Goal: Task Accomplishment & Management: Manage account settings

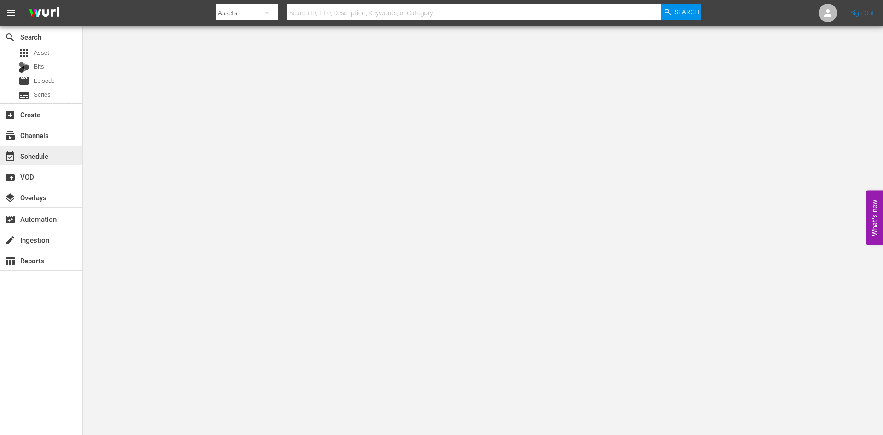
click at [28, 159] on div "event_available Schedule" at bounding box center [26, 154] width 52 height 8
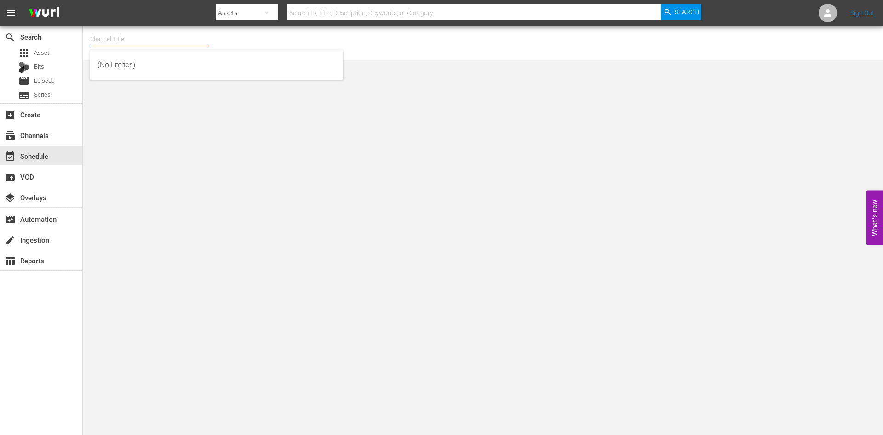
click at [112, 37] on input "text" at bounding box center [149, 39] width 118 height 22
click at [125, 61] on div "First 48 (1853 - ae_networks_first48_1)" at bounding box center [217, 65] width 238 height 22
type input "First 48 (1853 - ae_networks_first48_1)"
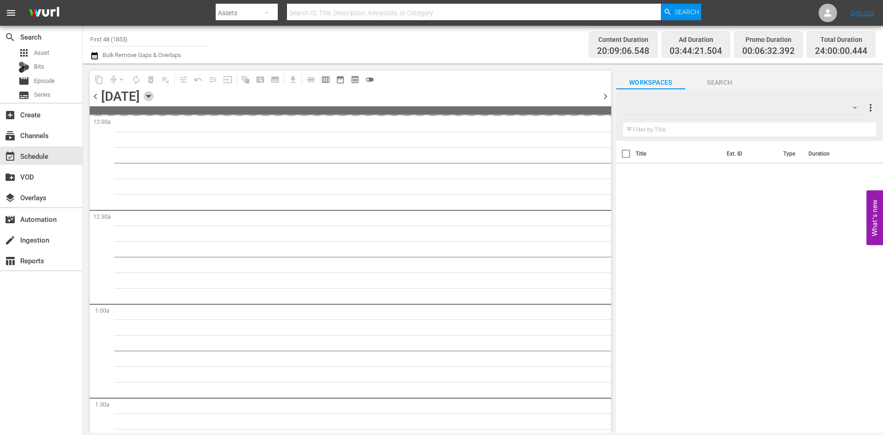
click at [154, 92] on icon "button" at bounding box center [149, 96] width 10 height 10
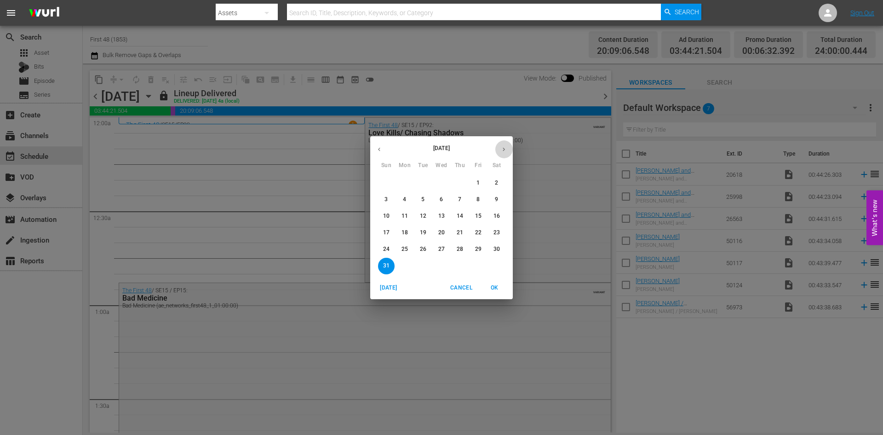
click at [503, 152] on icon "button" at bounding box center [504, 149] width 7 height 7
click at [407, 219] on p "15" at bounding box center [405, 216] width 6 height 8
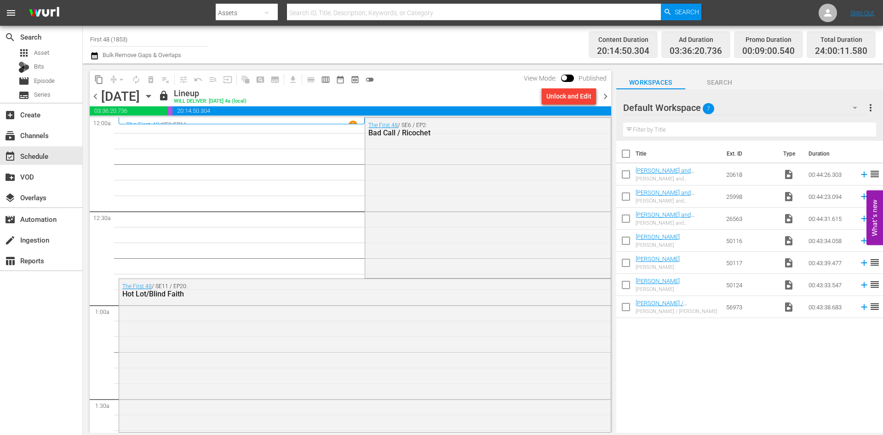
click at [150, 96] on icon "button" at bounding box center [148, 96] width 4 height 2
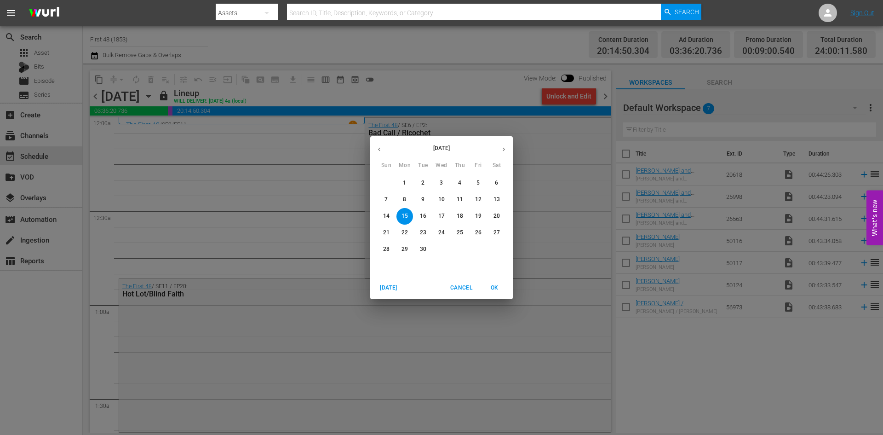
click at [387, 231] on p "21" at bounding box center [386, 233] width 6 height 8
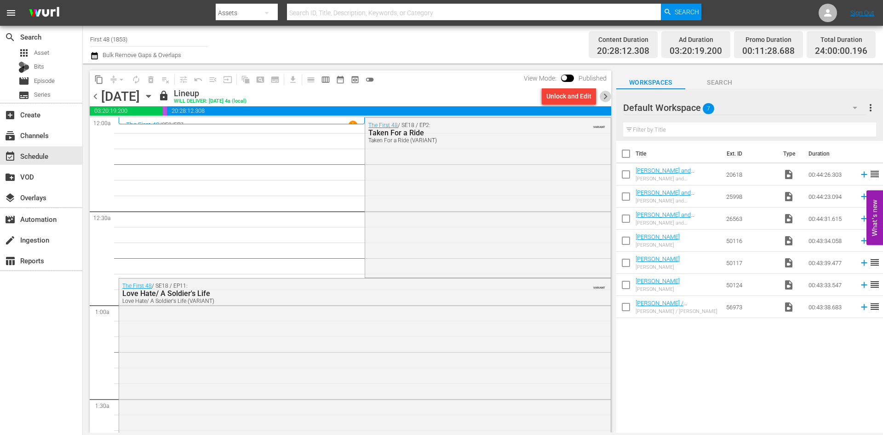
click at [602, 96] on span "chevron_right" at bounding box center [606, 97] width 12 height 12
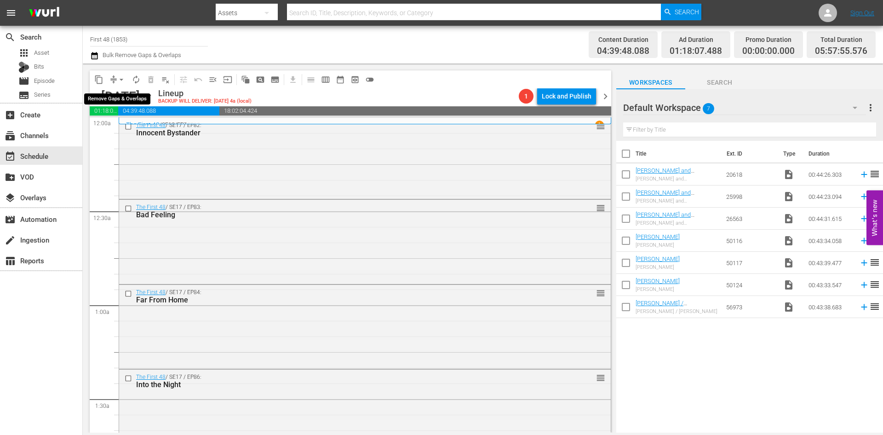
click at [119, 81] on span "arrow_drop_down" at bounding box center [121, 79] width 9 height 9
click at [112, 99] on li "Align to Midnight" at bounding box center [122, 98] width 97 height 15
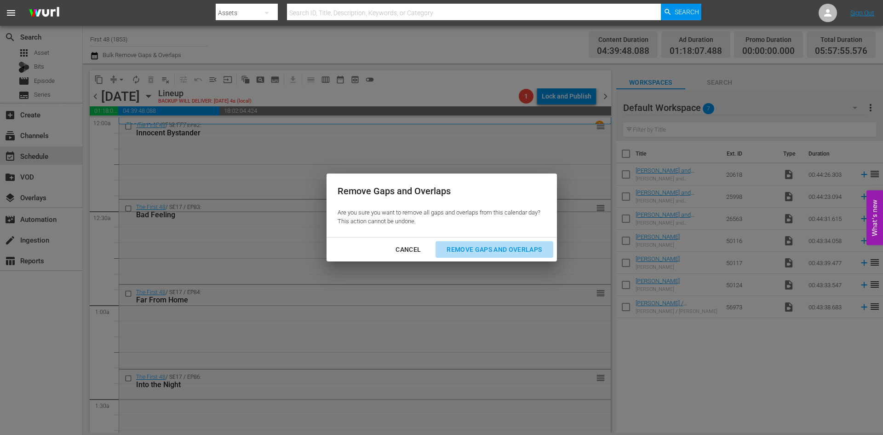
click at [462, 249] on div "Remove Gaps and Overlaps" at bounding box center [494, 250] width 110 height 12
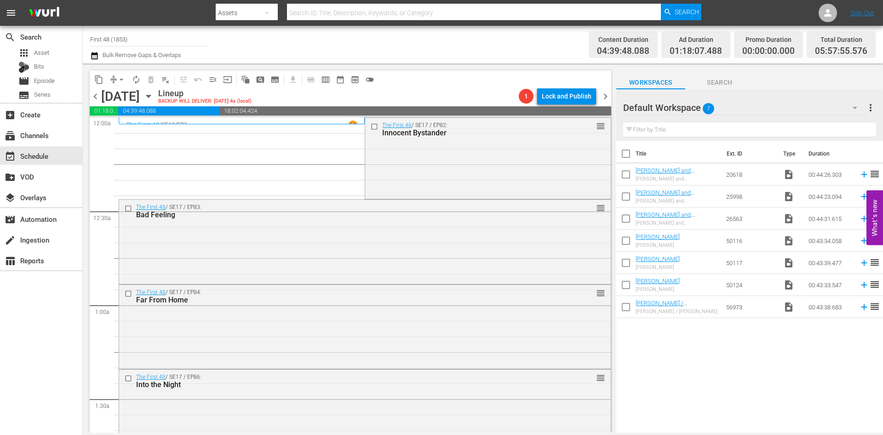
click at [357, 258] on div "The First 48 / SE17 / EP83: Bad Feeling reorder" at bounding box center [365, 241] width 492 height 82
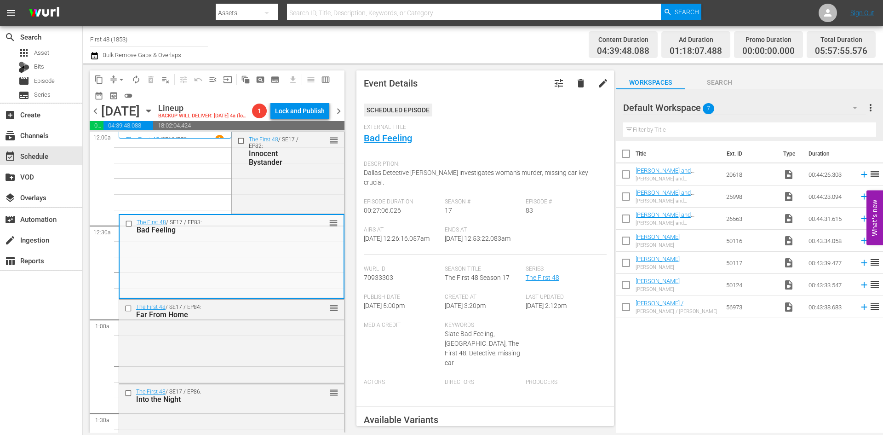
click at [352, 191] on span "Event Details tune delete edit Scheduled Episode External Title Bad Feeling Des…" at bounding box center [483, 247] width 267 height 369
click at [301, 170] on div "The First 48 / SE17 / EP82: Innocent Bystander reorder" at bounding box center [288, 151] width 112 height 38
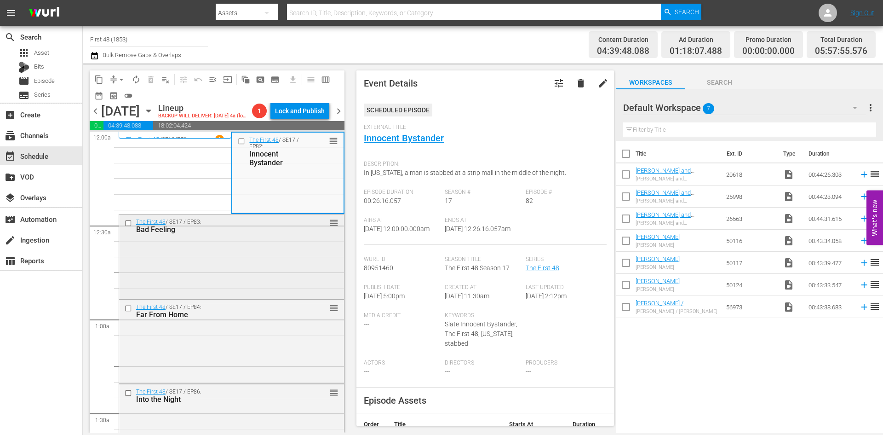
click at [277, 279] on div "The First 48 / SE17 / EP83: Bad Feeling reorder" at bounding box center [231, 255] width 225 height 82
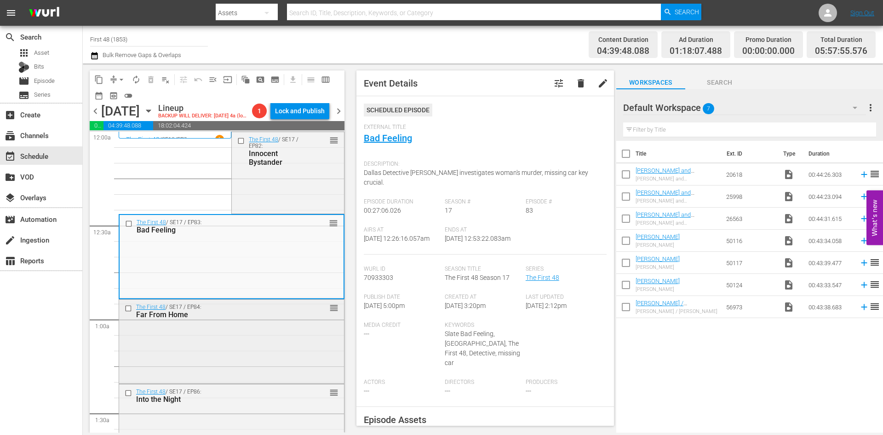
click at [248, 364] on div "The First 48 / SE17 / EP84: Far From Home reorder" at bounding box center [231, 341] width 225 height 82
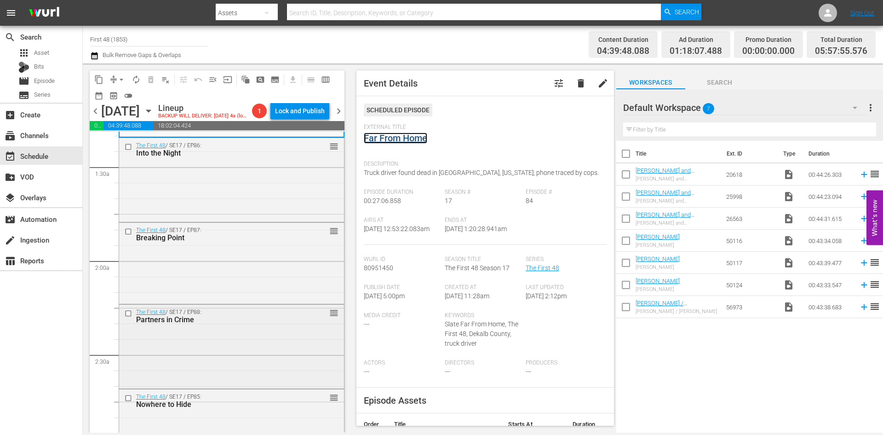
scroll to position [230, 0]
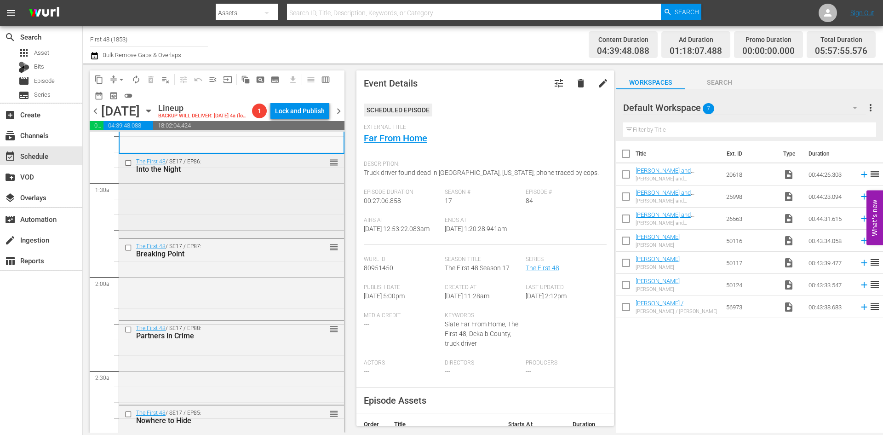
click at [251, 221] on div "The First 48 / SE17 / EP86: Into the Night reorder" at bounding box center [231, 195] width 225 height 82
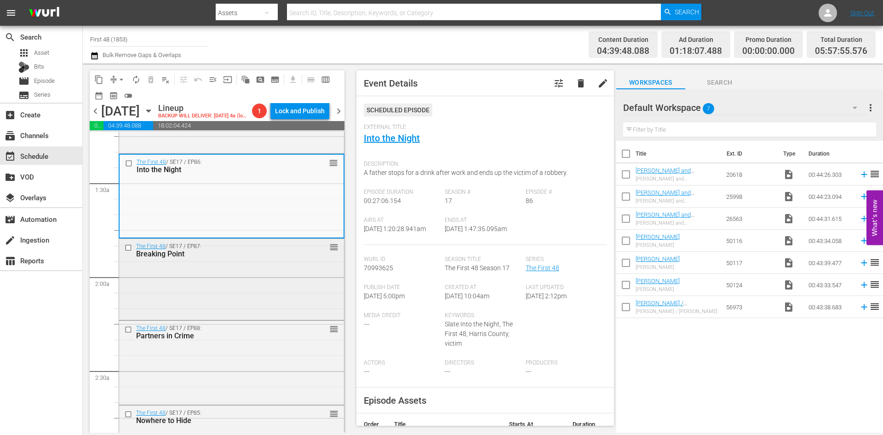
click at [267, 297] on div "The First 48 / SE17 / EP87: Breaking Point reorder" at bounding box center [231, 278] width 225 height 79
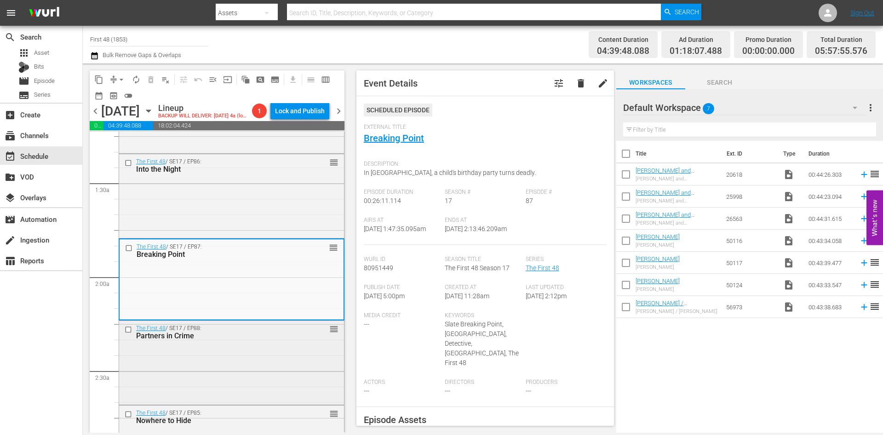
click at [253, 374] on div "The First 48 / SE17 / EP88: Partners in Crime reorder" at bounding box center [231, 362] width 225 height 82
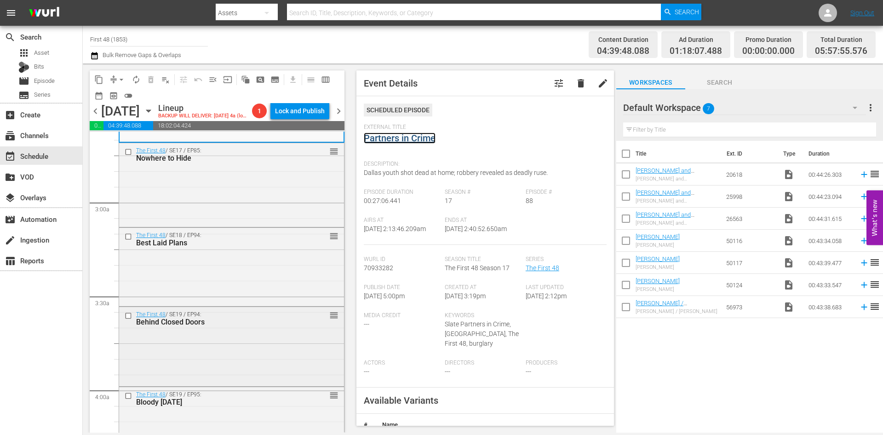
scroll to position [506, 0]
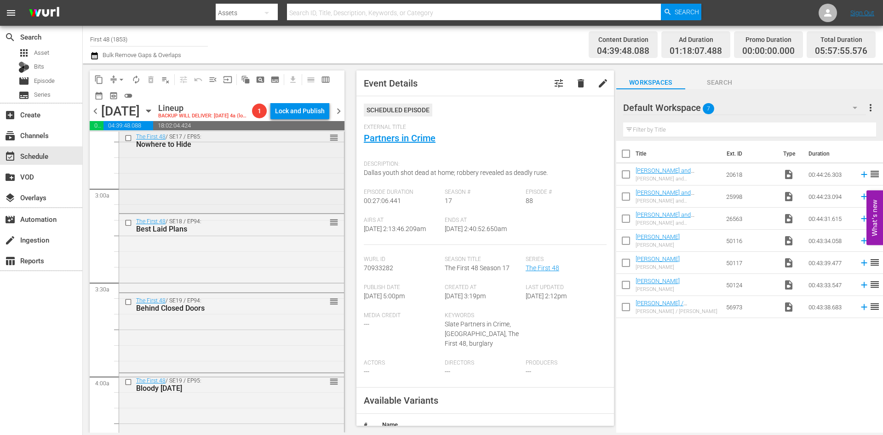
click at [239, 183] on div "The First 48 / SE17 / EP85: Nowhere to Hide reorder" at bounding box center [231, 170] width 225 height 82
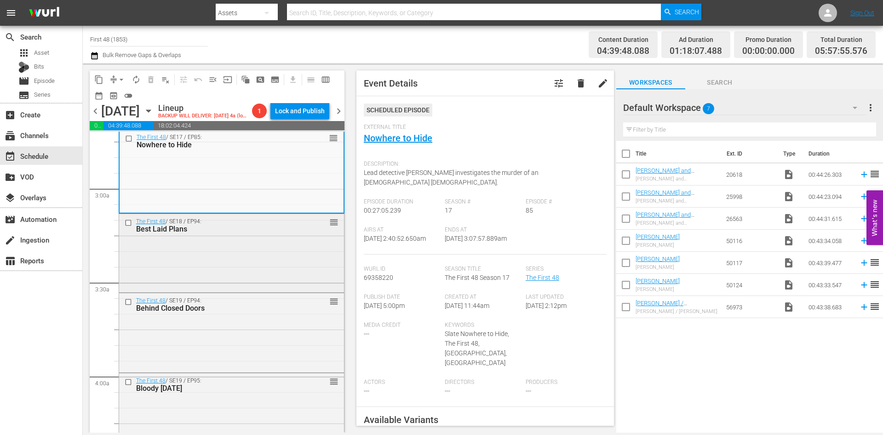
click at [272, 273] on div "The First 48 / SE18 / EP94: Best Laid Plans reorder" at bounding box center [231, 252] width 225 height 76
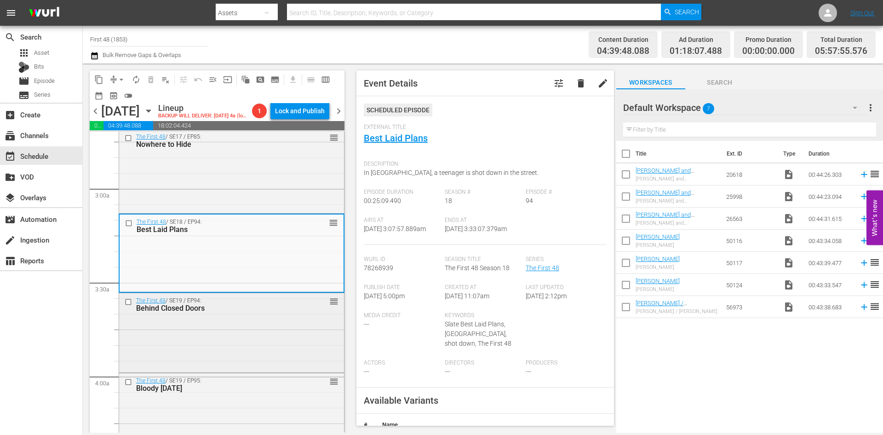
click at [267, 370] on div "The First 48 / SE19 / EP94: Behind Closed Doors reorder" at bounding box center [231, 331] width 225 height 77
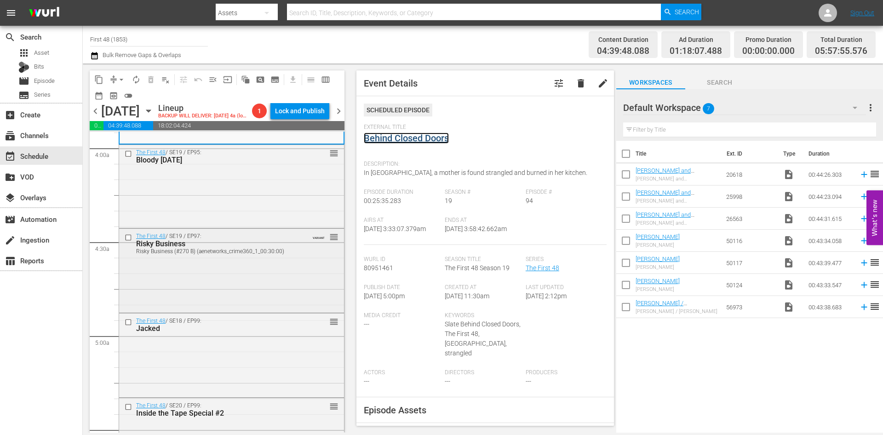
scroll to position [736, 0]
click at [262, 188] on div "The First 48 / SE19 / EP95: Bloody Sunday reorder" at bounding box center [231, 183] width 225 height 81
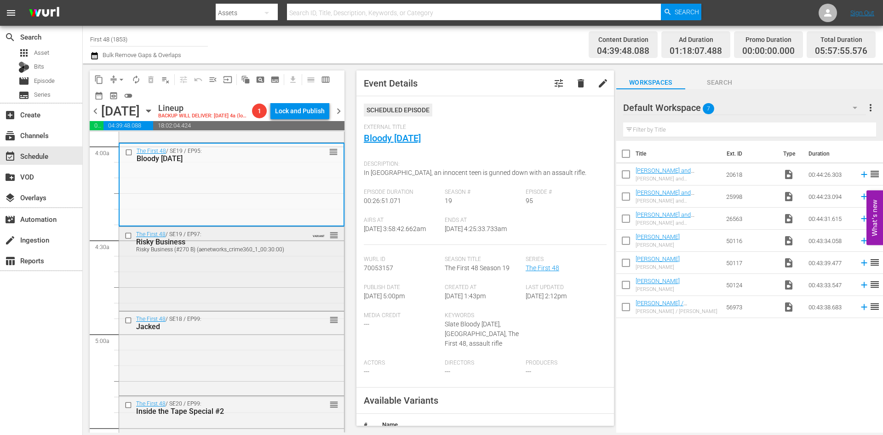
click at [298, 273] on div "The First 48 / SE19 / EP97: Risky Business Risky Business (#270 B) (aenetworks_…" at bounding box center [231, 268] width 225 height 82
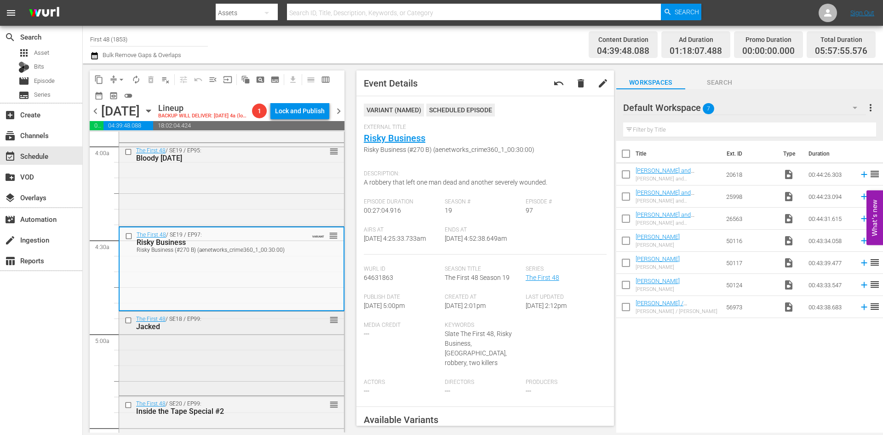
click at [259, 365] on div "The First 48 / SE18 / EP99: Jacked reorder" at bounding box center [231, 352] width 225 height 82
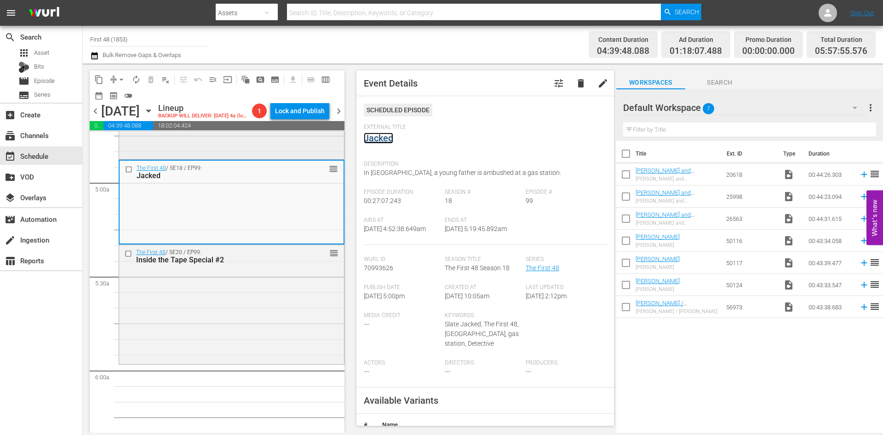
scroll to position [920, 0]
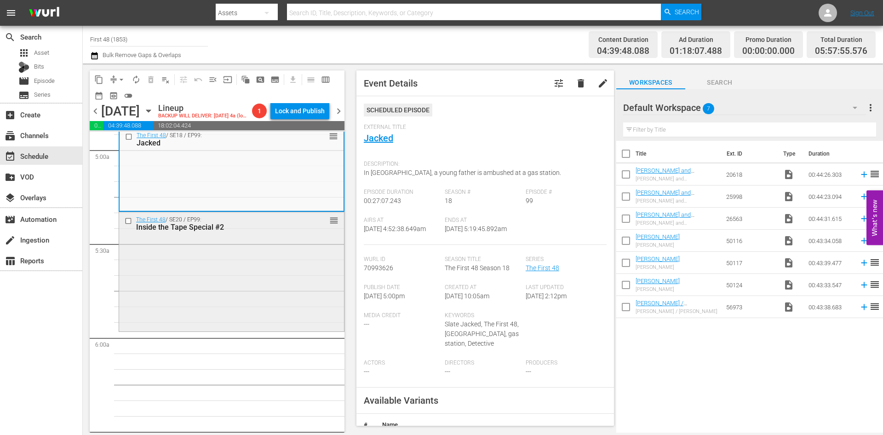
click at [267, 289] on div "The First 48 / SE20 / EP99: Inside the Tape Special #2 reorder" at bounding box center [231, 270] width 225 height 116
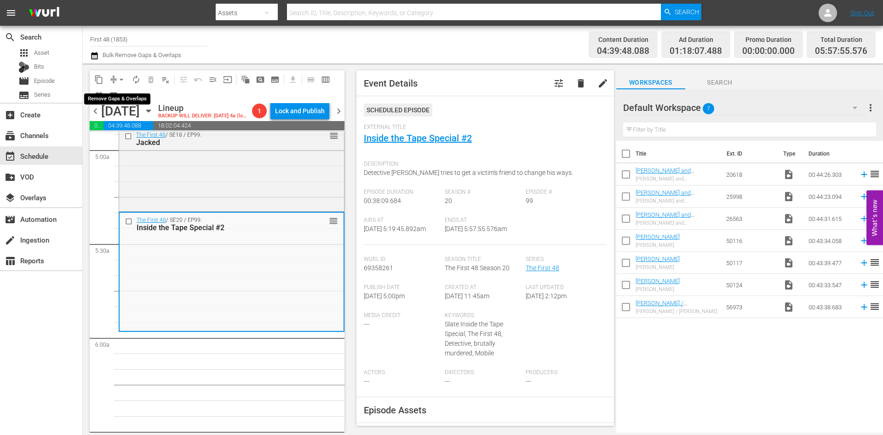
click at [118, 75] on span "arrow_drop_down" at bounding box center [121, 79] width 9 height 9
click at [118, 94] on li "Align to Midnight" at bounding box center [122, 98] width 97 height 15
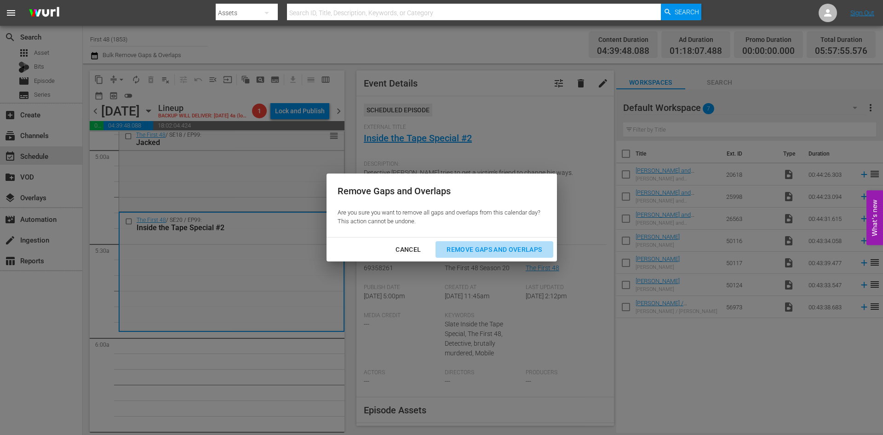
click at [503, 248] on div "Remove Gaps and Overlaps" at bounding box center [494, 250] width 110 height 12
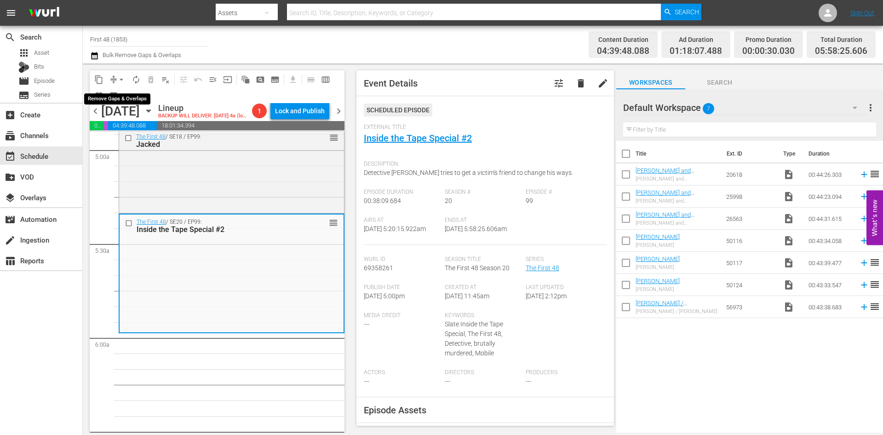
click at [121, 77] on span "arrow_drop_down" at bounding box center [121, 79] width 9 height 9
click at [116, 96] on li "Align to Midnight" at bounding box center [122, 98] width 97 height 15
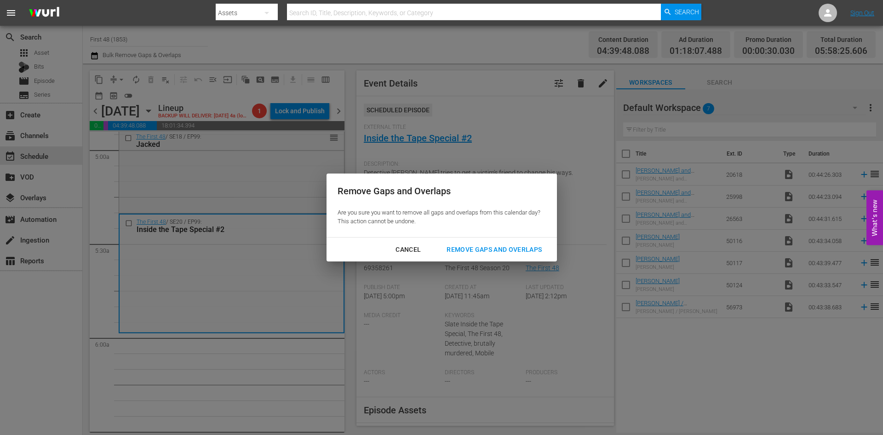
click at [469, 248] on div "Remove Gaps and Overlaps" at bounding box center [494, 250] width 110 height 12
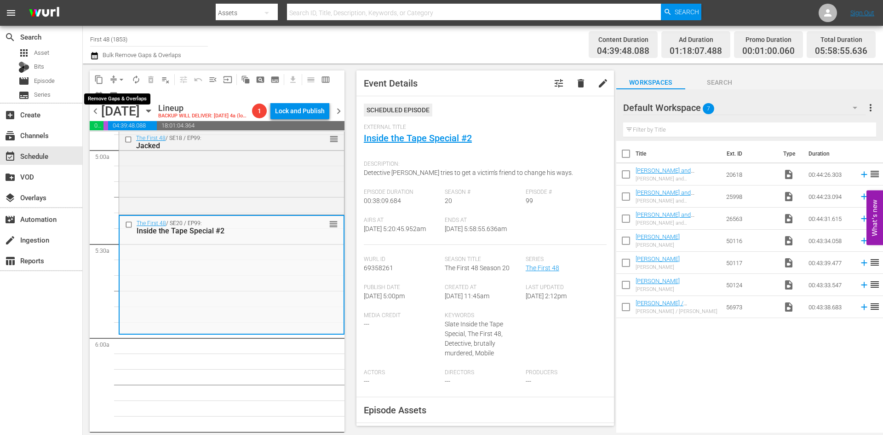
click at [118, 79] on span "arrow_drop_down" at bounding box center [121, 79] width 9 height 9
click at [116, 98] on li "Align to Midnight" at bounding box center [122, 98] width 97 height 15
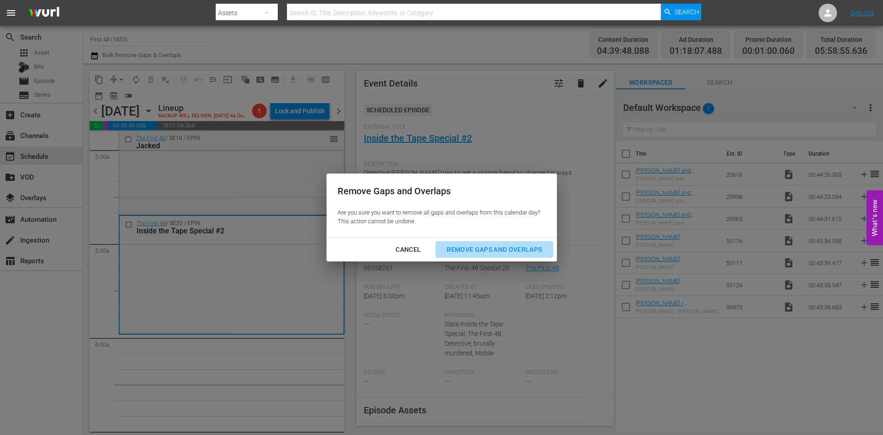
click at [518, 252] on div "Remove Gaps and Overlaps" at bounding box center [494, 250] width 110 height 12
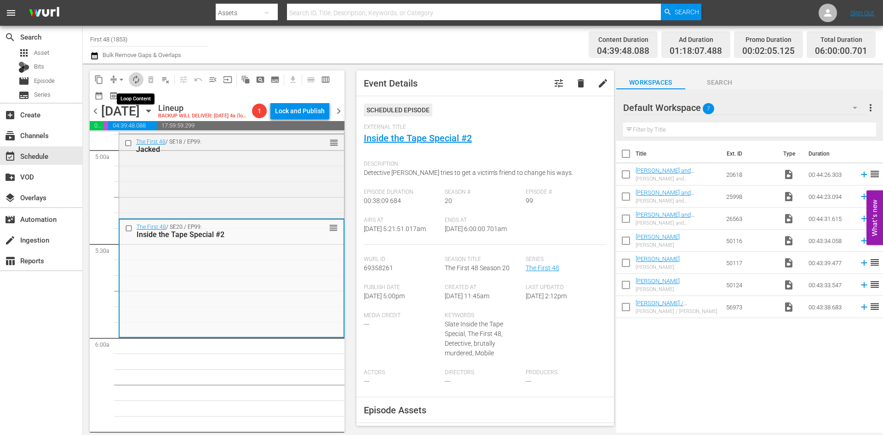
click at [134, 78] on span "autorenew_outlined" at bounding box center [136, 79] width 9 height 9
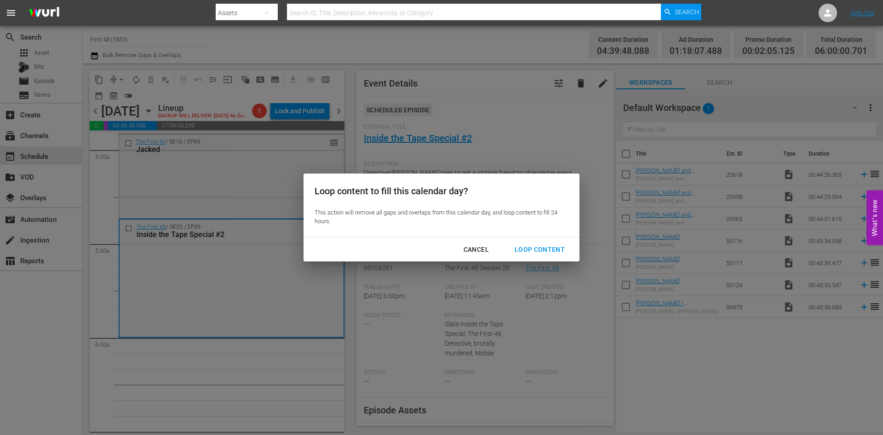
click at [540, 244] on div "Loop Content" at bounding box center [539, 250] width 65 height 12
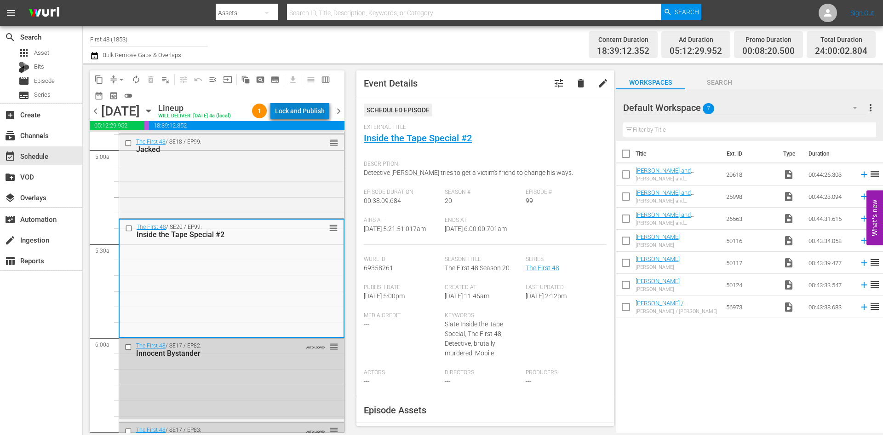
click at [312, 116] on div "Lock and Publish" at bounding box center [300, 111] width 50 height 17
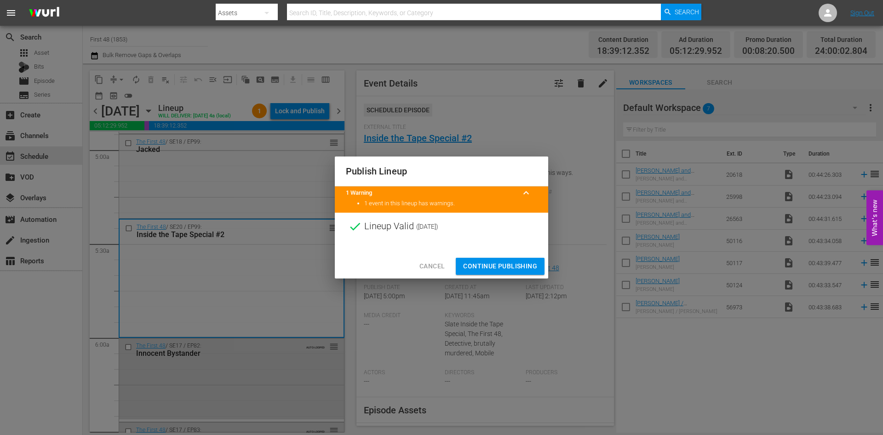
click at [482, 263] on span "Continue Publishing" at bounding box center [500, 266] width 74 height 12
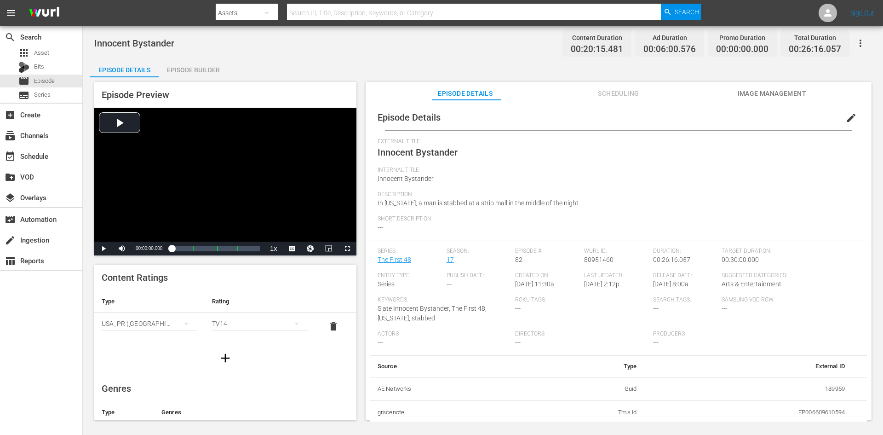
click at [185, 69] on div "Episode Builder" at bounding box center [193, 70] width 69 height 22
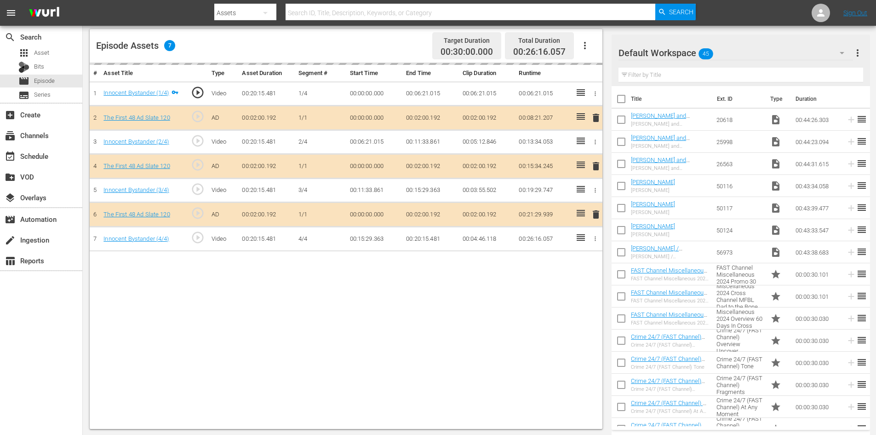
scroll to position [240, 0]
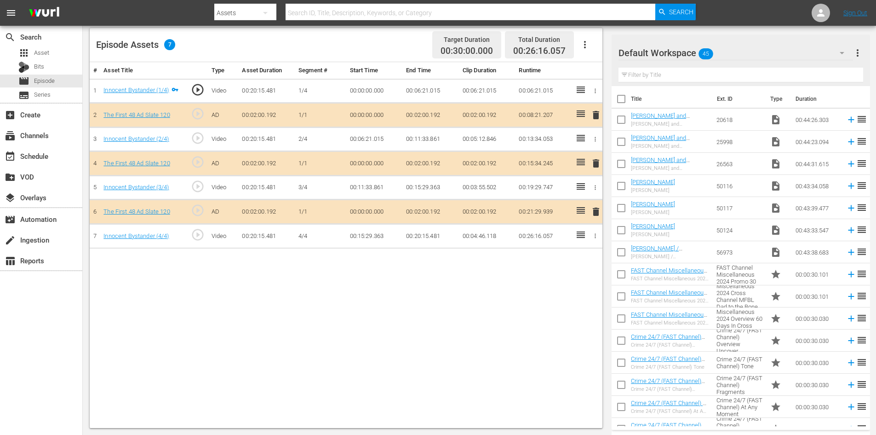
click at [847, 49] on icon "button" at bounding box center [842, 52] width 11 height 11
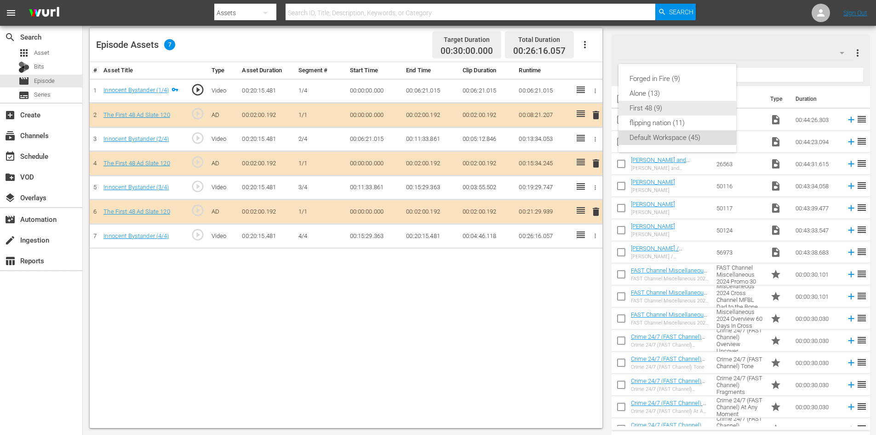
click at [651, 109] on div "First 48 (9)" at bounding box center [678, 108] width 96 height 15
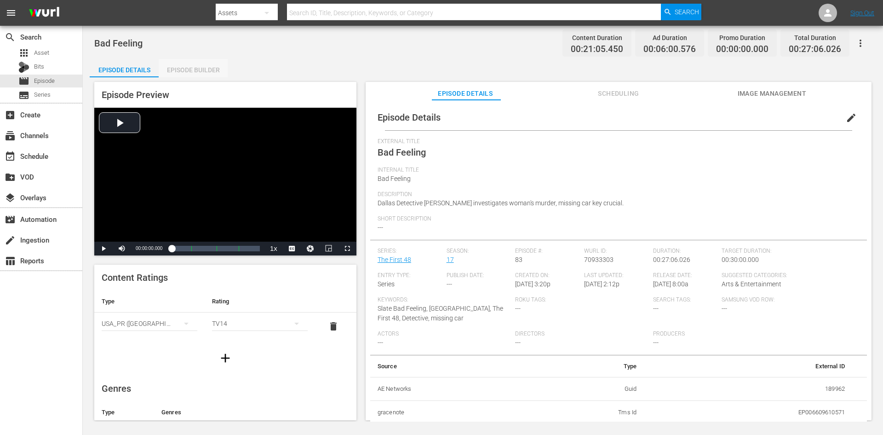
click at [207, 71] on div "Episode Builder" at bounding box center [193, 70] width 69 height 22
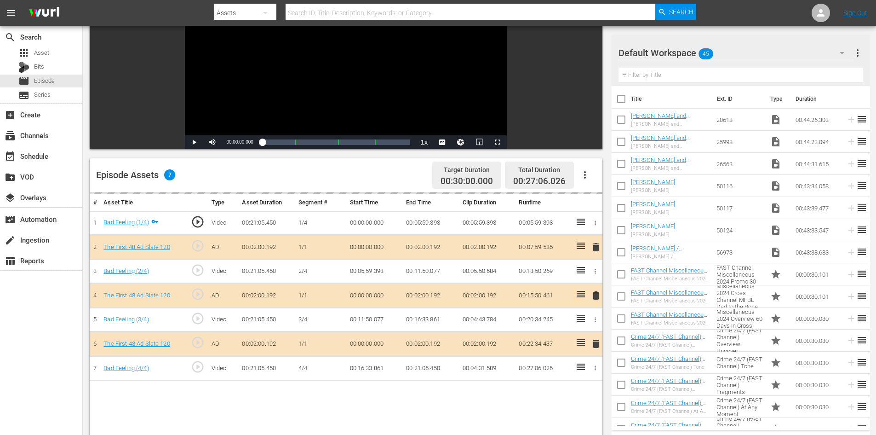
scroll to position [240, 0]
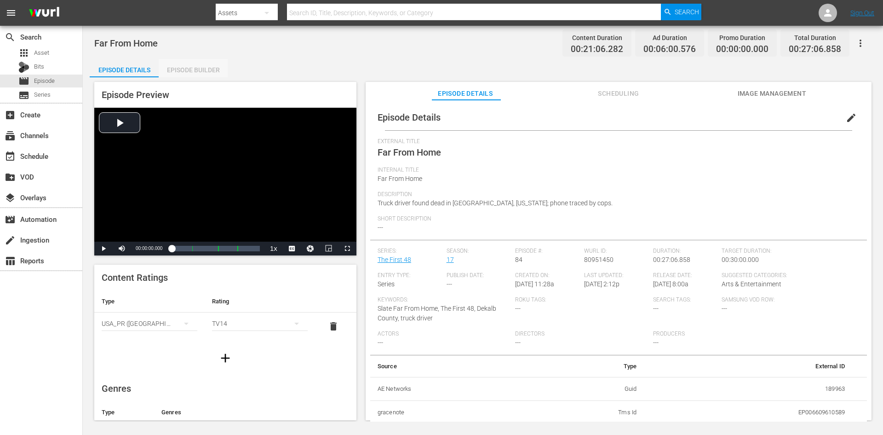
click at [204, 62] on div "Episode Builder" at bounding box center [193, 70] width 69 height 22
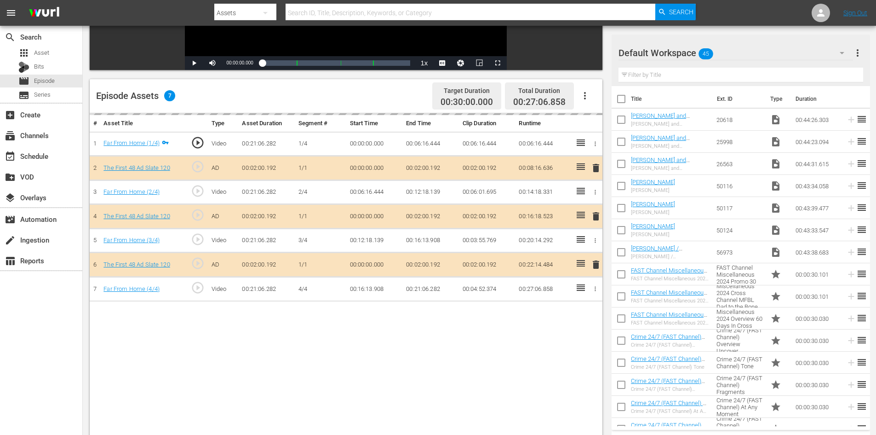
scroll to position [230, 0]
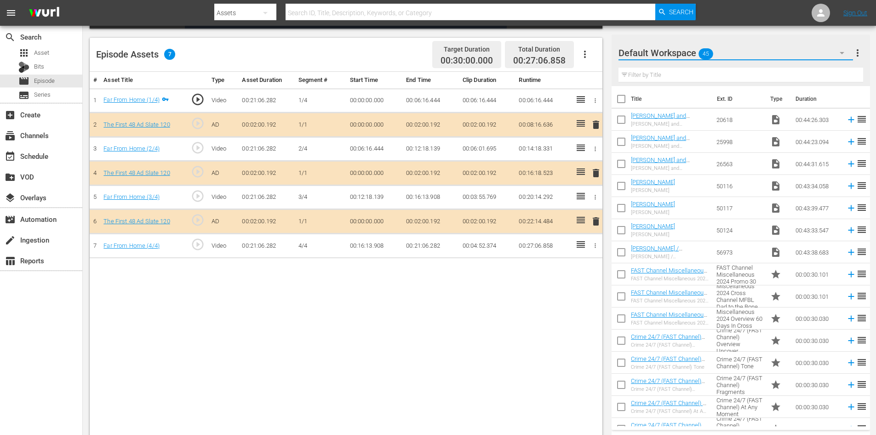
click at [832, 49] on button "button" at bounding box center [842, 53] width 22 height 22
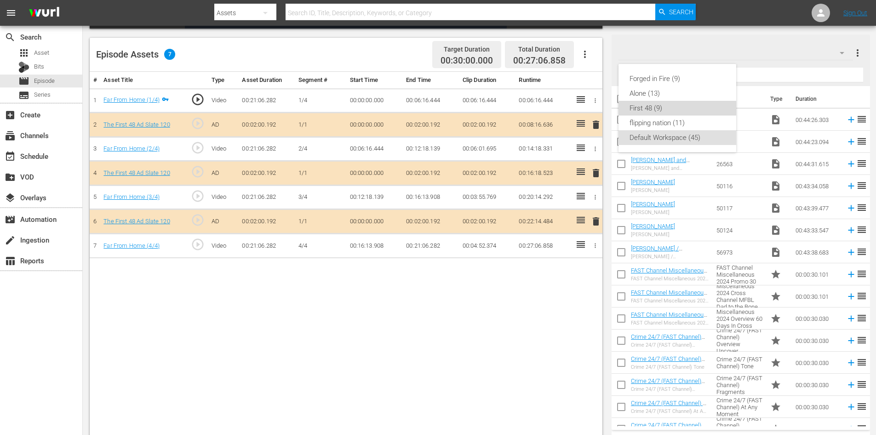
click at [648, 110] on div "First 48 (9)" at bounding box center [678, 108] width 96 height 15
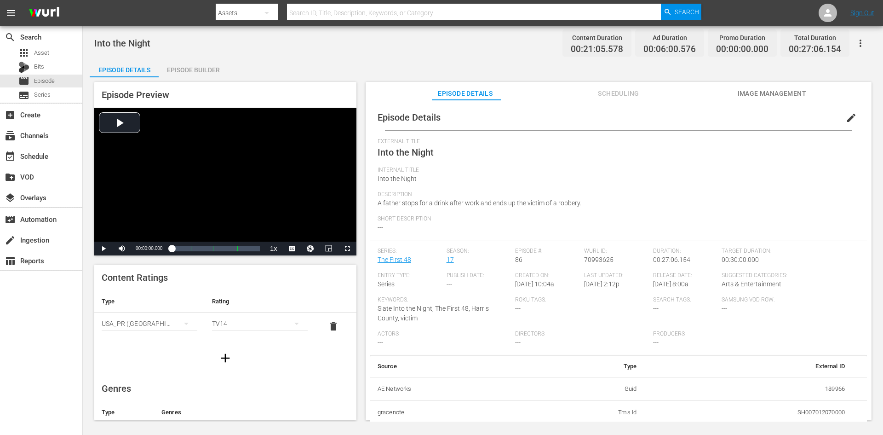
click at [191, 73] on div "Episode Builder" at bounding box center [193, 70] width 69 height 22
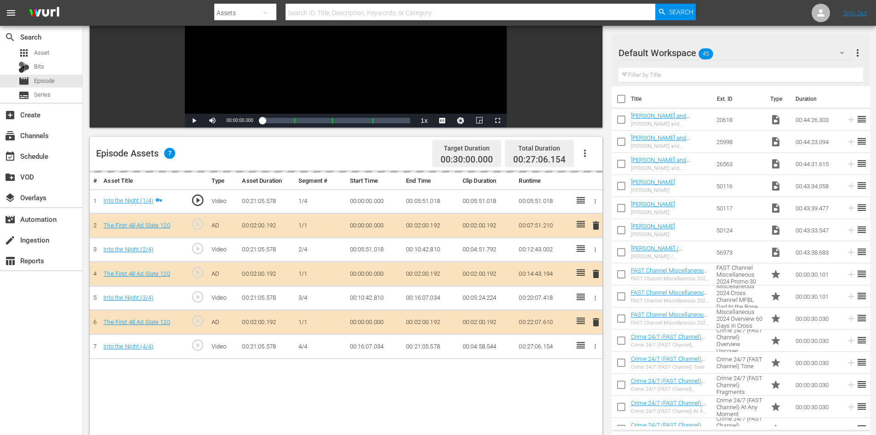
scroll to position [230, 0]
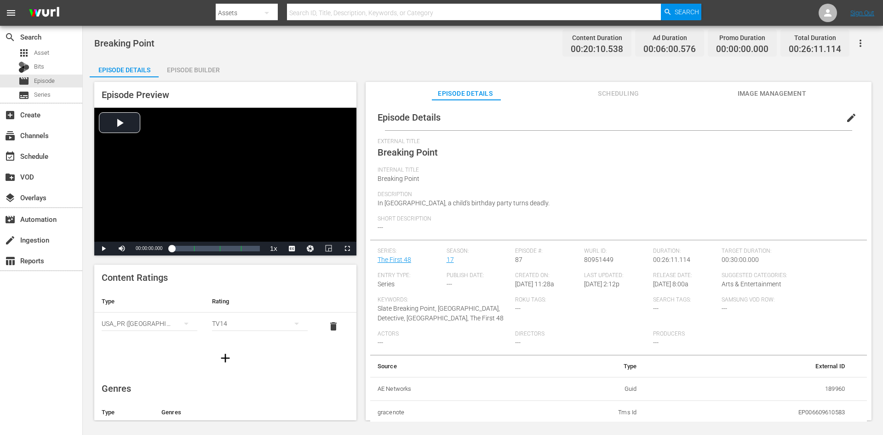
click at [191, 61] on div "Episode Builder" at bounding box center [193, 70] width 69 height 22
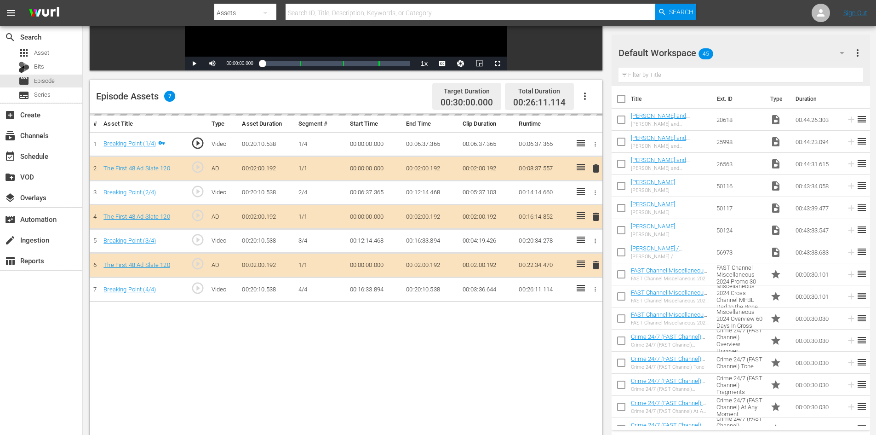
scroll to position [230, 0]
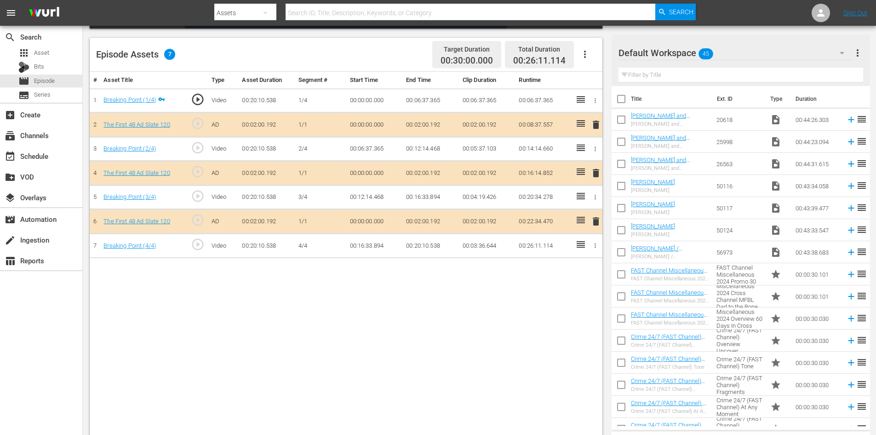
click at [833, 50] on button "button" at bounding box center [842, 53] width 22 height 22
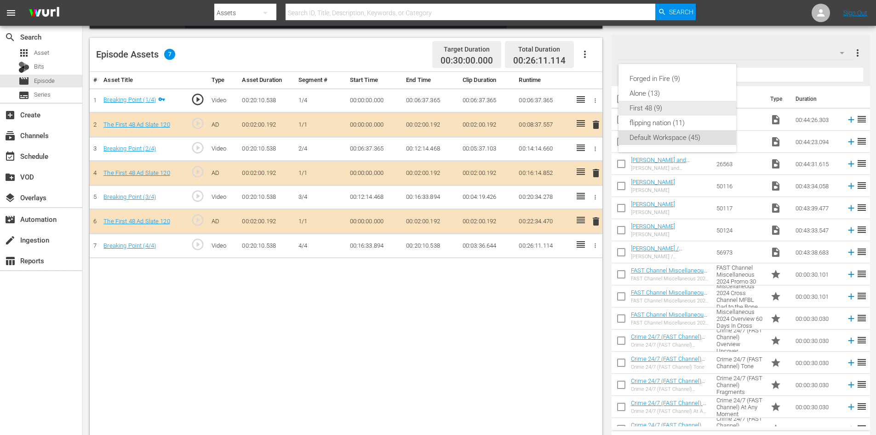
click at [669, 108] on div "First 48 (9)" at bounding box center [678, 108] width 96 height 15
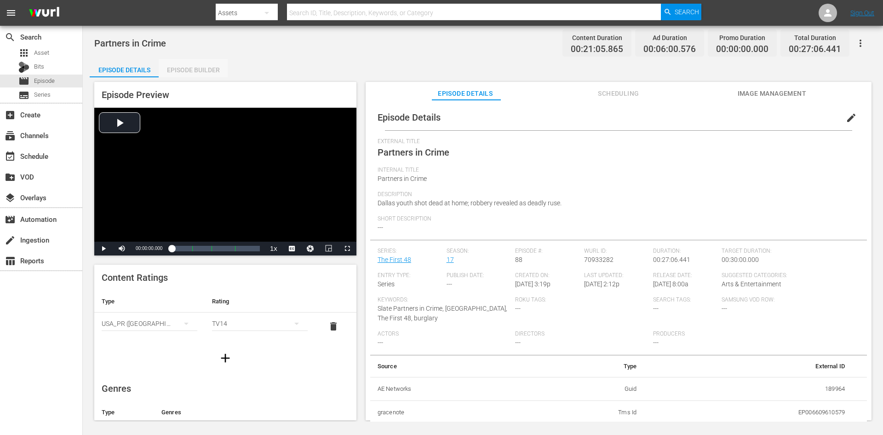
click at [218, 74] on div "Episode Builder" at bounding box center [193, 70] width 69 height 22
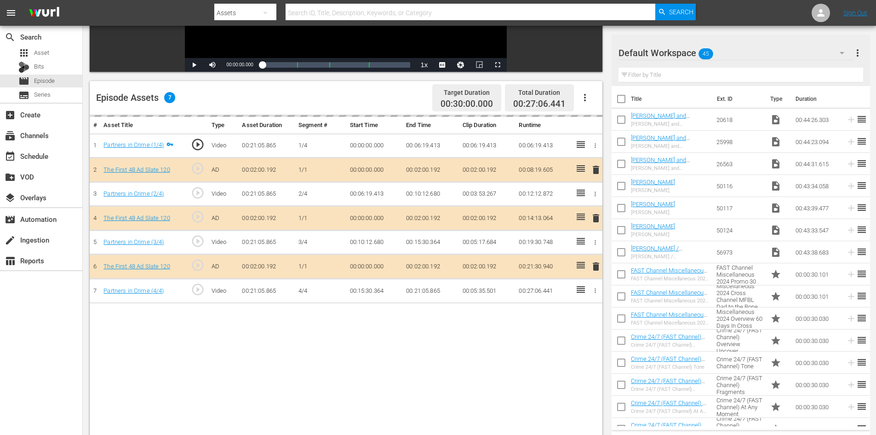
scroll to position [230, 0]
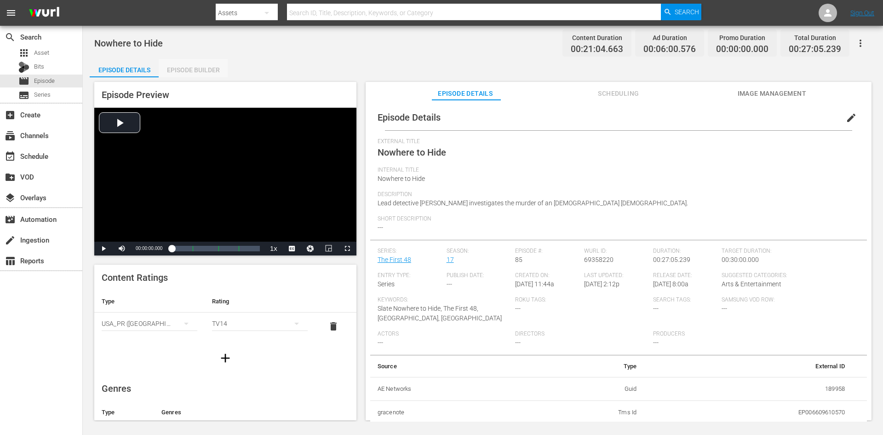
click at [202, 74] on div "Episode Builder" at bounding box center [193, 70] width 69 height 22
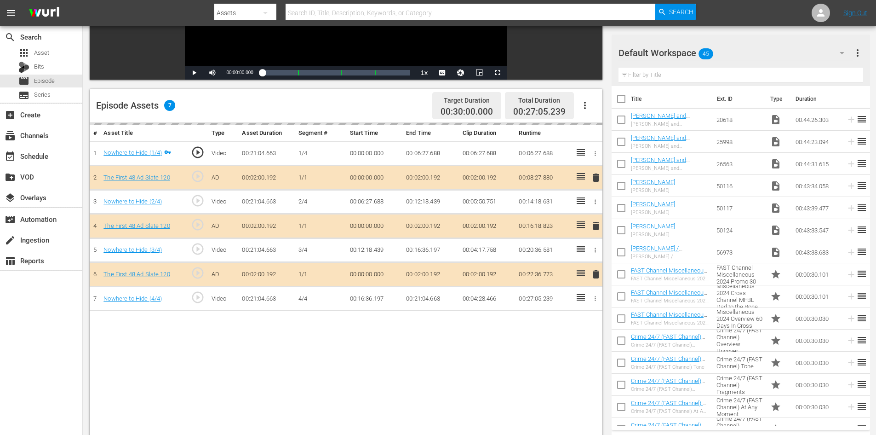
scroll to position [230, 0]
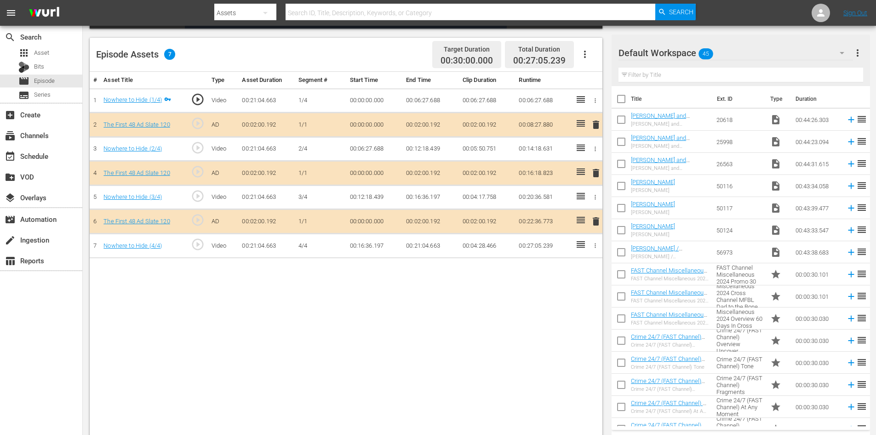
click at [822, 51] on div "Default Workspace 45" at bounding box center [736, 53] width 235 height 26
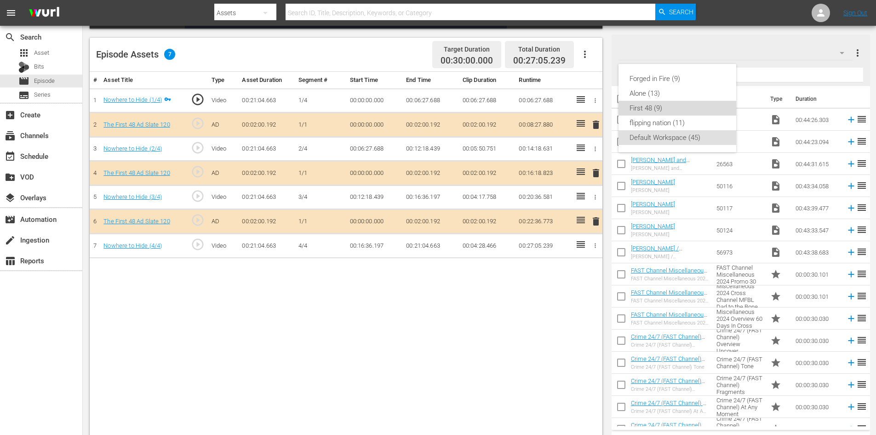
click at [666, 113] on div "First 48 (9)" at bounding box center [678, 108] width 96 height 15
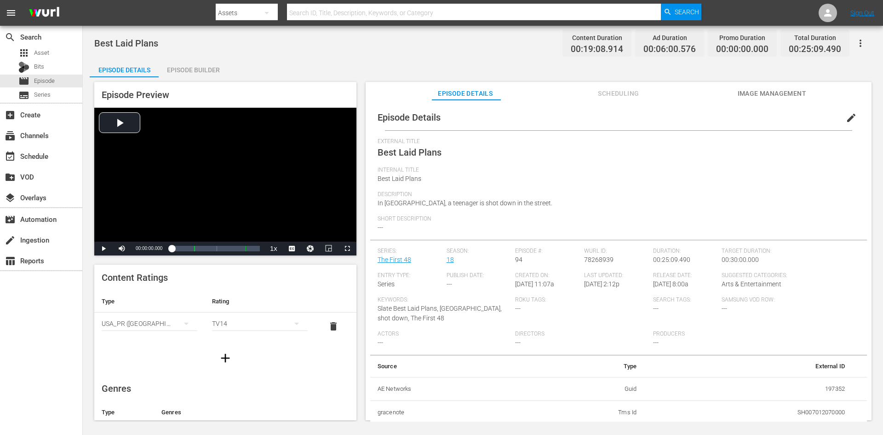
click at [194, 66] on div "Episode Builder" at bounding box center [193, 70] width 69 height 22
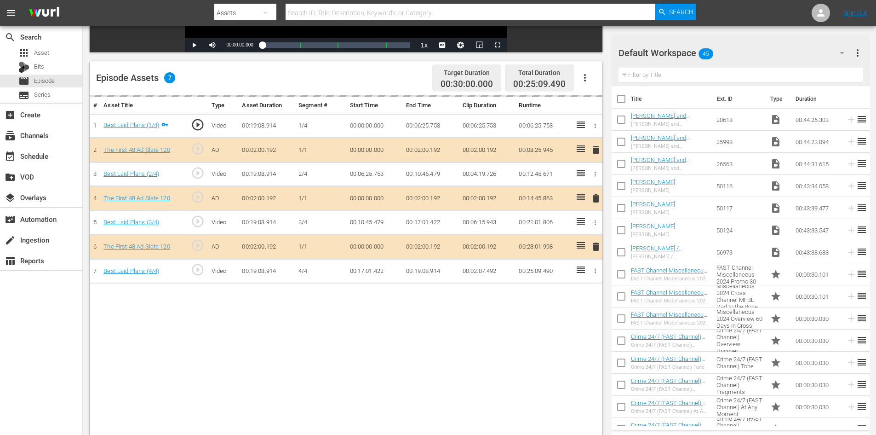
scroll to position [230, 0]
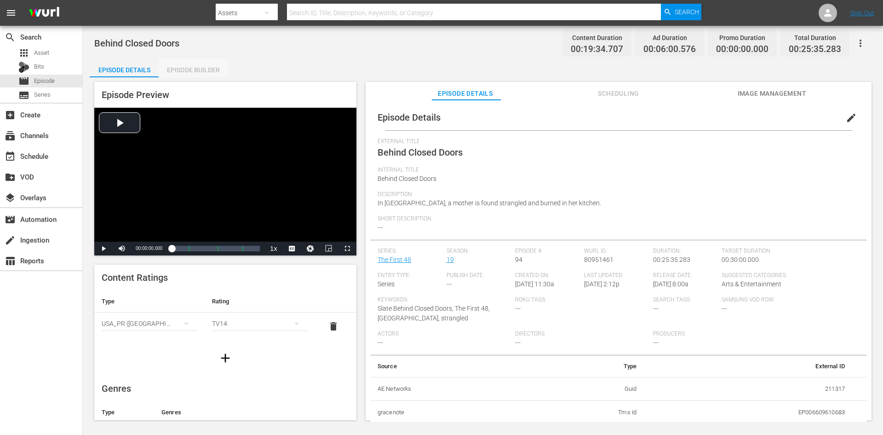
click at [199, 65] on div "Episode Builder" at bounding box center [193, 70] width 69 height 22
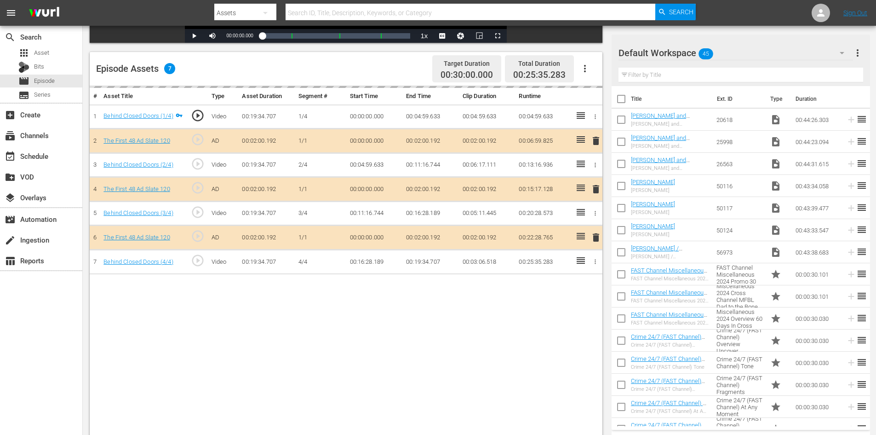
scroll to position [230, 0]
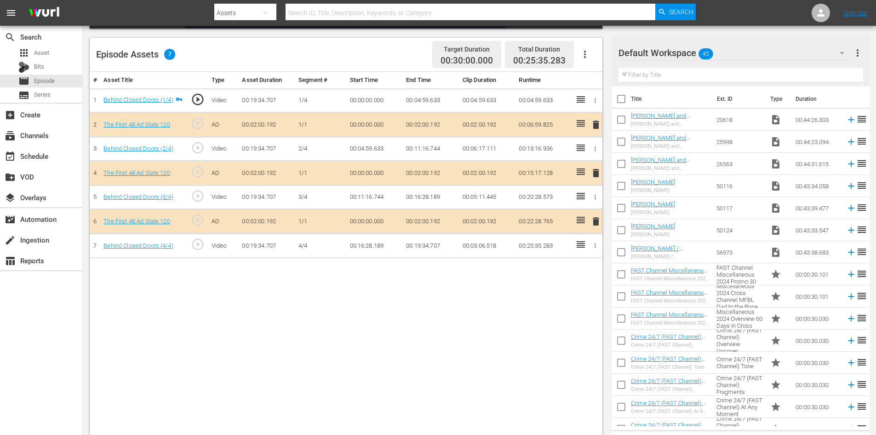
click at [818, 50] on div "Default Workspace 45" at bounding box center [736, 53] width 235 height 26
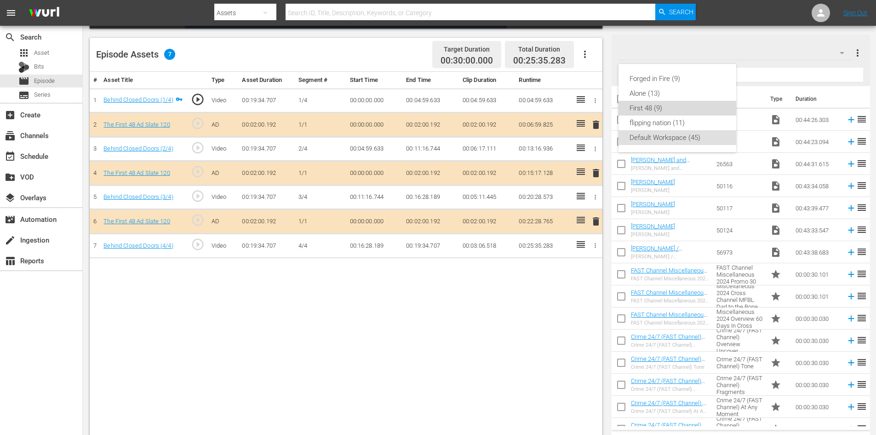
click at [670, 111] on div "First 48 (9)" at bounding box center [678, 108] width 96 height 15
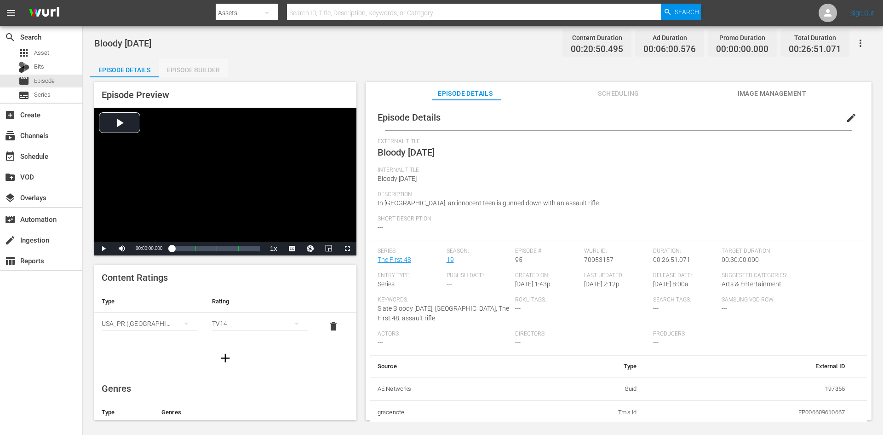
click at [212, 70] on div "Episode Builder" at bounding box center [193, 70] width 69 height 22
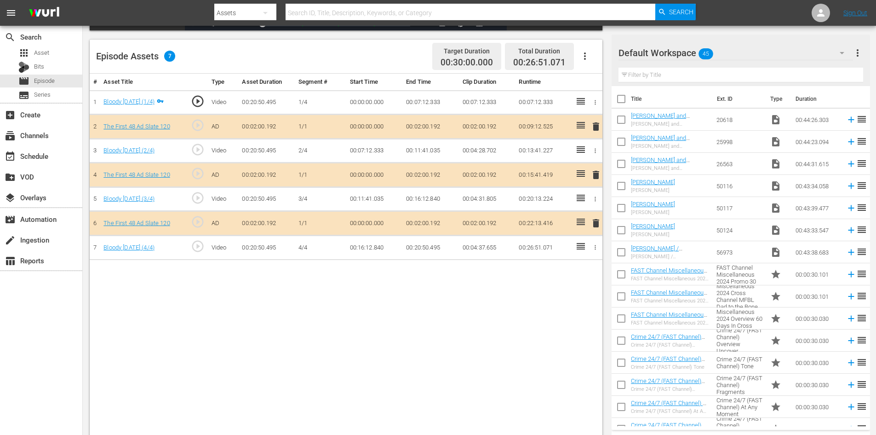
scroll to position [230, 0]
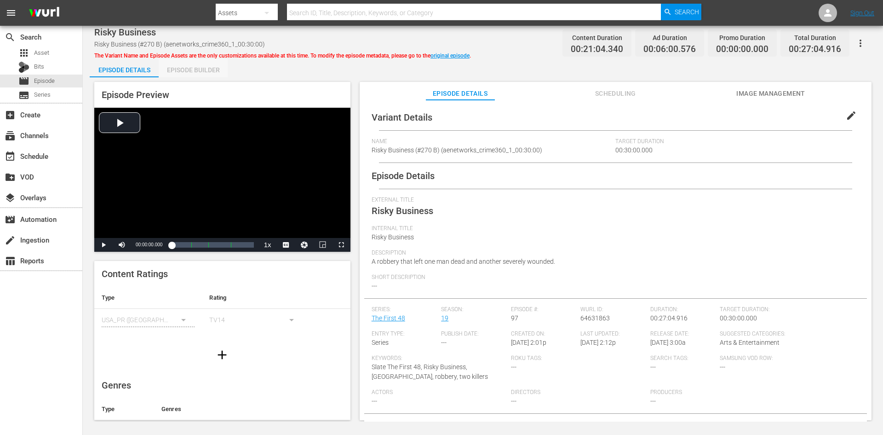
click at [178, 72] on div "Episode Builder" at bounding box center [193, 70] width 69 height 22
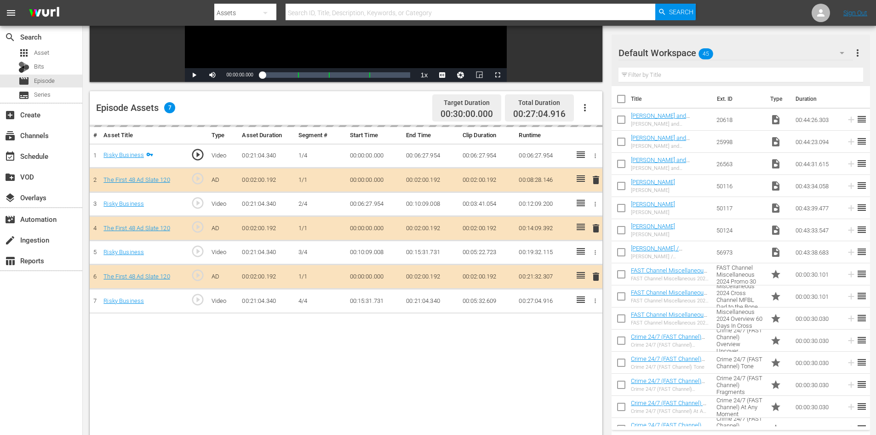
scroll to position [184, 0]
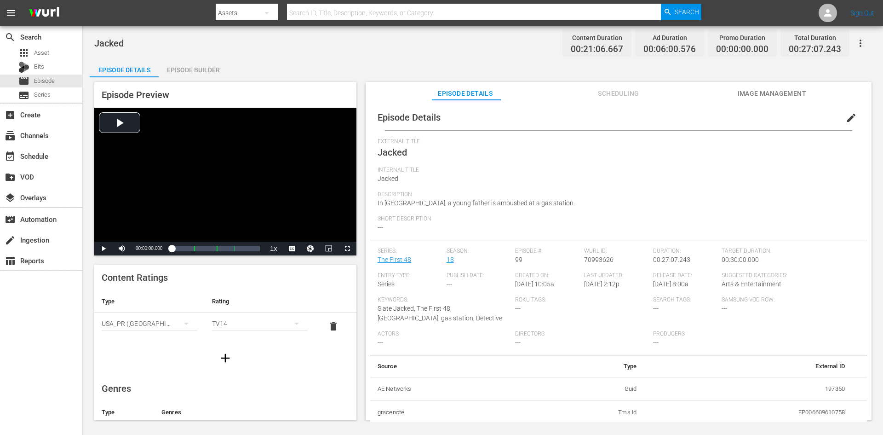
click at [183, 66] on div "Episode Builder" at bounding box center [193, 70] width 69 height 22
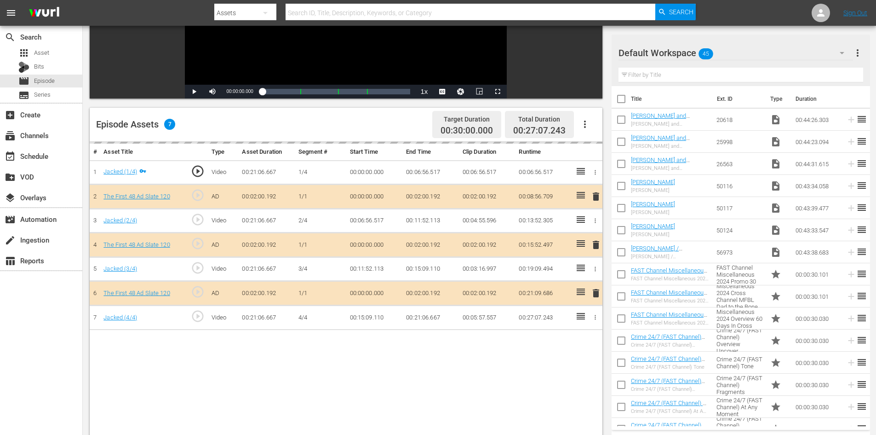
scroll to position [230, 0]
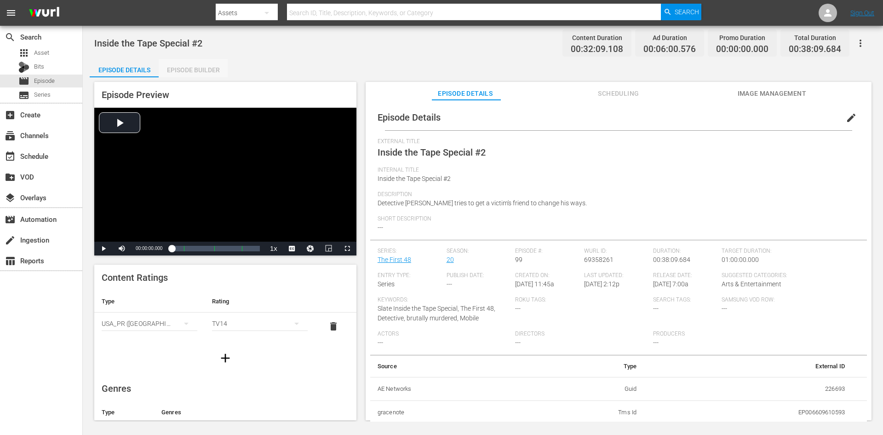
click at [211, 67] on div "Episode Builder" at bounding box center [193, 70] width 69 height 22
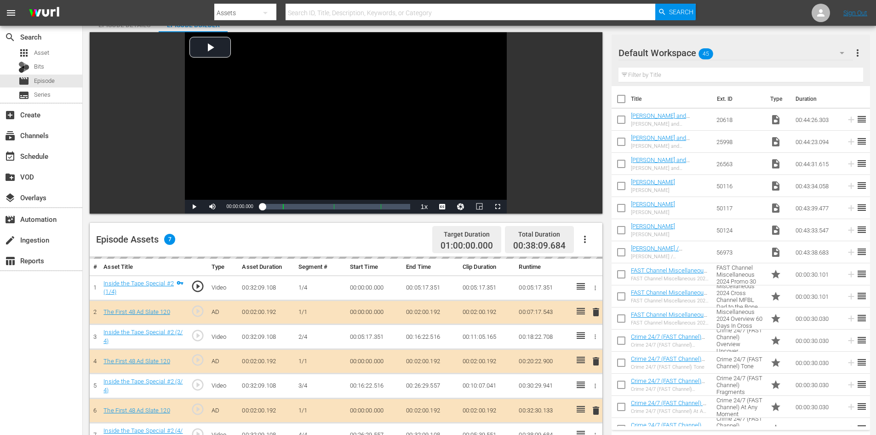
scroll to position [230, 0]
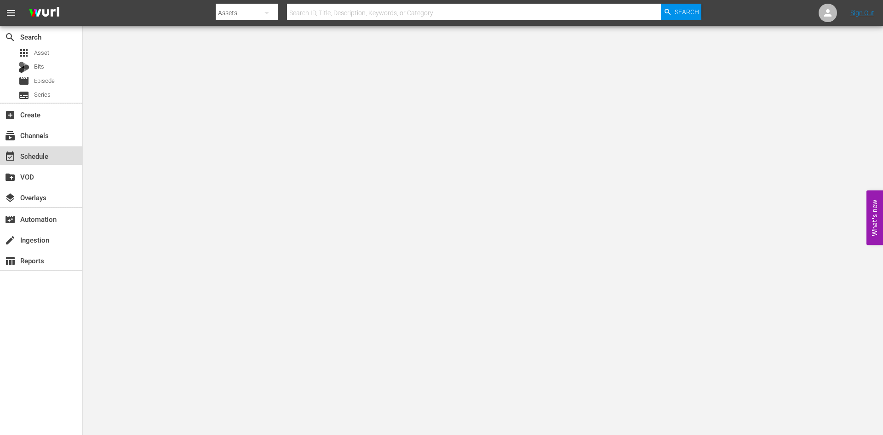
click at [43, 150] on div "event_available Schedule" at bounding box center [26, 154] width 52 height 8
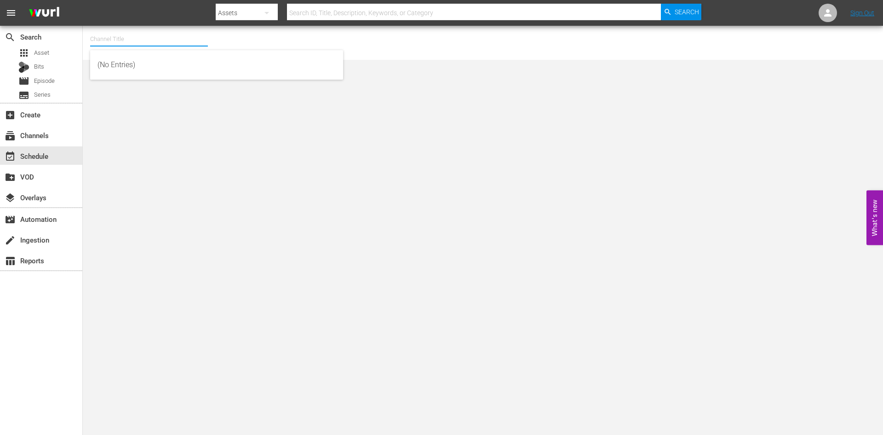
click at [145, 37] on input "text" at bounding box center [149, 39] width 118 height 22
click at [158, 66] on div "First 48 (1853 - ae_networks_first48_1)" at bounding box center [217, 65] width 238 height 22
type input "First 48 (1853 - ae_networks_first48_1)"
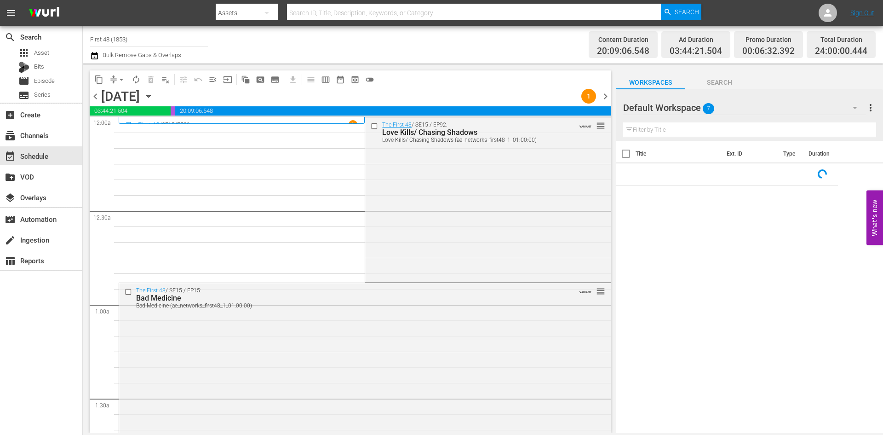
click at [154, 95] on icon "button" at bounding box center [149, 96] width 10 height 10
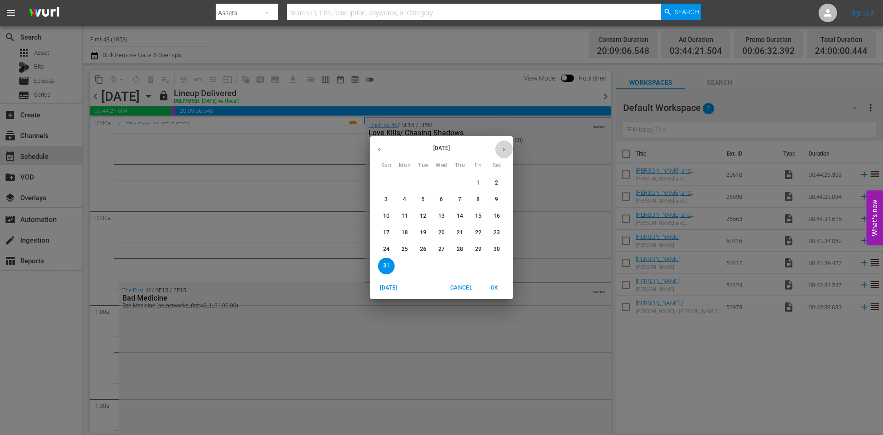
click at [289, 146] on icon "button" at bounding box center [504, 149] width 7 height 7
click at [289, 150] on p "22" at bounding box center [405, 233] width 6 height 8
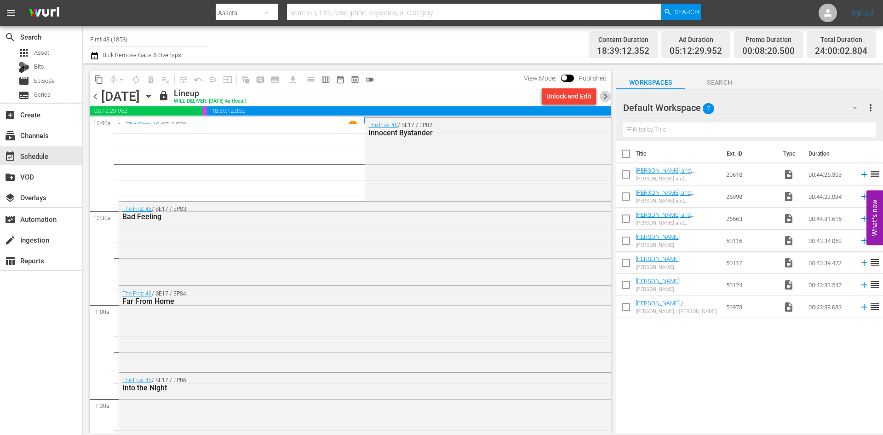
click at [289, 95] on span "chevron_right" at bounding box center [606, 97] width 12 height 12
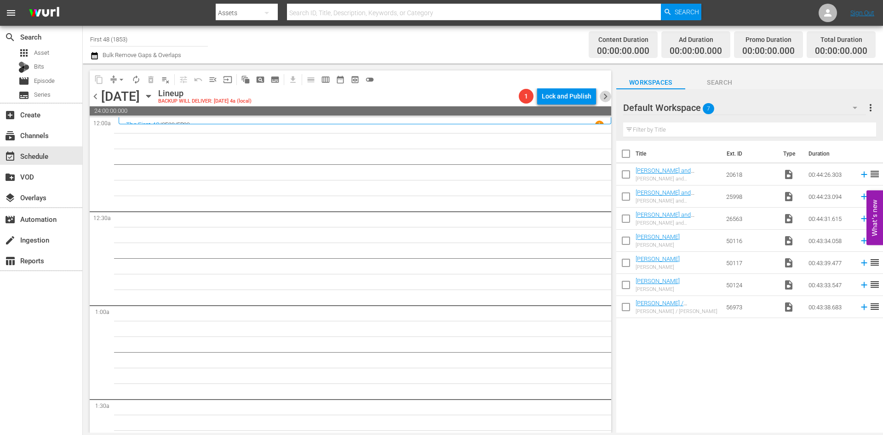
click at [289, 94] on span "chevron_right" at bounding box center [606, 97] width 12 height 12
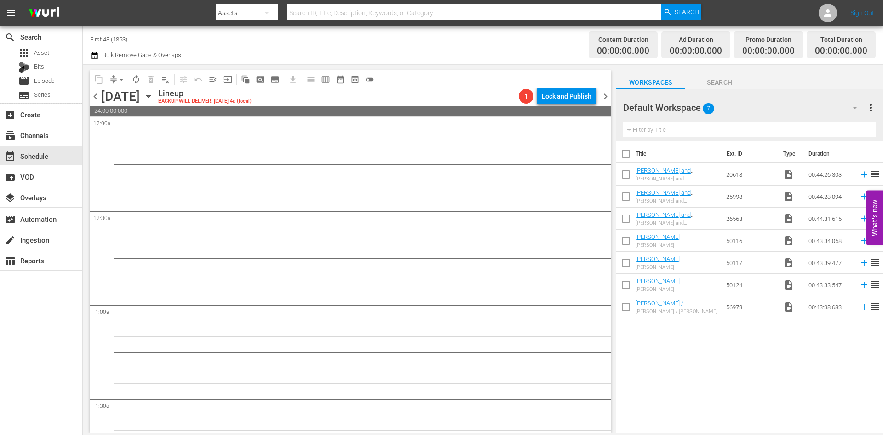
click at [103, 43] on input "First 48 (1853)" at bounding box center [149, 39] width 118 height 22
click at [119, 67] on div "Flipping Nation by A&E (1610 - aenetworks_flippingnation_1)" at bounding box center [217, 65] width 238 height 22
type input "Flipping Nation by A&E (1610 - aenetworks_flippingnation_1)"
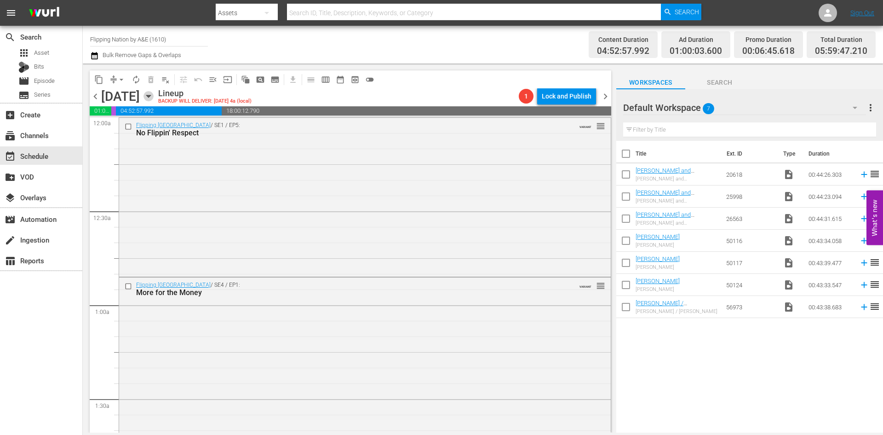
click at [154, 96] on icon "button" at bounding box center [149, 96] width 10 height 10
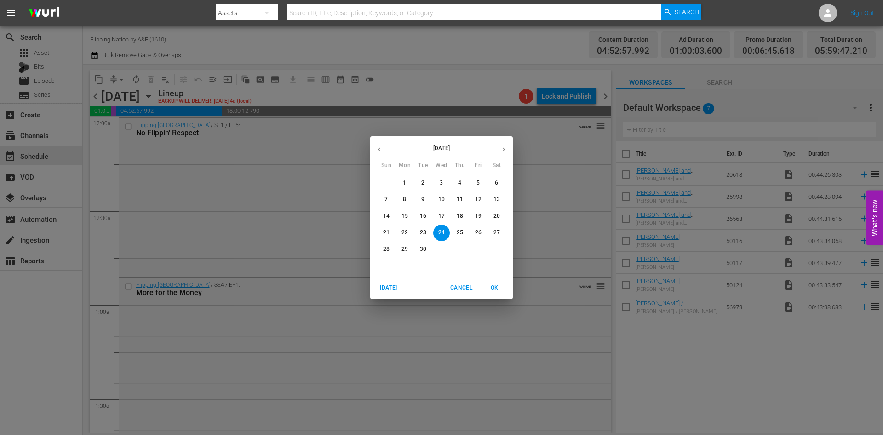
click at [289, 150] on p "22" at bounding box center [405, 233] width 6 height 8
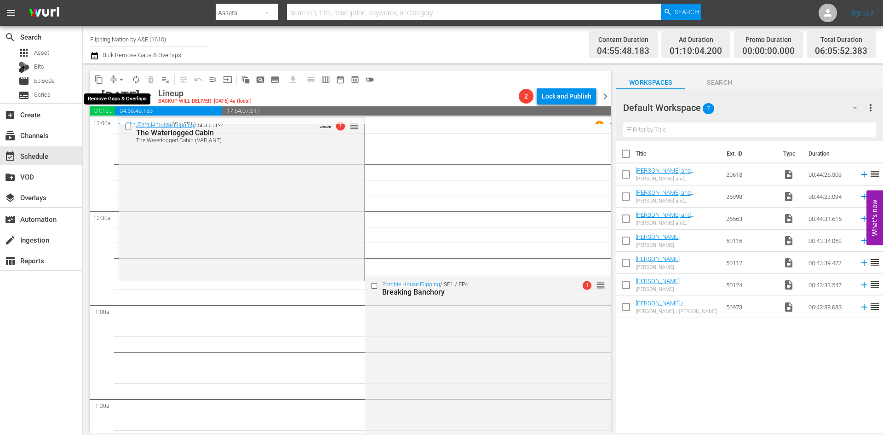
click at [119, 77] on span "arrow_drop_down" at bounding box center [121, 79] width 9 height 9
click at [120, 101] on li "Align to Midnight" at bounding box center [122, 98] width 97 height 15
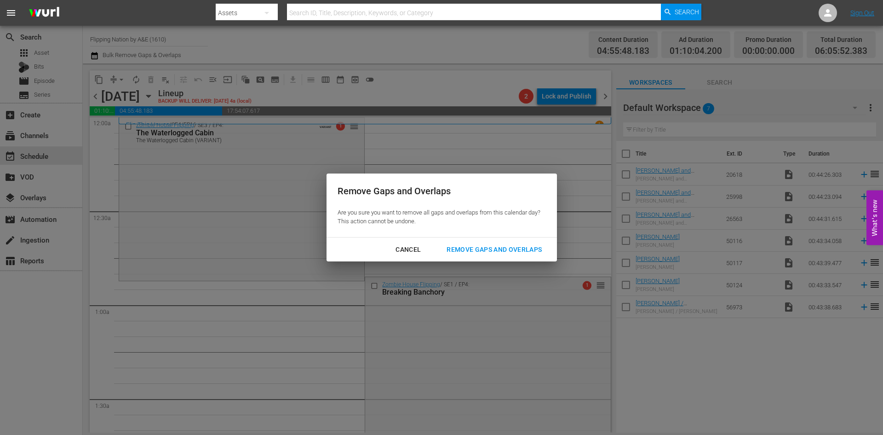
click at [289, 150] on div "Remove Gaps and Overlaps" at bounding box center [494, 250] width 110 height 12
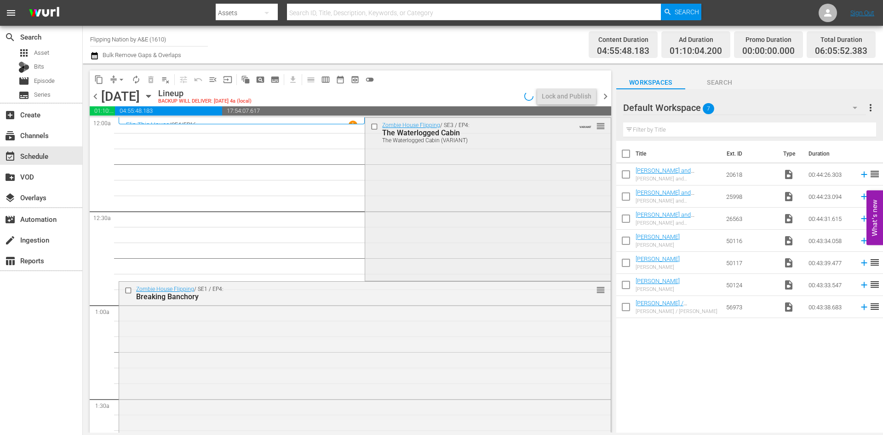
click at [289, 150] on div "Zombie House Flipping / SE3 / EP4: The Waterlogged Cabin The Waterlogged Cabin …" at bounding box center [487, 198] width 245 height 161
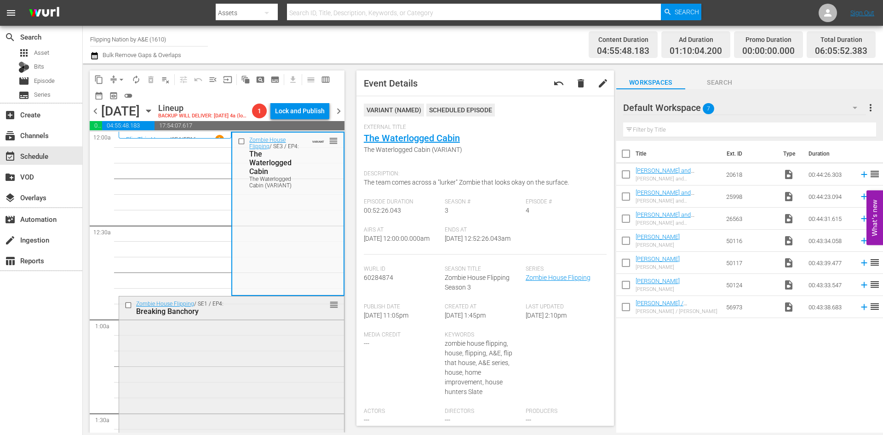
click at [270, 150] on div "Zombie House Flipping / SE1 / EP4: Breaking Banchory reorder" at bounding box center [231, 376] width 225 height 161
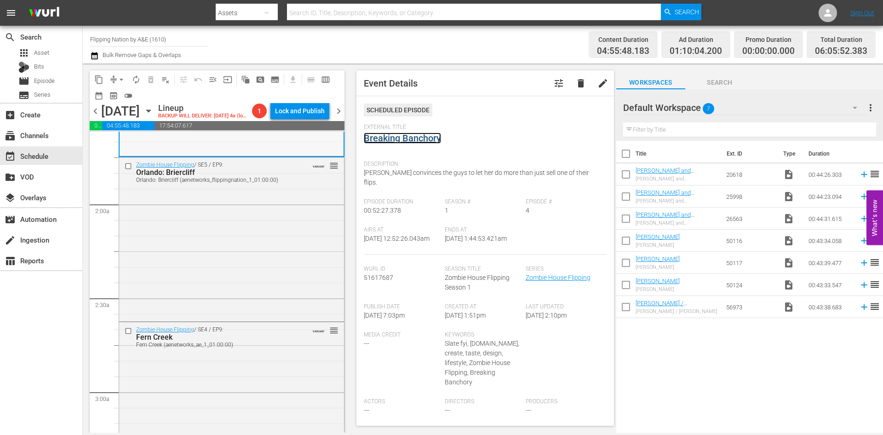
scroll to position [322, 0]
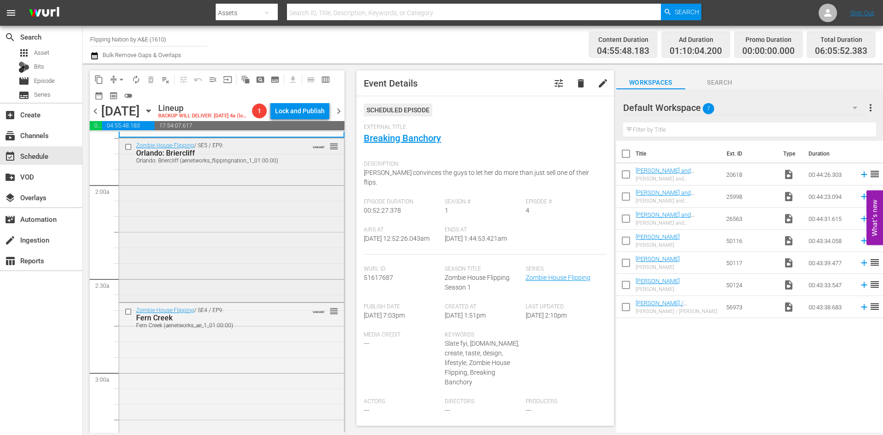
click at [289, 150] on div "Zombie House Flipping / SE5 / EP9: Orlando: Briercliff Orlando: Briercliff (aen…" at bounding box center [231, 218] width 225 height 161
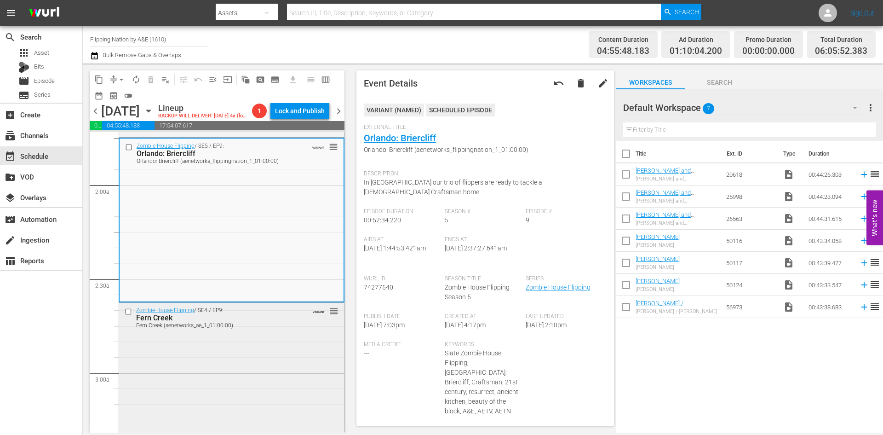
click at [263, 150] on div "Zombie House Flipping / SE4 / EP9: Fern Creek Fern Creek (aenetworks_ae_1_01:00…" at bounding box center [231, 383] width 225 height 160
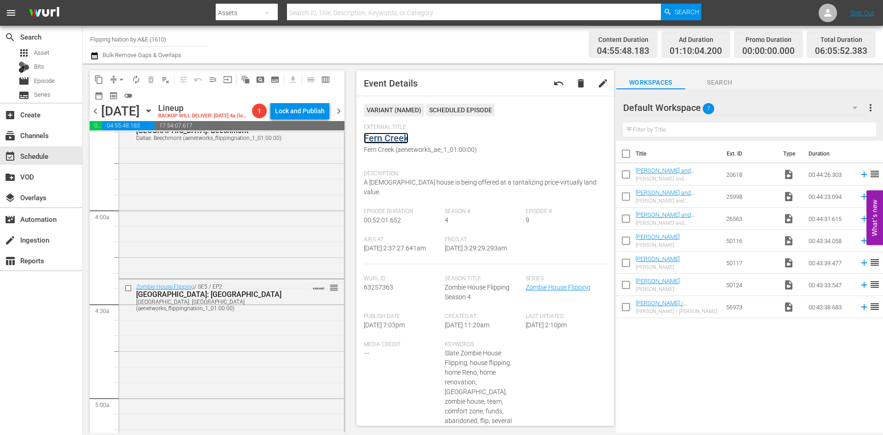
scroll to position [690, 0]
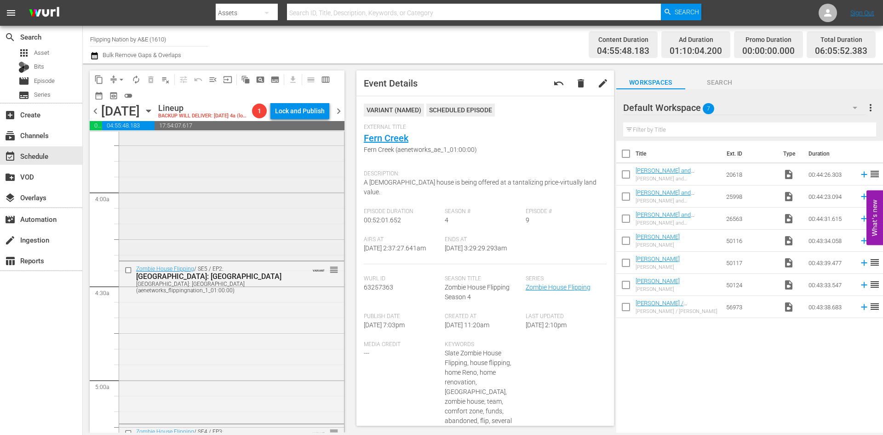
click at [249, 150] on div "Zombie House Flipping / SE5 / EP16: Dallas: Beechmont Dallas: Beechmont (aenetw…" at bounding box center [231, 178] width 225 height 161
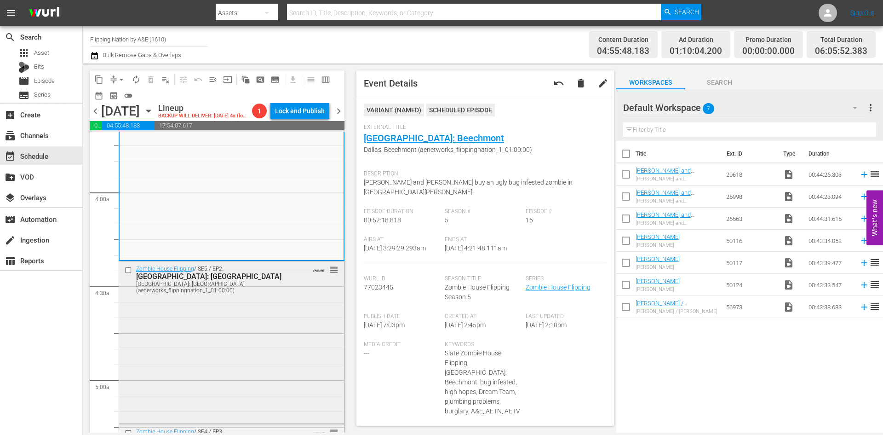
click at [276, 150] on div "Zombie House Flipping / SE5 / EP2: Tampa: Temple Hill Tampa: Temple Hill (aenet…" at bounding box center [231, 341] width 225 height 161
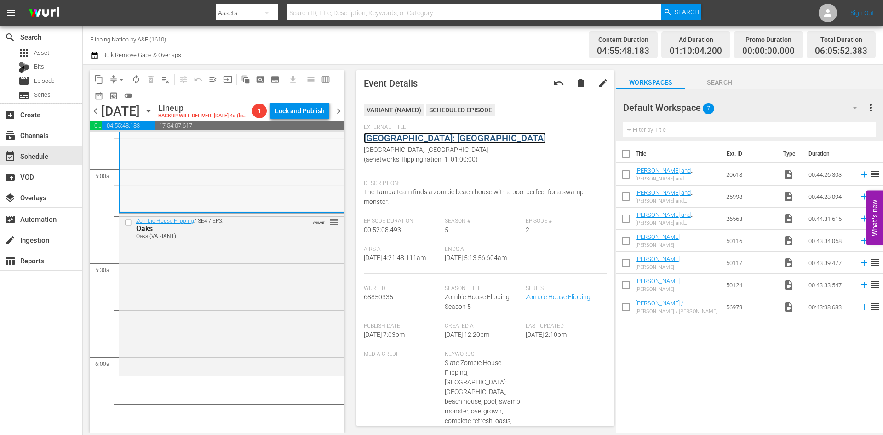
scroll to position [920, 0]
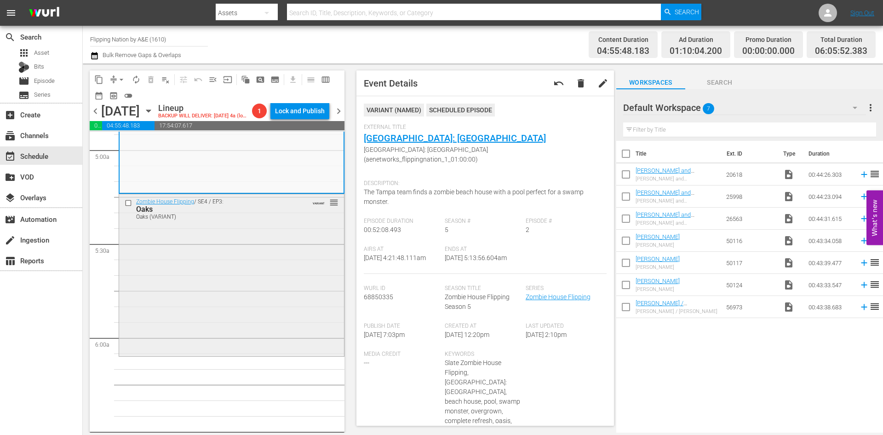
click at [259, 150] on div "Zombie House Flipping / SE4 / EP3: Oaks Oaks (VARIANT) VARIANT reorder" at bounding box center [231, 274] width 225 height 160
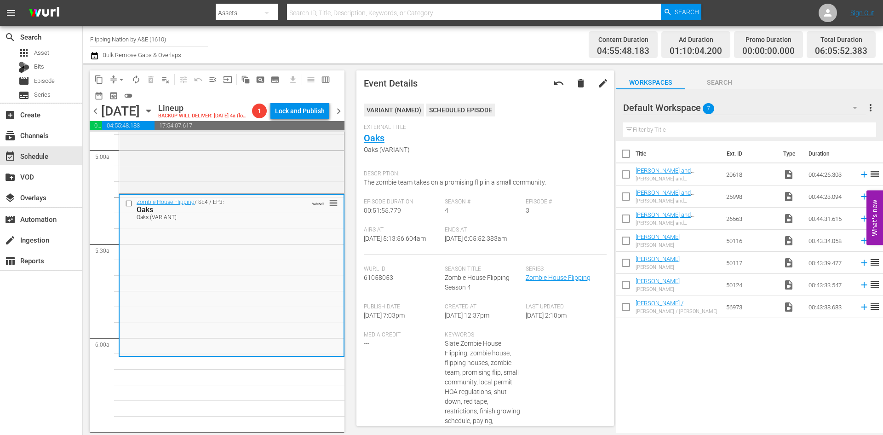
click at [120, 80] on span "arrow_drop_down" at bounding box center [121, 79] width 9 height 9
click at [124, 101] on li "Align to Midnight" at bounding box center [122, 98] width 97 height 15
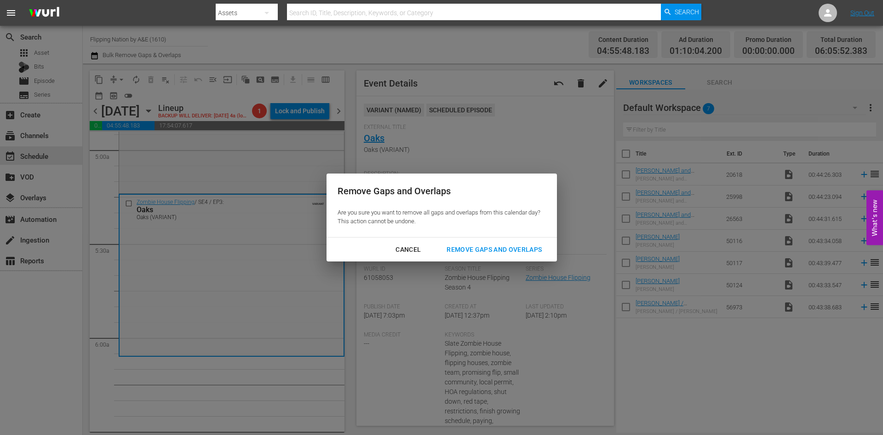
click at [289, 150] on div "Remove Gaps and Overlaps" at bounding box center [494, 250] width 110 height 12
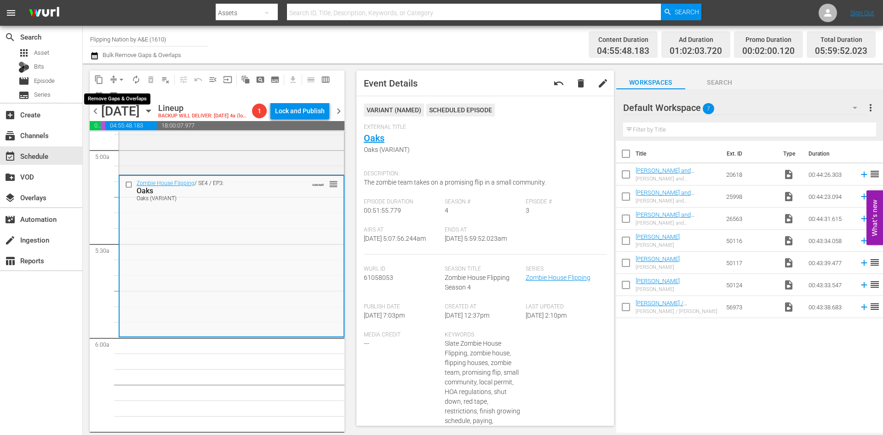
click at [116, 80] on button "arrow_drop_down" at bounding box center [121, 79] width 15 height 15
click at [119, 95] on li "Align to Midnight" at bounding box center [122, 98] width 97 height 15
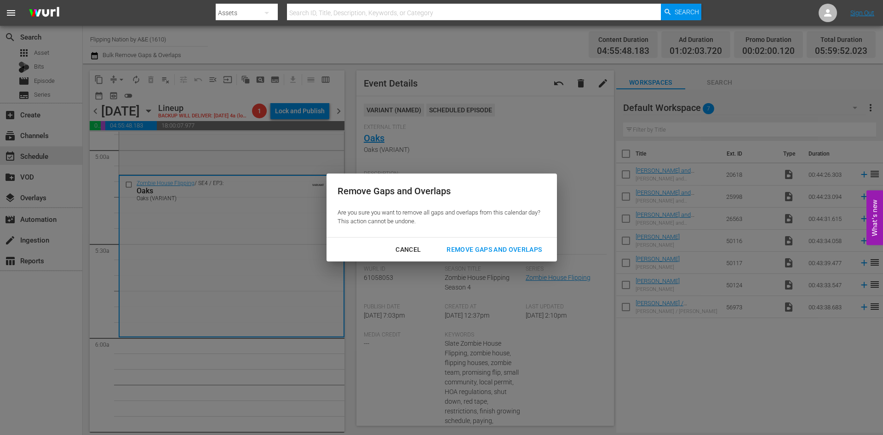
click at [289, 150] on div "Remove Gaps and Overlaps" at bounding box center [494, 250] width 110 height 12
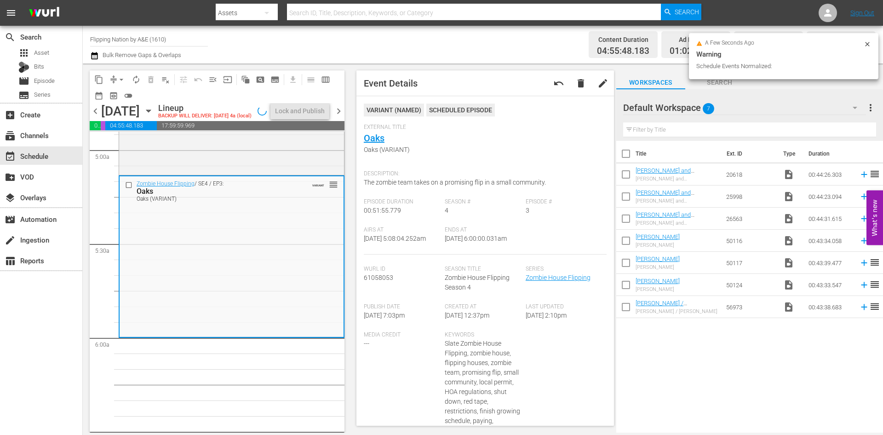
scroll to position [904, 0]
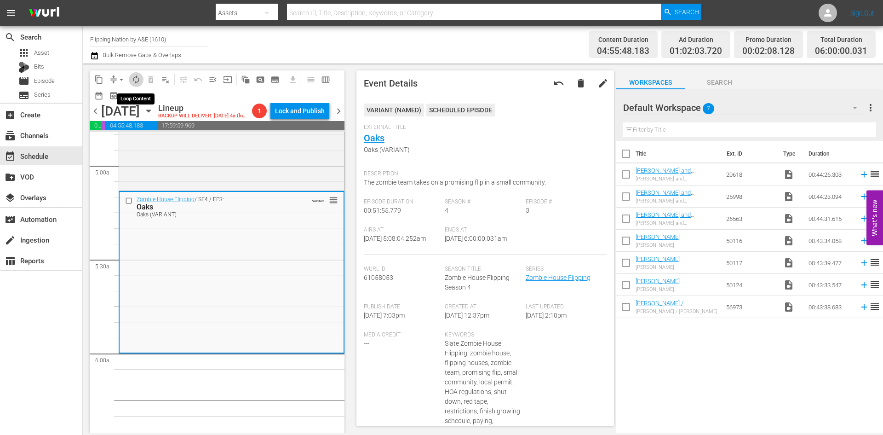
click at [136, 77] on span "autorenew_outlined" at bounding box center [136, 79] width 9 height 9
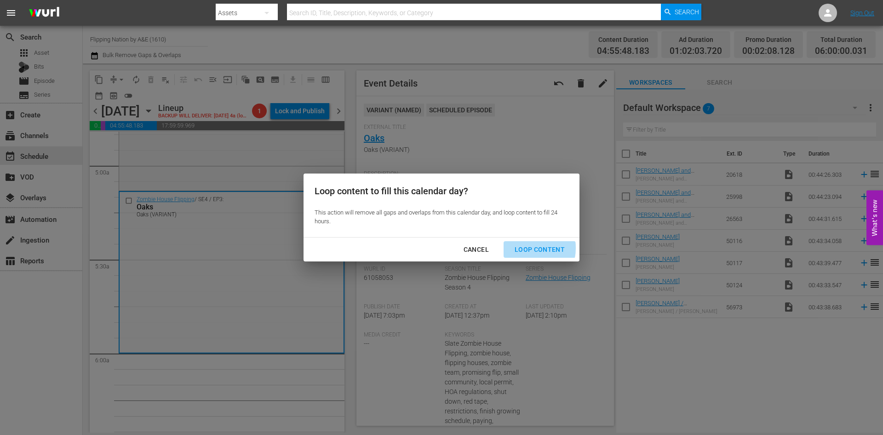
click at [289, 150] on div "Loop Content" at bounding box center [539, 250] width 65 height 12
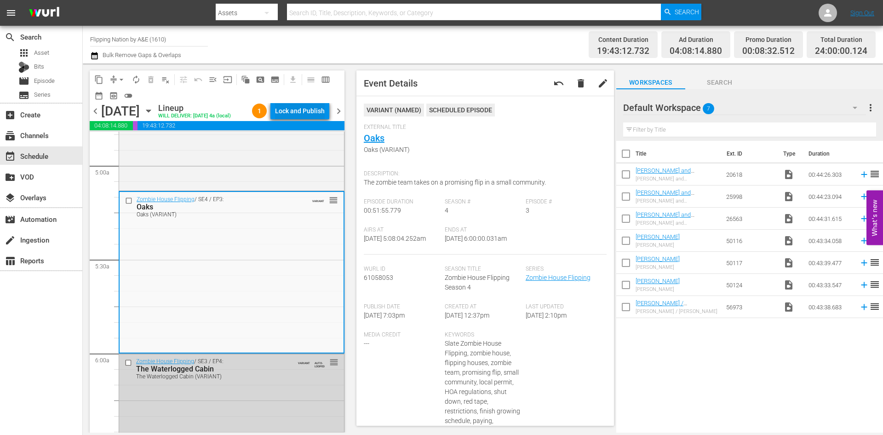
click at [289, 113] on div "Lock and Publish" at bounding box center [300, 111] width 50 height 17
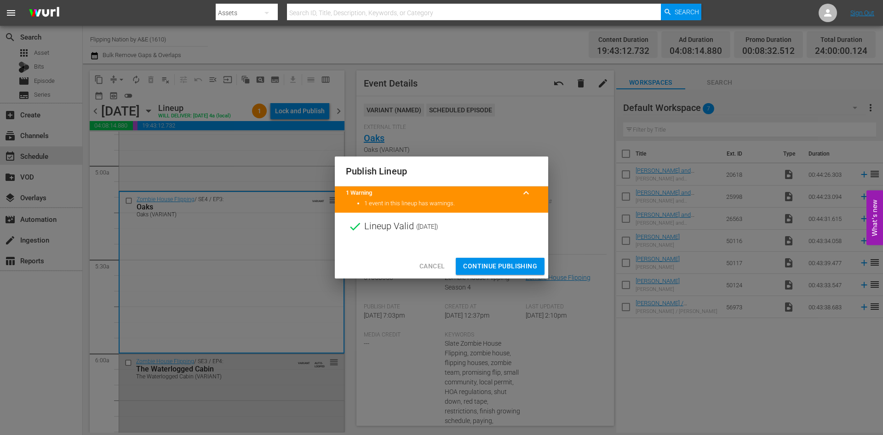
click at [289, 150] on span "Continue Publishing" at bounding box center [500, 266] width 74 height 12
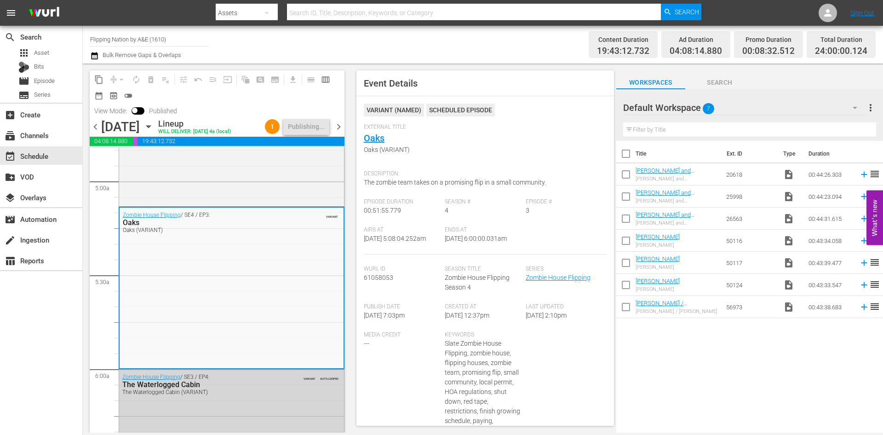
click at [289, 132] on span "chevron_right" at bounding box center [339, 127] width 12 height 12
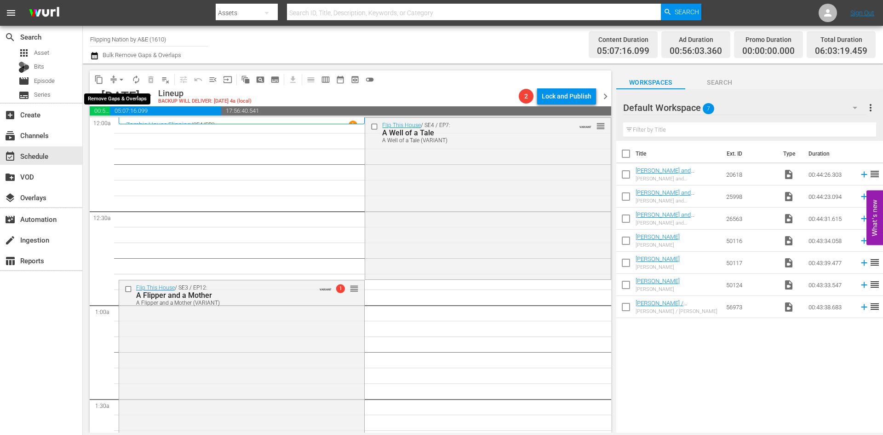
click at [118, 78] on span "arrow_drop_down" at bounding box center [121, 79] width 9 height 9
click at [118, 95] on li "Align to Midnight" at bounding box center [122, 98] width 97 height 15
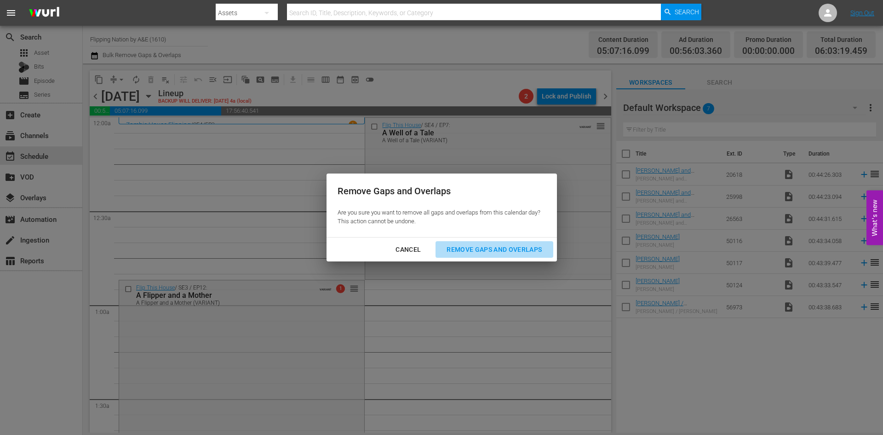
click at [289, 150] on div "Remove Gaps and Overlaps" at bounding box center [494, 250] width 110 height 12
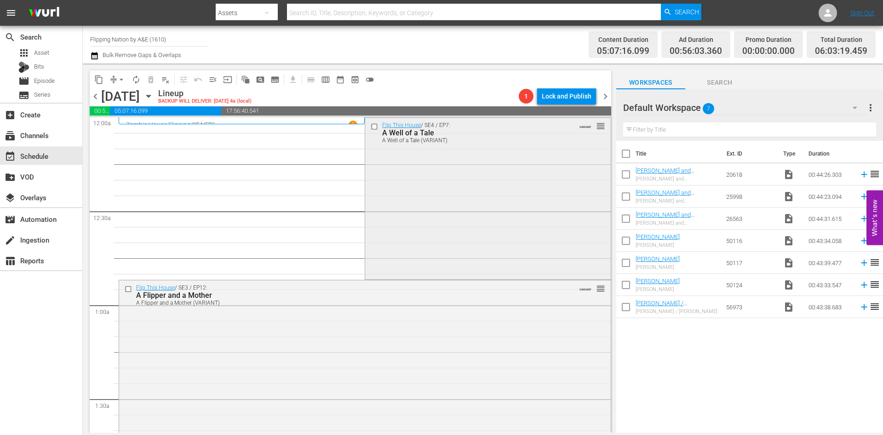
click at [289, 150] on div "Flip This House / SE4 / EP7: A Well of a Tale A Well of a Tale (VARIANT) VARIAN…" at bounding box center [487, 198] width 245 height 160
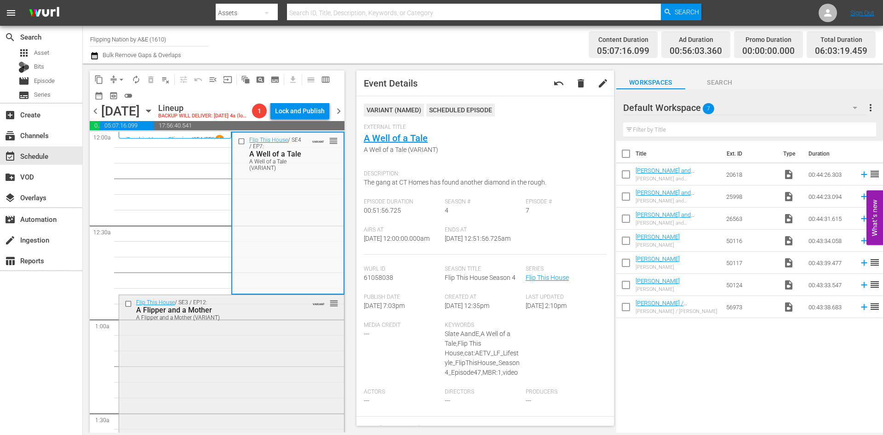
click at [282, 150] on div "Flip This House / SE3 / EP12: A Flipper and a Mother A Flipper and a Mother (VA…" at bounding box center [231, 375] width 225 height 160
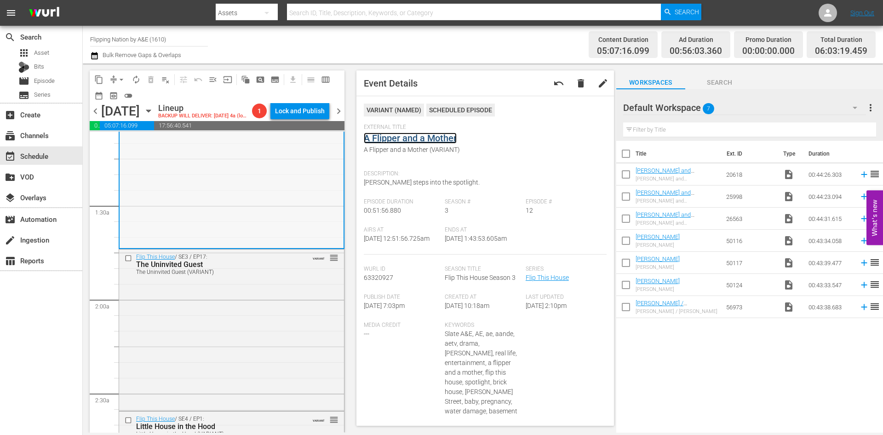
scroll to position [276, 0]
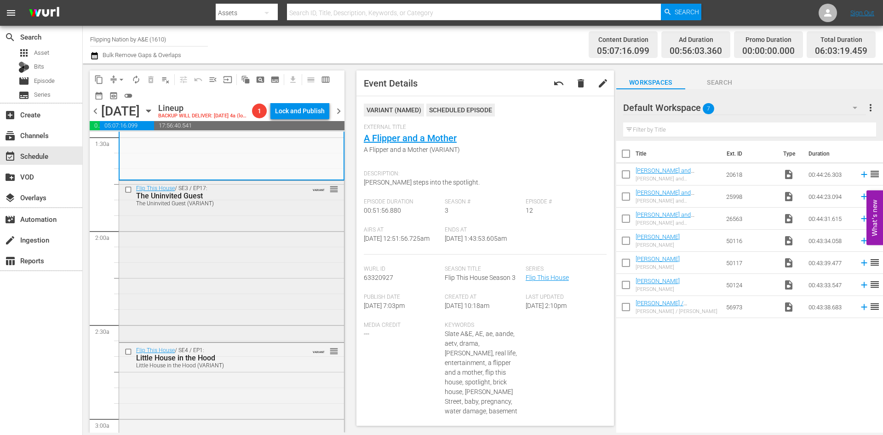
click at [281, 150] on div "Flip This House / SE3 / EP17: The Uninvited Guest The Uninvited Guest (VARIANT)…" at bounding box center [231, 260] width 225 height 159
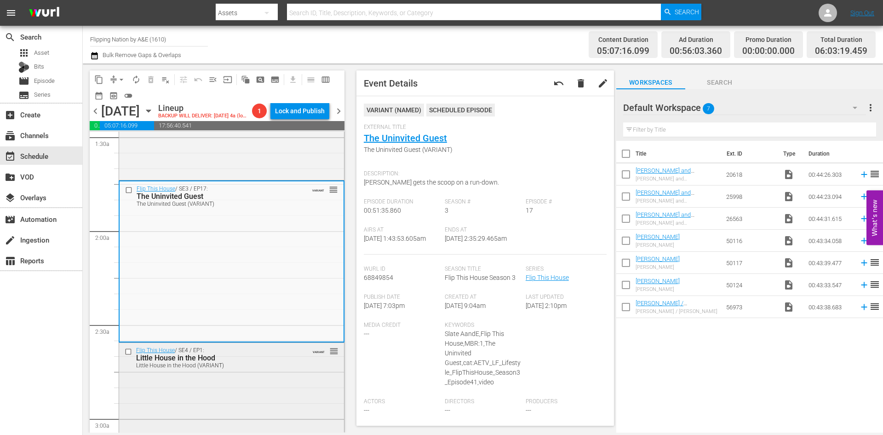
click at [289, 150] on div "Flip This House / SE4 / EP1: Little House in the Hood Little House in the Hood …" at bounding box center [231, 423] width 225 height 160
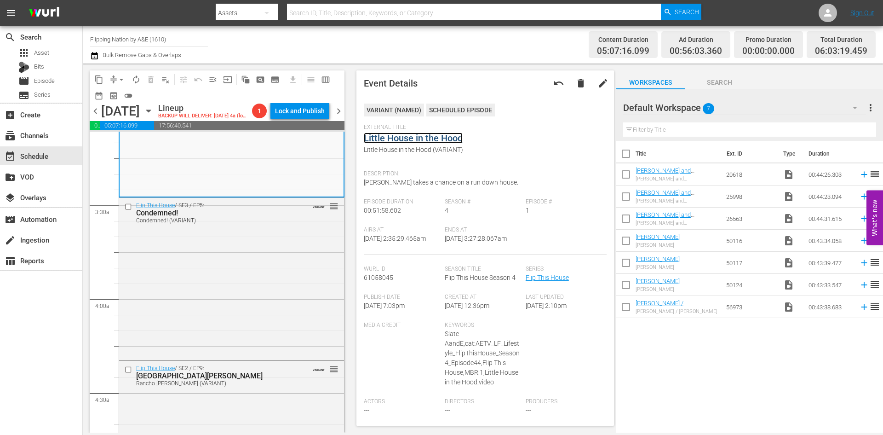
scroll to position [644, 0]
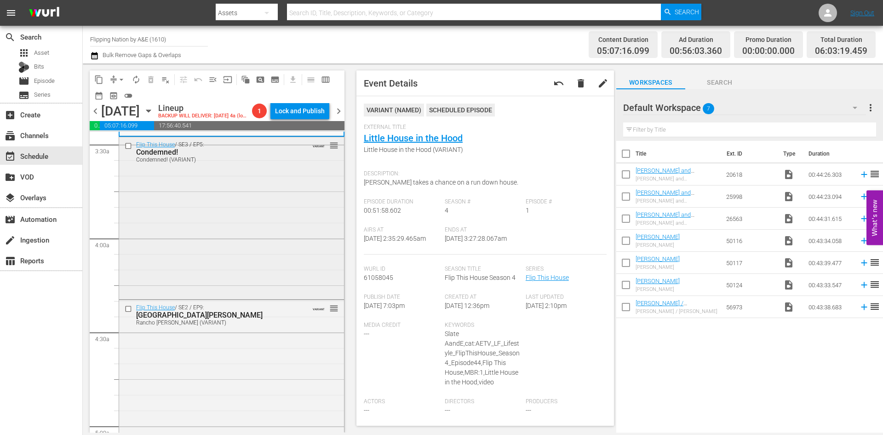
click at [265, 150] on div "Flip This House / SE3 / EP5: Condemned! Condemned! (VARIANT) VARIANT reorder" at bounding box center [231, 217] width 225 height 160
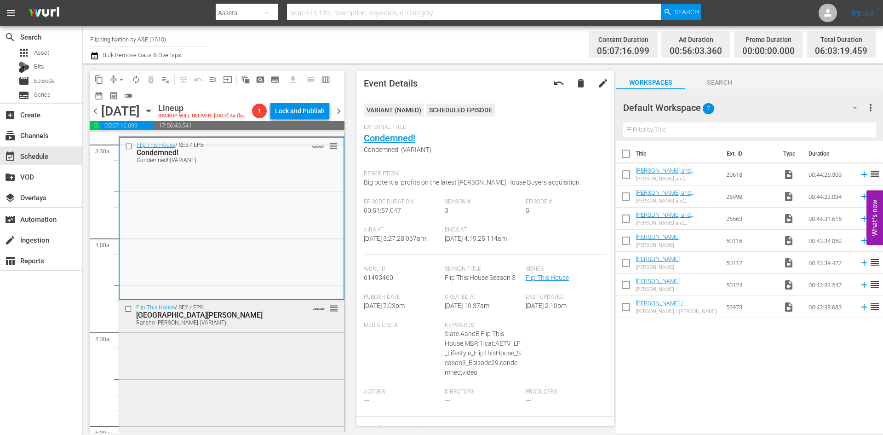
click at [289, 150] on div "Flip This House / SE2 / EP9: Rancho Montelongo Rancho Montelongo (VARIANT) VARI…" at bounding box center [231, 380] width 225 height 160
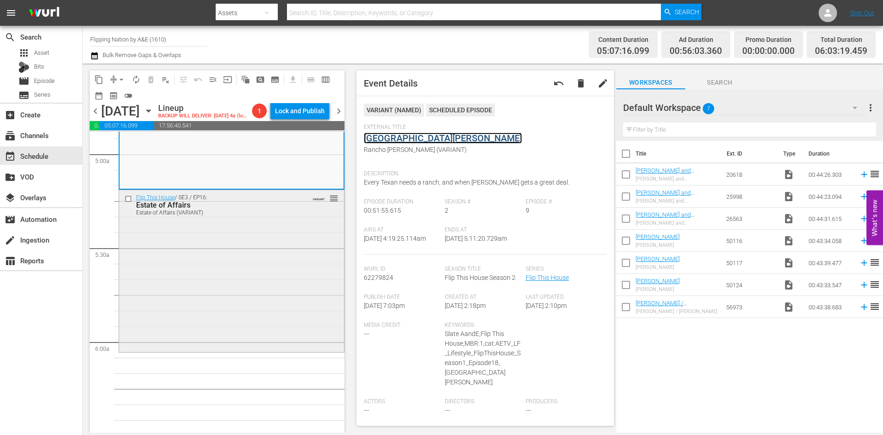
scroll to position [920, 0]
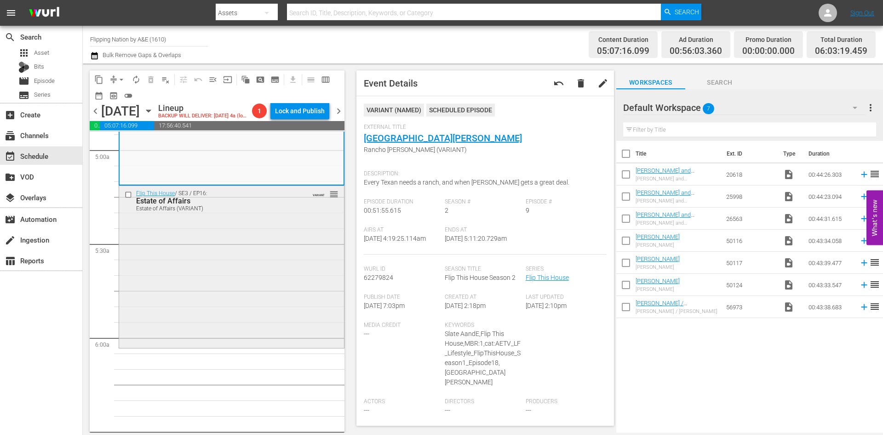
click at [283, 150] on div "Flip This House / SE3 / EP16: Estate of Affairs Estate of Affairs (VARIANT) VAR…" at bounding box center [231, 266] width 225 height 160
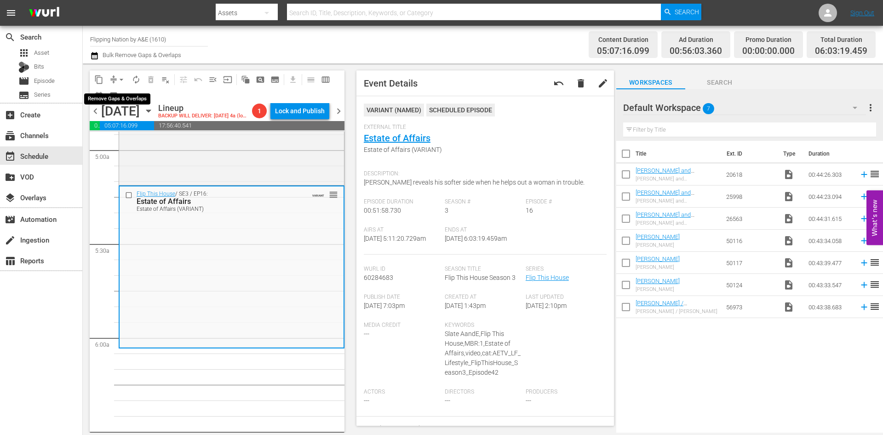
click at [120, 79] on span "arrow_drop_down" at bounding box center [121, 79] width 9 height 9
click at [119, 95] on li "Align to Midnight" at bounding box center [122, 98] width 97 height 15
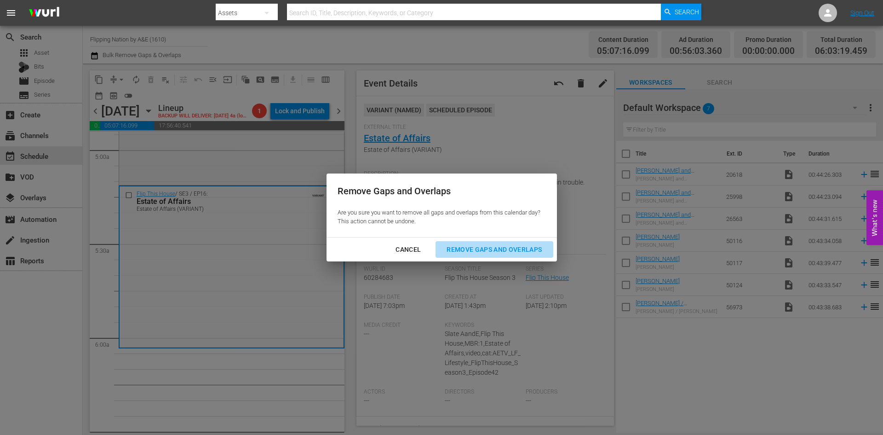
click at [289, 150] on div "Remove Gaps and Overlaps" at bounding box center [494, 250] width 110 height 12
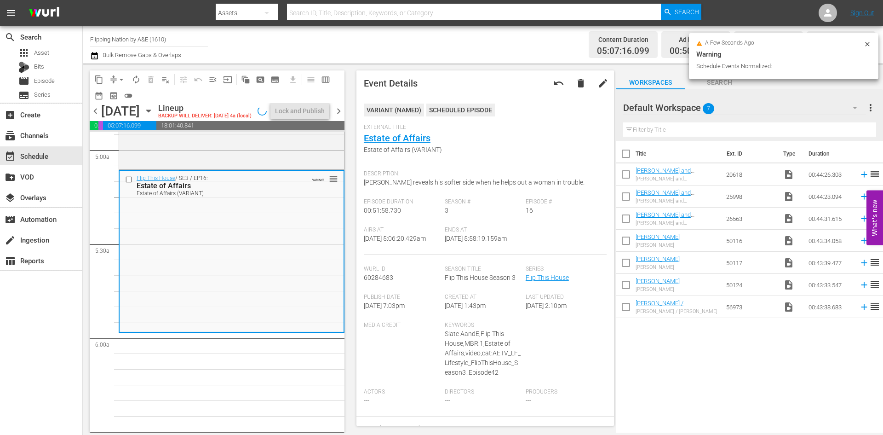
scroll to position [951, 0]
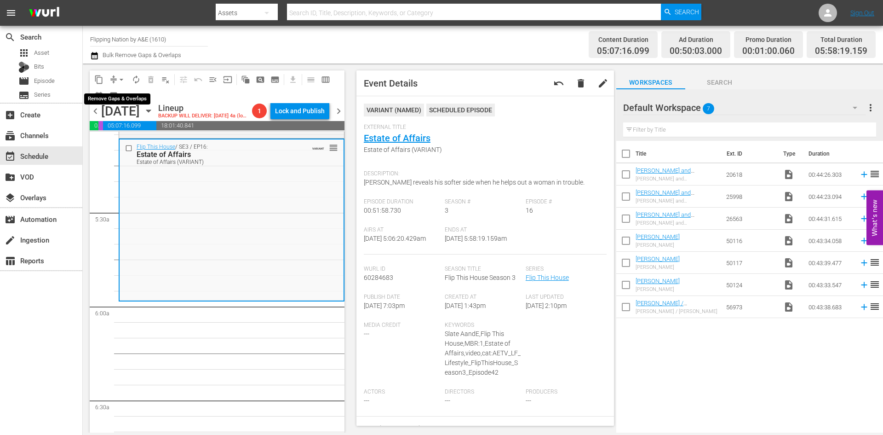
click at [120, 81] on span "arrow_drop_down" at bounding box center [121, 79] width 9 height 9
click at [124, 99] on li "Align to Midnight" at bounding box center [122, 98] width 97 height 15
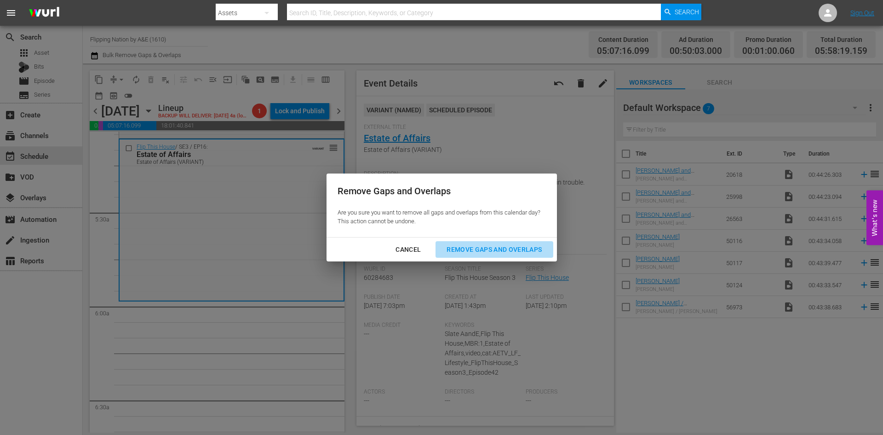
click at [289, 150] on div "Remove Gaps and Overlaps" at bounding box center [494, 250] width 110 height 12
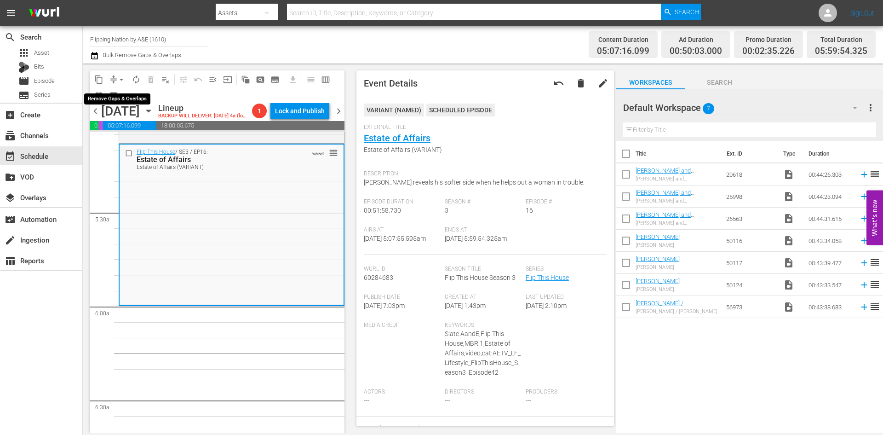
click at [121, 78] on span "arrow_drop_down" at bounding box center [121, 79] width 9 height 9
click at [115, 96] on li "Align to Midnight" at bounding box center [122, 98] width 97 height 15
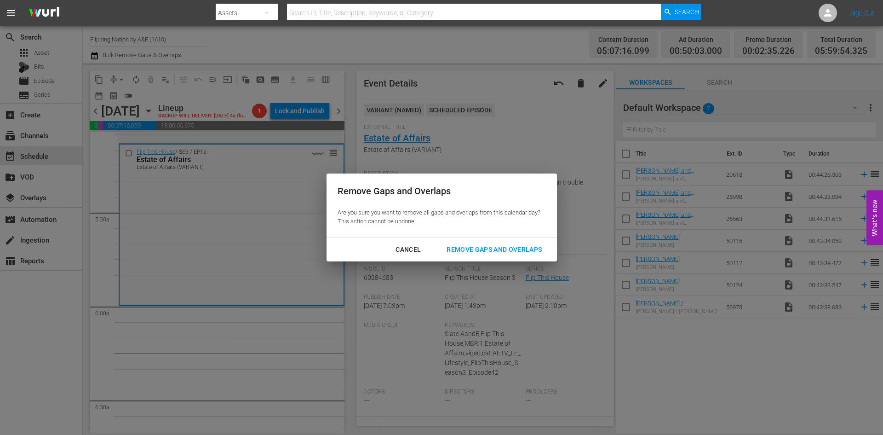
click at [289, 150] on div "Remove Gaps and Overlaps" at bounding box center [494, 250] width 110 height 12
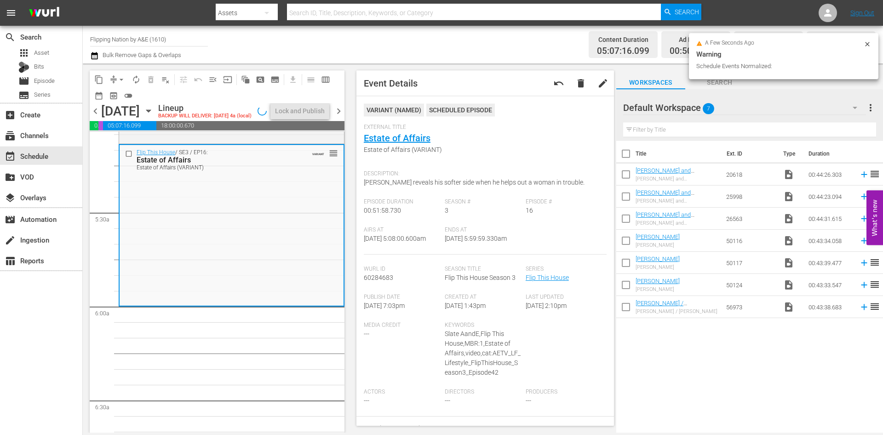
scroll to position [936, 0]
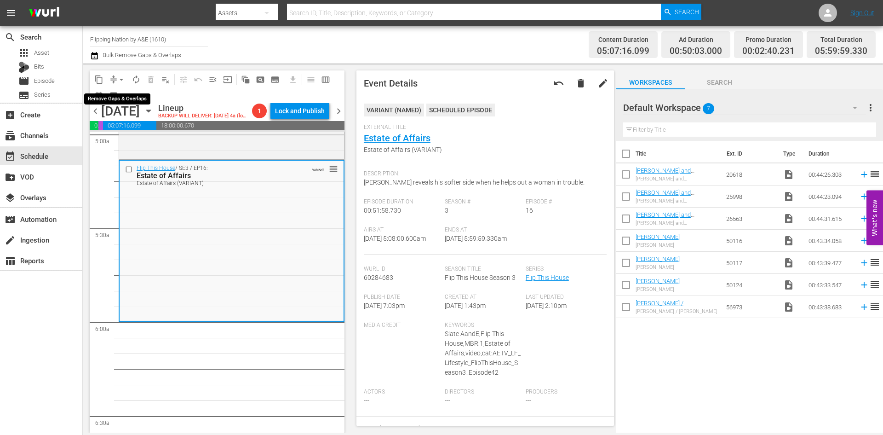
click at [119, 76] on span "arrow_drop_down" at bounding box center [121, 79] width 9 height 9
click at [124, 100] on li "Align to Midnight" at bounding box center [122, 98] width 97 height 15
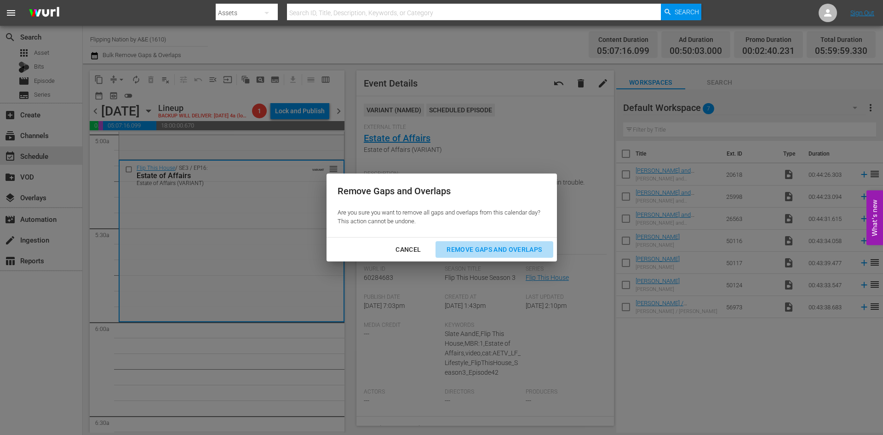
click at [289, 150] on div "Remove Gaps and Overlaps" at bounding box center [494, 250] width 110 height 12
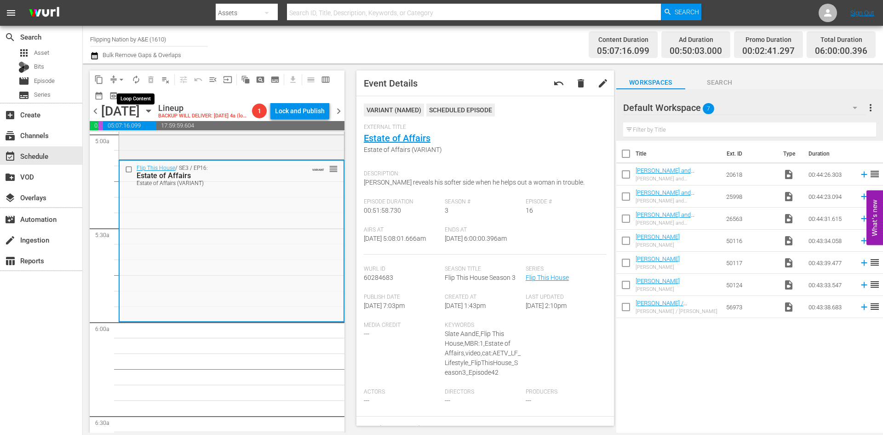
click at [138, 78] on span "autorenew_outlined" at bounding box center [136, 79] width 9 height 9
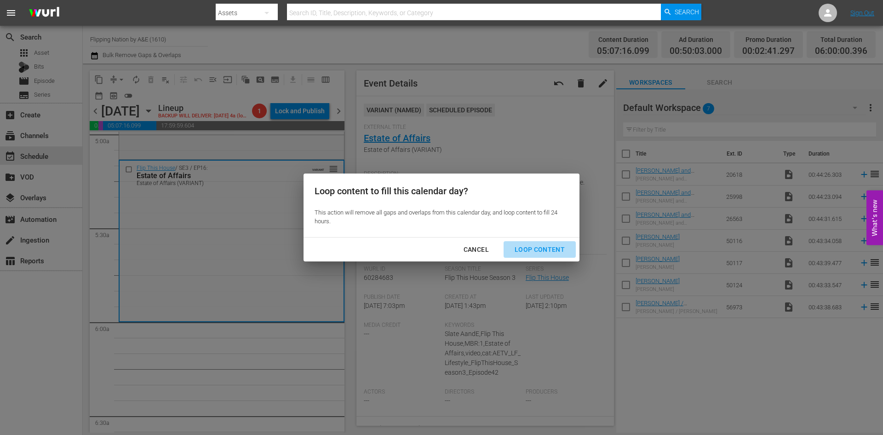
click at [289, 150] on div "Loop Content" at bounding box center [539, 250] width 65 height 12
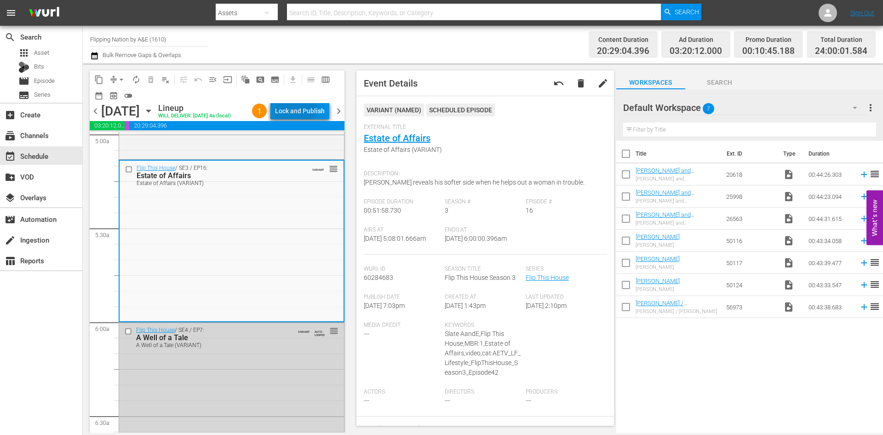
click at [289, 109] on div "Lock and Publish" at bounding box center [300, 111] width 50 height 17
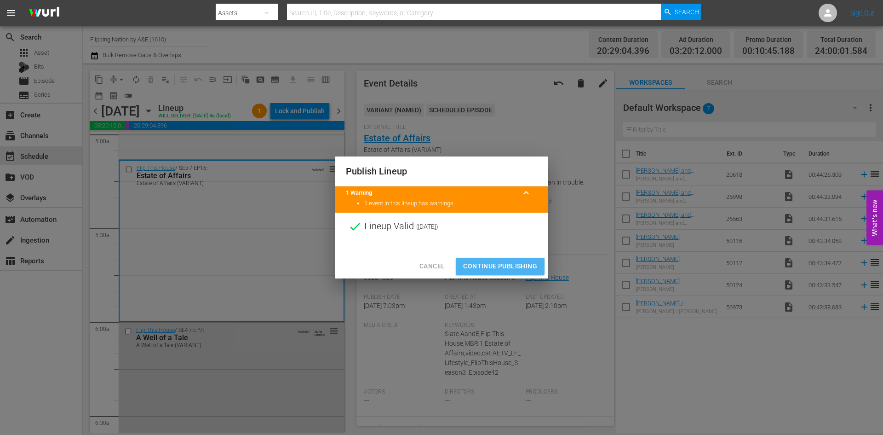
click at [289, 150] on span "Continue Publishing" at bounding box center [500, 266] width 74 height 12
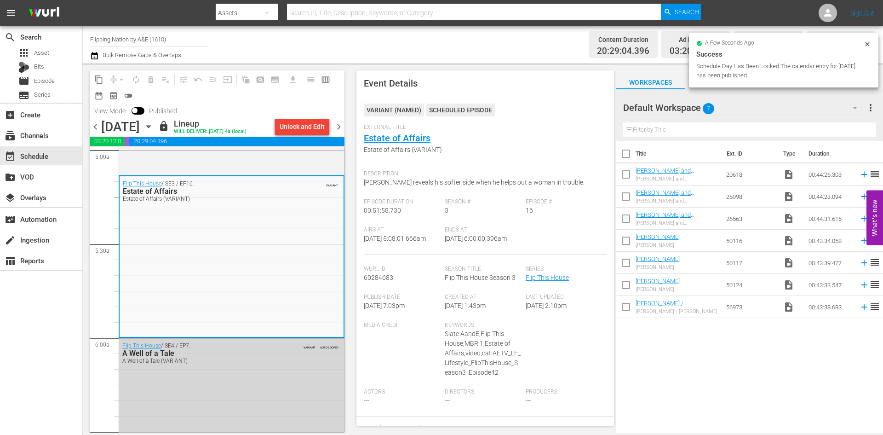
click at [289, 126] on span "chevron_right" at bounding box center [339, 127] width 12 height 12
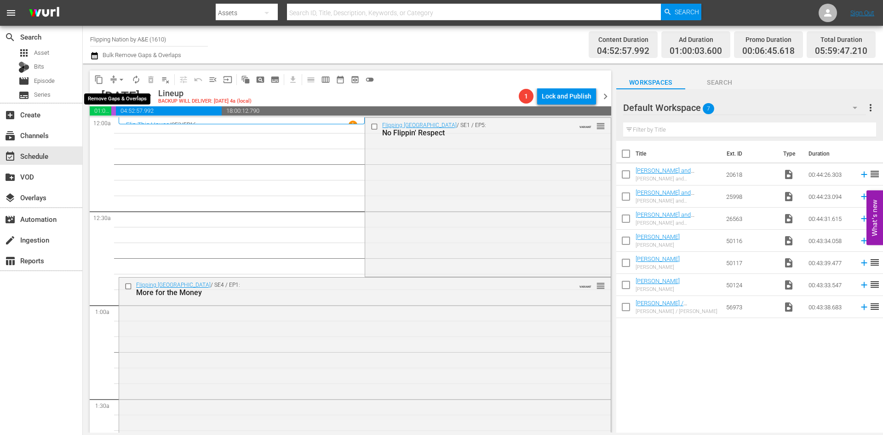
click at [121, 79] on span "arrow_drop_down" at bounding box center [121, 79] width 9 height 9
click at [109, 96] on li "Align to Midnight" at bounding box center [122, 98] width 97 height 15
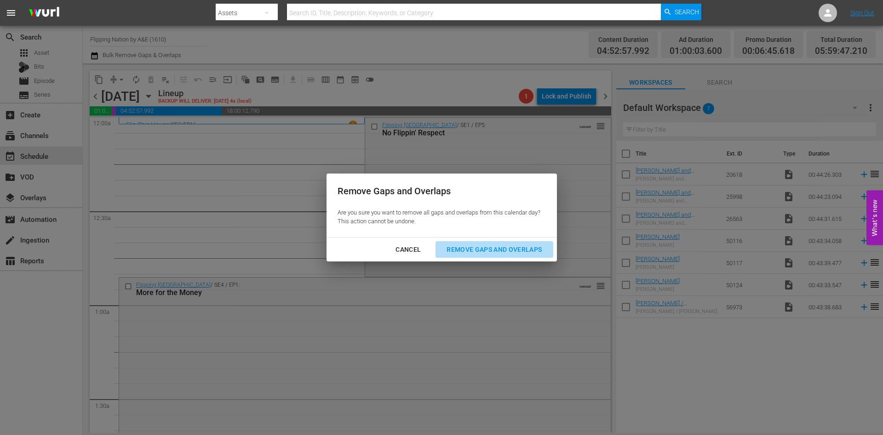
click at [289, 150] on div "Remove Gaps and Overlaps" at bounding box center [494, 250] width 110 height 12
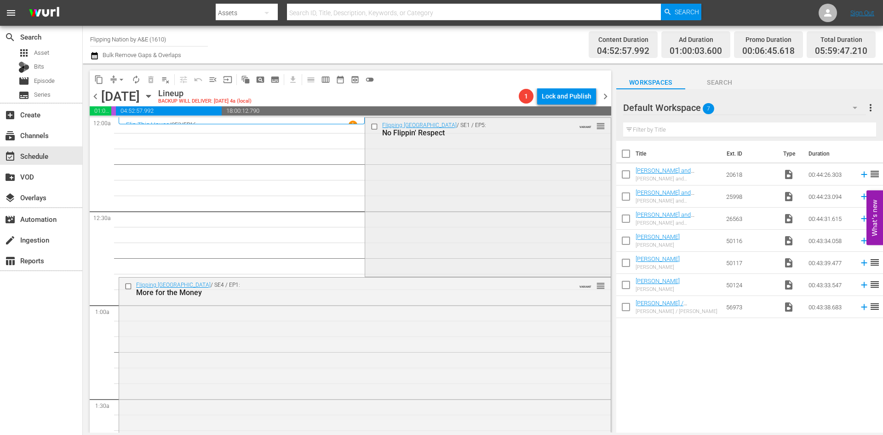
click at [289, 150] on div "Flipping Boston / SE1 / EP5: No Flippin' Respect VARIANT reorder" at bounding box center [487, 196] width 245 height 157
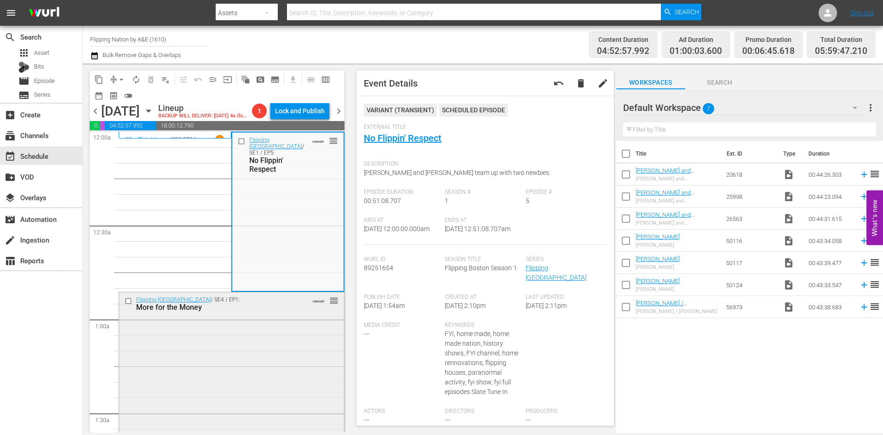
click at [256, 150] on div "Flipping Boston / SE4 / EP1: More for the Money VARIANT reorder" at bounding box center [231, 370] width 225 height 156
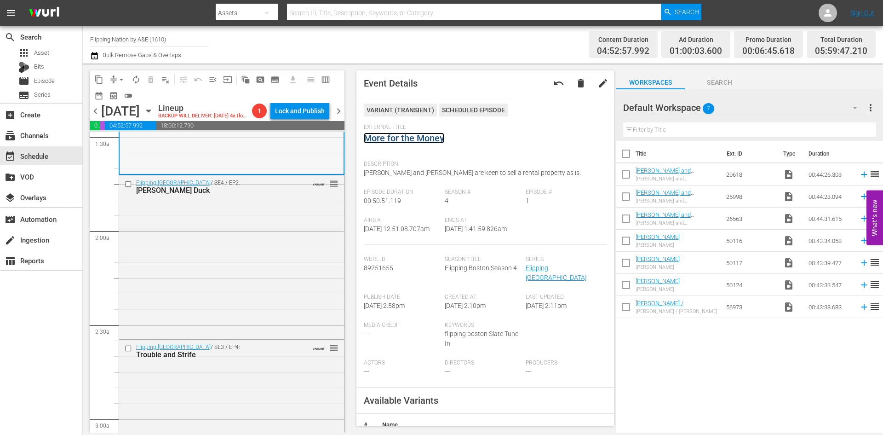
scroll to position [322, 0]
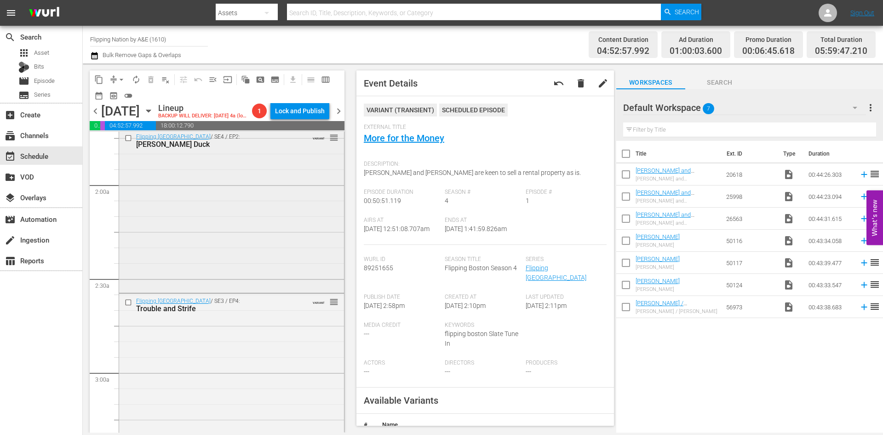
click at [275, 150] on div "Flipping Boston / SE4 / EP2: Donaldson's Duck VARIANT reorder" at bounding box center [231, 209] width 225 height 161
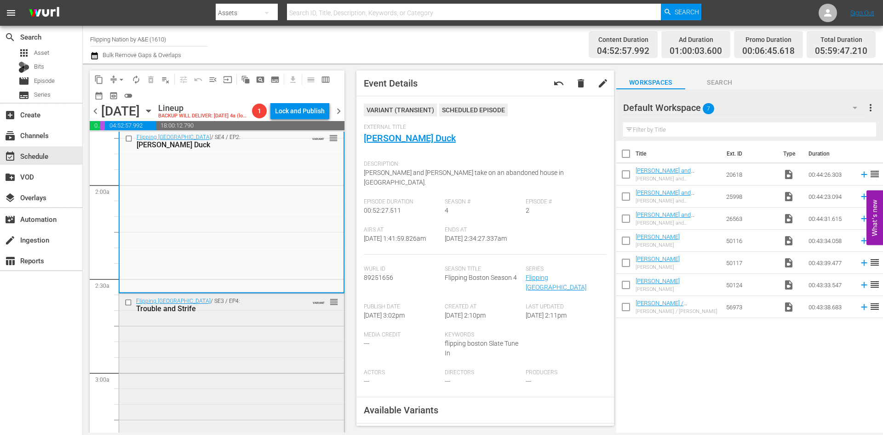
click at [282, 150] on div "Flipping Boston / SE3 / EP4: Trouble and Strife VARIANT reorder" at bounding box center [231, 372] width 225 height 157
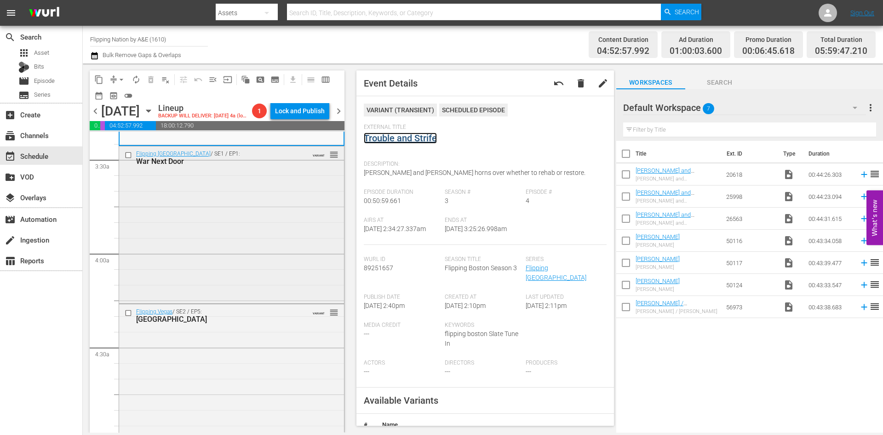
scroll to position [644, 0]
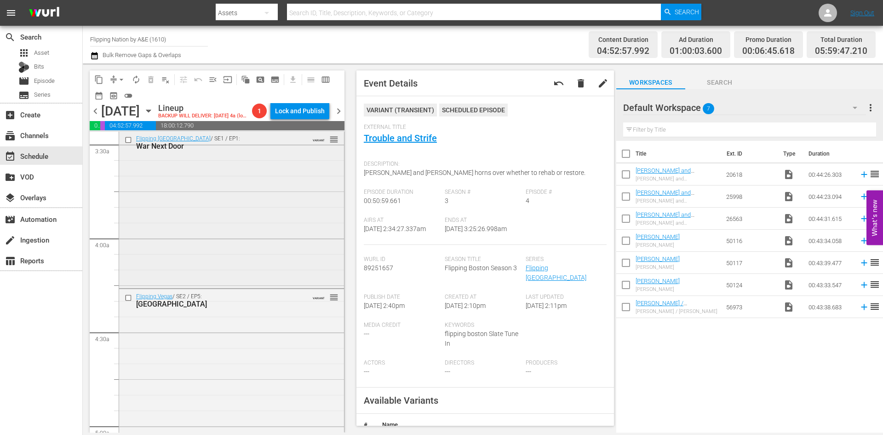
click at [289, 150] on div "Flipping Boston / SE1 / EP1: War Next Door VARIANT reorder" at bounding box center [231, 209] width 225 height 156
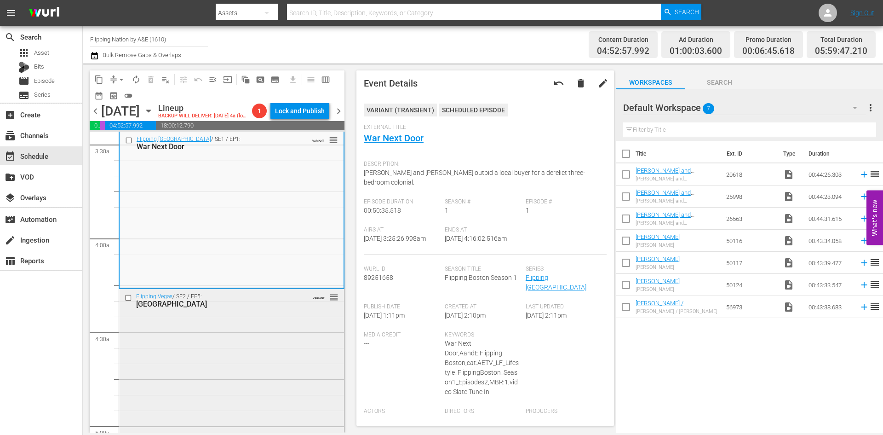
click at [262, 150] on div "Flipping Vegas / SE2 / EP5: Stink House VARIANT reorder" at bounding box center [231, 367] width 225 height 156
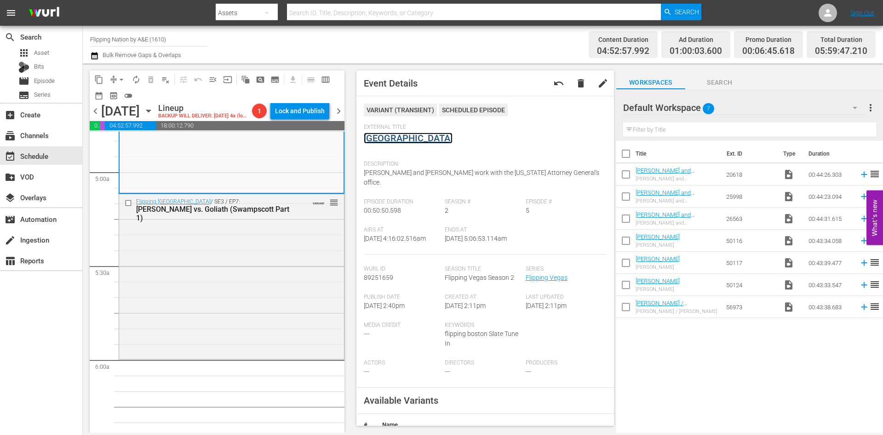
scroll to position [920, 0]
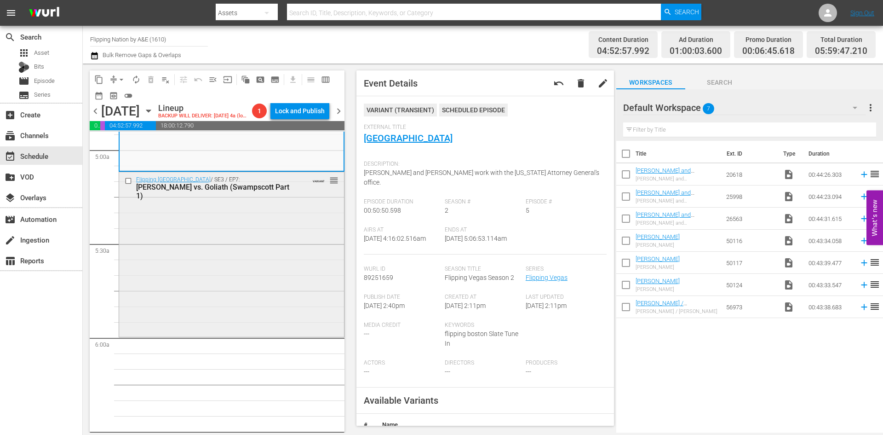
click at [216, 150] on div "Flipping Boston / SE3 / EP7: Dave vs. Goliath (Swampscott Part 1) VARIANT reord…" at bounding box center [231, 253] width 225 height 163
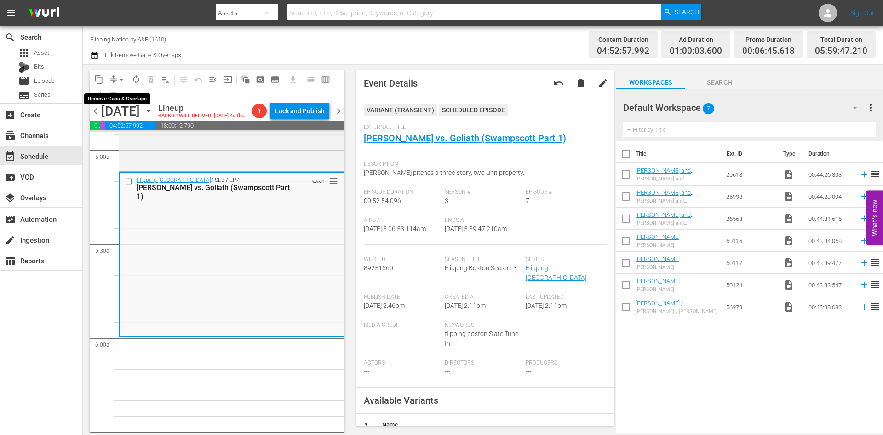
click at [121, 81] on span "arrow_drop_down" at bounding box center [121, 79] width 9 height 9
click at [121, 100] on li "Align to Midnight" at bounding box center [122, 98] width 97 height 15
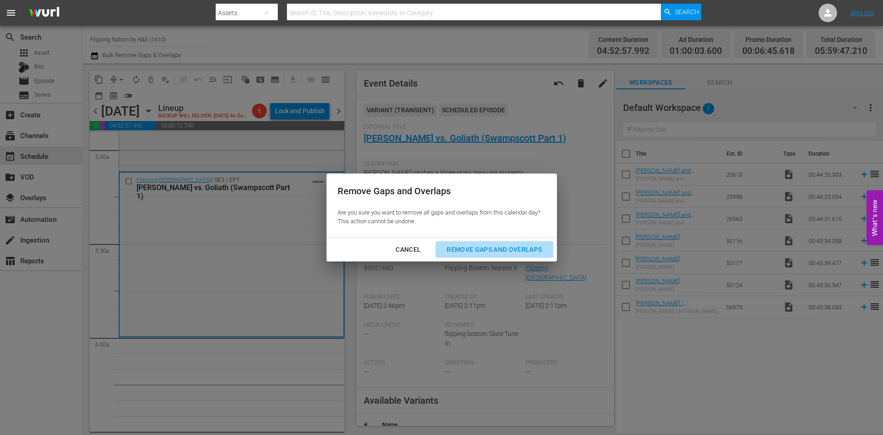
click at [289, 150] on button "Remove Gaps and Overlaps" at bounding box center [494, 249] width 117 height 17
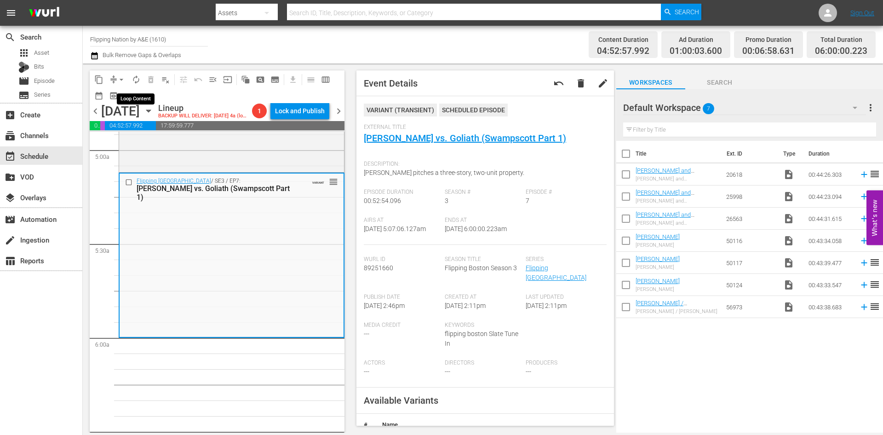
click at [135, 78] on span "autorenew_outlined" at bounding box center [136, 79] width 9 height 9
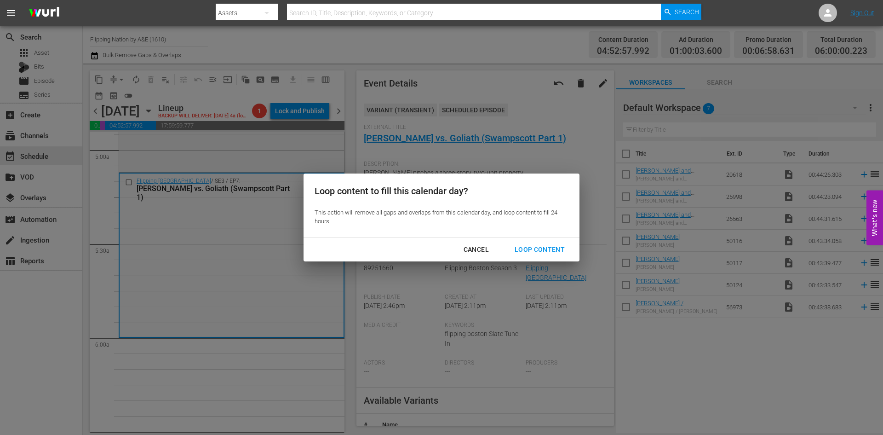
click at [289, 150] on div "Loop Content" at bounding box center [539, 250] width 65 height 12
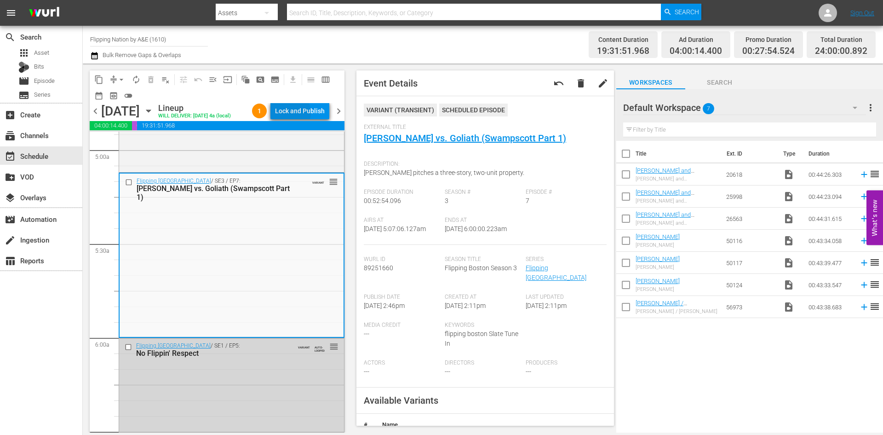
click at [289, 114] on div "Lock and Publish" at bounding box center [300, 111] width 50 height 17
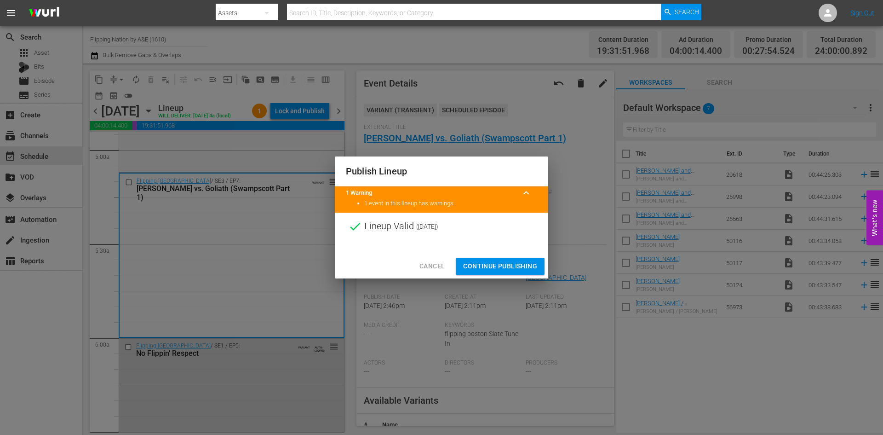
click at [289, 150] on span "Continue Publishing" at bounding box center [500, 266] width 74 height 12
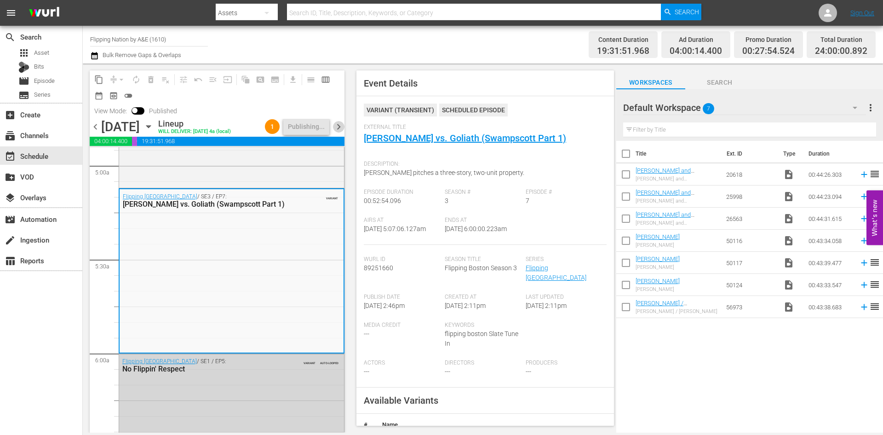
click at [289, 132] on span "chevron_right" at bounding box center [339, 127] width 12 height 12
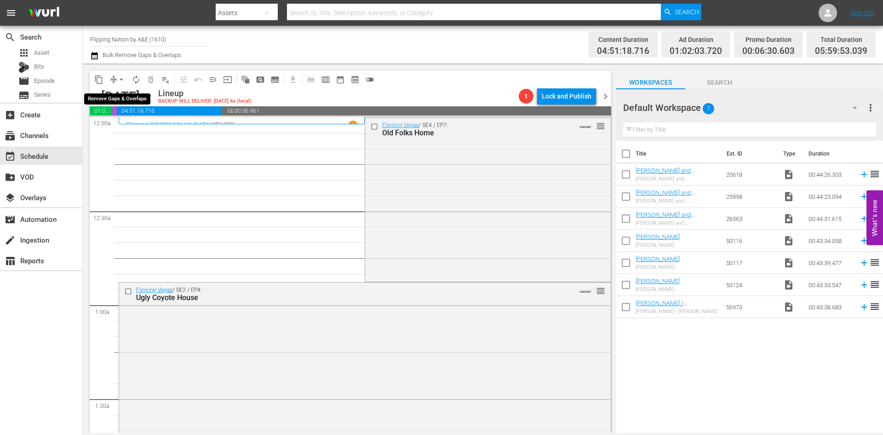
click at [118, 79] on span "arrow_drop_down" at bounding box center [121, 79] width 9 height 9
click at [112, 95] on li "Align to Midnight" at bounding box center [122, 98] width 97 height 15
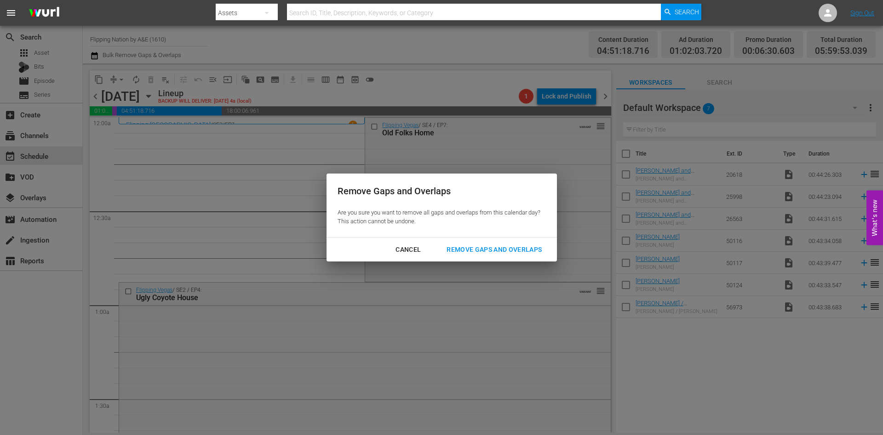
click at [289, 150] on div "Remove Gaps and Overlaps" at bounding box center [494, 250] width 110 height 12
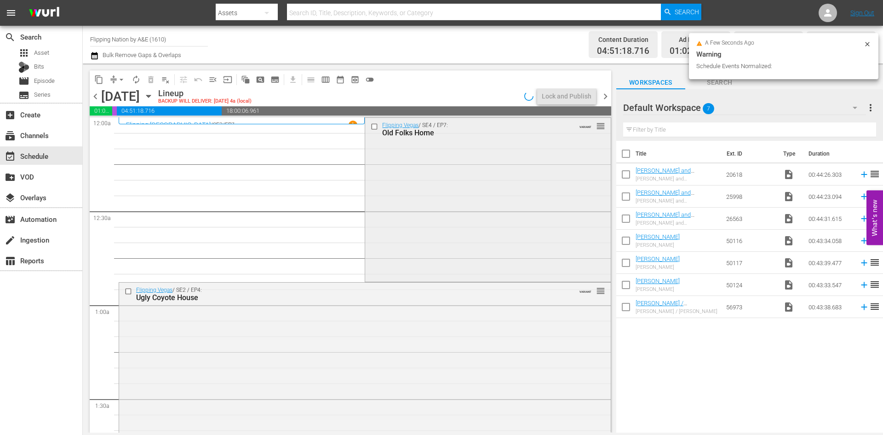
click at [289, 150] on div "Flipping Vegas / SE4 / EP7: Old Folks Home VARIANT reorder" at bounding box center [487, 199] width 245 height 162
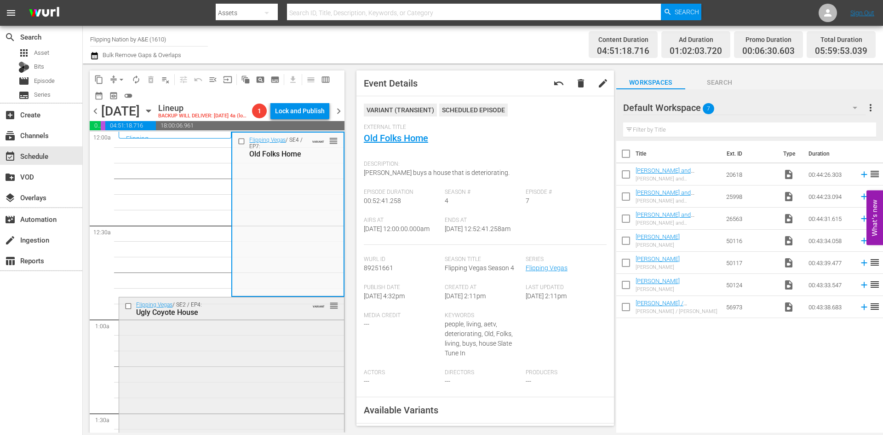
click at [286, 150] on div "Flipping Vegas / SE2 / EP4: Ugly Coyote House VARIANT reorder" at bounding box center [231, 375] width 225 height 157
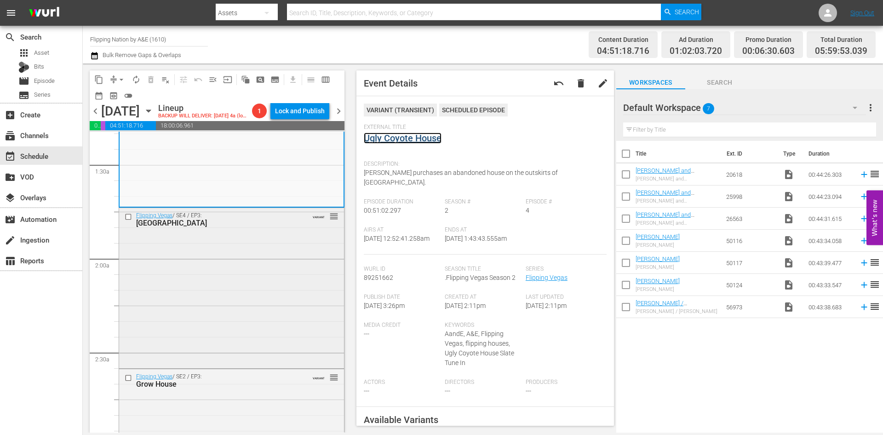
scroll to position [276, 0]
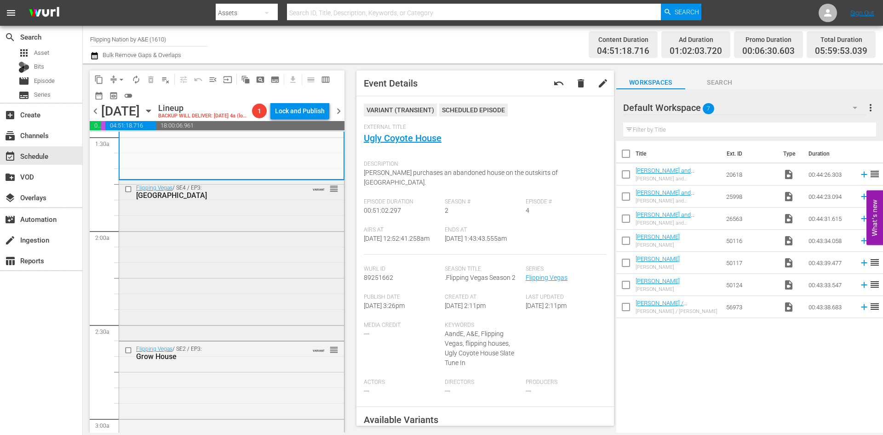
click at [278, 150] on div "Flipping Vegas / SE4 / EP3: Black Market House VARIANT reorder" at bounding box center [231, 259] width 225 height 158
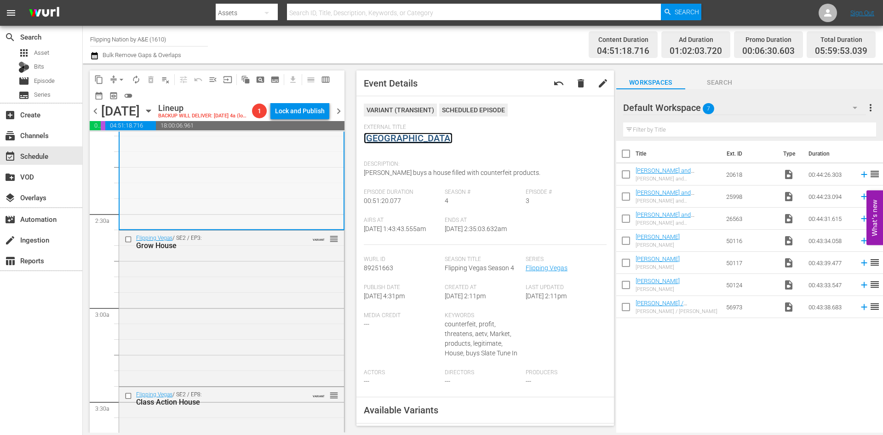
scroll to position [460, 0]
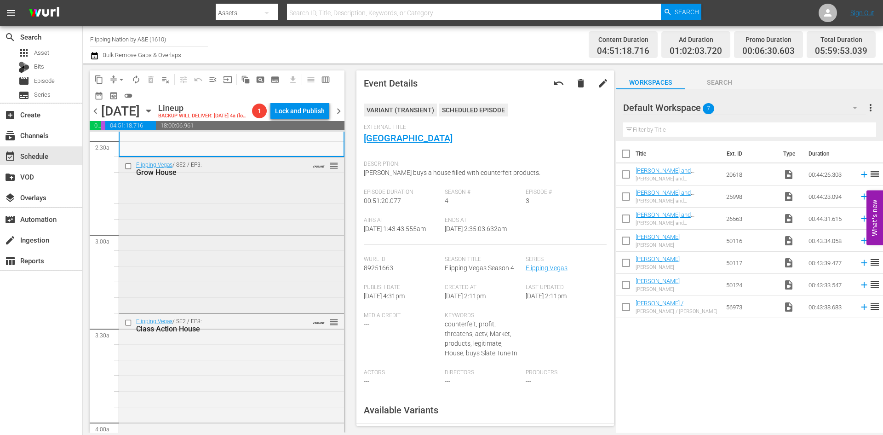
click at [259, 150] on div "Flipping Vegas / SE2 / EP3: Grow House VARIANT reorder" at bounding box center [231, 234] width 225 height 154
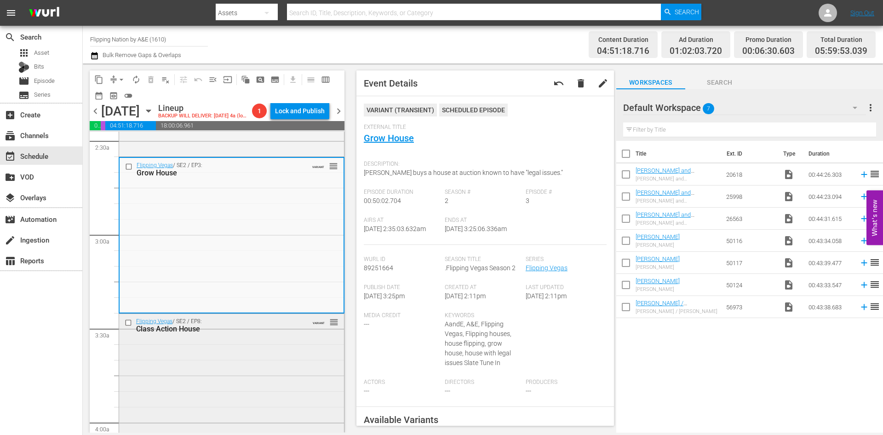
click at [284, 150] on div "Flipping Vegas / SE2 / EP8: Class Action House VARIANT reorder" at bounding box center [231, 392] width 225 height 156
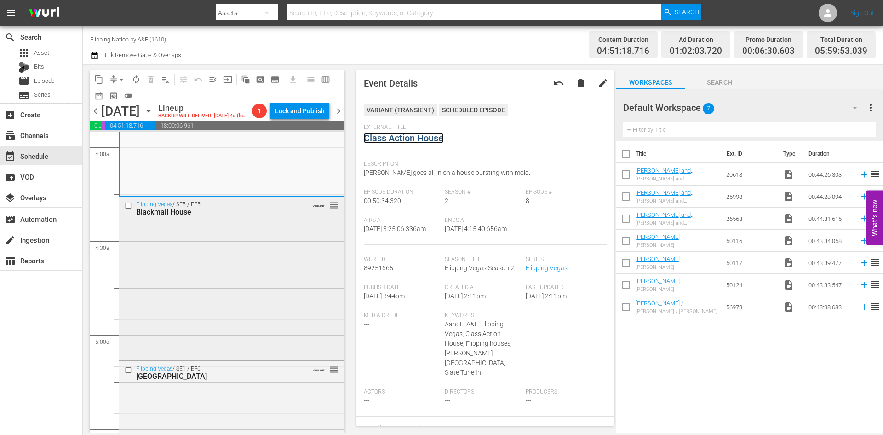
scroll to position [736, 0]
click at [242, 150] on div "Flipping Vegas / SE5 / EP5: Blackmail House VARIANT reorder" at bounding box center [231, 276] width 225 height 161
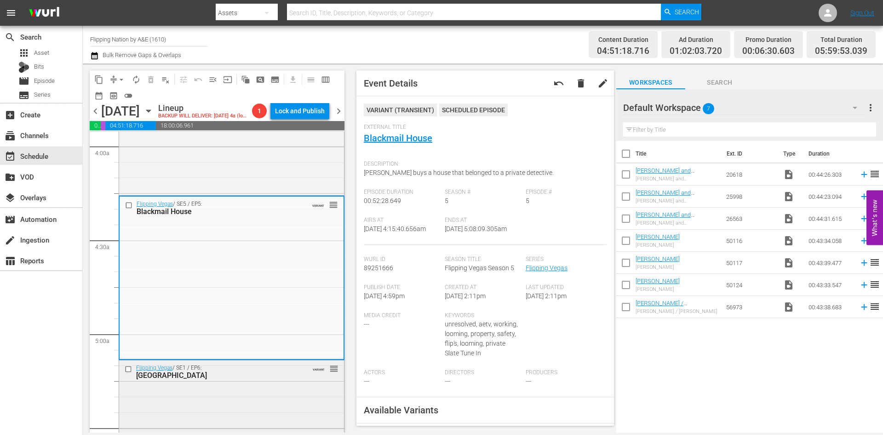
click at [289, 150] on div "Flipping Vegas / SE1 / EP6: Country Club House VARIANT reorder" at bounding box center [231, 439] width 225 height 159
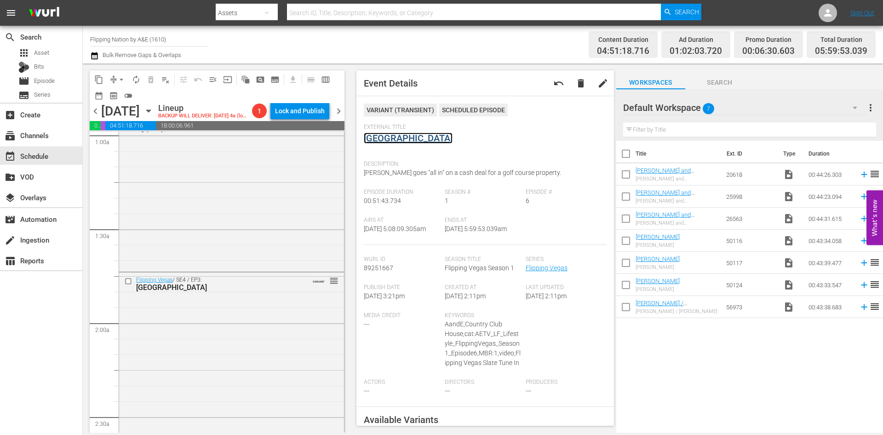
scroll to position [0, 0]
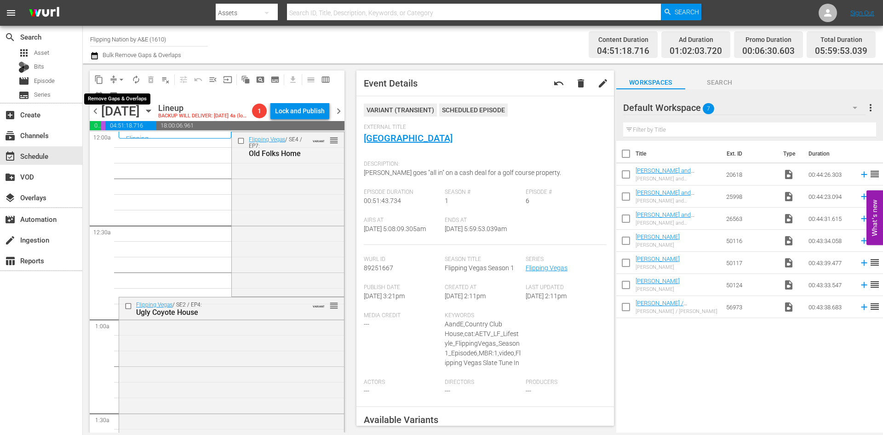
click at [116, 80] on button "arrow_drop_down" at bounding box center [121, 79] width 15 height 15
click at [122, 94] on li "Align to Midnight" at bounding box center [122, 98] width 97 height 15
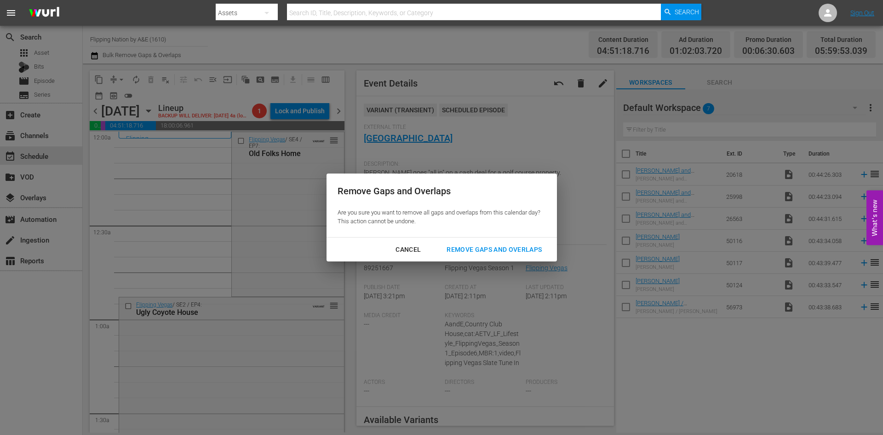
click at [289, 150] on div "Remove Gaps and Overlaps" at bounding box center [494, 250] width 110 height 12
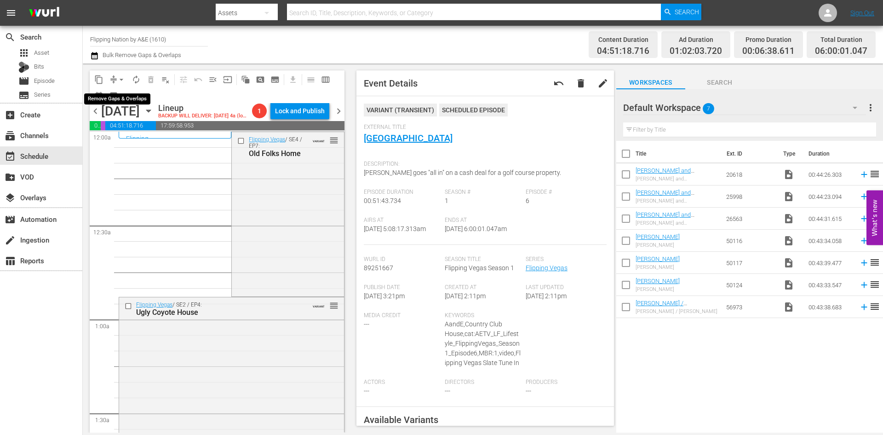
click at [121, 81] on span "arrow_drop_down" at bounding box center [121, 79] width 9 height 9
click at [125, 104] on li "Align to Midnight" at bounding box center [122, 98] width 97 height 15
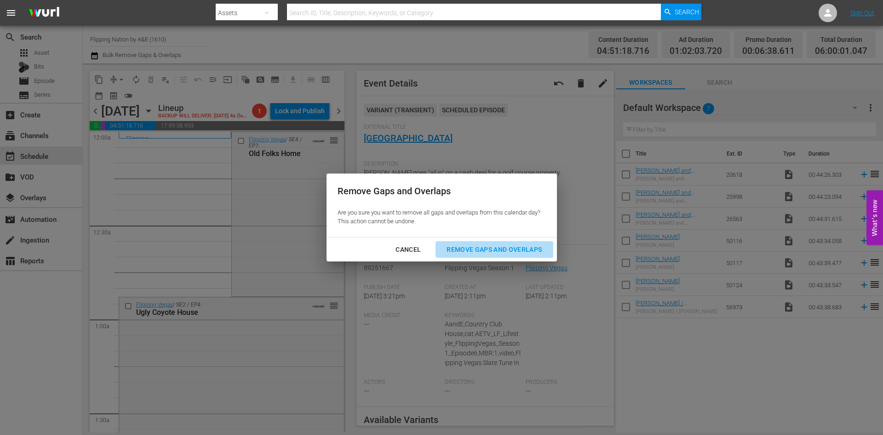
click at [289, 150] on div "Remove Gaps and Overlaps" at bounding box center [494, 250] width 110 height 12
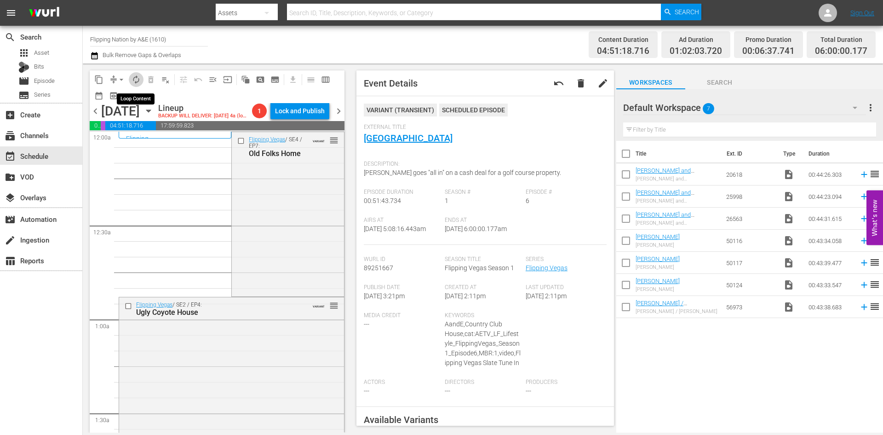
click at [137, 81] on span "autorenew_outlined" at bounding box center [136, 79] width 9 height 9
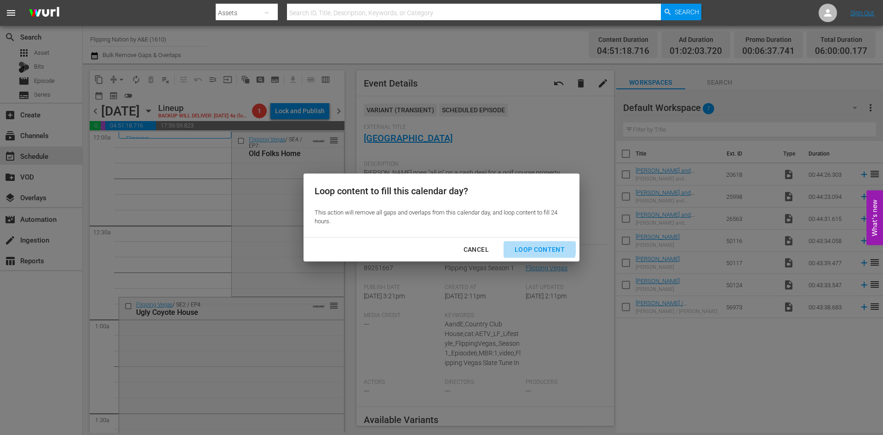
click at [289, 150] on div "Loop Content" at bounding box center [539, 250] width 65 height 12
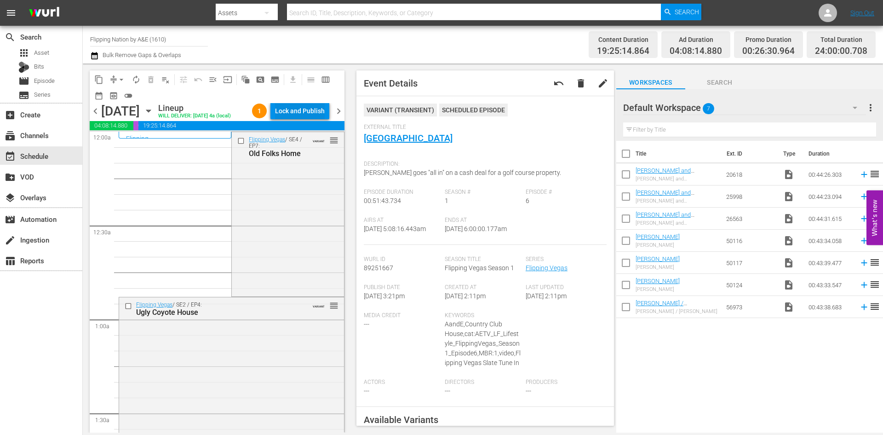
click at [289, 116] on div "Lock and Publish" at bounding box center [300, 111] width 50 height 17
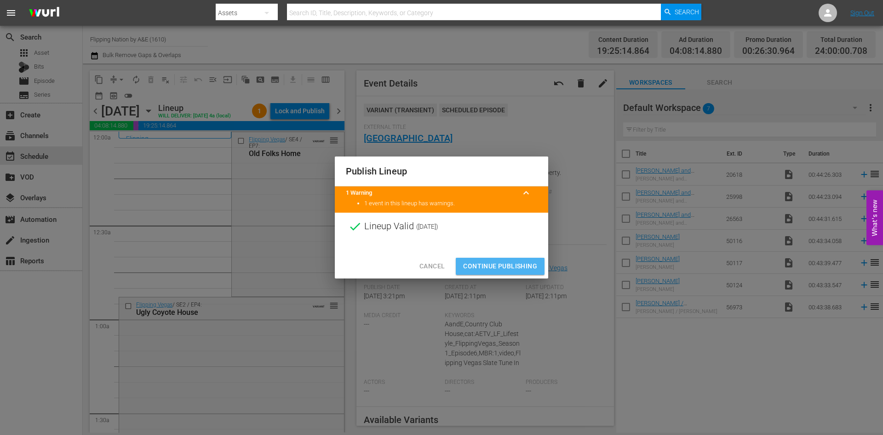
click at [289, 150] on span "Continue Publishing" at bounding box center [500, 266] width 74 height 12
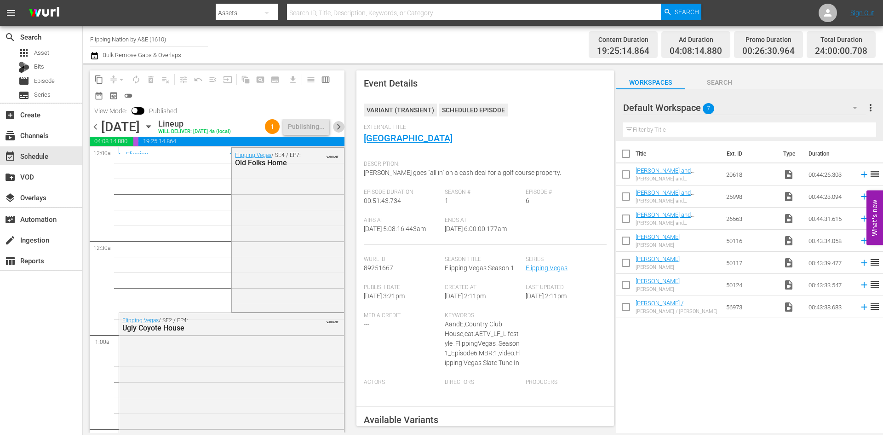
click at [289, 132] on span "chevron_right" at bounding box center [339, 127] width 12 height 12
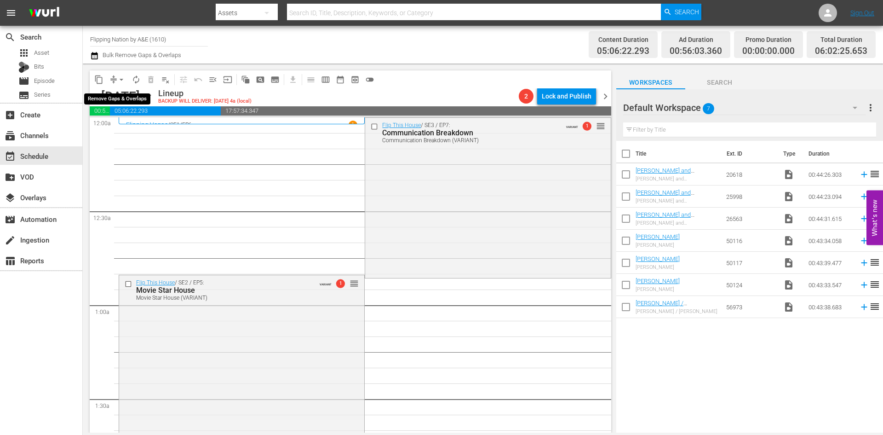
click at [122, 81] on span "arrow_drop_down" at bounding box center [121, 79] width 9 height 9
click at [121, 98] on li "Align to Midnight" at bounding box center [122, 98] width 97 height 15
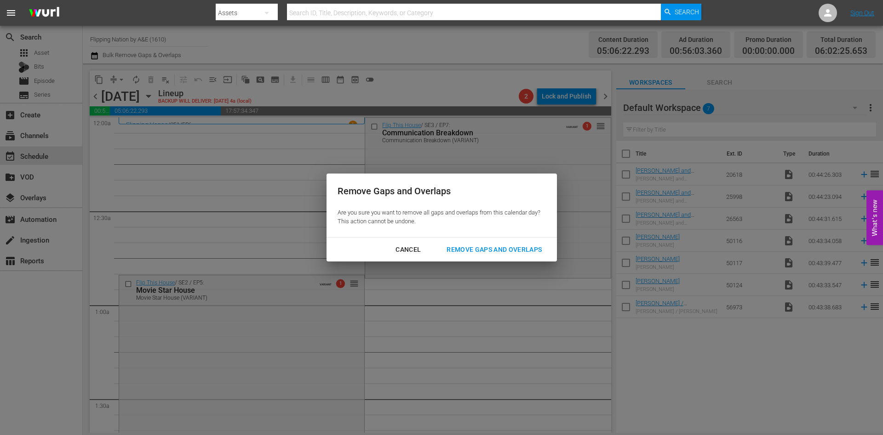
click at [289, 150] on div "Remove Gaps and Overlaps" at bounding box center [494, 250] width 110 height 12
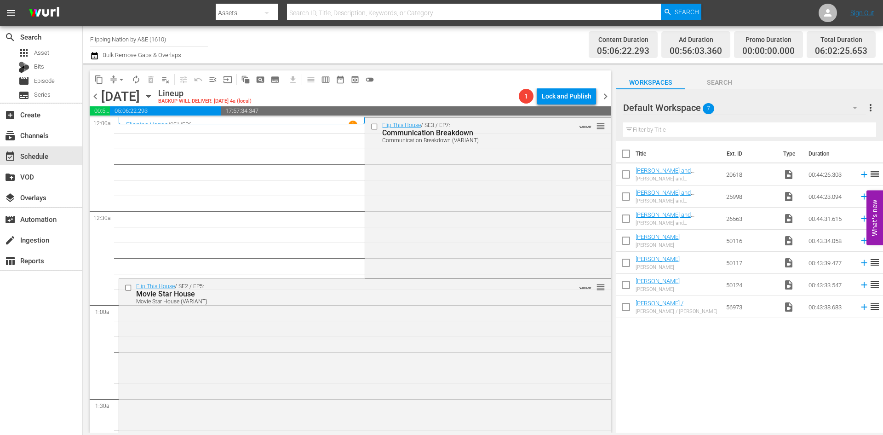
click at [289, 150] on div "Flip This House / SE3 / EP7: Communication Breakdown Communication Breakdown (V…" at bounding box center [487, 197] width 245 height 159
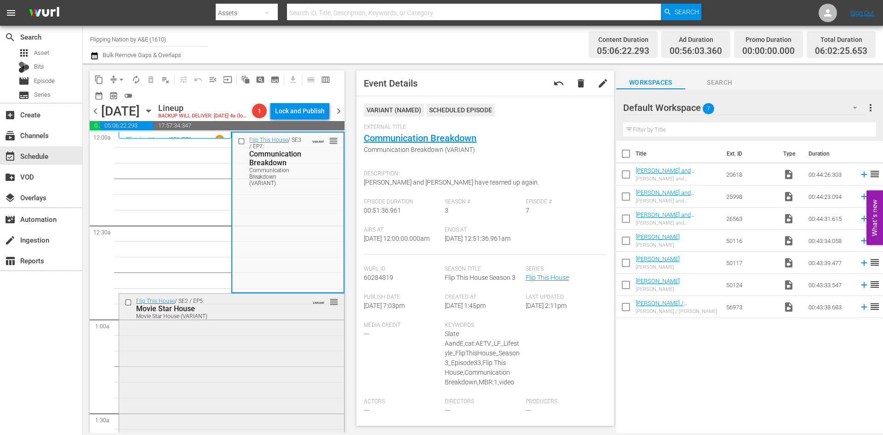
click at [289, 150] on div "Movie Star House" at bounding box center [217, 308] width 162 height 9
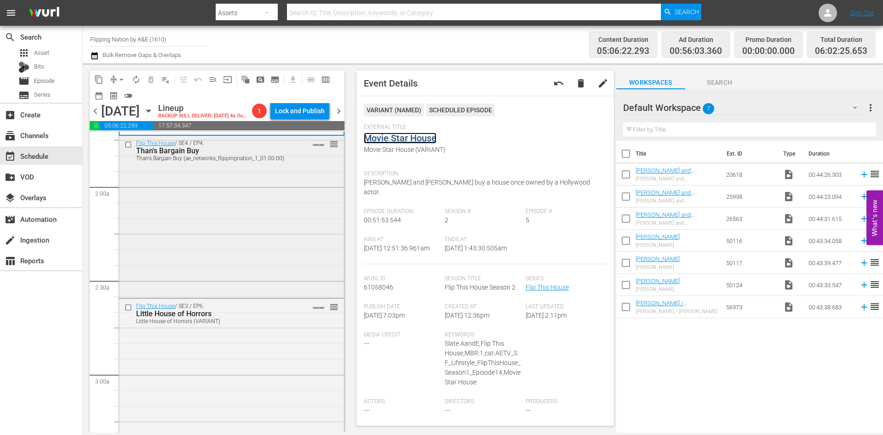
scroll to position [322, 0]
click at [276, 150] on div "Flip This House / SE4 / EP4: Than's Bargain Buy Than's Bargain Buy (ae_networks…" at bounding box center [231, 214] width 225 height 160
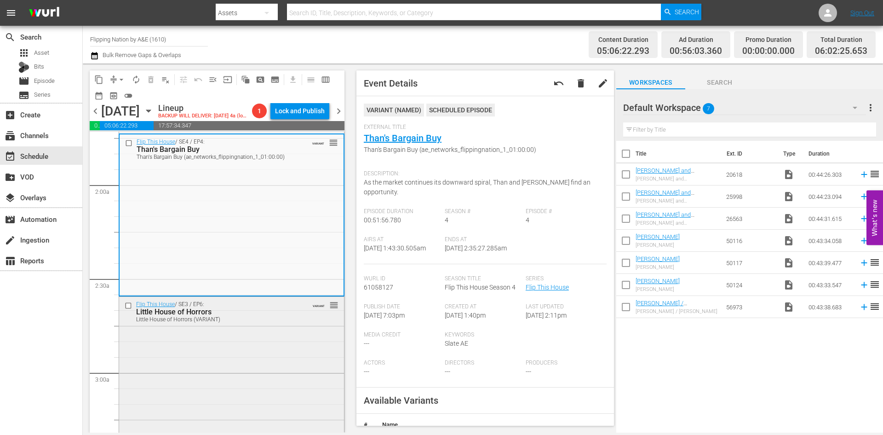
click at [234, 150] on div "Flip This House / SE3 / EP6: Little House of Horrors Little House of Horrors (V…" at bounding box center [231, 377] width 225 height 160
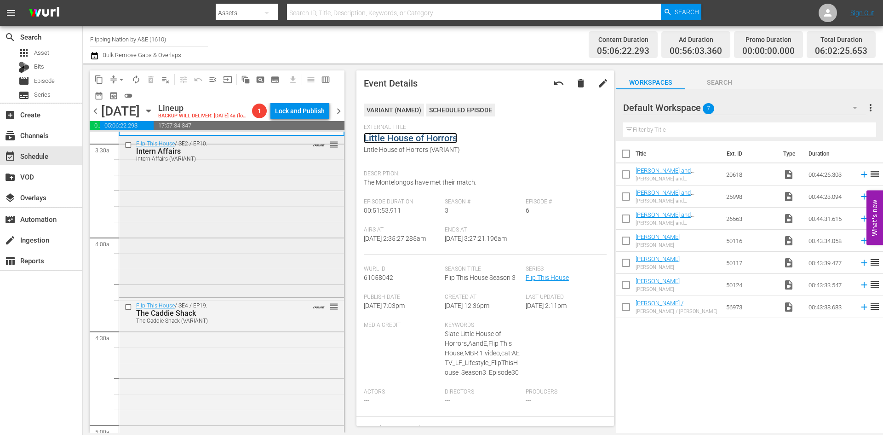
scroll to position [690, 0]
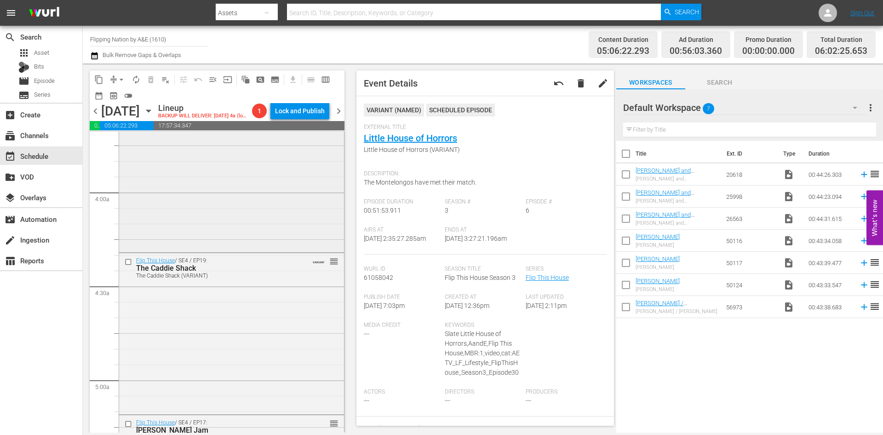
click at [267, 150] on div "Flip This House / SE2 / EP10: Intern Affairs Intern Affairs (VARIANT) VARIANT r…" at bounding box center [231, 171] width 225 height 160
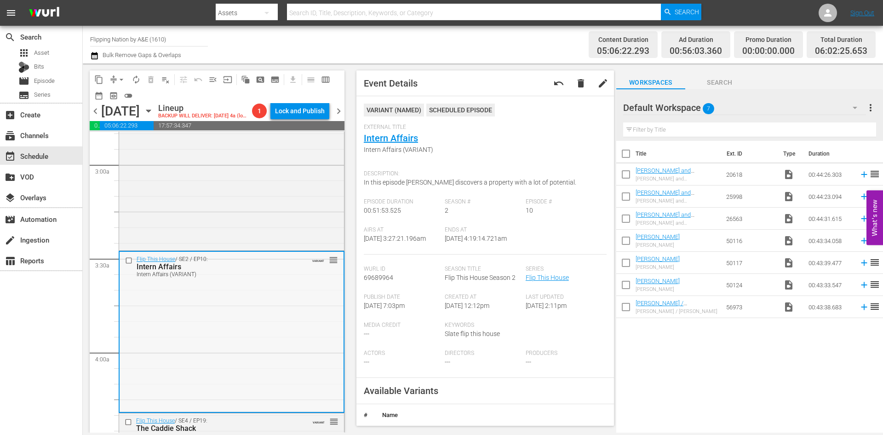
scroll to position [598, 0]
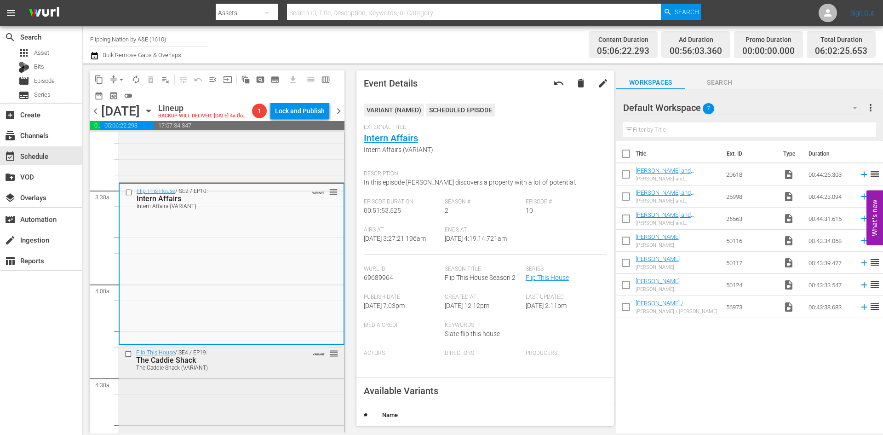
click at [265, 150] on div "The Caddie Shack" at bounding box center [217, 360] width 162 height 9
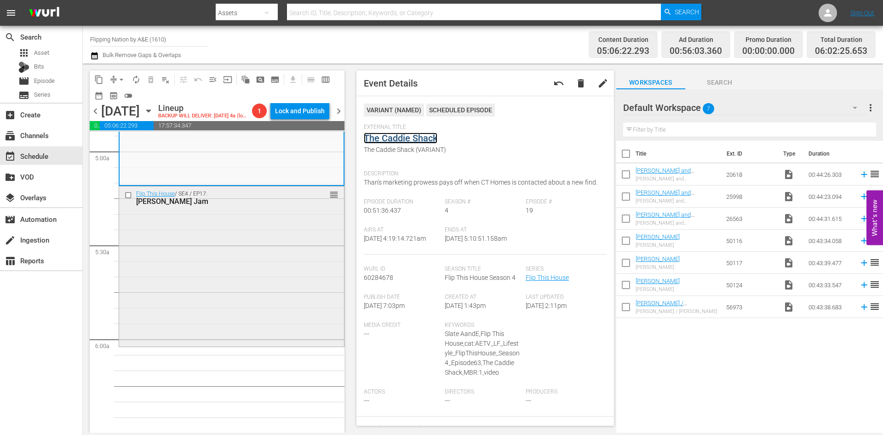
scroll to position [920, 0]
click at [289, 150] on div "Flip This House / SE4 / EP17: Rudy's Jefferson Jam reorder" at bounding box center [231, 264] width 225 height 159
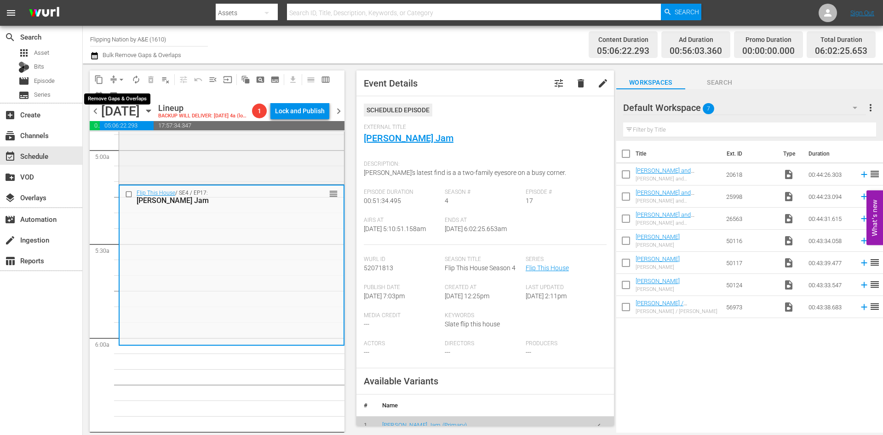
click at [122, 81] on span "arrow_drop_down" at bounding box center [121, 79] width 9 height 9
click at [122, 97] on li "Align to Midnight" at bounding box center [122, 98] width 97 height 15
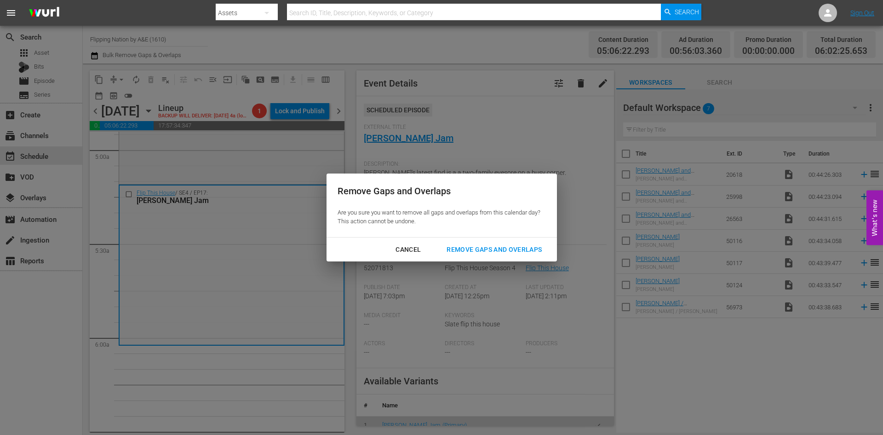
click at [289, 150] on button "Remove Gaps and Overlaps" at bounding box center [494, 249] width 117 height 17
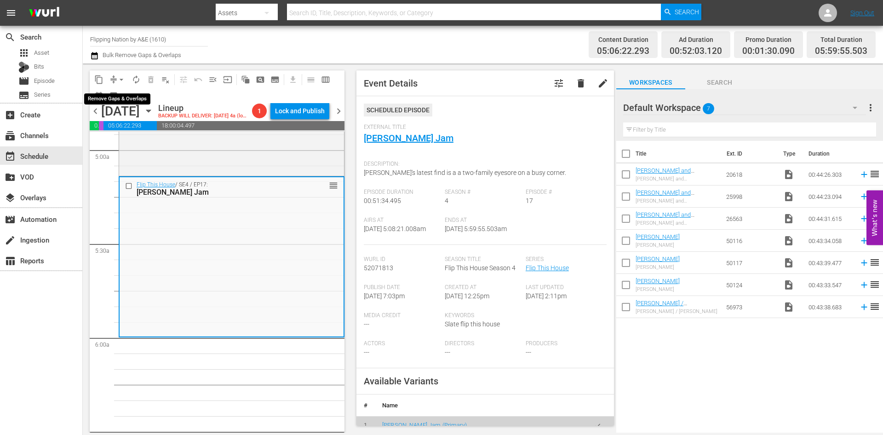
click at [121, 79] on span "arrow_drop_down" at bounding box center [121, 79] width 9 height 9
click at [124, 100] on li "Align to Midnight" at bounding box center [122, 98] width 97 height 15
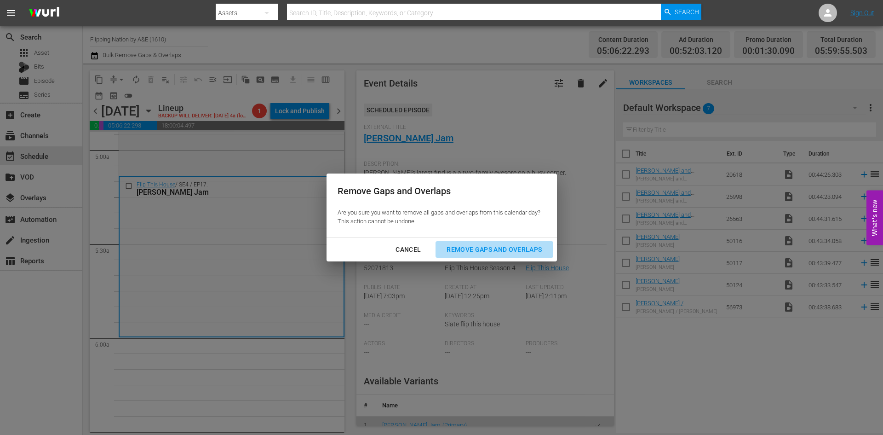
click at [289, 150] on div "Remove Gaps and Overlaps" at bounding box center [494, 250] width 110 height 12
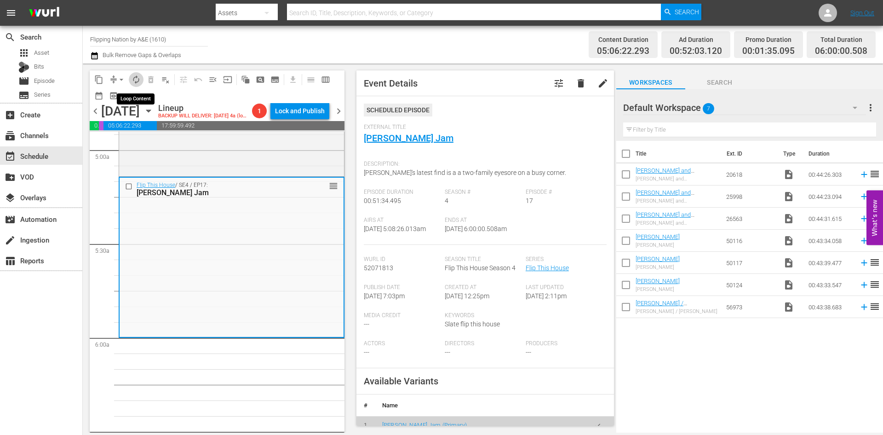
click at [136, 75] on span "autorenew_outlined" at bounding box center [136, 79] width 9 height 9
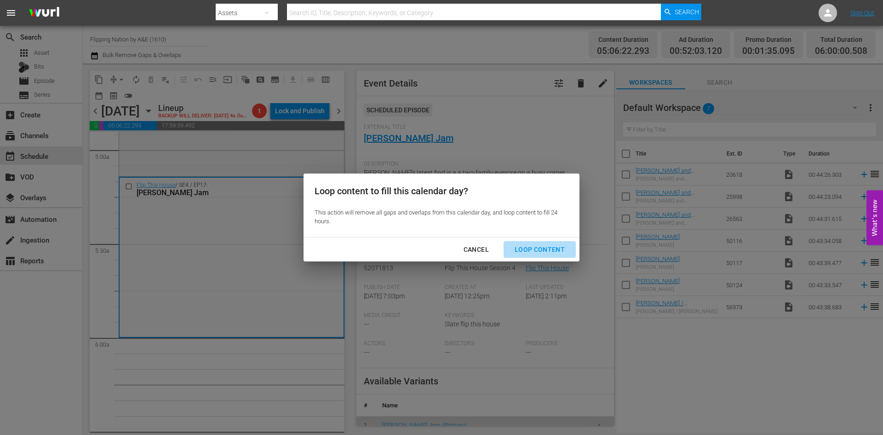
click at [289, 150] on div "Loop Content" at bounding box center [539, 250] width 65 height 12
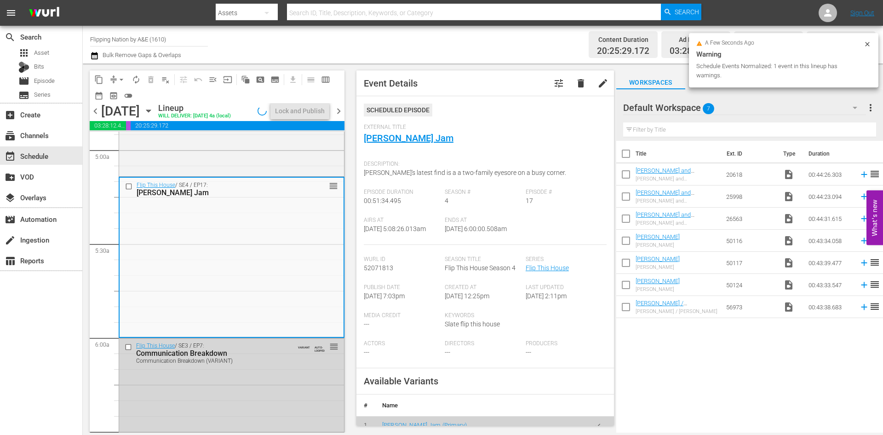
click at [289, 110] on span "chevron_right" at bounding box center [339, 111] width 12 height 12
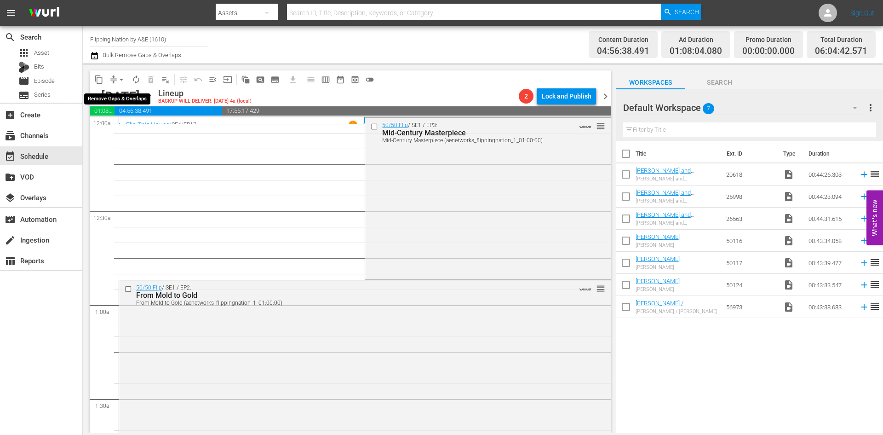
click at [123, 77] on span "arrow_drop_down" at bounding box center [121, 79] width 9 height 9
click at [117, 100] on li "Align to Midnight" at bounding box center [122, 98] width 97 height 15
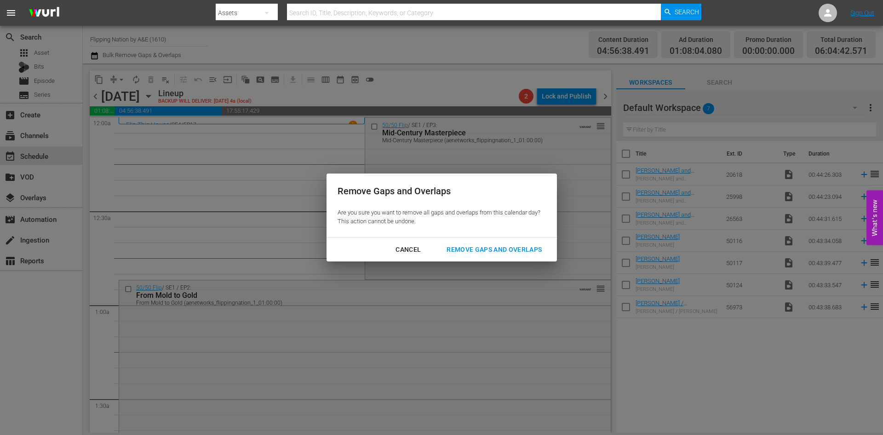
click at [289, 150] on div "Remove Gaps and Overlaps" at bounding box center [494, 250] width 110 height 12
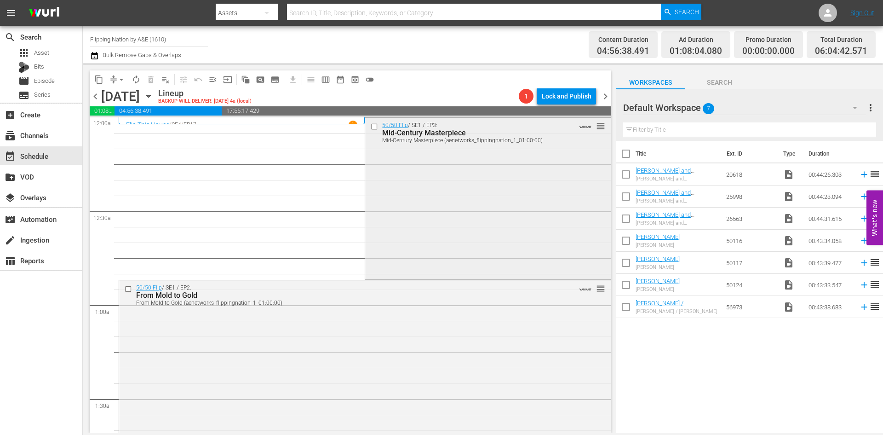
click at [289, 150] on div "50/50 Flip / SE1 / EP3: Mid-Century Masterpiece Mid-Century Masterpiece (aenetw…" at bounding box center [487, 198] width 245 height 160
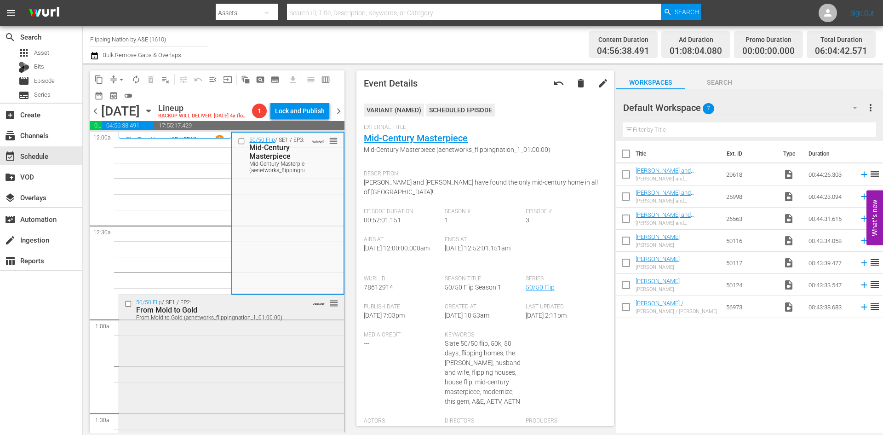
click at [209, 150] on div "50/50 Flip / SE1 / EP2: From Mold to Gold From Mold to Gold (aenetworks_flippin…" at bounding box center [231, 375] width 225 height 161
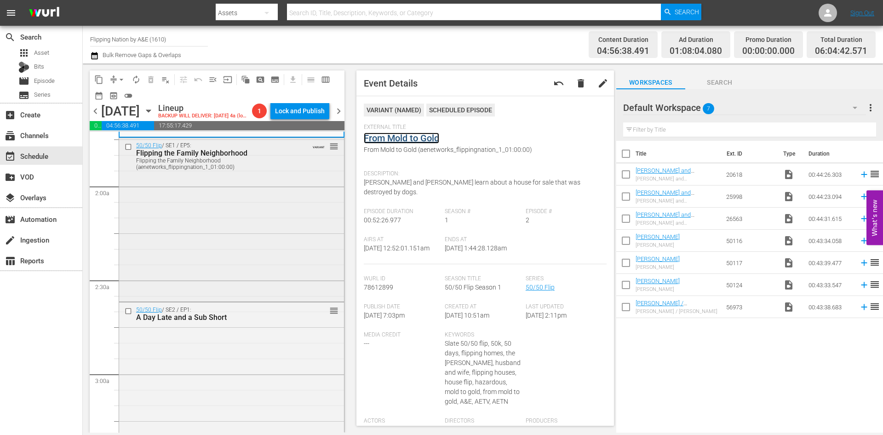
scroll to position [322, 0]
click at [274, 150] on div "50/50 Flip / SE1 / EP5: Flipping the Family Neighborhood Flipping the Family Ne…" at bounding box center [231, 217] width 225 height 161
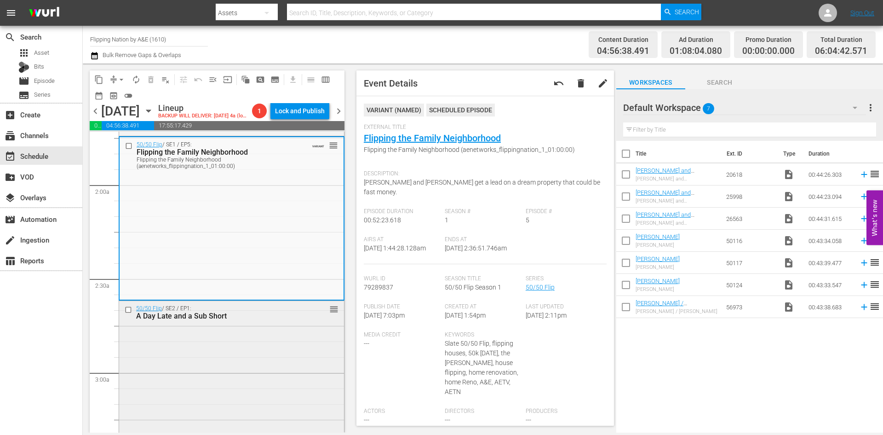
click at [252, 150] on div "50/50 Flip / SE2 / EP1: A Day Late and a Sub Short reorder" at bounding box center [231, 379] width 225 height 157
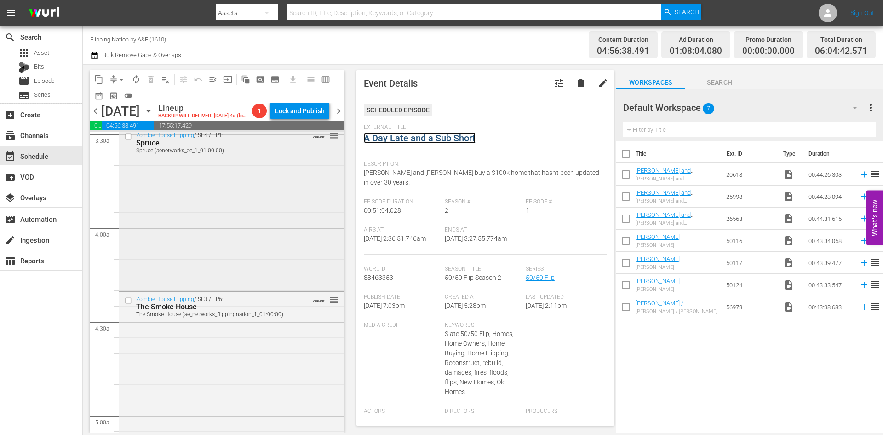
scroll to position [690, 0]
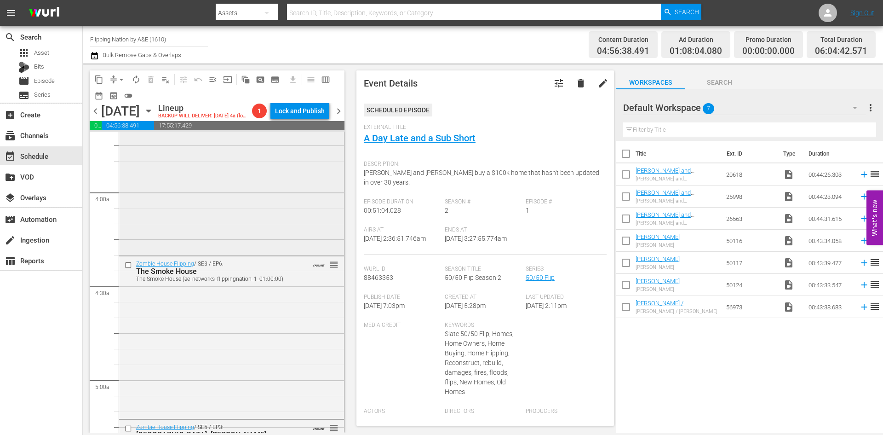
click at [242, 150] on div "Zombie House Flipping / SE4 / EP1: Spruce Spruce (aenetworks_ae_1_01:00:00) VAR…" at bounding box center [231, 172] width 225 height 161
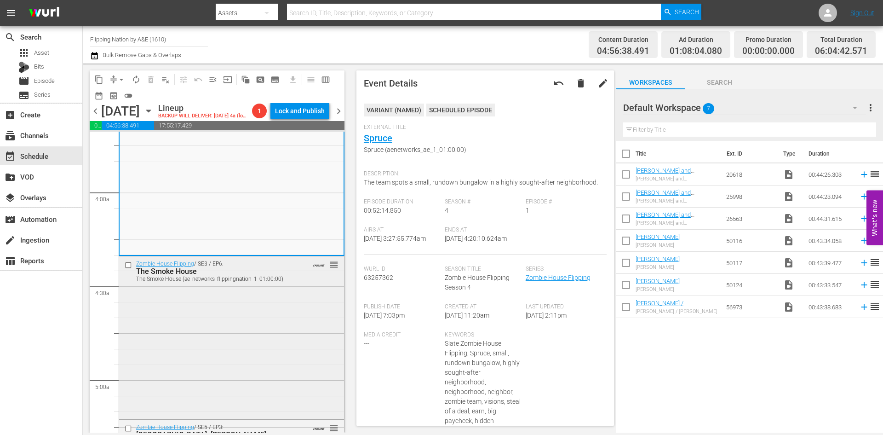
click at [270, 150] on div "Zombie House Flipping / SE3 / EP6: The Smoke House The Smoke House (ae_networks…" at bounding box center [231, 336] width 225 height 161
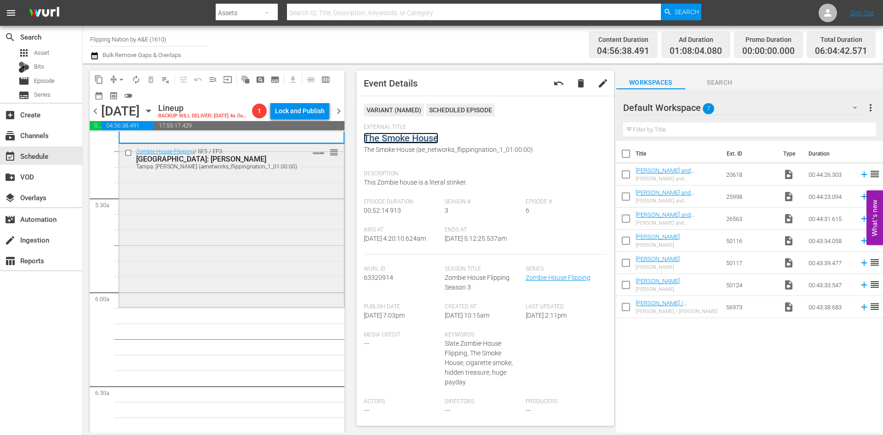
scroll to position [966, 0]
click at [258, 150] on div "Zombie House Flipping / SE5 / EP3: Tampa: Jean Tampa: Jean (aenetworks_flipping…" at bounding box center [231, 224] width 225 height 161
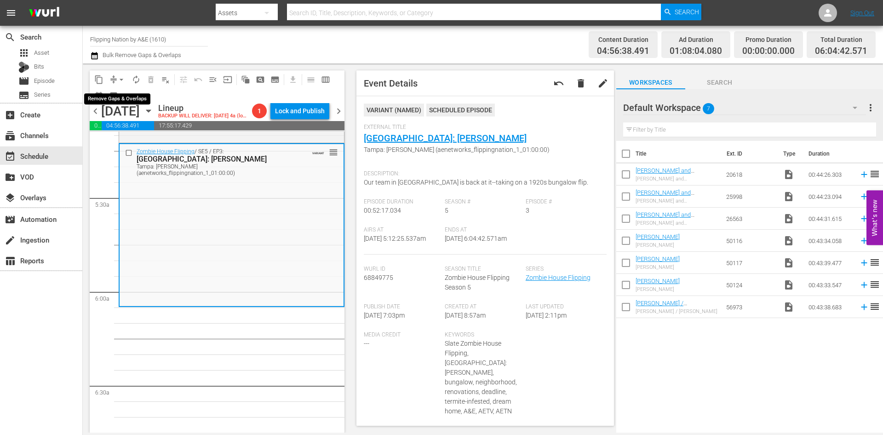
click at [121, 78] on span "arrow_drop_down" at bounding box center [121, 79] width 9 height 9
click at [123, 99] on li "Align to Midnight" at bounding box center [122, 98] width 97 height 15
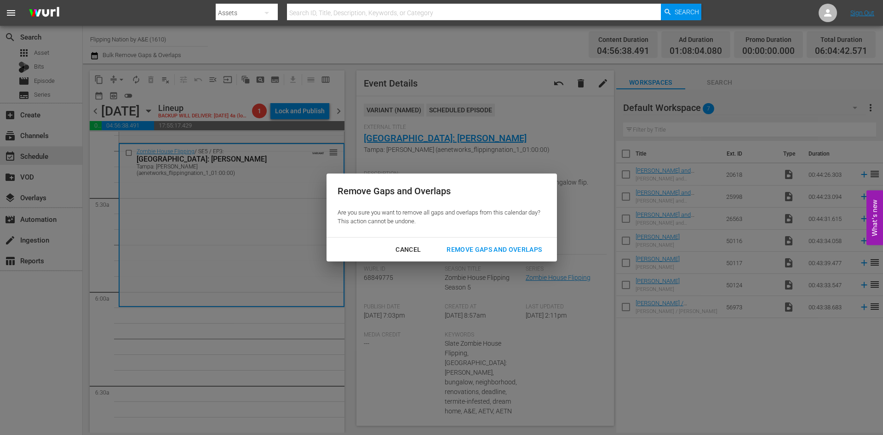
click at [289, 150] on div "Remove Gaps and Overlaps" at bounding box center [494, 250] width 110 height 12
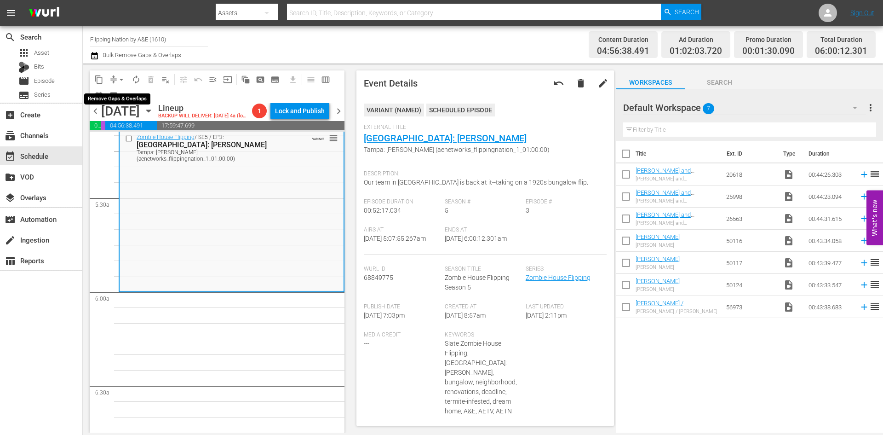
click at [121, 78] on span "arrow_drop_down" at bounding box center [121, 79] width 9 height 9
click at [115, 101] on li "Align to Midnight" at bounding box center [122, 98] width 97 height 15
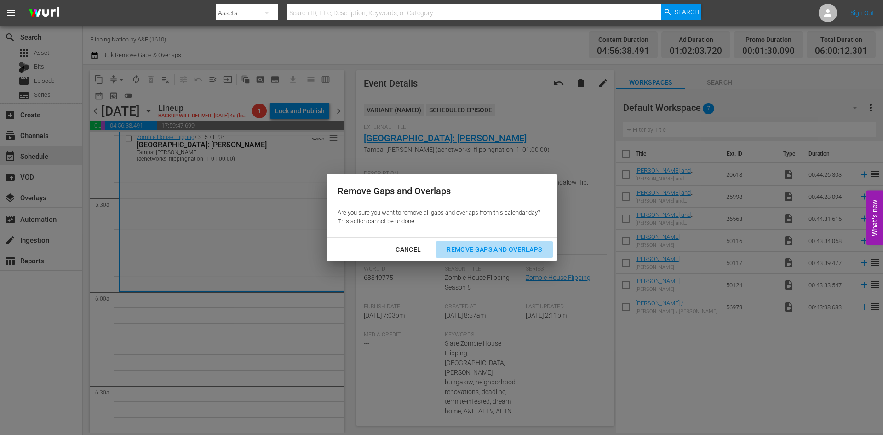
click at [289, 150] on div "Remove Gaps and Overlaps" at bounding box center [494, 250] width 110 height 12
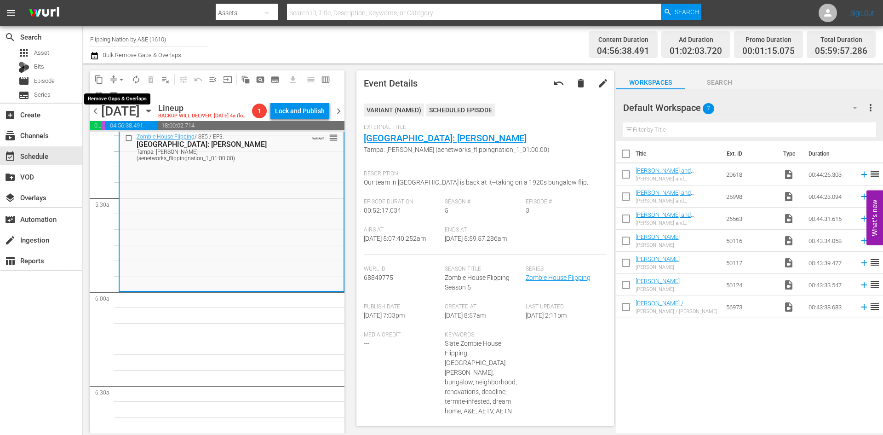
click at [120, 80] on span "arrow_drop_down" at bounding box center [121, 79] width 9 height 9
click at [124, 102] on li "Align to Midnight" at bounding box center [122, 98] width 97 height 15
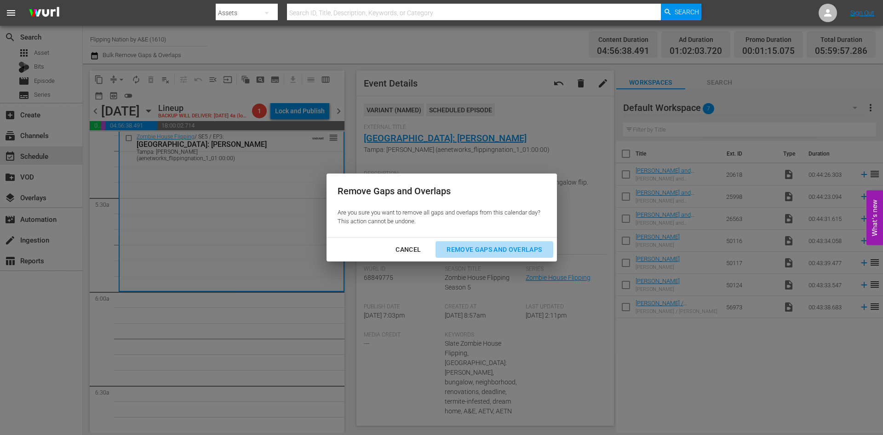
click at [289, 150] on div "Remove Gaps and Overlaps" at bounding box center [494, 250] width 110 height 12
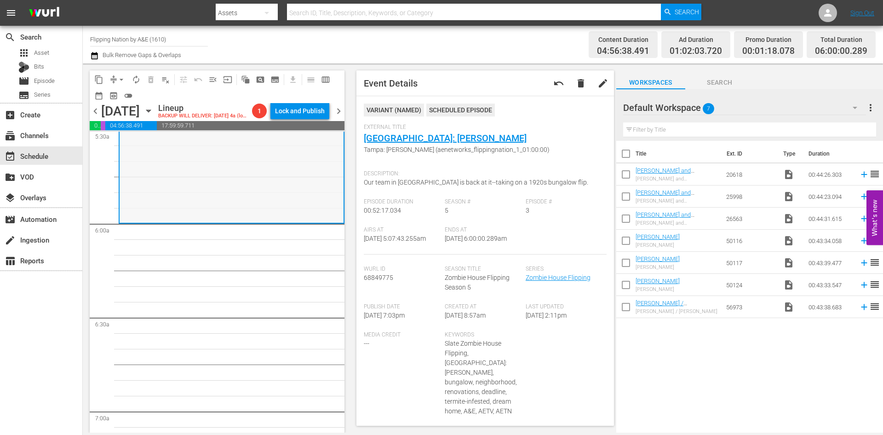
scroll to position [1012, 0]
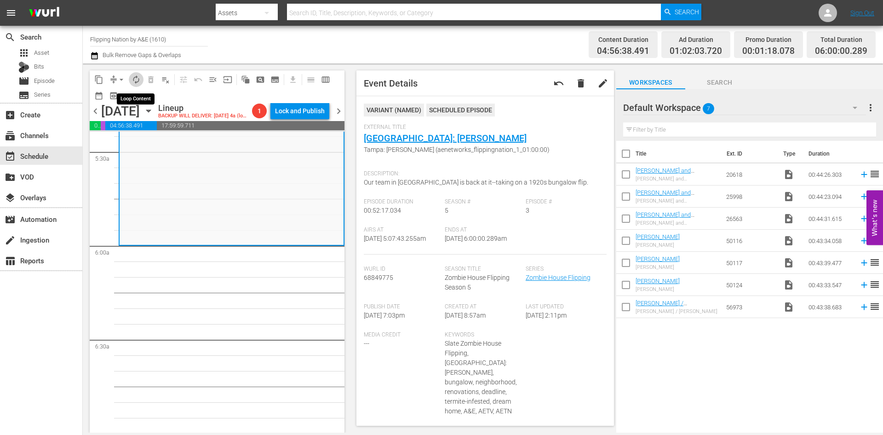
click at [132, 79] on span "autorenew_outlined" at bounding box center [136, 79] width 9 height 9
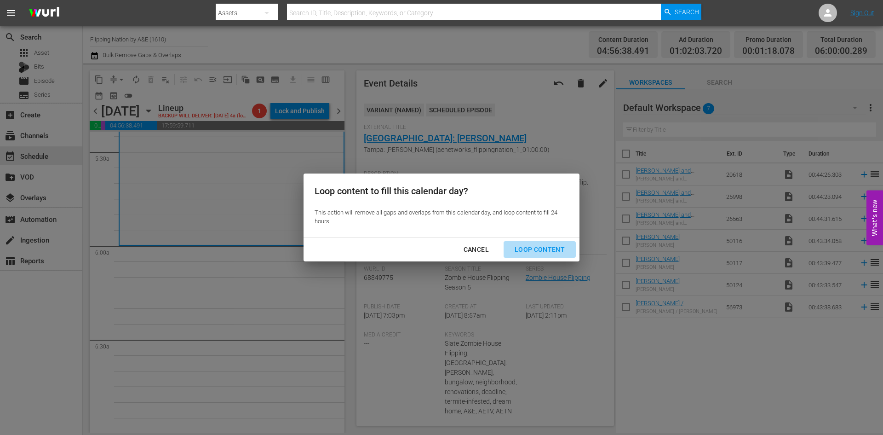
click at [289, 150] on div "Loop Content" at bounding box center [539, 250] width 65 height 12
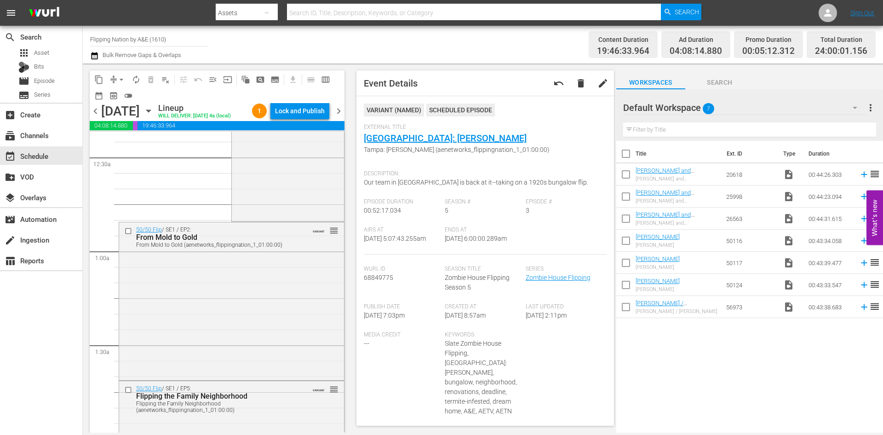
scroll to position [0, 0]
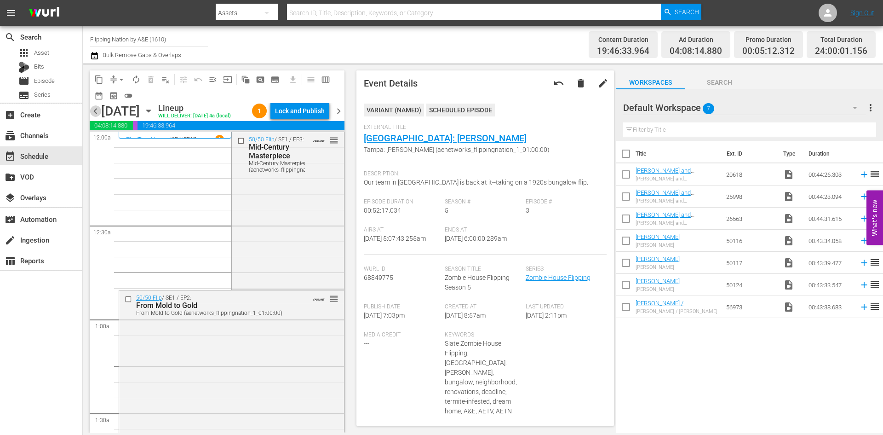
click at [98, 117] on span "chevron_left" at bounding box center [96, 111] width 12 height 12
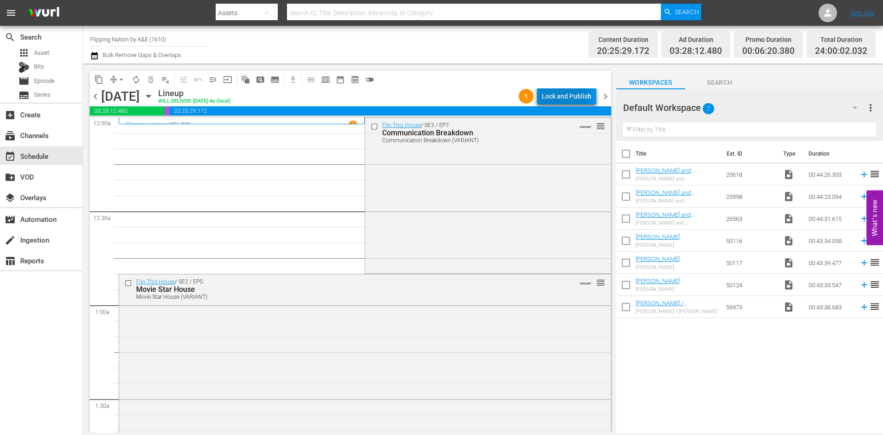
click at [289, 97] on div "Lock and Publish" at bounding box center [567, 96] width 50 height 17
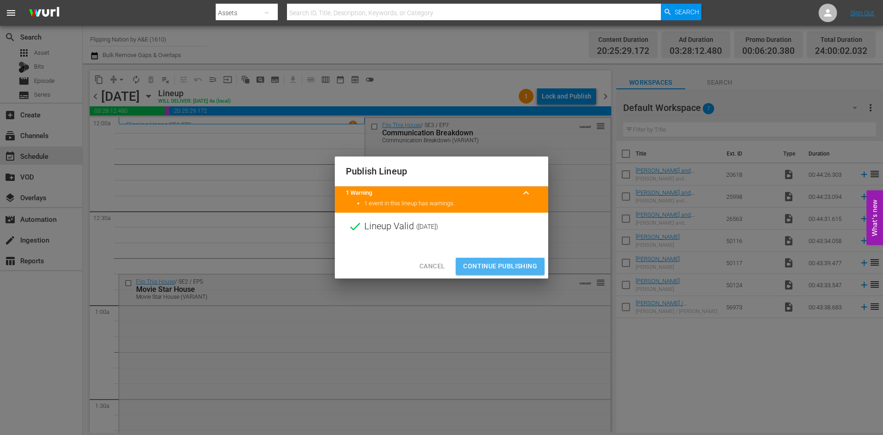
click at [289, 150] on span "Continue Publishing" at bounding box center [500, 266] width 74 height 12
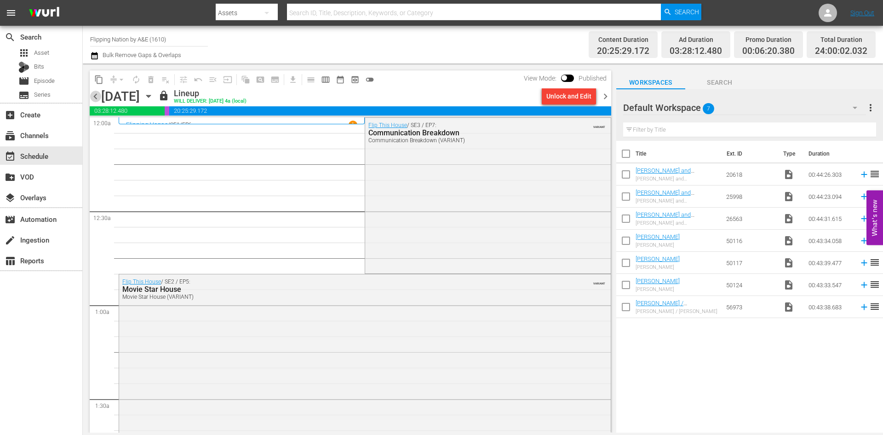
click at [97, 94] on span "chevron_left" at bounding box center [96, 97] width 12 height 12
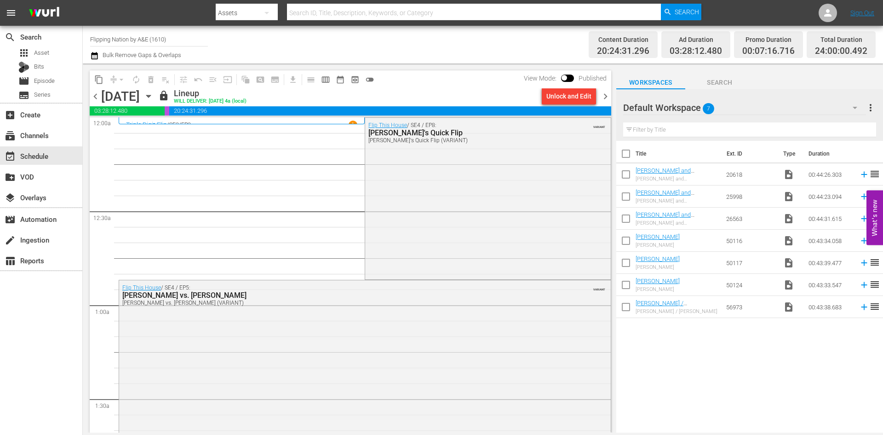
click at [150, 97] on icon "button" at bounding box center [148, 96] width 4 height 2
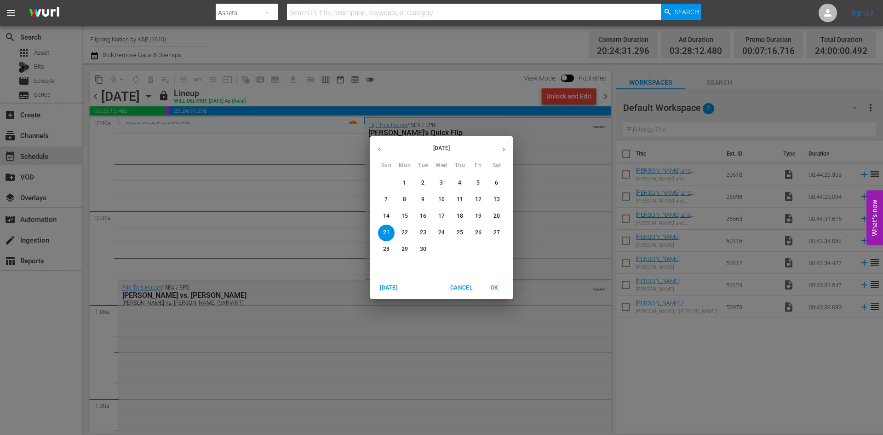
click at [289, 150] on p "25" at bounding box center [460, 233] width 6 height 8
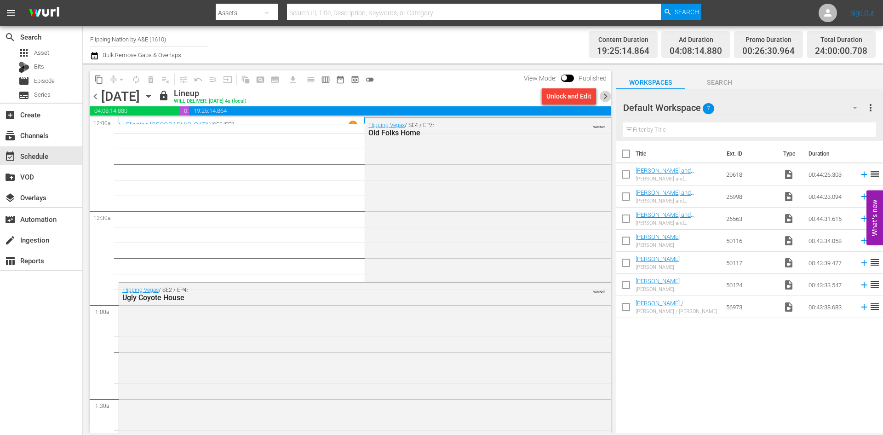
click at [289, 97] on span "chevron_right" at bounding box center [606, 97] width 12 height 12
click at [289, 95] on span "chevron_right" at bounding box center [606, 97] width 12 height 12
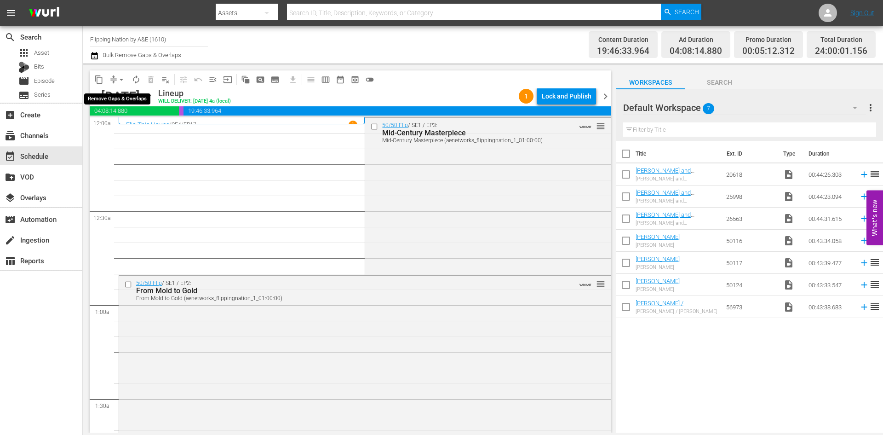
click at [116, 75] on button "arrow_drop_down" at bounding box center [121, 79] width 15 height 15
click at [113, 93] on li "Align to Midnight" at bounding box center [122, 98] width 97 height 15
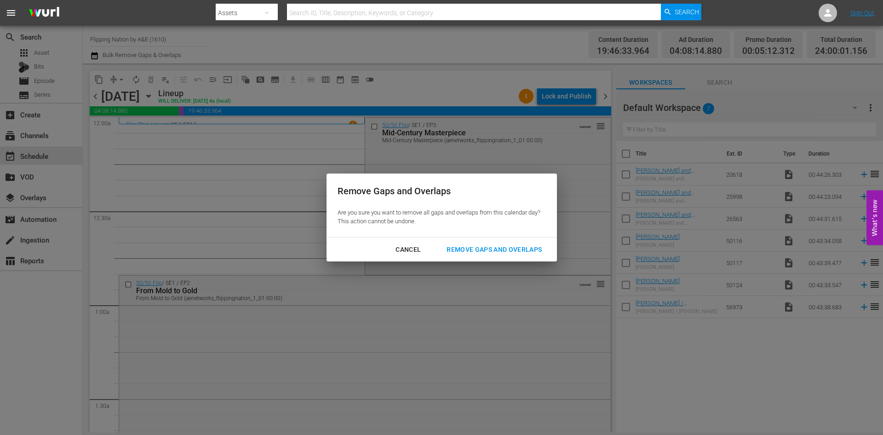
click at [289, 150] on div "Remove Gaps and Overlaps" at bounding box center [494, 250] width 110 height 12
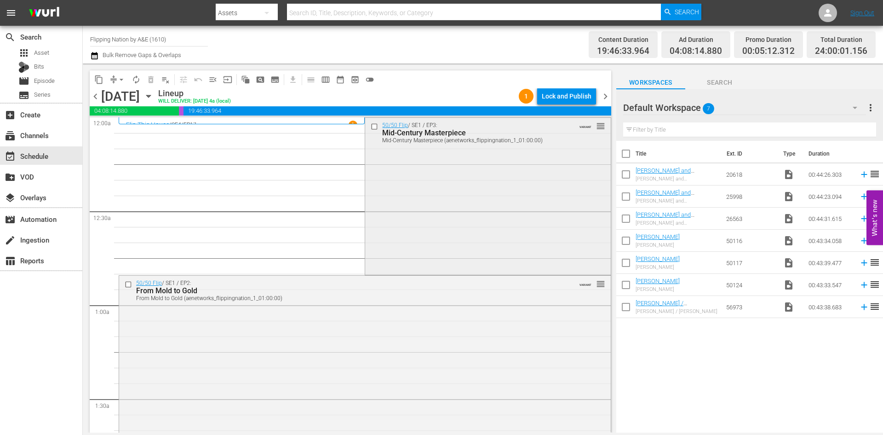
click at [289, 150] on div "50/50 Flip / SE1 / EP3: Mid-Century Masterpiece Mid-Century Masterpiece (aenetw…" at bounding box center [487, 196] width 245 height 156
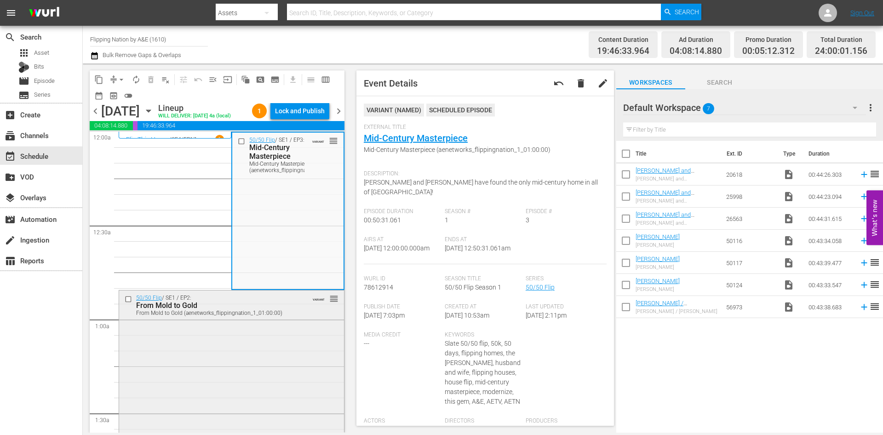
click at [256, 150] on div "50/50 Flip / SE1 / EP2: From Mold to Gold From Mold to Gold (aenetworks_flippin…" at bounding box center [231, 304] width 225 height 29
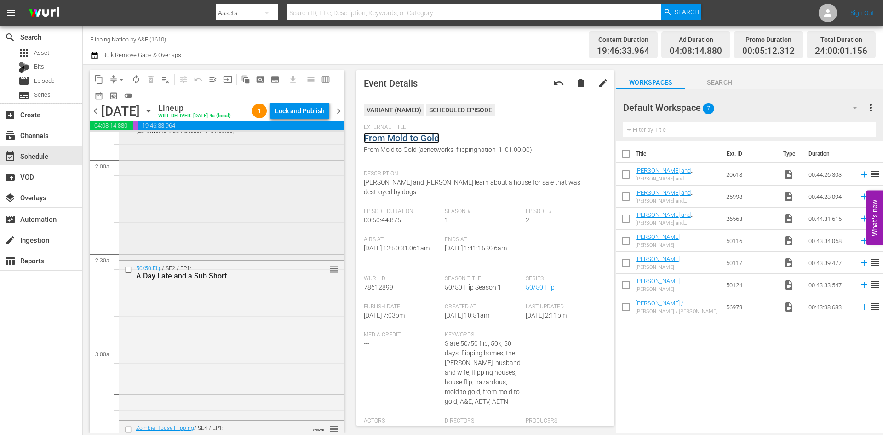
scroll to position [368, 0]
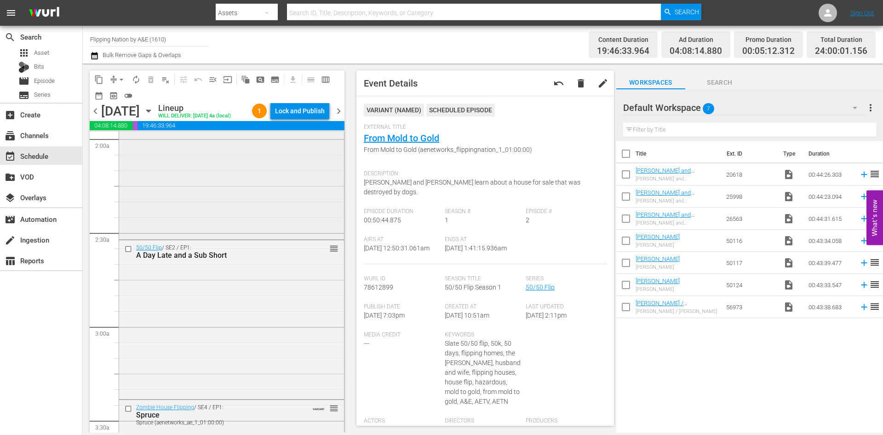
click at [246, 150] on div "50/50 Flip / SE1 / EP5: Flipping the Family Neighborhood Flipping the Family Ne…" at bounding box center [231, 159] width 225 height 156
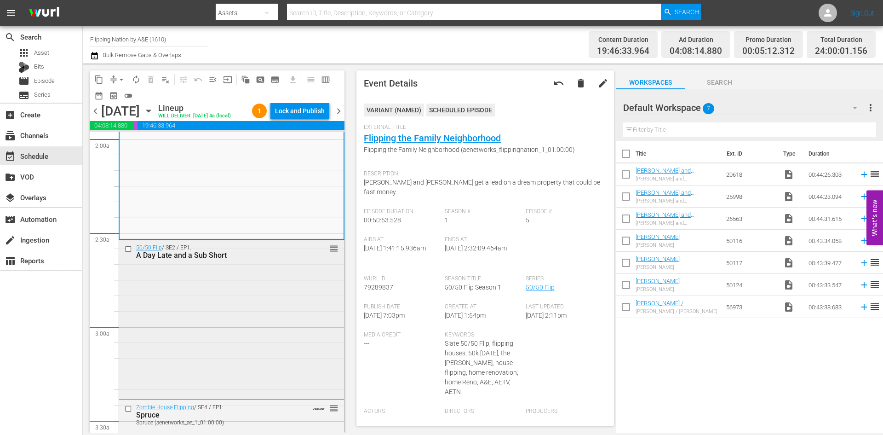
click at [282, 150] on div "50/50 Flip / SE2 / EP1: A Day Late and a Sub Short reorder" at bounding box center [231, 318] width 225 height 157
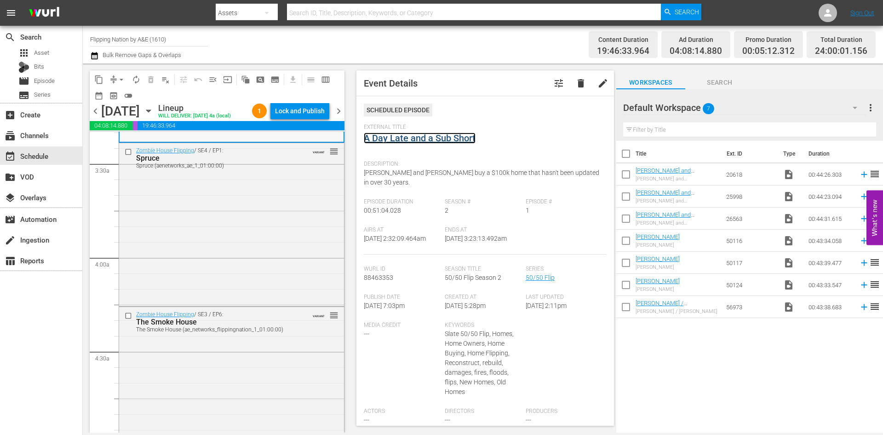
scroll to position [690, 0]
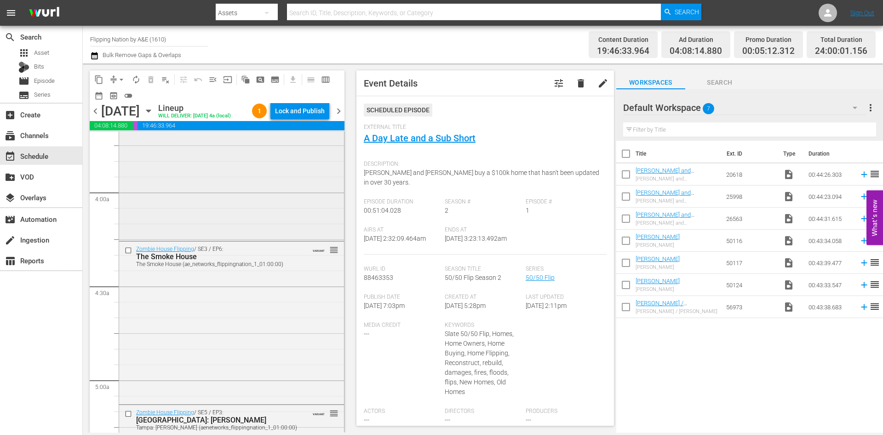
click at [232, 150] on div "Zombie House Flipping / SE4 / EP1: Spruce Spruce (aenetworks_ae_1_01:00:00) VAR…" at bounding box center [231, 158] width 225 height 161
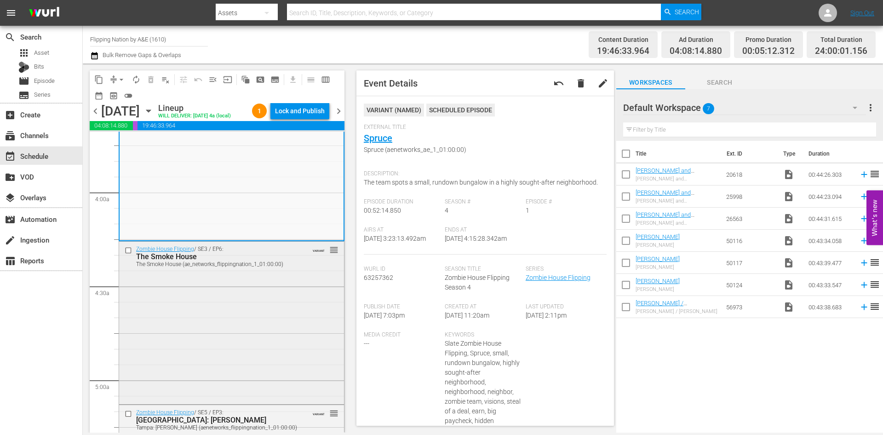
click at [240, 150] on div "Zombie House Flipping / SE3 / EP6: The Smoke House The Smoke House (ae_networks…" at bounding box center [231, 322] width 225 height 161
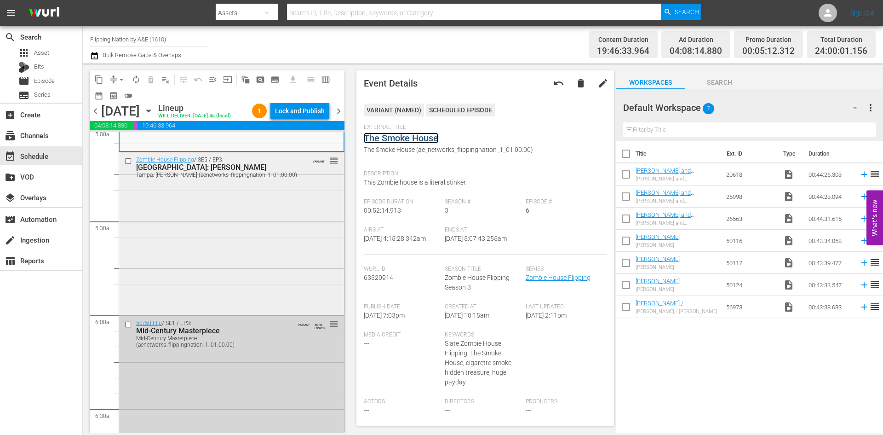
scroll to position [966, 0]
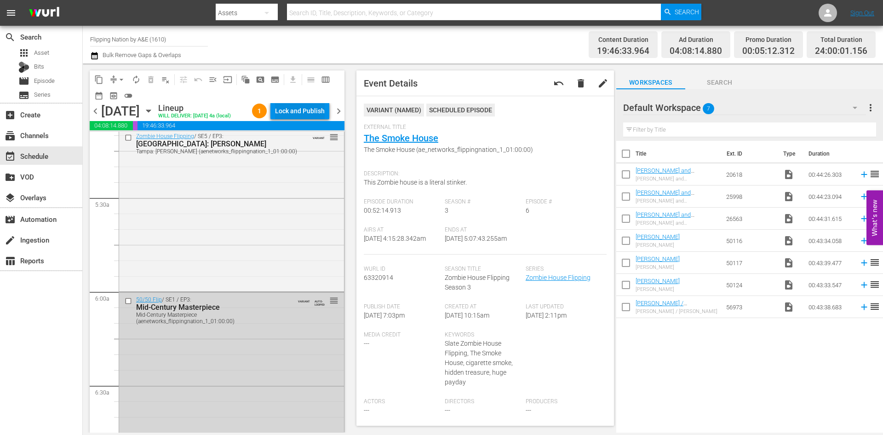
click at [289, 113] on div "Lock and Publish" at bounding box center [300, 111] width 50 height 17
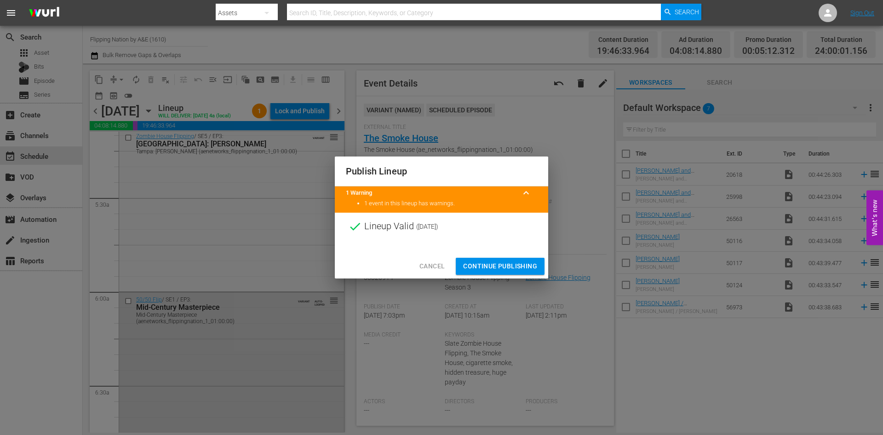
click at [289, 150] on span "Continue Publishing" at bounding box center [500, 266] width 74 height 12
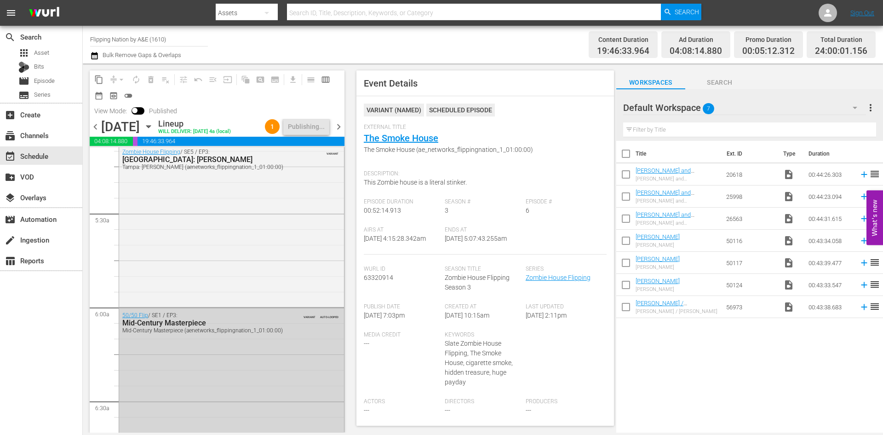
click at [289, 132] on span "chevron_right" at bounding box center [339, 127] width 12 height 12
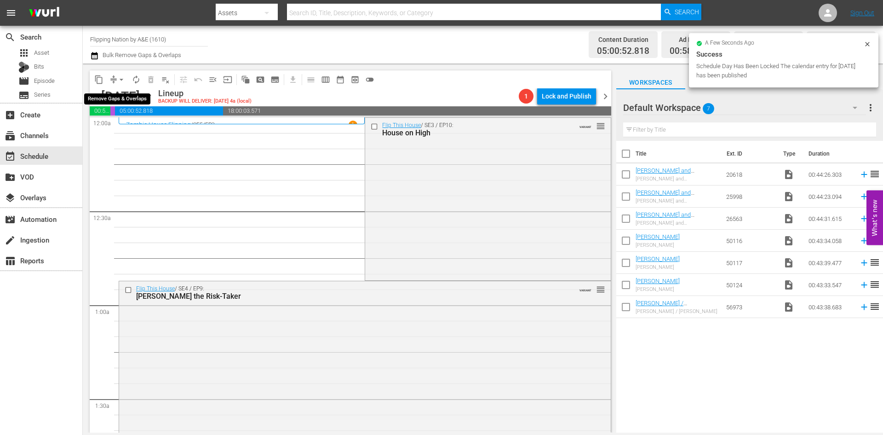
click at [120, 80] on span "arrow_drop_down" at bounding box center [121, 79] width 9 height 9
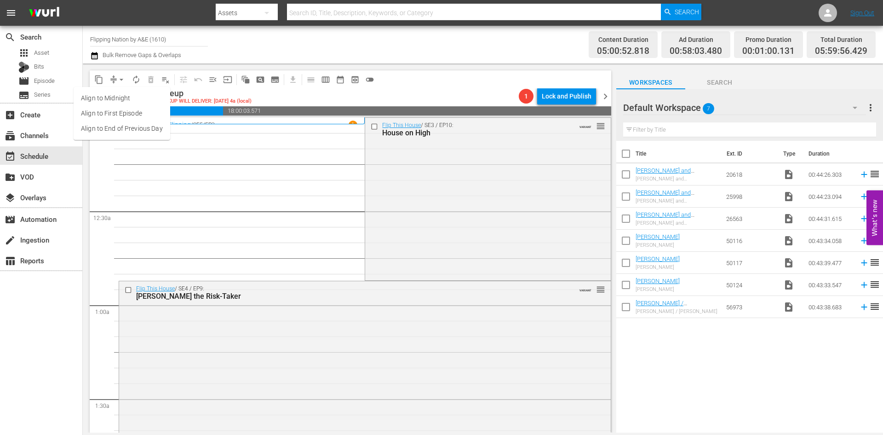
click at [120, 99] on li "Align to Midnight" at bounding box center [122, 98] width 97 height 15
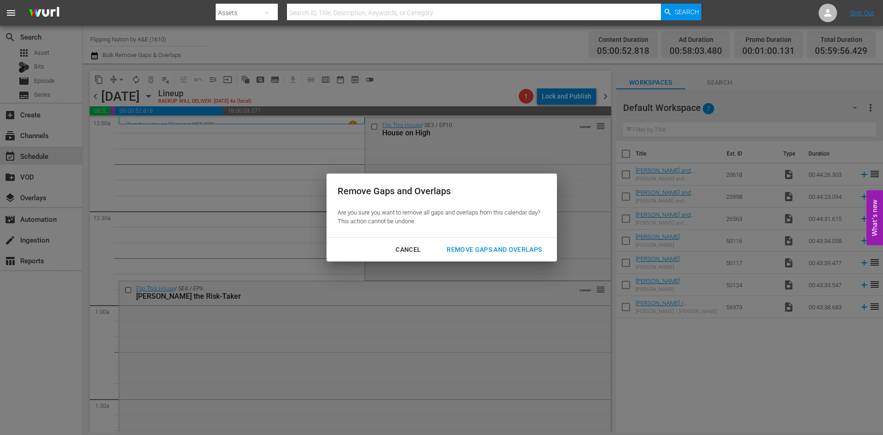
click at [289, 150] on div "Remove Gaps and Overlaps" at bounding box center [494, 250] width 110 height 12
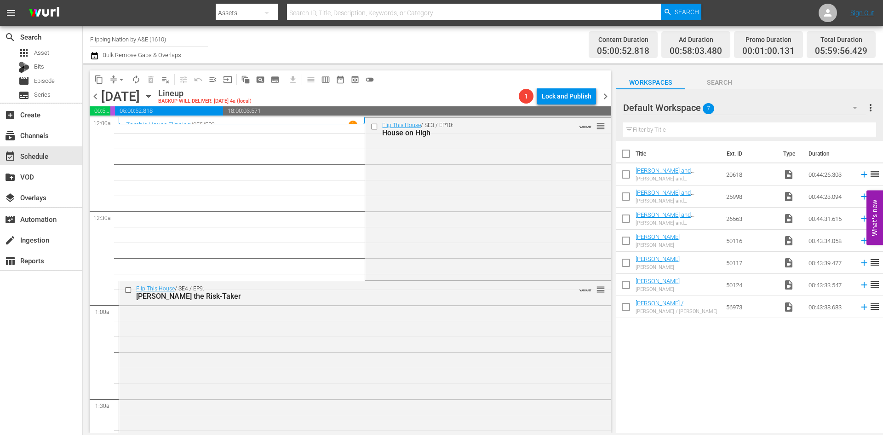
click at [289, 150] on div "Flip This House / SE3 / EP10: House on High VARIANT reorder" at bounding box center [487, 198] width 245 height 161
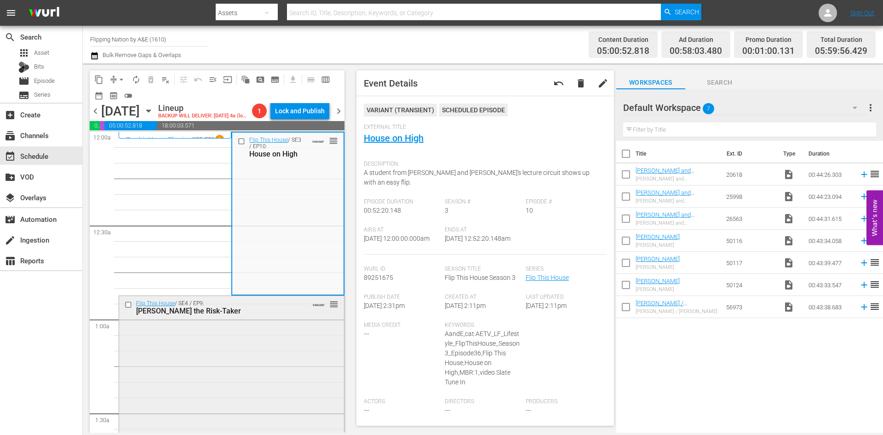
click at [249, 150] on div "Flip This House / SE4 / EP9: Rudy the Risk-Taker VARIANT reorder" at bounding box center [231, 376] width 225 height 161
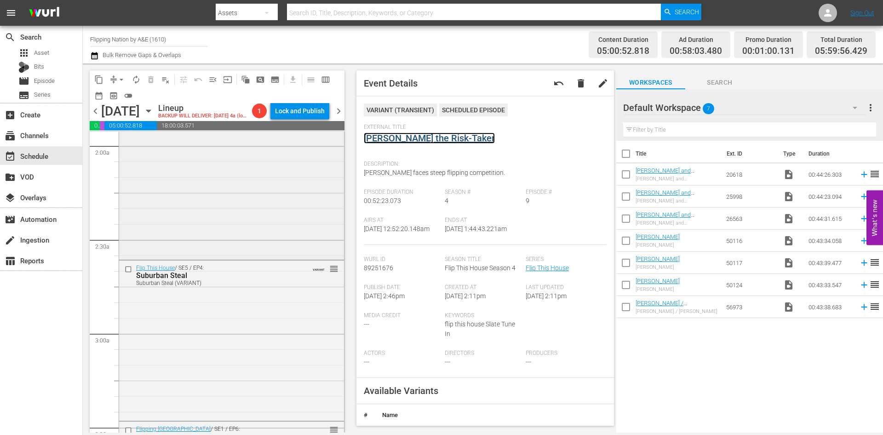
scroll to position [368, 0]
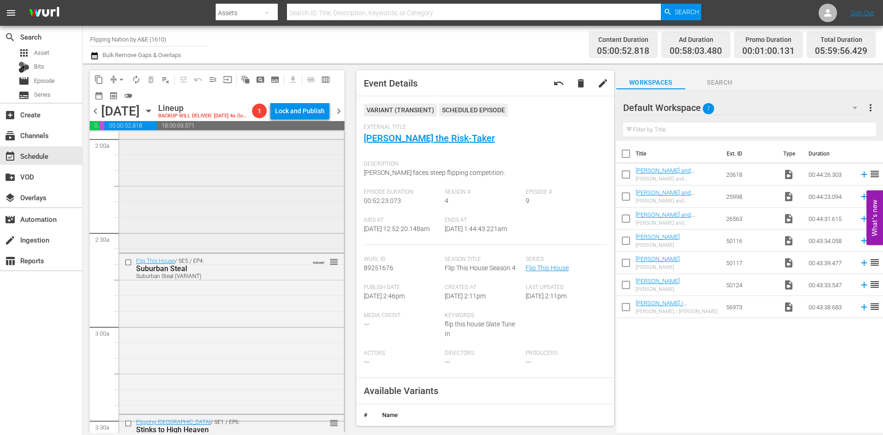
click at [280, 150] on div "Flip This House / SE5 / EP7: Armando to the Rescue Armando to the Rescue (VARIA…" at bounding box center [231, 171] width 225 height 159
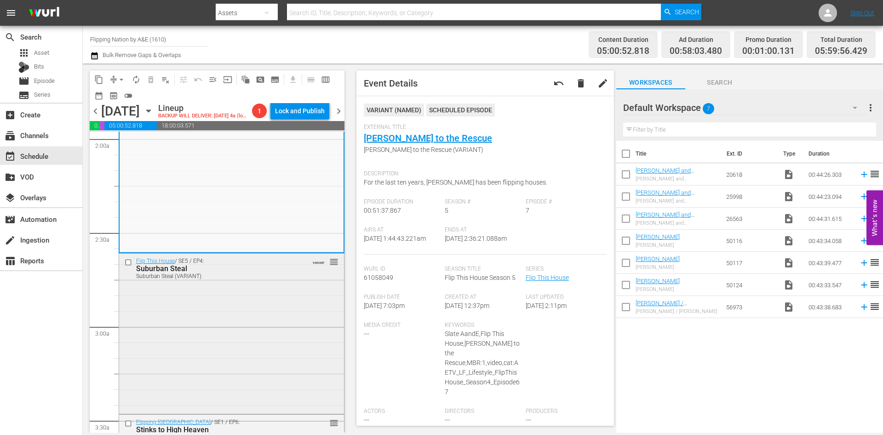
click at [246, 150] on div "Flip This House / SE5 / EP4: Suburban Steal Suburban Steal (VARIANT) VARIANT re…" at bounding box center [231, 332] width 225 height 159
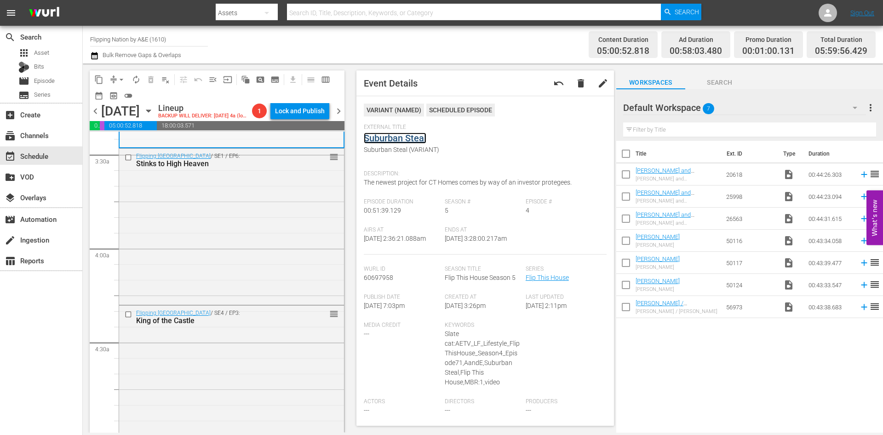
scroll to position [644, 0]
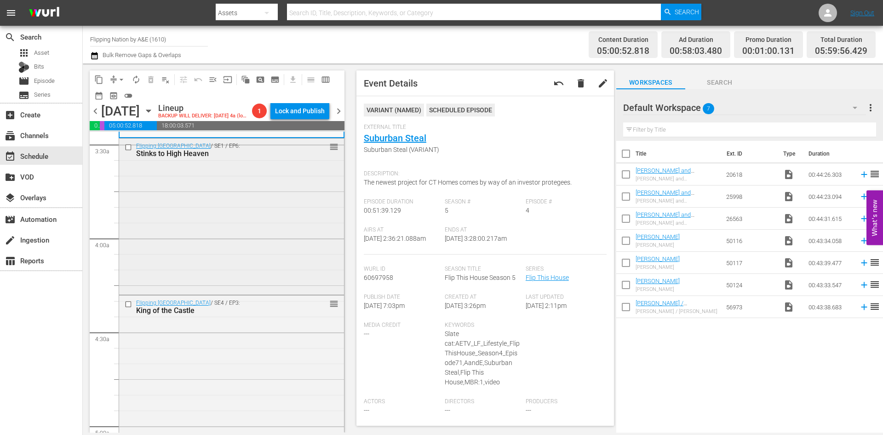
click at [249, 150] on div "Flipping Boston / SE1 / EP6: Stinks to High Heaven reorder" at bounding box center [231, 215] width 225 height 154
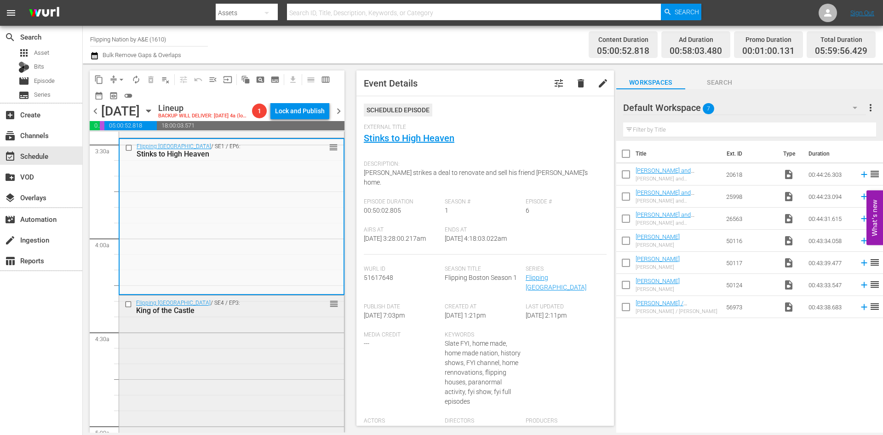
click at [222, 150] on div "Flipping Boston / SE4 / EP3: King of the Castle reorder" at bounding box center [231, 375] width 225 height 160
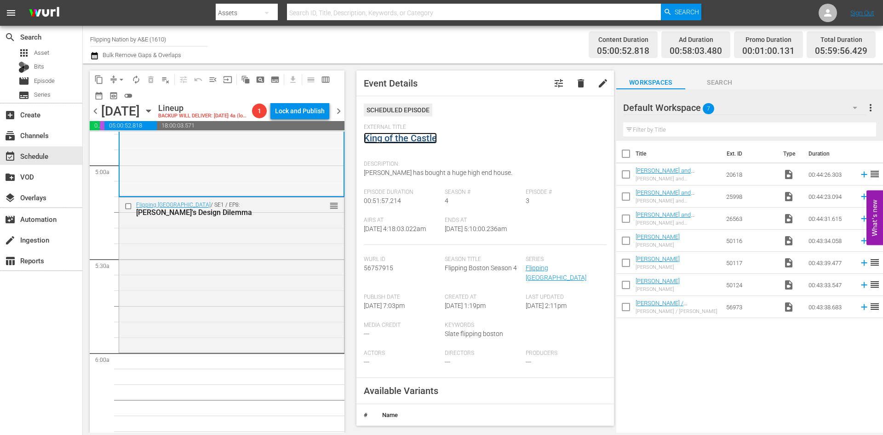
scroll to position [920, 0]
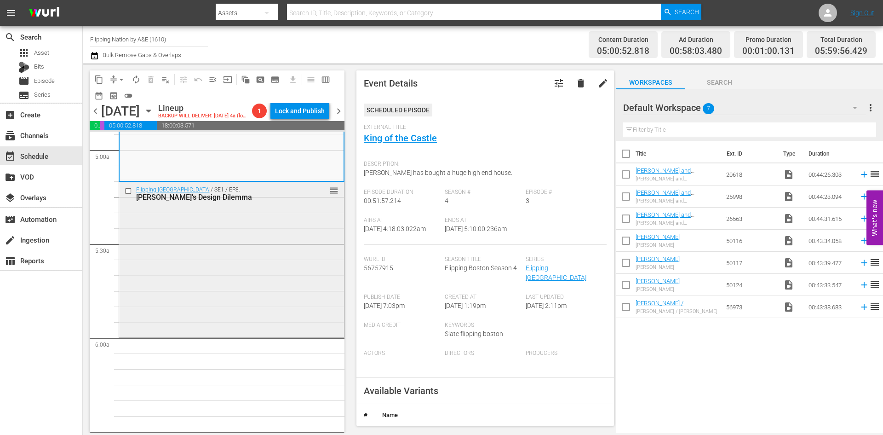
click at [203, 150] on div "Flipping Boston / SE1 / EP8: Dave's Design Dilemma reorder" at bounding box center [231, 259] width 225 height 154
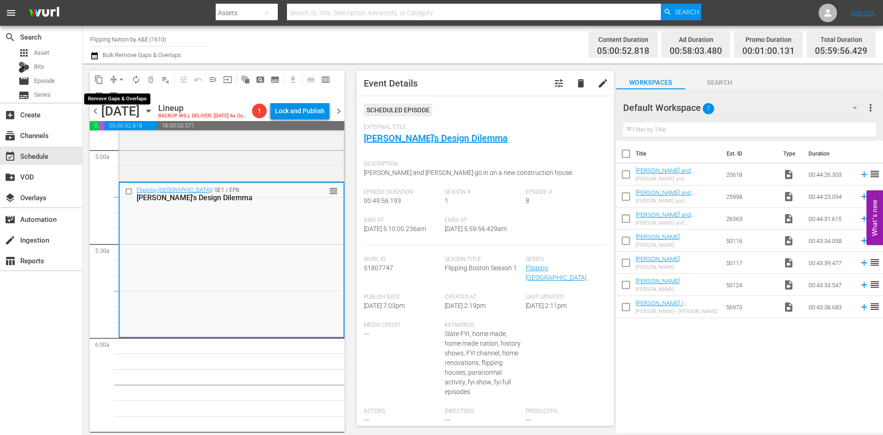
click at [120, 78] on span "arrow_drop_down" at bounding box center [121, 79] width 9 height 9
click at [125, 99] on li "Align to Midnight" at bounding box center [122, 98] width 97 height 15
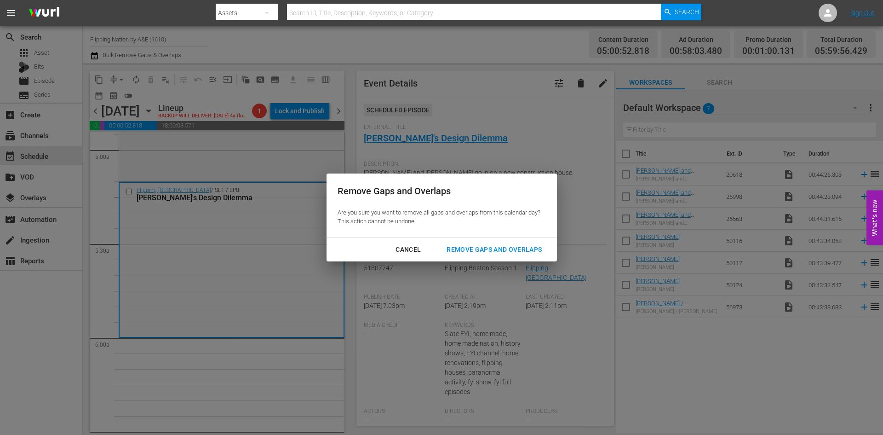
click at [289, 150] on div "Remove Gaps and Overlaps" at bounding box center [494, 250] width 110 height 12
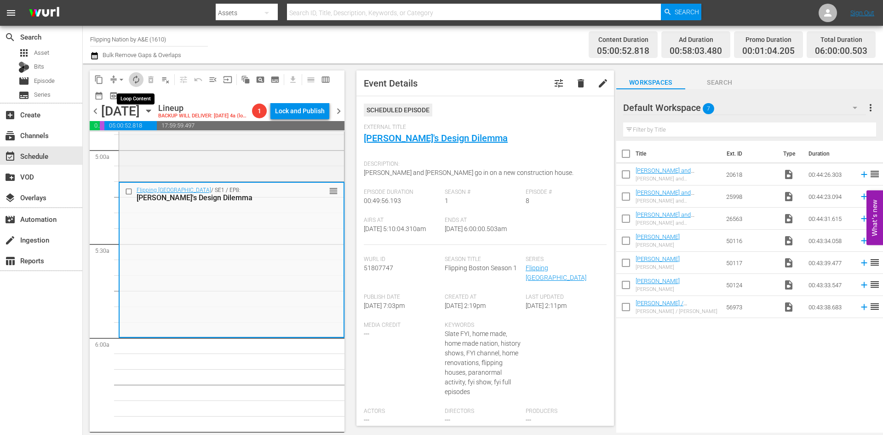
click at [138, 79] on span "autorenew_outlined" at bounding box center [136, 79] width 9 height 9
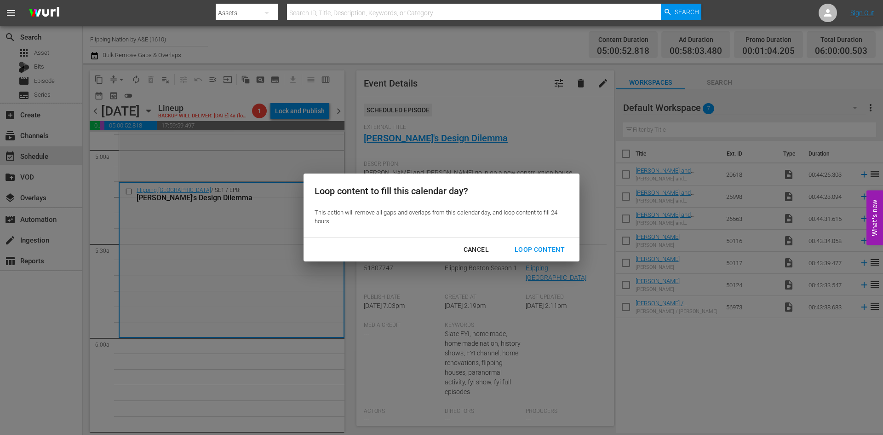
click at [289, 150] on div "Loop Content" at bounding box center [539, 250] width 65 height 12
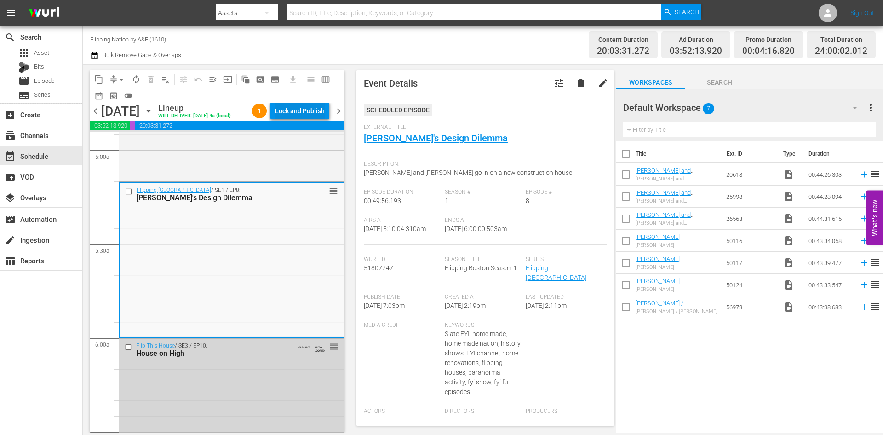
click at [289, 110] on div "Lock and Publish" at bounding box center [300, 111] width 50 height 17
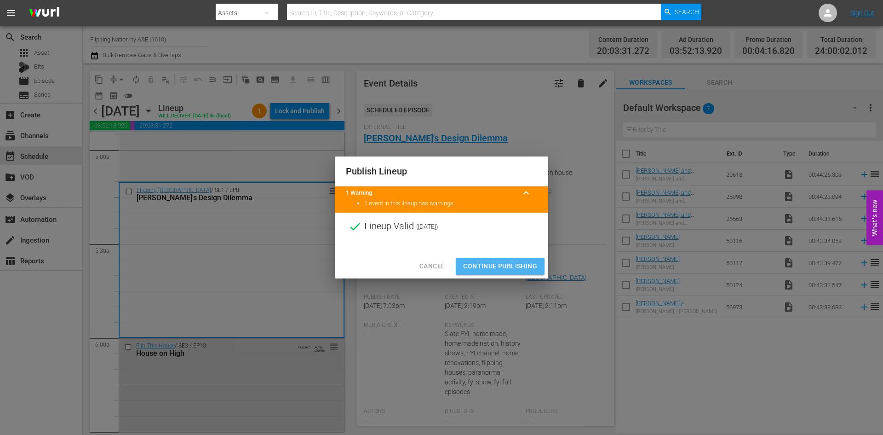
click at [289, 150] on span "Continue Publishing" at bounding box center [500, 266] width 74 height 12
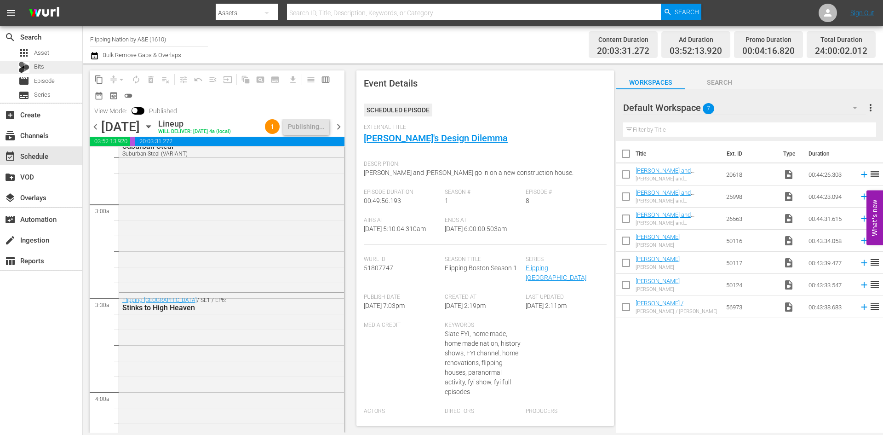
scroll to position [460, 0]
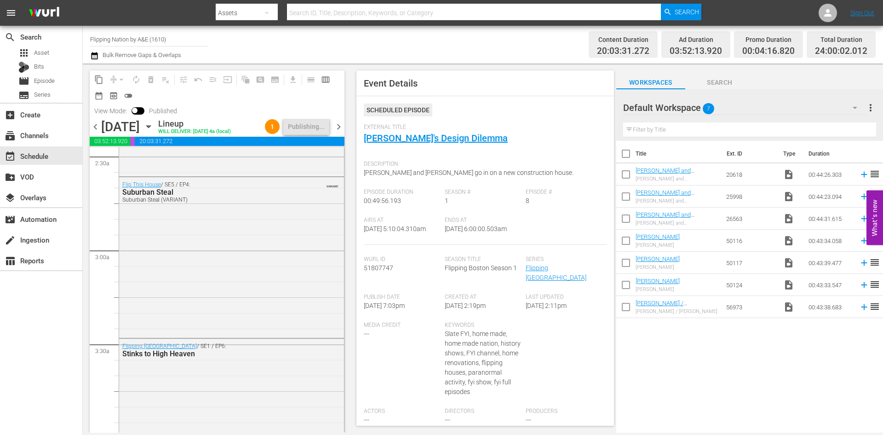
click at [120, 39] on input "Flipping Nation by A&E (1610)" at bounding box center [149, 39] width 118 height 22
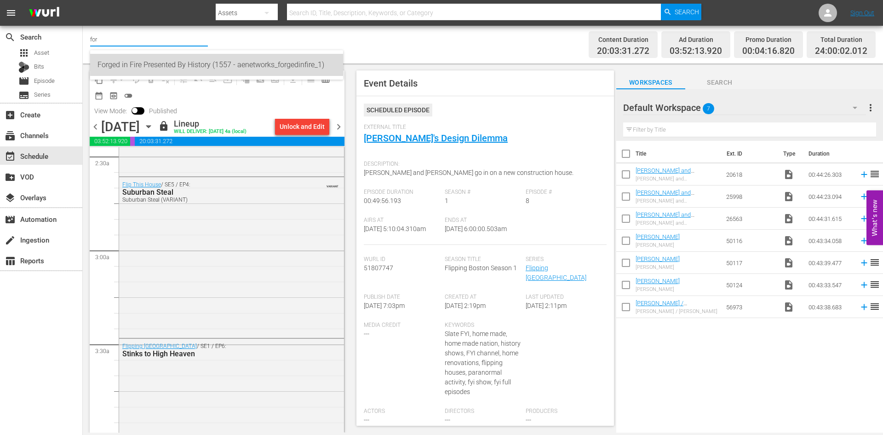
click at [127, 63] on div "Forged in Fire Presented By History (1557 - aenetworks_forgedinfire_1)" at bounding box center [217, 65] width 238 height 22
type input "Forged in Fire Presented By History (1557 - aenetworks_forgedinfire_1)"
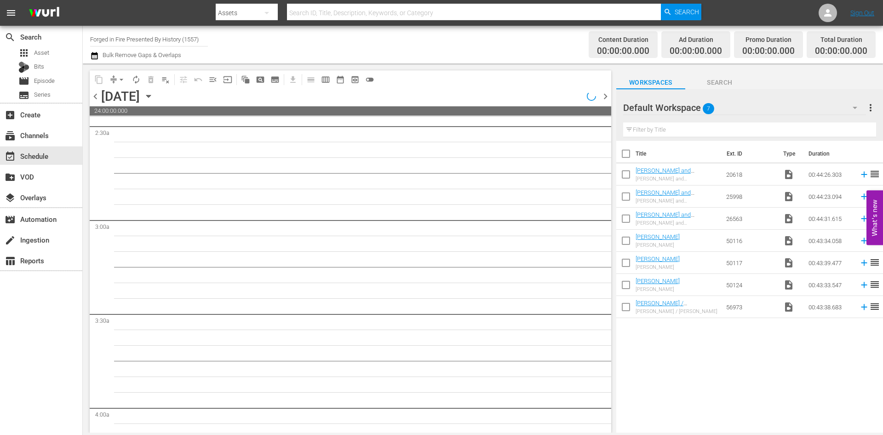
scroll to position [491, 0]
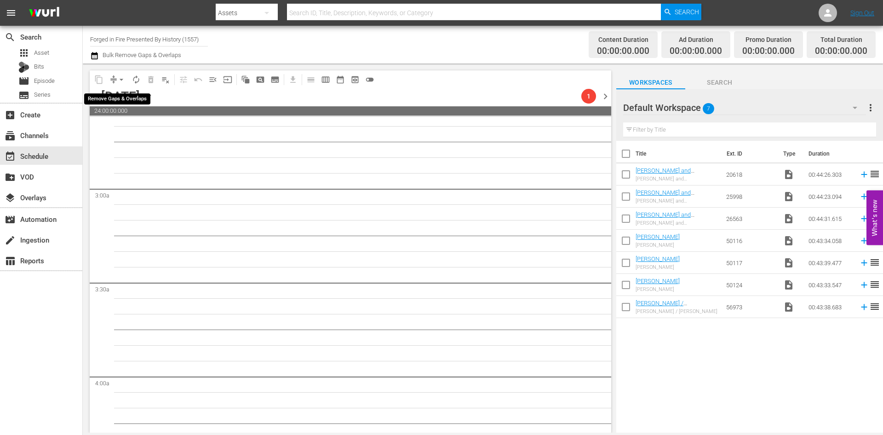
click at [121, 80] on span "arrow_drop_down" at bounding box center [121, 79] width 9 height 9
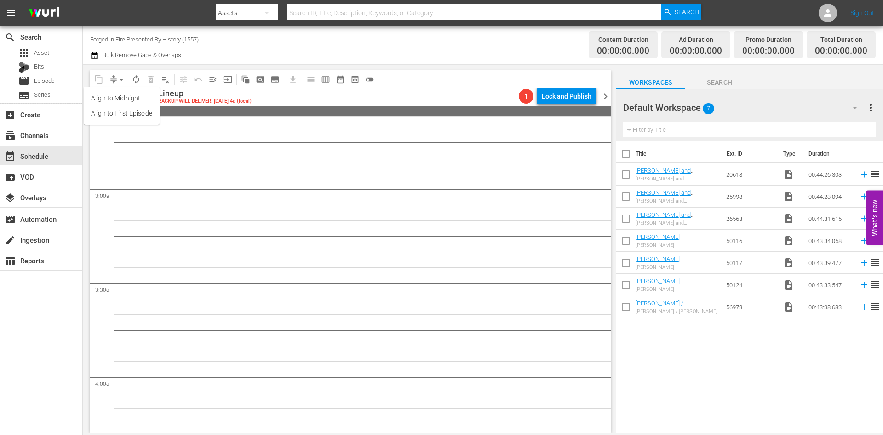
click at [134, 35] on input "Forged in Fire Presented By History (1557)" at bounding box center [149, 39] width 118 height 22
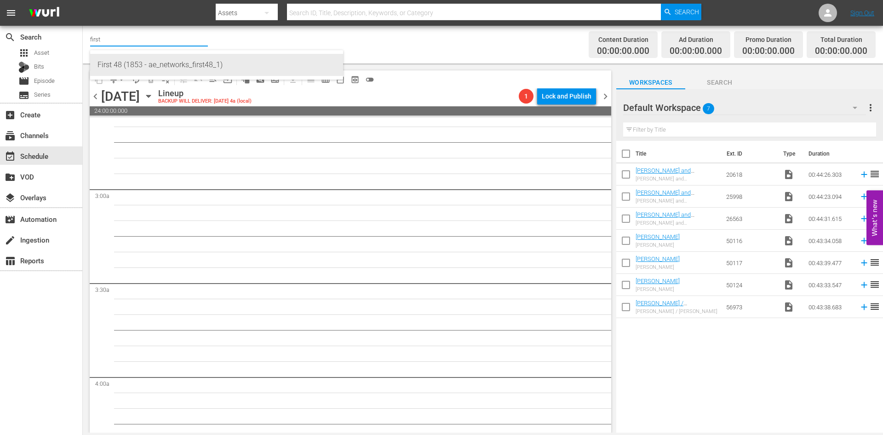
click at [114, 61] on div "First 48 (1853 - ae_networks_first48_1)" at bounding box center [217, 65] width 238 height 22
type input "First 48 (1853 - ae_networks_first48_1)"
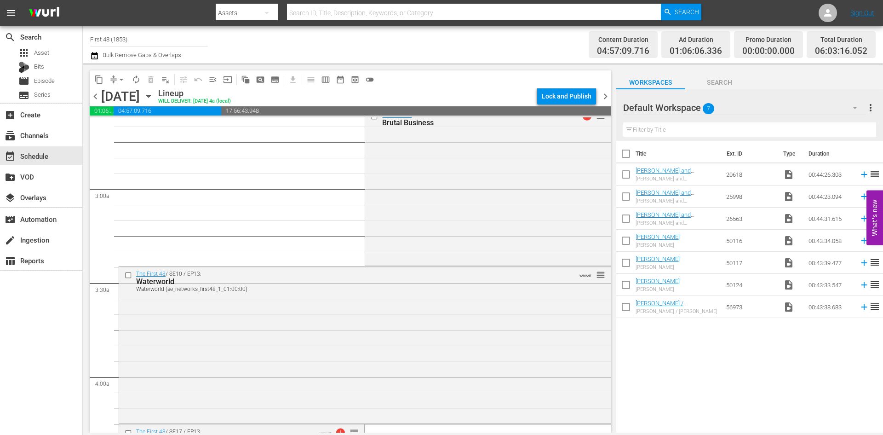
click at [154, 95] on icon "button" at bounding box center [149, 96] width 10 height 10
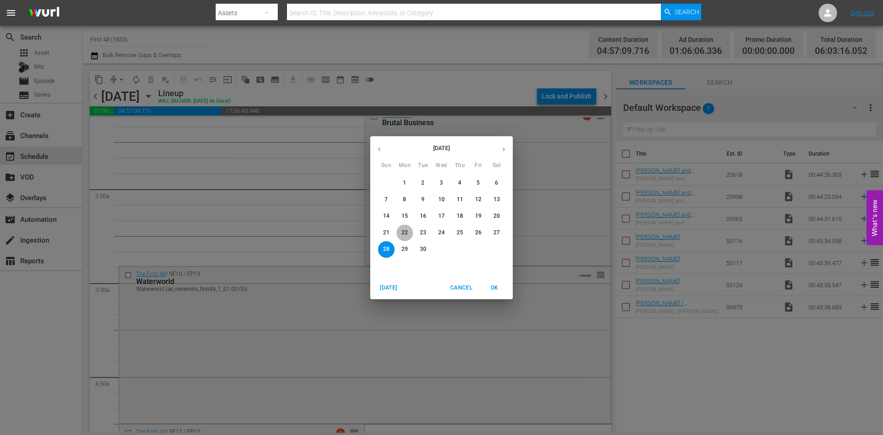
click at [289, 150] on p "22" at bounding box center [405, 233] width 6 height 8
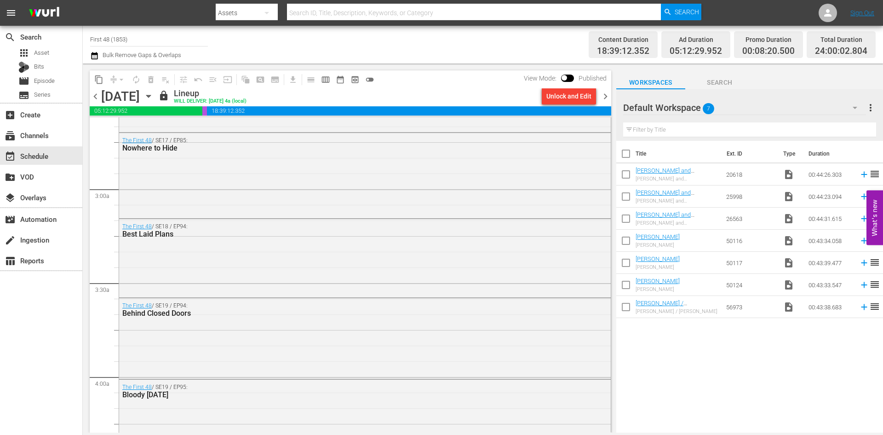
click at [289, 96] on span "chevron_right" at bounding box center [606, 97] width 12 height 12
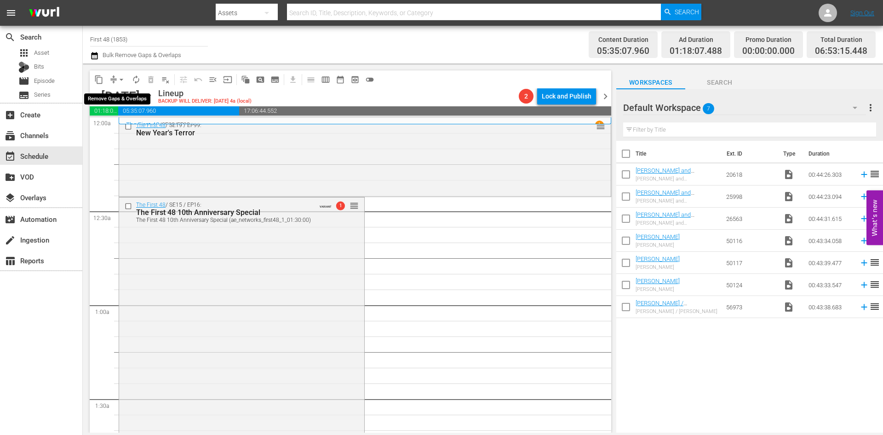
click at [120, 79] on span "arrow_drop_down" at bounding box center [121, 79] width 9 height 9
click at [116, 96] on li "Align to Midnight" at bounding box center [122, 98] width 97 height 15
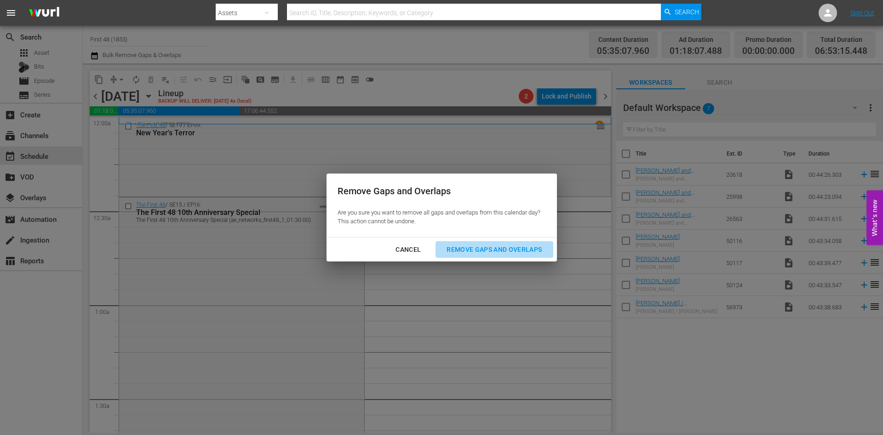
click at [289, 150] on div "Remove Gaps and Overlaps" at bounding box center [494, 250] width 110 height 12
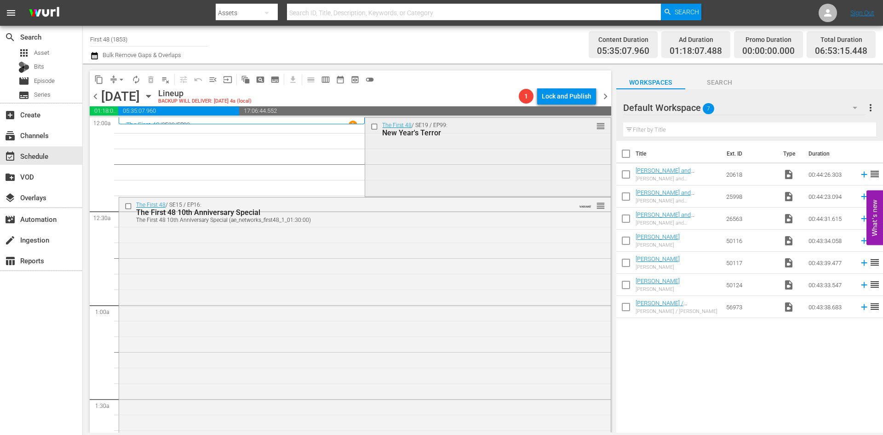
click at [289, 150] on div "The First 48 / SE19 / EP99: New Year's Terror reorder" at bounding box center [487, 156] width 245 height 77
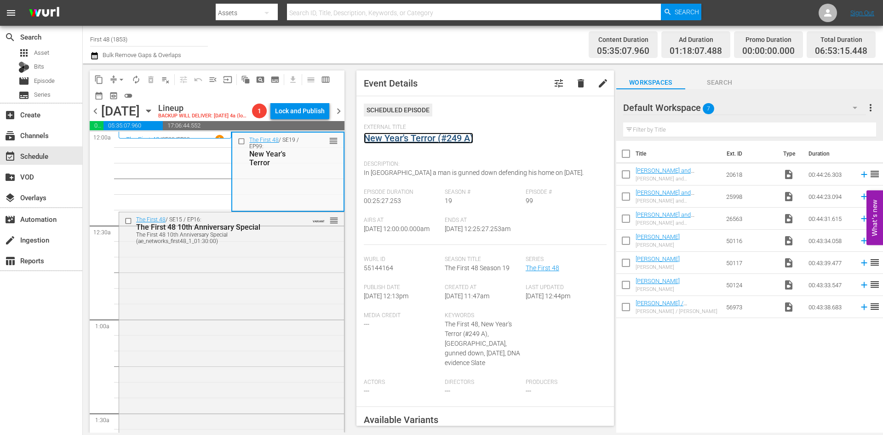
click at [289, 135] on link "New Year's Terror (#249 A)" at bounding box center [418, 137] width 109 height 11
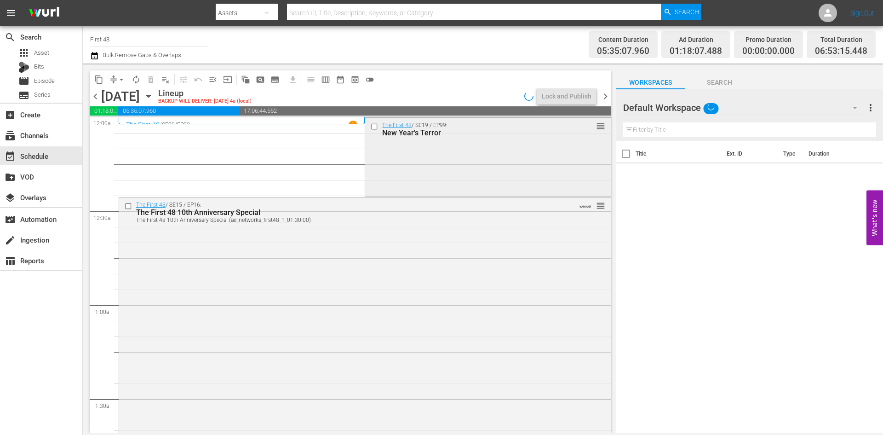
click at [289, 150] on div "The First 48 / SE19 / EP99: New Year's Terror reorder" at bounding box center [487, 156] width 245 height 77
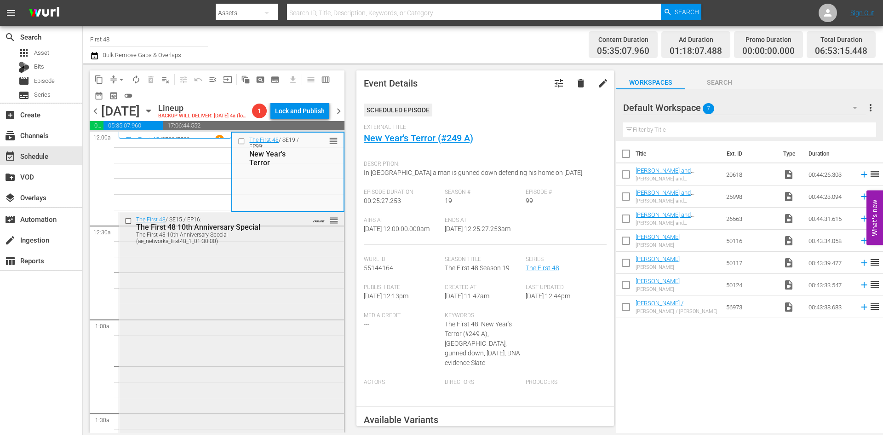
click at [252, 150] on div "The First 48 / SE15 / EP16: The First 48 10th Anniversary Special The First 48 …" at bounding box center [231, 372] width 225 height 321
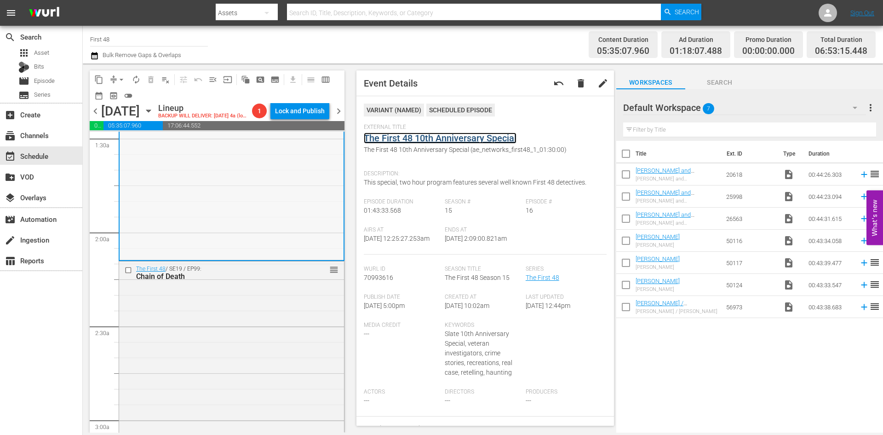
scroll to position [276, 0]
click at [260, 150] on div "The First 48 / SE19 / EP99: Chain of Death reorder" at bounding box center [231, 418] width 225 height 317
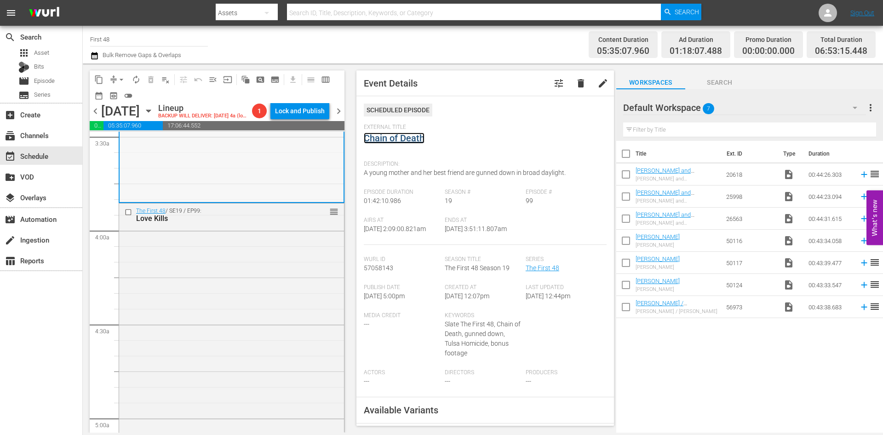
scroll to position [690, 0]
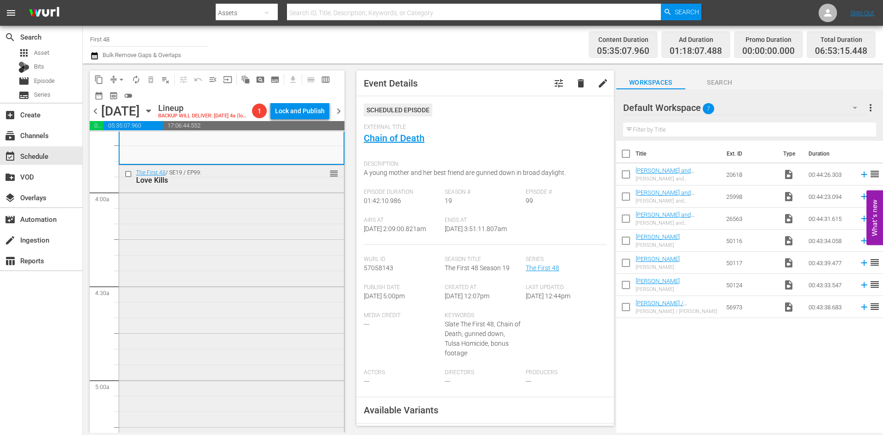
click at [250, 150] on div "The First 48 / SE19 / EP99: Love Kills reorder" at bounding box center [231, 406] width 225 height 483
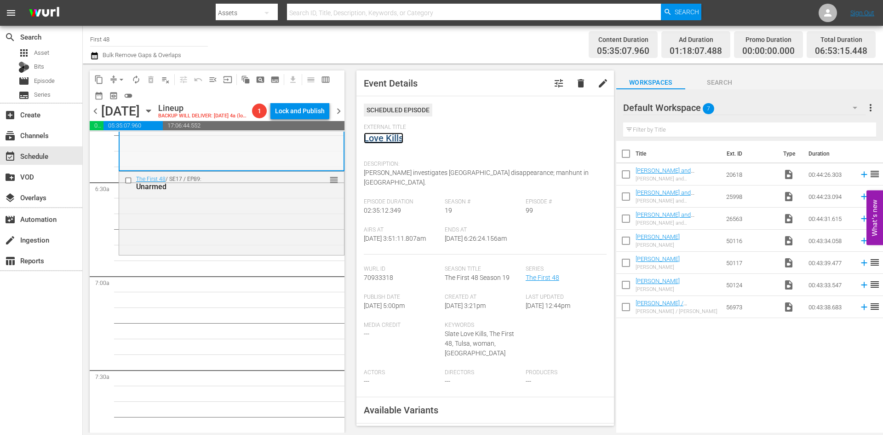
scroll to position [1242, 0]
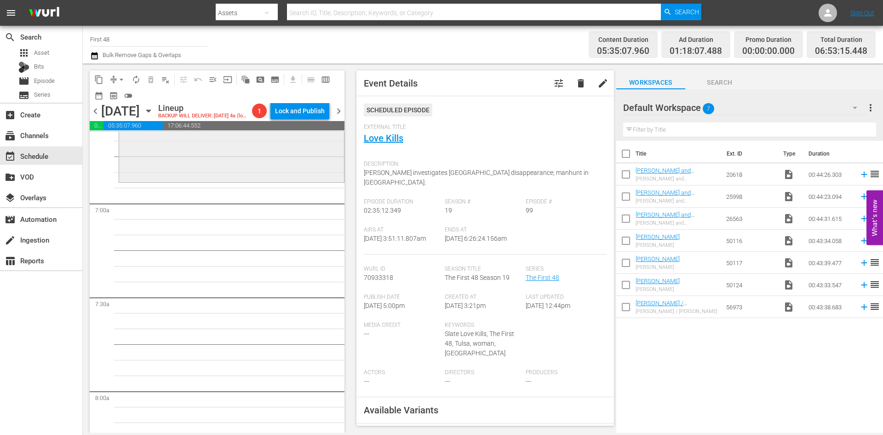
click at [251, 150] on div "The First 48 / SE17 / EP89: Unarmed reorder" at bounding box center [231, 139] width 225 height 81
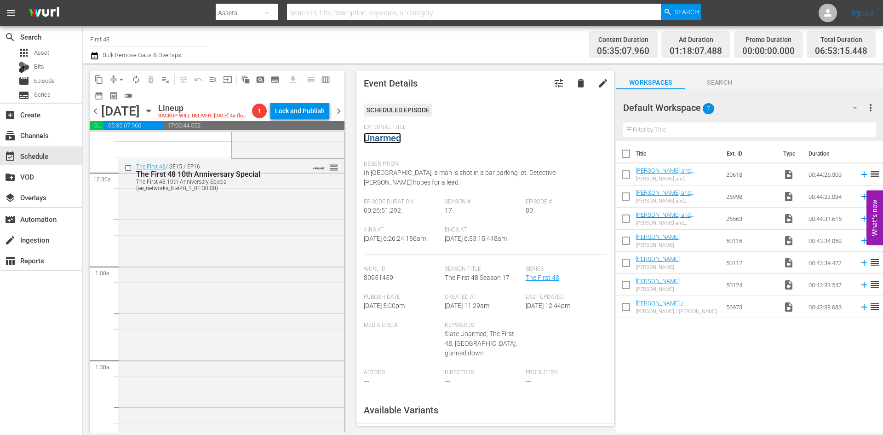
scroll to position [0, 0]
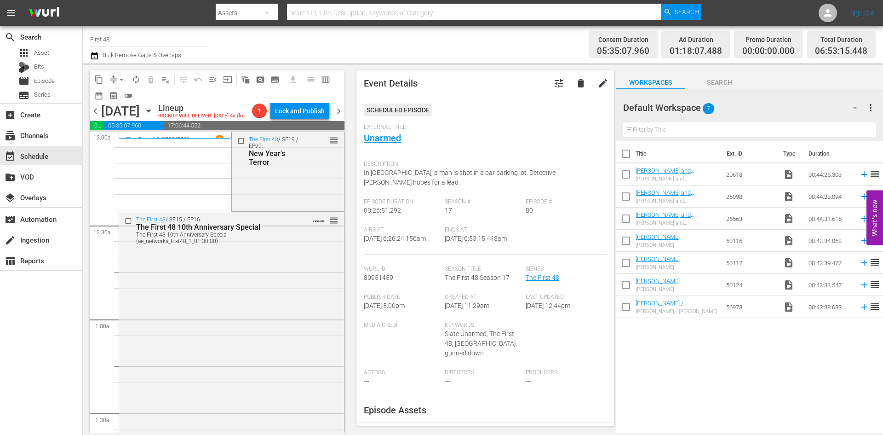
click at [289, 117] on span "chevron_right" at bounding box center [339, 111] width 12 height 12
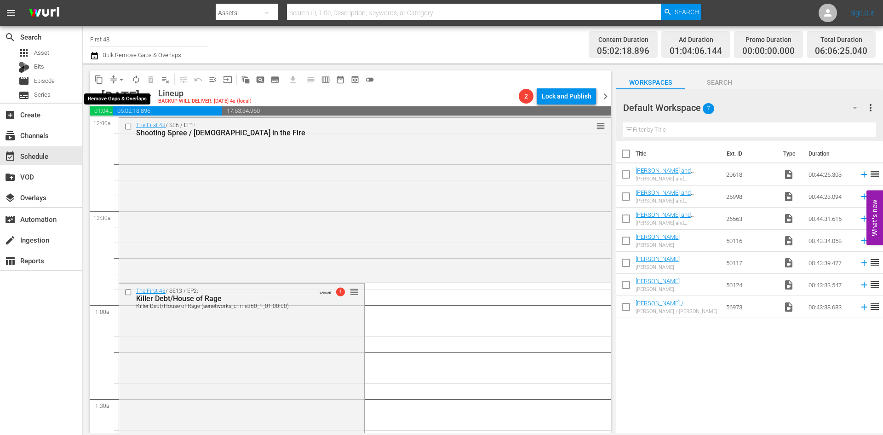
click at [122, 81] on span "arrow_drop_down" at bounding box center [121, 79] width 9 height 9
click at [121, 101] on li "Align to Midnight" at bounding box center [122, 98] width 76 height 15
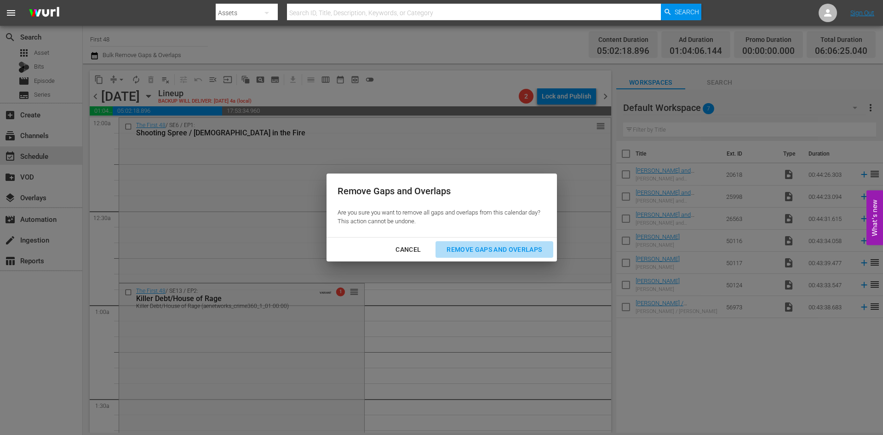
click at [289, 150] on div "Remove Gaps and Overlaps" at bounding box center [494, 250] width 110 height 12
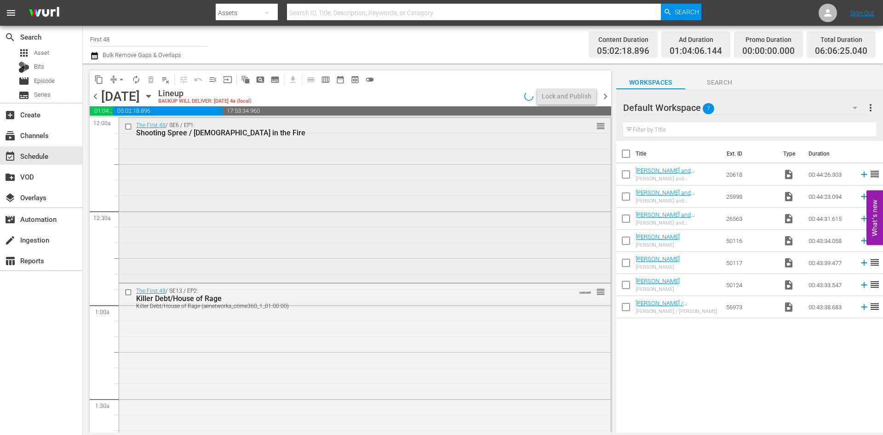
click at [289, 150] on div "The First 48 / SE6 / EP1: Shooting Spree / Lady in the Fire reorder" at bounding box center [365, 199] width 492 height 163
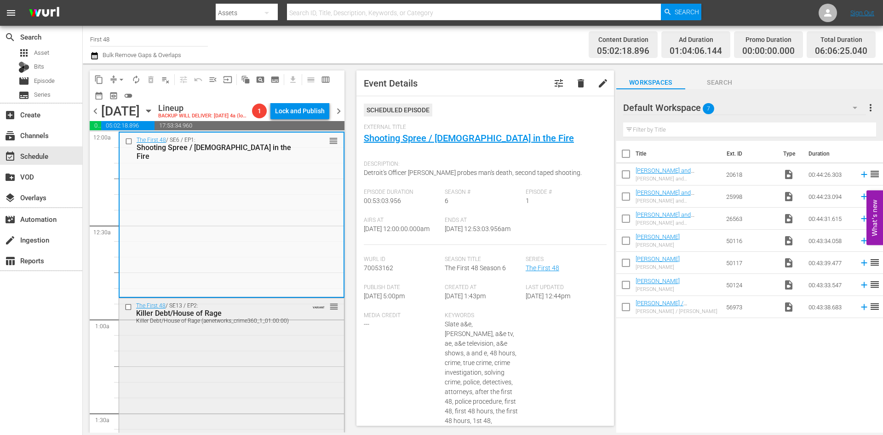
click at [244, 150] on div "The First 48 / SE13 / EP2: Killer Debt/House of Rage Killer Debt/House of Rage …" at bounding box center [231, 376] width 225 height 156
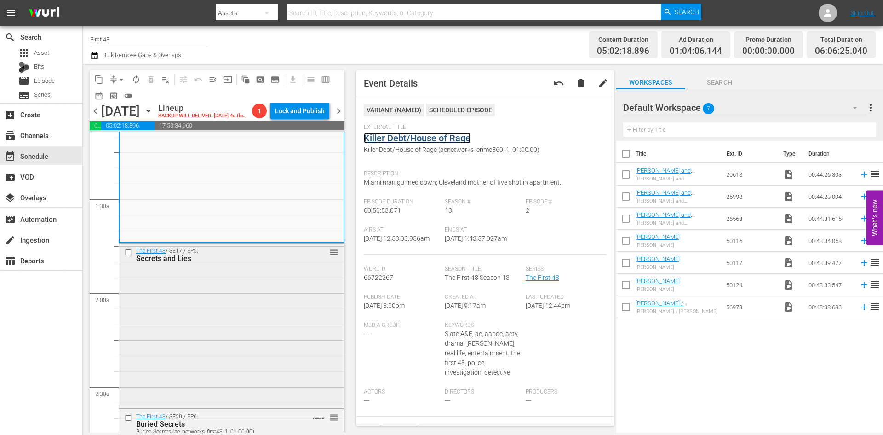
scroll to position [230, 0]
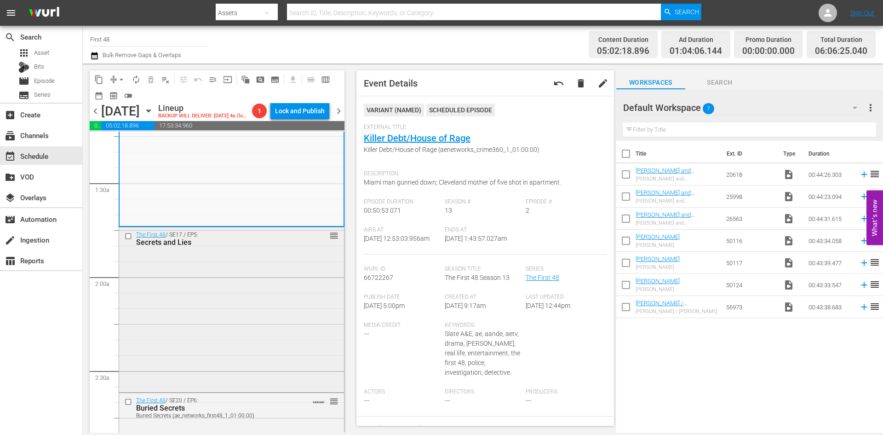
click at [255, 150] on div "The First 48 / SE17 / EP5: Secrets and Lies reorder" at bounding box center [231, 308] width 225 height 163
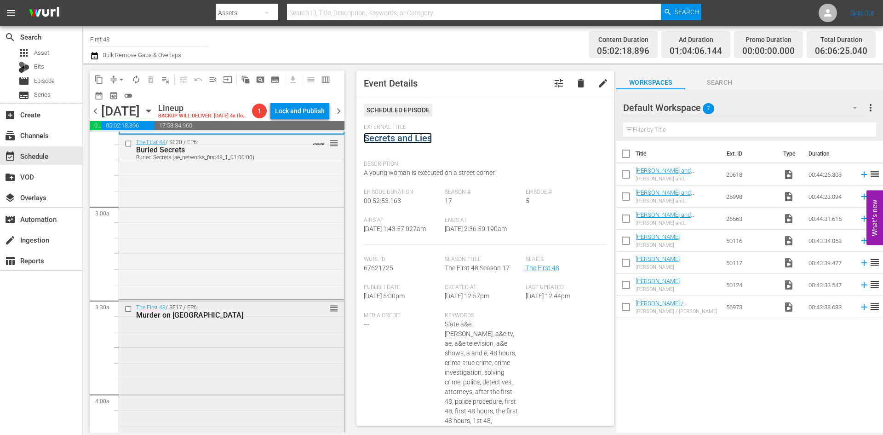
scroll to position [506, 0]
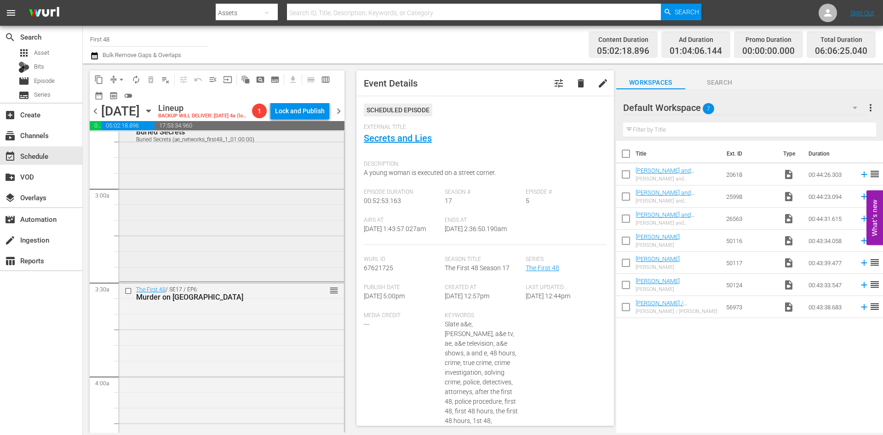
click at [229, 150] on div "The First 48 / SE20 / EP6: Buried Secrets Buried Secrets (ae_networks_first48_1…" at bounding box center [231, 198] width 225 height 163
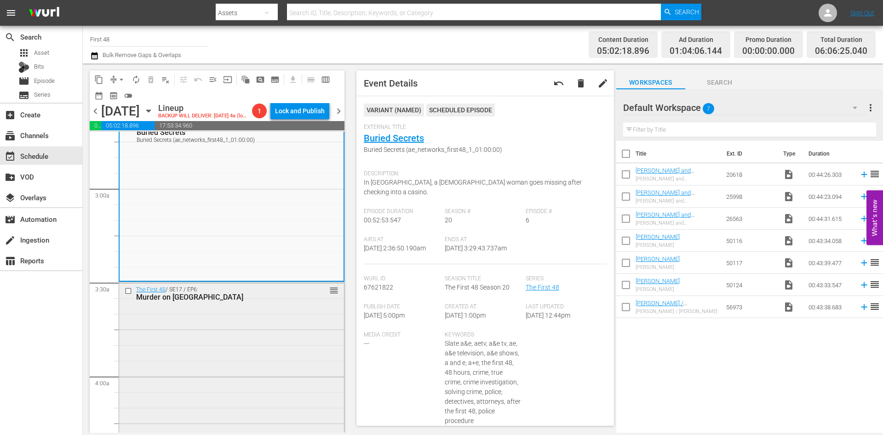
click at [188, 150] on div "The First 48 / SE17 / EP6: Murder on Maiden Lane reorder" at bounding box center [231, 363] width 225 height 163
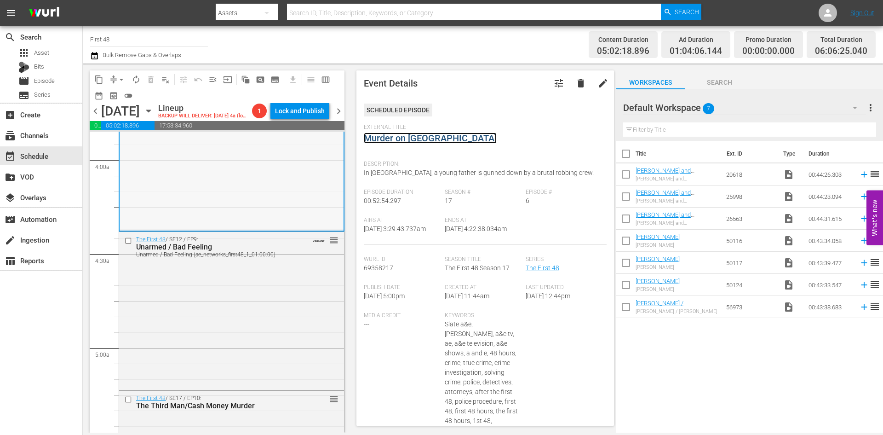
scroll to position [782, 0]
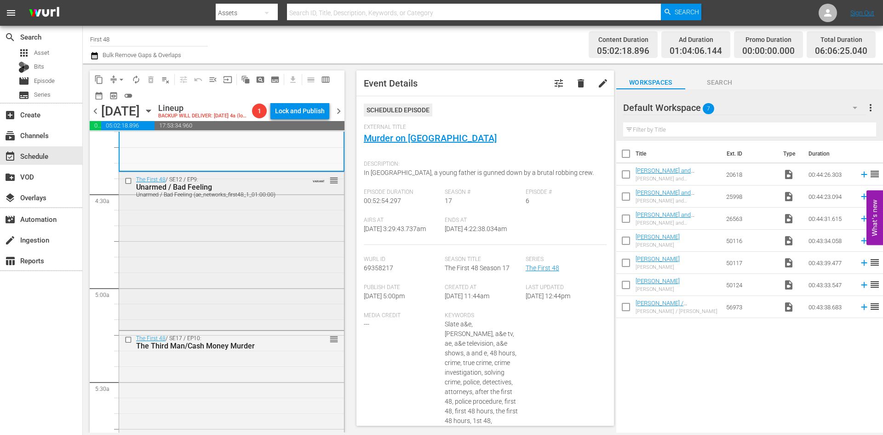
click at [249, 150] on div "The First 48 / SE12 / EP9: Unarmed / Bad Feeling Unarmed / Bad Feeling (ae_netw…" at bounding box center [231, 250] width 225 height 156
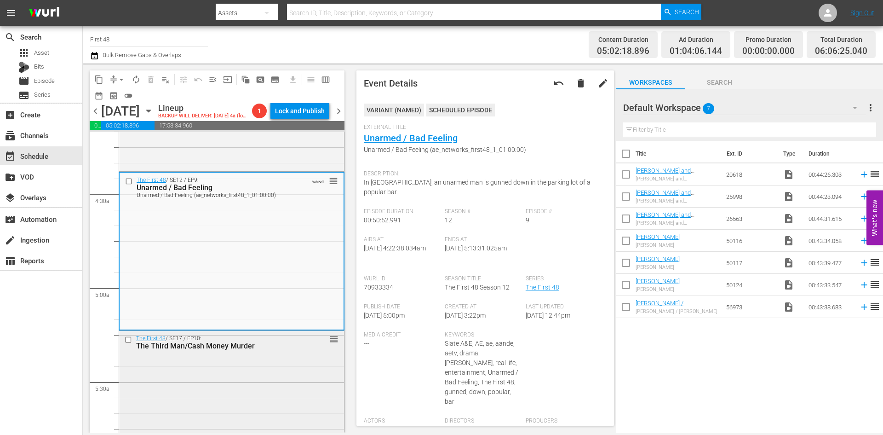
click at [238, 150] on div "The First 48 / SE17 / EP10: The Third Man/Cash Money Murder reorder" at bounding box center [231, 412] width 225 height 163
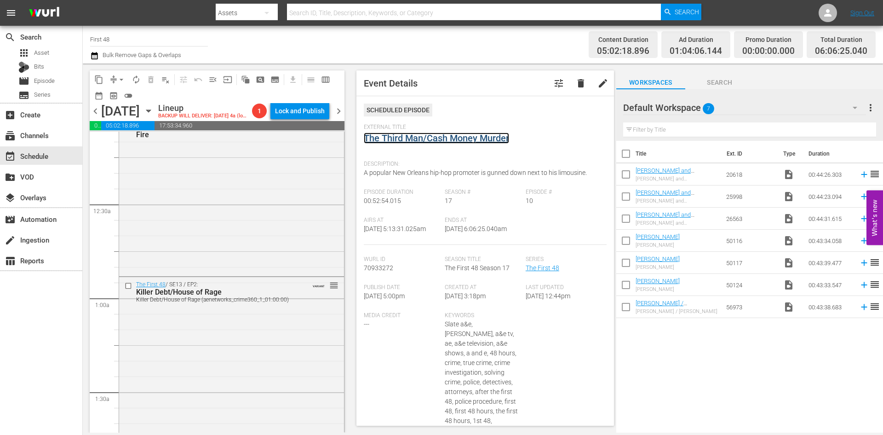
scroll to position [0, 0]
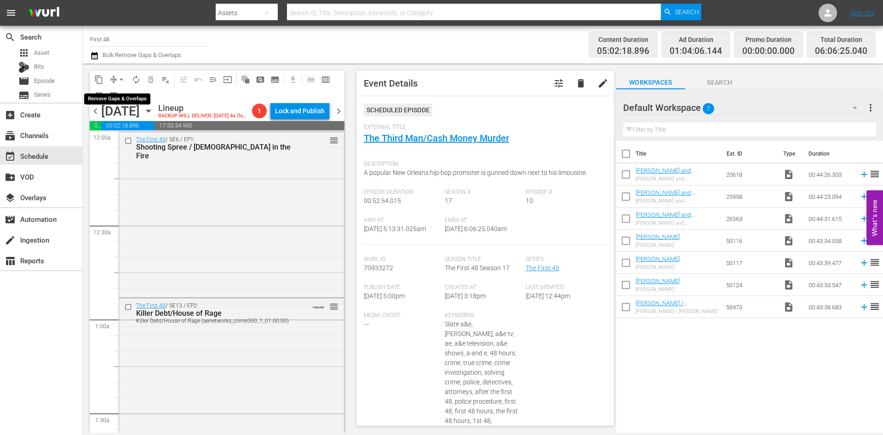
click at [121, 77] on span "arrow_drop_down" at bounding box center [121, 79] width 9 height 9
click at [114, 95] on li "Align to Midnight" at bounding box center [122, 98] width 76 height 15
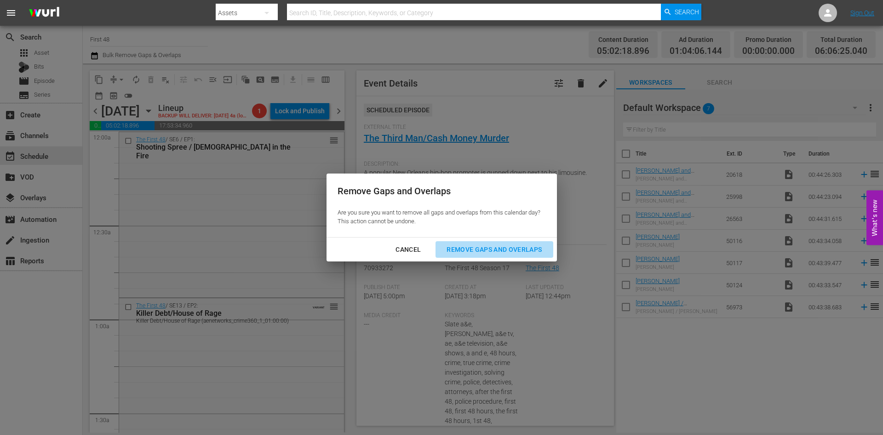
click at [289, 150] on div "Remove Gaps and Overlaps" at bounding box center [494, 250] width 110 height 12
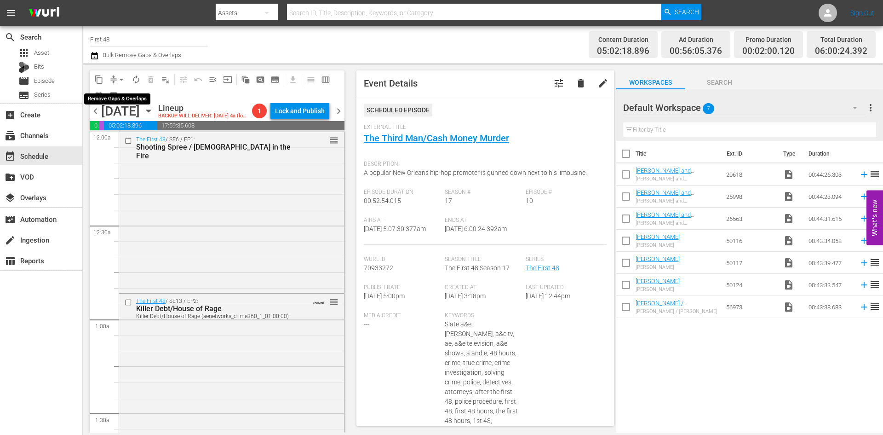
click at [120, 77] on span "arrow_drop_down" at bounding box center [121, 79] width 9 height 9
click at [119, 98] on li "Align to Midnight" at bounding box center [122, 98] width 76 height 15
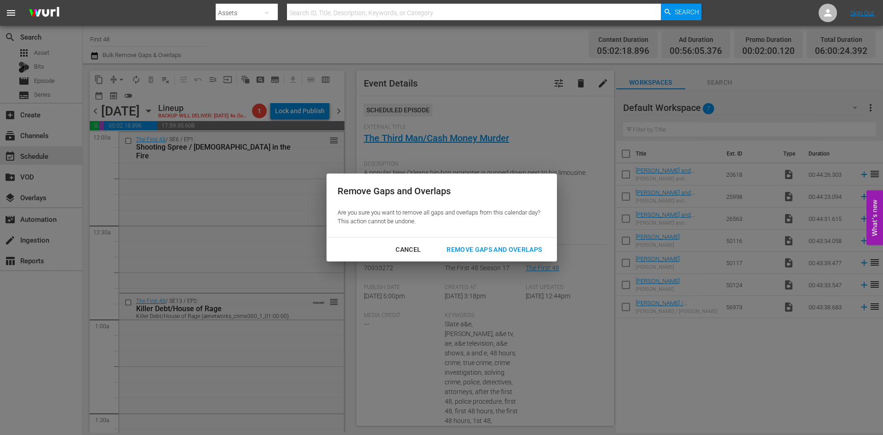
click at [289, 150] on div "Remove Gaps and Overlaps" at bounding box center [494, 250] width 110 height 12
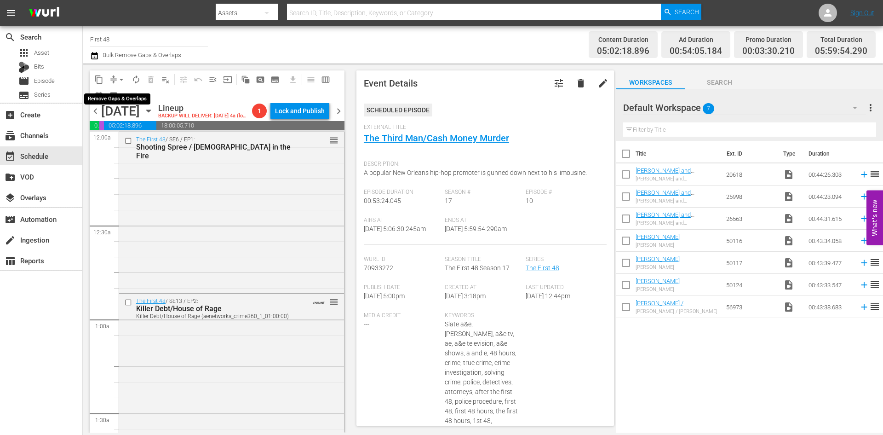
click at [122, 81] on span "arrow_drop_down" at bounding box center [121, 79] width 9 height 9
click at [118, 95] on li "Align to Midnight" at bounding box center [122, 98] width 76 height 15
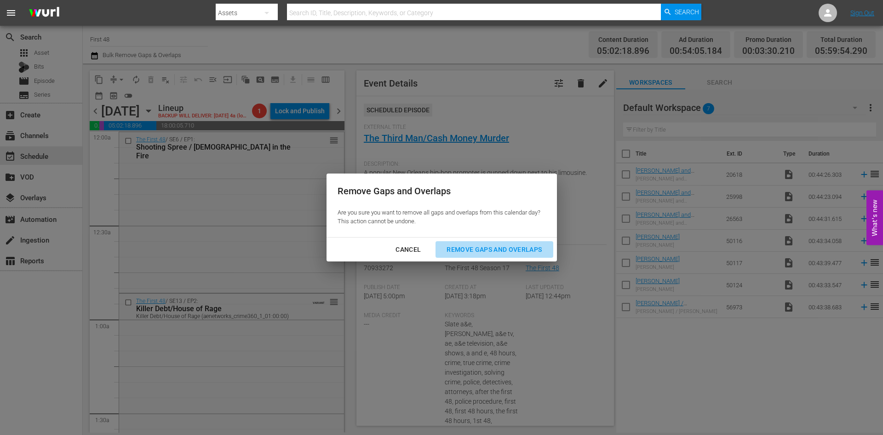
click at [289, 150] on div "Remove Gaps and Overlaps" at bounding box center [494, 250] width 110 height 12
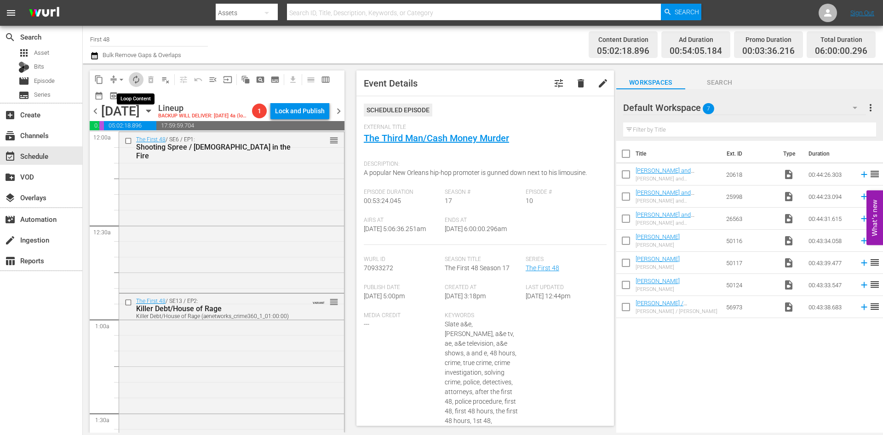
click at [137, 76] on span "autorenew_outlined" at bounding box center [136, 79] width 9 height 9
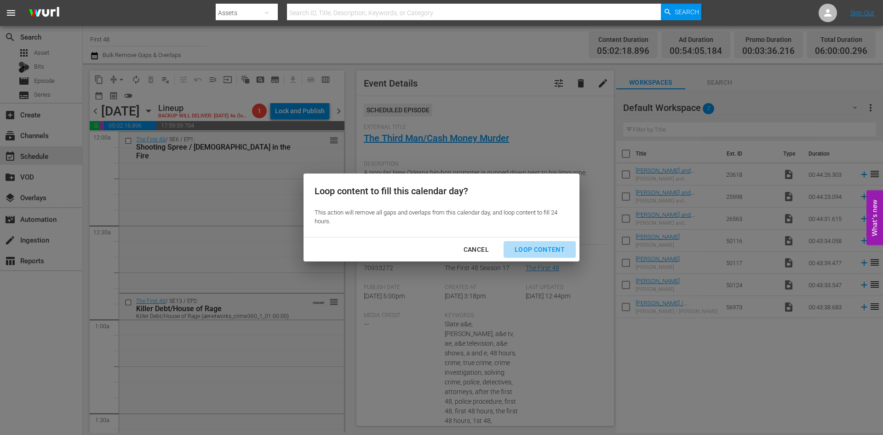
click at [289, 150] on div "Loop Content" at bounding box center [539, 250] width 65 height 12
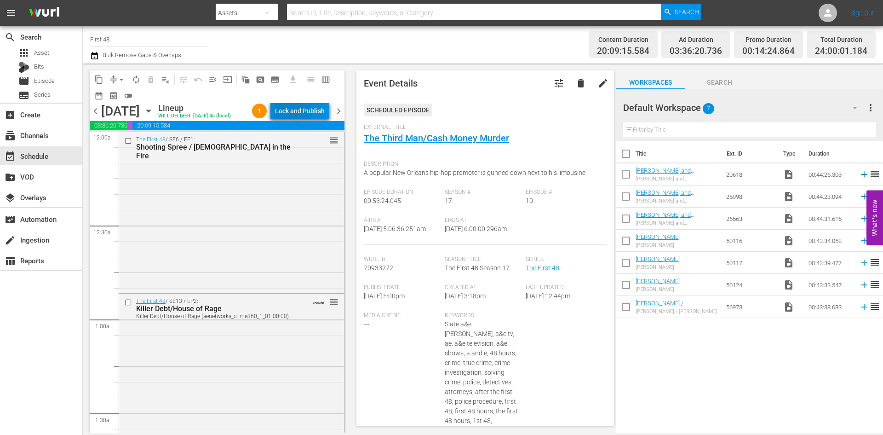
click at [289, 114] on div "Lock and Publish" at bounding box center [300, 111] width 50 height 17
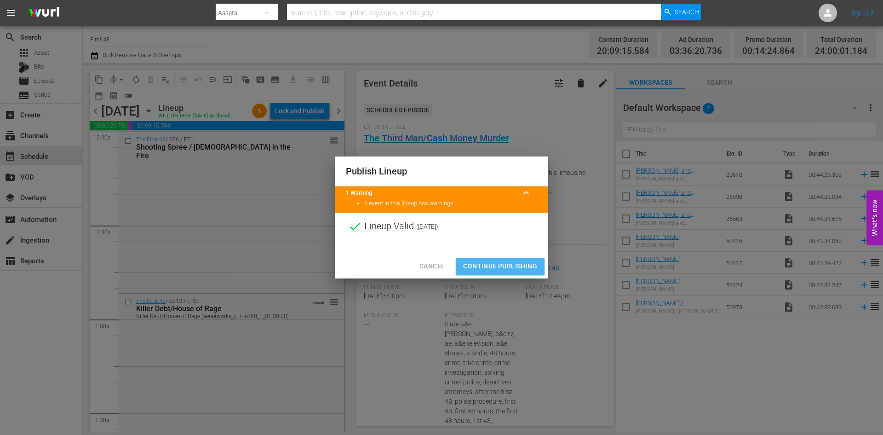
click at [289, 150] on span "Continue Publishing" at bounding box center [500, 266] width 74 height 12
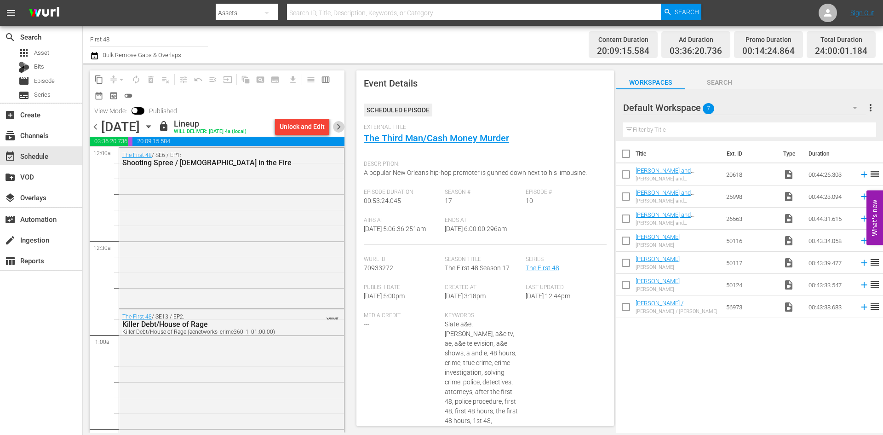
click at [289, 132] on span "chevron_right" at bounding box center [339, 127] width 12 height 12
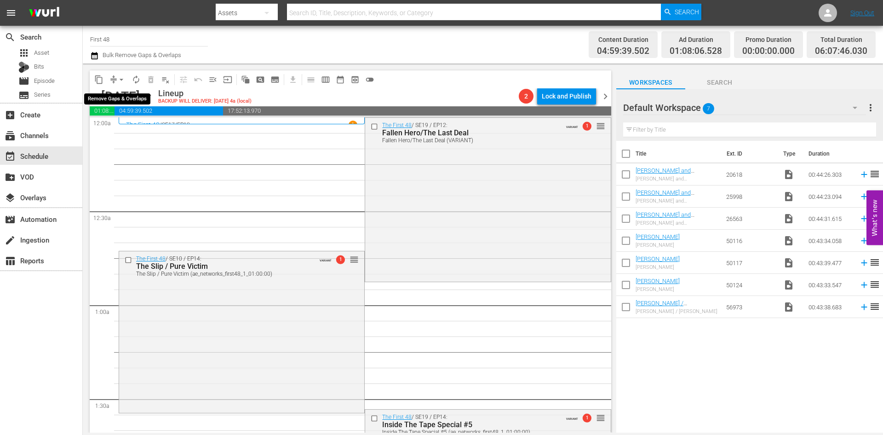
click at [122, 74] on button "arrow_drop_down" at bounding box center [121, 79] width 15 height 15
click at [122, 98] on li "Align to Midnight" at bounding box center [122, 98] width 97 height 15
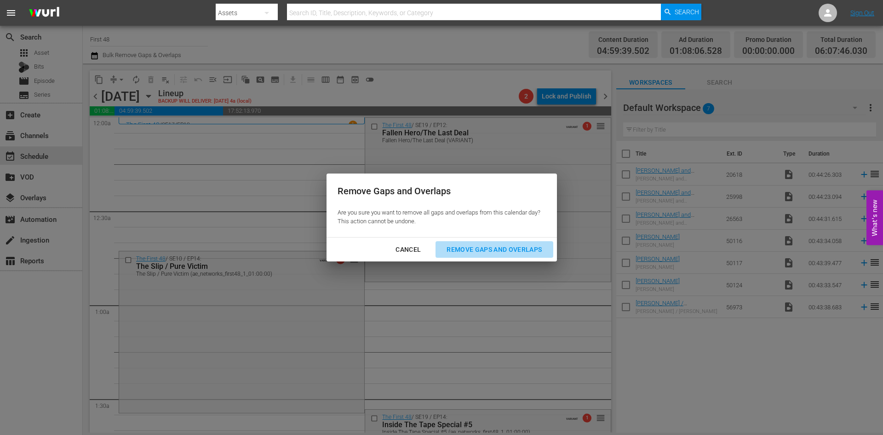
click at [289, 150] on div "Remove Gaps and Overlaps" at bounding box center [494, 250] width 110 height 12
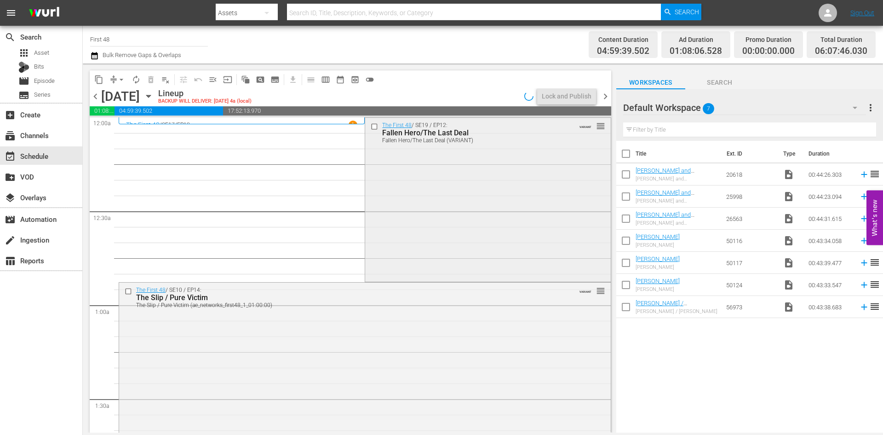
drag, startPoint x: 472, startPoint y: 250, endPoint x: 468, endPoint y: 235, distance: 15.7
click at [289, 150] on div "The First 48 / SE19 / EP12: Fallen Hero/The Last Deal Fallen Hero/The Last Deal…" at bounding box center [487, 199] width 245 height 162
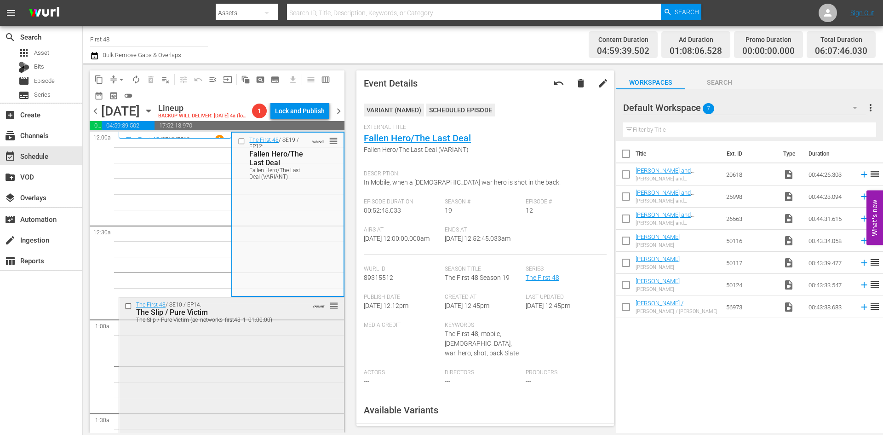
click at [244, 150] on div "The First 48 / SE10 / EP14: The Slip / Pure Victim The Slip / Pure Victim (ae_n…" at bounding box center [231, 377] width 225 height 160
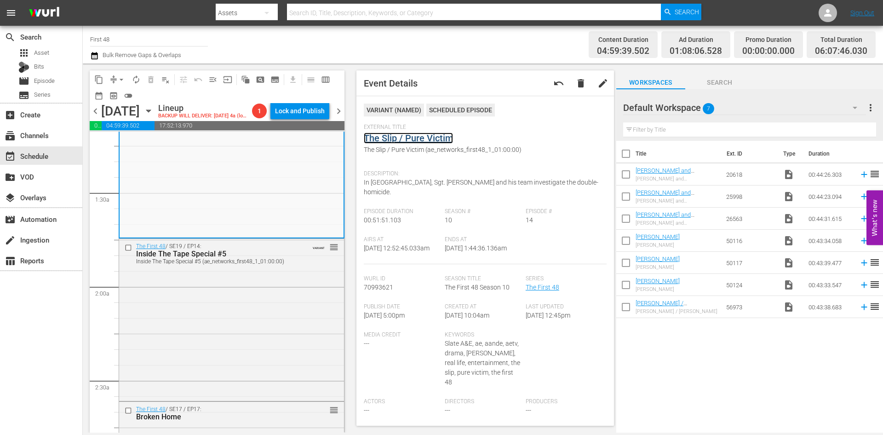
scroll to position [322, 0]
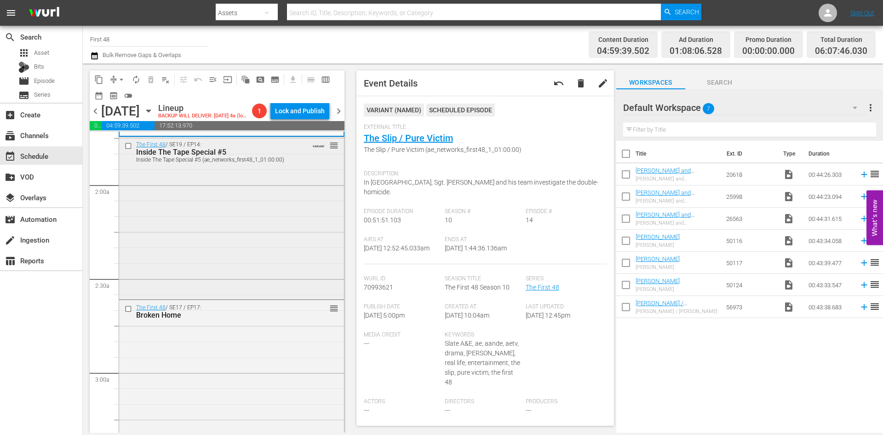
click at [263, 150] on div "The First 48 / SE19 / EP14: Inside The Tape Special #5 Inside The Tape Special …" at bounding box center [231, 217] width 225 height 160
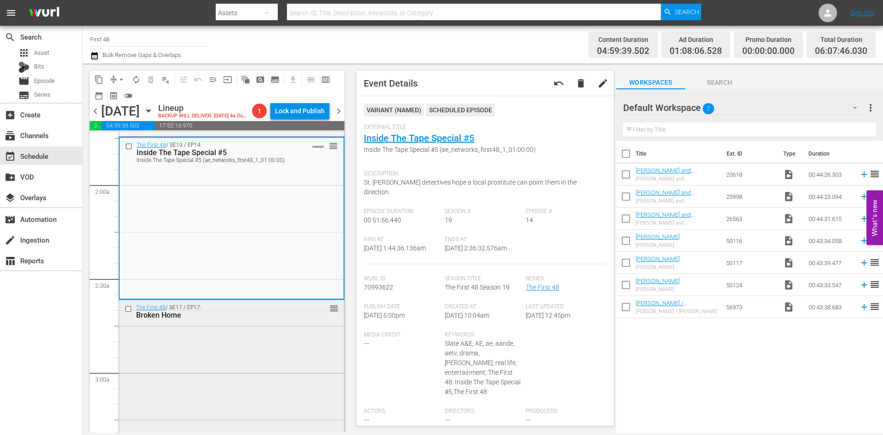
click at [264, 150] on div "The First 48 / SE17 / EP17: Broken Home reorder" at bounding box center [231, 381] width 225 height 162
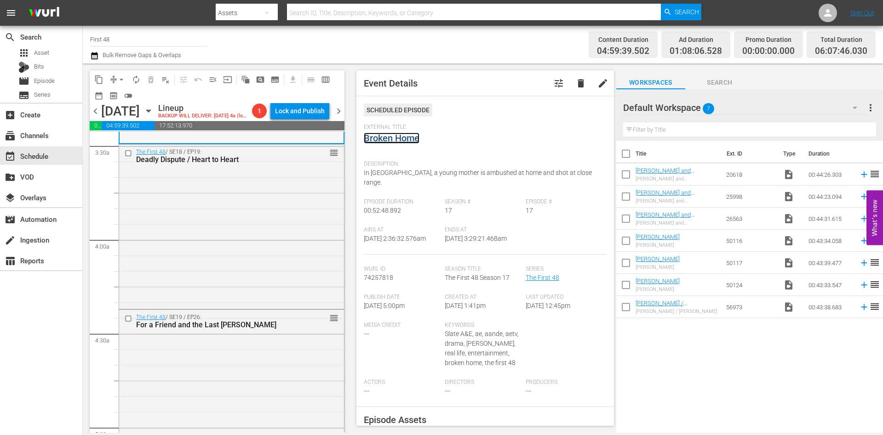
scroll to position [644, 0]
click at [273, 150] on div "The First 48 / SE18 / EP19: Deadly Dispute / Heart to Heart reorder" at bounding box center [231, 224] width 225 height 162
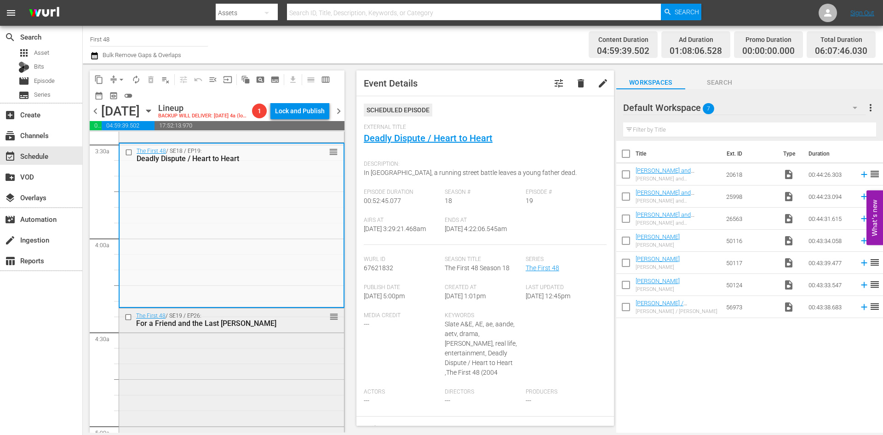
click at [236, 150] on div "The First 48 / SE19 / EP26: For a Friend and the Last Gamble reorder" at bounding box center [231, 389] width 225 height 162
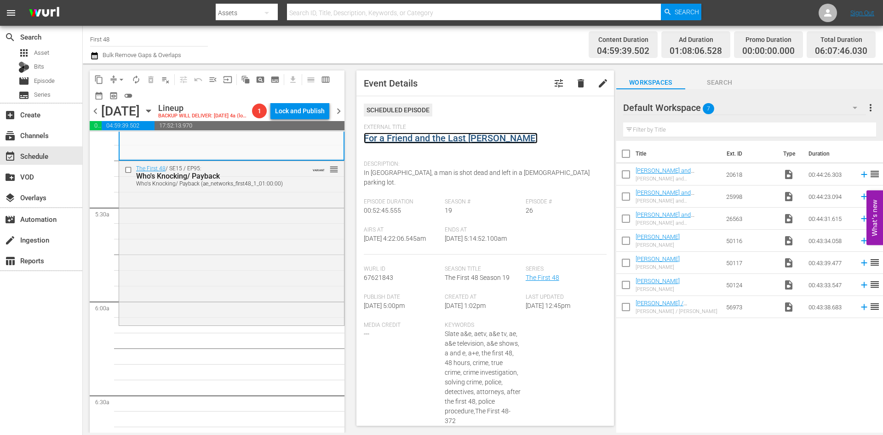
scroll to position [966, 0]
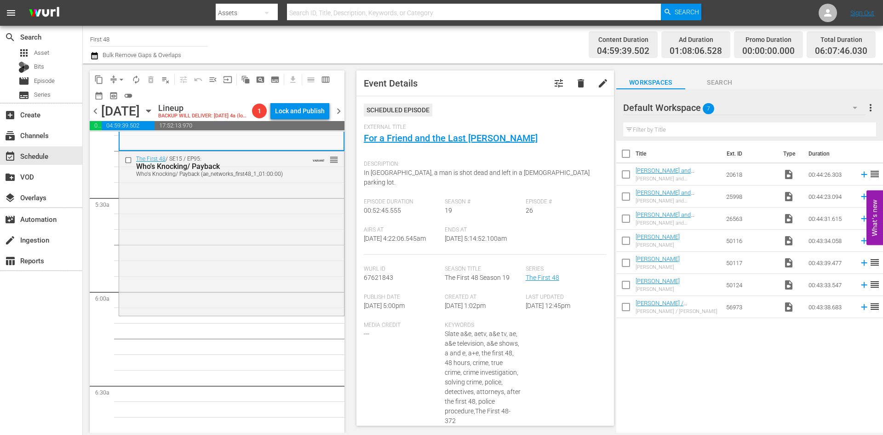
click at [283, 150] on div "The First 48 / SE15 / EP95: Who's Knocking/ Payback Who's Knocking/ Payback (ae…" at bounding box center [231, 232] width 225 height 163
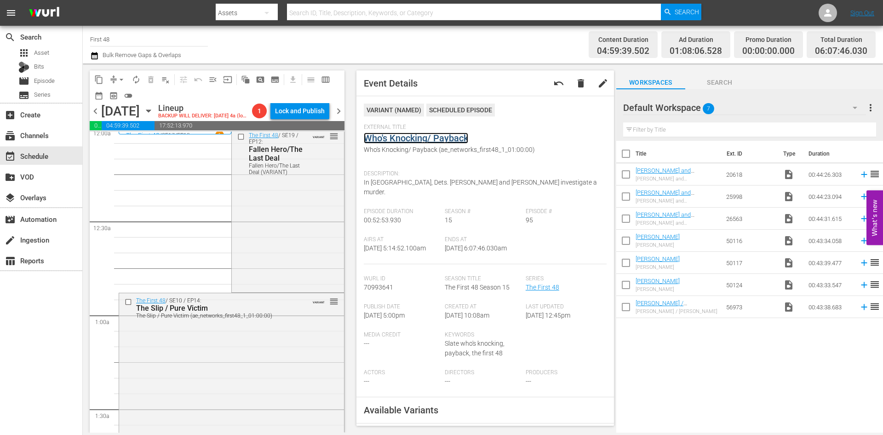
scroll to position [0, 0]
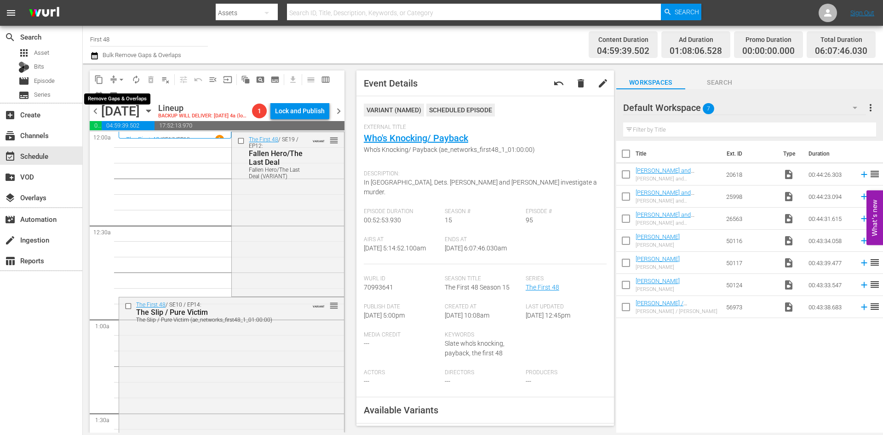
click at [123, 79] on span "arrow_drop_down" at bounding box center [121, 79] width 9 height 9
click at [111, 94] on li "Align to Midnight" at bounding box center [122, 98] width 97 height 15
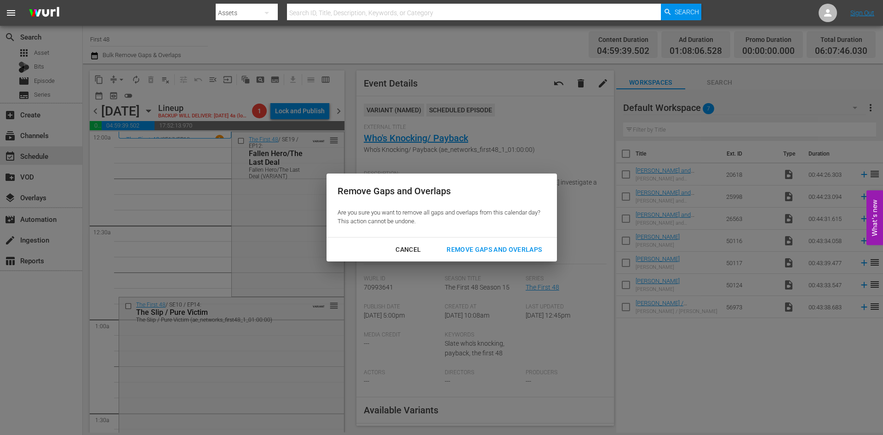
click at [289, 150] on div "Remove Gaps and Overlaps" at bounding box center [494, 250] width 110 height 12
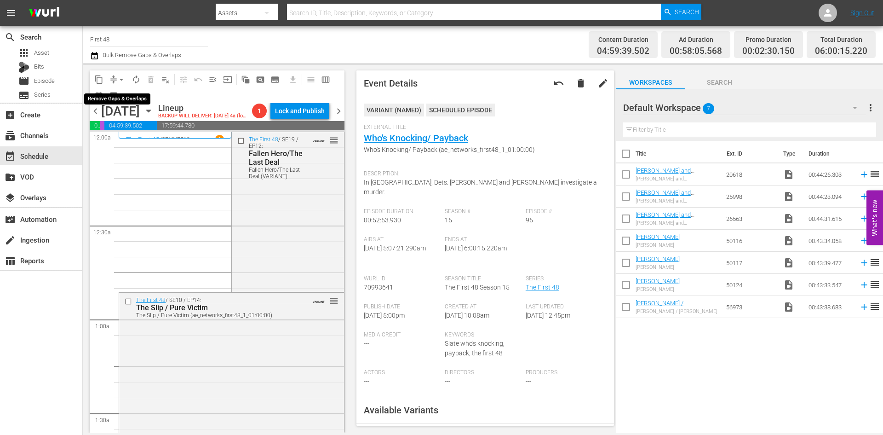
click at [120, 79] on span "arrow_drop_down" at bounding box center [121, 79] width 9 height 9
click at [118, 100] on li "Align to Midnight" at bounding box center [122, 98] width 97 height 15
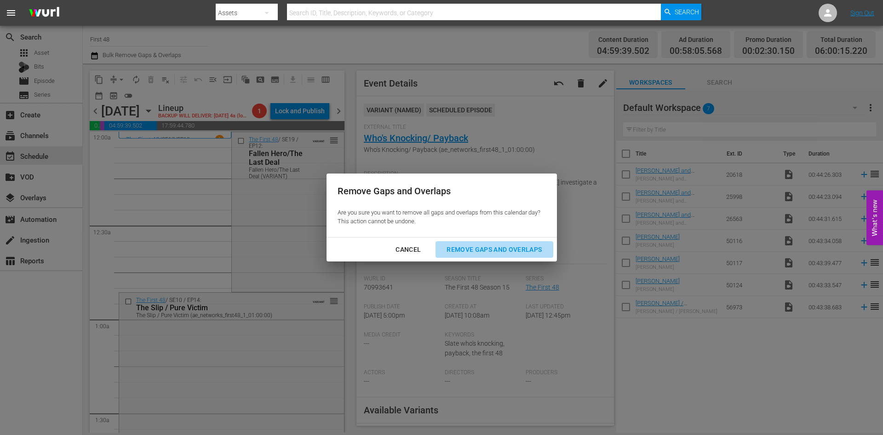
click at [289, 150] on div "Remove Gaps and Overlaps" at bounding box center [494, 250] width 110 height 12
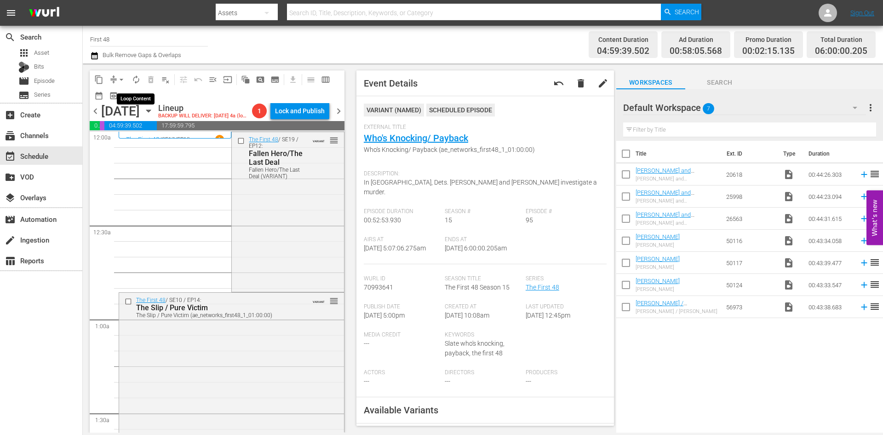
click at [136, 79] on span "autorenew_outlined" at bounding box center [136, 79] width 9 height 9
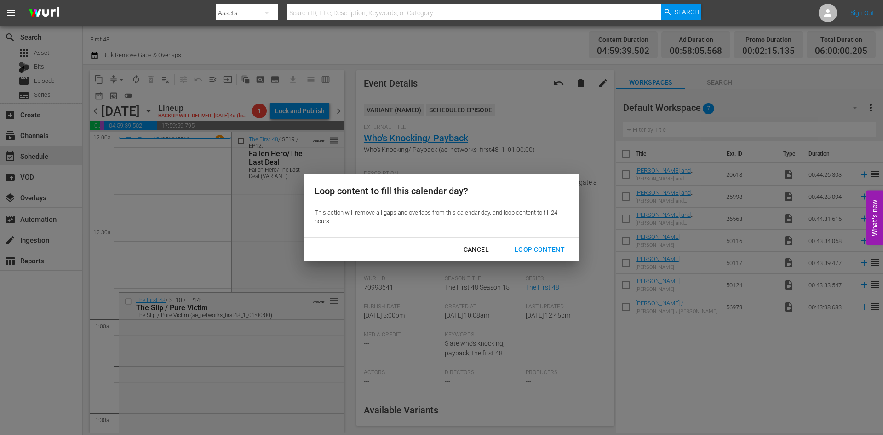
click at [289, 150] on div "Loop Content" at bounding box center [539, 250] width 65 height 12
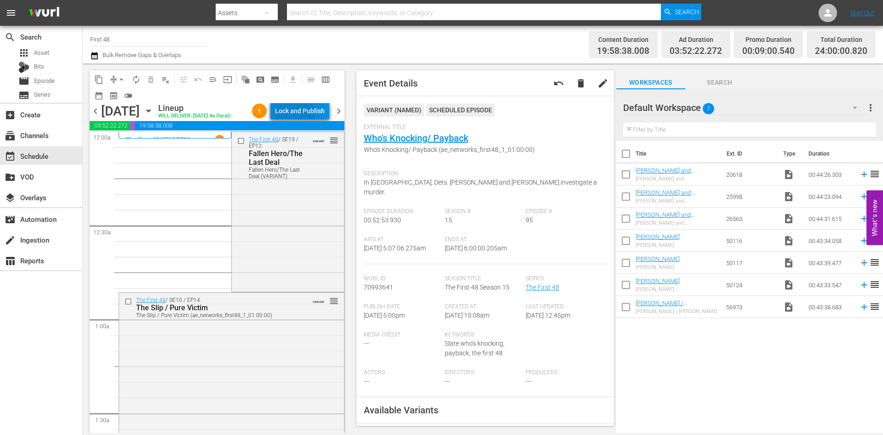
click at [289, 115] on div "Lock and Publish" at bounding box center [300, 111] width 50 height 17
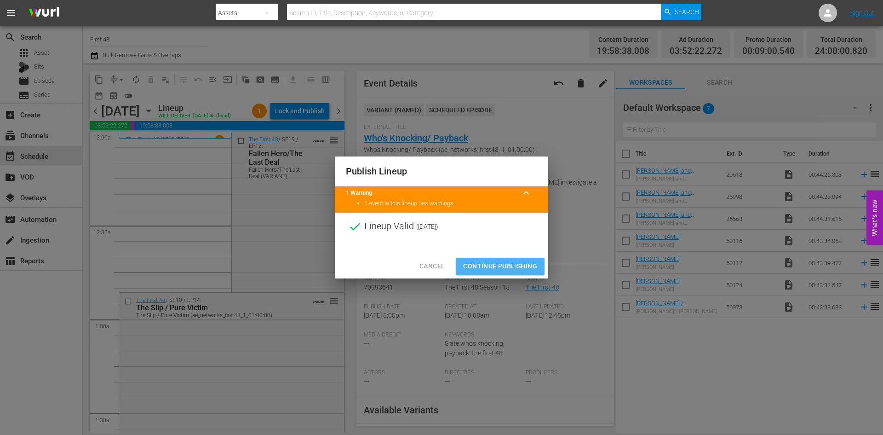
click at [289, 150] on span "Continue Publishing" at bounding box center [500, 266] width 74 height 12
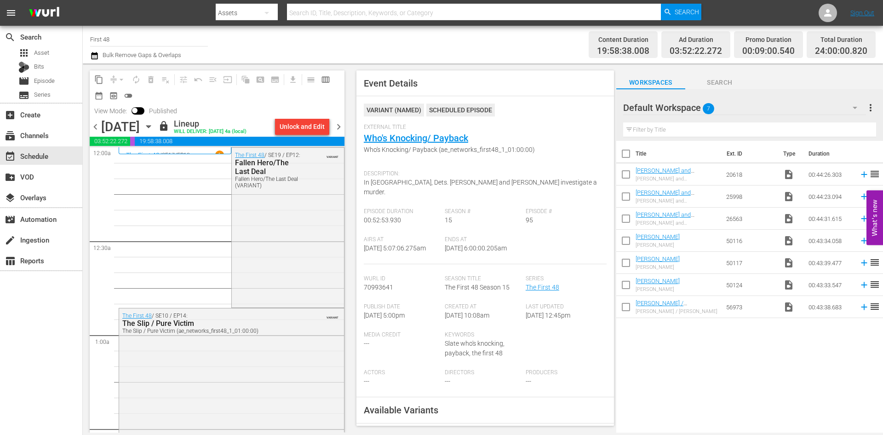
click at [289, 124] on span "chevron_right" at bounding box center [339, 127] width 12 height 12
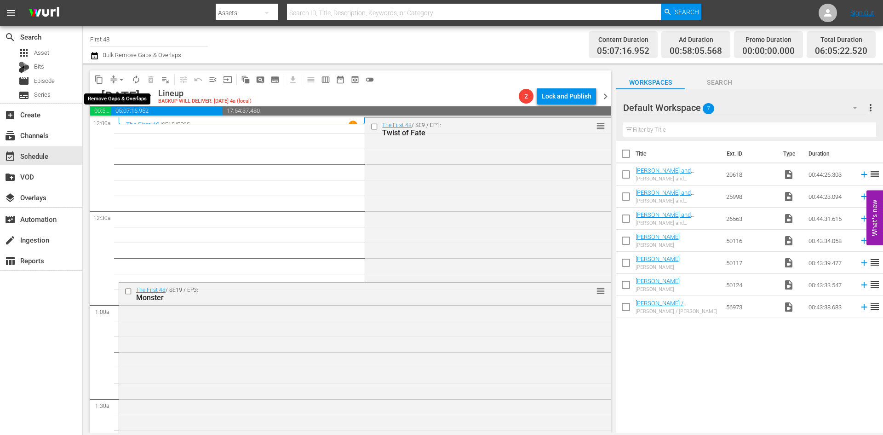
click at [123, 79] on span "arrow_drop_down" at bounding box center [121, 79] width 9 height 9
click at [119, 98] on li "Align to Midnight" at bounding box center [122, 98] width 97 height 15
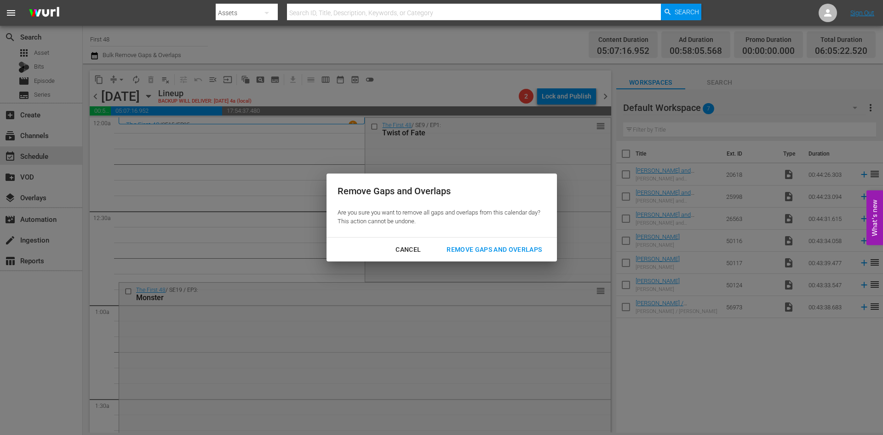
click at [289, 150] on div "Remove Gaps and Overlaps" at bounding box center [494, 250] width 110 height 12
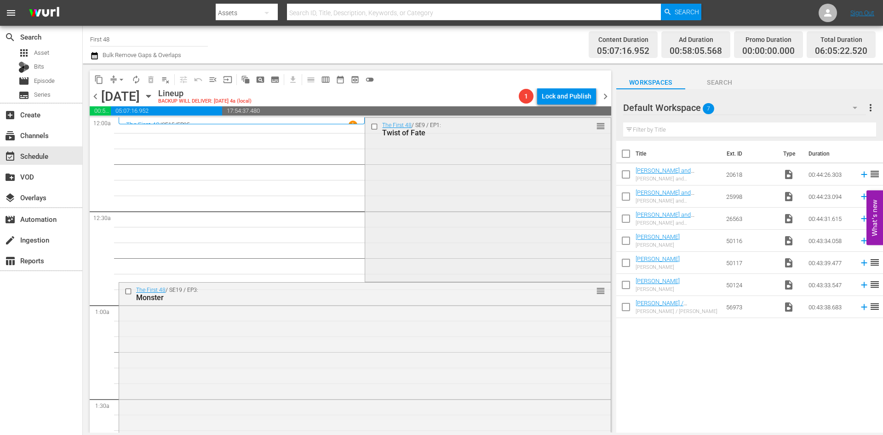
click at [289, 150] on div "The First 48 / SE9 / EP1: Twist of Fate reorder" at bounding box center [487, 199] width 245 height 162
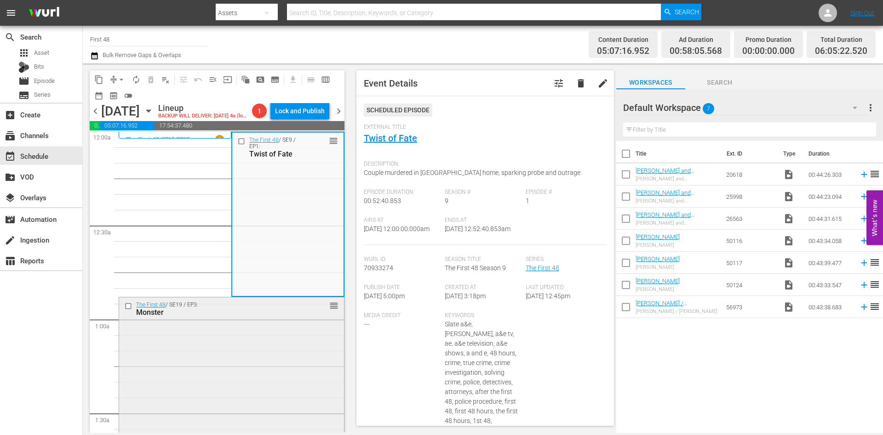
click at [288, 150] on div "The First 48 / SE19 / EP3: Monster reorder" at bounding box center [231, 378] width 225 height 163
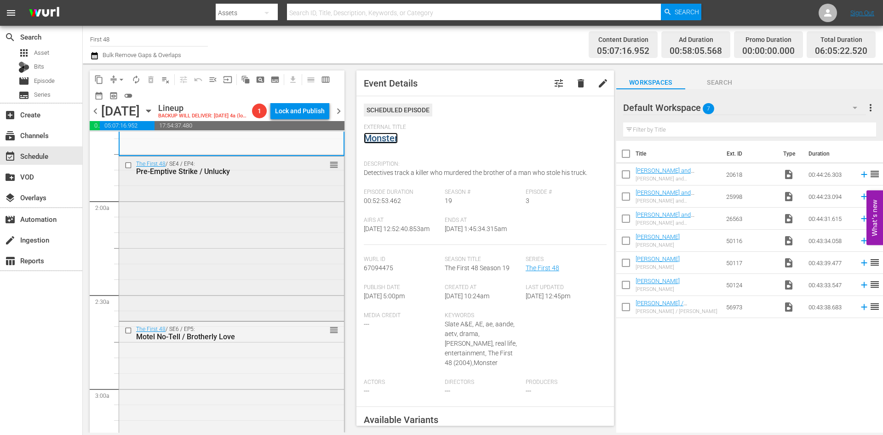
scroll to position [368, 0]
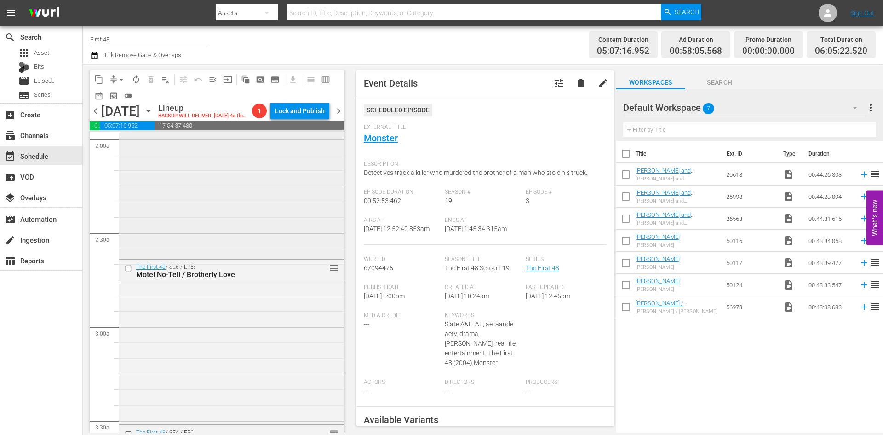
click at [289, 150] on div "The First 48 / SE4 / EP4: Pre-Emptive Strike / Unlucky reorder" at bounding box center [231, 175] width 225 height 162
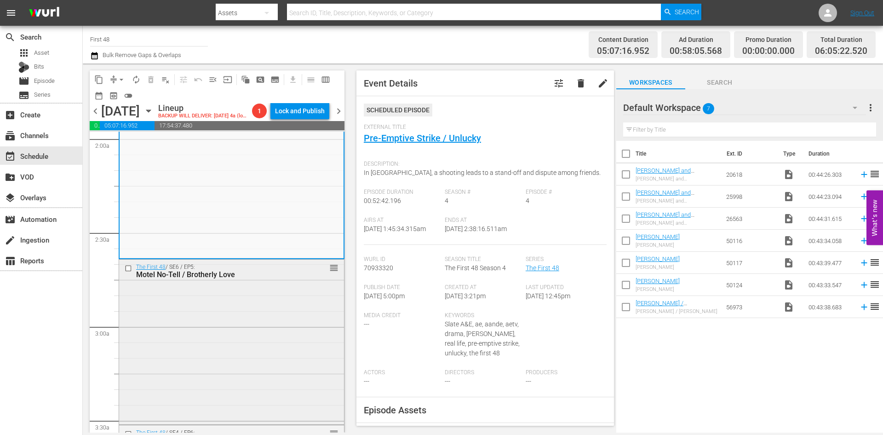
click at [289, 150] on div "The First 48 / SE6 / EP5: Motel No-Tell / Brotherly Love reorder" at bounding box center [231, 340] width 225 height 163
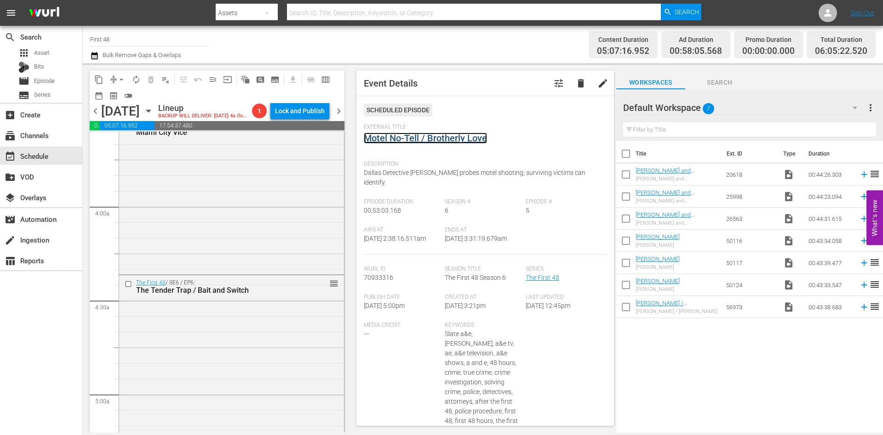
scroll to position [690, 0]
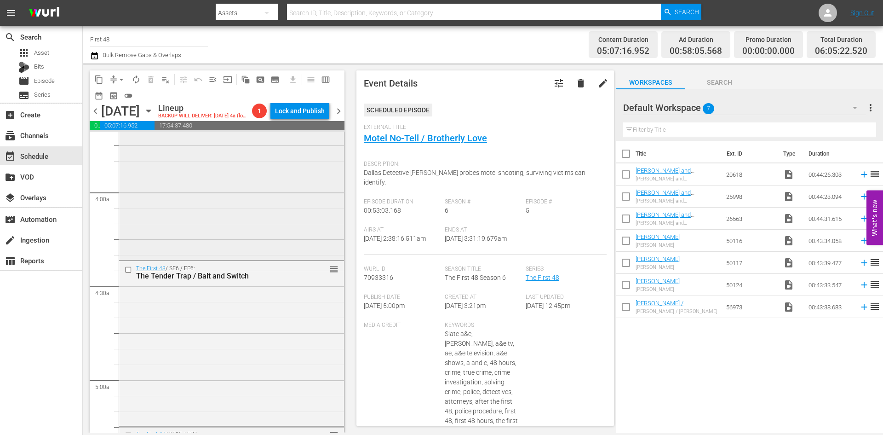
click at [285, 150] on div "The First 48 / SE4 / EP6: Miami City Vice reorder" at bounding box center [231, 180] width 225 height 155
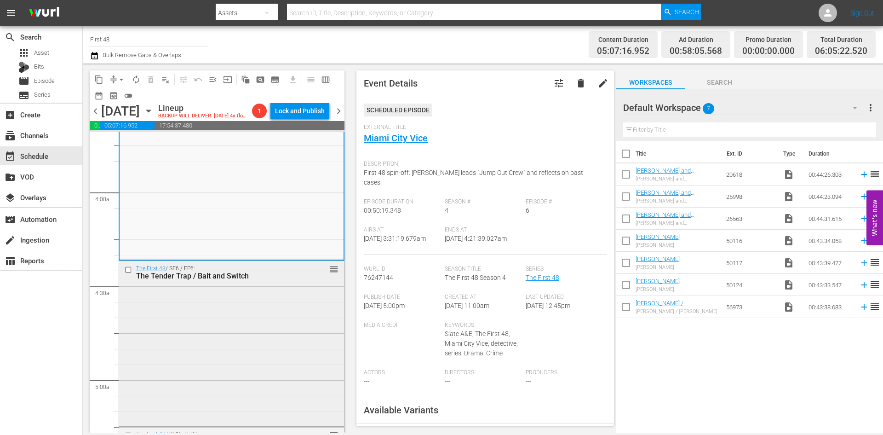
click at [272, 150] on div "The First 48 / SE6 / EP6: The Tender Trap / Bait and Switch reorder" at bounding box center [231, 342] width 225 height 163
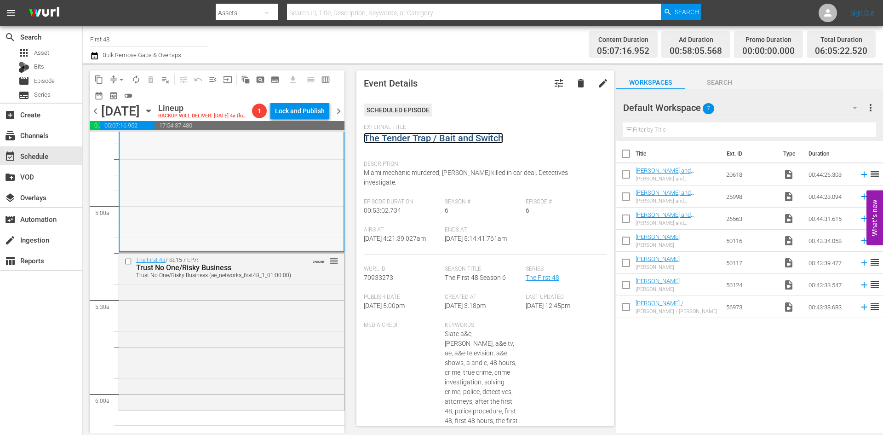
scroll to position [966, 0]
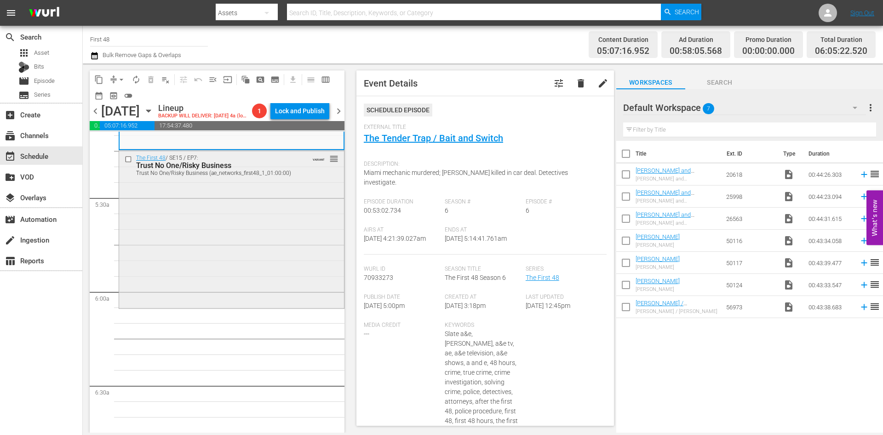
click at [241, 150] on div "The First 48 / SE15 / EP7: Trust No One/Risky Business Trust No One/Risky Busin…" at bounding box center [231, 228] width 225 height 156
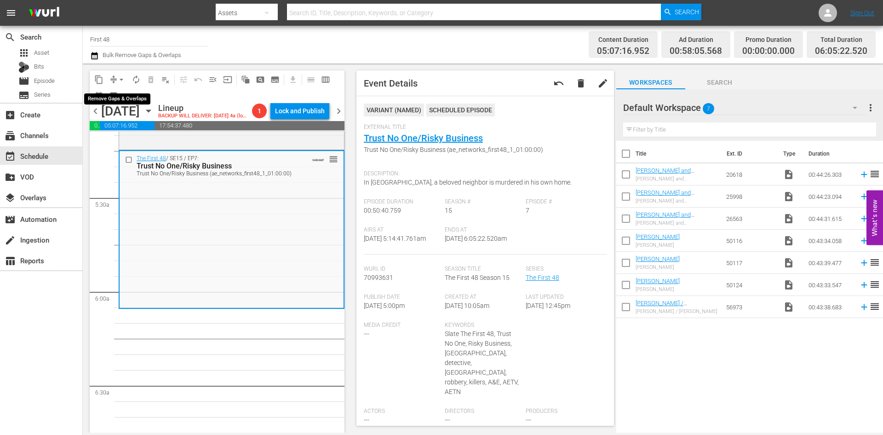
click at [123, 78] on span "arrow_drop_down" at bounding box center [121, 79] width 9 height 9
click at [119, 93] on li "Align to Midnight" at bounding box center [122, 98] width 97 height 15
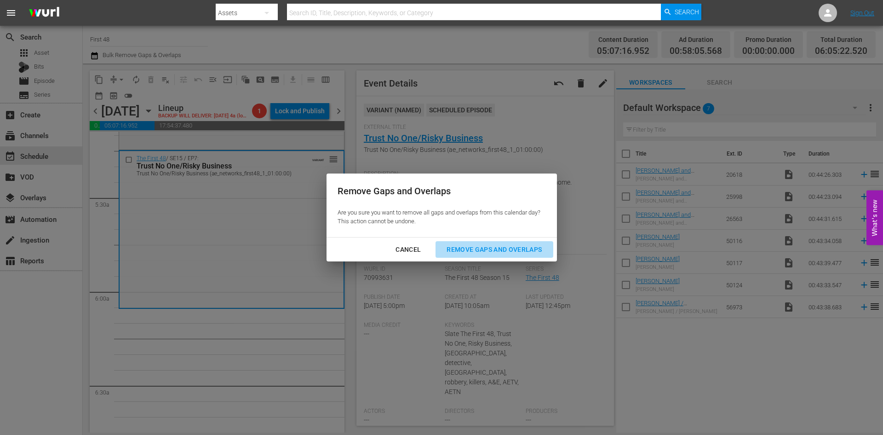
click at [289, 150] on div "Remove Gaps and Overlaps" at bounding box center [494, 250] width 110 height 12
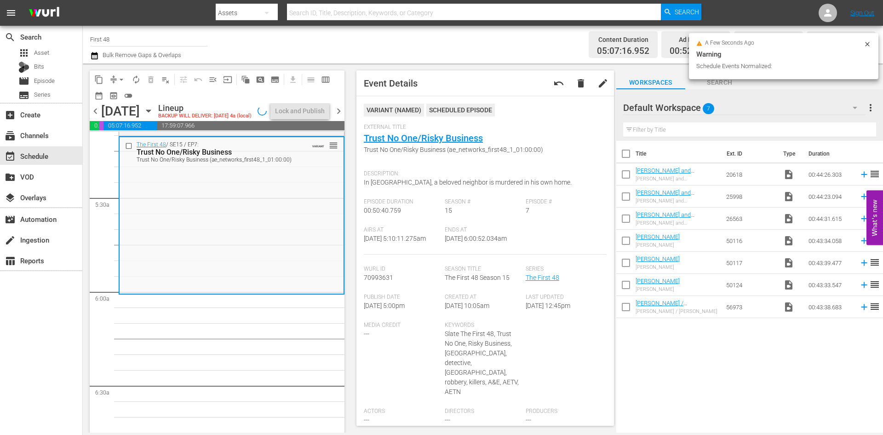
scroll to position [951, 0]
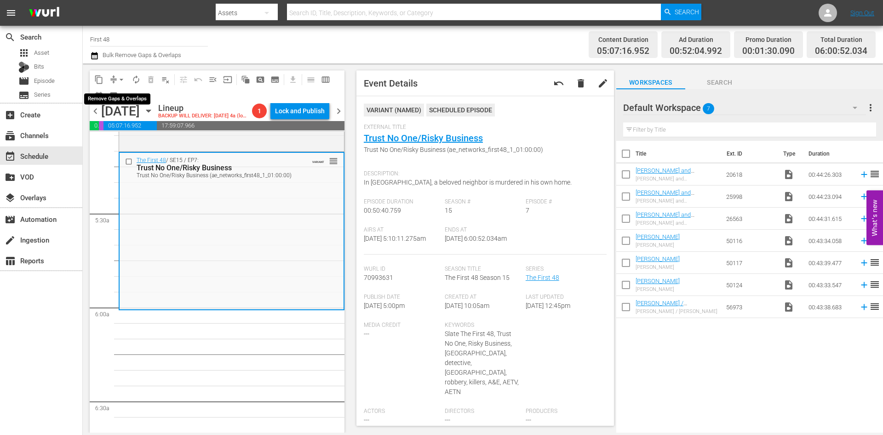
click at [118, 77] on span "arrow_drop_down" at bounding box center [121, 79] width 9 height 9
click at [119, 95] on li "Align to Midnight" at bounding box center [122, 98] width 97 height 15
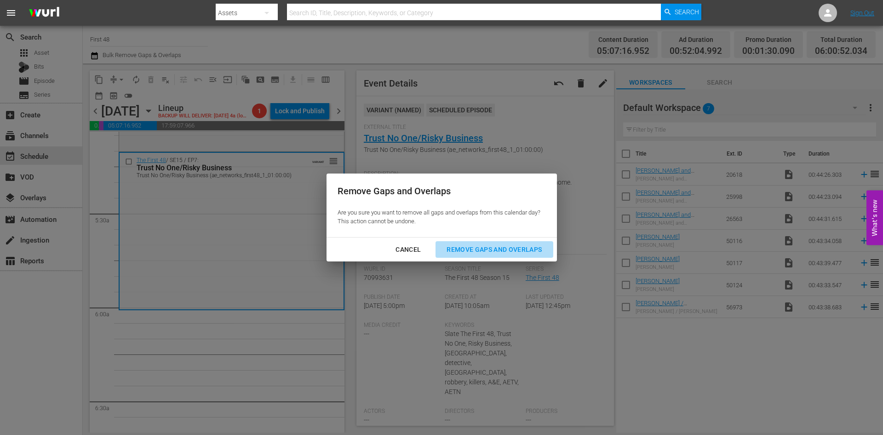
click at [289, 150] on div "Remove Gaps and Overlaps" at bounding box center [494, 250] width 110 height 12
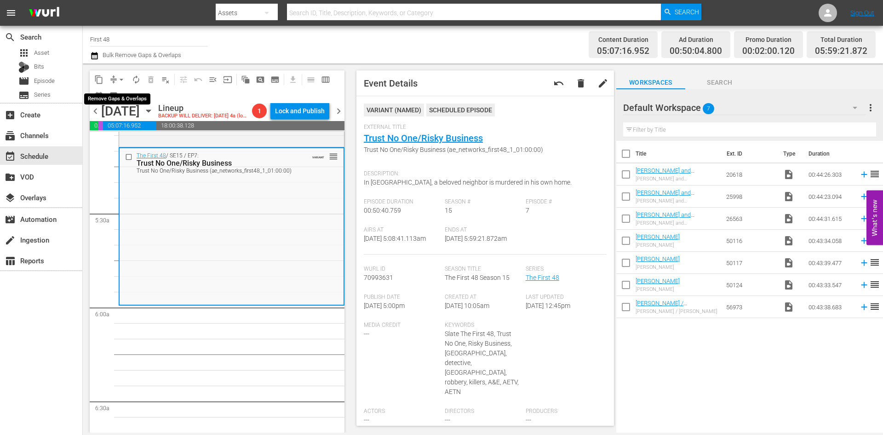
click at [121, 79] on span "arrow_drop_down" at bounding box center [121, 79] width 9 height 9
click at [126, 98] on li "Align to Midnight" at bounding box center [122, 98] width 97 height 15
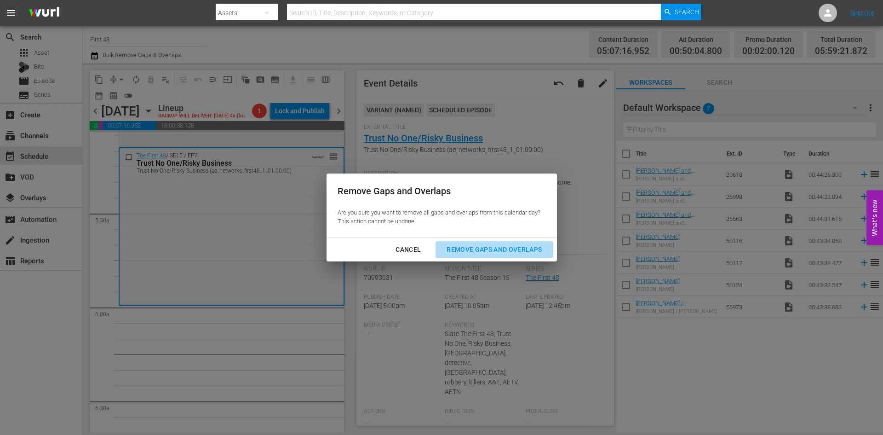
click at [289, 150] on div "Remove Gaps and Overlaps" at bounding box center [494, 250] width 110 height 12
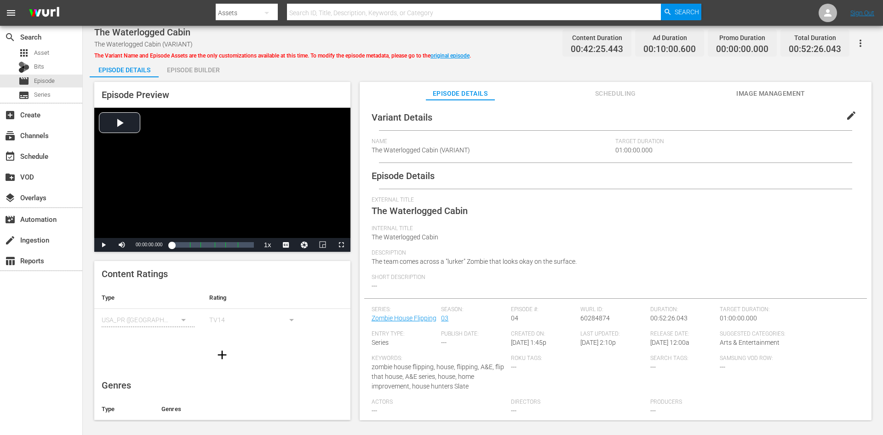
click at [200, 66] on div "Episode Builder" at bounding box center [193, 70] width 69 height 22
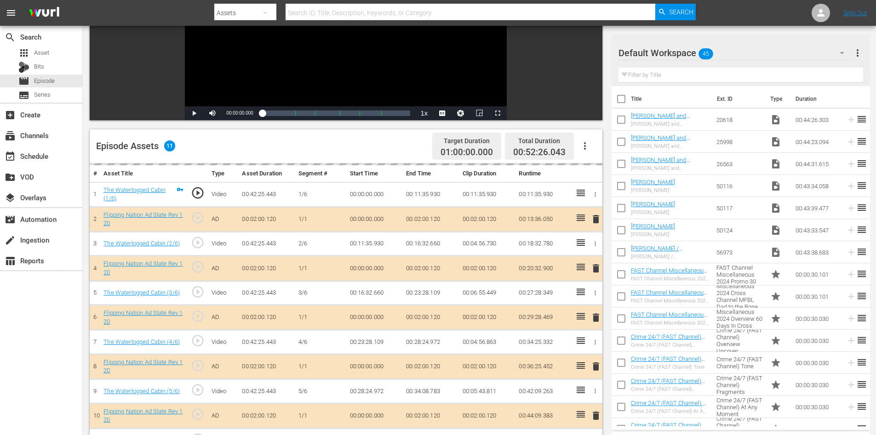
scroll to position [240, 0]
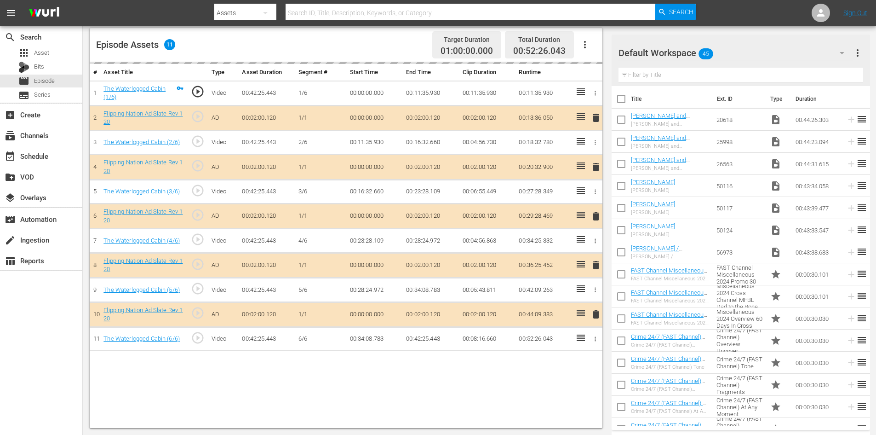
click at [780, 50] on div "Default Workspace 45" at bounding box center [736, 53] width 235 height 26
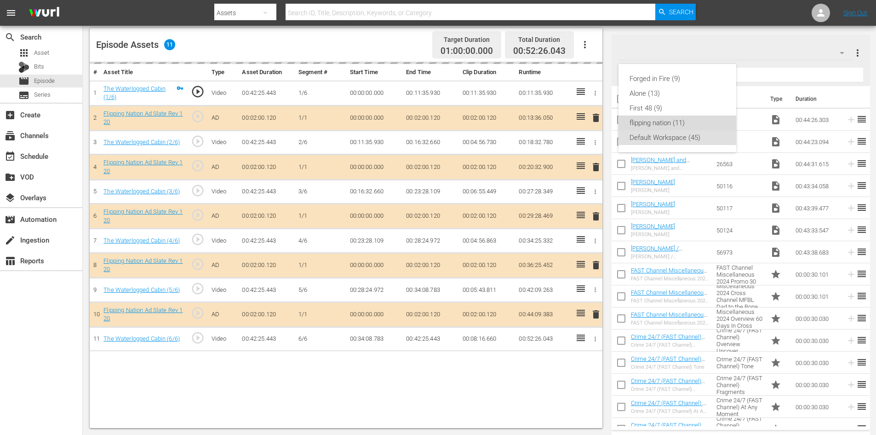
click at [660, 121] on div "flipping nation (11)" at bounding box center [678, 122] width 96 height 15
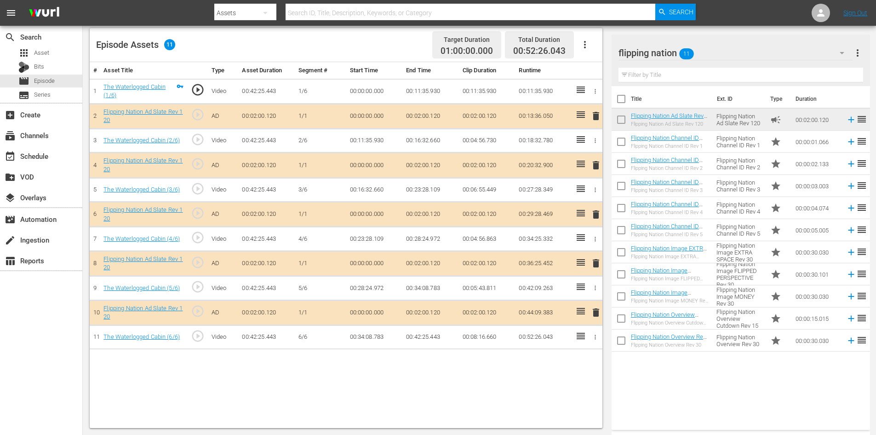
click at [596, 261] on span "delete" at bounding box center [596, 263] width 11 height 11
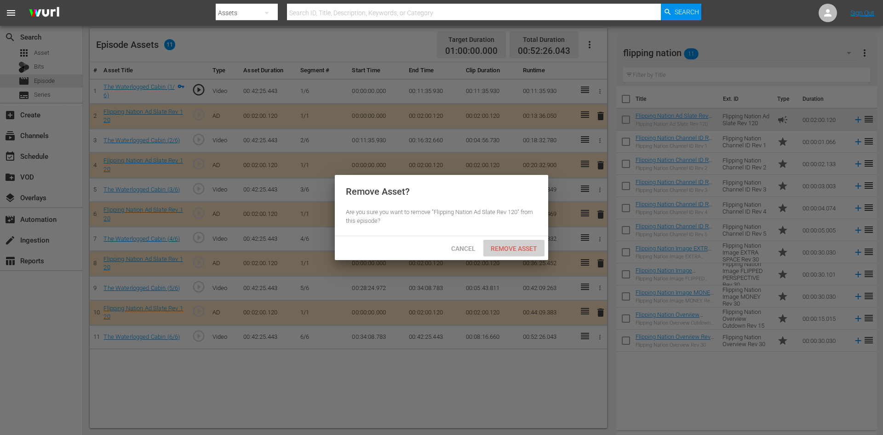
click at [511, 248] on span "Remove Asset" at bounding box center [514, 248] width 61 height 7
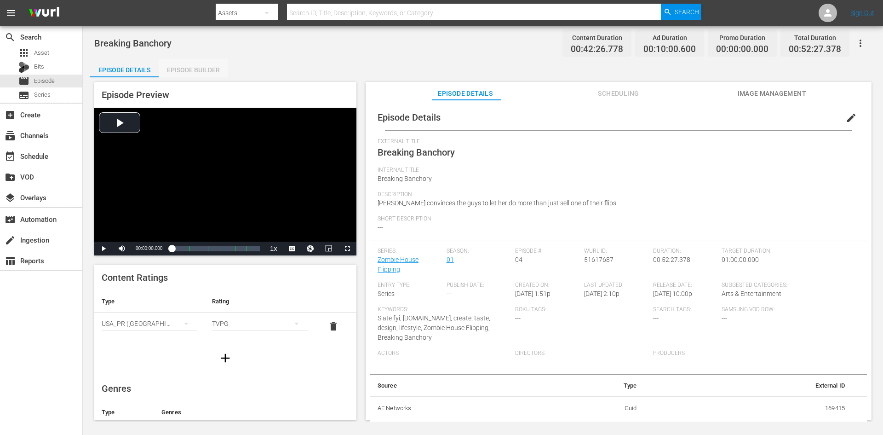
click at [191, 72] on div "Episode Builder" at bounding box center [193, 70] width 69 height 22
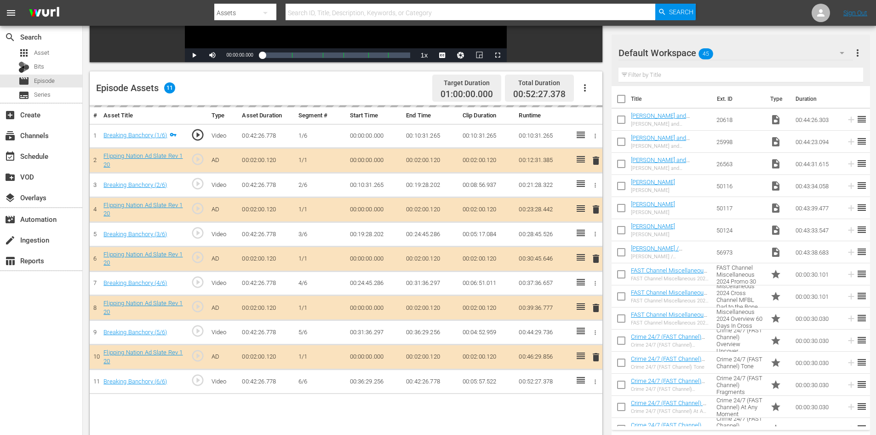
scroll to position [240, 0]
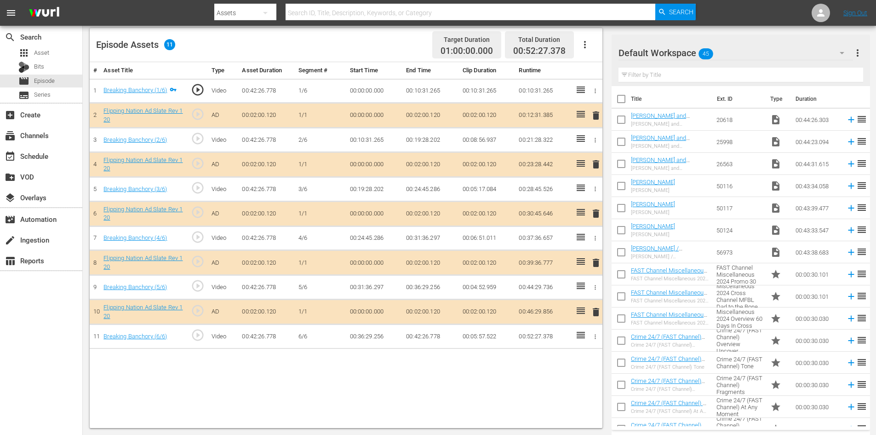
click at [758, 49] on div "Default Workspace 45" at bounding box center [736, 53] width 235 height 26
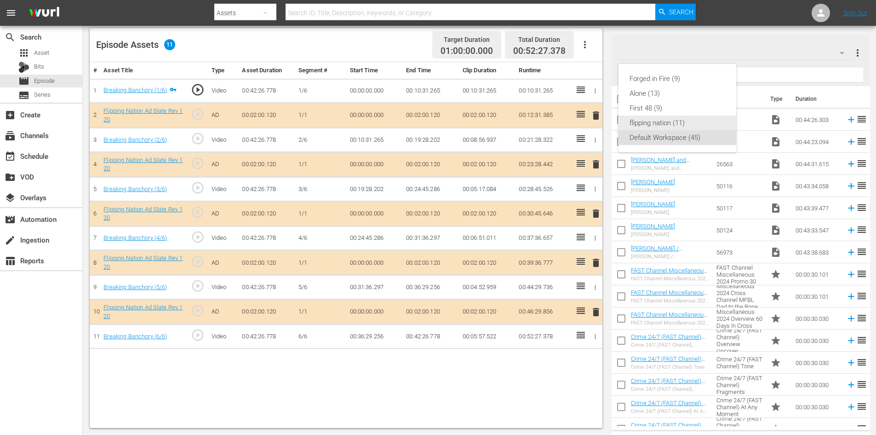
click at [648, 124] on div "flipping nation (11)" at bounding box center [678, 122] width 96 height 15
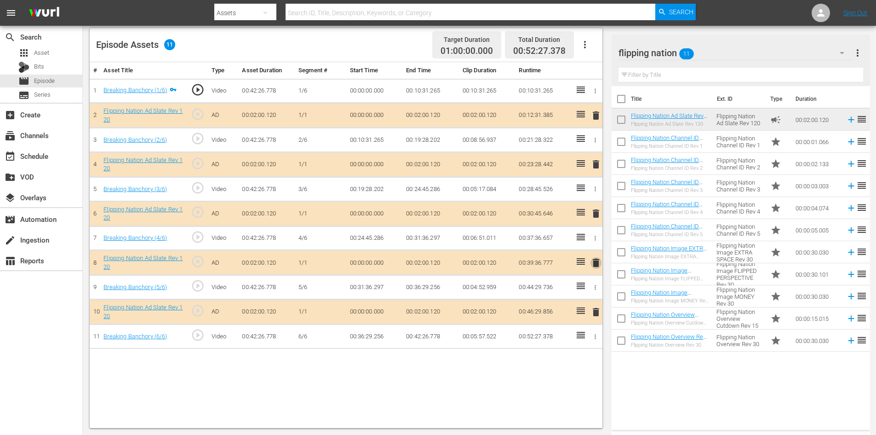
click at [596, 261] on span "delete" at bounding box center [596, 262] width 11 height 11
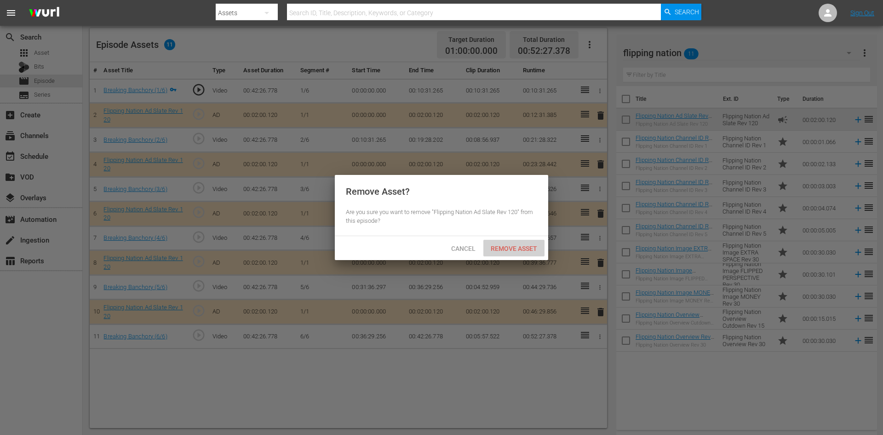
click at [507, 246] on span "Remove Asset" at bounding box center [514, 248] width 61 height 7
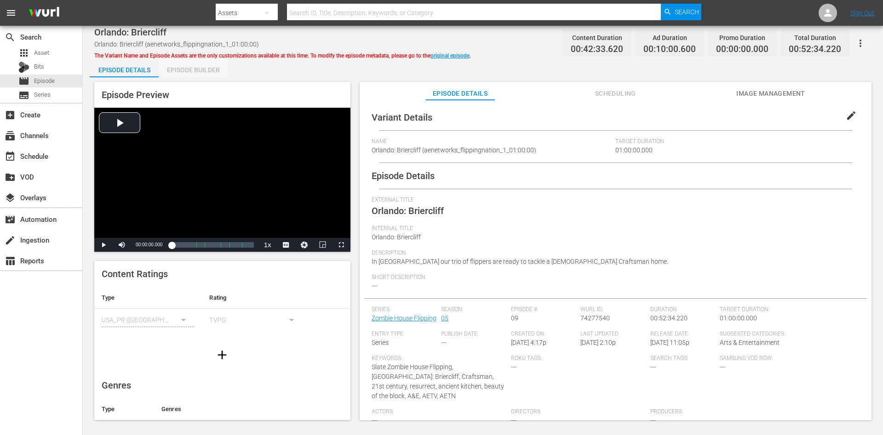
click at [192, 69] on div "Episode Builder" at bounding box center [193, 70] width 69 height 22
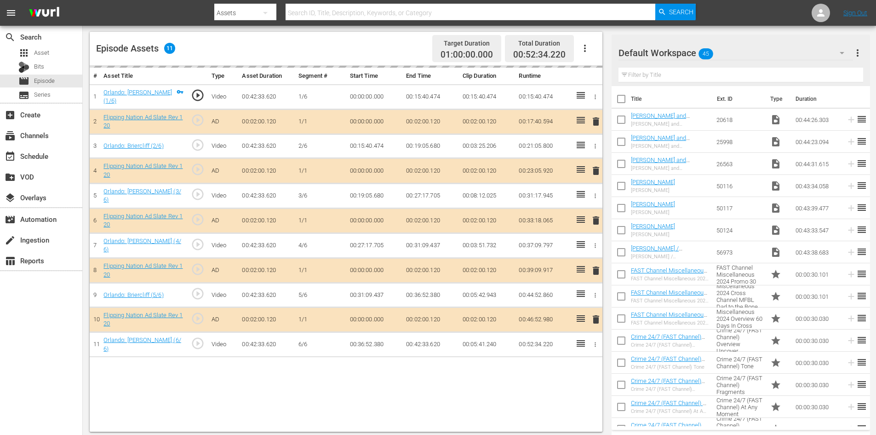
scroll to position [240, 0]
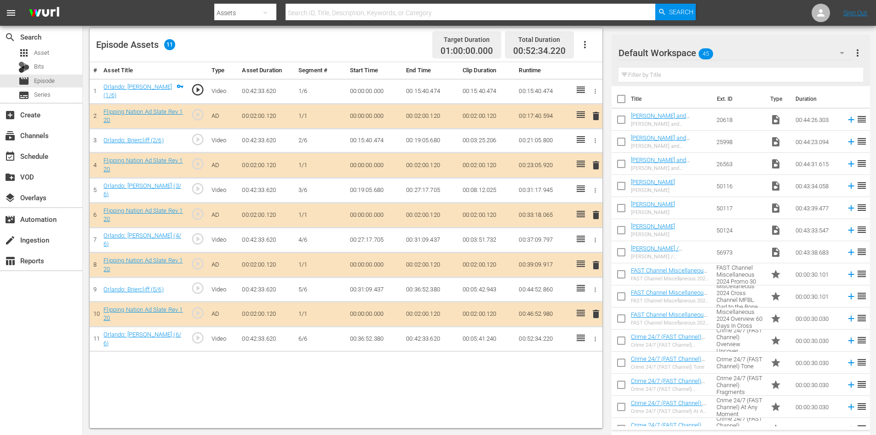
click at [746, 50] on div "Default Workspace 45" at bounding box center [736, 53] width 235 height 26
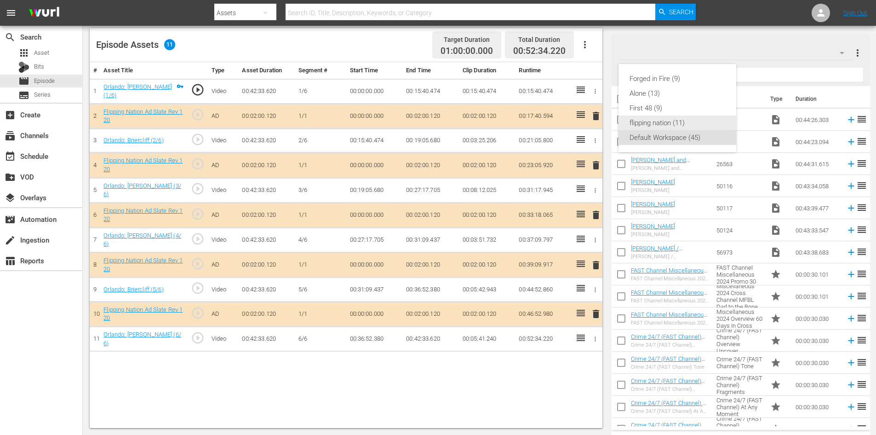
click at [648, 121] on div "flipping nation (11)" at bounding box center [678, 122] width 96 height 15
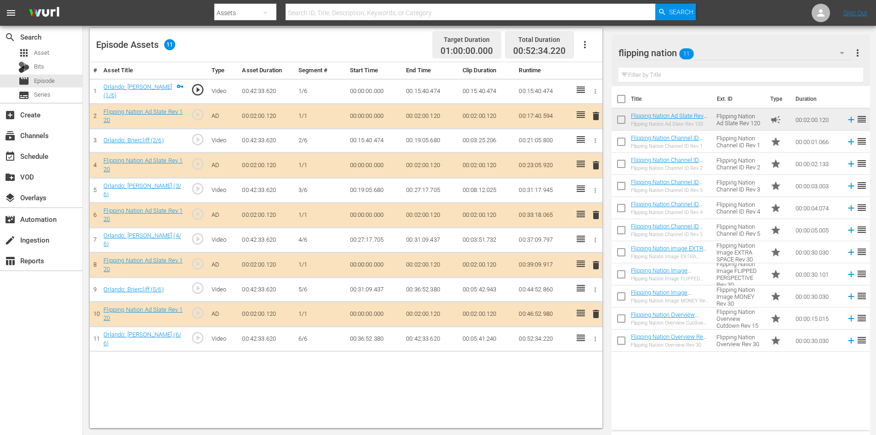
click at [596, 262] on span "delete" at bounding box center [596, 264] width 11 height 11
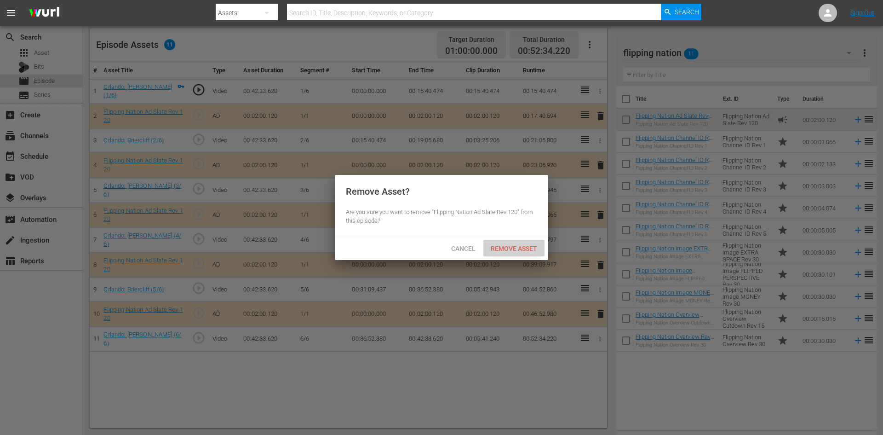
click at [503, 245] on span "Remove Asset" at bounding box center [514, 248] width 61 height 7
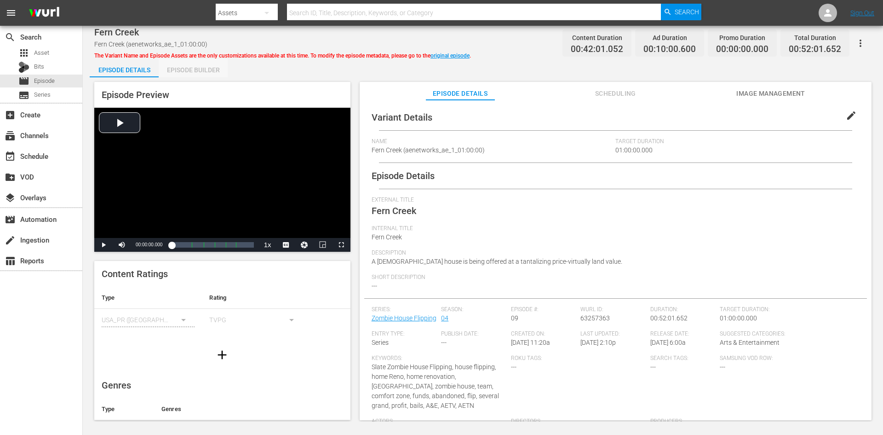
click at [193, 65] on div "Episode Builder" at bounding box center [193, 70] width 69 height 22
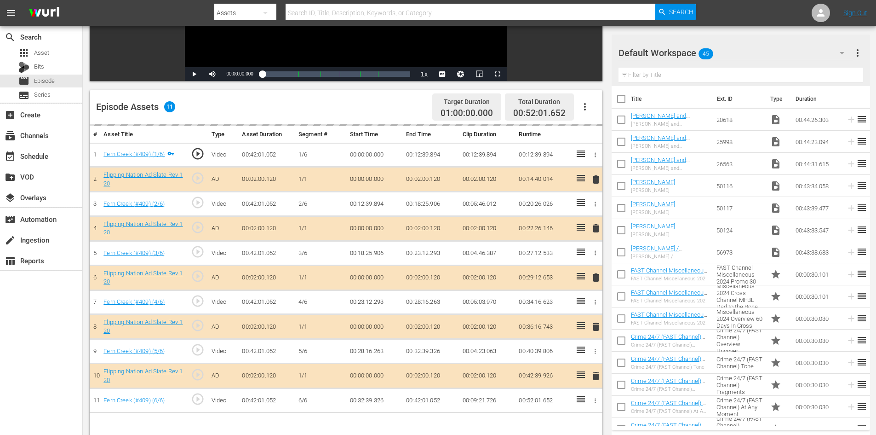
scroll to position [240, 0]
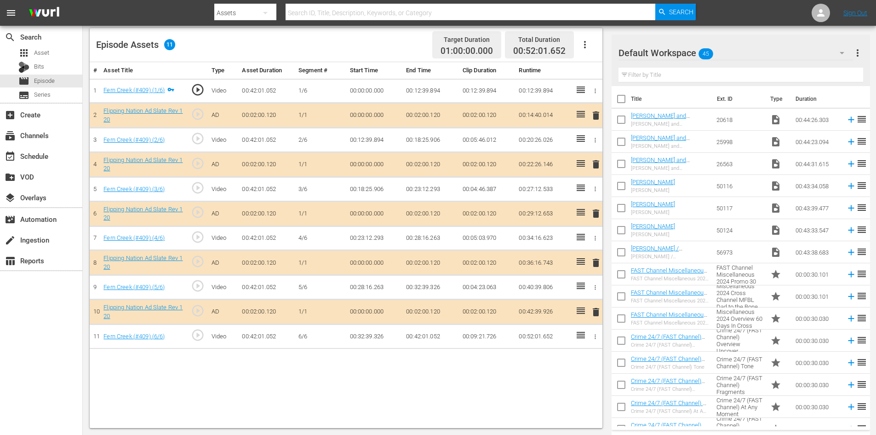
click at [737, 51] on div "Default Workspace 45" at bounding box center [736, 53] width 235 height 26
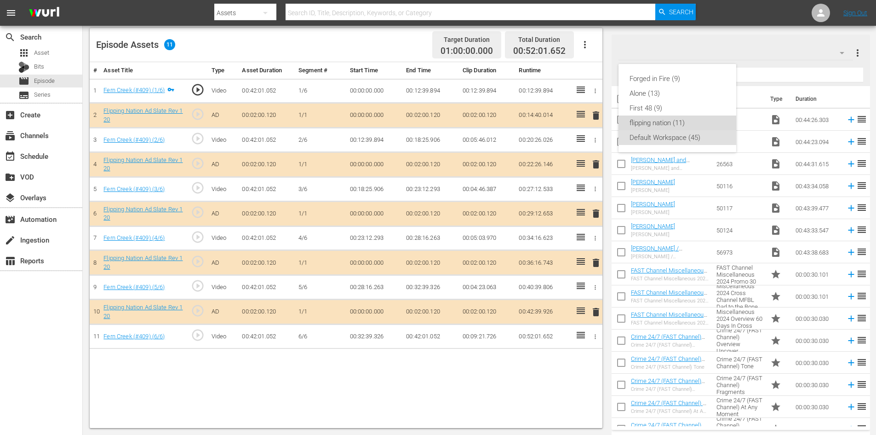
click at [665, 125] on div "flipping nation (11)" at bounding box center [678, 122] width 96 height 15
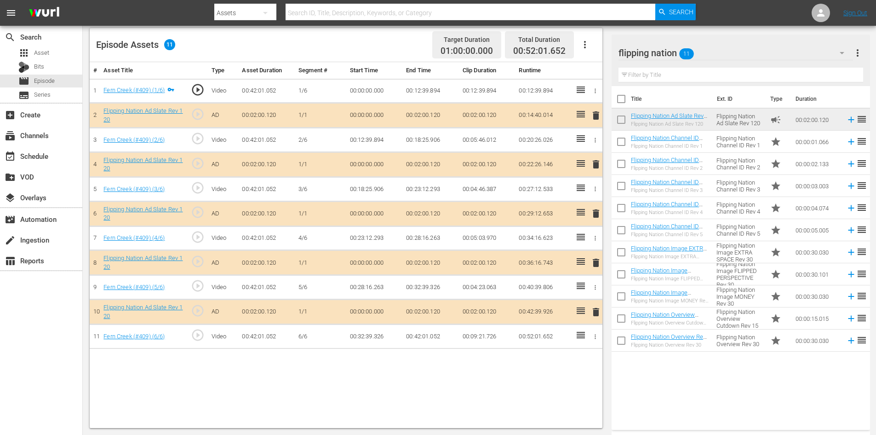
click at [597, 267] on span "delete" at bounding box center [596, 262] width 11 height 11
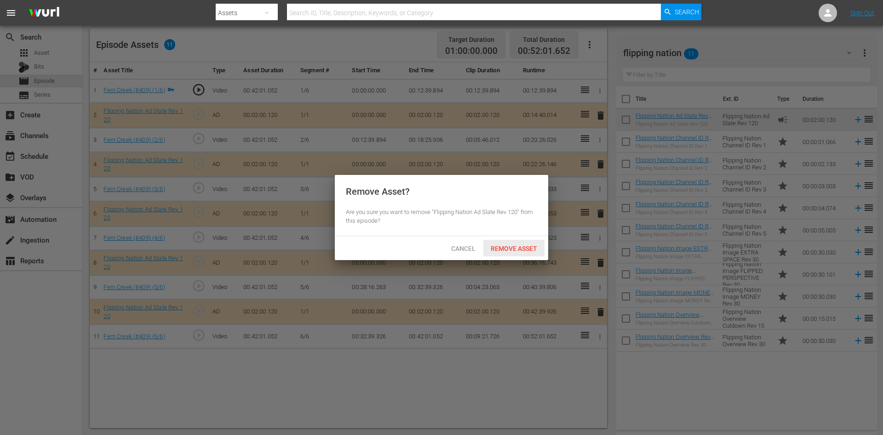
click at [501, 246] on span "Remove Asset" at bounding box center [514, 248] width 61 height 7
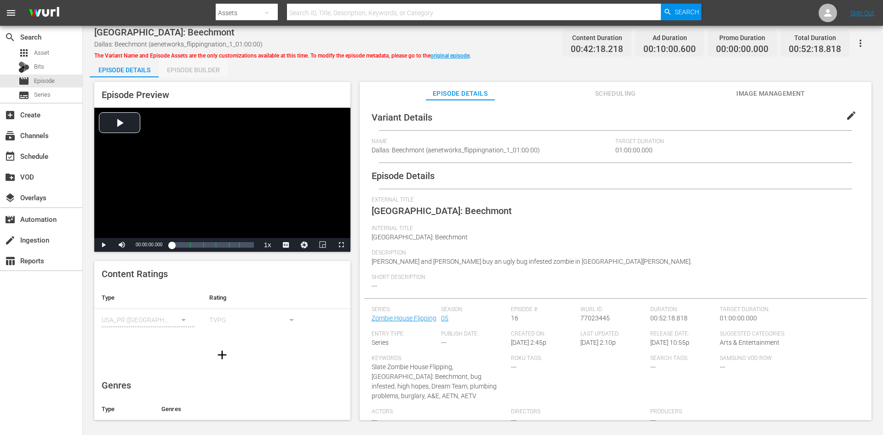
click at [205, 72] on div "Episode Builder" at bounding box center [193, 70] width 69 height 22
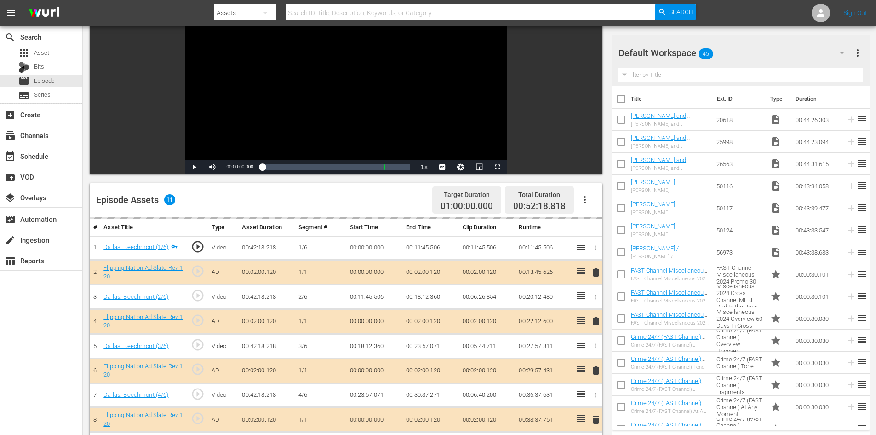
scroll to position [240, 0]
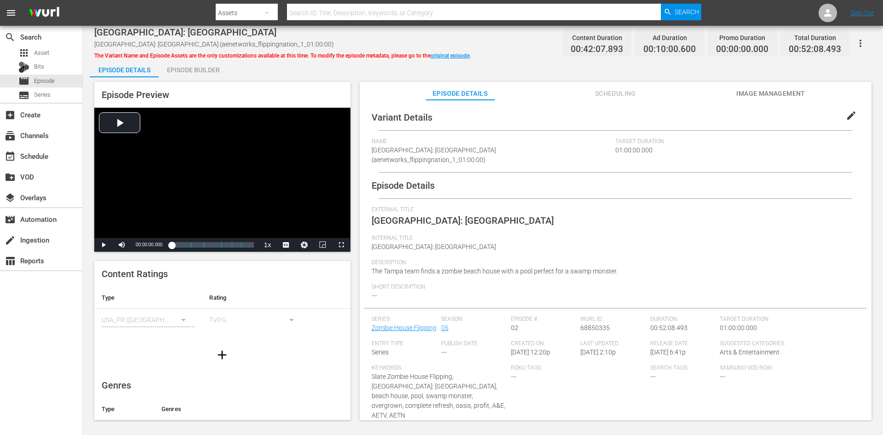
click at [189, 66] on div "Episode Builder" at bounding box center [193, 70] width 69 height 22
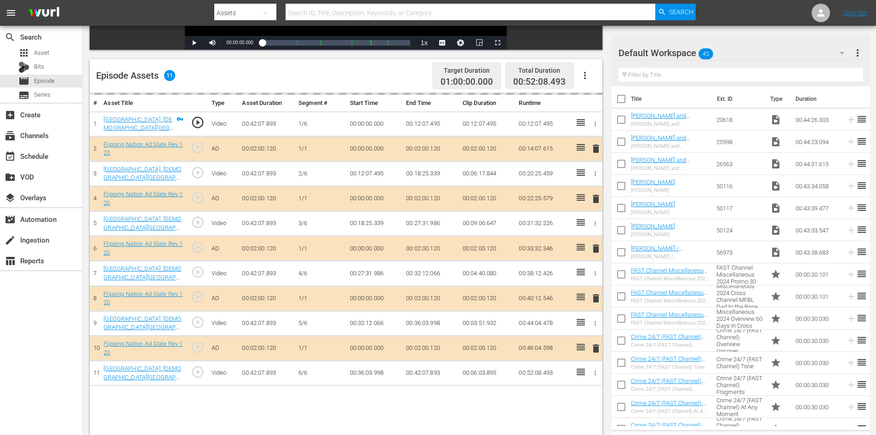
scroll to position [240, 0]
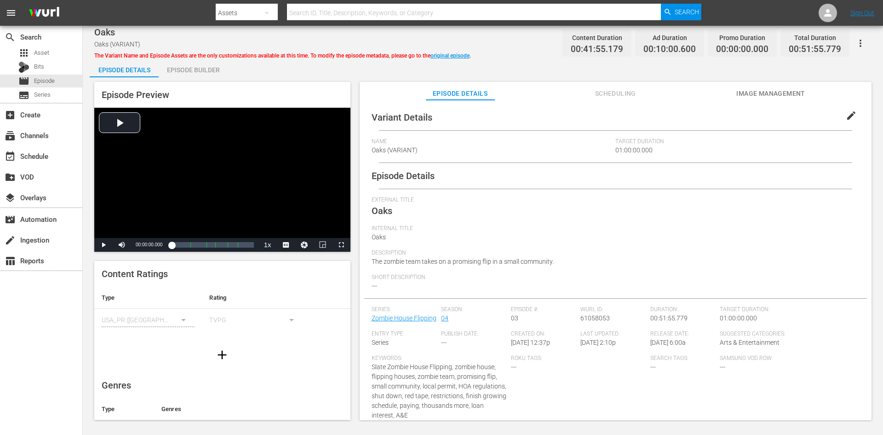
click at [188, 75] on div "Episode Builder" at bounding box center [193, 70] width 69 height 22
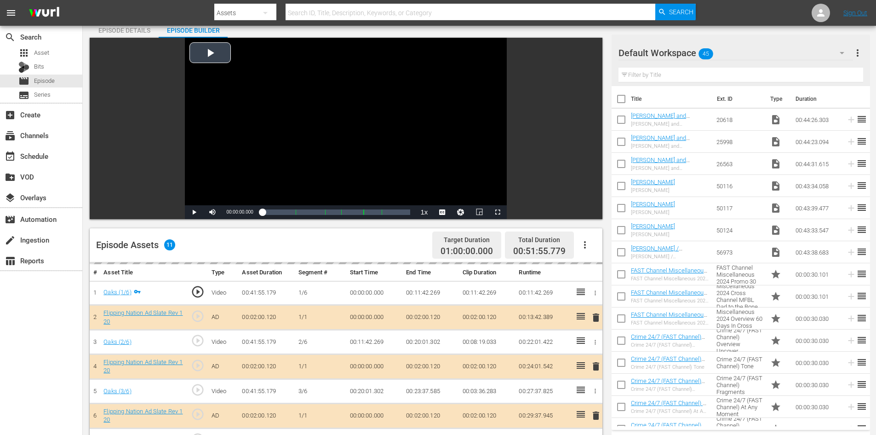
scroll to position [240, 0]
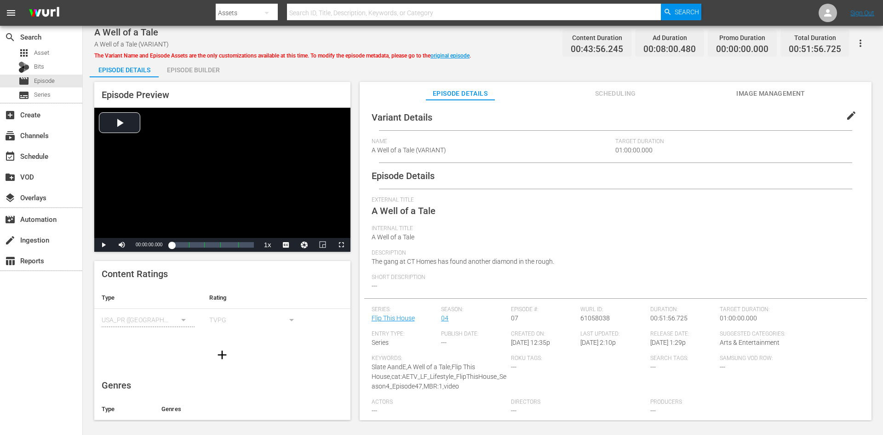
click at [190, 67] on div "Episode Builder" at bounding box center [193, 70] width 69 height 22
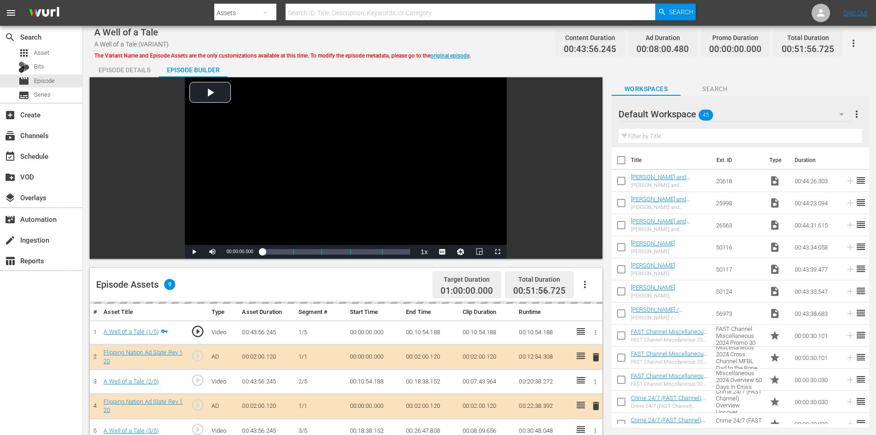
click at [749, 113] on div "Default Workspace 45" at bounding box center [736, 114] width 234 height 26
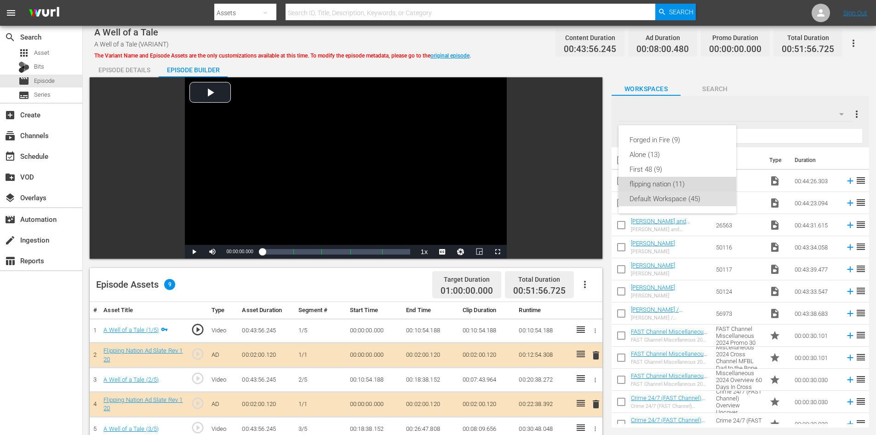
click at [652, 182] on div "flipping nation (11)" at bounding box center [678, 184] width 96 height 15
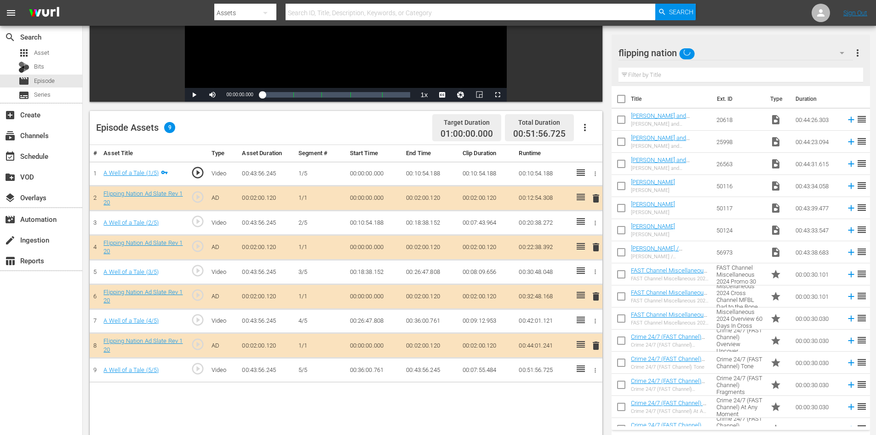
scroll to position [240, 0]
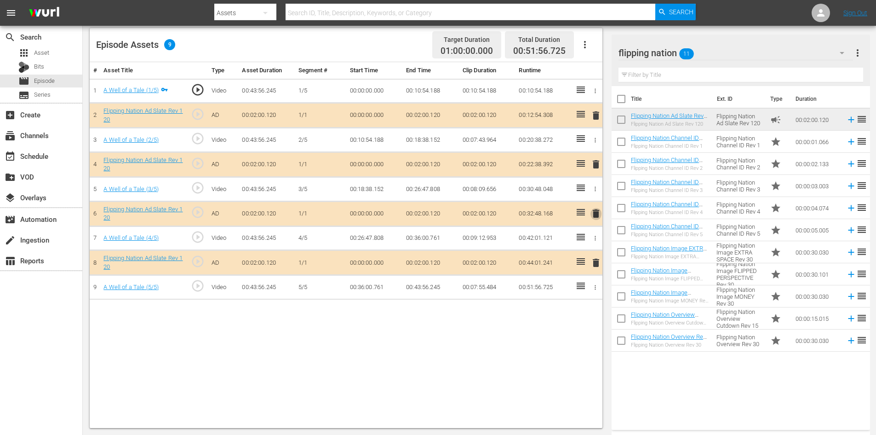
click at [595, 214] on span "delete" at bounding box center [596, 213] width 11 height 11
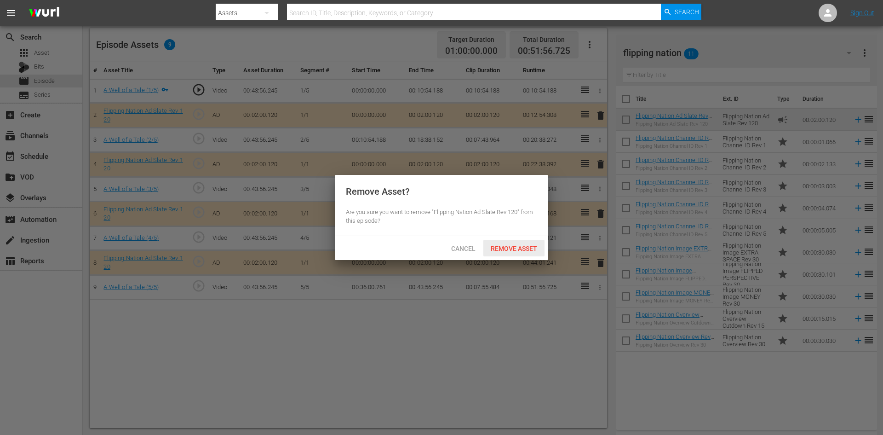
click at [526, 245] on span "Remove Asset" at bounding box center [514, 248] width 61 height 7
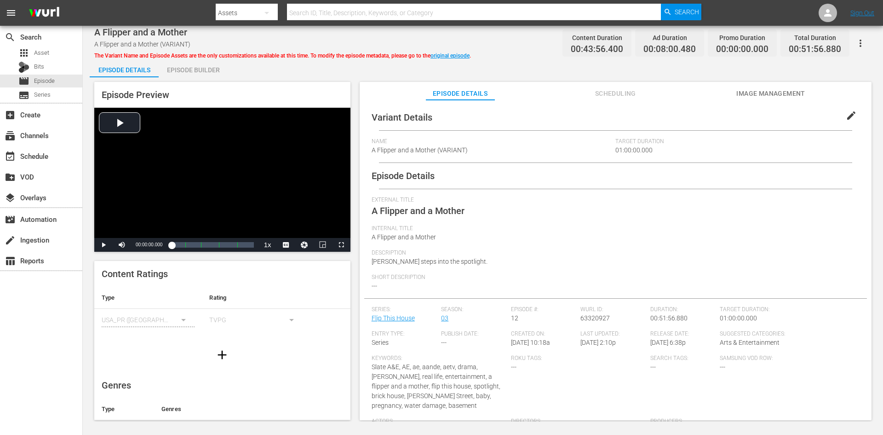
click at [214, 70] on div "Episode Builder" at bounding box center [193, 70] width 69 height 22
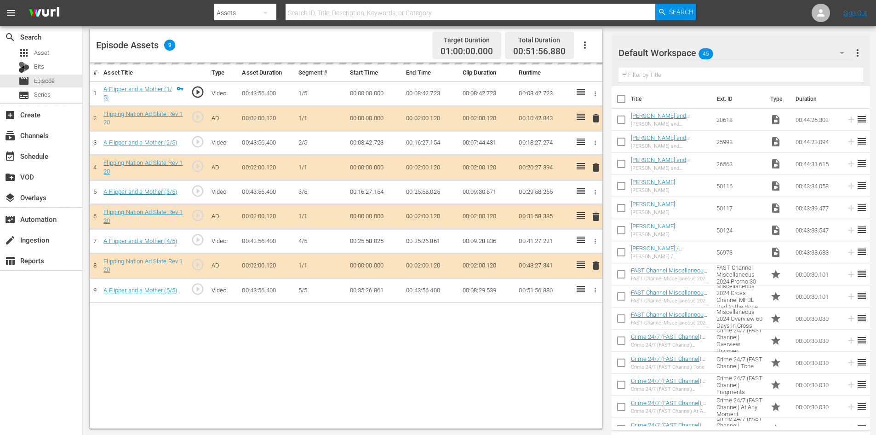
scroll to position [240, 0]
click at [745, 53] on div "Default Workspace 45" at bounding box center [736, 53] width 235 height 26
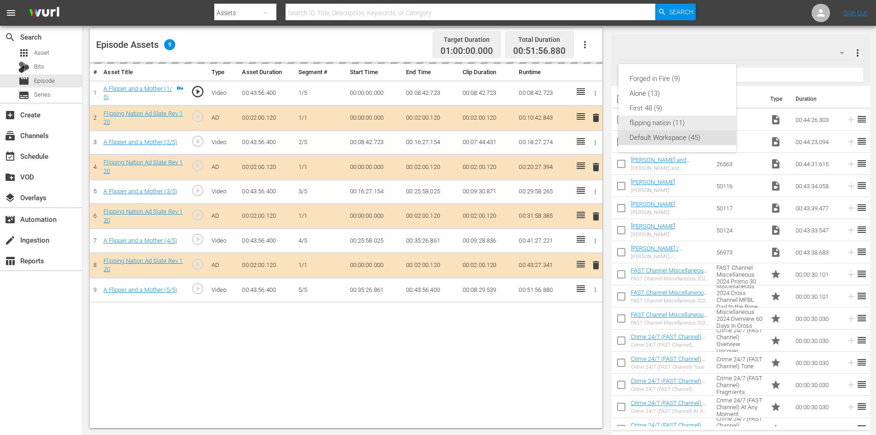
click at [630, 124] on div "flipping nation (11)" at bounding box center [678, 122] width 96 height 15
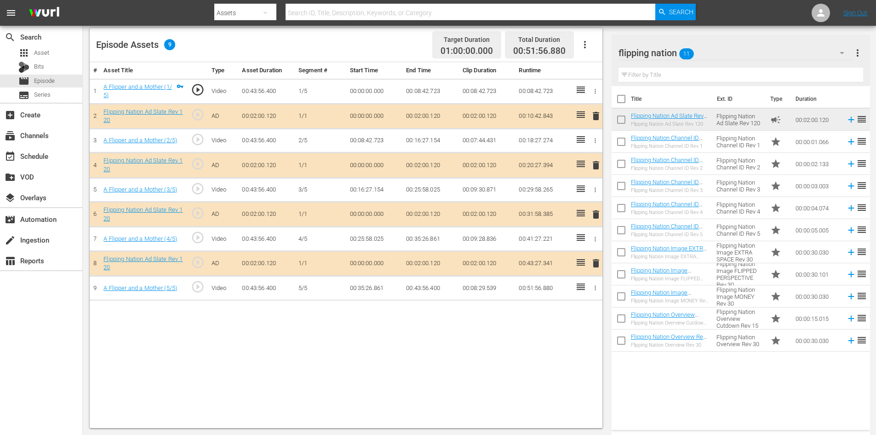
click at [596, 213] on span "delete" at bounding box center [596, 214] width 11 height 11
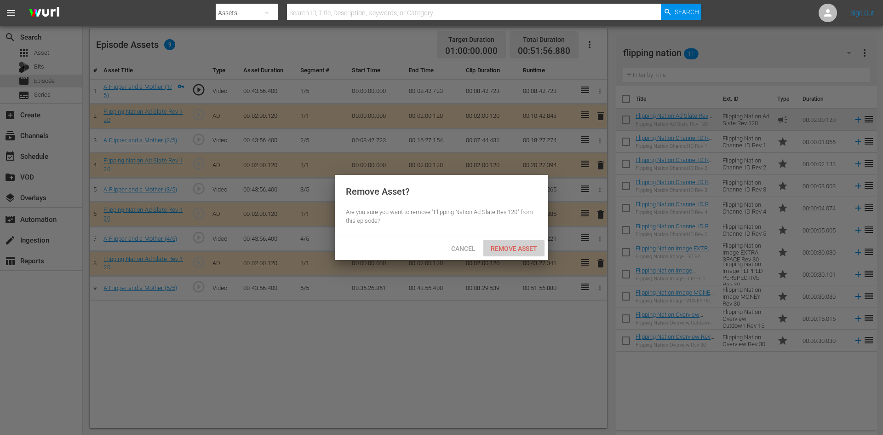
click at [532, 246] on span "Remove Asset" at bounding box center [514, 248] width 61 height 7
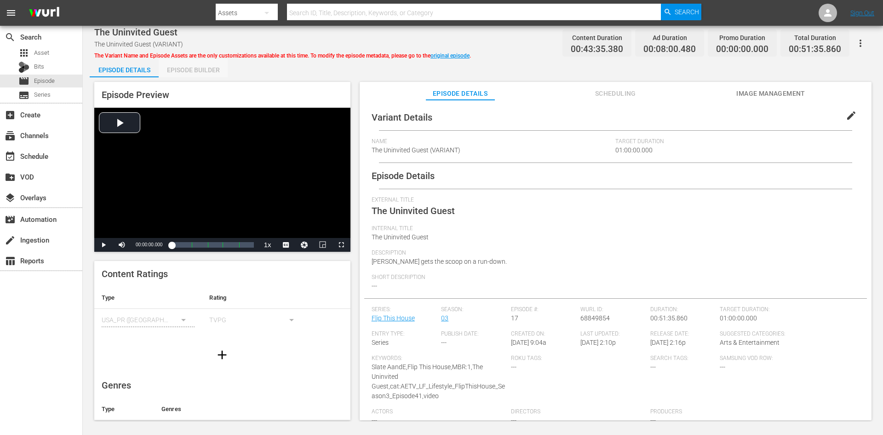
click at [180, 66] on div "Episode Builder" at bounding box center [193, 70] width 69 height 22
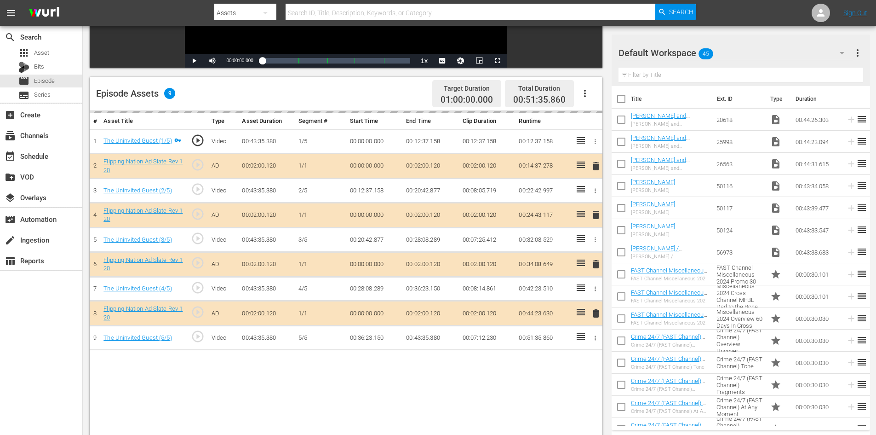
scroll to position [240, 0]
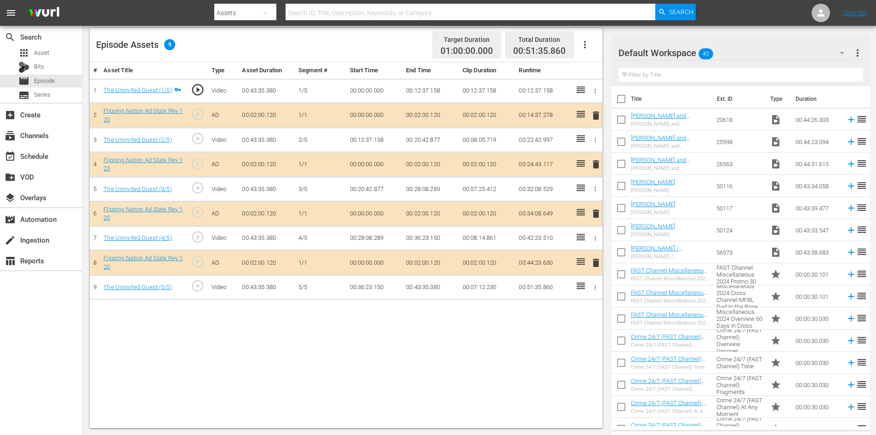
click at [778, 56] on div "Default Workspace 45" at bounding box center [736, 53] width 235 height 26
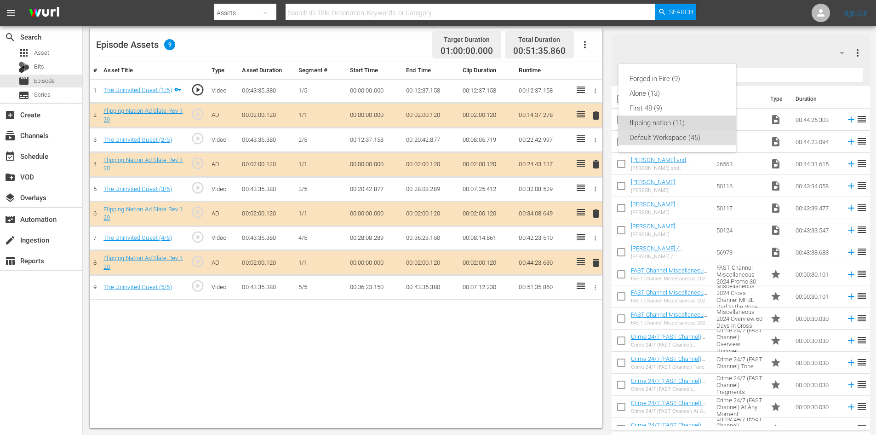
click at [666, 123] on div "flipping nation (11)" at bounding box center [678, 122] width 96 height 15
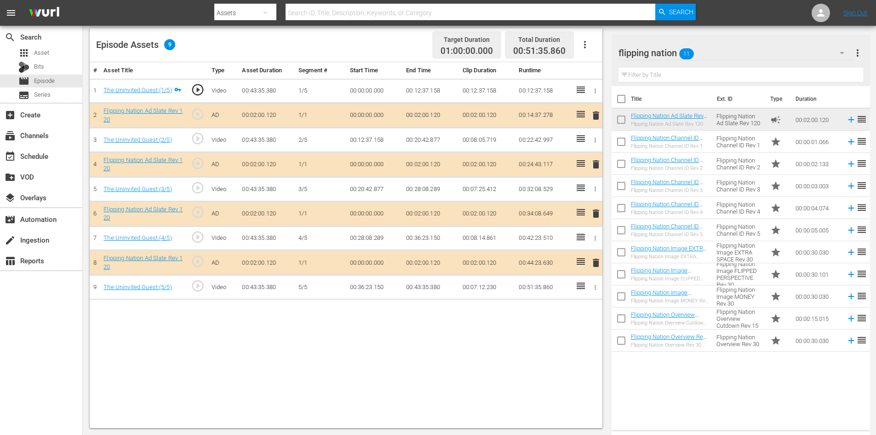
click at [595, 212] on span "delete" at bounding box center [596, 213] width 11 height 11
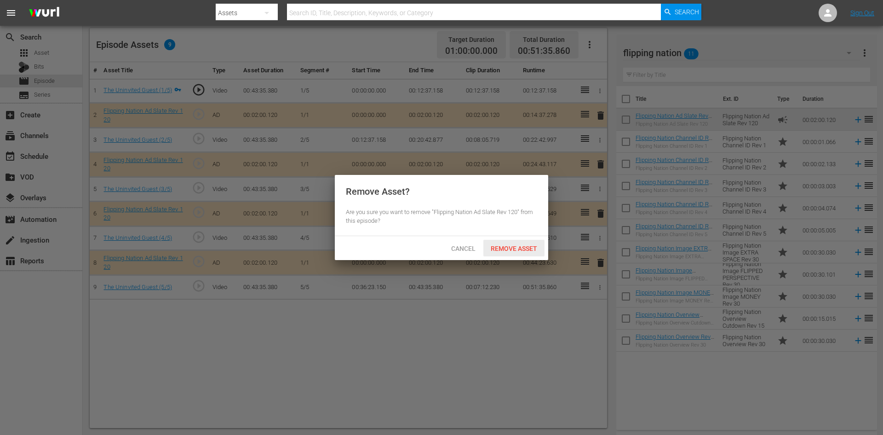
click at [501, 253] on div "Remove Asset" at bounding box center [514, 248] width 61 height 17
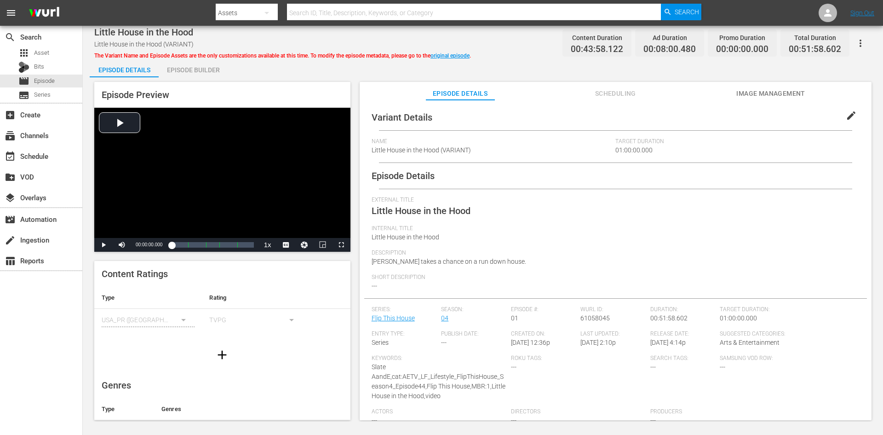
click at [197, 71] on div "Episode Builder" at bounding box center [193, 70] width 69 height 22
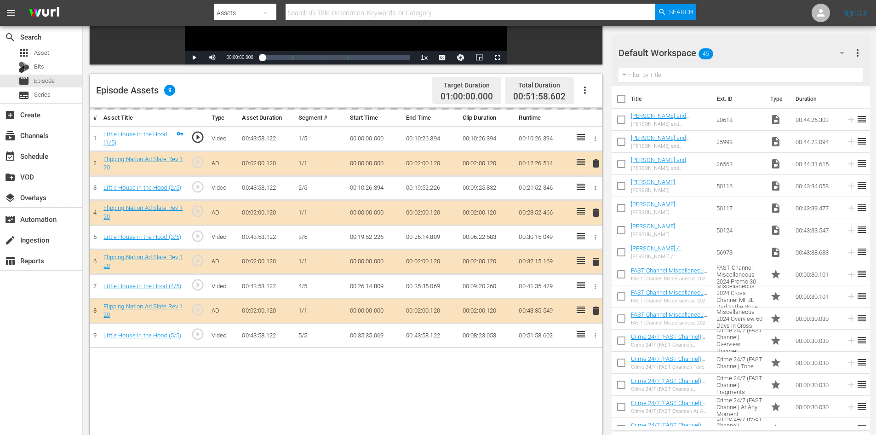
scroll to position [240, 0]
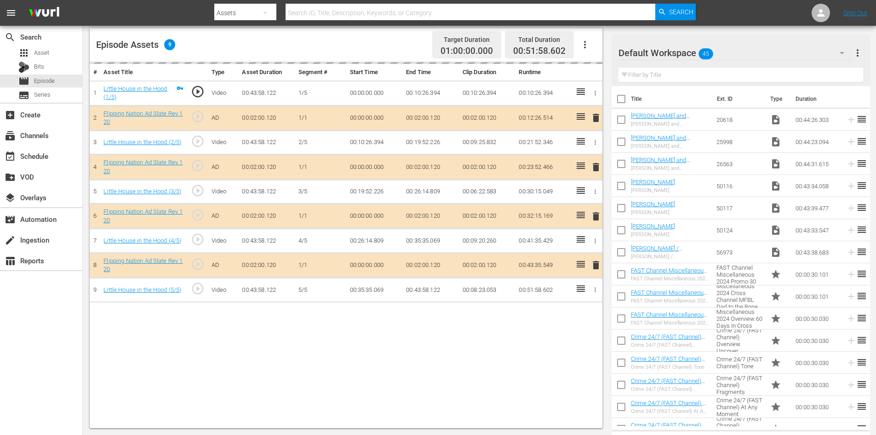
click at [775, 51] on div "Default Workspace 45" at bounding box center [736, 53] width 235 height 26
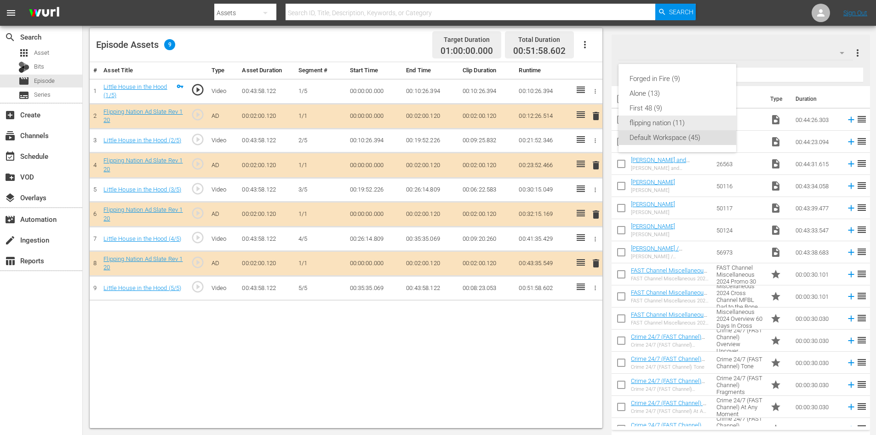
click at [656, 124] on div "flipping nation (11)" at bounding box center [678, 122] width 96 height 15
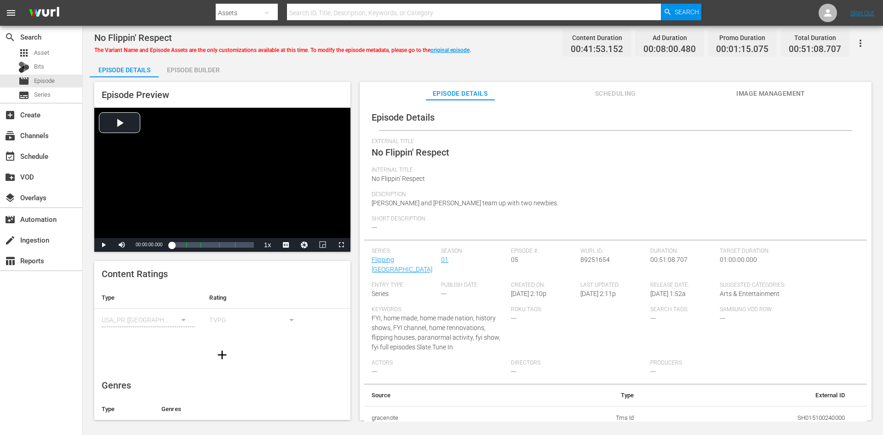
click at [203, 67] on div "Episode Builder" at bounding box center [193, 70] width 69 height 22
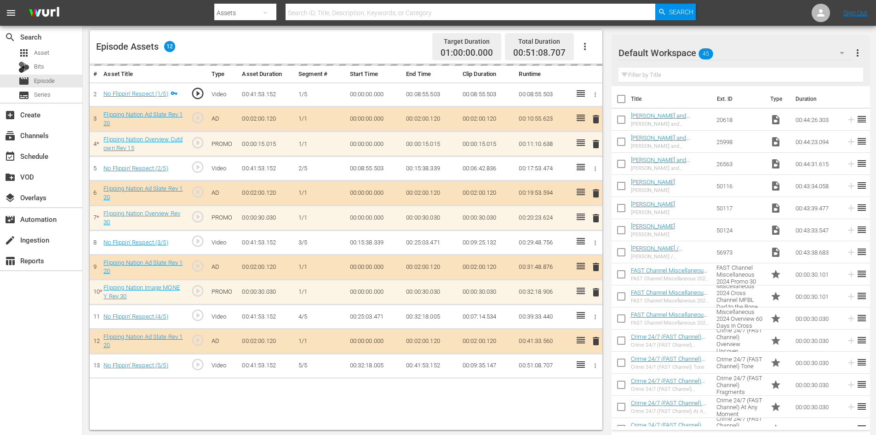
scroll to position [240, 0]
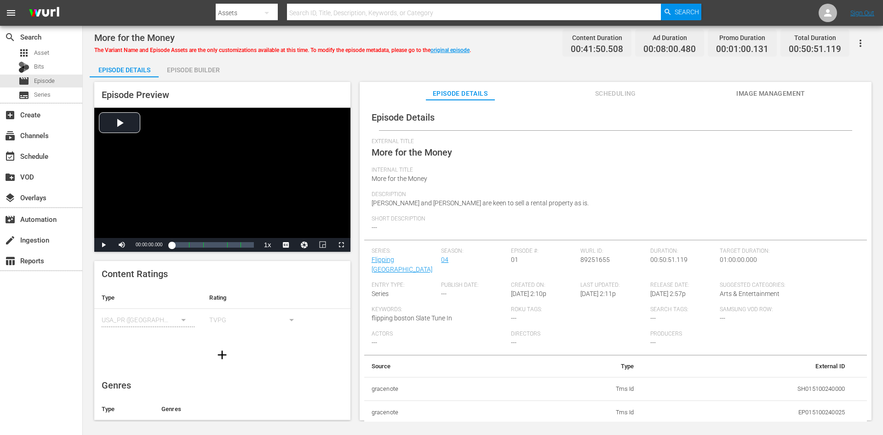
click at [212, 70] on div "Episode Builder" at bounding box center [193, 70] width 69 height 22
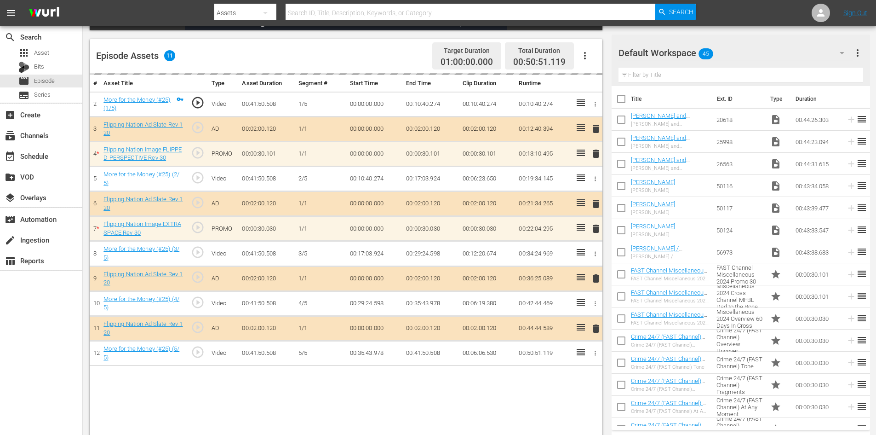
scroll to position [240, 0]
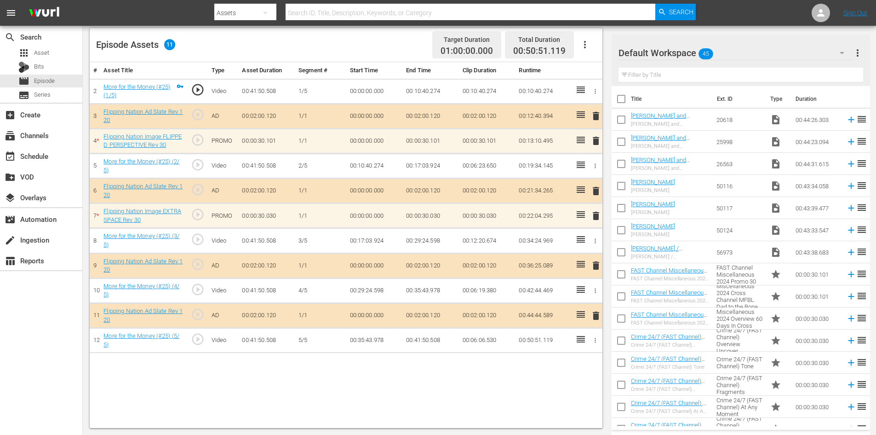
click at [813, 54] on div "Default Workspace 45" at bounding box center [736, 53] width 235 height 26
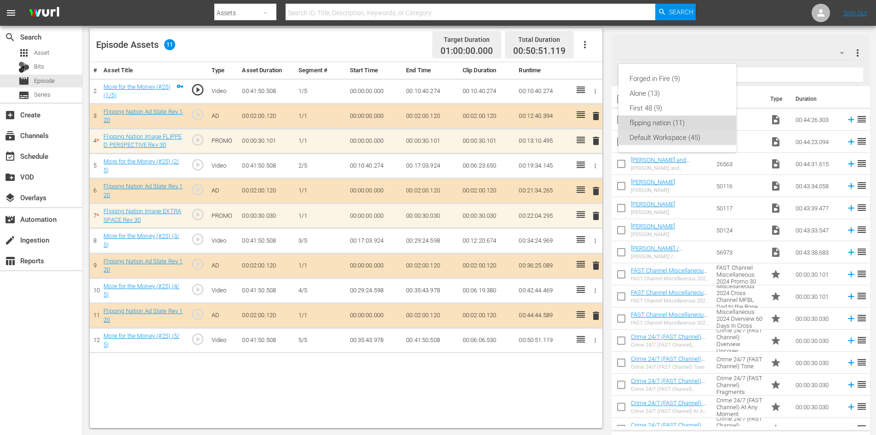
click at [663, 121] on div "flipping nation (11)" at bounding box center [678, 122] width 96 height 15
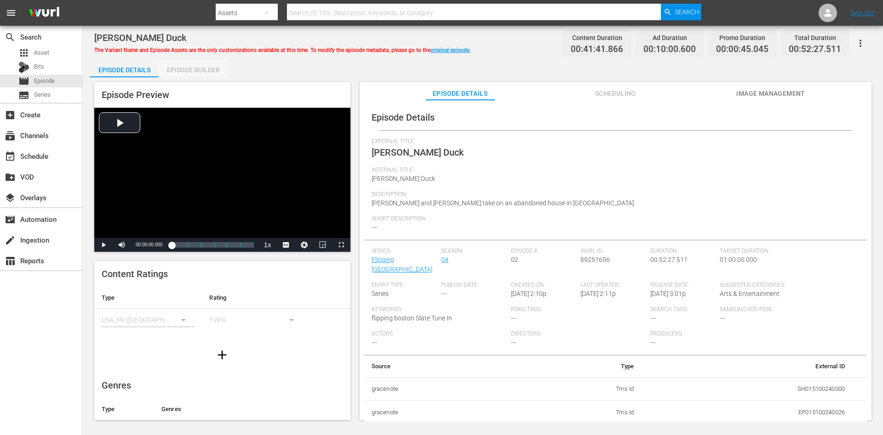
click at [196, 67] on div "Episode Builder" at bounding box center [193, 70] width 69 height 22
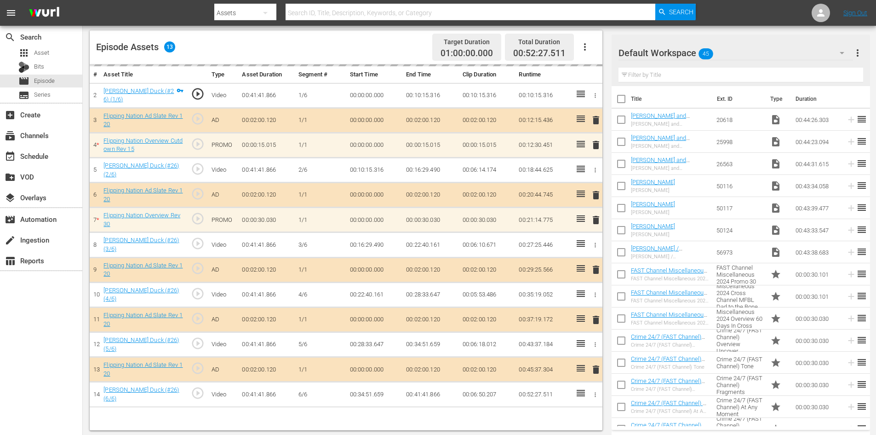
scroll to position [240, 0]
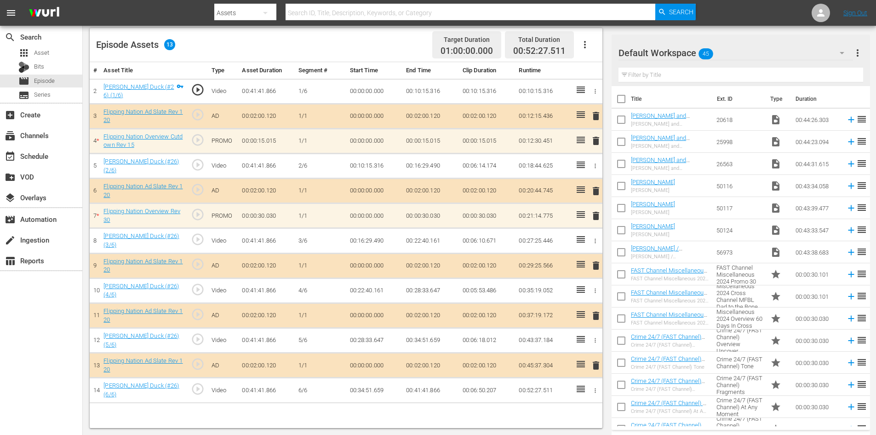
click at [805, 54] on div "Default Workspace 45" at bounding box center [736, 53] width 235 height 26
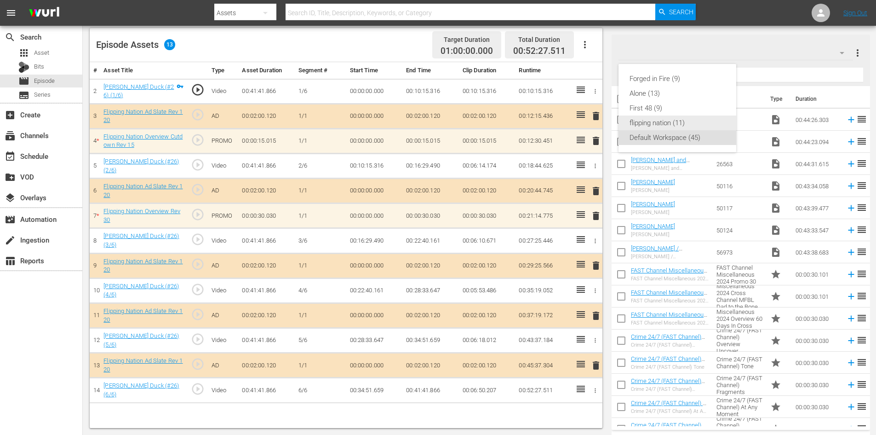
click at [686, 127] on div "flipping nation (11)" at bounding box center [678, 122] width 96 height 15
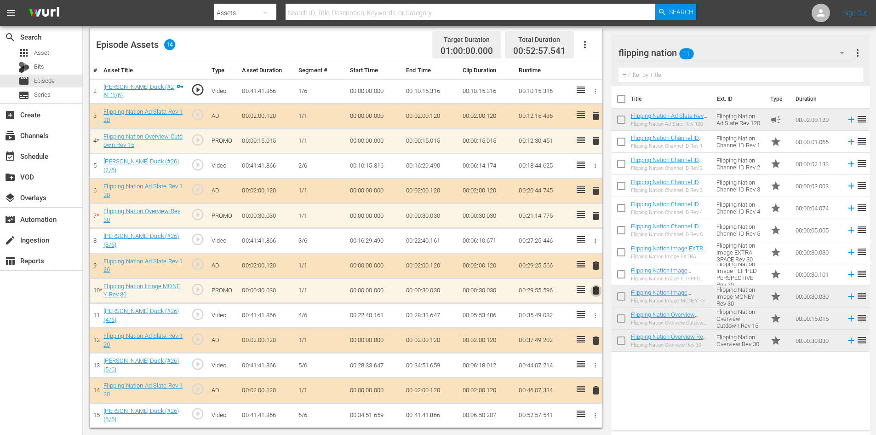
click at [595, 287] on span "delete" at bounding box center [596, 290] width 11 height 11
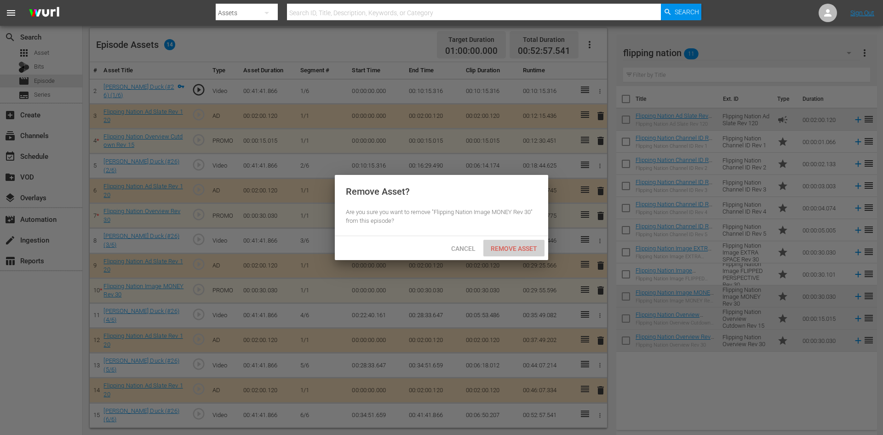
click at [509, 248] on span "Remove Asset" at bounding box center [514, 248] width 61 height 7
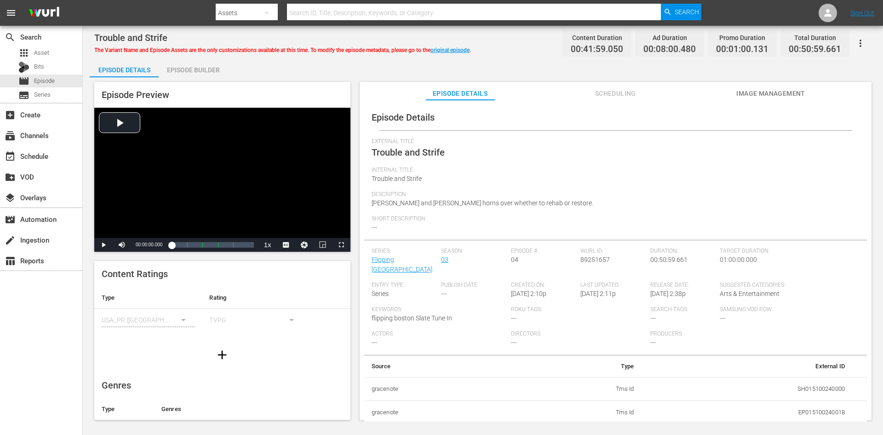
click at [190, 69] on div "Episode Builder" at bounding box center [193, 70] width 69 height 22
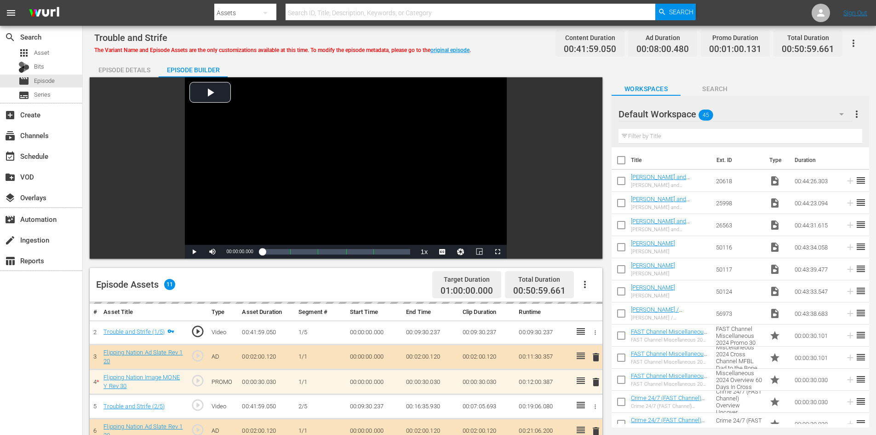
click at [787, 108] on div "Default Workspace 45" at bounding box center [736, 114] width 234 height 26
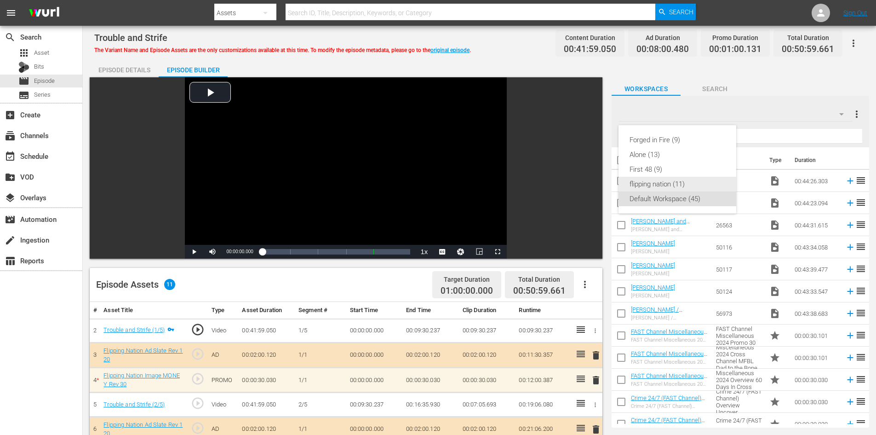
click at [645, 184] on div "flipping nation (11)" at bounding box center [678, 184] width 96 height 15
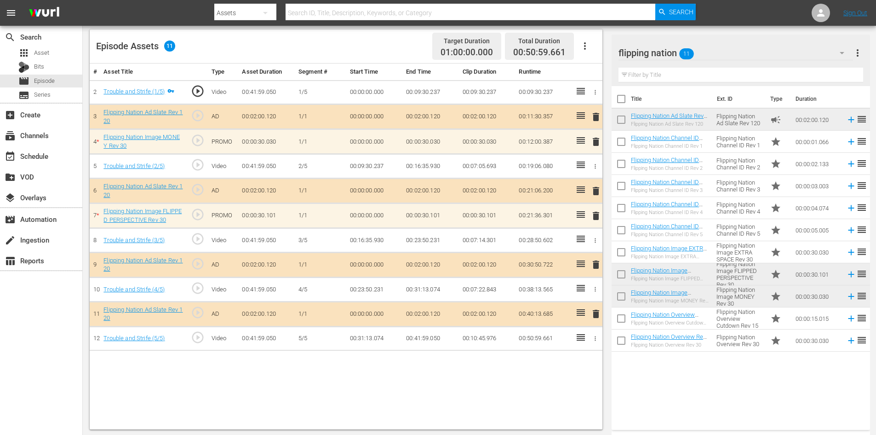
scroll to position [240, 0]
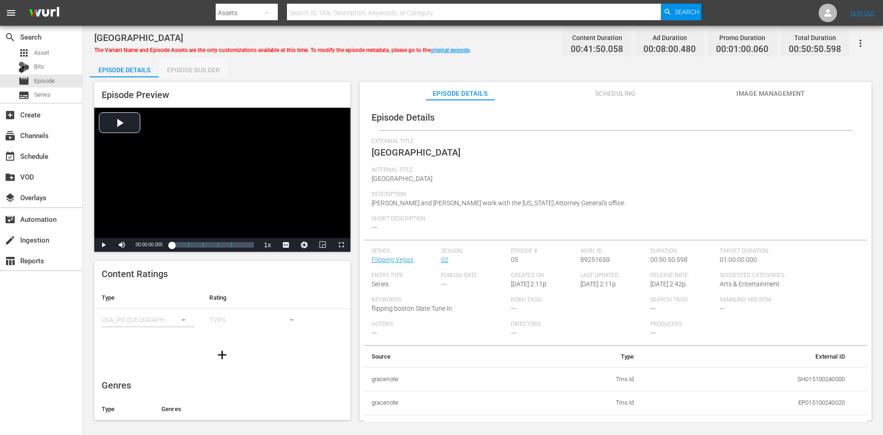
click at [188, 73] on div "Episode Builder" at bounding box center [193, 70] width 69 height 22
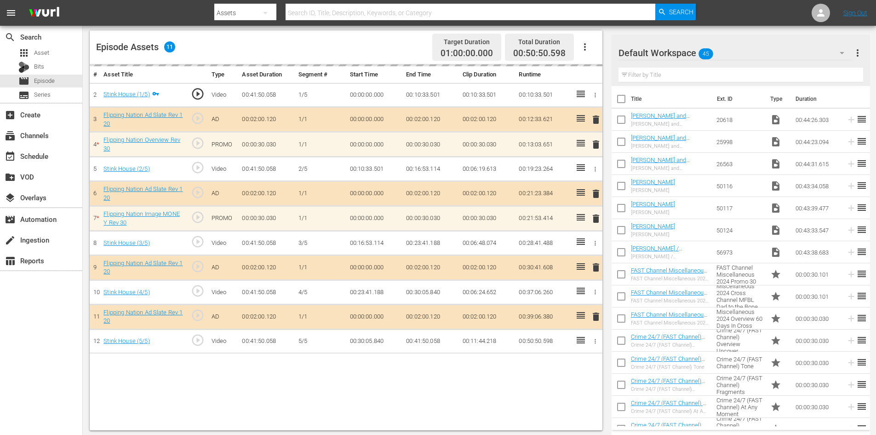
scroll to position [240, 0]
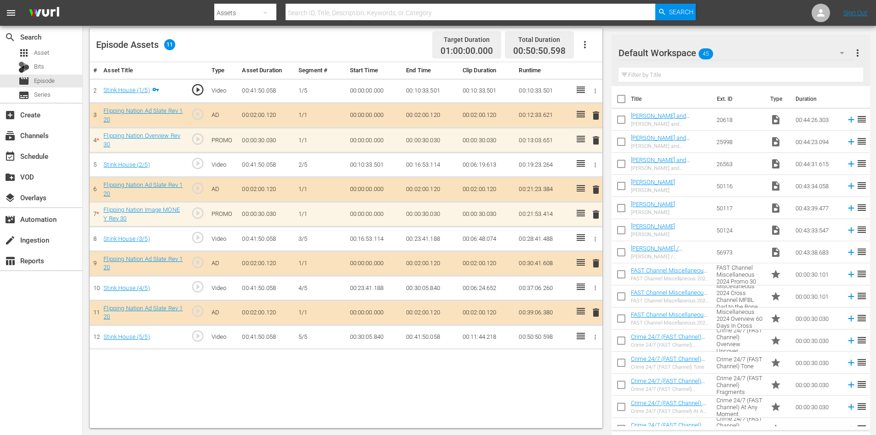
click at [800, 51] on div "Default Workspace 45" at bounding box center [736, 53] width 235 height 26
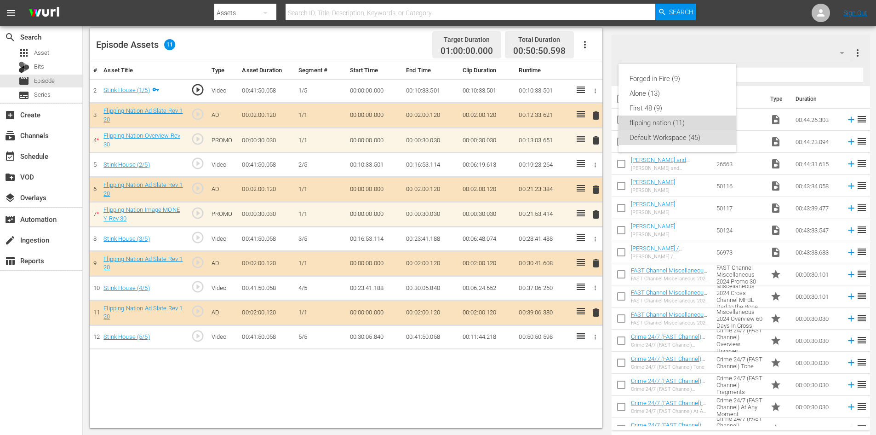
click at [661, 121] on div "flipping nation (11)" at bounding box center [678, 122] width 96 height 15
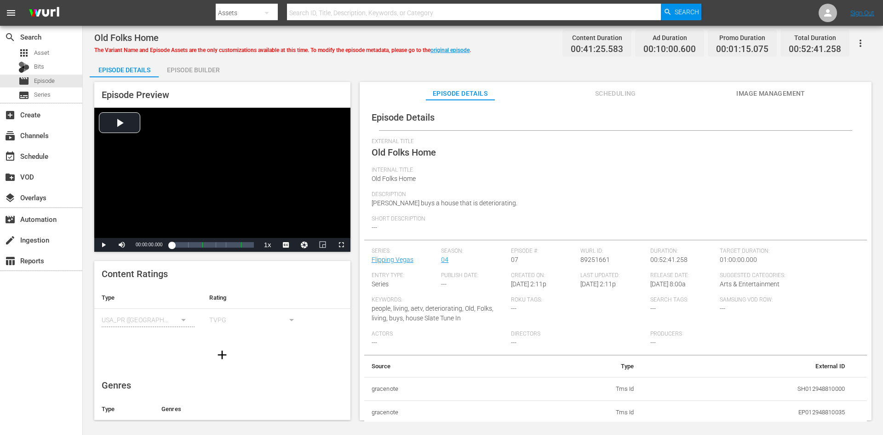
click at [194, 68] on div "Episode Builder" at bounding box center [193, 70] width 69 height 22
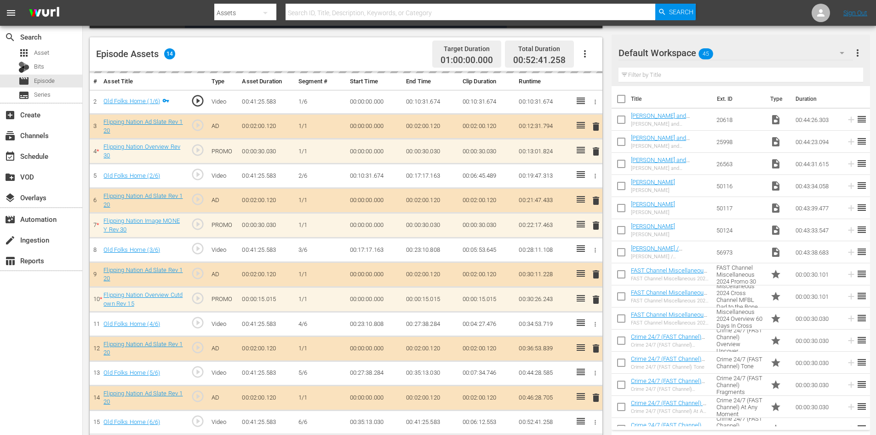
scroll to position [240, 0]
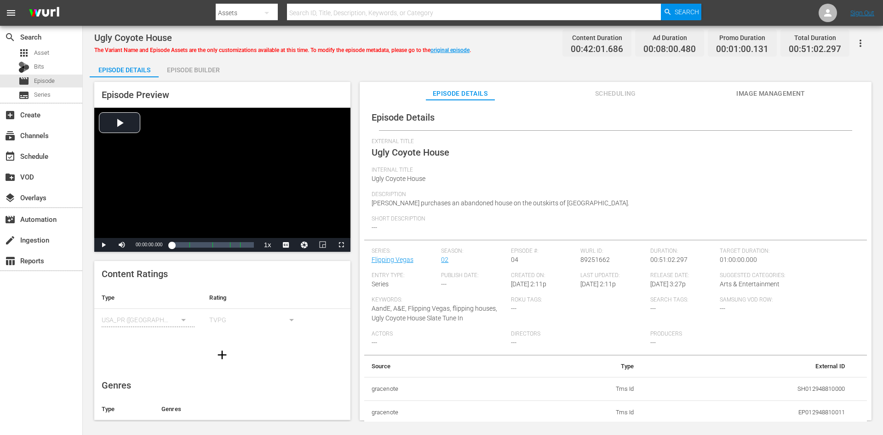
drag, startPoint x: 188, startPoint y: 68, endPoint x: 192, endPoint y: 71, distance: 5.2
click at [192, 71] on div "Episode Builder" at bounding box center [193, 70] width 69 height 22
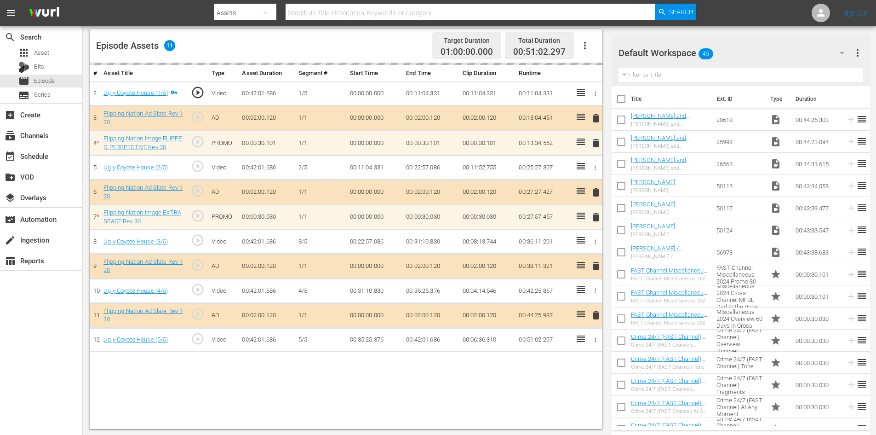
scroll to position [240, 0]
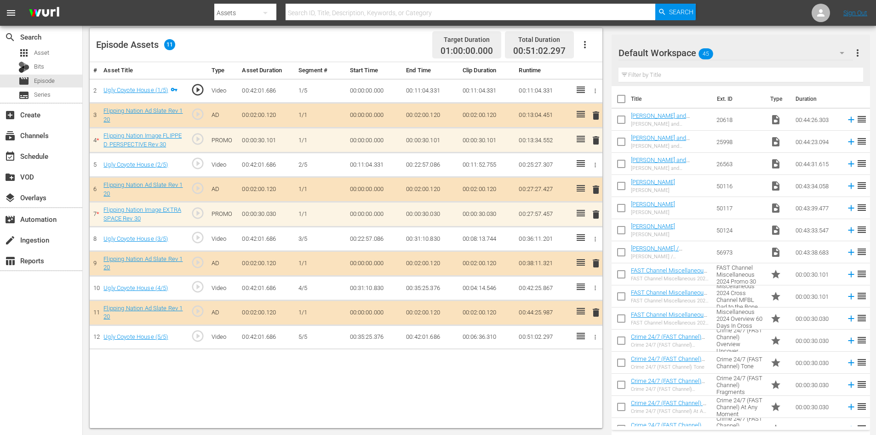
click at [806, 51] on div "Default Workspace 45" at bounding box center [736, 53] width 235 height 26
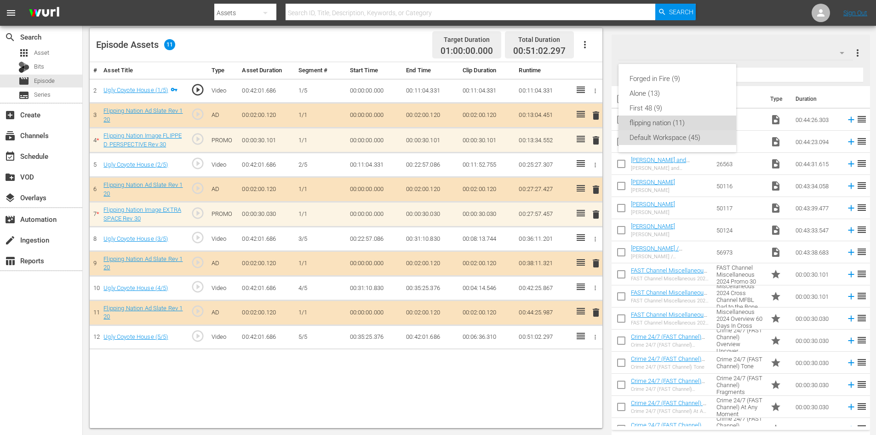
click at [641, 120] on div "flipping nation (11)" at bounding box center [678, 122] width 96 height 15
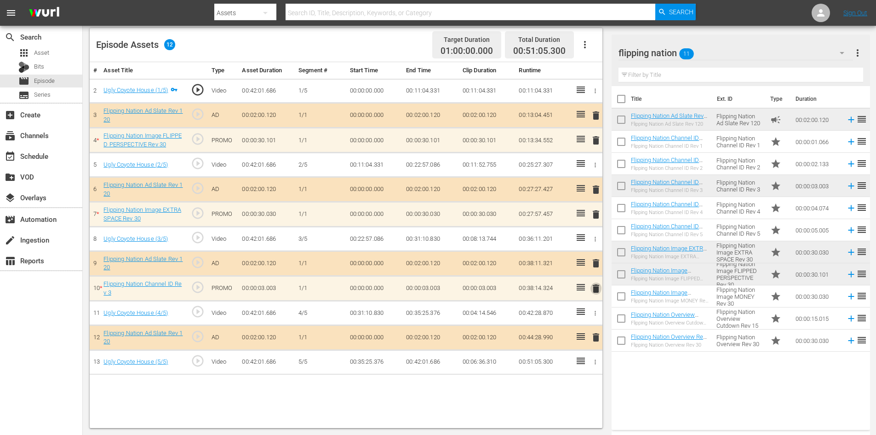
click at [597, 288] on span "delete" at bounding box center [596, 288] width 11 height 11
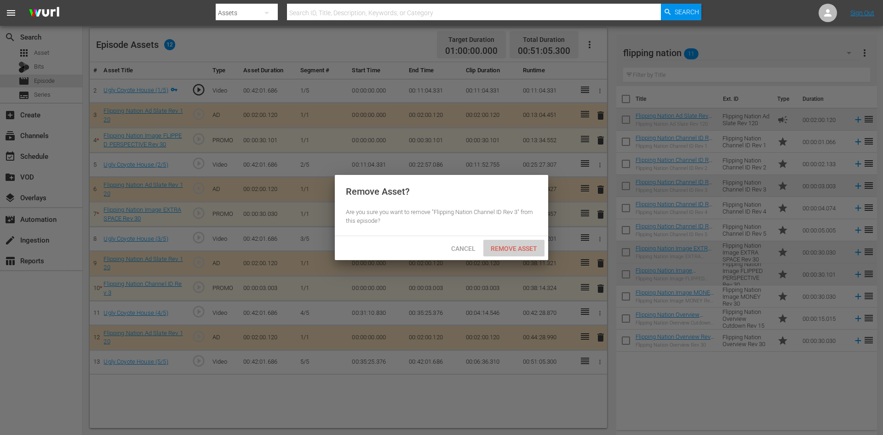
click at [525, 247] on span "Remove Asset" at bounding box center [514, 248] width 61 height 7
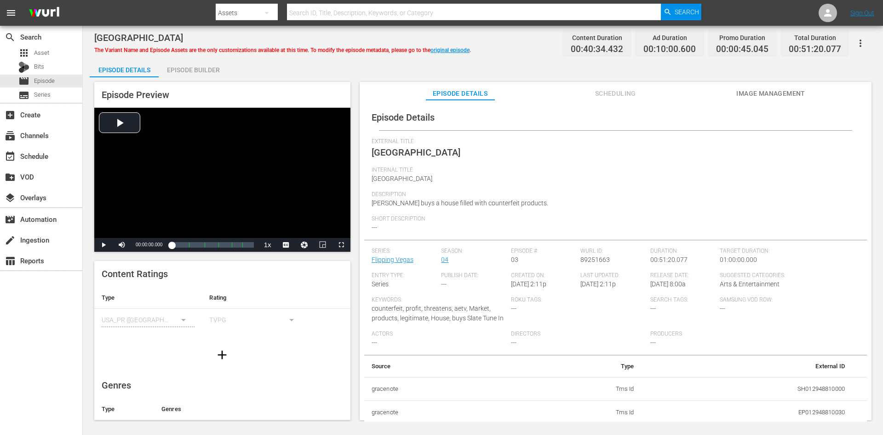
click at [187, 69] on div "Episode Builder" at bounding box center [193, 70] width 69 height 22
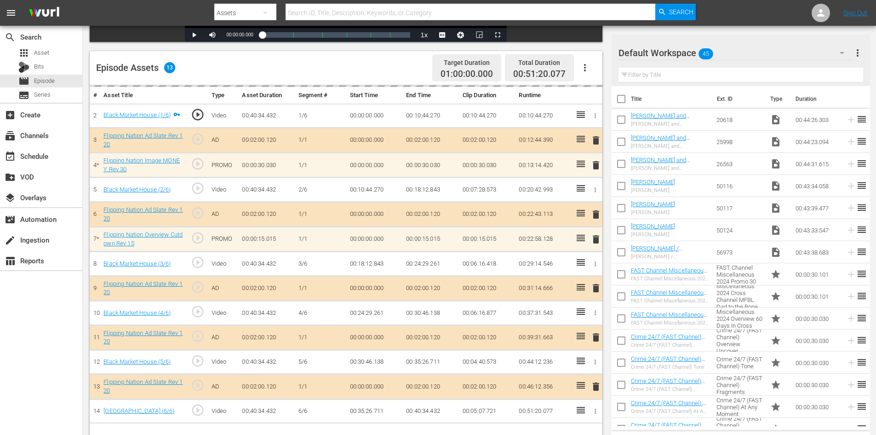
scroll to position [240, 0]
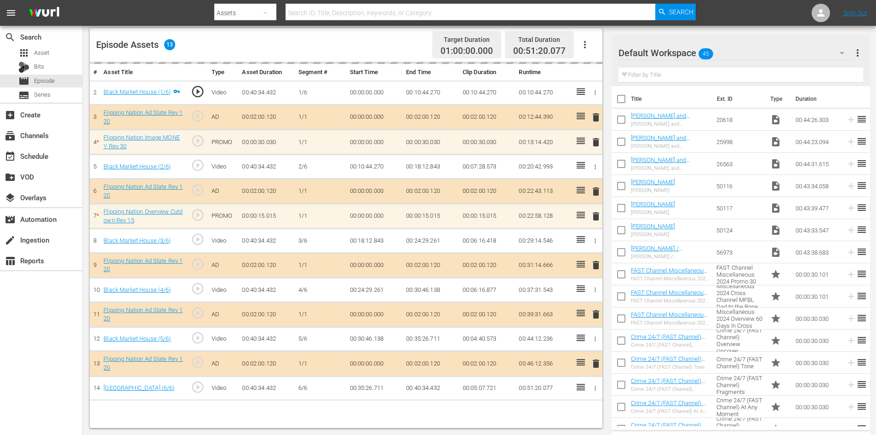
click at [823, 47] on div "Default Workspace 45" at bounding box center [736, 53] width 235 height 26
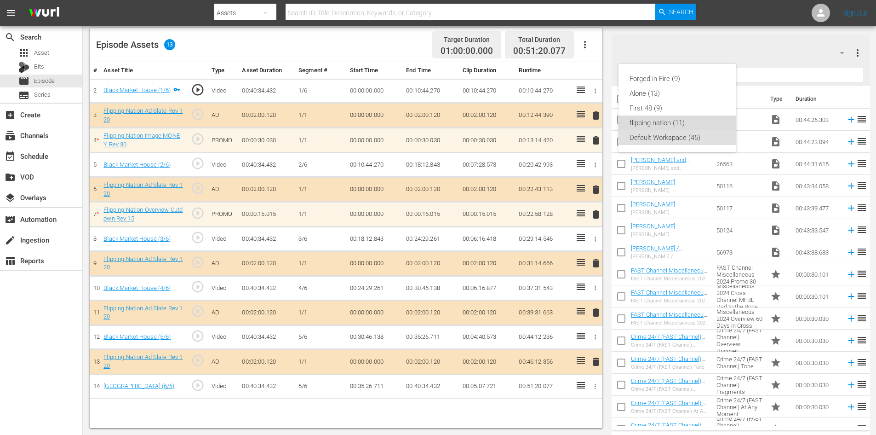
click at [661, 125] on div "flipping nation (11)" at bounding box center [678, 122] width 96 height 15
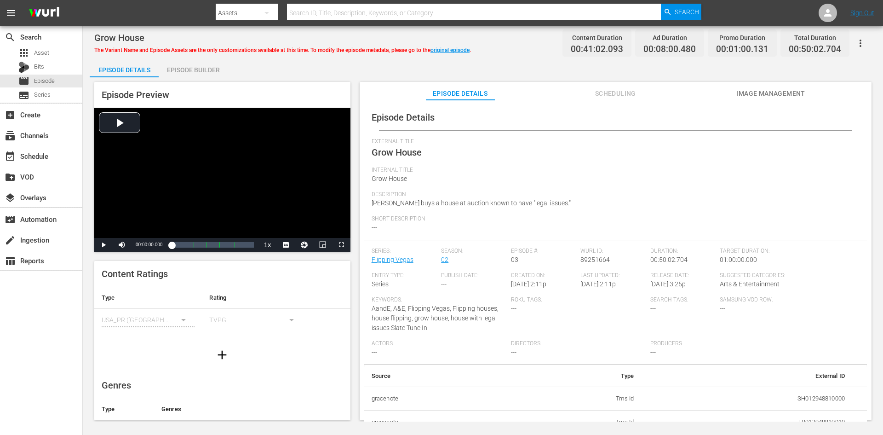
click at [199, 76] on div "Episode Builder" at bounding box center [193, 70] width 69 height 22
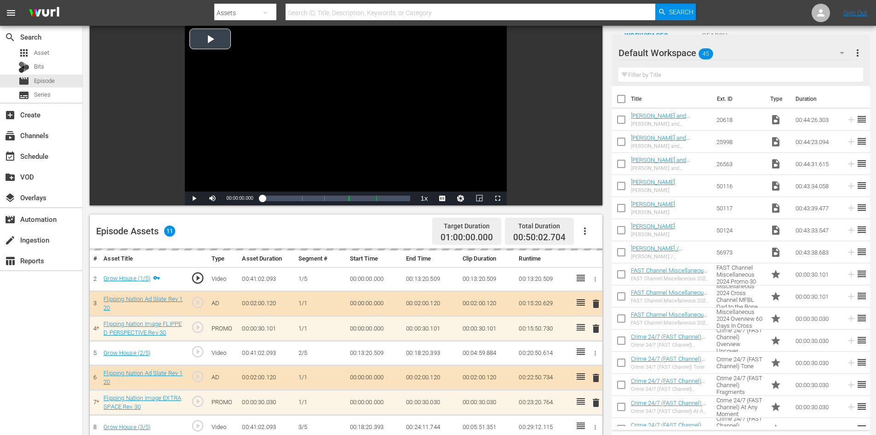
scroll to position [240, 0]
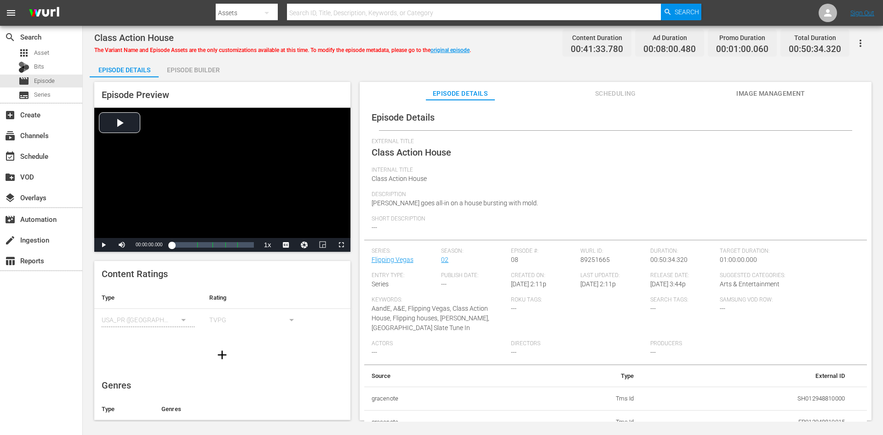
click at [212, 62] on div "Episode Builder" at bounding box center [193, 70] width 69 height 22
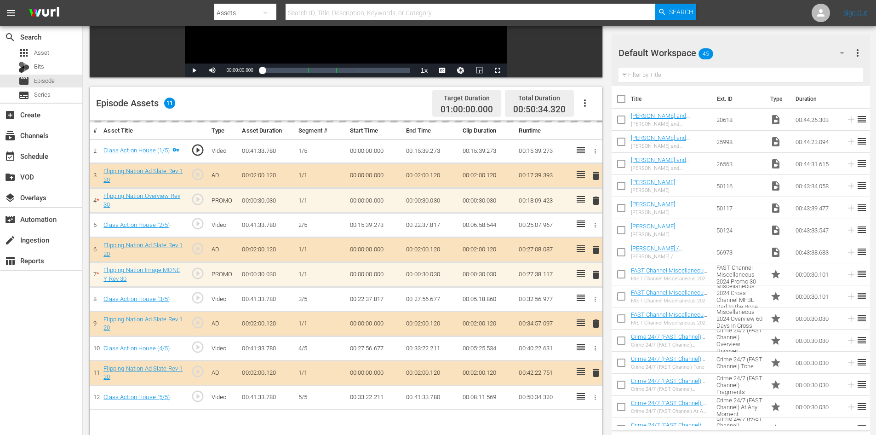
scroll to position [240, 0]
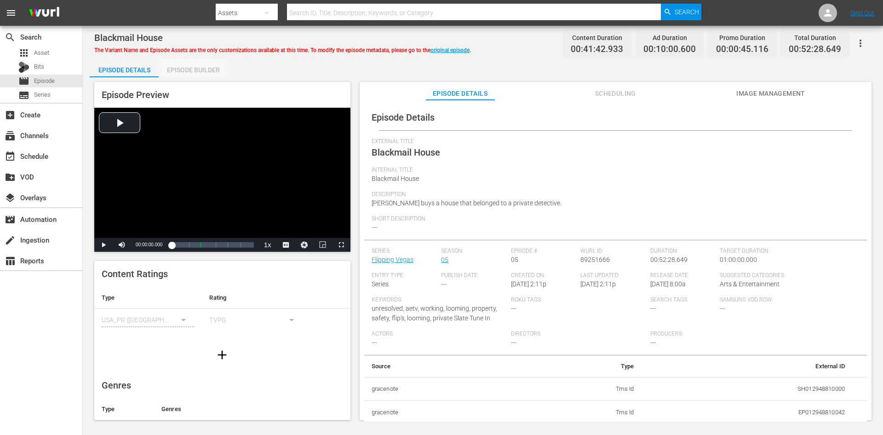
click at [204, 65] on div "Episode Builder" at bounding box center [193, 70] width 69 height 22
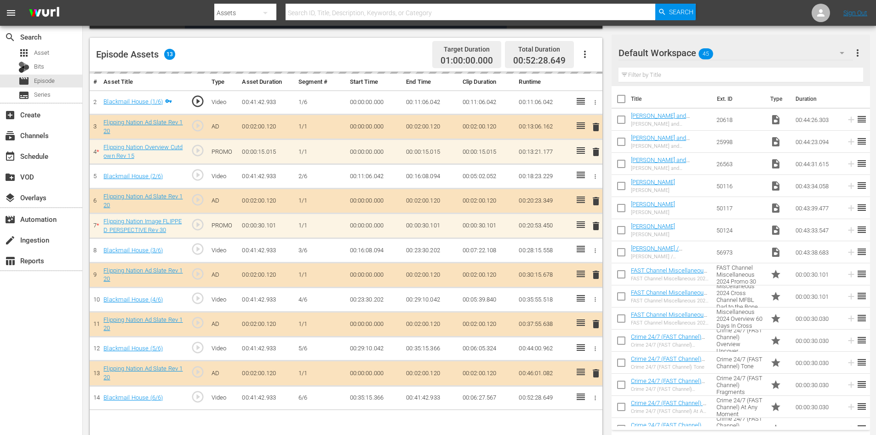
scroll to position [240, 0]
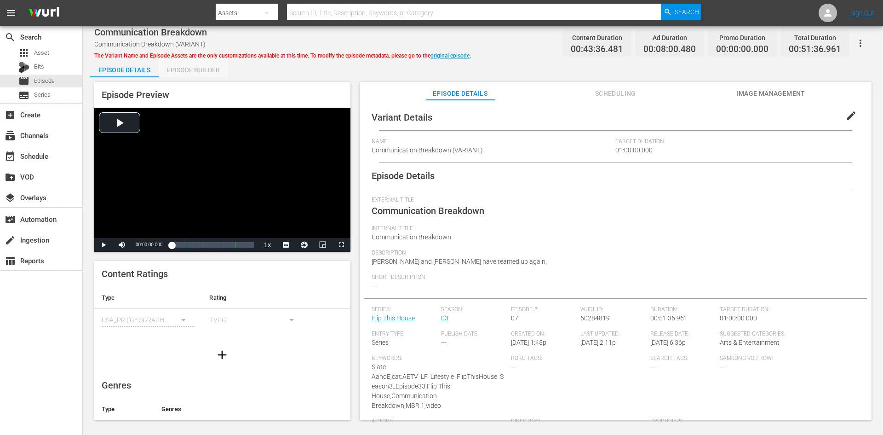
click at [207, 69] on div "Episode Builder" at bounding box center [193, 70] width 69 height 22
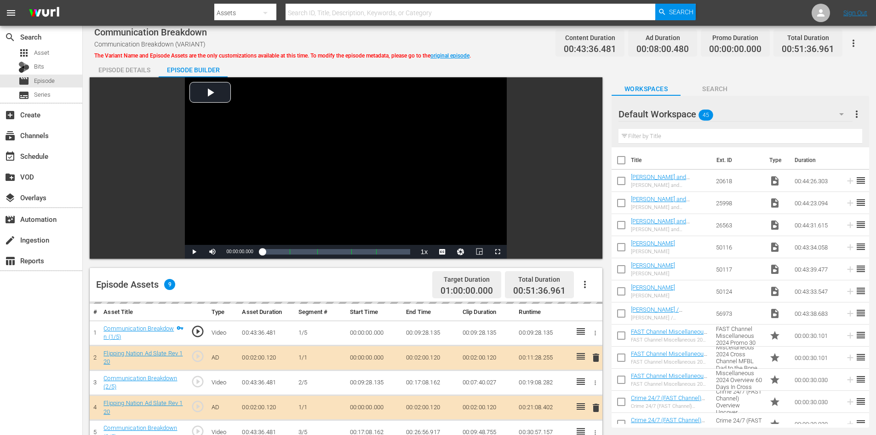
click at [768, 114] on div "Default Workspace 45" at bounding box center [736, 114] width 234 height 26
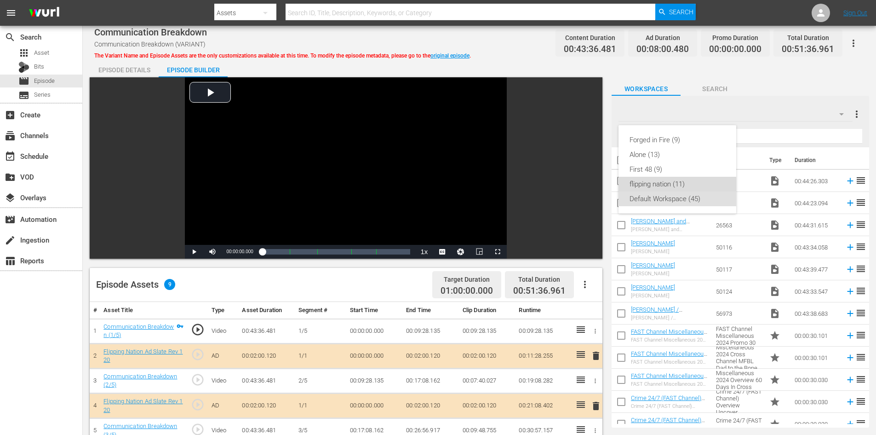
click at [654, 184] on div "flipping nation (11)" at bounding box center [678, 184] width 96 height 15
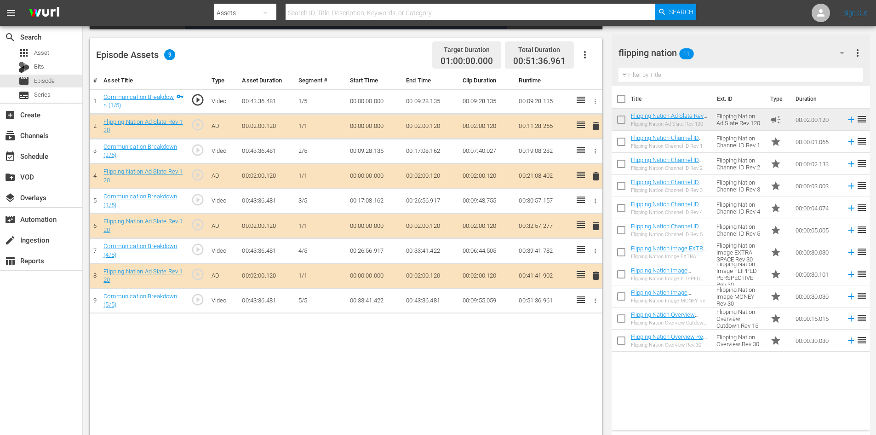
scroll to position [230, 0]
click at [595, 224] on span "delete" at bounding box center [596, 225] width 11 height 11
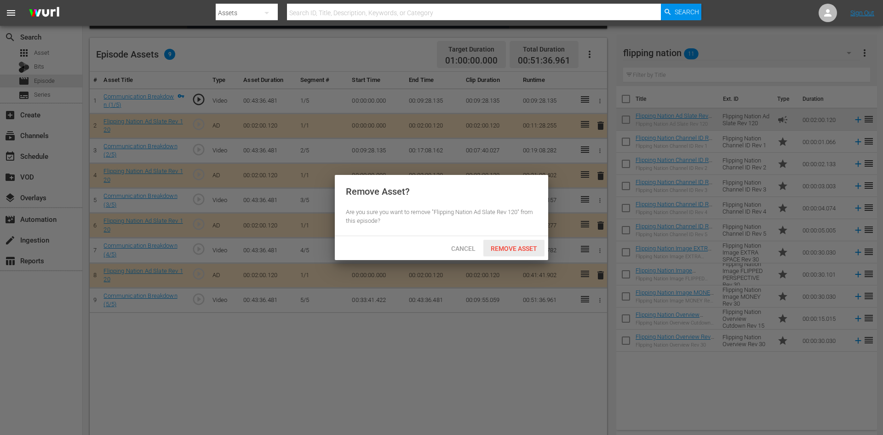
click at [519, 245] on span "Remove Asset" at bounding box center [514, 248] width 61 height 7
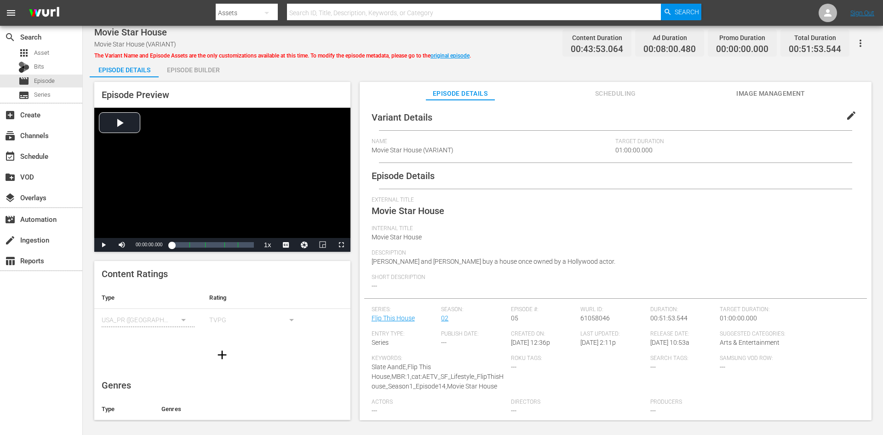
click at [202, 73] on div "Episode Builder" at bounding box center [193, 70] width 69 height 22
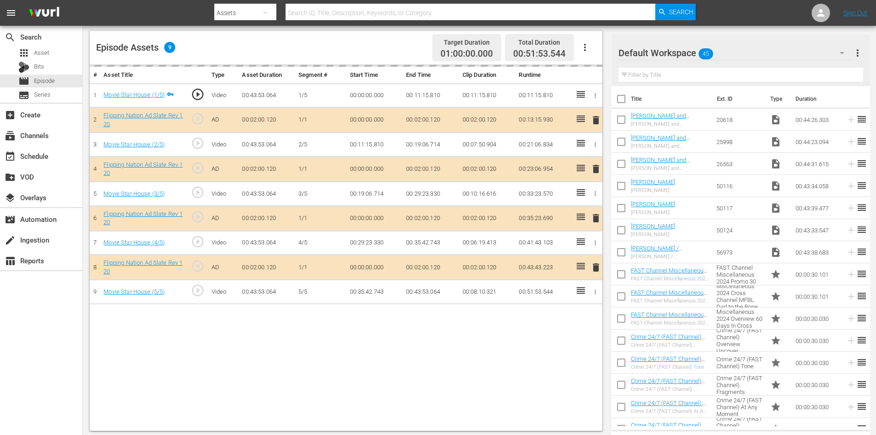
scroll to position [240, 0]
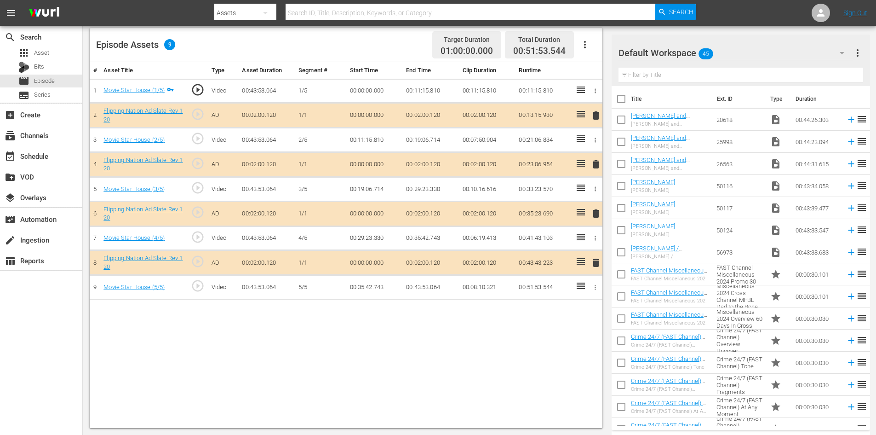
click at [787, 52] on div "Default Workspace 45" at bounding box center [736, 53] width 235 height 26
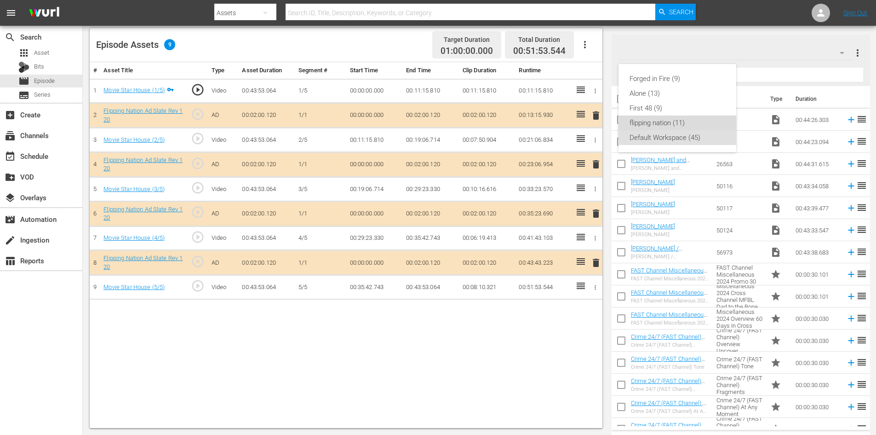
click at [654, 127] on div "flipping nation (11)" at bounding box center [678, 122] width 96 height 15
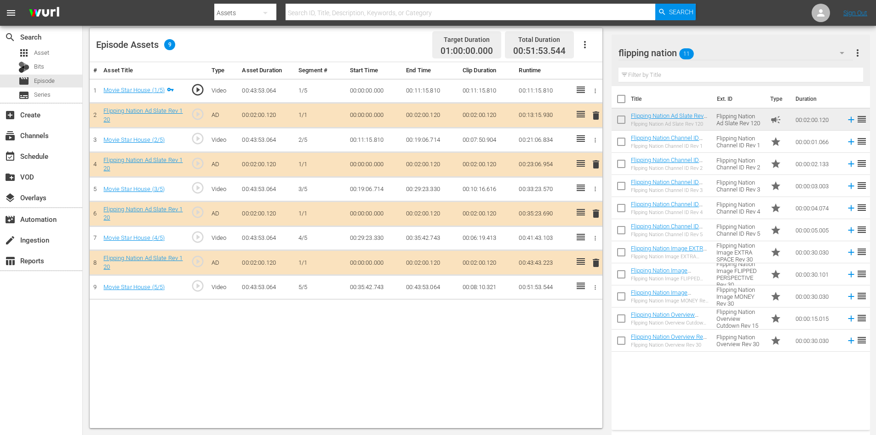
click at [596, 212] on span "delete" at bounding box center [596, 213] width 11 height 11
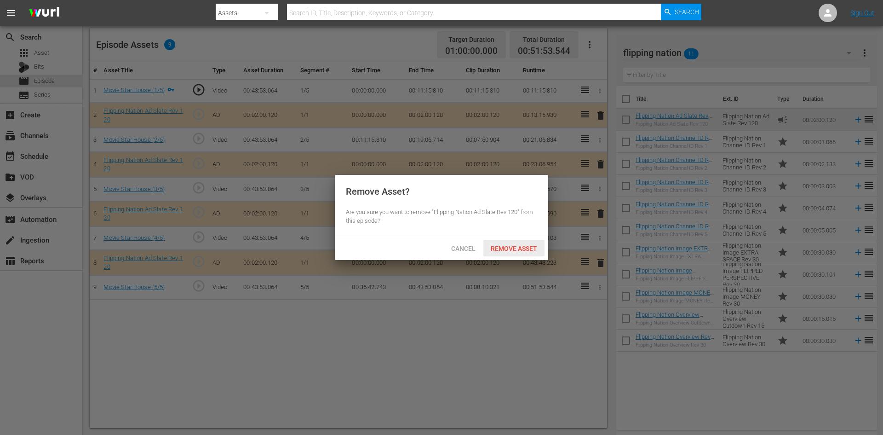
click at [504, 249] on span "Remove Asset" at bounding box center [514, 248] width 61 height 7
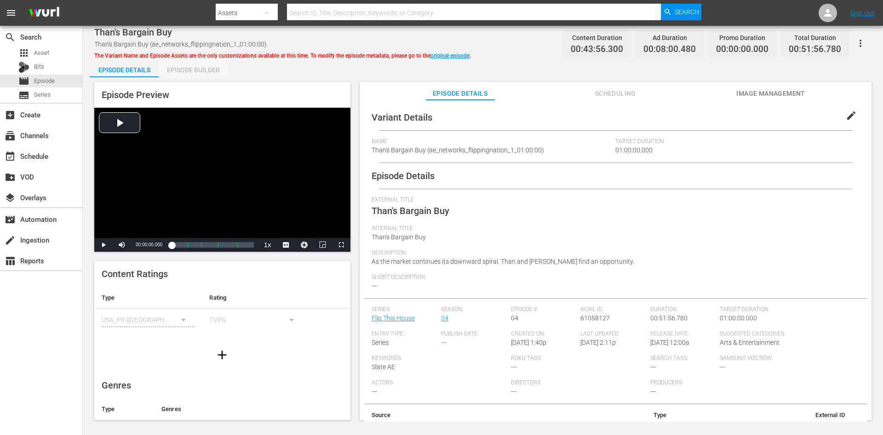
click at [196, 67] on div "Episode Builder" at bounding box center [193, 70] width 69 height 22
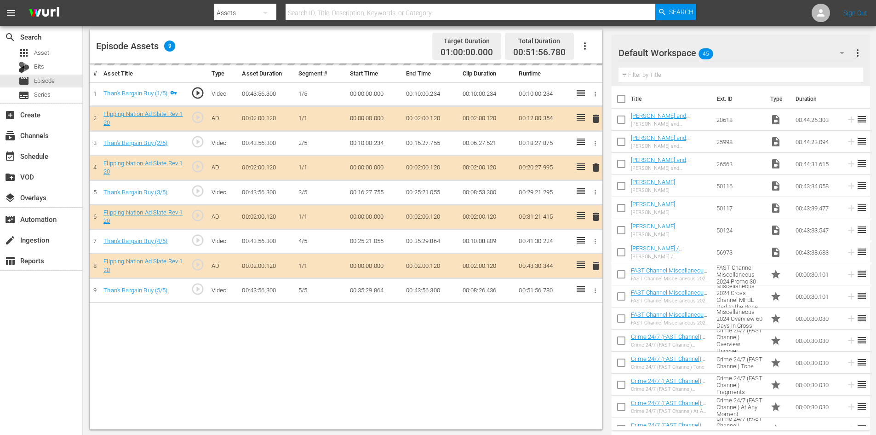
scroll to position [240, 0]
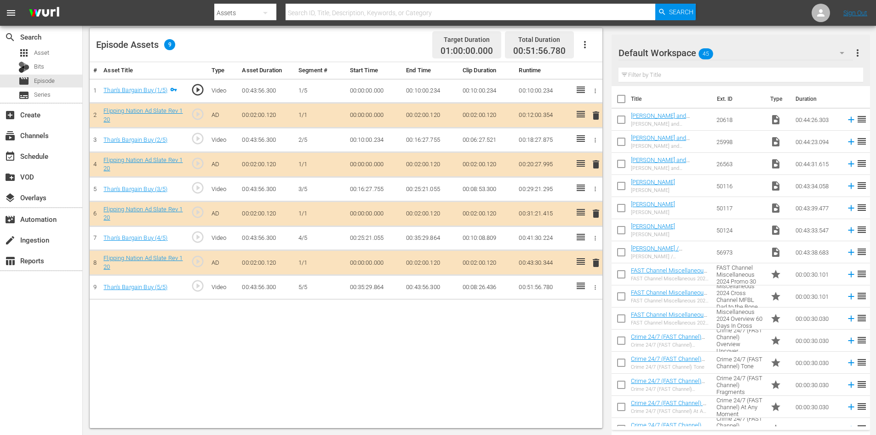
click at [733, 51] on div "Default Workspace 45" at bounding box center [736, 53] width 235 height 26
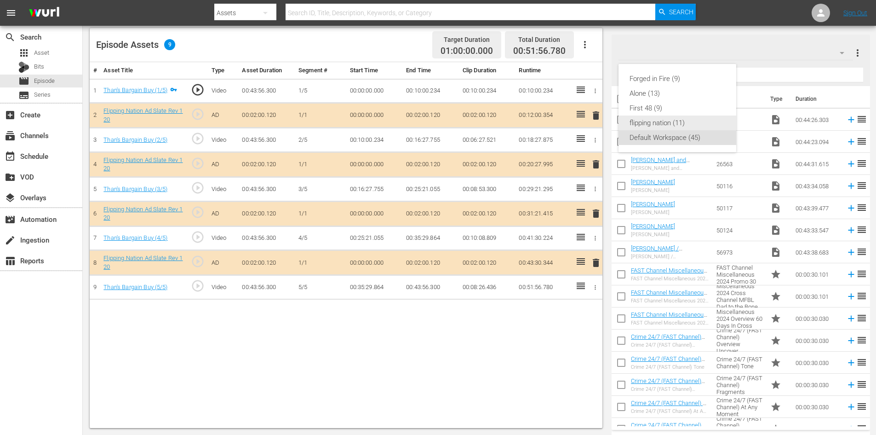
click at [639, 125] on div "flipping nation (11)" at bounding box center [678, 122] width 96 height 15
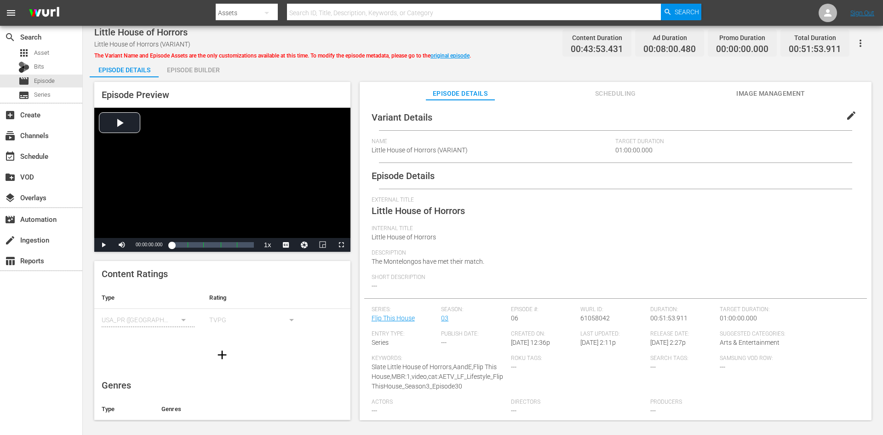
click at [206, 71] on div "Episode Builder" at bounding box center [193, 70] width 69 height 22
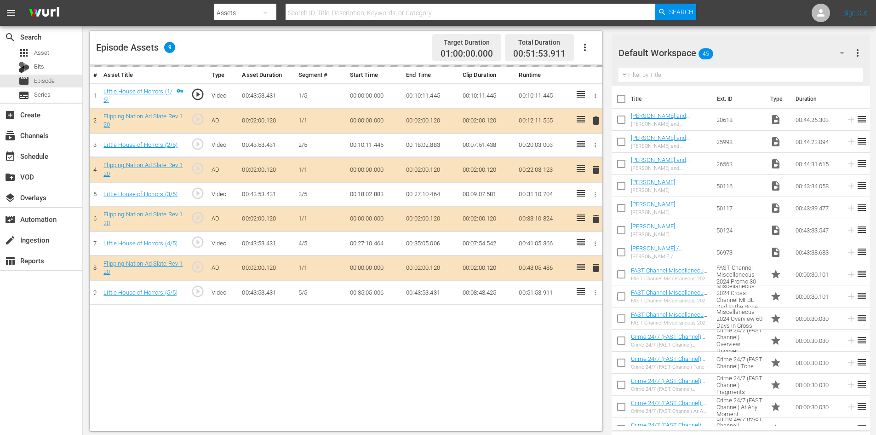
scroll to position [240, 0]
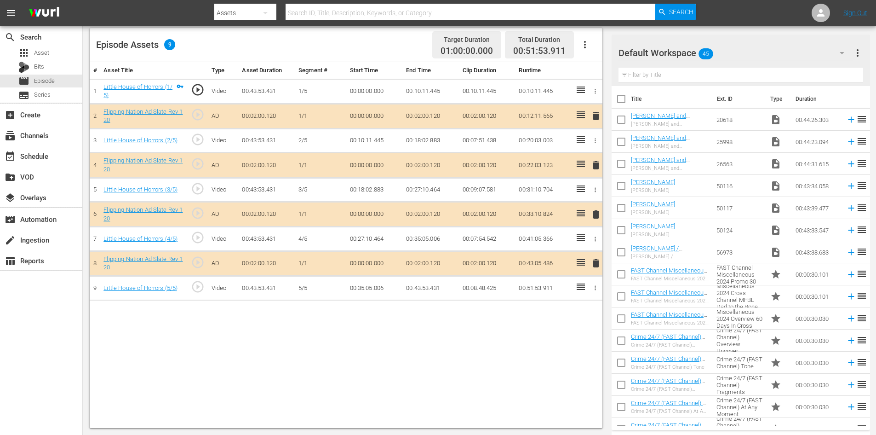
click at [794, 52] on div "Default Workspace 45" at bounding box center [736, 53] width 235 height 26
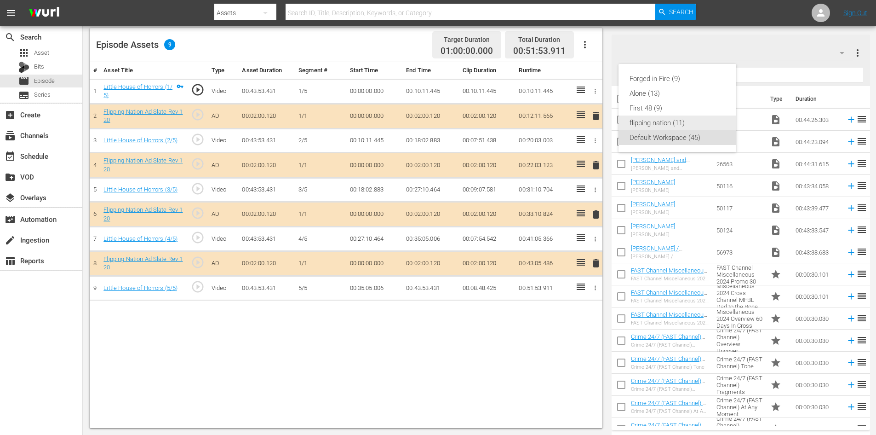
click at [653, 127] on div "flipping nation (11)" at bounding box center [678, 122] width 96 height 15
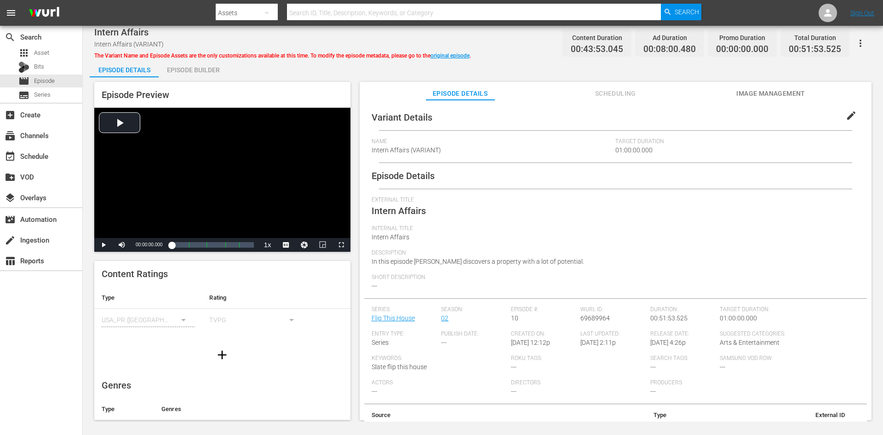
click at [206, 69] on div "Episode Builder" at bounding box center [193, 70] width 69 height 22
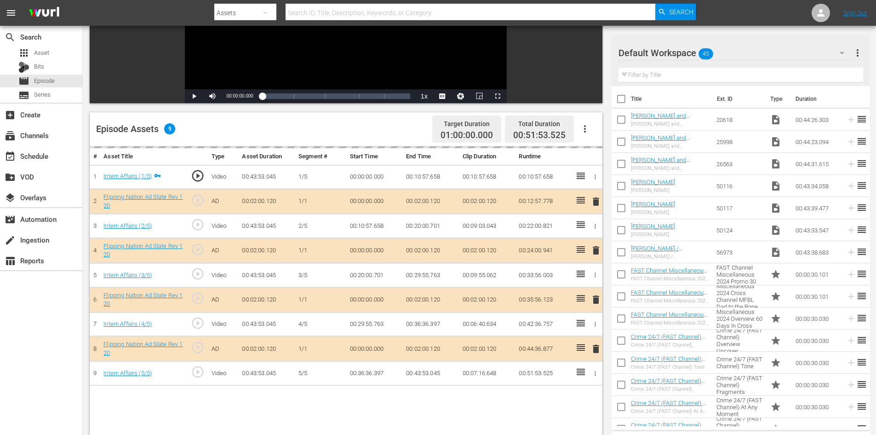
scroll to position [240, 0]
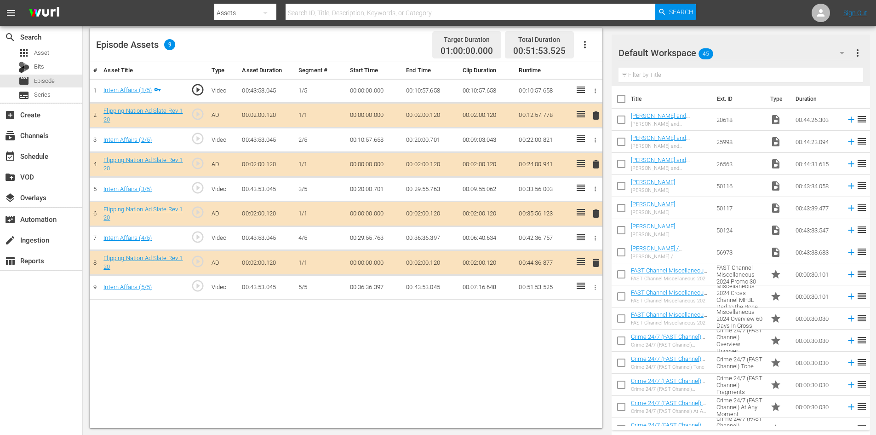
click at [769, 52] on div "Default Workspace 45" at bounding box center [736, 53] width 235 height 26
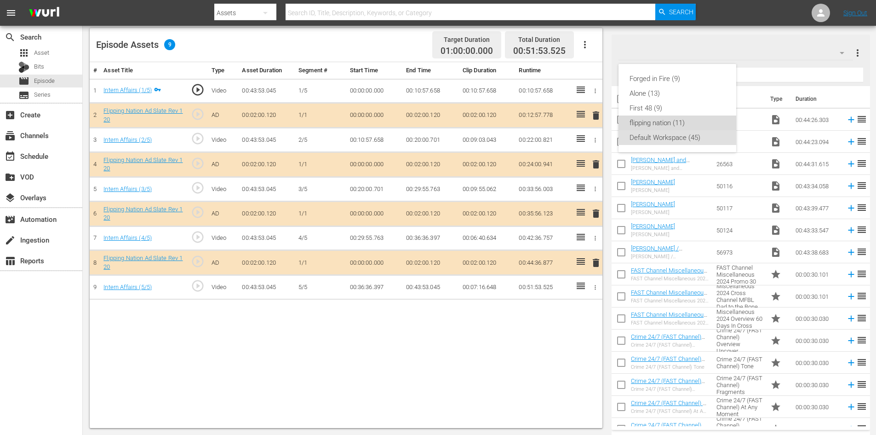
click at [651, 126] on div "flipping nation (11)" at bounding box center [678, 122] width 96 height 15
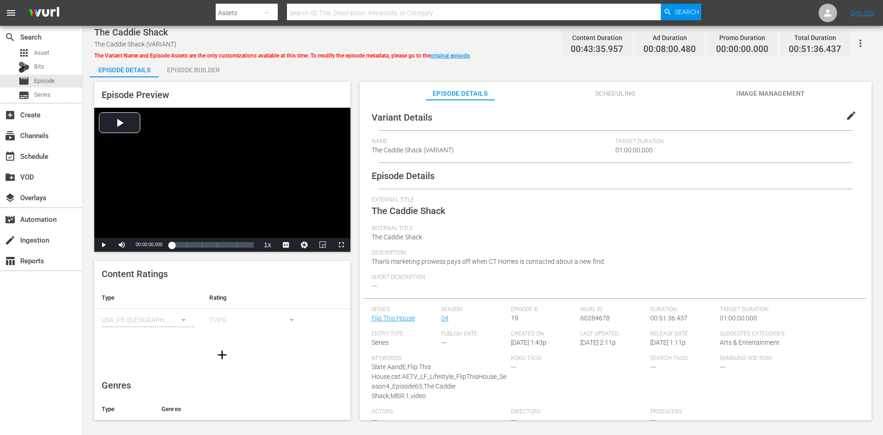
click at [190, 71] on div "Episode Builder" at bounding box center [193, 70] width 69 height 22
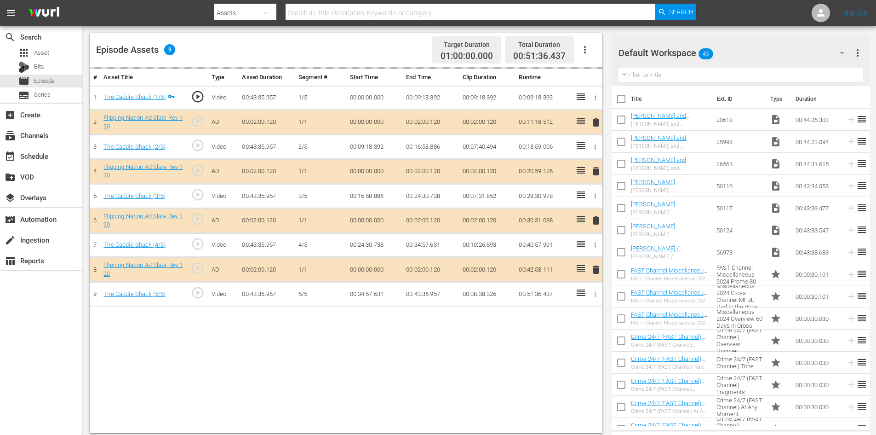
scroll to position [240, 0]
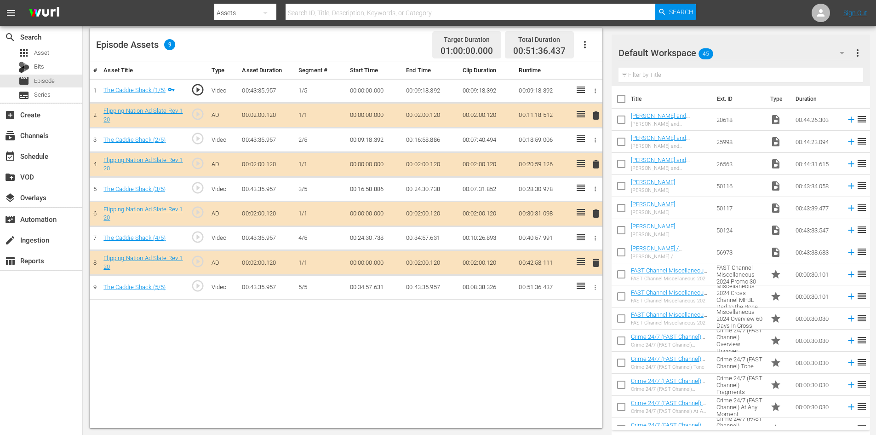
click at [788, 54] on div "Default Workspace 45" at bounding box center [736, 53] width 235 height 26
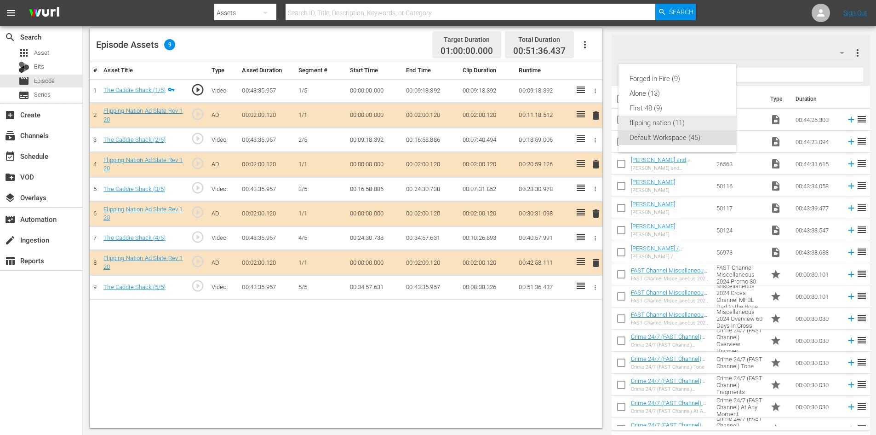
click at [637, 126] on div "flipping nation (11)" at bounding box center [678, 122] width 96 height 15
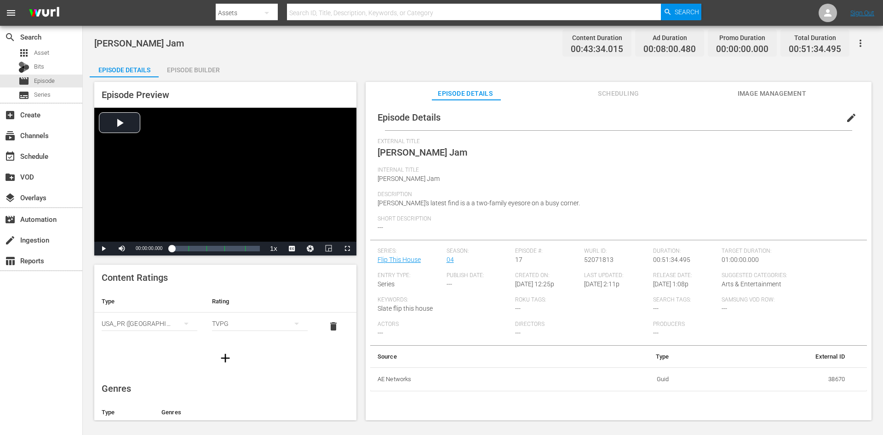
click at [187, 67] on div "Episode Builder" at bounding box center [193, 70] width 69 height 22
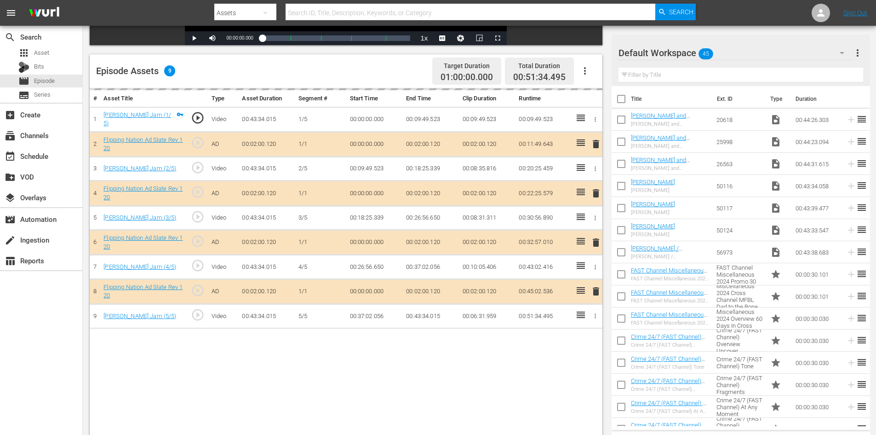
scroll to position [230, 0]
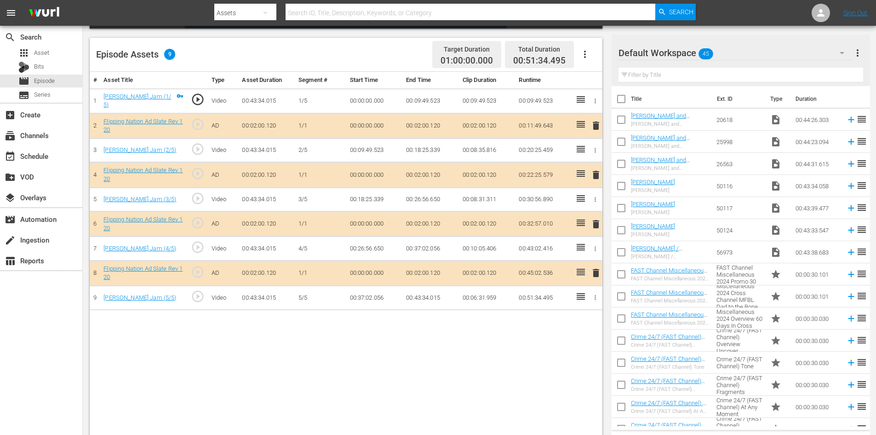
click at [761, 52] on div "Default Workspace 45" at bounding box center [736, 53] width 235 height 26
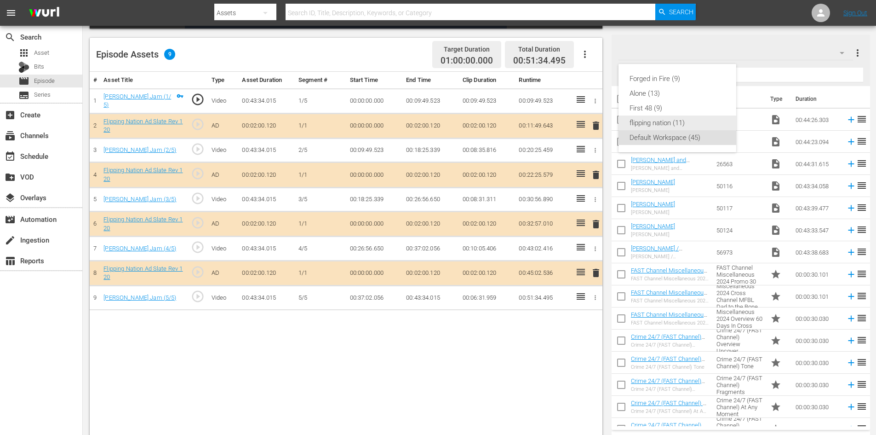
click at [651, 126] on div "flipping nation (11)" at bounding box center [678, 122] width 96 height 15
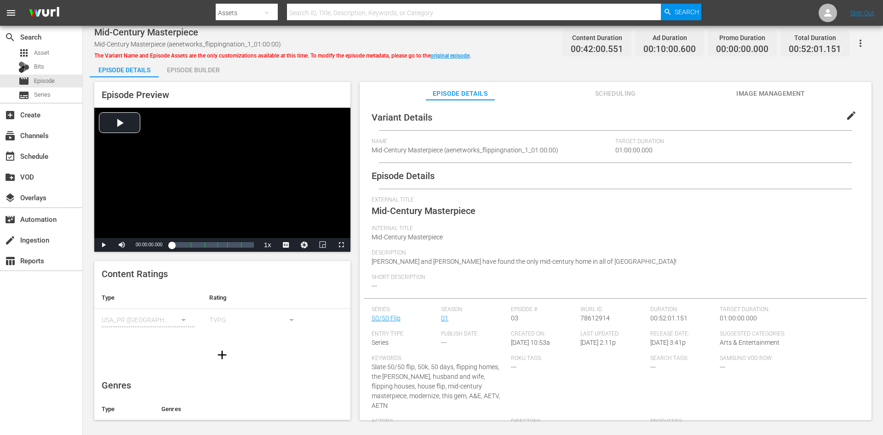
click at [200, 69] on div "Episode Builder" at bounding box center [193, 70] width 69 height 22
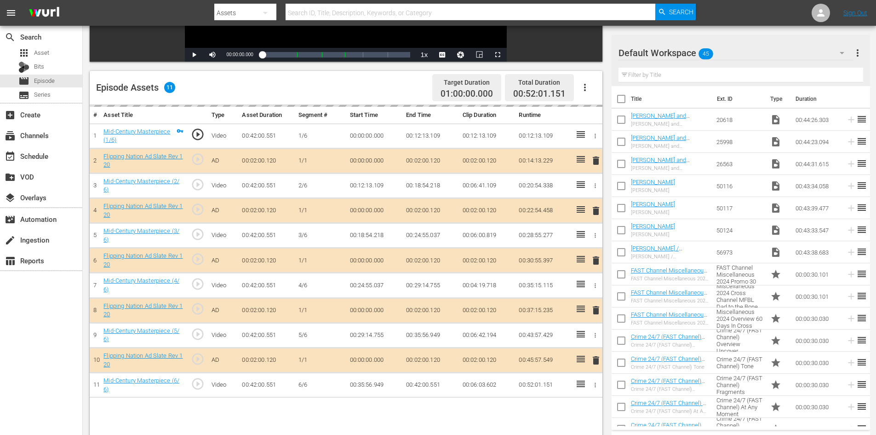
scroll to position [240, 0]
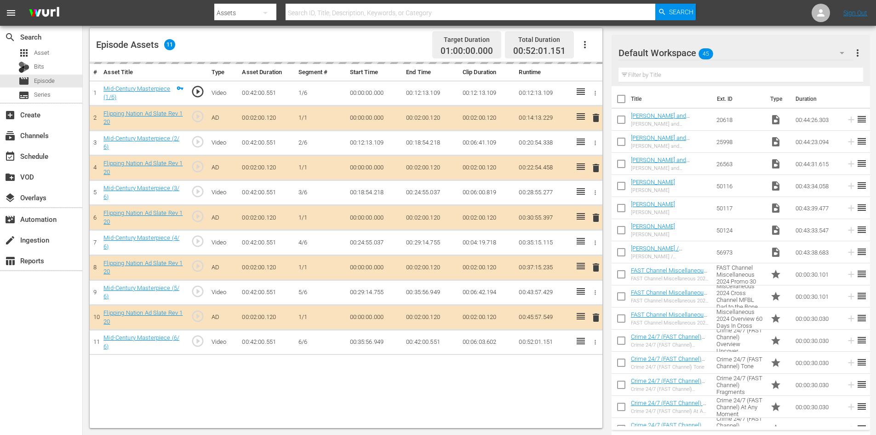
click at [782, 52] on div "Default Workspace 45" at bounding box center [736, 53] width 235 height 26
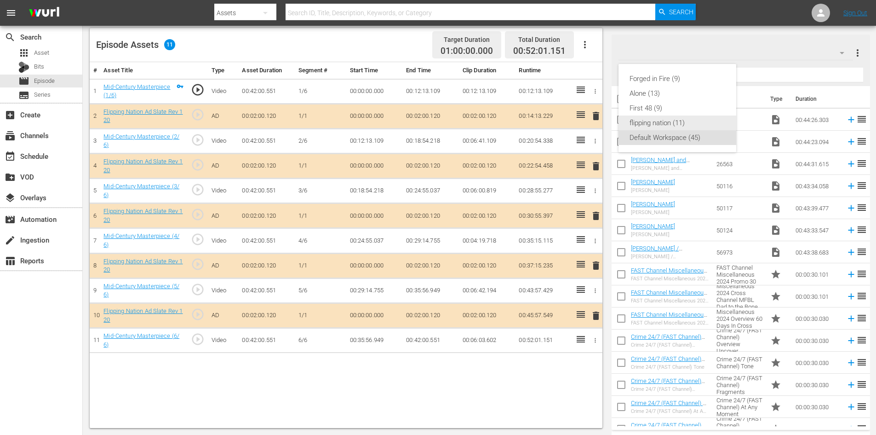
click at [670, 121] on div "flipping nation (11)" at bounding box center [678, 122] width 96 height 15
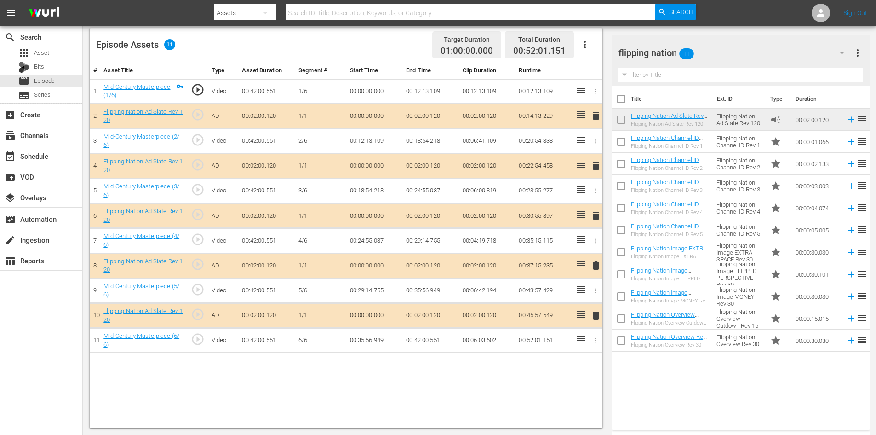
click at [595, 263] on span "delete" at bounding box center [596, 265] width 11 height 11
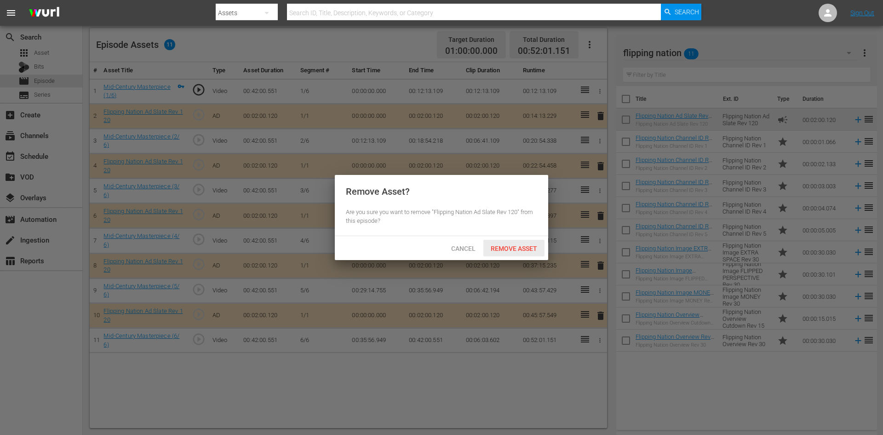
click at [521, 242] on div "Remove Asset" at bounding box center [514, 248] width 61 height 17
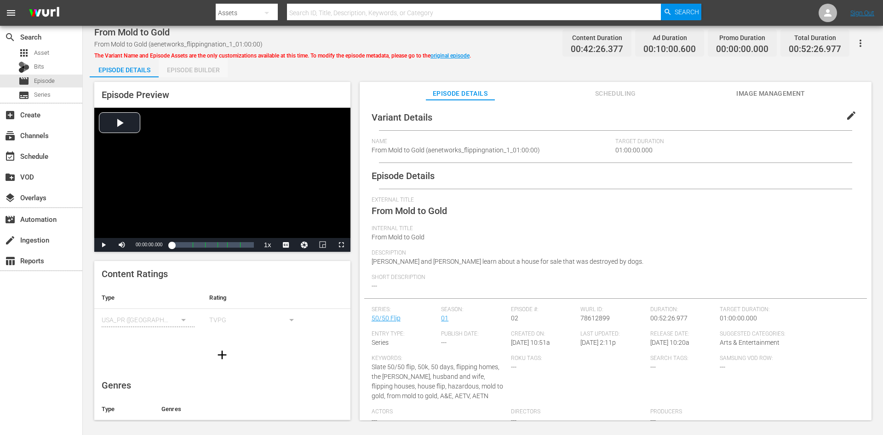
click at [198, 69] on div "Episode Builder" at bounding box center [193, 70] width 69 height 22
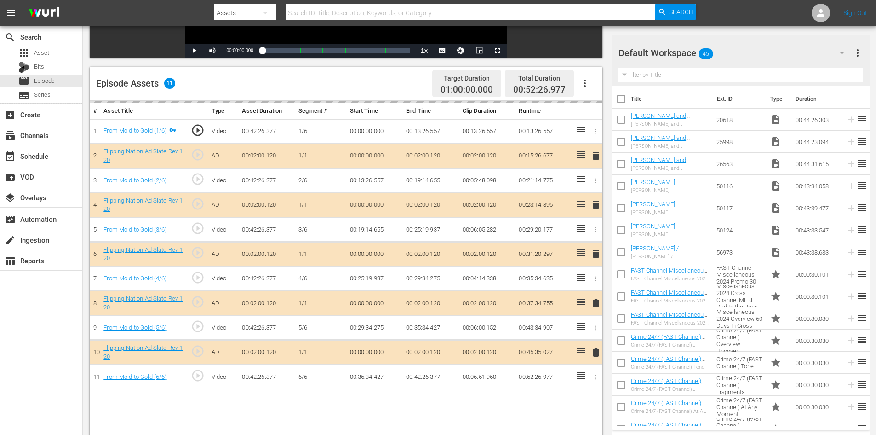
scroll to position [240, 0]
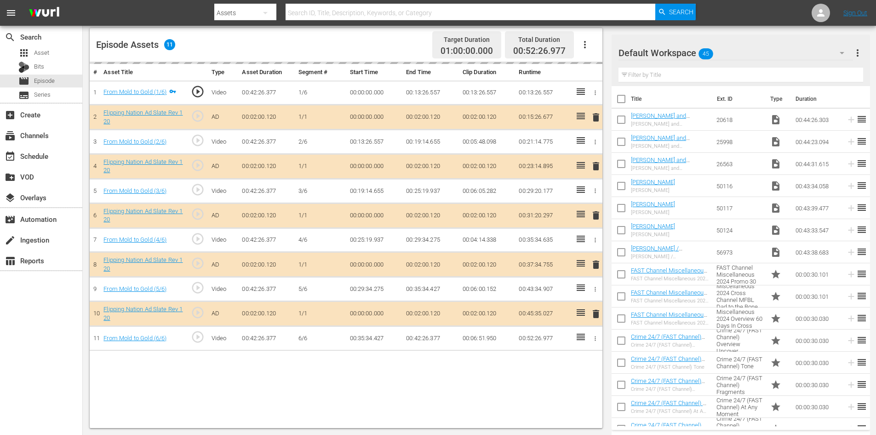
click at [804, 55] on div "Default Workspace 45" at bounding box center [736, 53] width 235 height 26
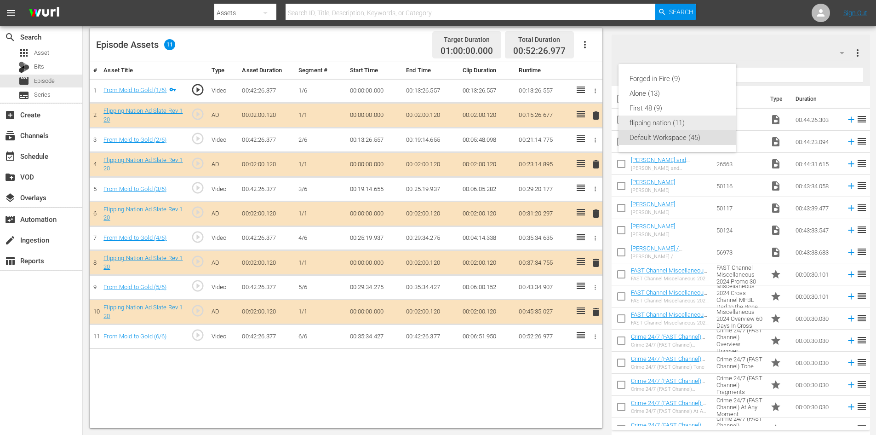
click at [651, 124] on div "flipping nation (11)" at bounding box center [678, 122] width 96 height 15
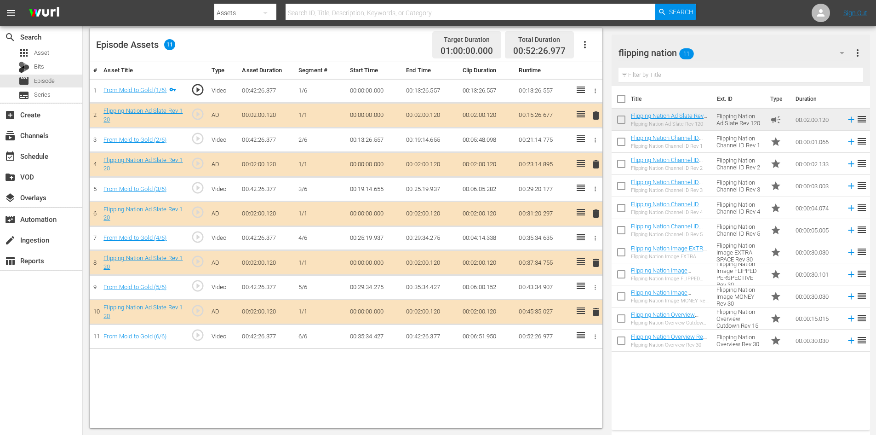
click at [598, 263] on span "delete" at bounding box center [596, 262] width 11 height 11
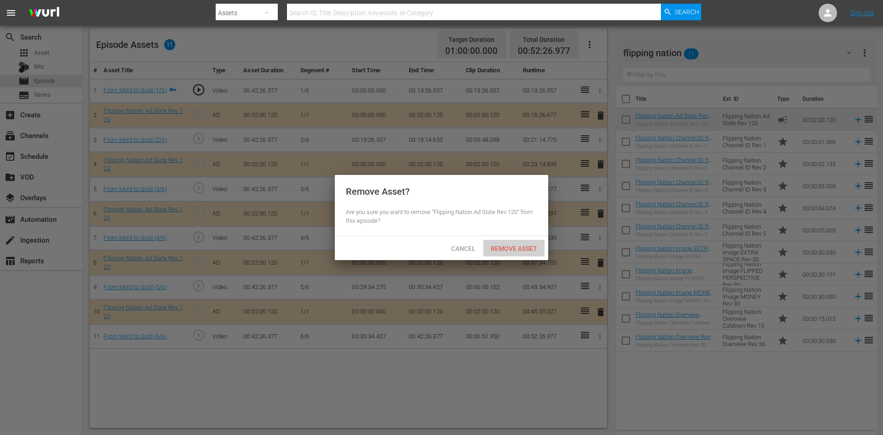
click at [518, 253] on div "Remove Asset" at bounding box center [514, 248] width 61 height 17
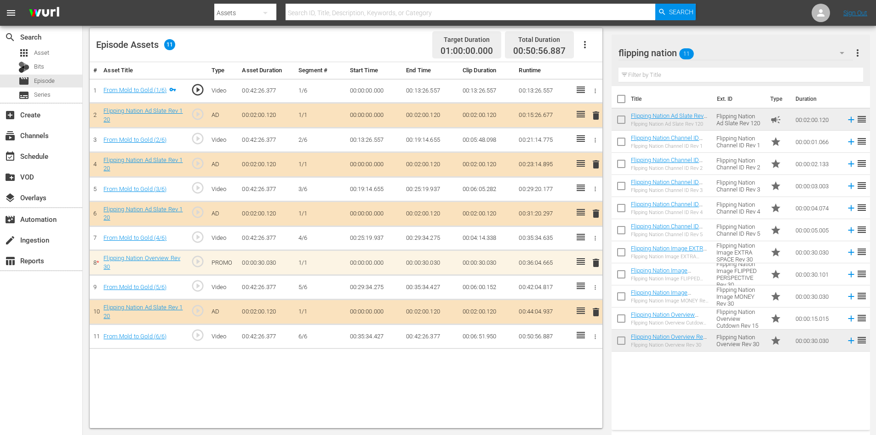
click at [597, 261] on span "delete" at bounding box center [596, 262] width 11 height 11
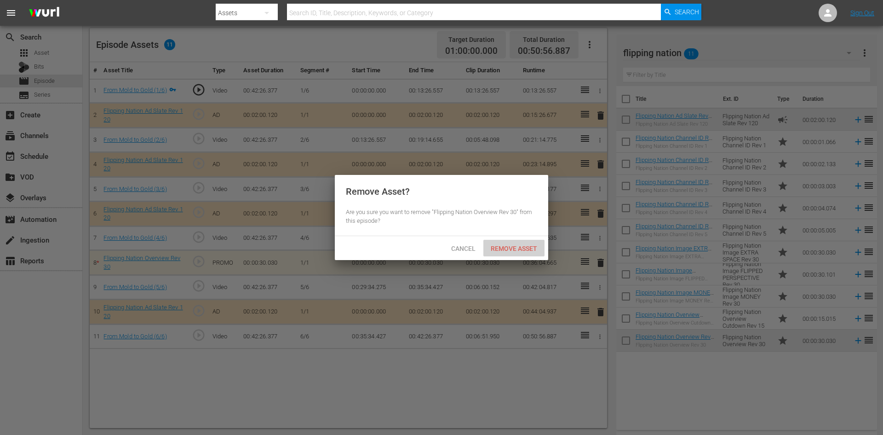
click at [510, 245] on span "Remove Asset" at bounding box center [514, 248] width 61 height 7
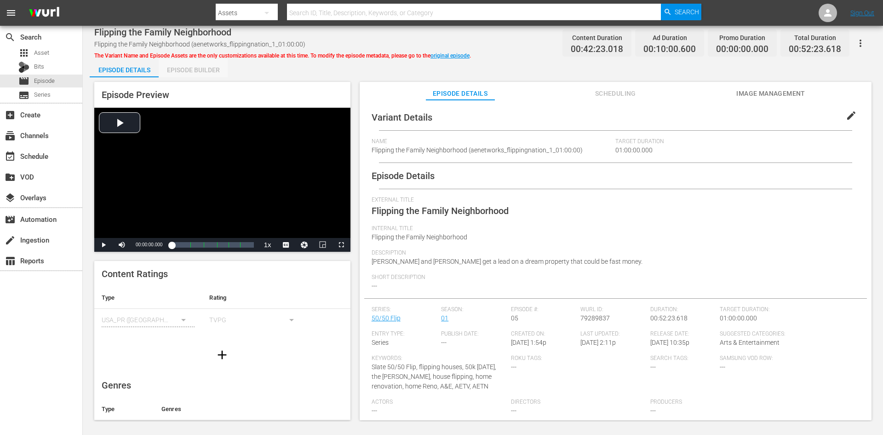
click at [215, 68] on div "Episode Builder" at bounding box center [193, 70] width 69 height 22
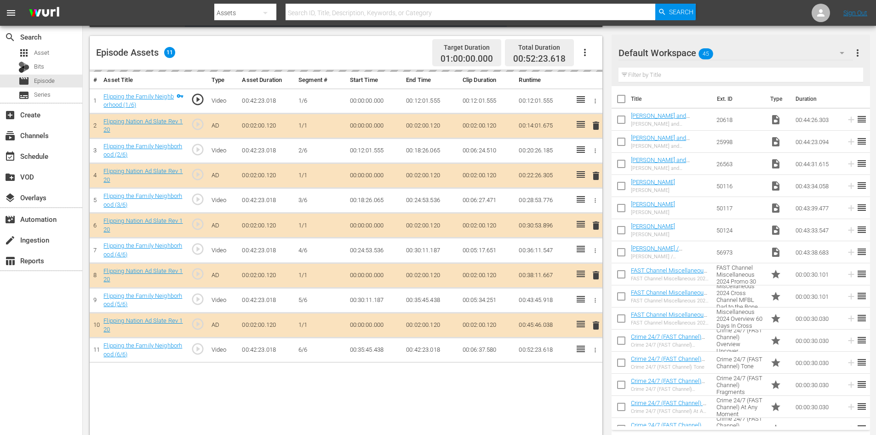
scroll to position [240, 0]
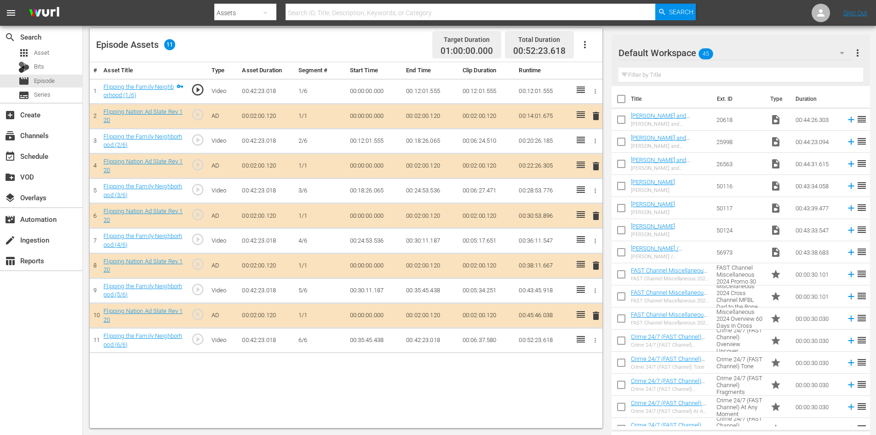
click at [785, 52] on div "Default Workspace 45" at bounding box center [736, 53] width 235 height 26
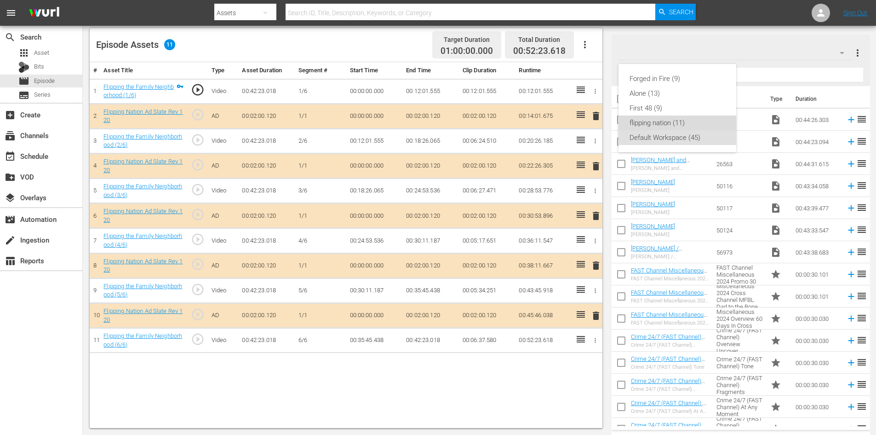
click at [674, 125] on div "flipping nation (11)" at bounding box center [678, 122] width 96 height 15
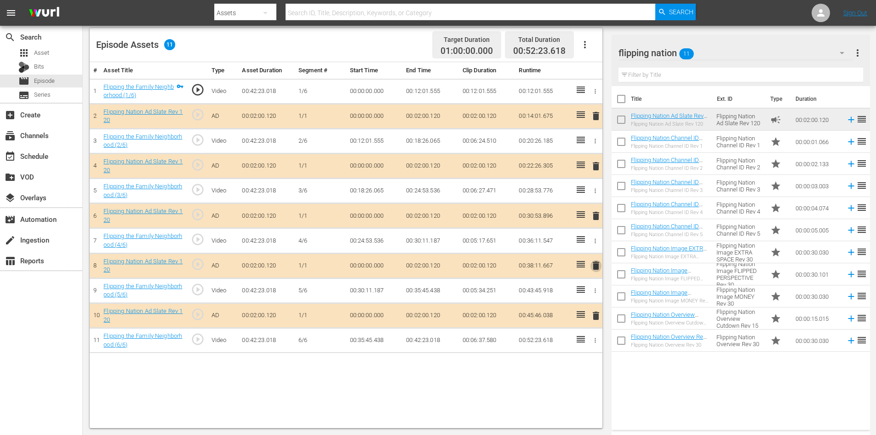
click at [597, 265] on span "delete" at bounding box center [596, 265] width 11 height 11
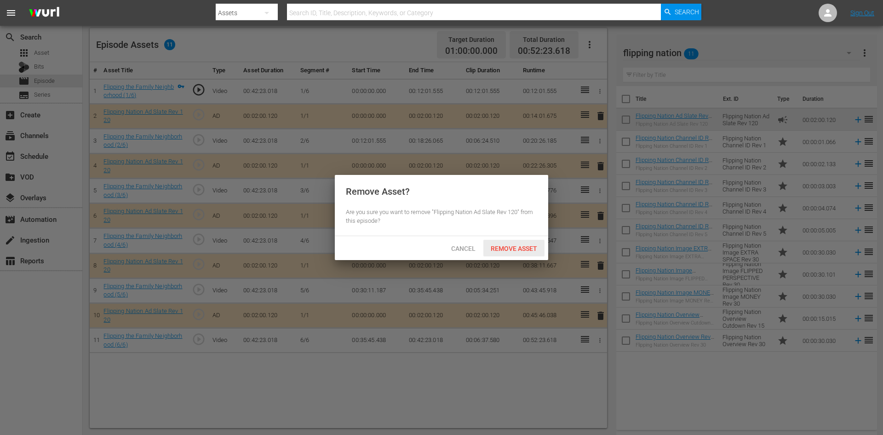
click at [523, 243] on div "Remove Asset" at bounding box center [514, 248] width 61 height 17
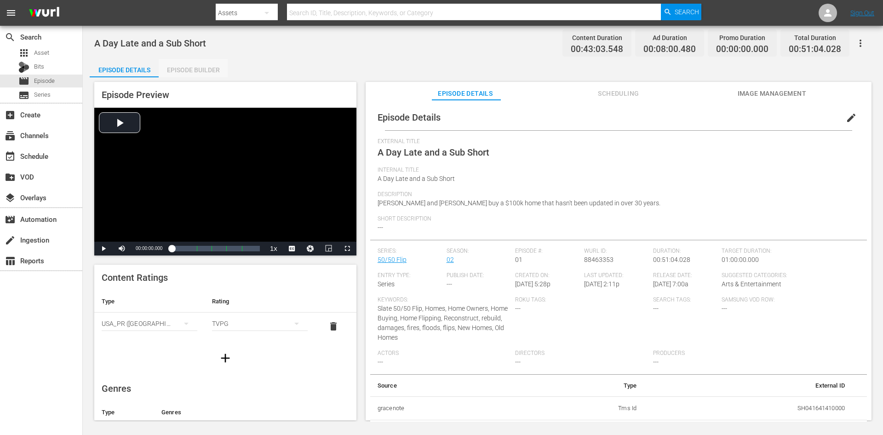
click at [196, 72] on div "Episode Builder" at bounding box center [193, 70] width 69 height 22
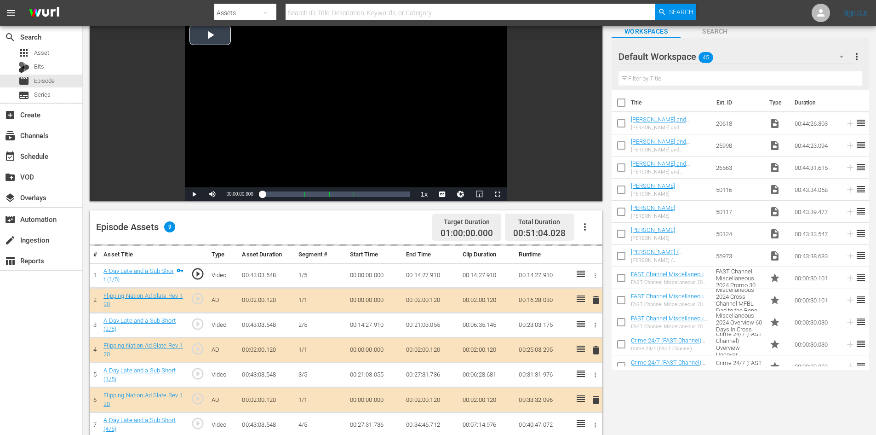
scroll to position [240, 0]
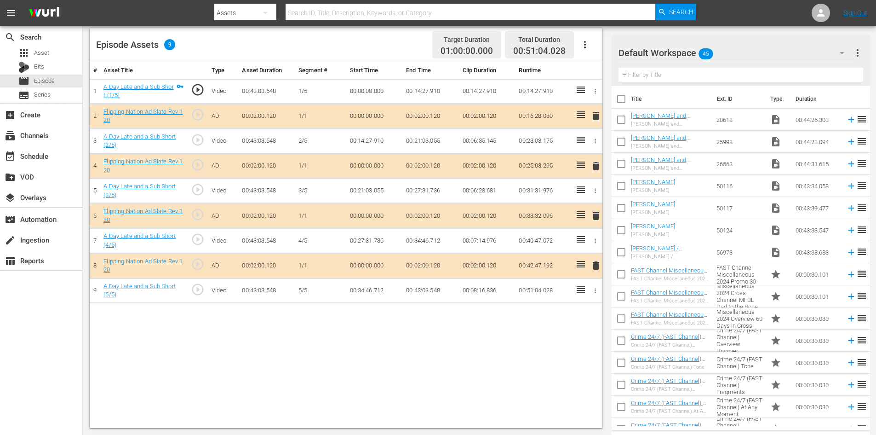
click at [814, 55] on div "Default Workspace 45" at bounding box center [736, 53] width 235 height 26
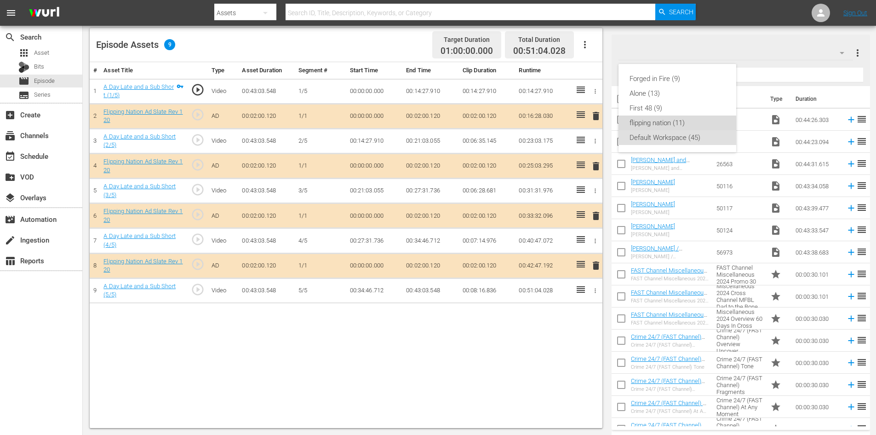
click at [659, 125] on div "flipping nation (11)" at bounding box center [678, 122] width 96 height 15
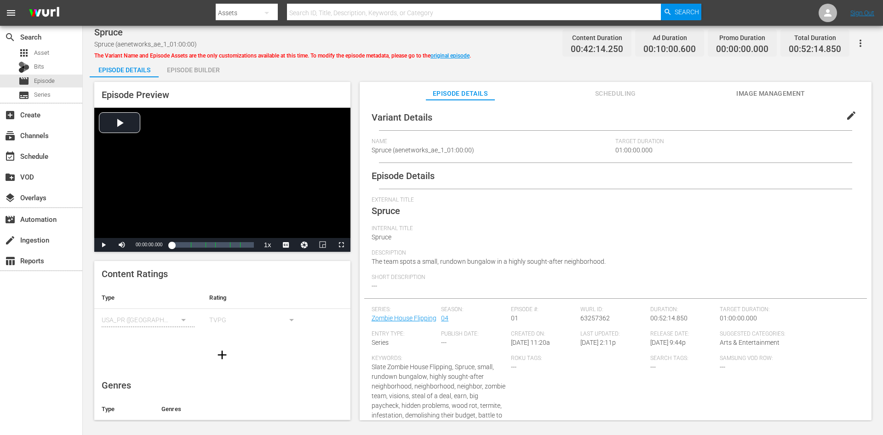
click at [206, 73] on div "Episode Builder" at bounding box center [193, 70] width 69 height 22
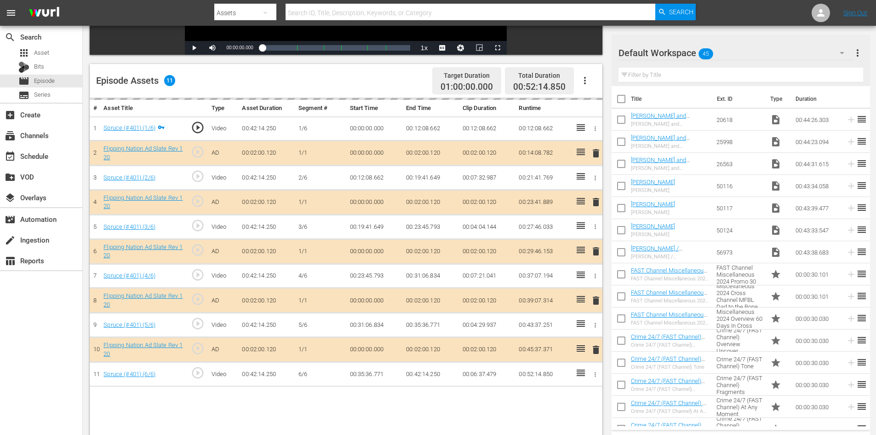
scroll to position [240, 0]
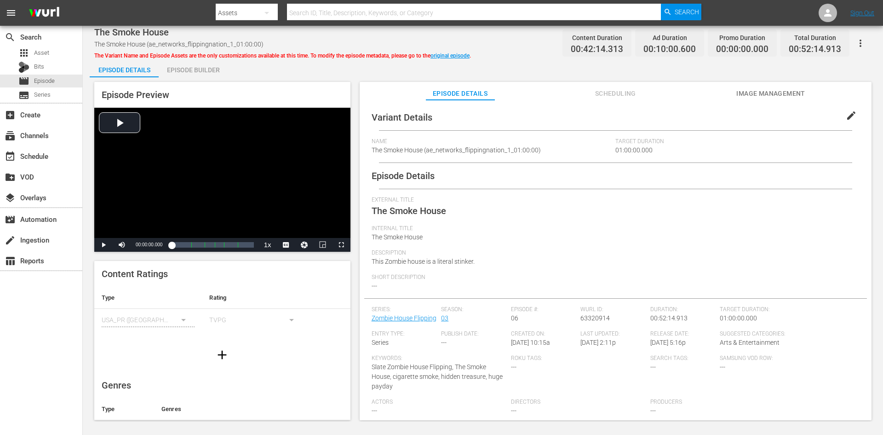
click at [186, 69] on div "Episode Builder" at bounding box center [193, 70] width 69 height 22
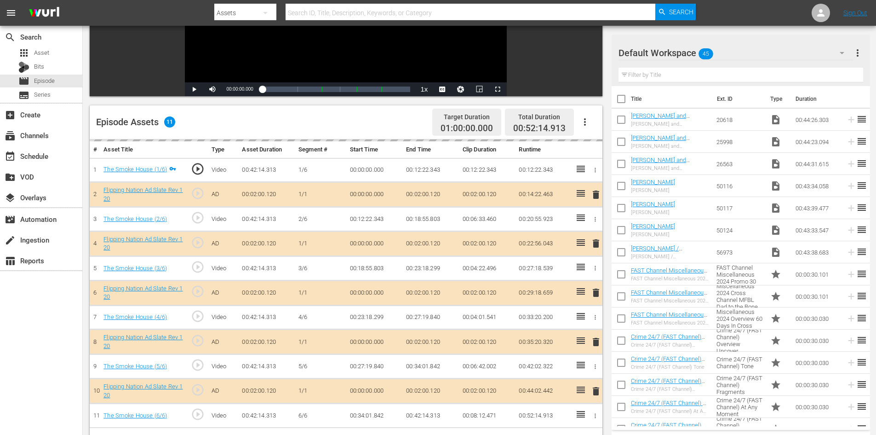
scroll to position [240, 0]
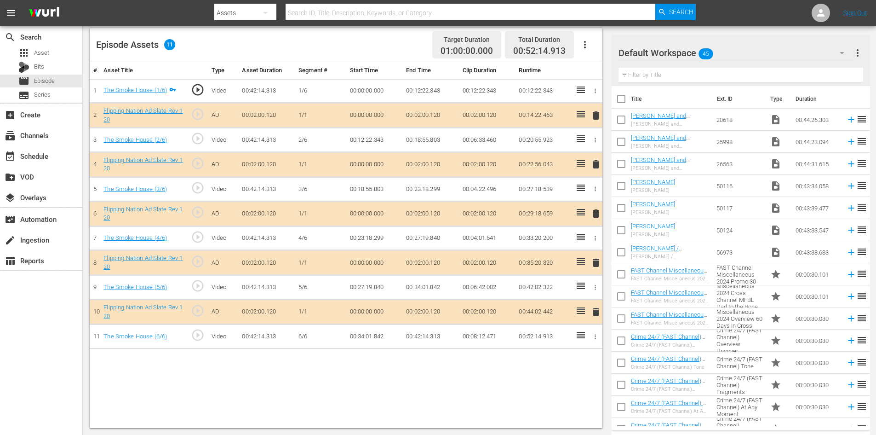
click at [773, 51] on div "Default Workspace 45" at bounding box center [736, 53] width 235 height 26
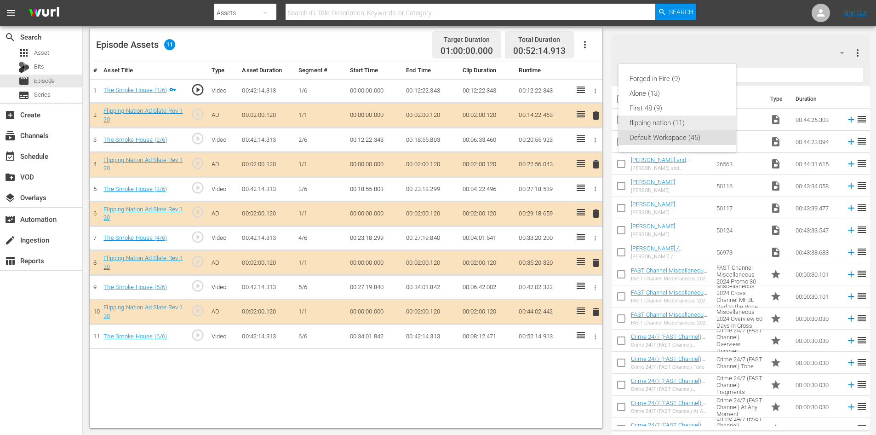
click at [652, 119] on div "flipping nation (11)" at bounding box center [678, 122] width 96 height 15
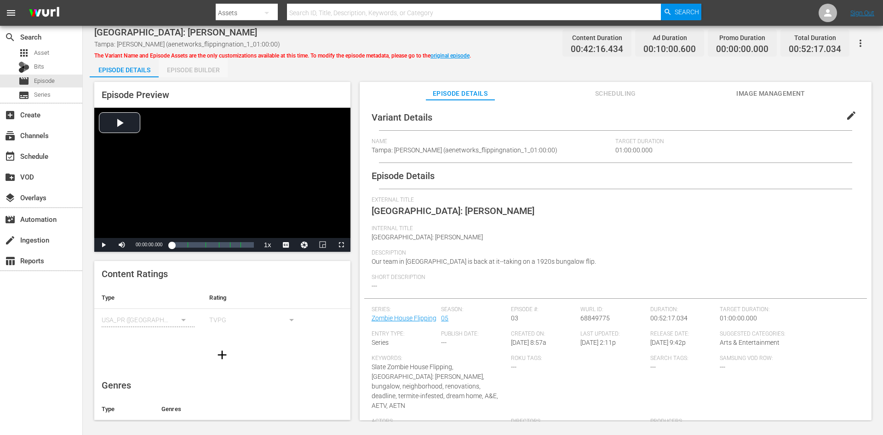
click at [189, 66] on div "Episode Builder" at bounding box center [193, 70] width 69 height 22
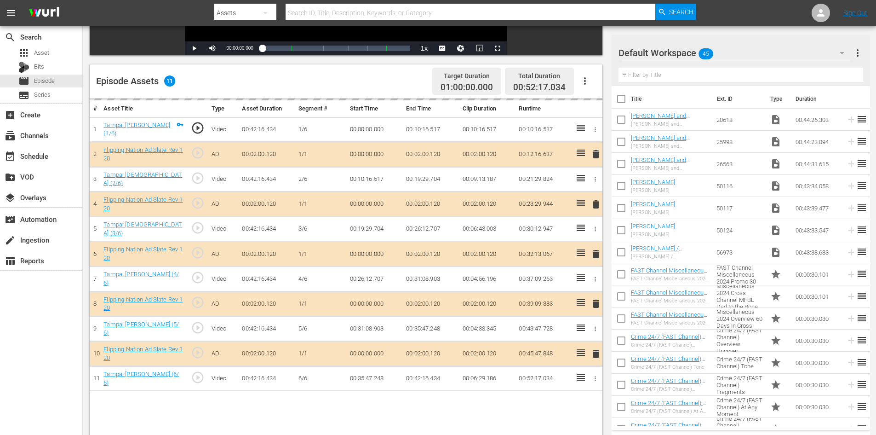
scroll to position [230, 0]
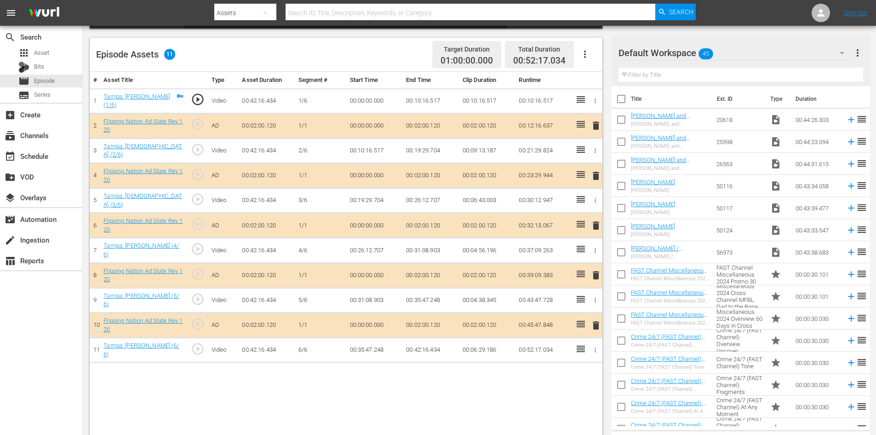
click at [815, 54] on div "Default Workspace 45" at bounding box center [736, 53] width 235 height 26
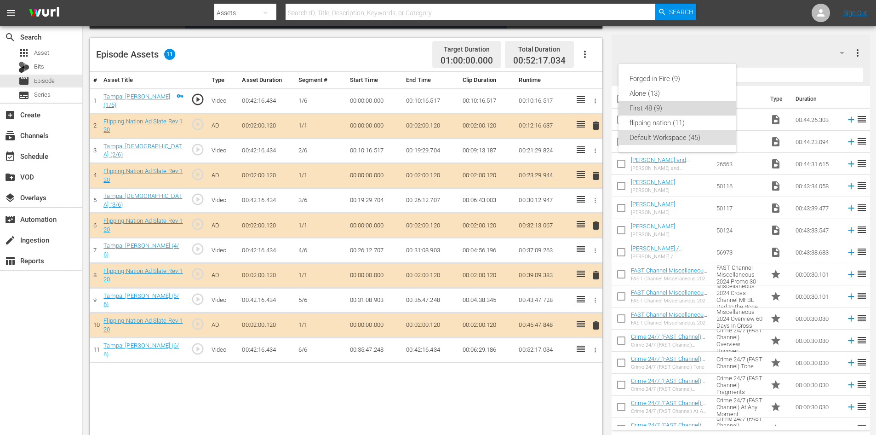
click at [666, 113] on div "First 48 (9)" at bounding box center [678, 108] width 96 height 15
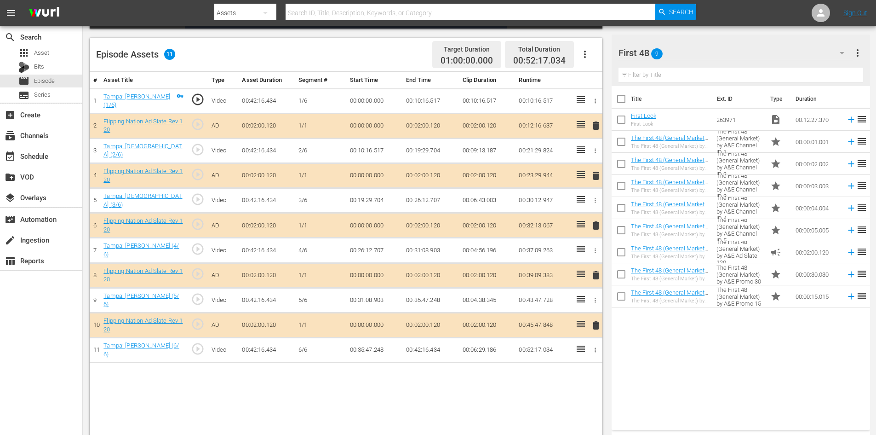
click at [774, 50] on div "First 48 9" at bounding box center [736, 53] width 235 height 26
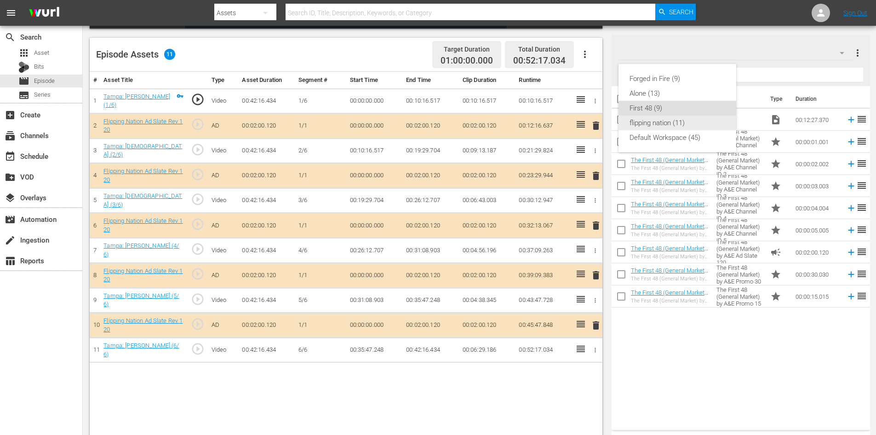
click at [657, 118] on div "flipping nation (11)" at bounding box center [678, 122] width 96 height 15
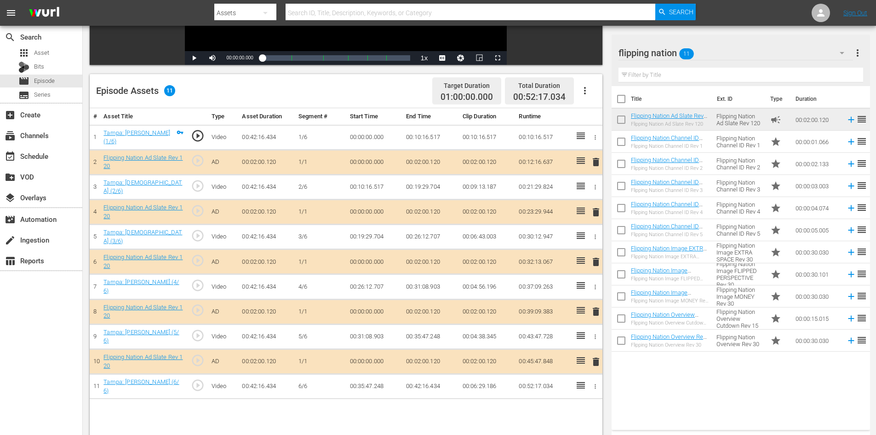
scroll to position [240, 0]
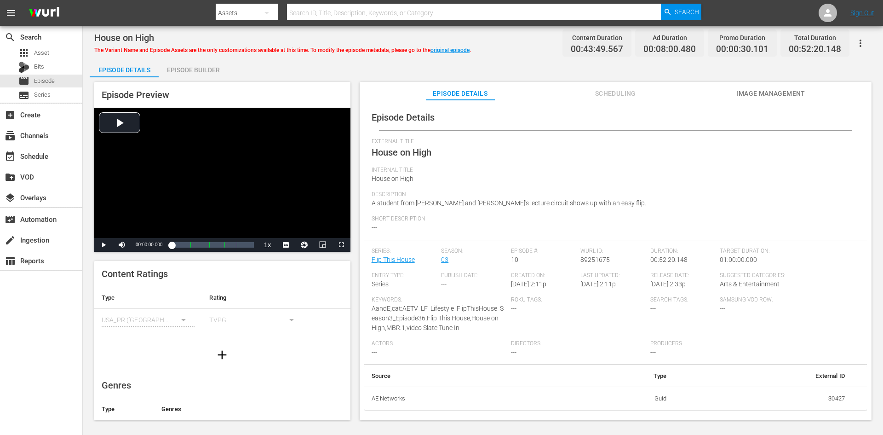
click at [183, 72] on div "Episode Builder" at bounding box center [193, 70] width 69 height 22
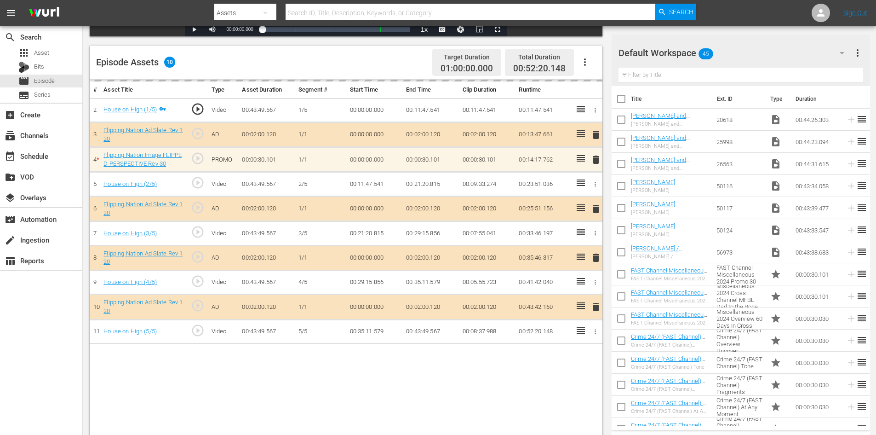
scroll to position [230, 0]
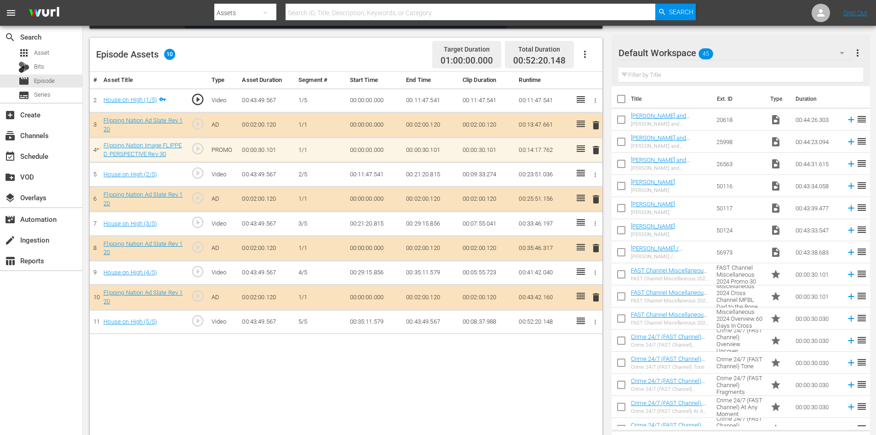
click at [823, 49] on div "Default Workspace 45" at bounding box center [736, 53] width 235 height 26
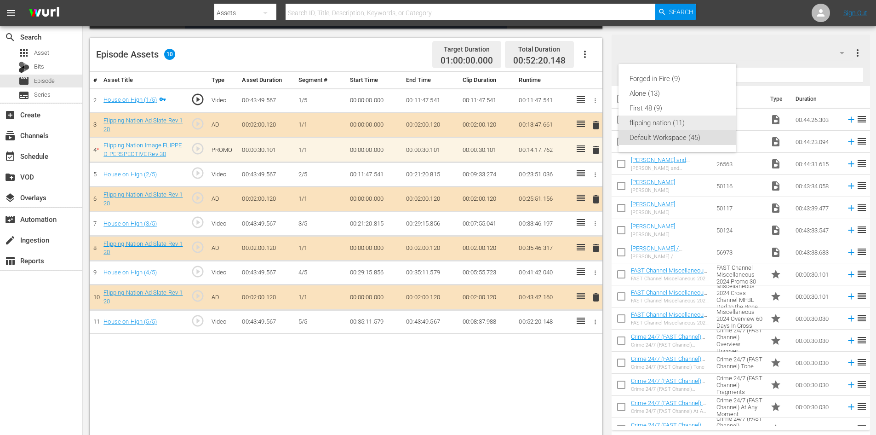
click at [677, 127] on div "flipping nation (11)" at bounding box center [678, 122] width 96 height 15
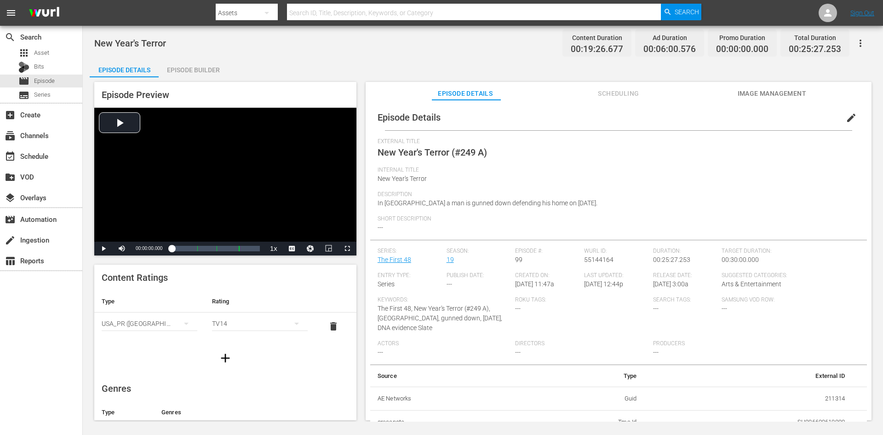
click at [200, 69] on div "Episode Builder" at bounding box center [193, 70] width 69 height 22
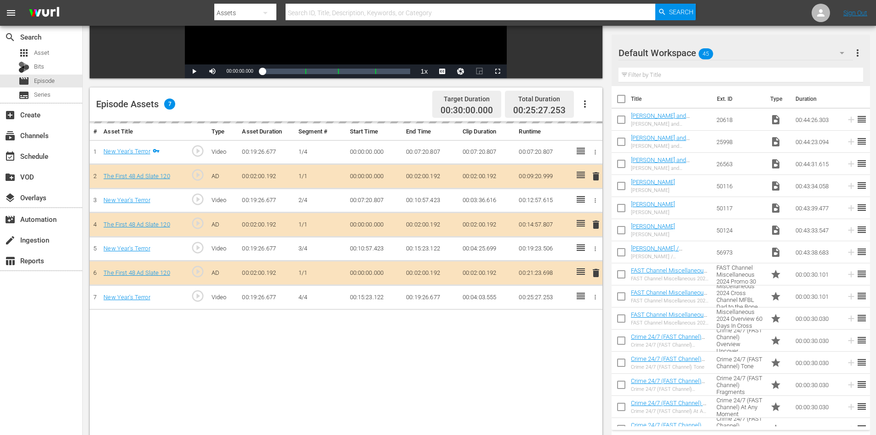
scroll to position [240, 0]
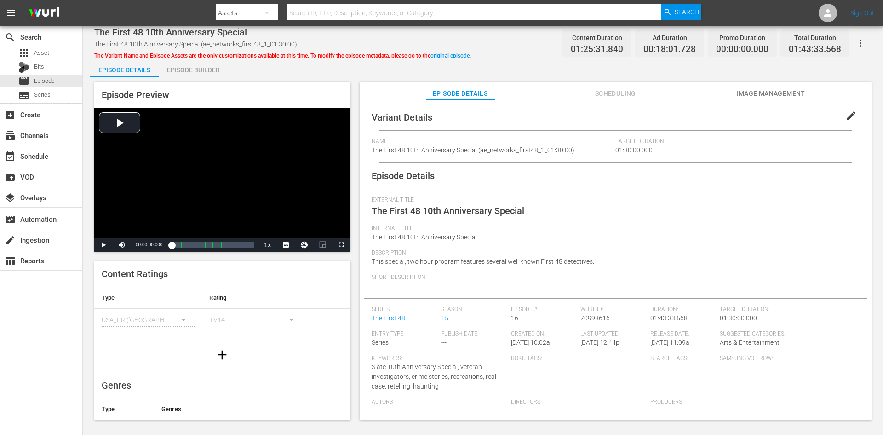
click at [210, 68] on div "Episode Builder" at bounding box center [193, 70] width 69 height 22
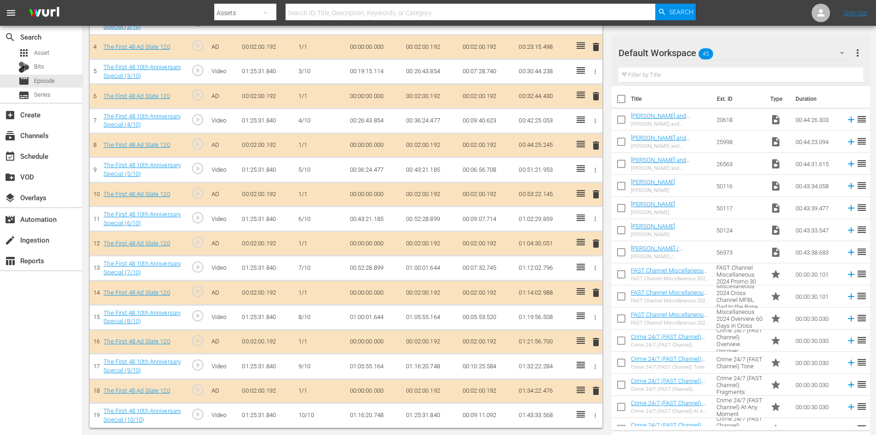
scroll to position [357, 0]
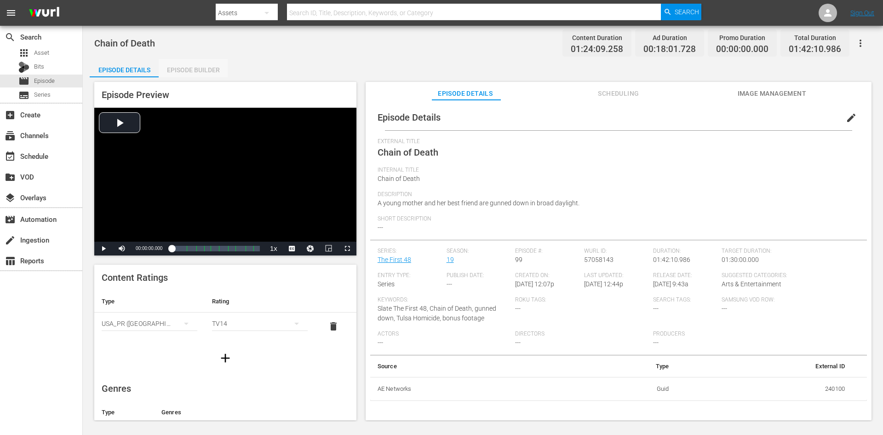
click at [199, 67] on div "Episode Builder" at bounding box center [193, 70] width 69 height 22
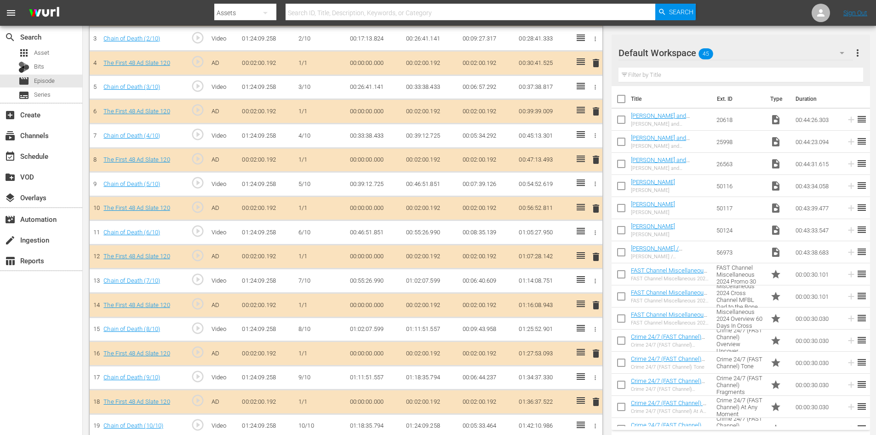
scroll to position [352, 0]
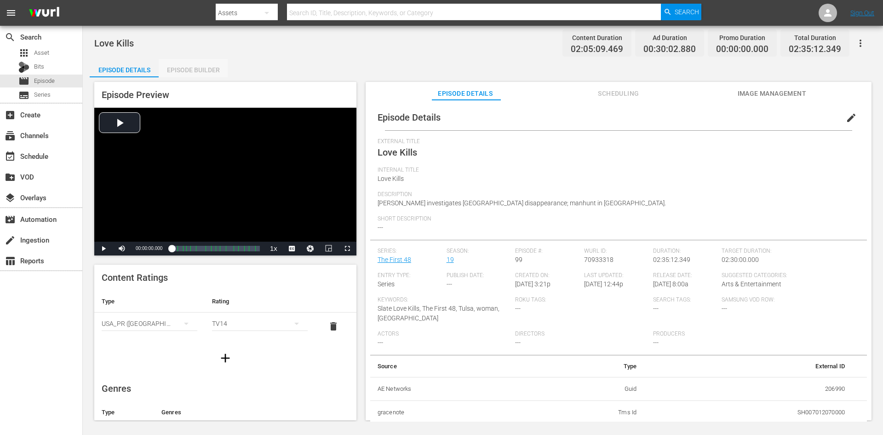
click at [191, 64] on div "Episode Builder" at bounding box center [193, 70] width 69 height 22
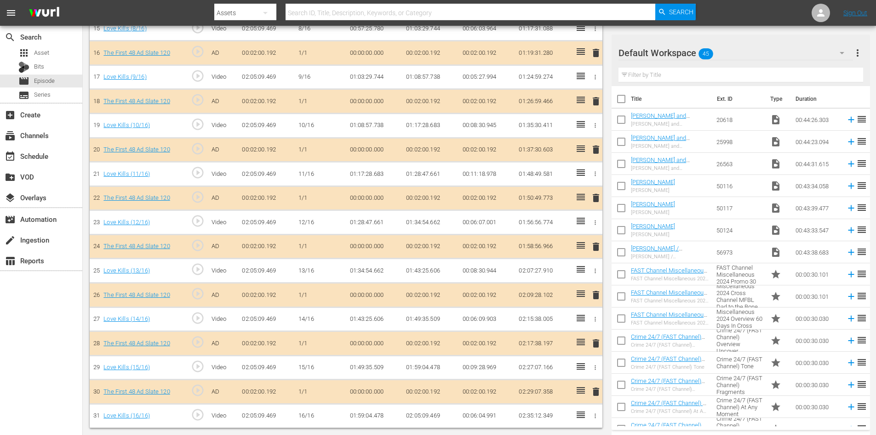
scroll to position [640, 0]
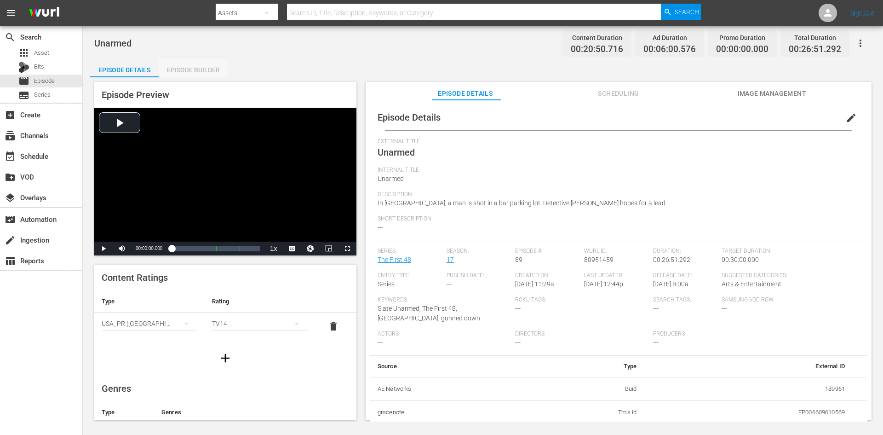
click at [188, 67] on div "Episode Builder" at bounding box center [193, 70] width 69 height 22
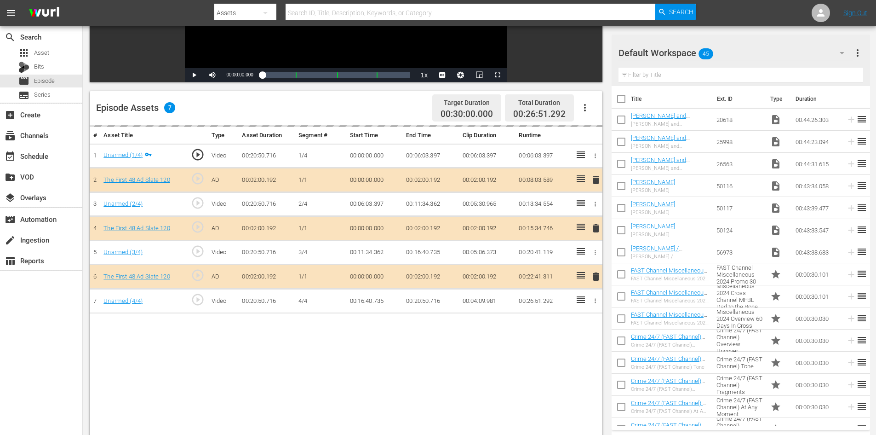
scroll to position [240, 0]
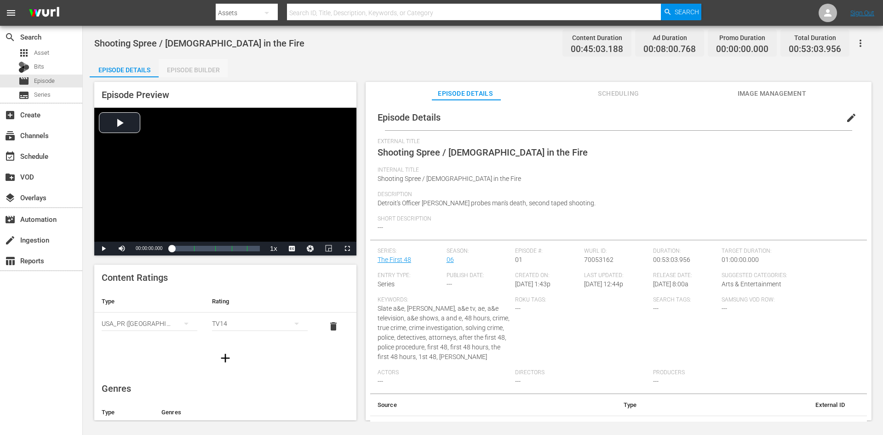
click at [197, 74] on div "Episode Builder" at bounding box center [193, 70] width 69 height 22
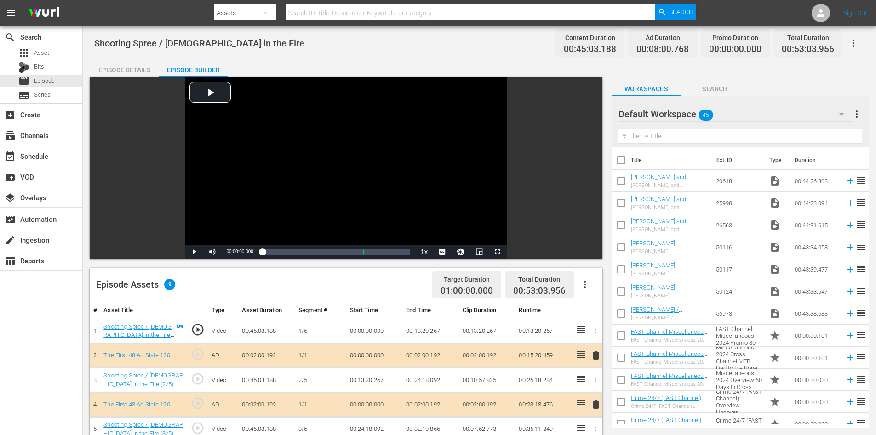
click at [768, 118] on div "Default Workspace 45" at bounding box center [736, 114] width 234 height 26
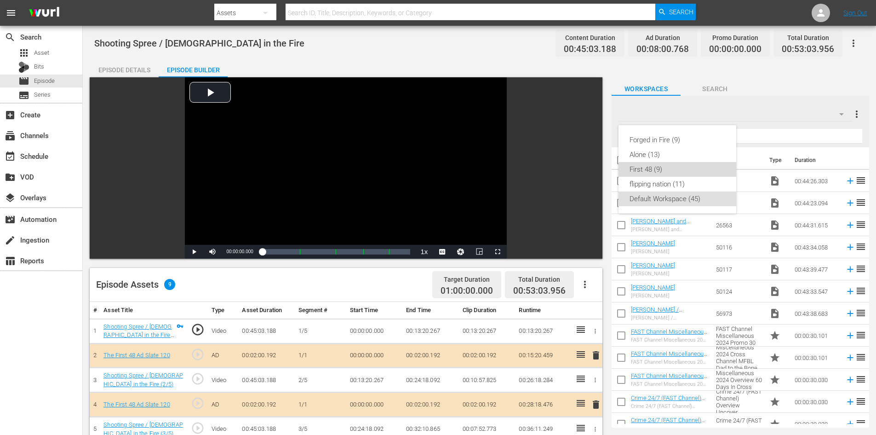
click at [642, 171] on div "First 48 (9)" at bounding box center [678, 169] width 96 height 15
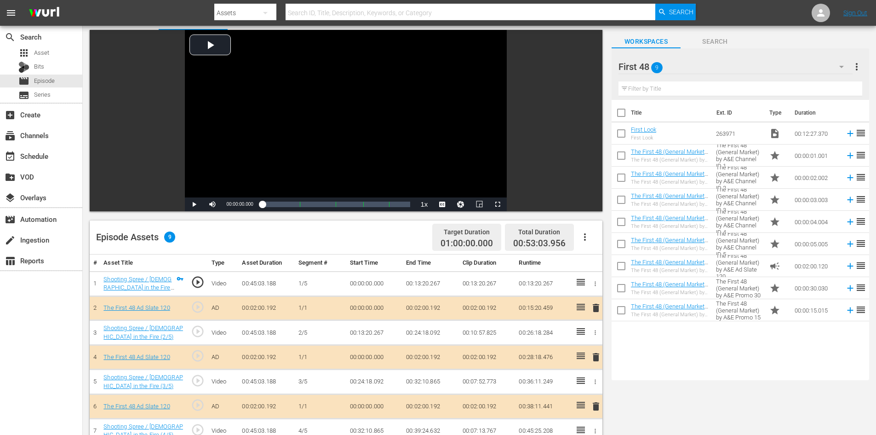
scroll to position [240, 0]
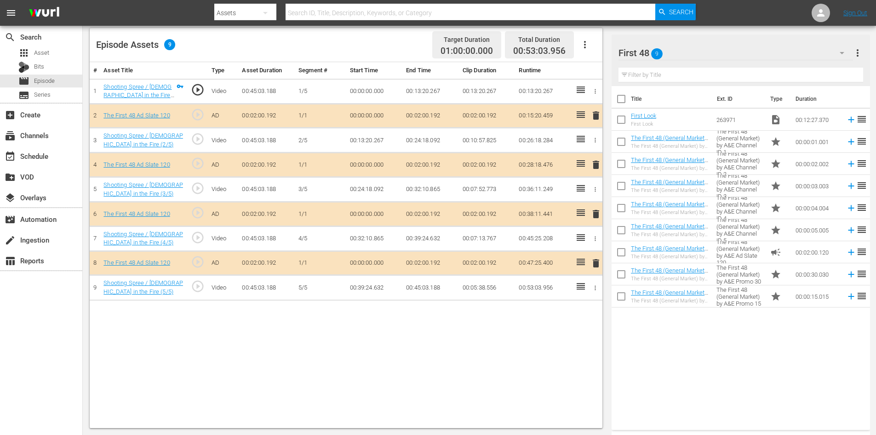
click at [596, 214] on span "delete" at bounding box center [596, 213] width 11 height 11
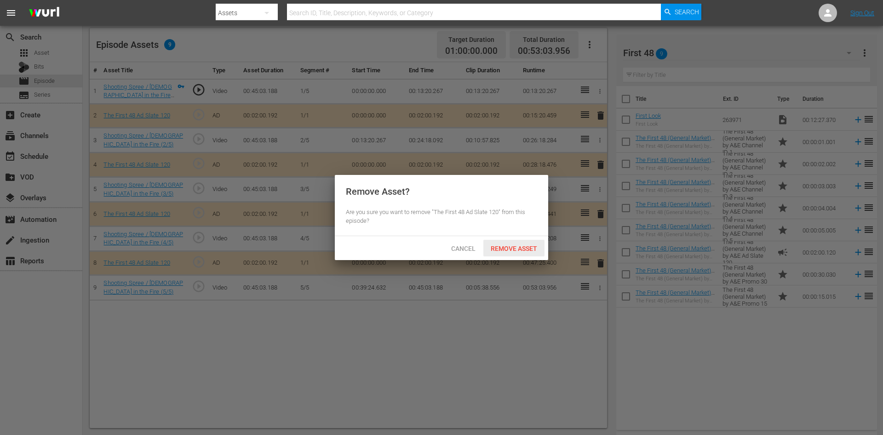
click at [507, 247] on span "Remove Asset" at bounding box center [514, 248] width 61 height 7
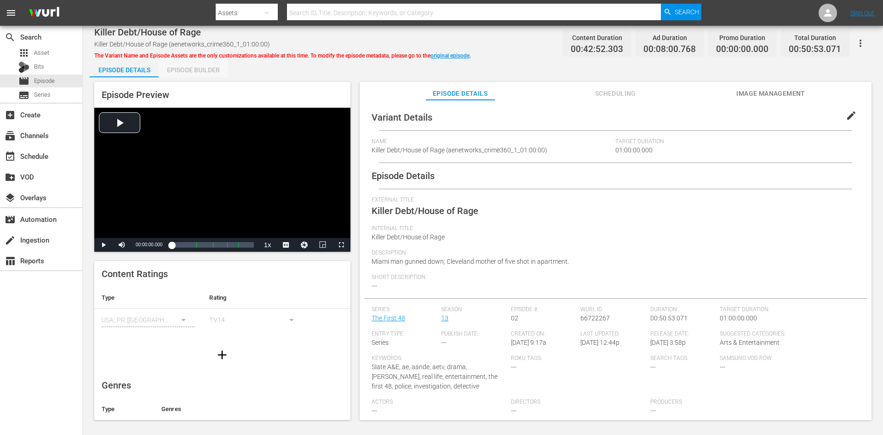
click at [193, 68] on div "Episode Builder" at bounding box center [193, 70] width 69 height 22
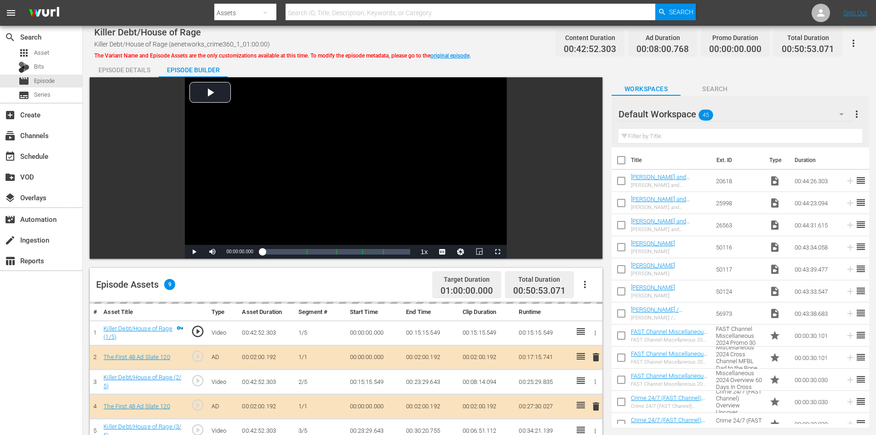
click at [750, 111] on div "Default Workspace 45" at bounding box center [736, 114] width 234 height 26
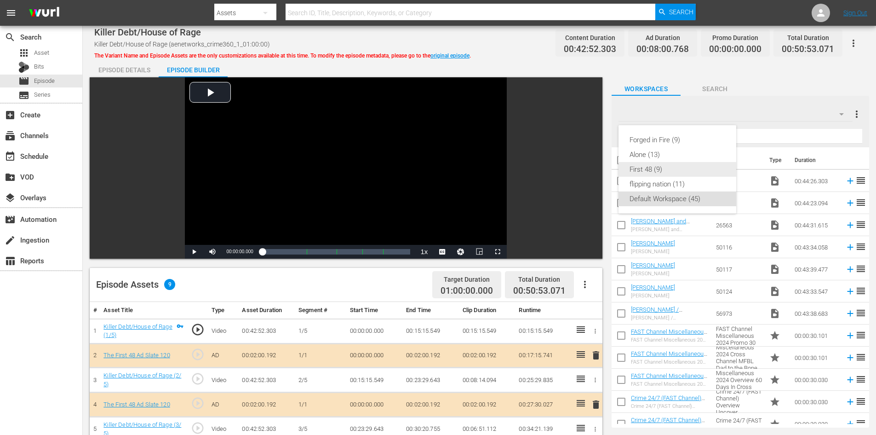
click at [641, 167] on div "First 48 (9)" at bounding box center [678, 169] width 96 height 15
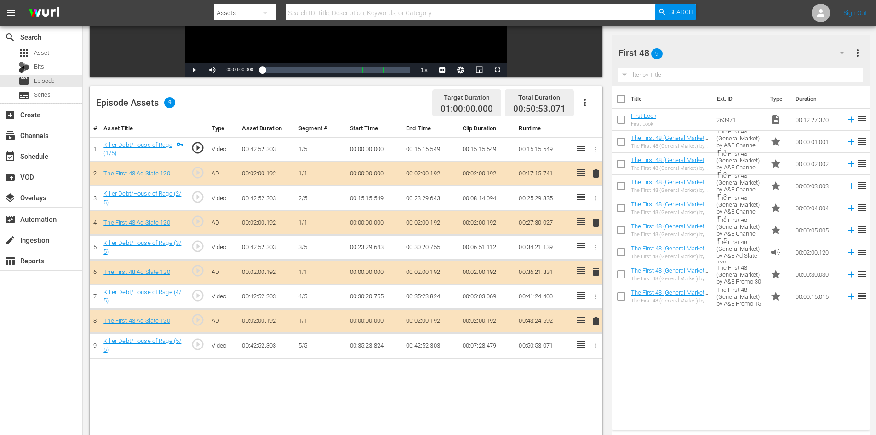
scroll to position [240, 0]
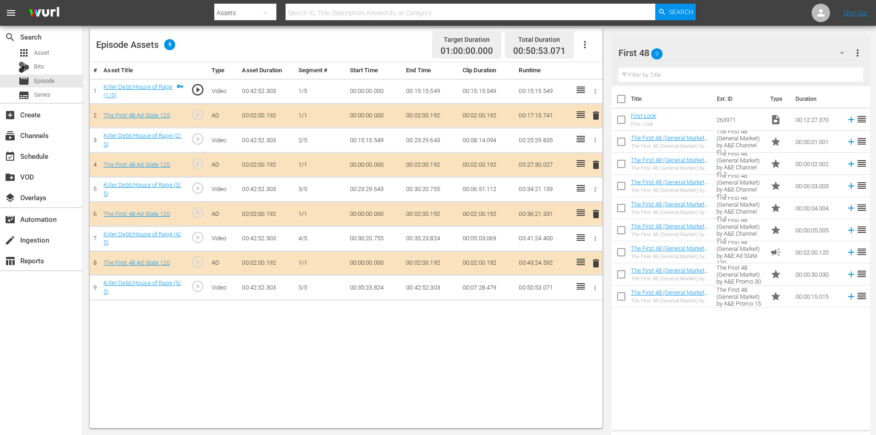
click at [595, 213] on span "delete" at bounding box center [596, 213] width 11 height 11
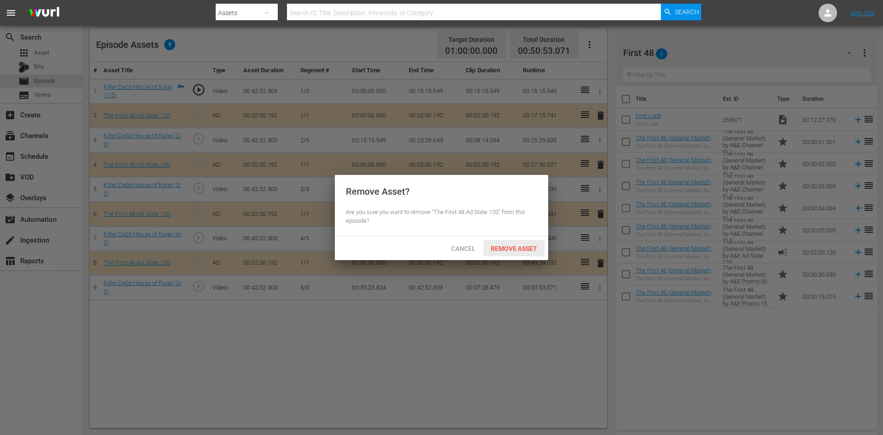
click at [509, 248] on span "Remove Asset" at bounding box center [514, 248] width 61 height 7
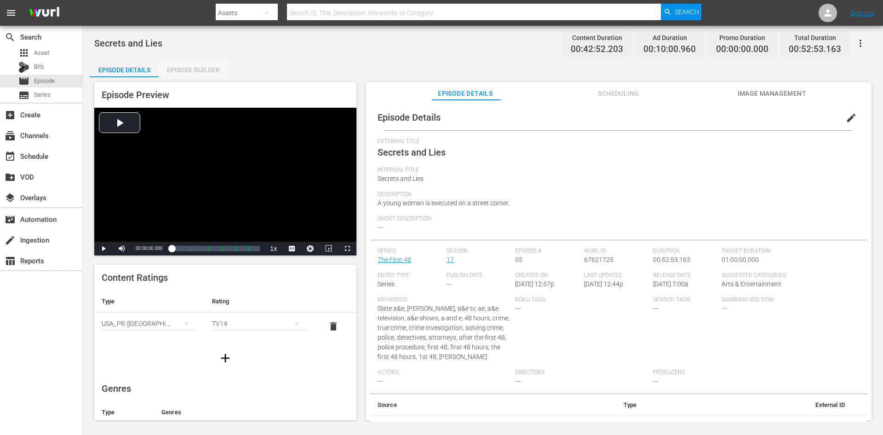
click at [205, 66] on div "Episode Builder" at bounding box center [193, 70] width 69 height 22
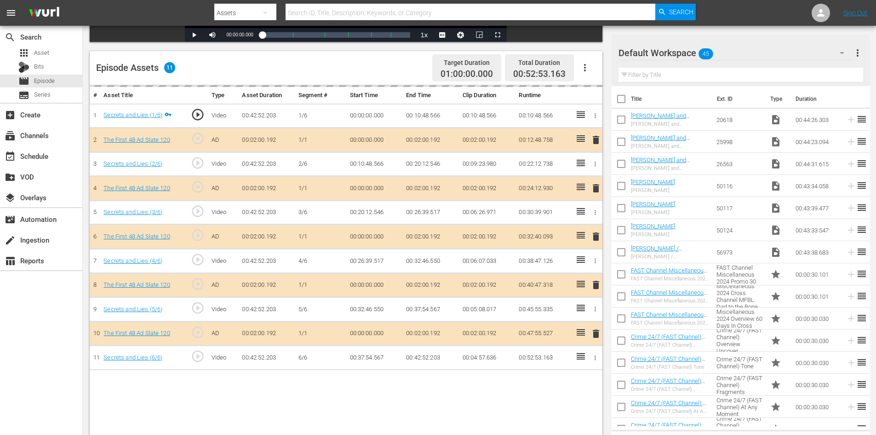
scroll to position [240, 0]
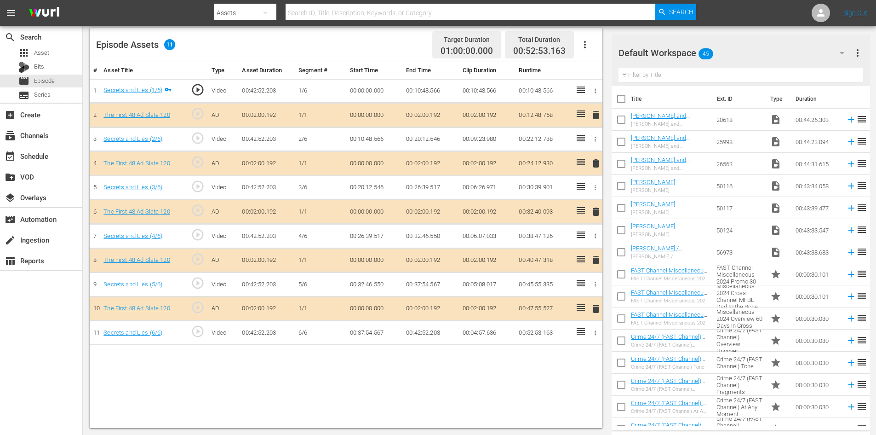
click at [768, 54] on div "Default Workspace 45" at bounding box center [736, 53] width 235 height 26
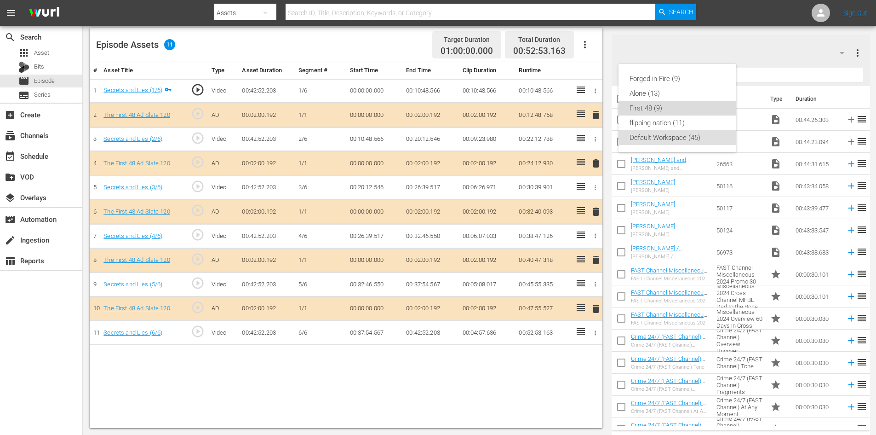
click at [648, 111] on div "First 48 (9)" at bounding box center [678, 108] width 96 height 15
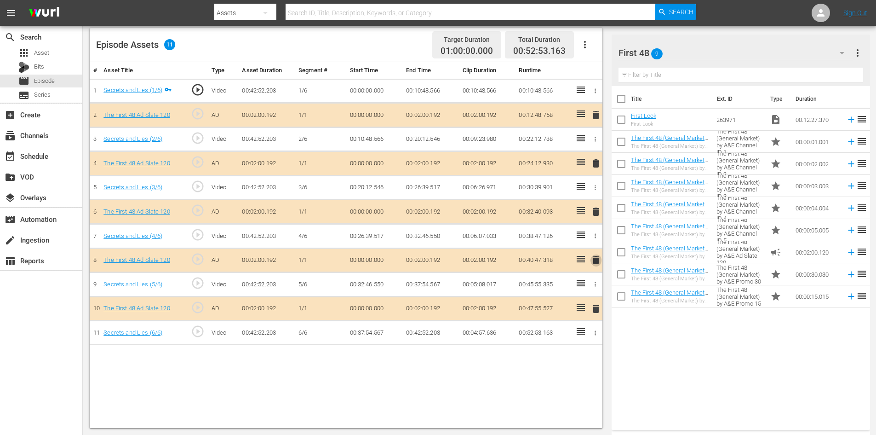
click at [598, 261] on span "delete" at bounding box center [596, 259] width 11 height 11
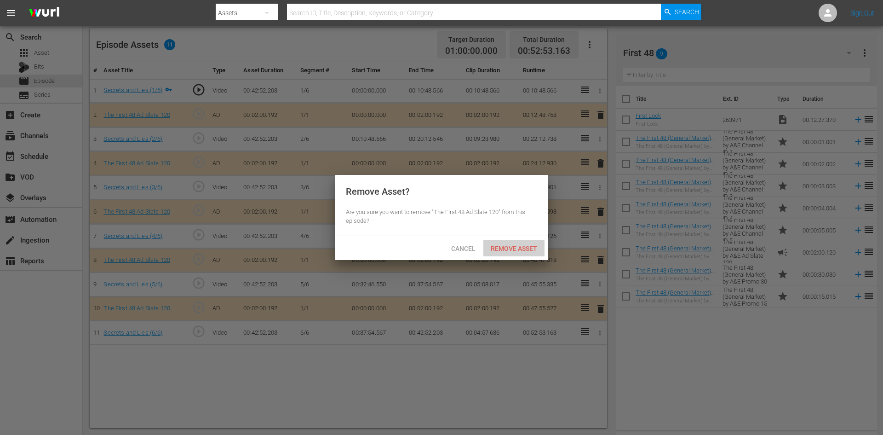
click at [531, 250] on span "Remove Asset" at bounding box center [514, 248] width 61 height 7
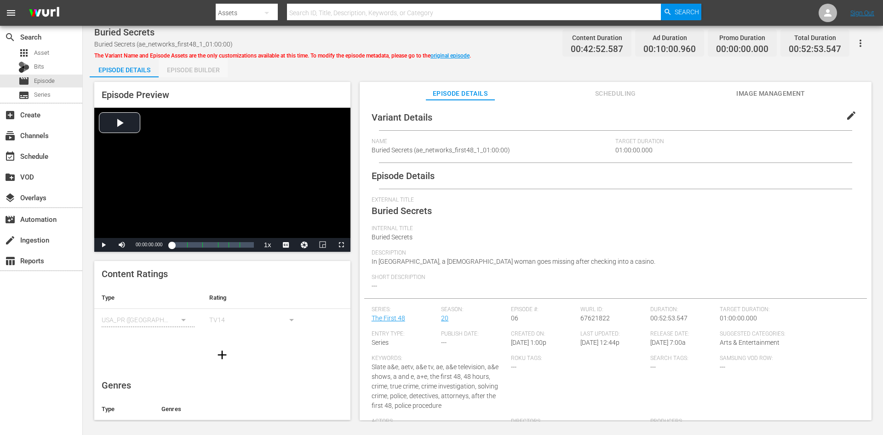
click at [177, 70] on div "Episode Builder" at bounding box center [193, 70] width 69 height 22
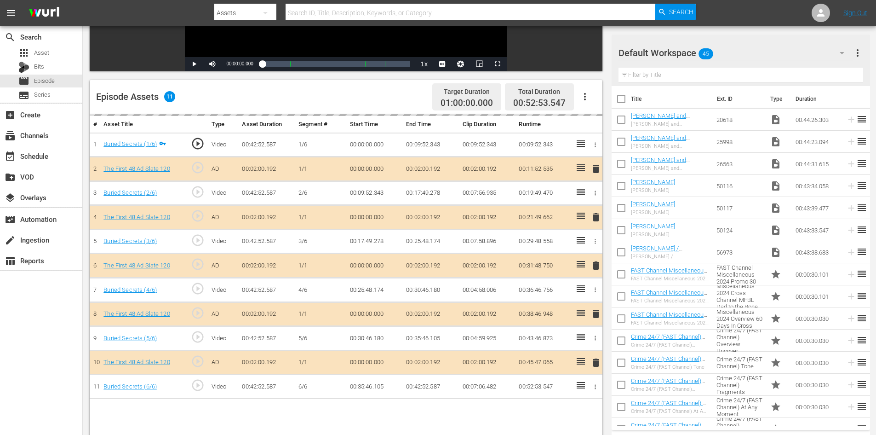
scroll to position [240, 0]
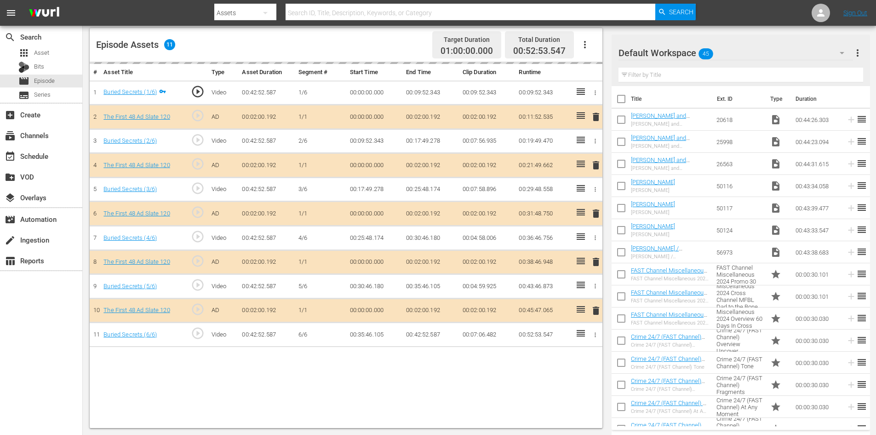
click at [784, 44] on div "Default Workspace 45" at bounding box center [736, 53] width 235 height 26
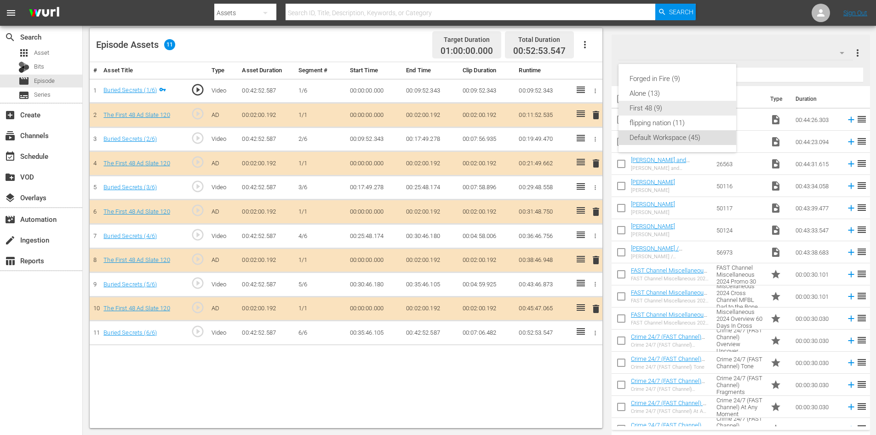
click at [631, 104] on div "First 48 (9)" at bounding box center [678, 108] width 96 height 15
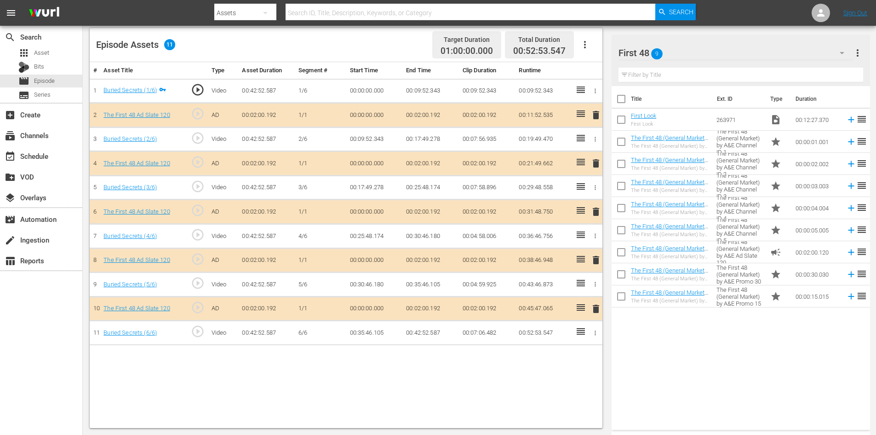
click at [593, 261] on span "delete" at bounding box center [596, 259] width 11 height 11
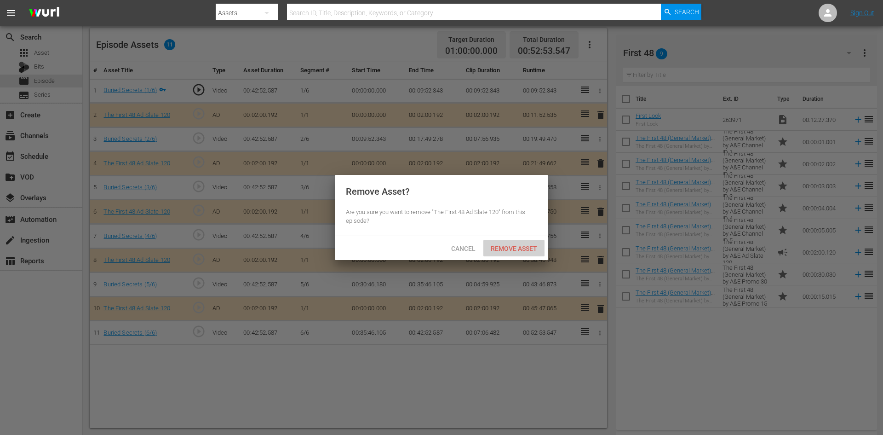
click at [518, 249] on span "Remove Asset" at bounding box center [514, 248] width 61 height 7
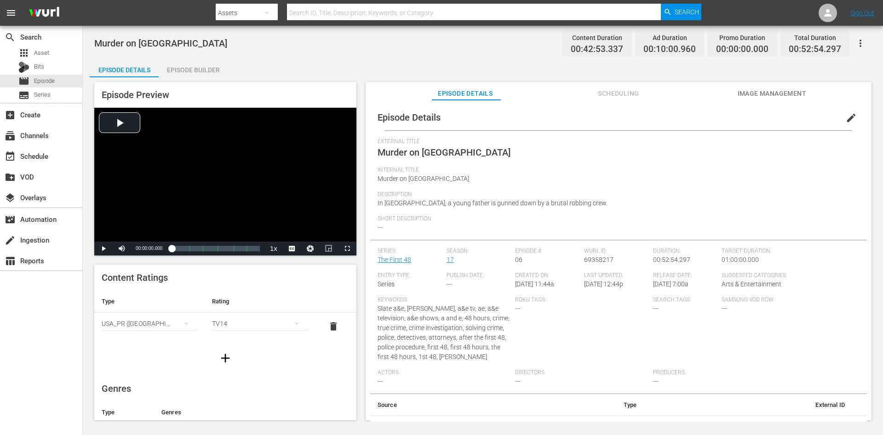
click at [201, 72] on div "Episode Builder" at bounding box center [193, 70] width 69 height 22
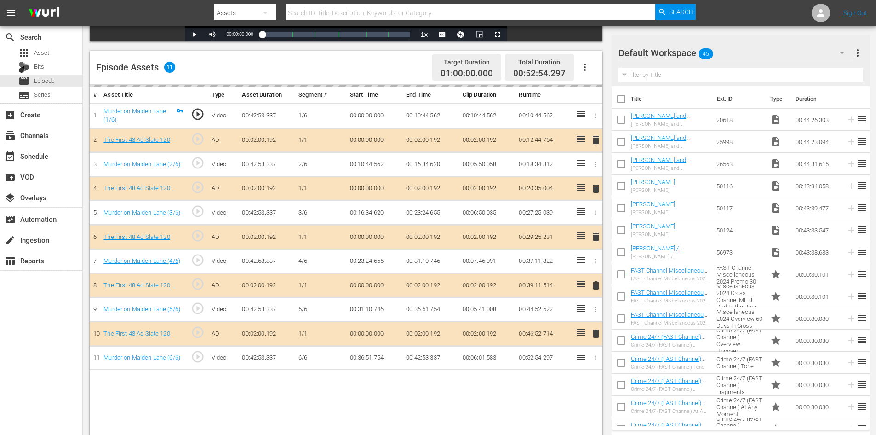
scroll to position [240, 0]
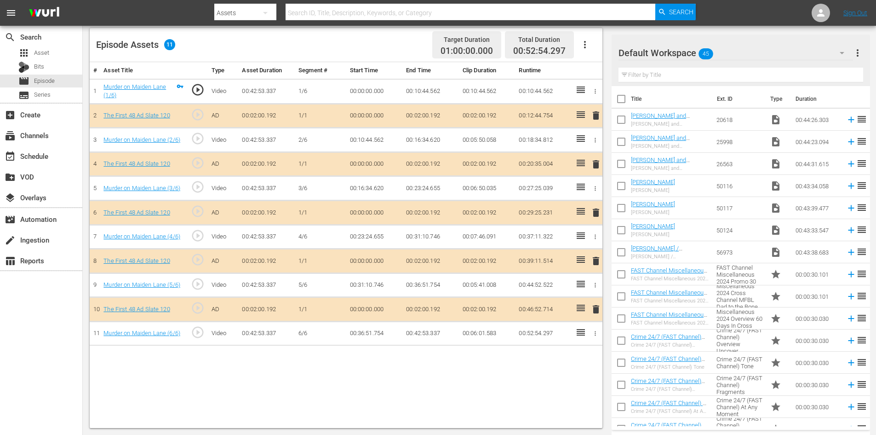
click at [767, 57] on div "Default Workspace 45" at bounding box center [736, 53] width 235 height 26
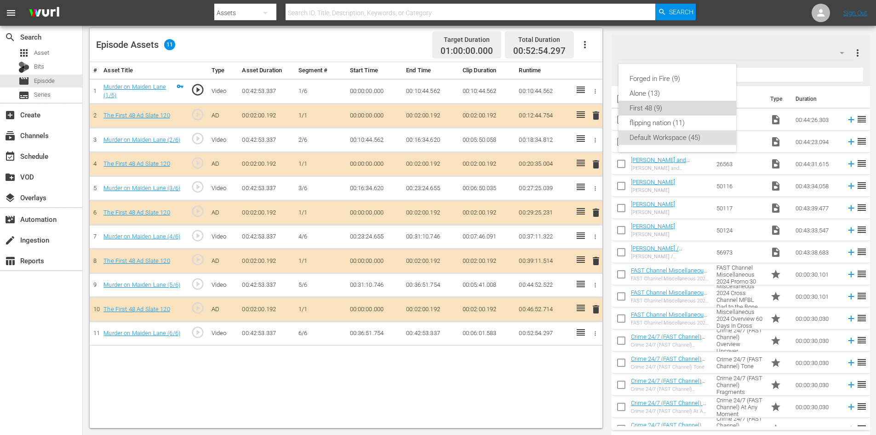
click at [651, 111] on div "First 48 (9)" at bounding box center [678, 108] width 96 height 15
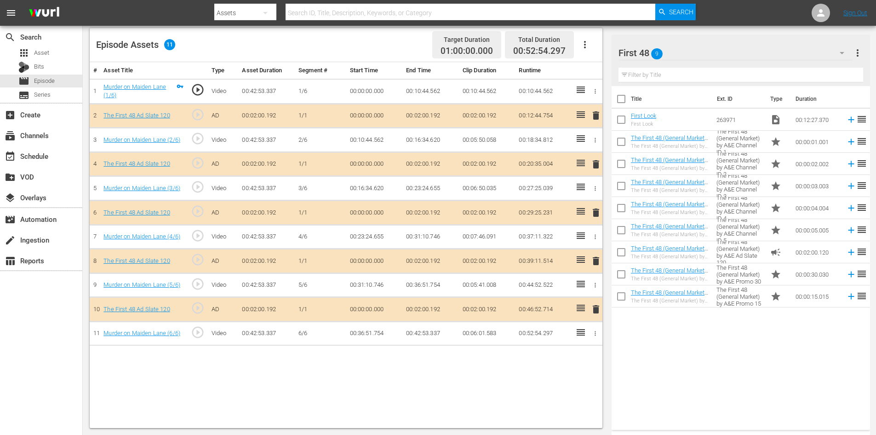
click at [595, 261] on span "delete" at bounding box center [596, 260] width 11 height 11
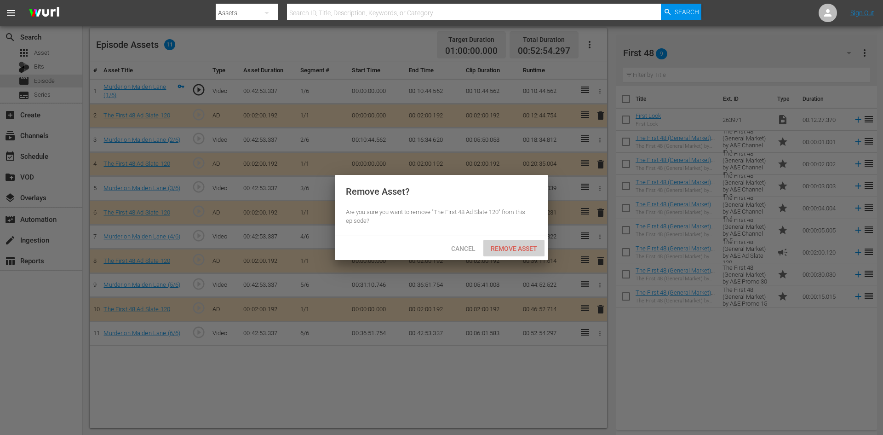
click at [503, 249] on span "Remove Asset" at bounding box center [514, 248] width 61 height 7
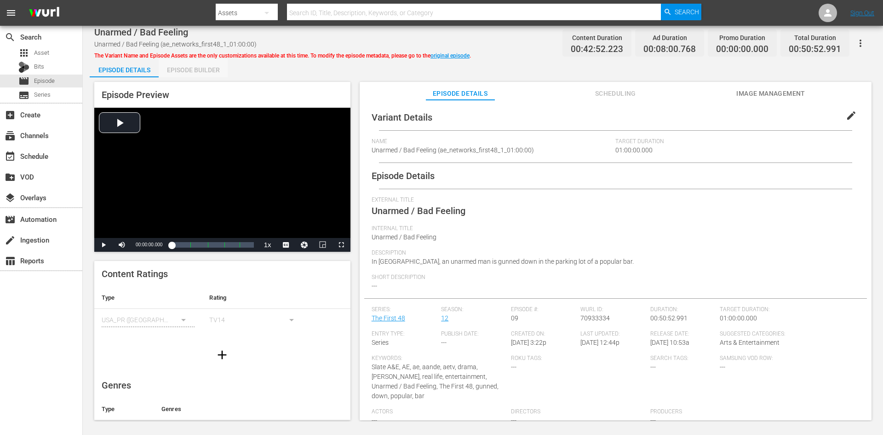
click at [205, 65] on div "Episode Builder" at bounding box center [193, 70] width 69 height 22
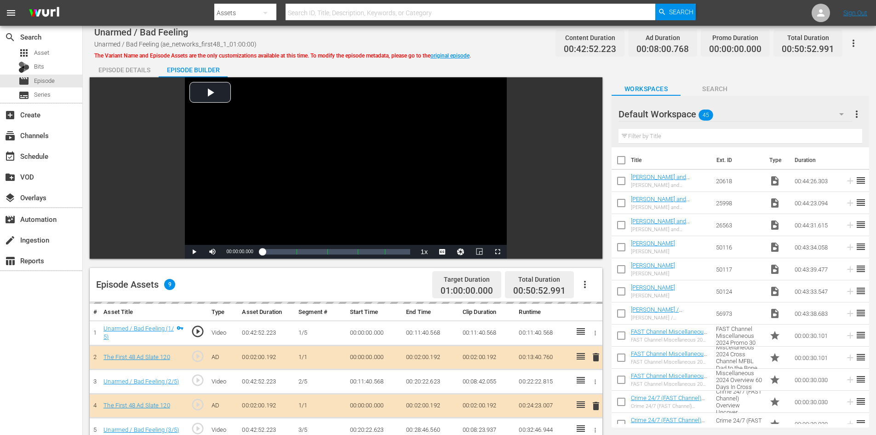
click at [761, 110] on div "Default Workspace 45" at bounding box center [736, 114] width 234 height 26
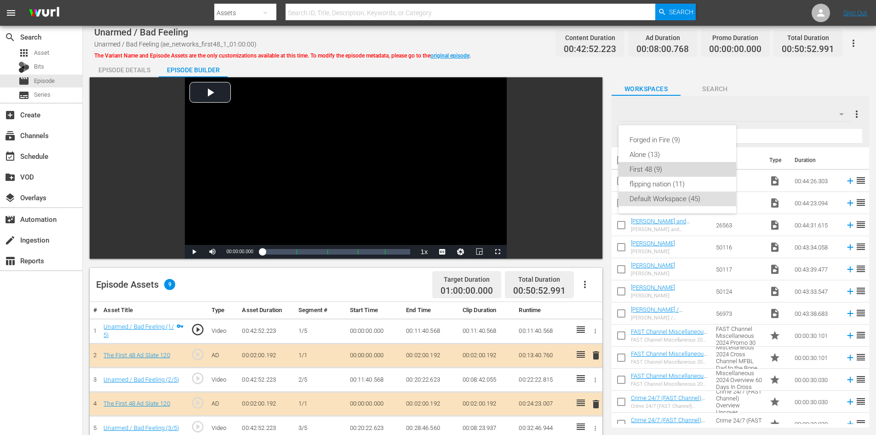
click at [658, 173] on div "First 48 (9)" at bounding box center [678, 169] width 96 height 15
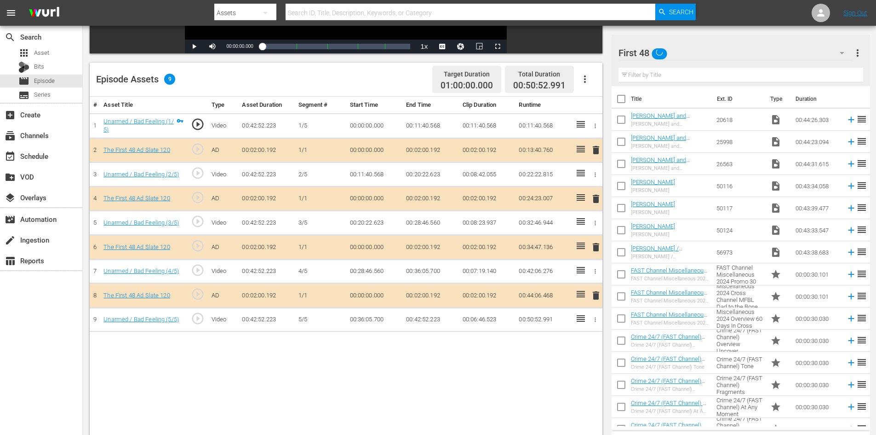
scroll to position [240, 0]
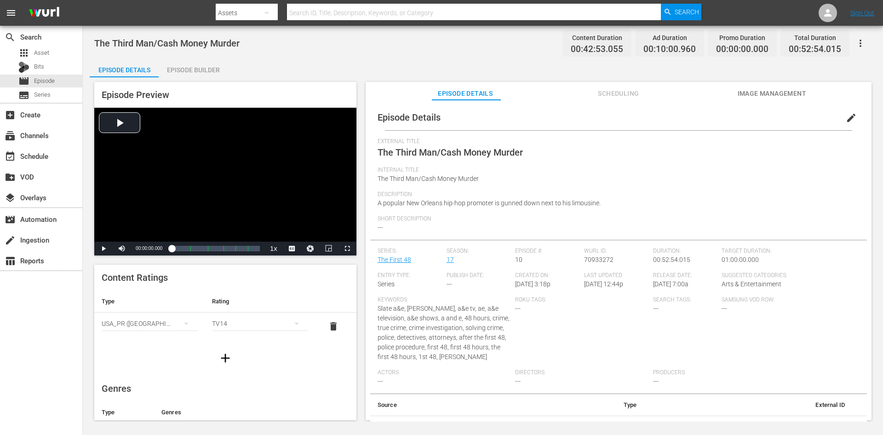
click at [179, 72] on div "Episode Builder" at bounding box center [193, 70] width 69 height 22
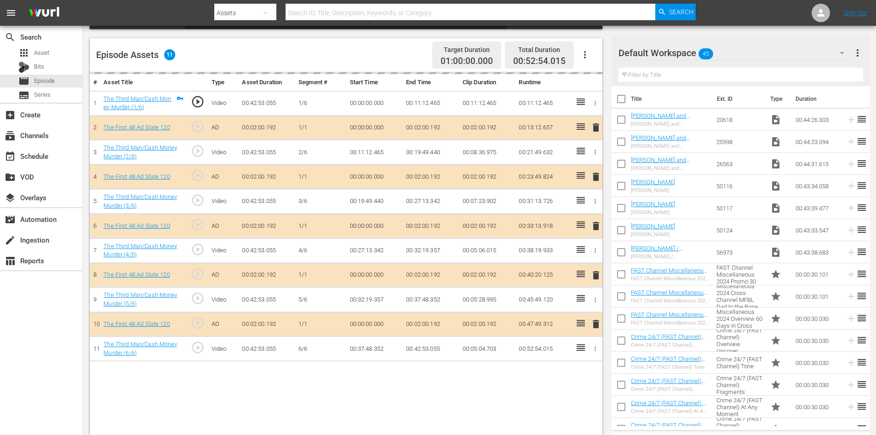
scroll to position [240, 0]
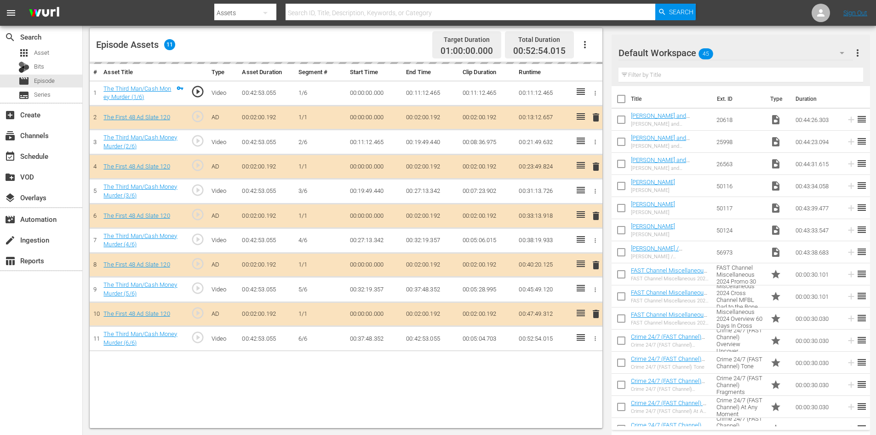
click at [801, 55] on div "Default Workspace 45" at bounding box center [736, 53] width 235 height 26
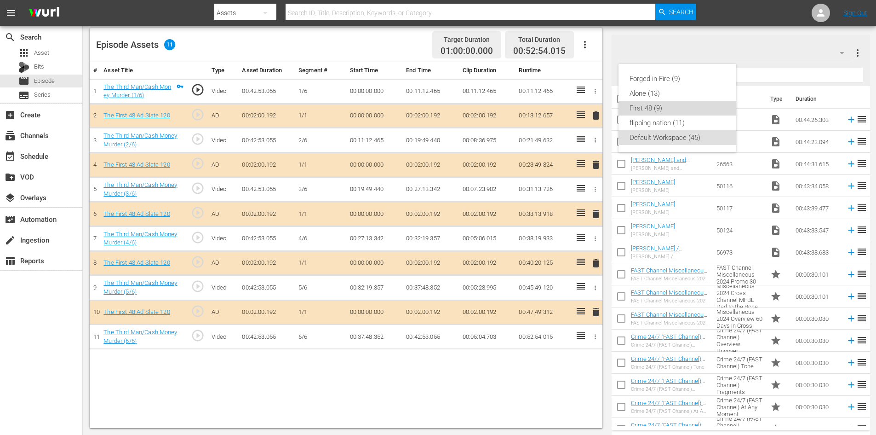
click at [672, 109] on div "First 48 (9)" at bounding box center [678, 108] width 96 height 15
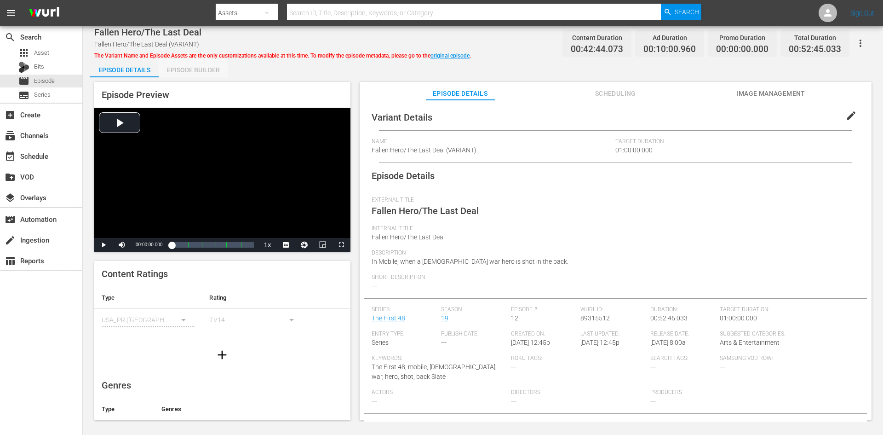
drag, startPoint x: 196, startPoint y: 67, endPoint x: 203, endPoint y: 77, distance: 12.3
click at [196, 67] on div "Episode Builder" at bounding box center [193, 70] width 69 height 22
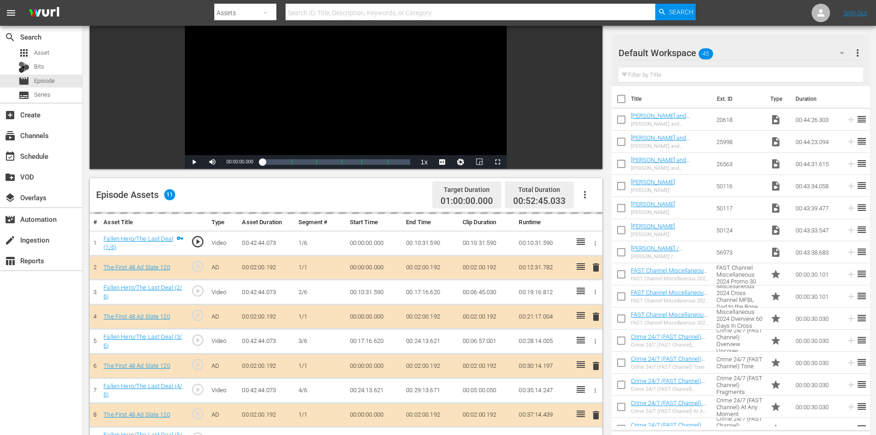
scroll to position [240, 0]
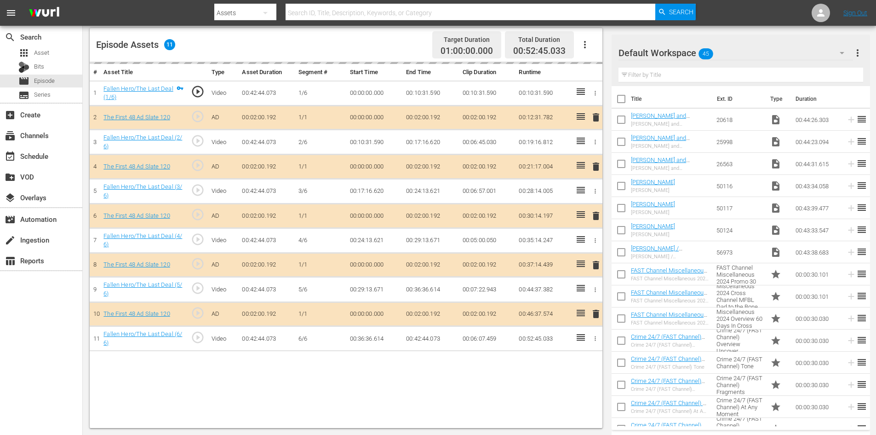
click at [813, 52] on div "Default Workspace 45" at bounding box center [736, 53] width 235 height 26
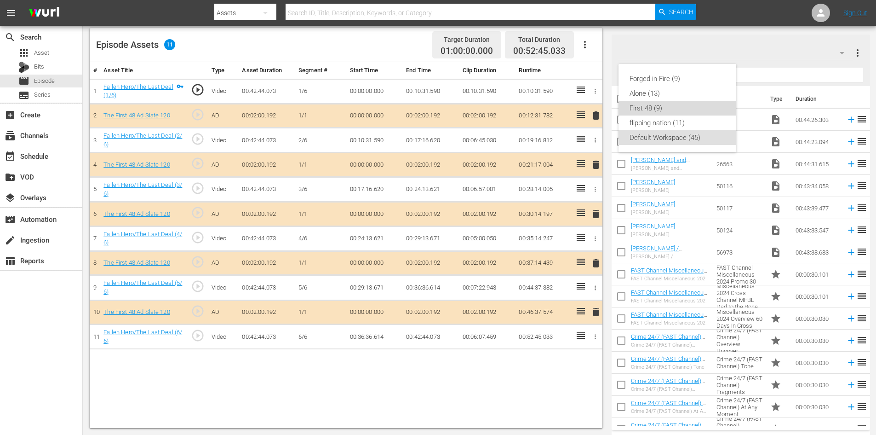
click at [651, 104] on div "First 48 (9)" at bounding box center [678, 108] width 96 height 15
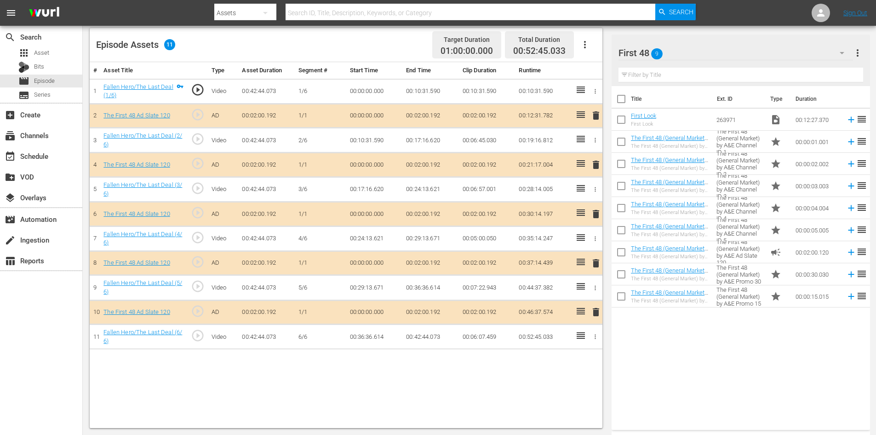
click at [594, 265] on span "delete" at bounding box center [596, 263] width 11 height 11
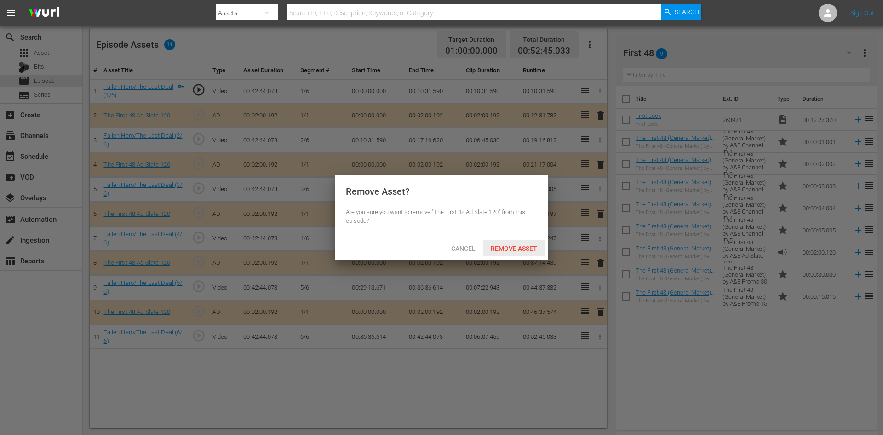
click at [505, 247] on span "Remove Asset" at bounding box center [514, 248] width 61 height 7
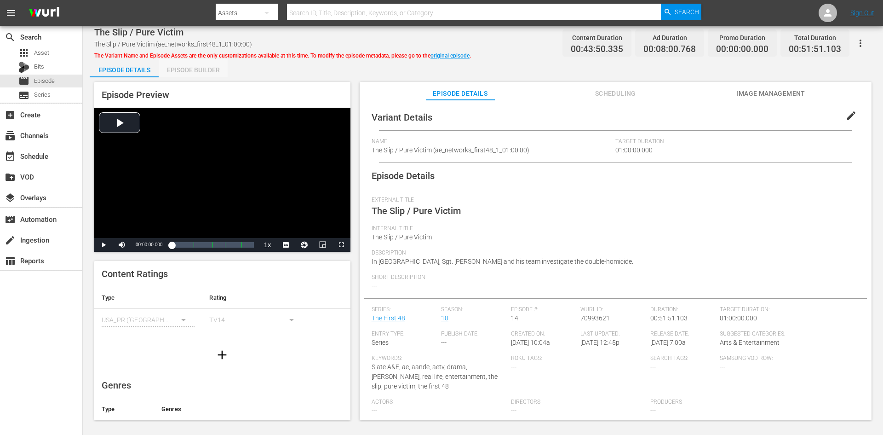
click at [190, 71] on div "Episode Builder" at bounding box center [193, 70] width 69 height 22
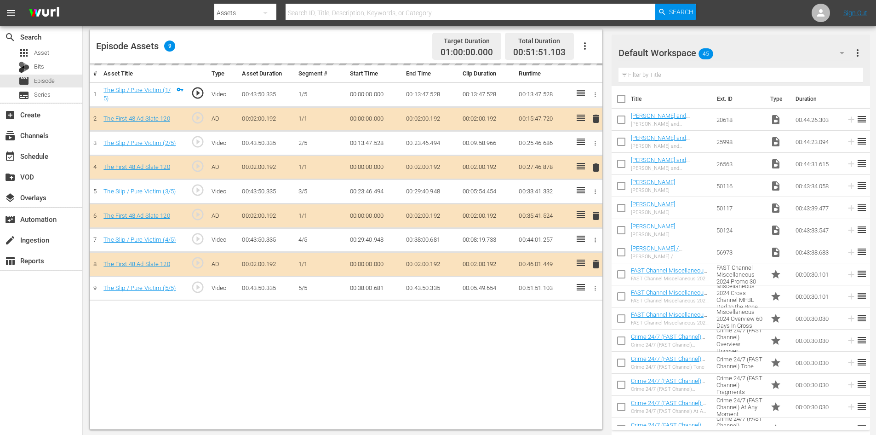
scroll to position [240, 0]
click at [802, 52] on div "Default Workspace 45" at bounding box center [736, 53] width 235 height 26
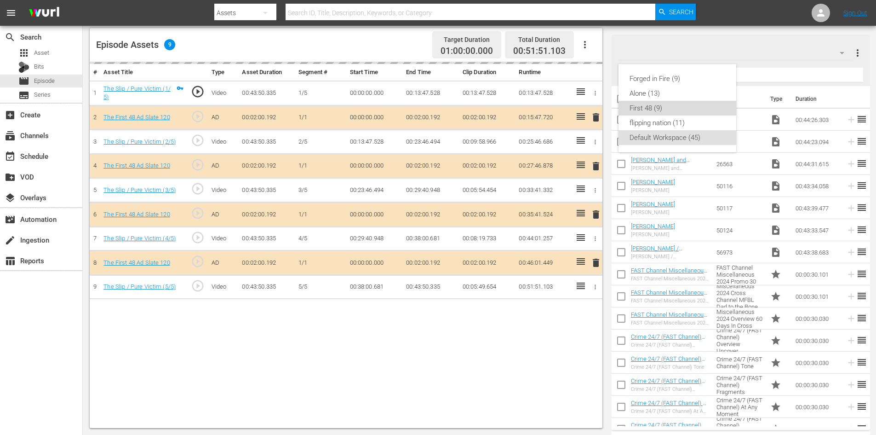
click at [638, 112] on div "First 48 (9)" at bounding box center [678, 108] width 96 height 15
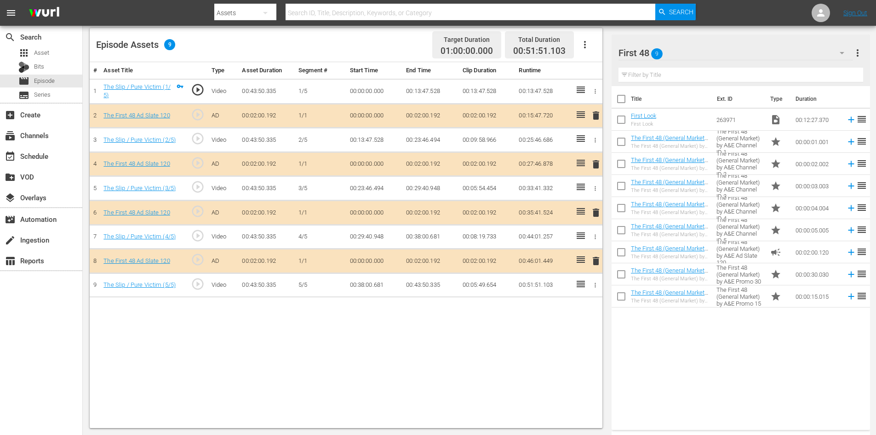
click at [594, 214] on span "delete" at bounding box center [596, 212] width 11 height 11
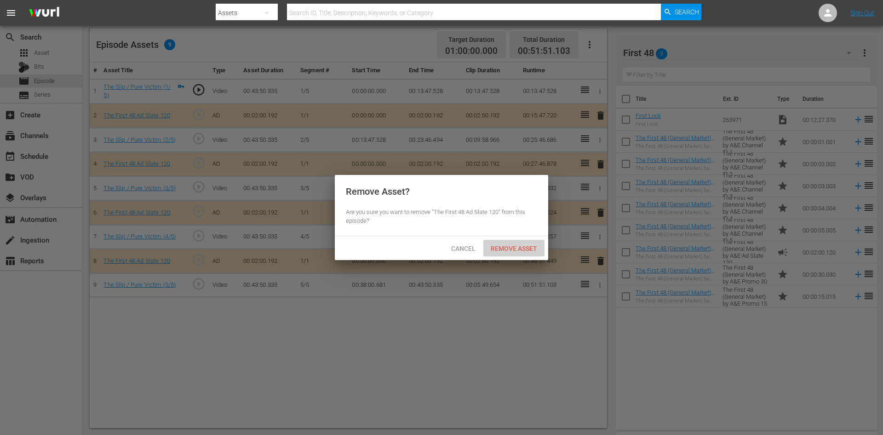
click at [527, 253] on div "Remove Asset" at bounding box center [514, 248] width 61 height 17
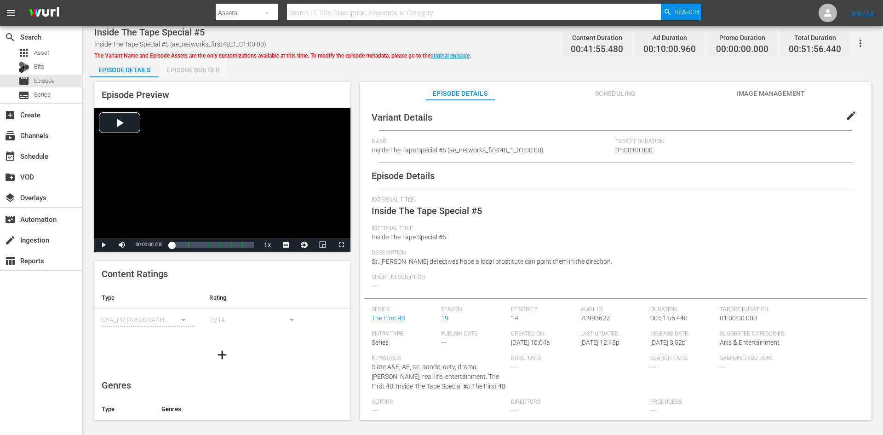
click at [186, 68] on div "Episode Builder" at bounding box center [193, 70] width 69 height 22
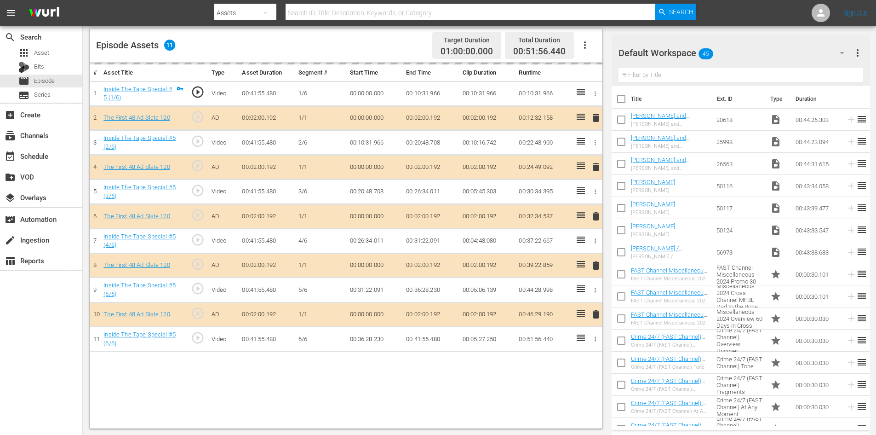
scroll to position [240, 0]
click at [801, 57] on div "Default Workspace 45" at bounding box center [736, 53] width 235 height 26
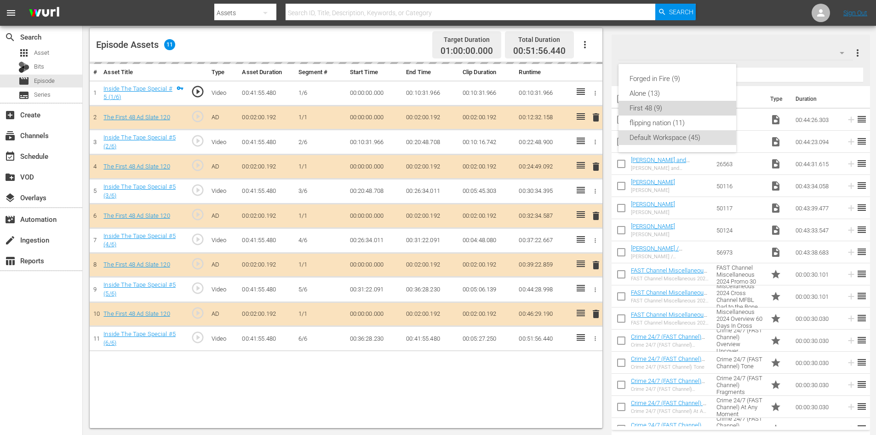
click at [643, 106] on div "First 48 (9)" at bounding box center [678, 108] width 96 height 15
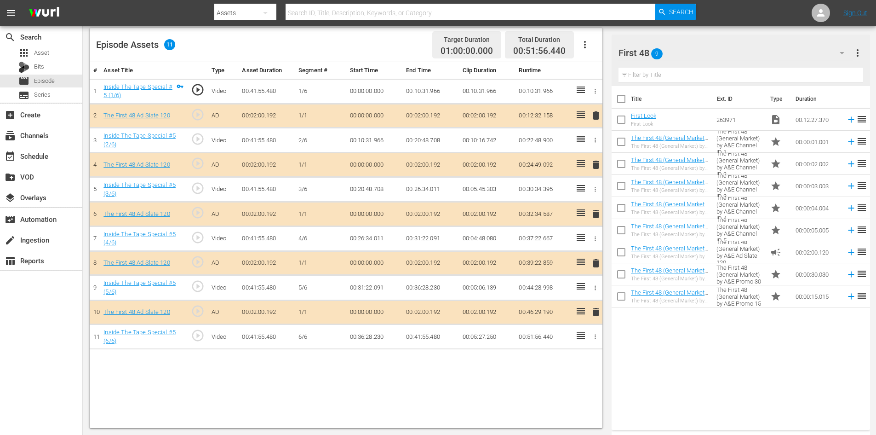
click at [593, 262] on span "delete" at bounding box center [596, 263] width 11 height 11
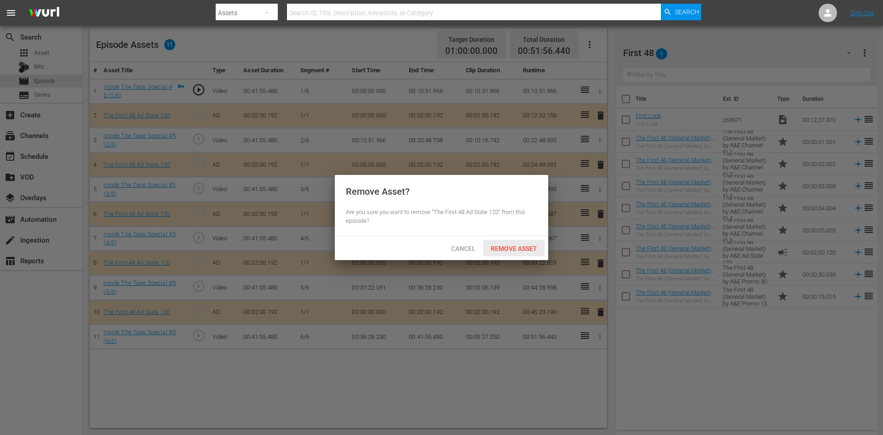
click at [512, 253] on div "Remove Asset" at bounding box center [514, 248] width 61 height 17
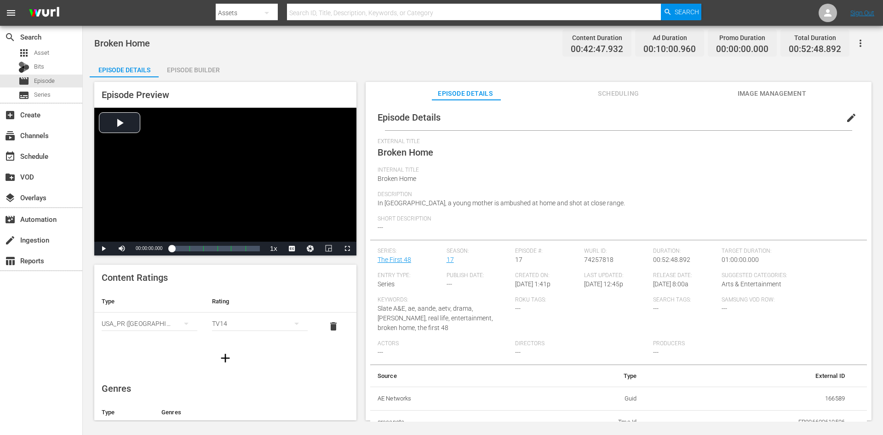
click at [179, 70] on div "Episode Builder" at bounding box center [193, 70] width 69 height 22
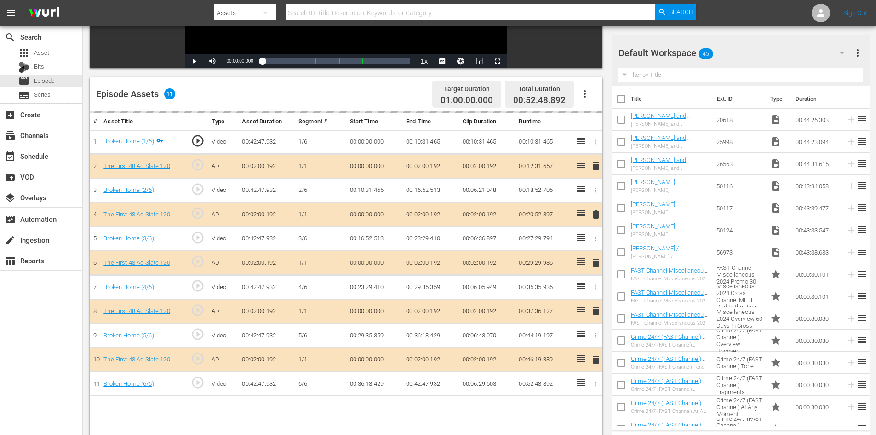
scroll to position [240, 0]
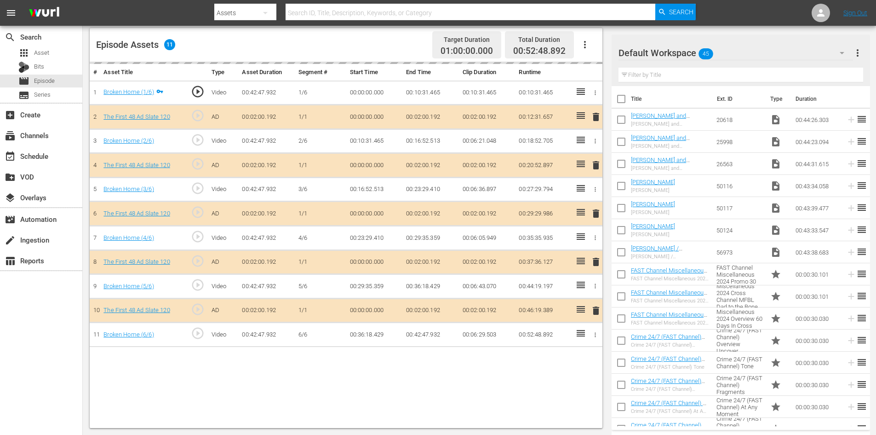
click at [763, 50] on div "Default Workspace 45" at bounding box center [736, 53] width 235 height 26
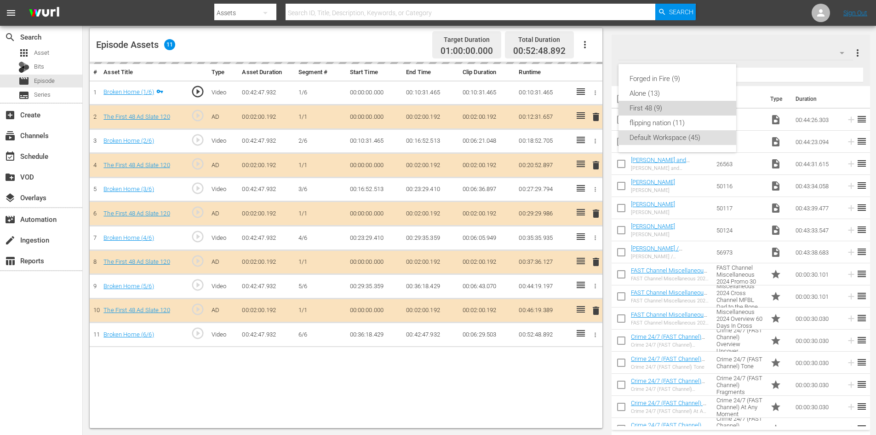
click at [651, 105] on div "First 48 (9)" at bounding box center [678, 108] width 96 height 15
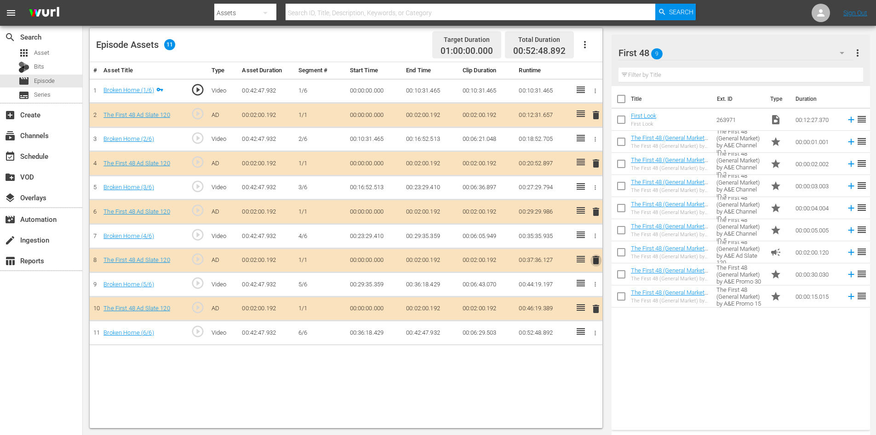
click at [597, 259] on span "delete" at bounding box center [596, 259] width 11 height 11
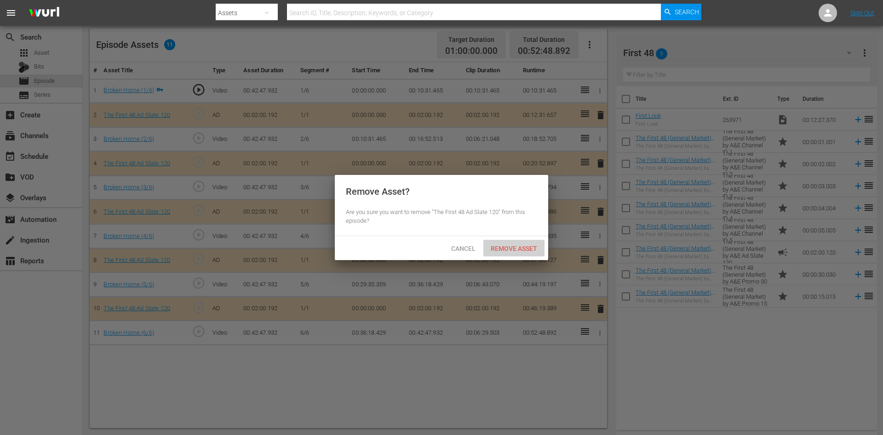
click at [513, 250] on span "Remove Asset" at bounding box center [514, 248] width 61 height 7
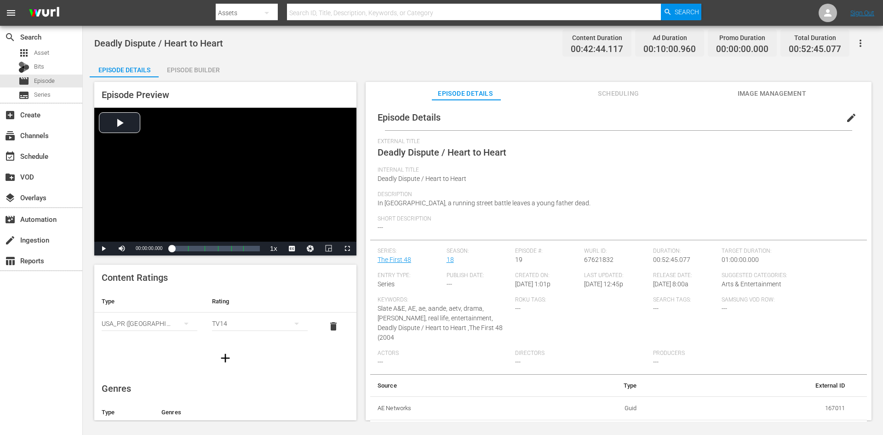
click at [186, 69] on div "Episode Builder" at bounding box center [193, 70] width 69 height 22
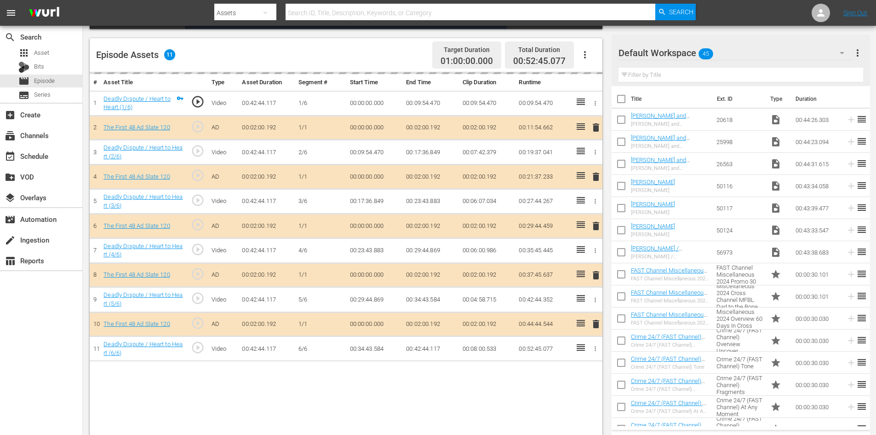
scroll to position [240, 0]
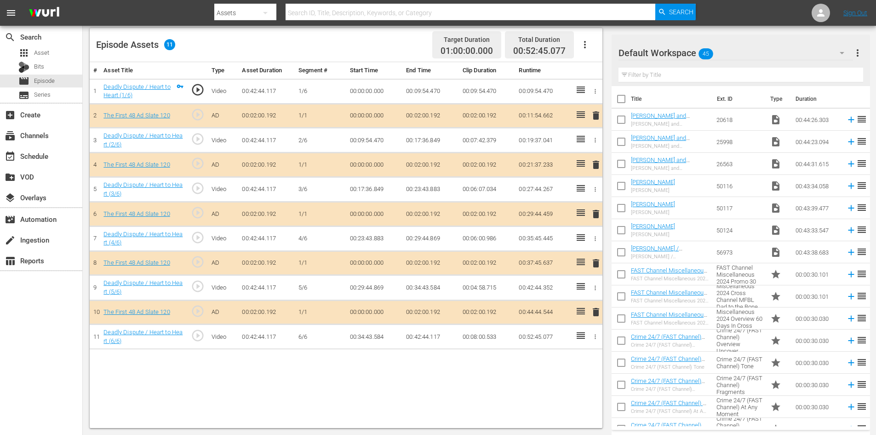
click at [788, 54] on div "Default Workspace 45" at bounding box center [736, 53] width 235 height 26
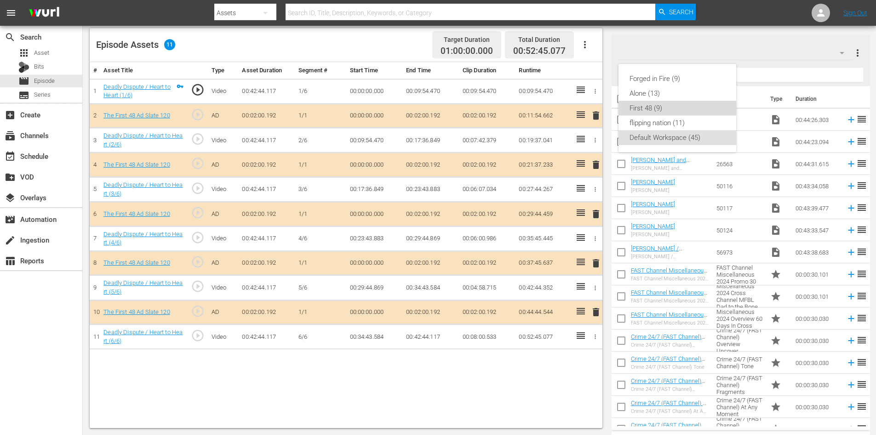
click at [657, 112] on div "First 48 (9)" at bounding box center [678, 108] width 96 height 15
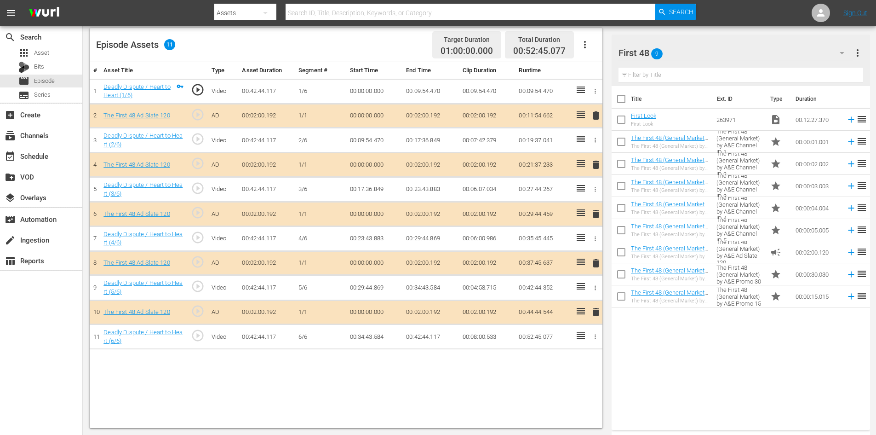
click at [598, 262] on span "delete" at bounding box center [596, 263] width 11 height 11
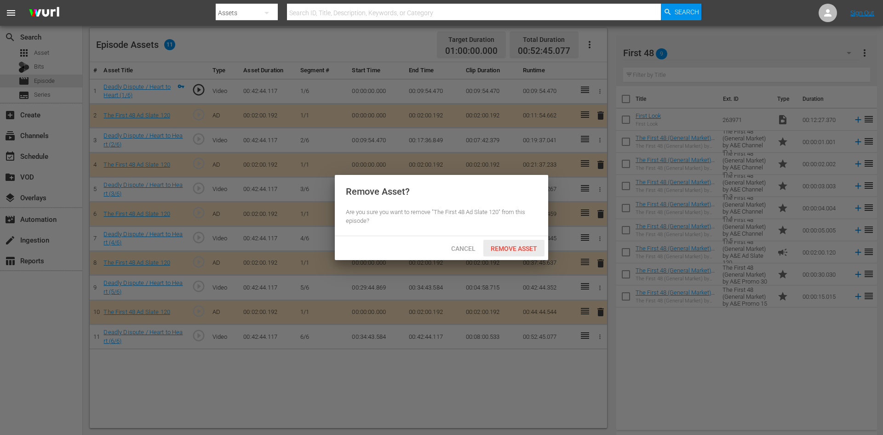
click at [519, 245] on span "Remove Asset" at bounding box center [514, 248] width 61 height 7
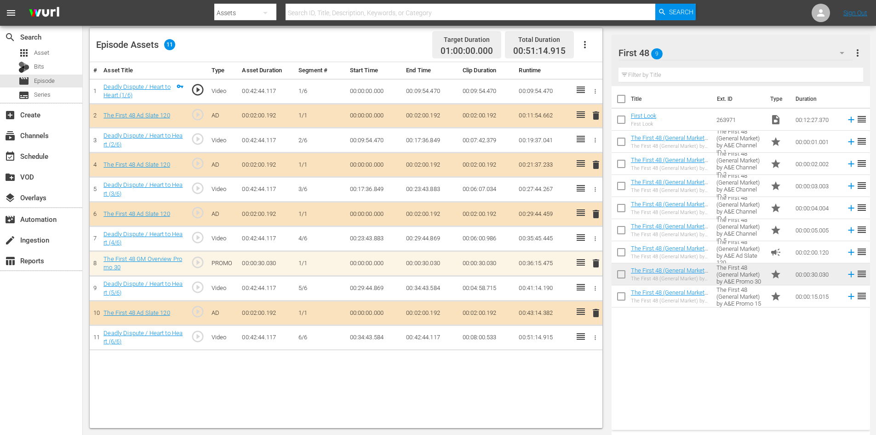
click at [598, 264] on span "delete" at bounding box center [596, 263] width 11 height 11
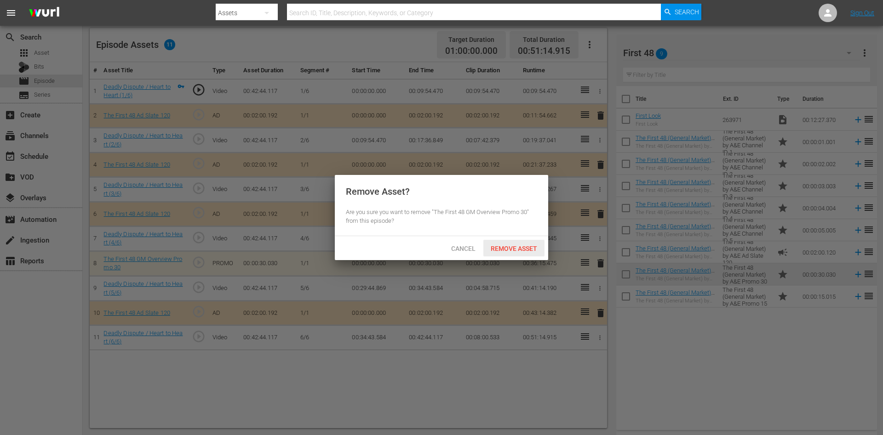
click at [532, 253] on div "Remove Asset" at bounding box center [514, 248] width 61 height 17
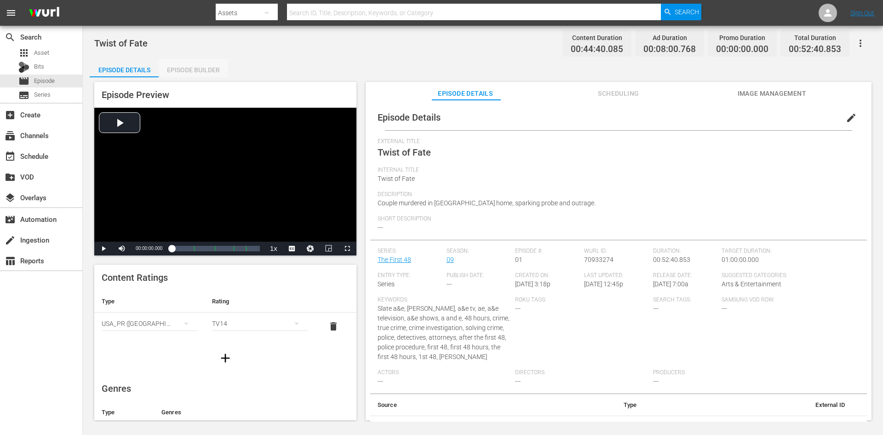
click at [192, 70] on div "Episode Builder" at bounding box center [193, 70] width 69 height 22
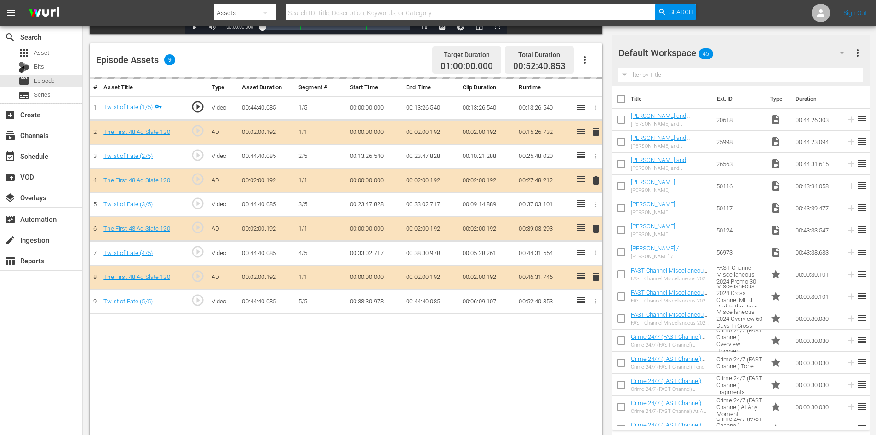
scroll to position [240, 0]
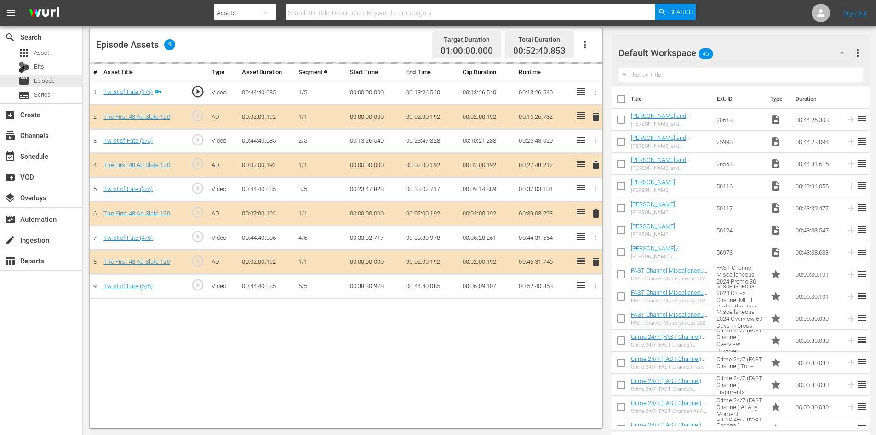
click at [774, 47] on div "Default Workspace 45" at bounding box center [736, 53] width 235 height 26
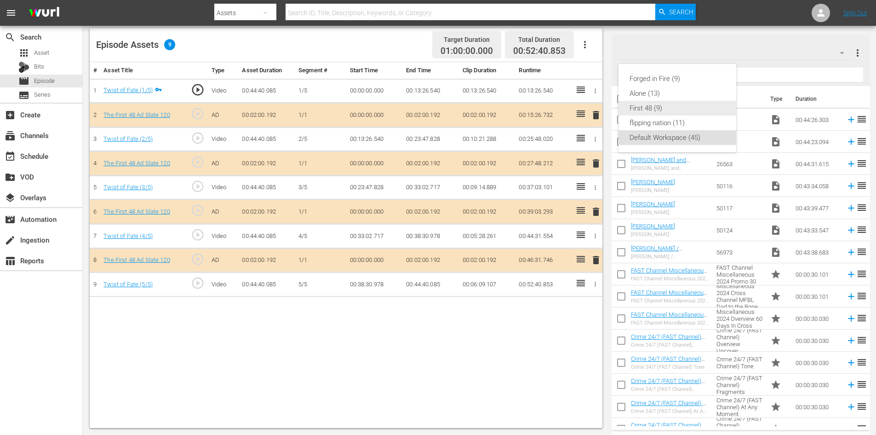
click at [651, 104] on div "First 48 (9)" at bounding box center [678, 108] width 96 height 15
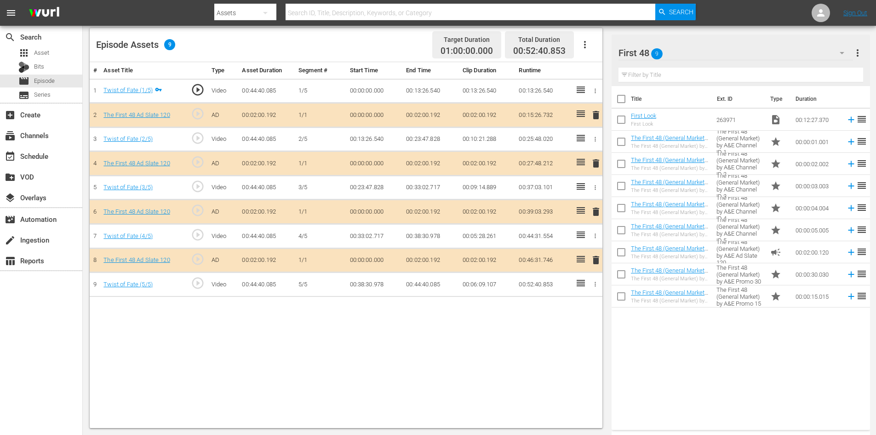
click at [596, 211] on span "delete" at bounding box center [596, 211] width 11 height 11
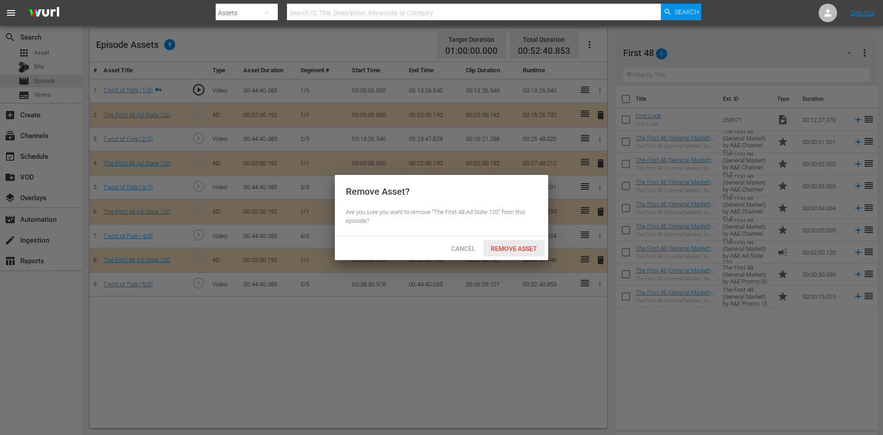
click at [507, 245] on span "Remove Asset" at bounding box center [514, 248] width 61 height 7
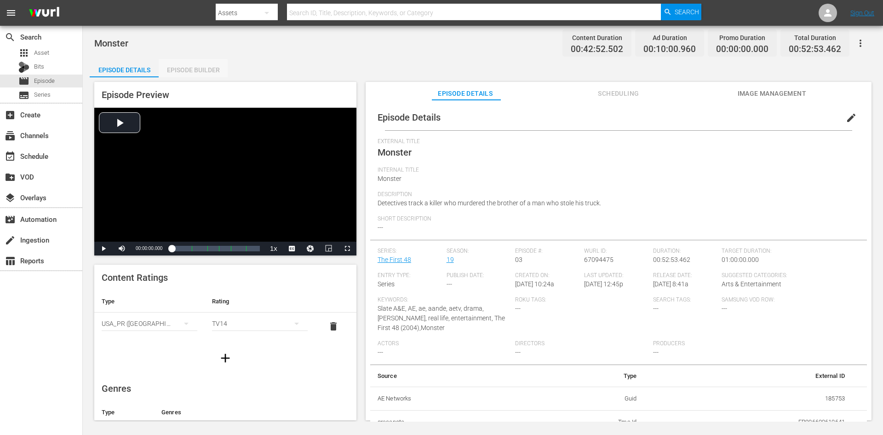
click at [190, 72] on div "Episode Builder" at bounding box center [193, 70] width 69 height 22
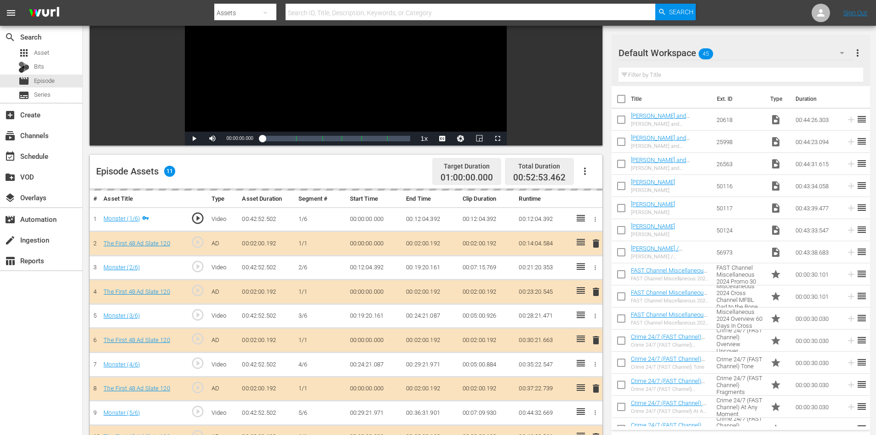
scroll to position [240, 0]
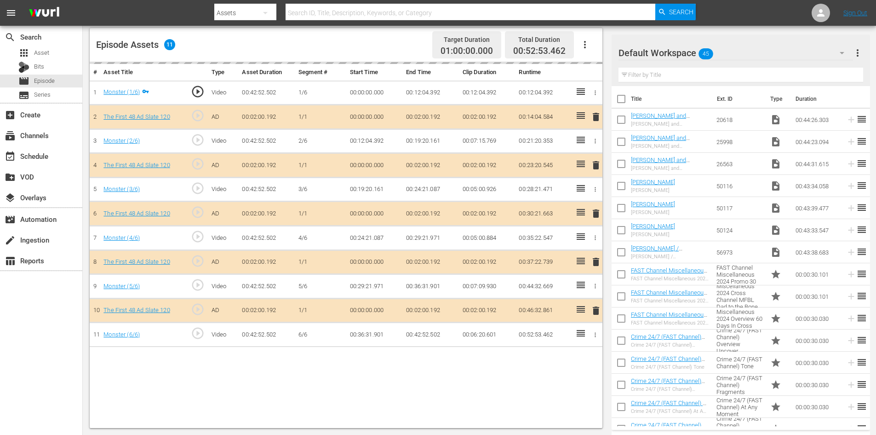
click at [751, 48] on div "Default Workspace 45" at bounding box center [736, 53] width 235 height 26
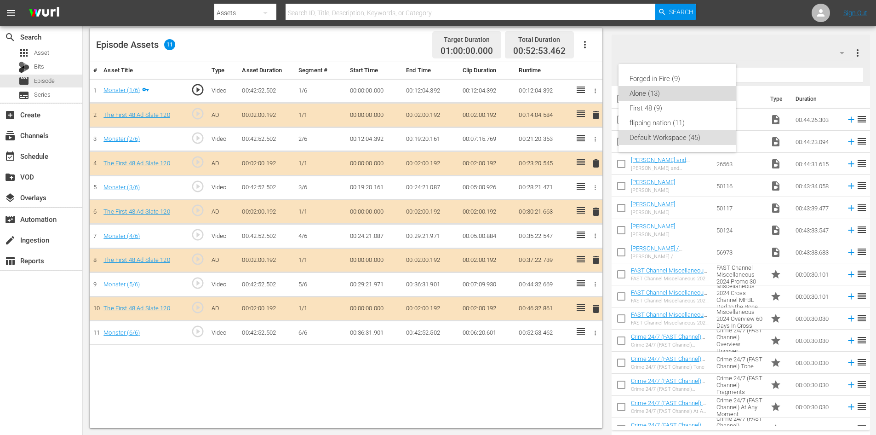
click at [656, 98] on div "Alone (13)" at bounding box center [678, 93] width 96 height 15
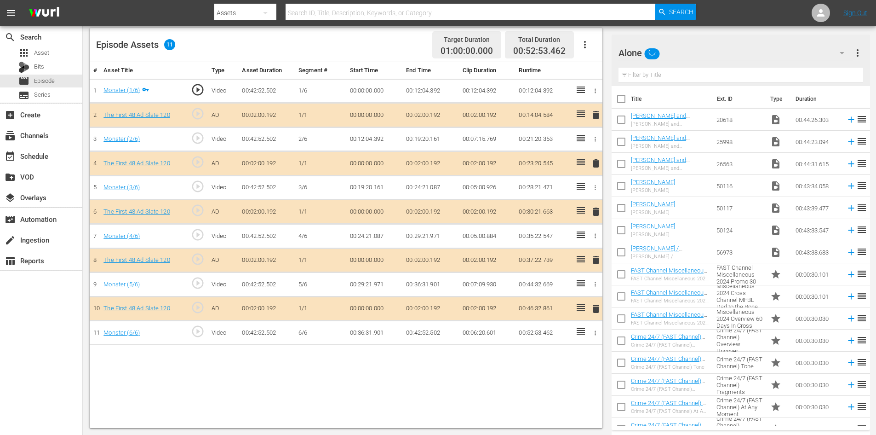
click at [756, 51] on div "Alone" at bounding box center [736, 53] width 235 height 26
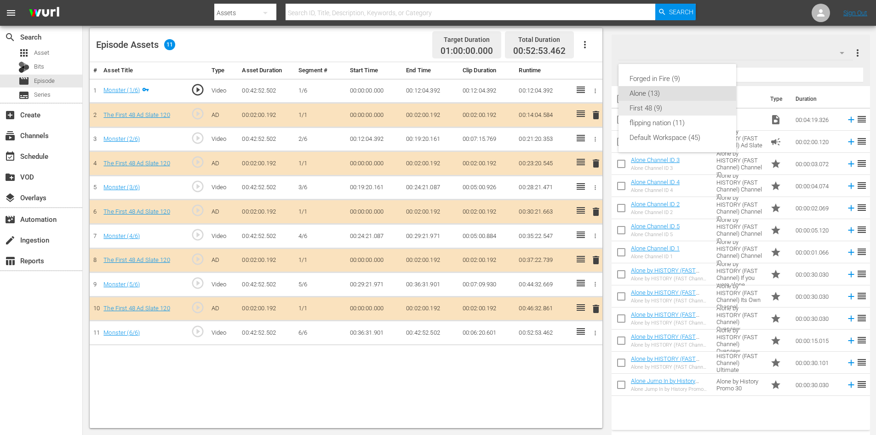
click at [643, 107] on div "First 48 (9)" at bounding box center [678, 108] width 96 height 15
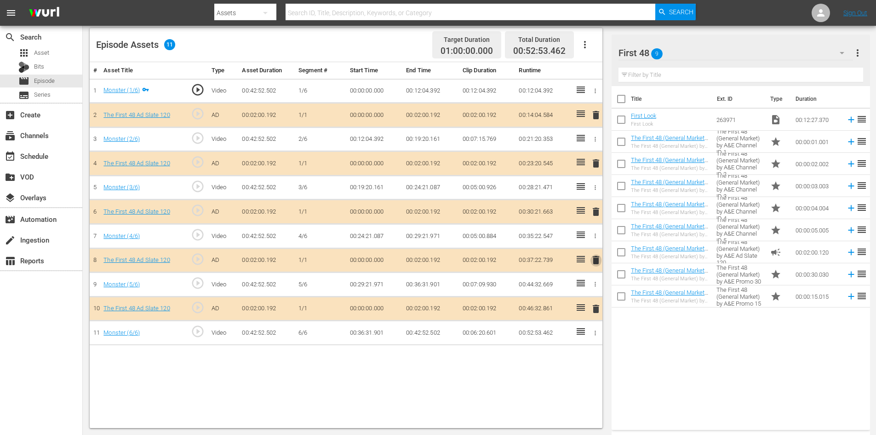
click at [598, 259] on span "delete" at bounding box center [596, 259] width 11 height 11
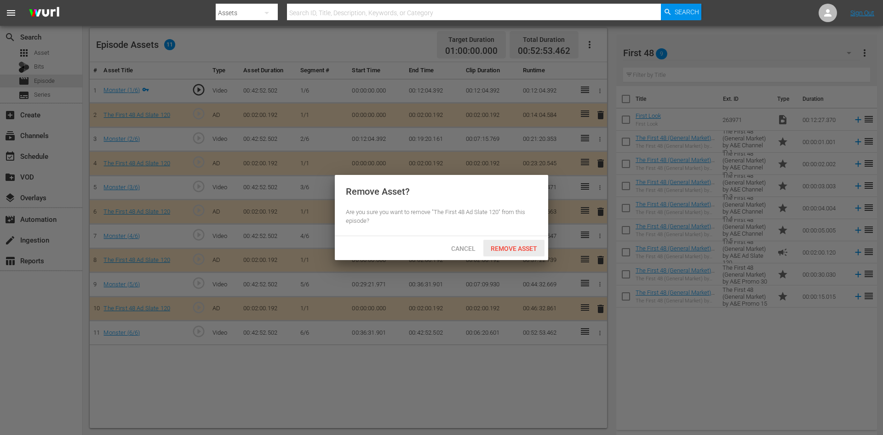
click at [518, 247] on span "Remove Asset" at bounding box center [514, 248] width 61 height 7
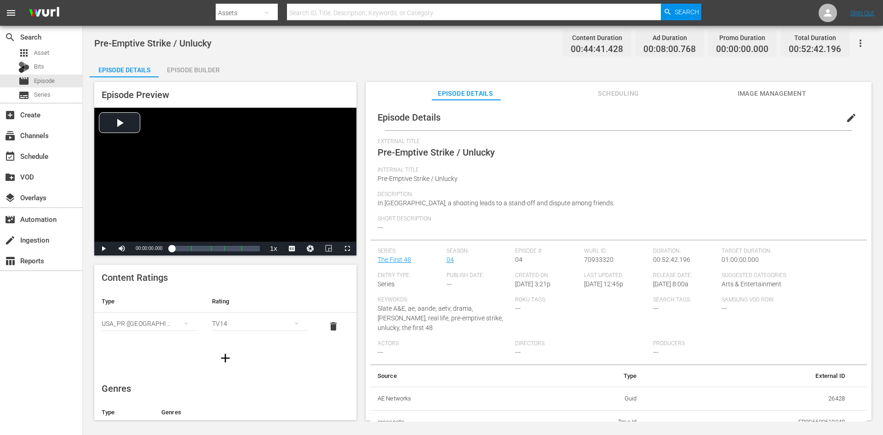
click at [205, 68] on div "Episode Builder" at bounding box center [193, 70] width 69 height 22
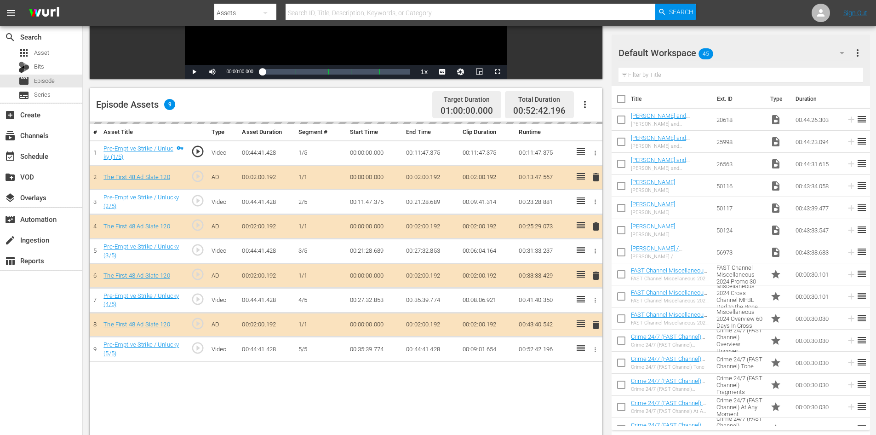
scroll to position [240, 0]
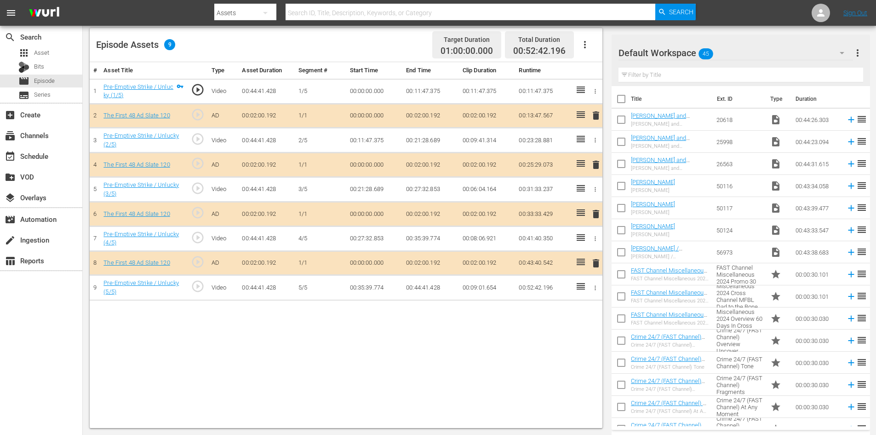
click at [755, 52] on div "Default Workspace 45" at bounding box center [736, 53] width 235 height 26
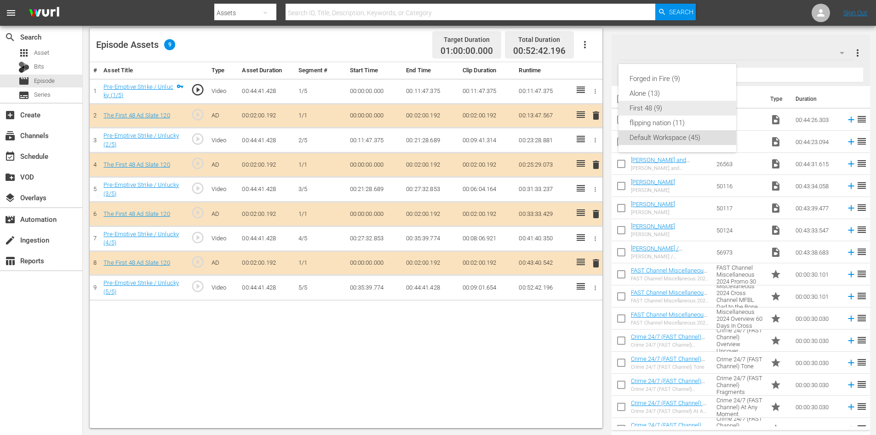
click at [669, 109] on div "First 48 (9)" at bounding box center [678, 108] width 96 height 15
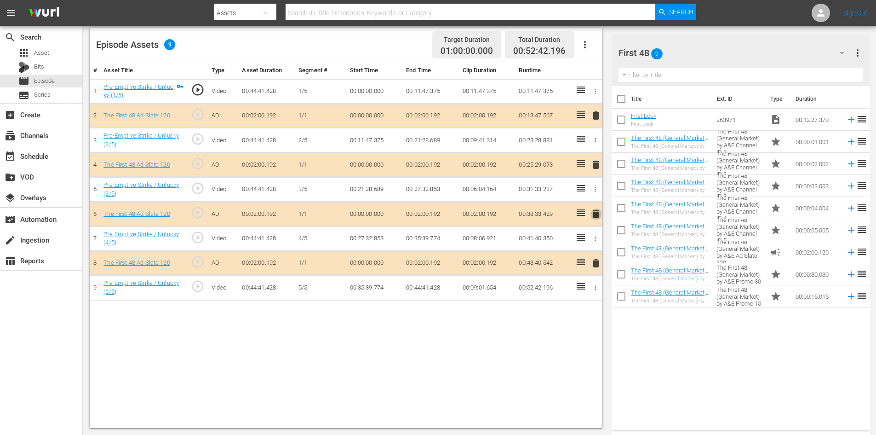
click at [599, 218] on span "delete" at bounding box center [596, 213] width 11 height 11
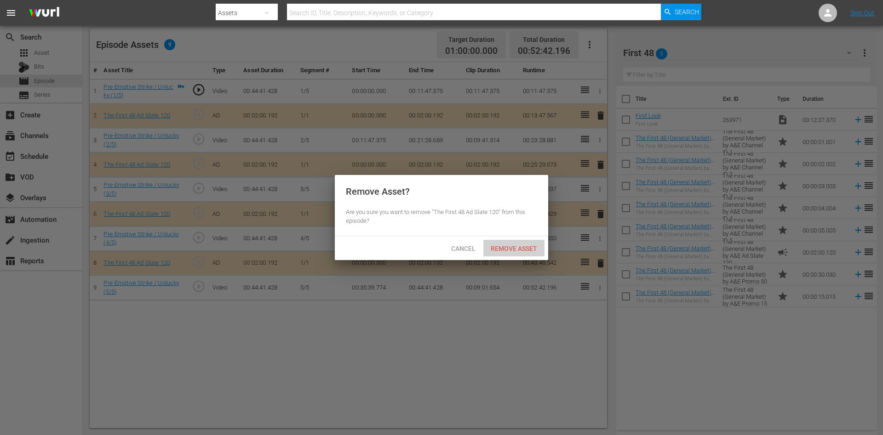
click at [524, 250] on span "Remove Asset" at bounding box center [514, 248] width 61 height 7
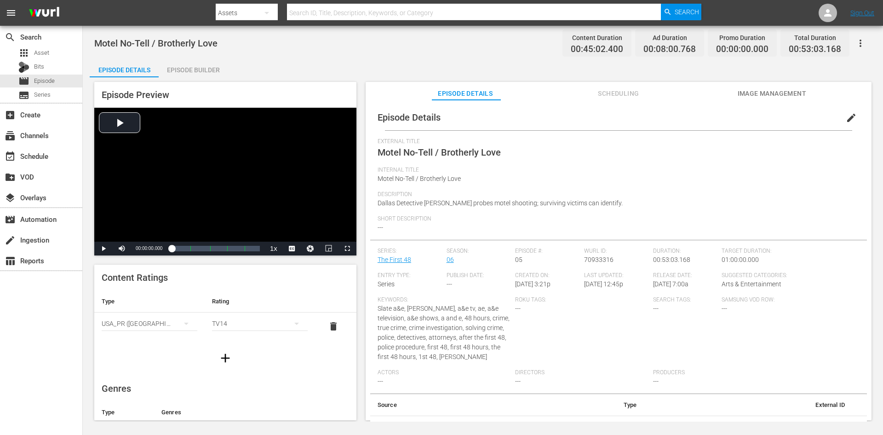
click at [202, 63] on div "Episode Builder" at bounding box center [193, 70] width 69 height 22
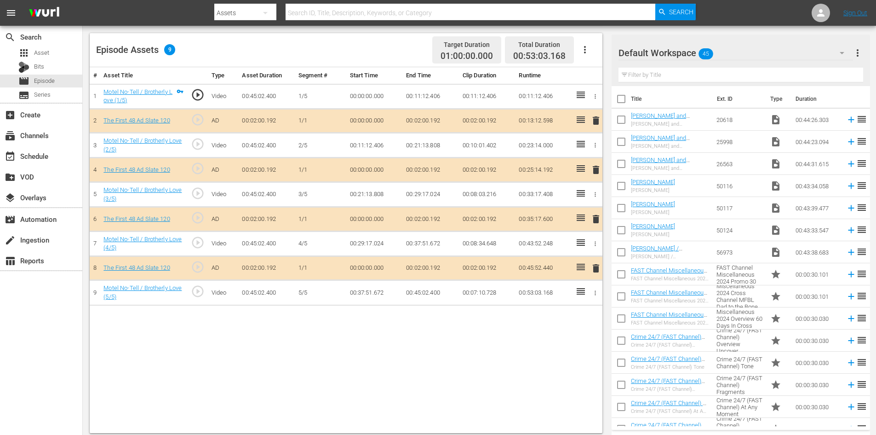
scroll to position [240, 0]
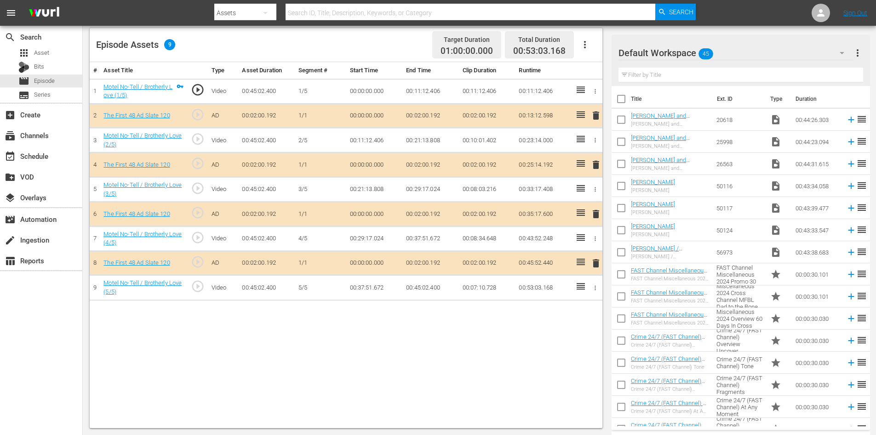
click at [759, 49] on div "Default Workspace 45" at bounding box center [736, 53] width 235 height 26
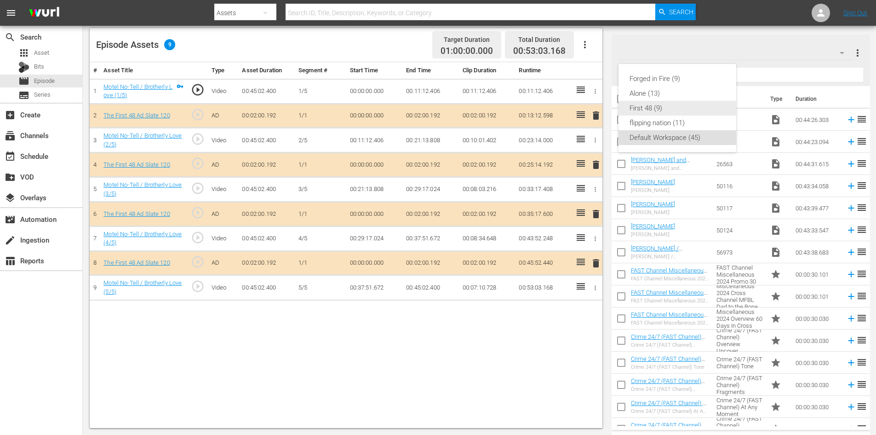
click at [650, 105] on div "First 48 (9)" at bounding box center [678, 108] width 96 height 15
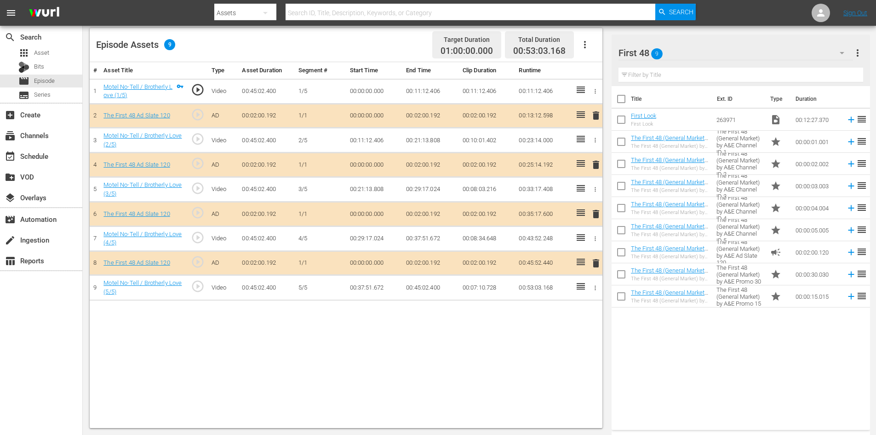
click at [590, 212] on td "delete" at bounding box center [594, 214] width 15 height 24
click at [597, 214] on span "delete" at bounding box center [596, 213] width 11 height 11
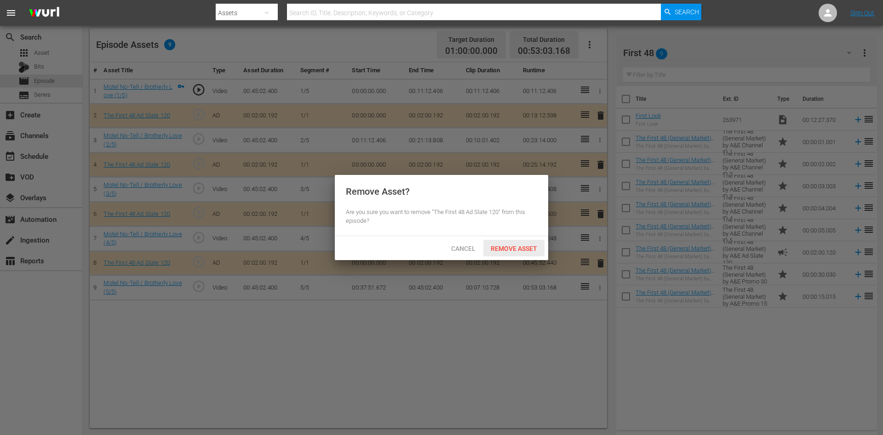
click at [513, 245] on span "Remove Asset" at bounding box center [514, 248] width 61 height 7
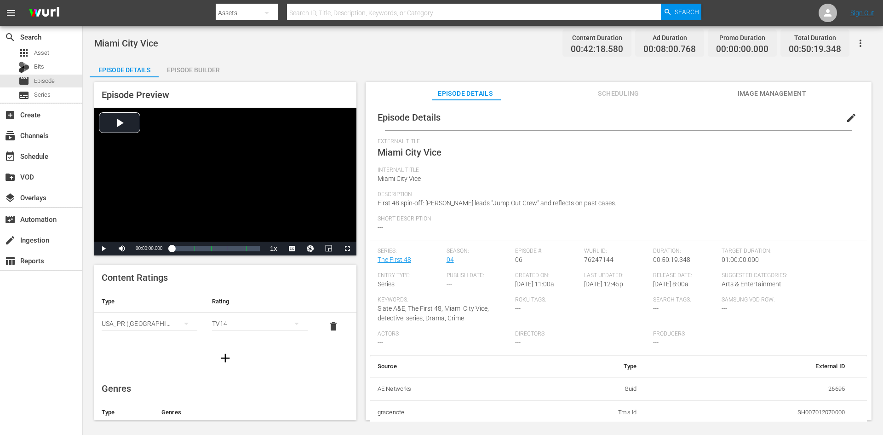
click at [191, 71] on div "Episode Builder" at bounding box center [193, 70] width 69 height 22
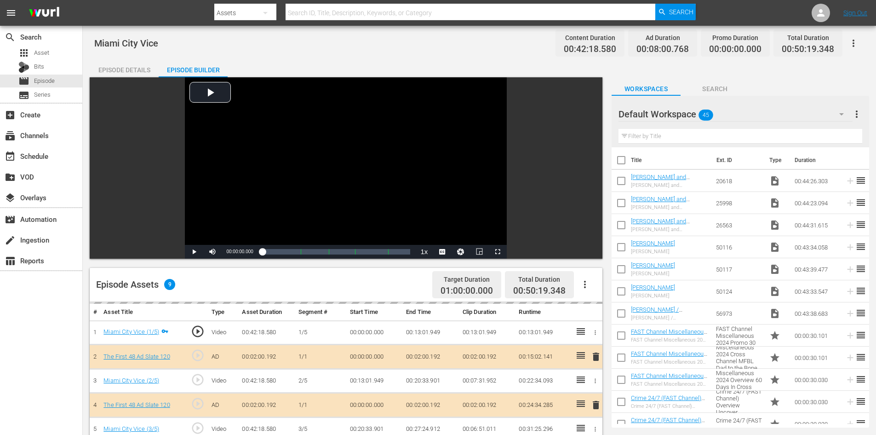
click at [770, 113] on div "Default Workspace 45" at bounding box center [736, 114] width 234 height 26
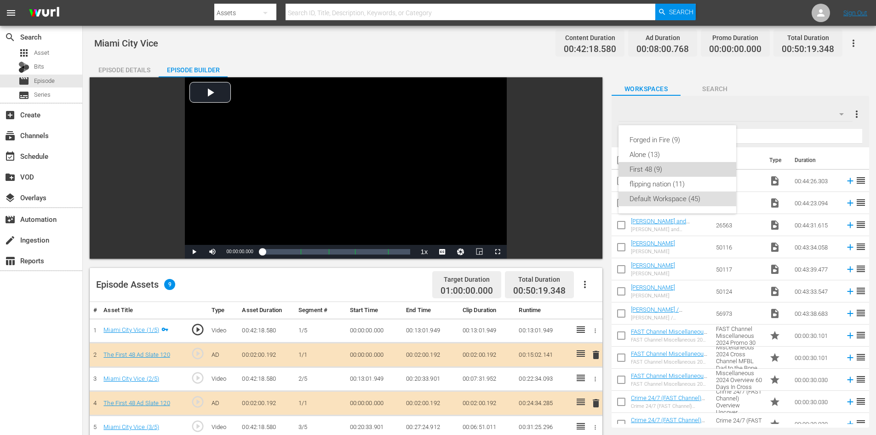
click at [647, 170] on div "First 48 (9)" at bounding box center [678, 169] width 96 height 15
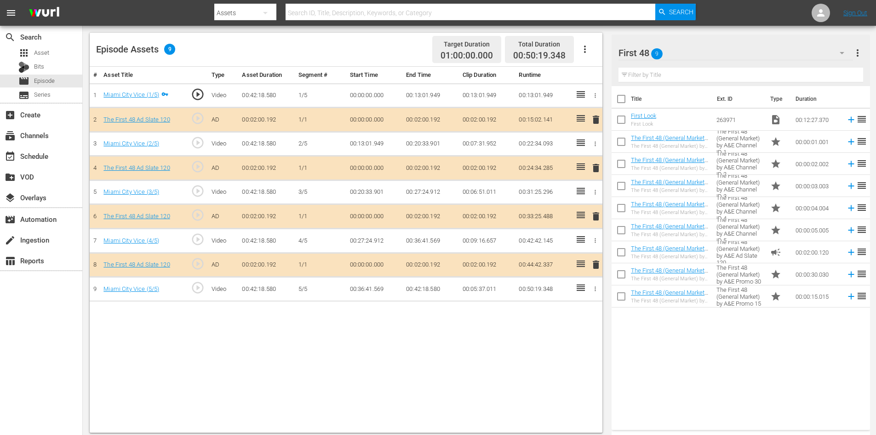
scroll to position [240, 0]
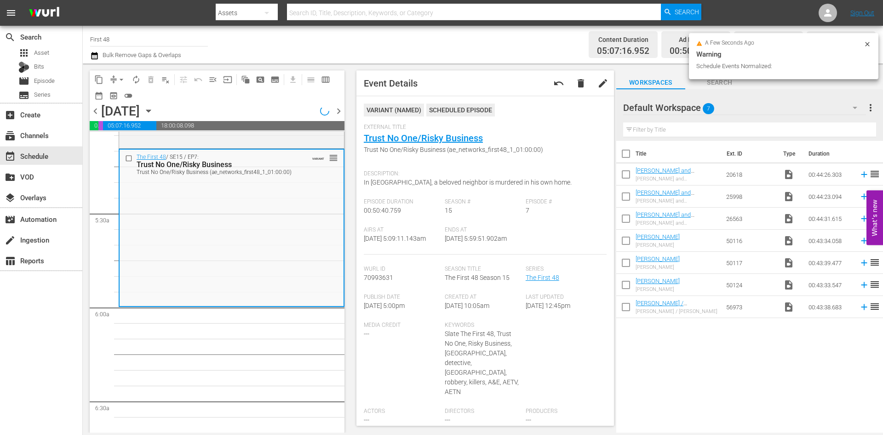
scroll to position [935, 0]
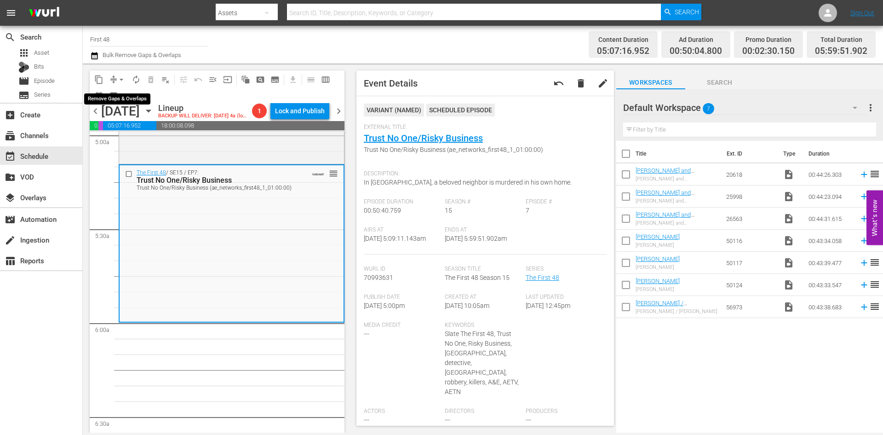
click at [124, 78] on span "arrow_drop_down" at bounding box center [121, 79] width 9 height 9
click at [117, 96] on li "Align to Midnight" at bounding box center [122, 98] width 97 height 15
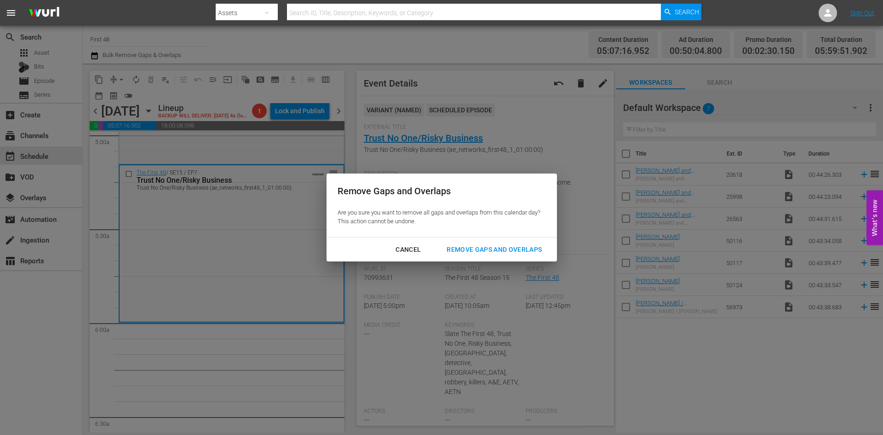
click at [485, 253] on div "Remove Gaps and Overlaps" at bounding box center [494, 250] width 110 height 12
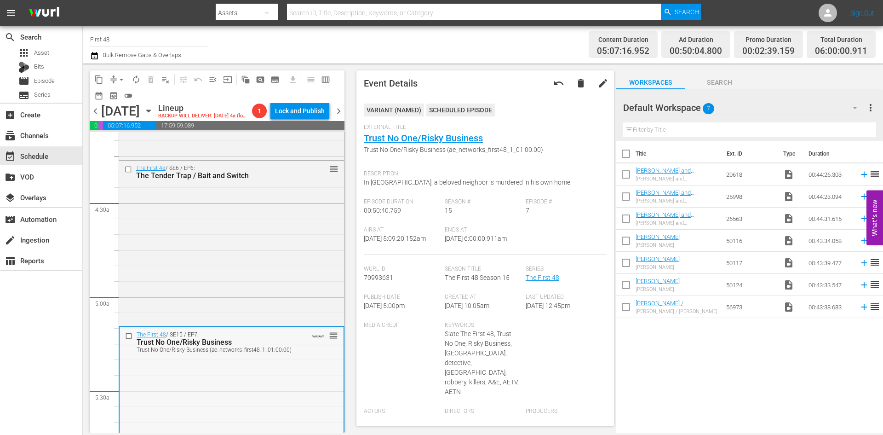
scroll to position [705, 0]
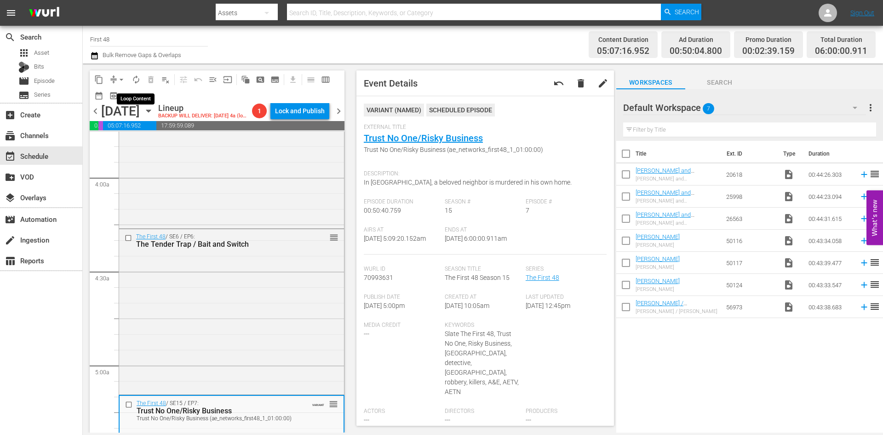
click at [138, 83] on span "autorenew_outlined" at bounding box center [136, 79] width 9 height 9
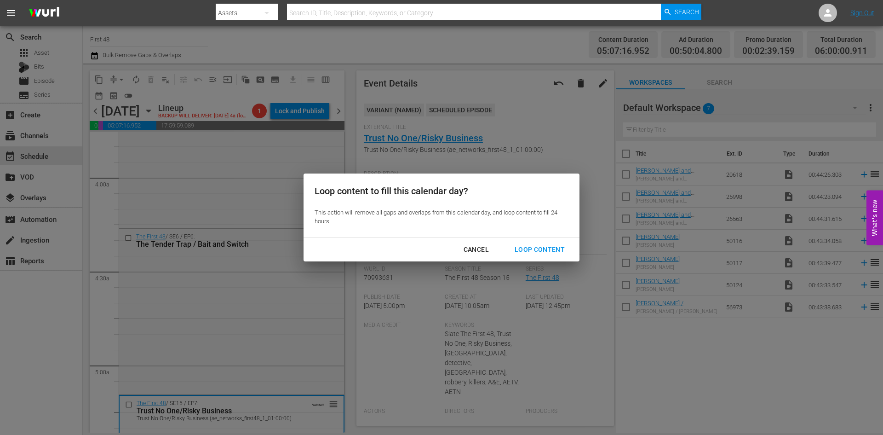
click at [557, 251] on div "Loop Content" at bounding box center [539, 250] width 65 height 12
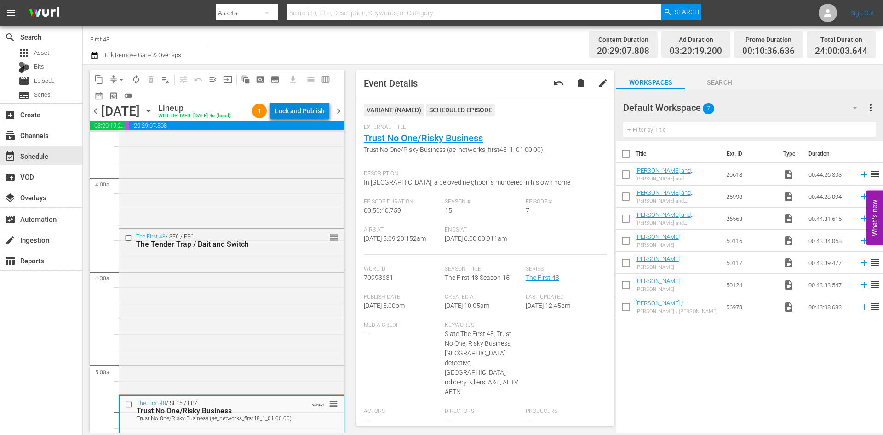
click at [295, 111] on div "Lock and Publish" at bounding box center [300, 111] width 50 height 17
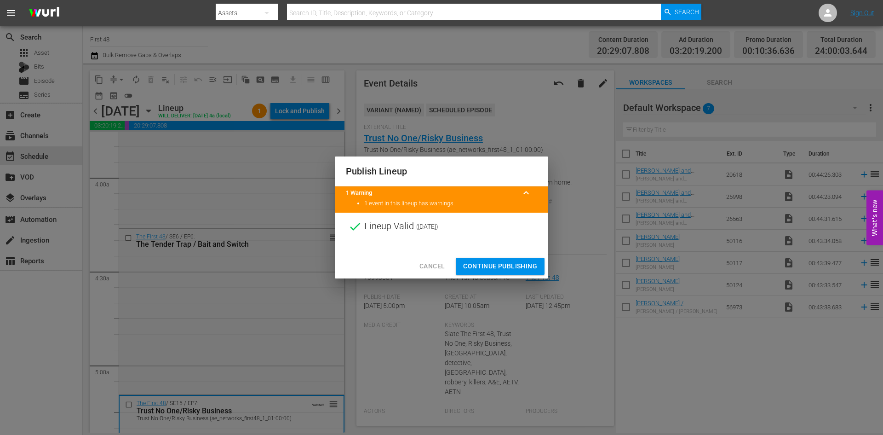
click at [488, 278] on div "Publish Lineup 1 Warning keyboard_arrow_up 1 event in this lineup has warnings.…" at bounding box center [441, 217] width 883 height 435
click at [491, 264] on span "Continue Publishing" at bounding box center [500, 266] width 74 height 12
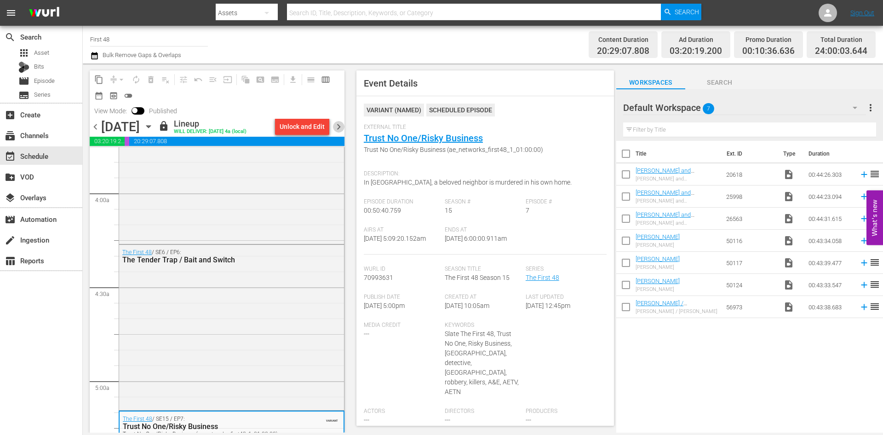
click at [338, 127] on span "chevron_right" at bounding box center [339, 127] width 12 height 12
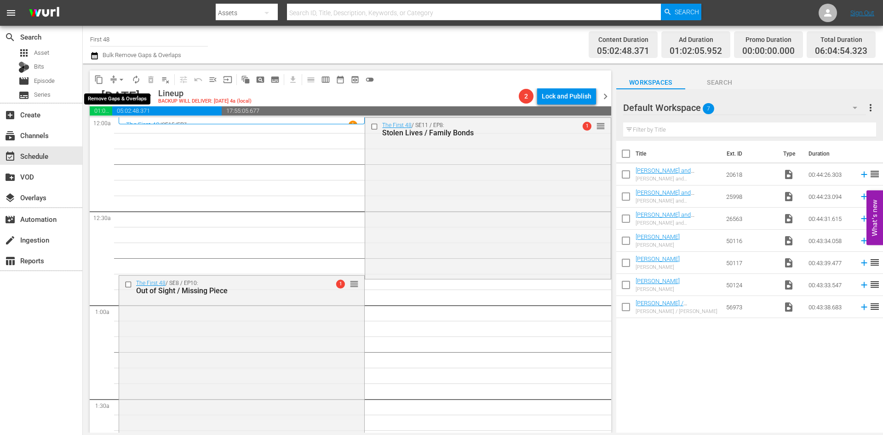
click at [121, 78] on span "arrow_drop_down" at bounding box center [121, 79] width 9 height 9
click at [120, 95] on li "Align to Midnight" at bounding box center [122, 98] width 97 height 15
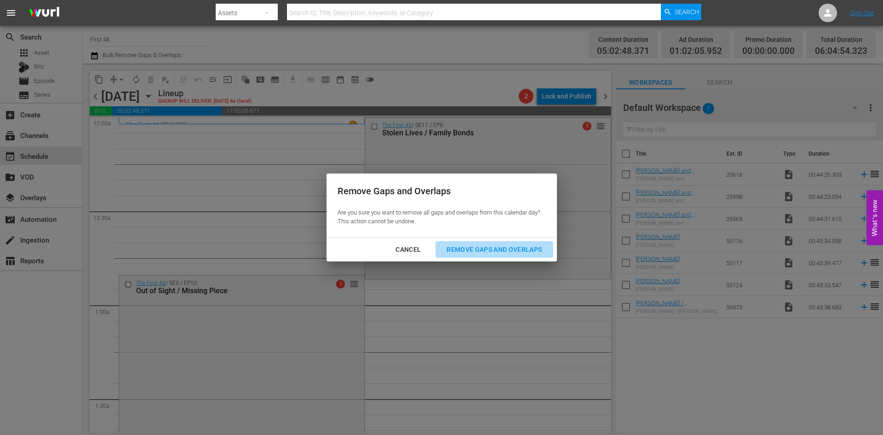
click at [463, 249] on div "Remove Gaps and Overlaps" at bounding box center [494, 250] width 110 height 12
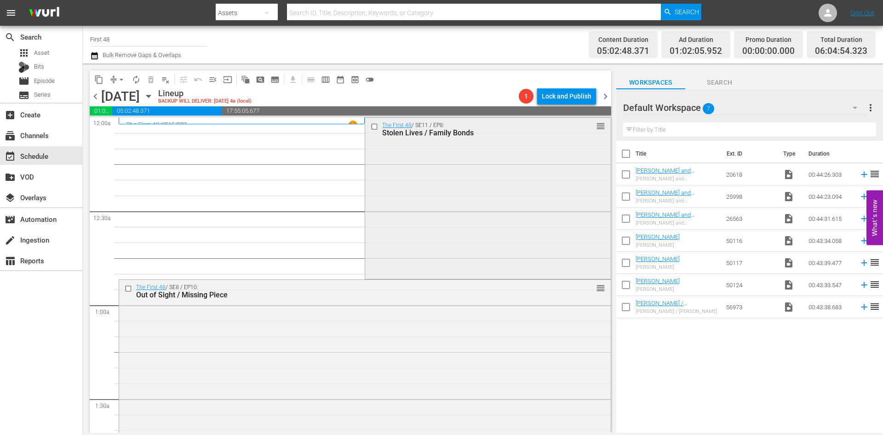
click at [488, 180] on div "The First 48 / SE11 / EP8: Stolen Lives / Family Bonds reorder" at bounding box center [487, 197] width 245 height 159
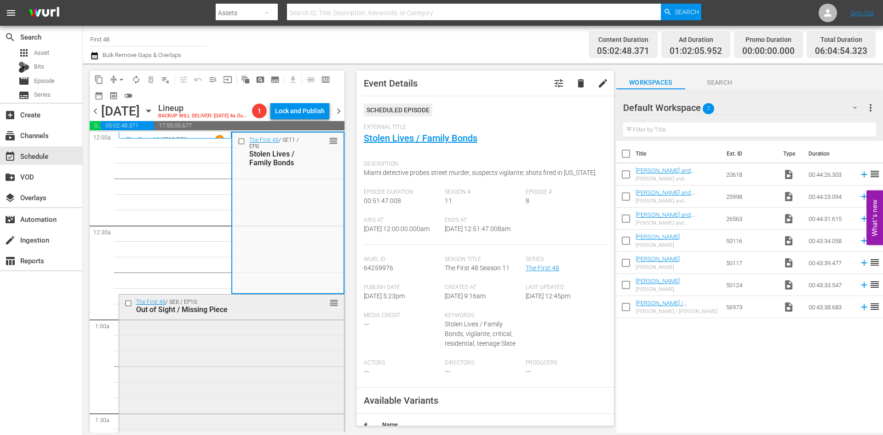
click at [243, 346] on div "The First 48 / SE8 / EP10: Out of Sight / Missing Piece reorder" at bounding box center [231, 375] width 225 height 162
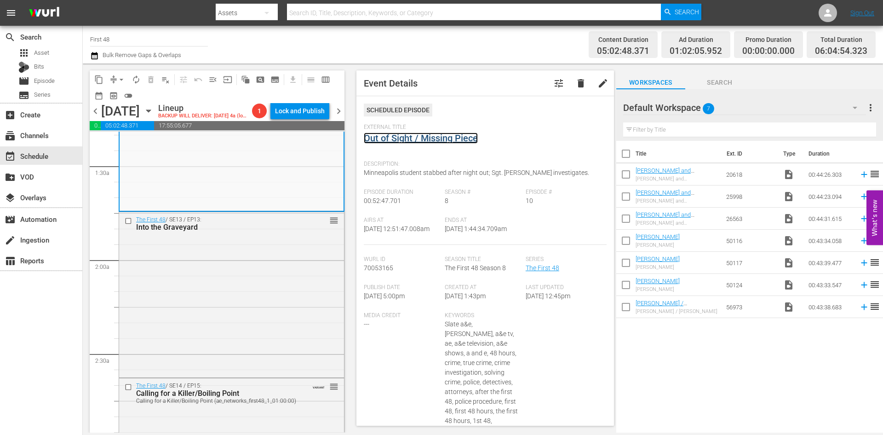
scroll to position [276, 0]
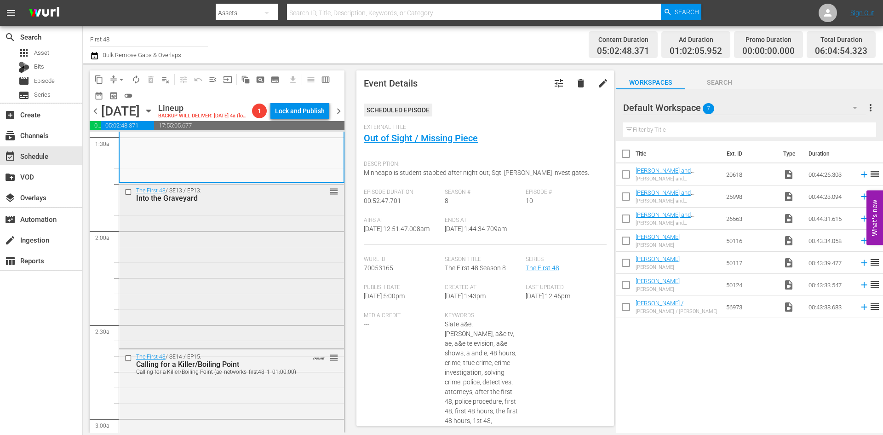
click at [223, 297] on div "The First 48 / SE13 / EP13: Into the Graveyard reorder" at bounding box center [231, 264] width 225 height 163
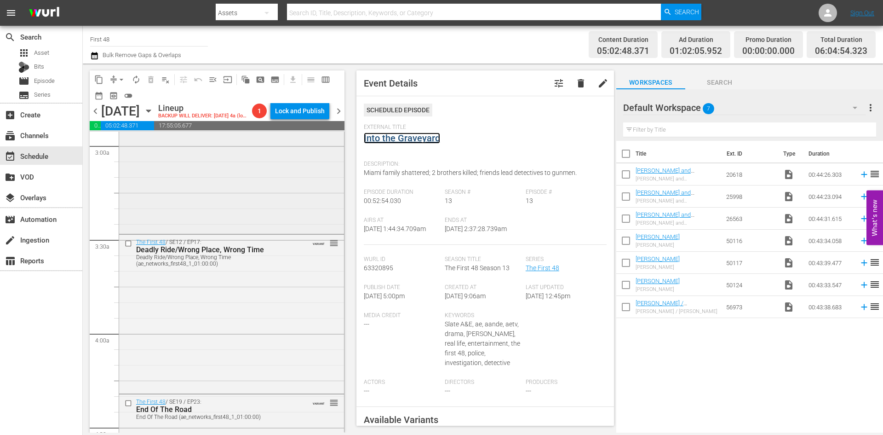
scroll to position [552, 0]
click at [246, 213] on div "The First 48 / SE14 / EP15: Calling for a Killer/Boiling Point Calling for a Ki…" at bounding box center [231, 151] width 225 height 156
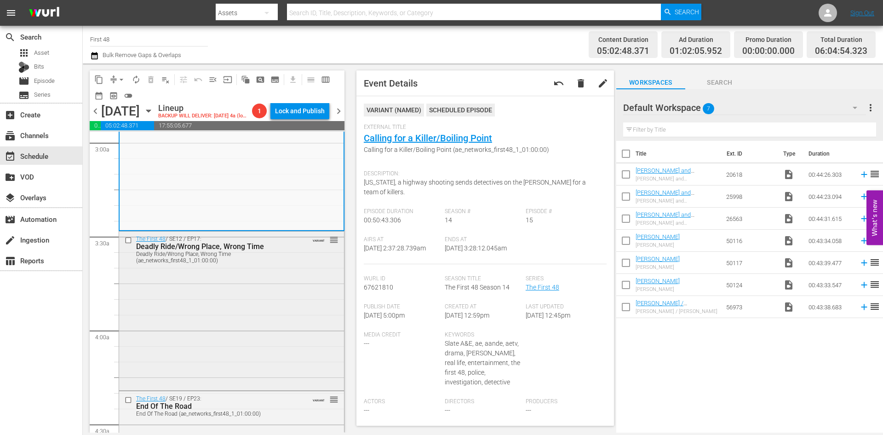
click at [231, 307] on div "The First 48 / SE12 / EP17: Deadly Ride/Wrong Place, Wrong Time Deadly Ride/Wro…" at bounding box center [231, 309] width 225 height 157
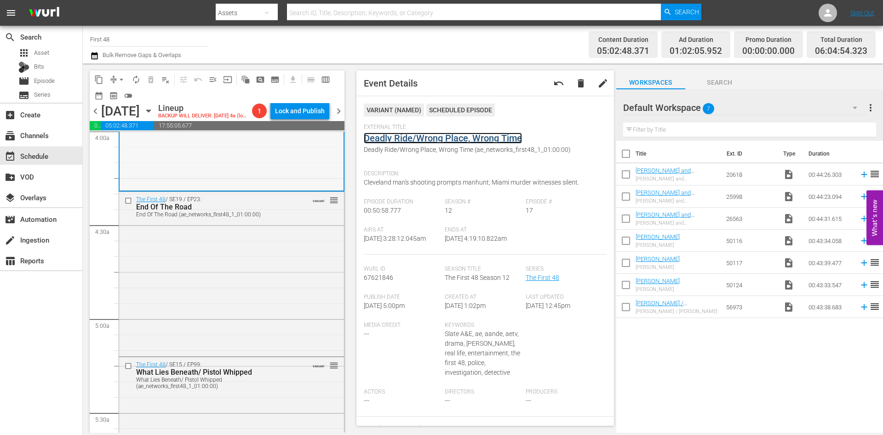
scroll to position [782, 0]
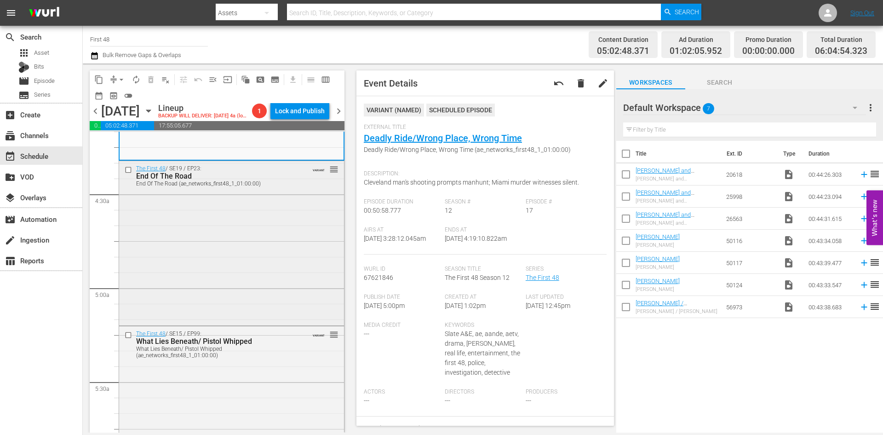
click at [213, 278] on div "The First 48 / SE19 / EP23: End Of The Road End Of The Road (ae_networks_first4…" at bounding box center [231, 242] width 225 height 162
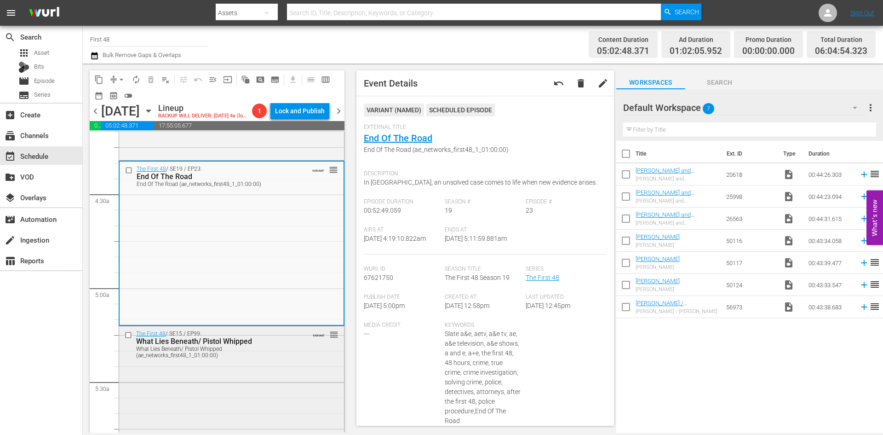
click at [223, 384] on div "The First 48 / SE15 / EP99: What Lies Beneath/ Pistol Whipped What Lies Beneath…" at bounding box center [231, 407] width 225 height 163
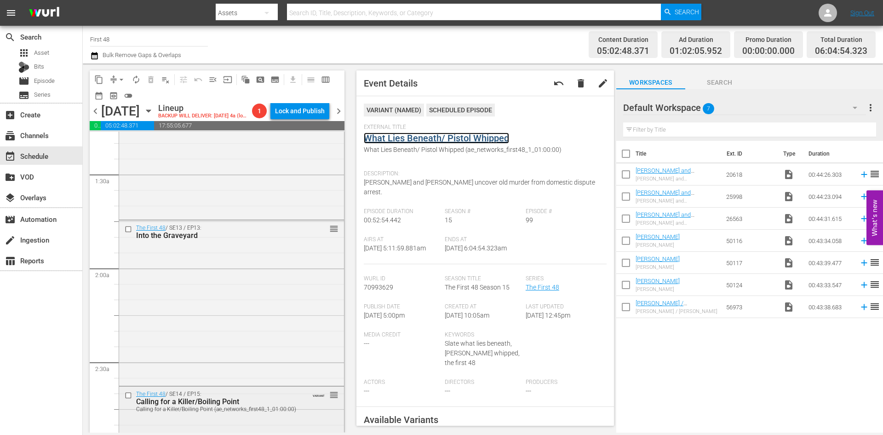
scroll to position [184, 0]
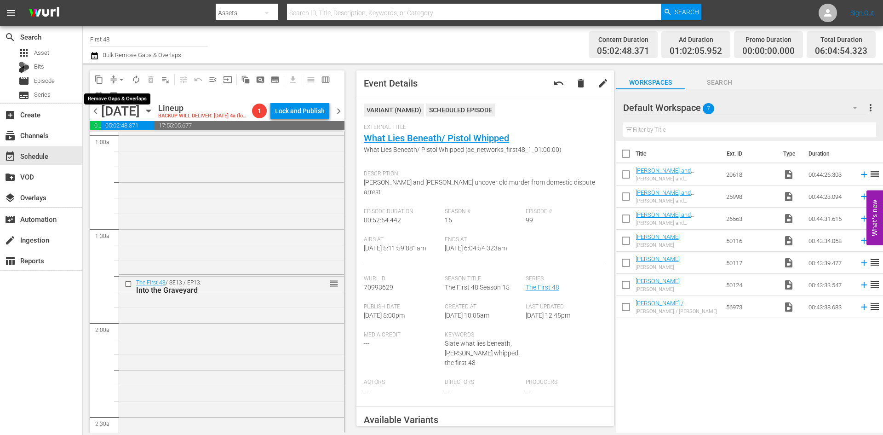
click at [122, 79] on span "arrow_drop_down" at bounding box center [121, 79] width 9 height 9
click at [110, 97] on li "Align to Midnight" at bounding box center [122, 98] width 97 height 15
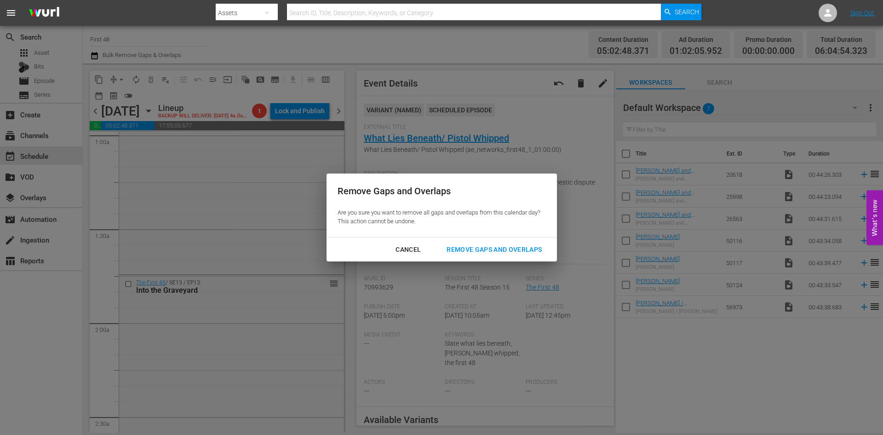
click at [522, 249] on div "Remove Gaps and Overlaps" at bounding box center [494, 250] width 110 height 12
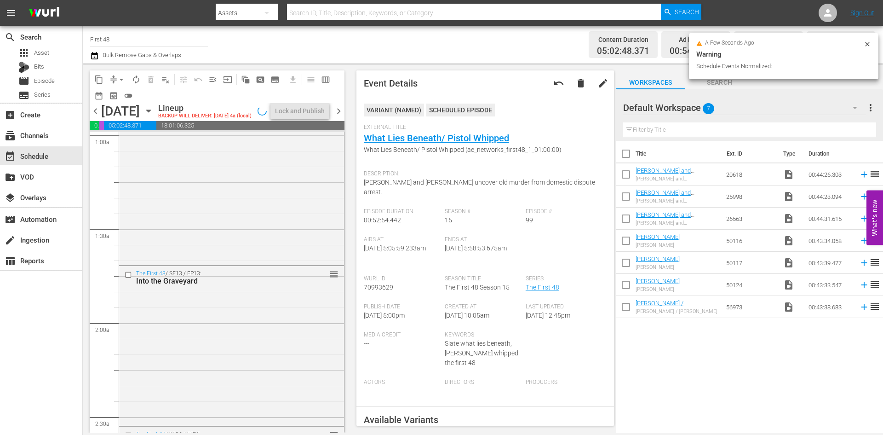
scroll to position [200, 0]
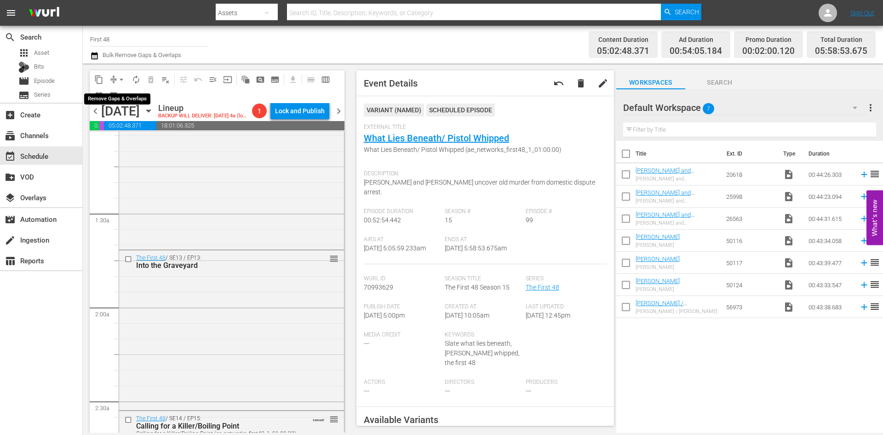
click at [120, 81] on span "arrow_drop_down" at bounding box center [121, 79] width 9 height 9
click at [127, 101] on li "Align to Midnight" at bounding box center [122, 98] width 97 height 15
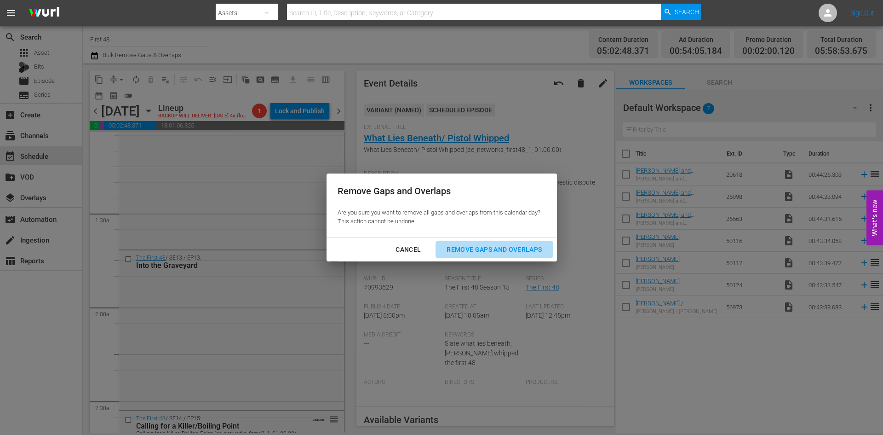
click at [478, 251] on div "Remove Gaps and Overlaps" at bounding box center [494, 250] width 110 height 12
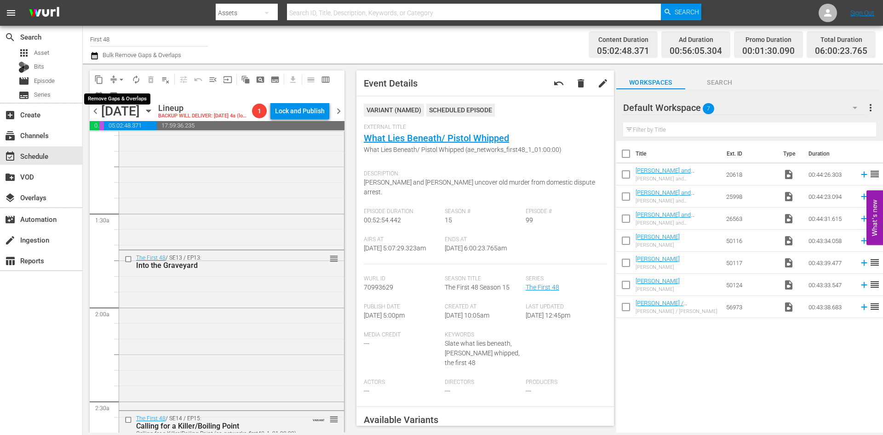
click at [120, 80] on span "arrow_drop_down" at bounding box center [121, 79] width 9 height 9
click at [110, 104] on li "Align to Midnight" at bounding box center [122, 98] width 97 height 15
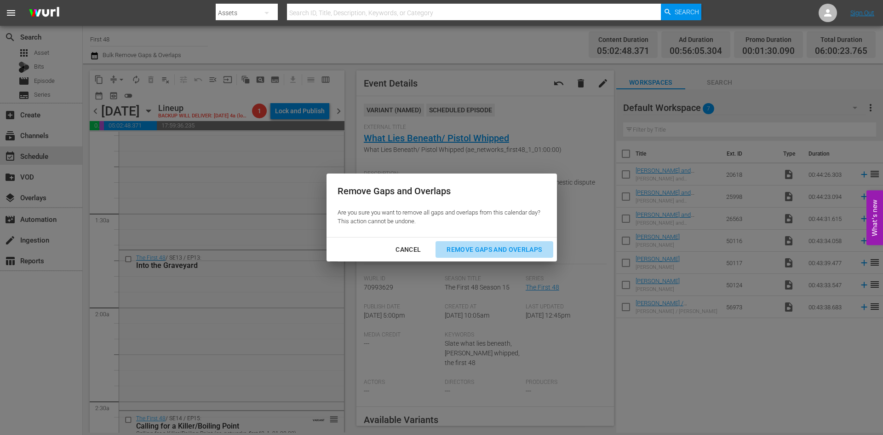
click at [472, 247] on div "Remove Gaps and Overlaps" at bounding box center [494, 250] width 110 height 12
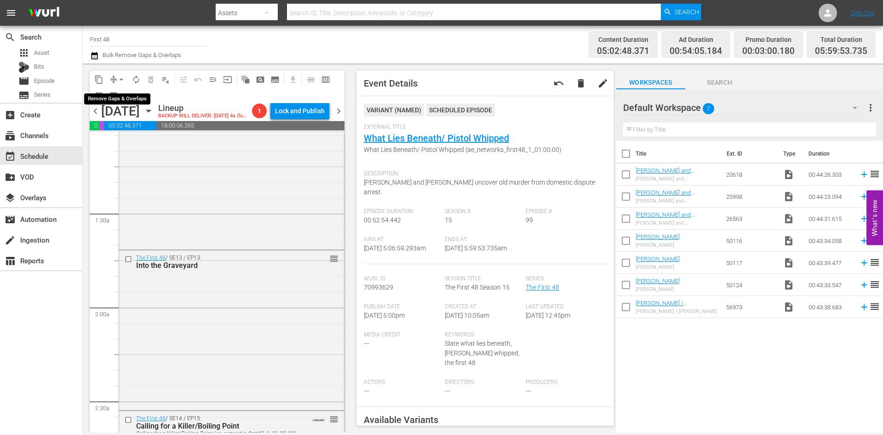
click at [121, 79] on span "arrow_drop_down" at bounding box center [121, 79] width 9 height 9
click at [124, 103] on li "Align to Midnight" at bounding box center [122, 98] width 97 height 15
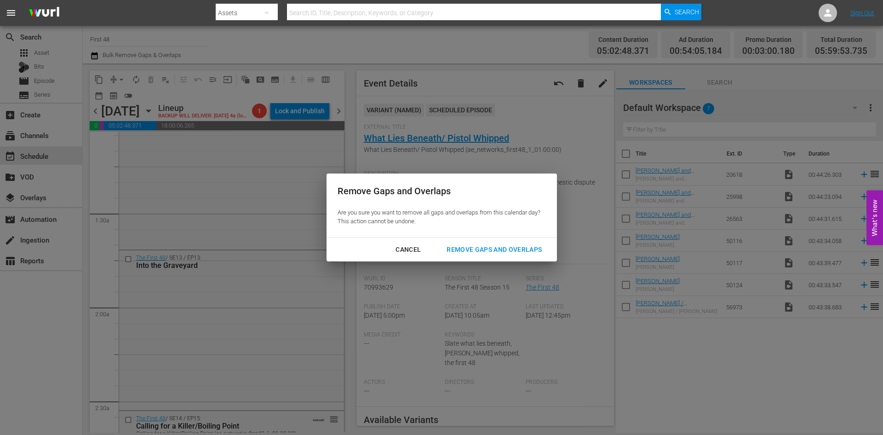
click at [461, 252] on div "Remove Gaps and Overlaps" at bounding box center [494, 250] width 110 height 12
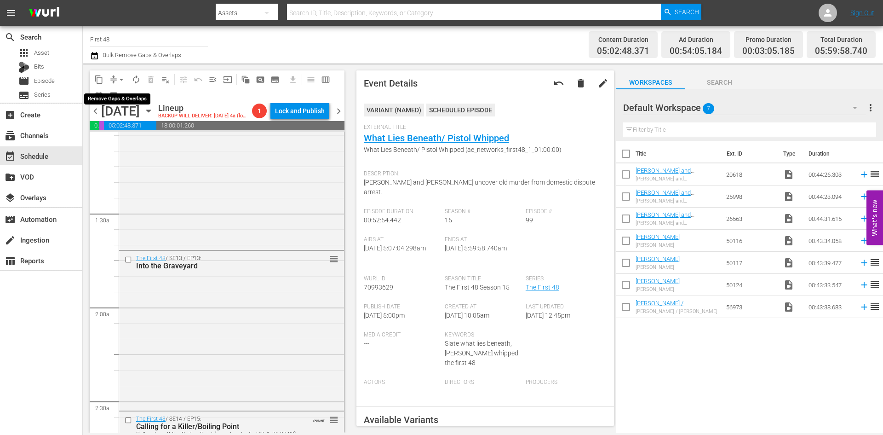
click at [121, 78] on span "arrow_drop_down" at bounding box center [121, 79] width 9 height 9
click at [117, 98] on li "Align to Midnight" at bounding box center [122, 98] width 97 height 15
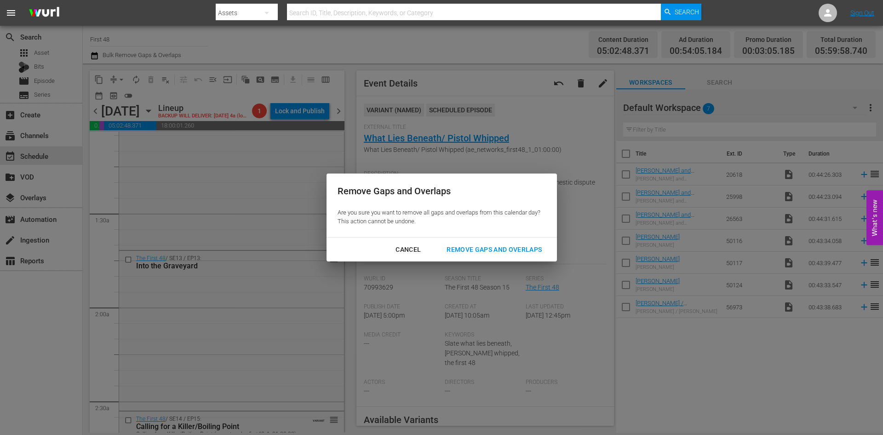
click at [492, 251] on div "Remove Gaps and Overlaps" at bounding box center [494, 250] width 110 height 12
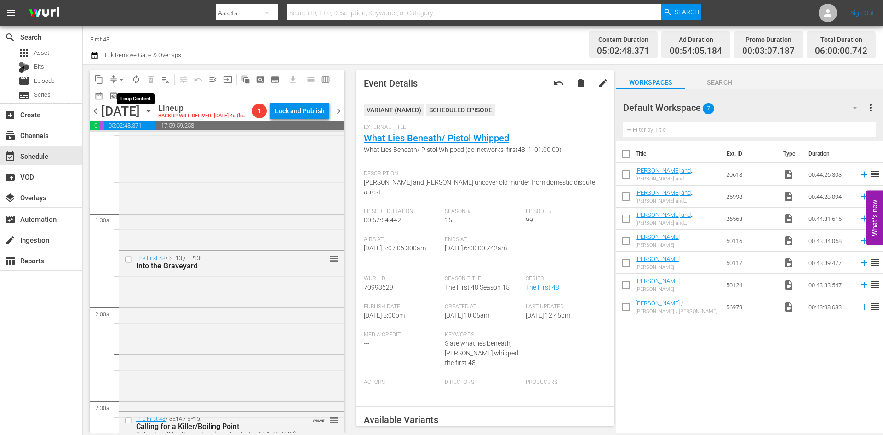
click at [141, 79] on button "autorenew_outlined" at bounding box center [136, 79] width 15 height 15
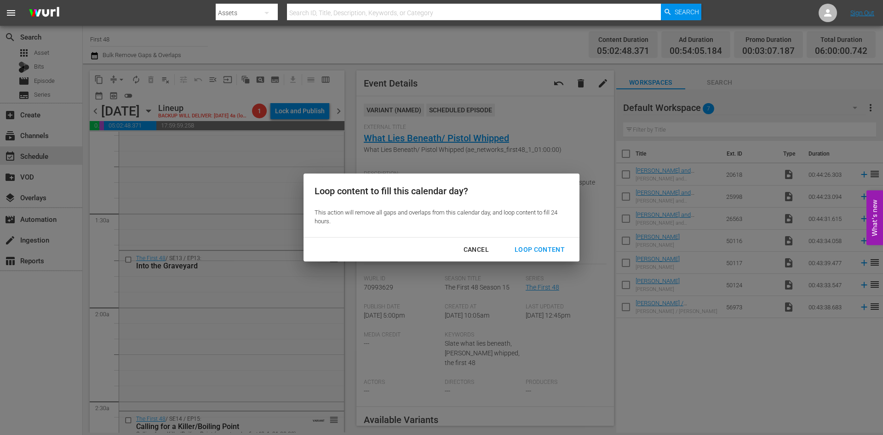
click at [531, 251] on div "Loop Content" at bounding box center [539, 250] width 65 height 12
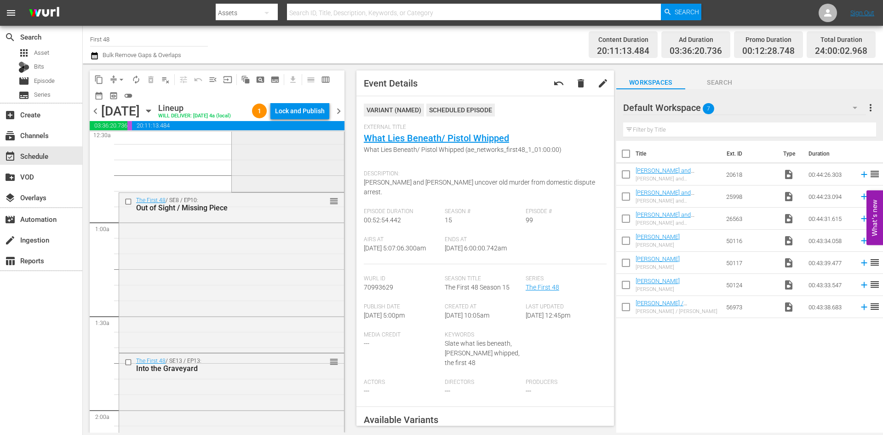
scroll to position [62, 0]
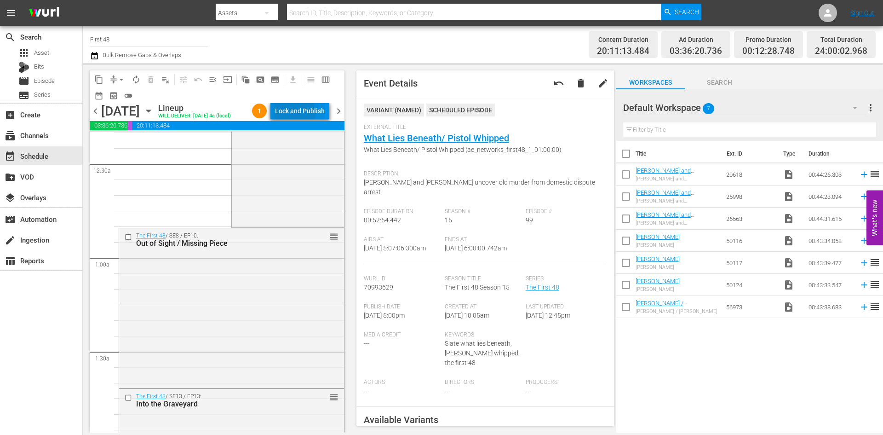
click at [301, 115] on div "Lock and Publish" at bounding box center [300, 111] width 50 height 17
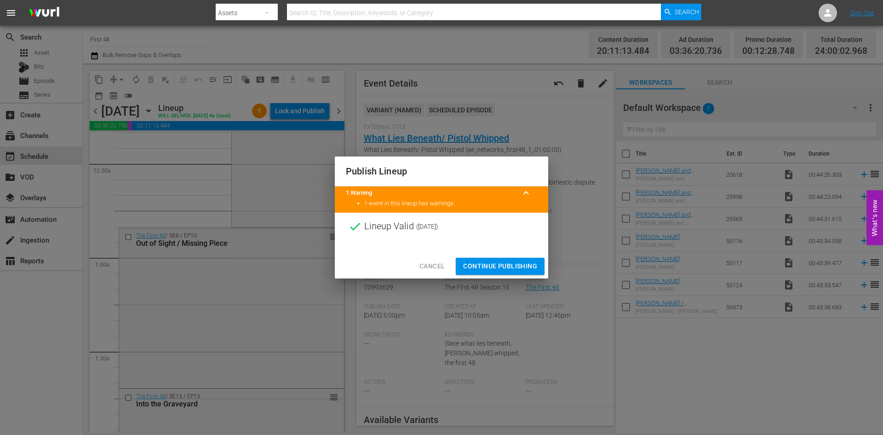
click at [498, 267] on span "Continue Publishing" at bounding box center [500, 266] width 74 height 12
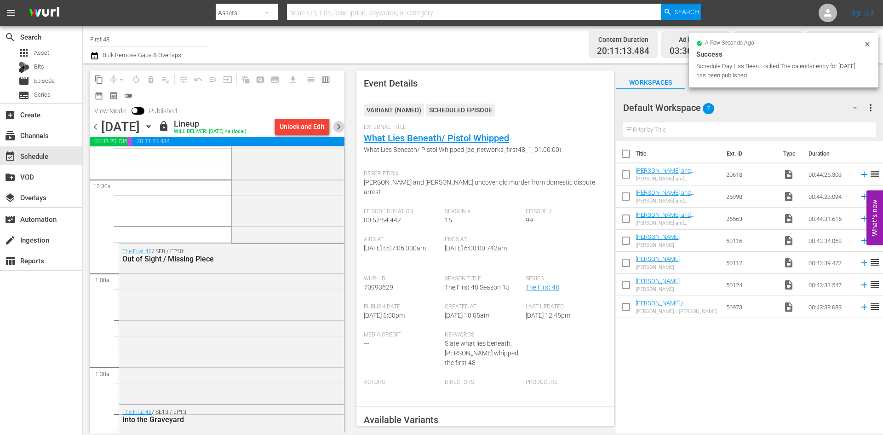
click at [341, 127] on span "chevron_right" at bounding box center [339, 127] width 12 height 12
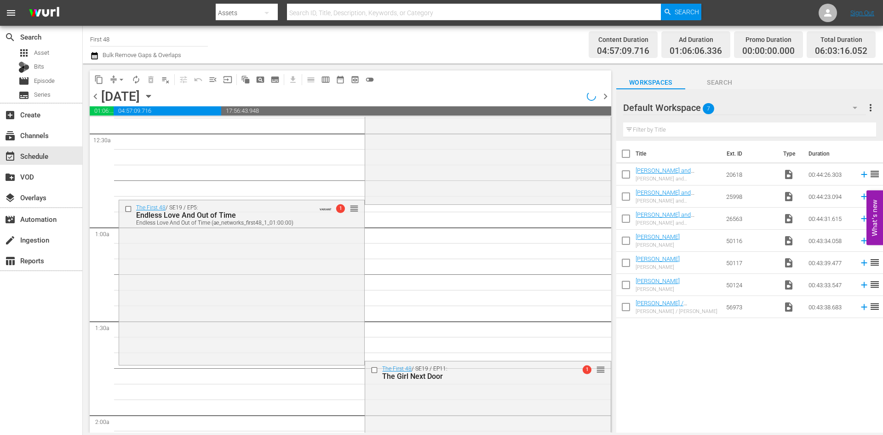
scroll to position [62, 0]
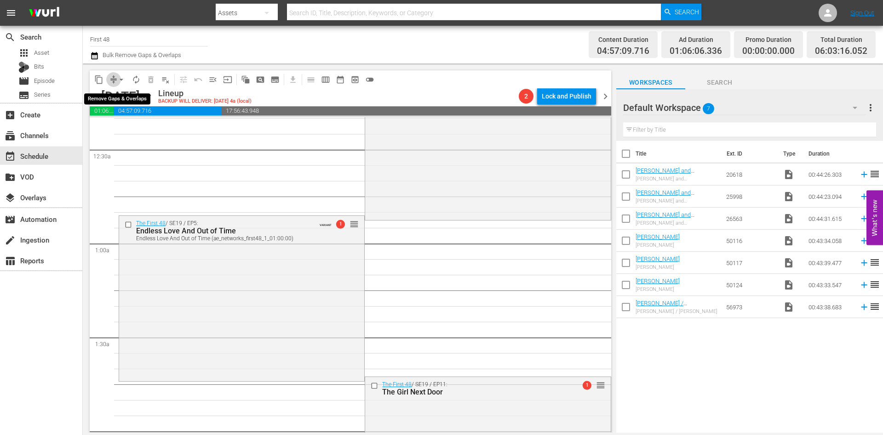
click at [115, 75] on span "compress" at bounding box center [113, 79] width 9 height 9
click at [122, 79] on span "arrow_drop_down" at bounding box center [121, 79] width 9 height 9
click at [117, 99] on li "Align to Midnight" at bounding box center [122, 98] width 97 height 15
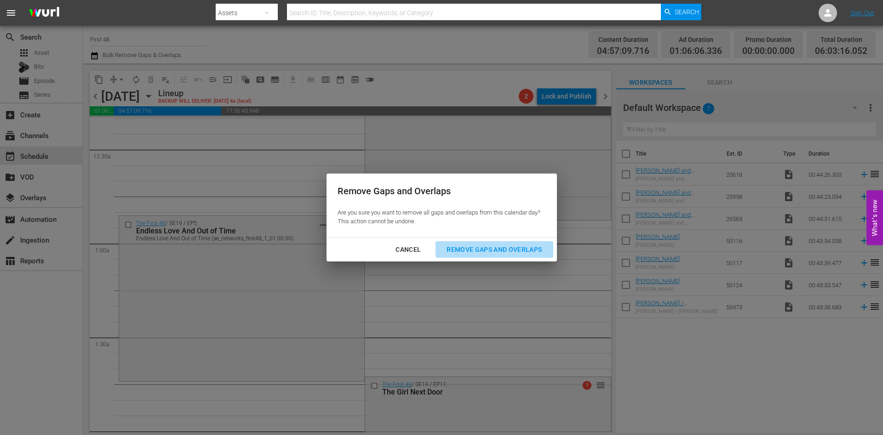
click at [489, 248] on div "Remove Gaps and Overlaps" at bounding box center [494, 250] width 110 height 12
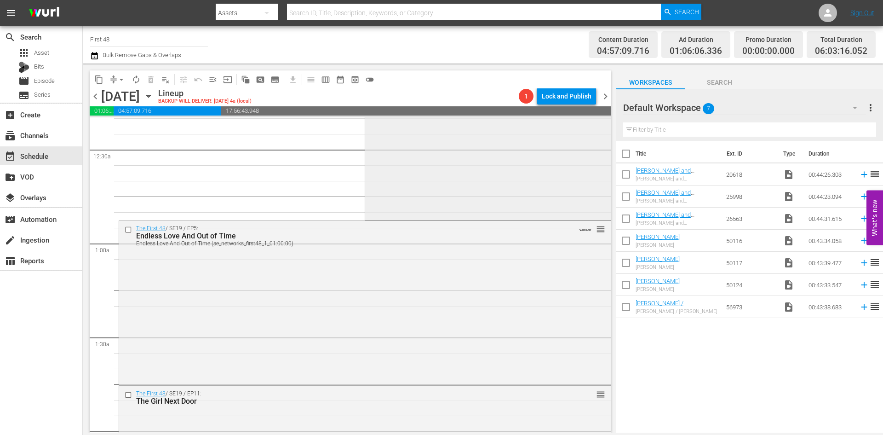
click at [489, 183] on div "The First 48 / SE19 / EP4: Dangerous Company Dangerous Company (ae_networks_fir…" at bounding box center [487, 137] width 245 height 162
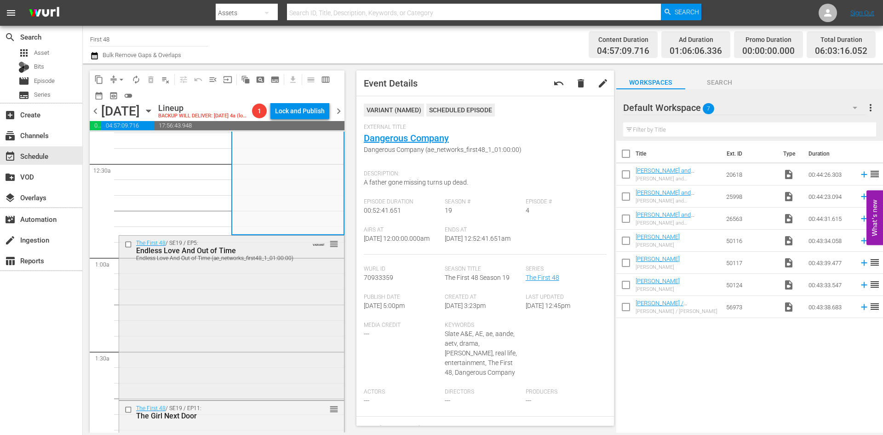
click at [255, 300] on div "The First 48 / SE19 / EP5: Endless Love And Out of Time Endless Love And Out of…" at bounding box center [231, 317] width 225 height 163
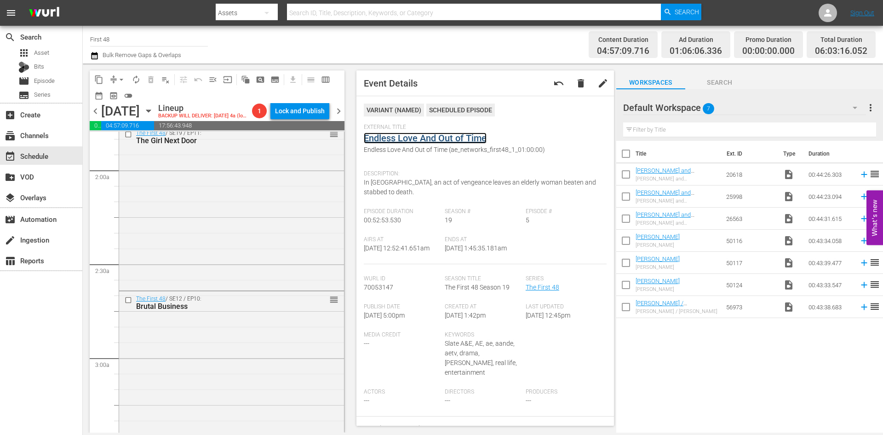
scroll to position [338, 0]
click at [272, 254] on div "The First 48 / SE19 / EP11: The Girl Next Door reorder" at bounding box center [231, 206] width 225 height 162
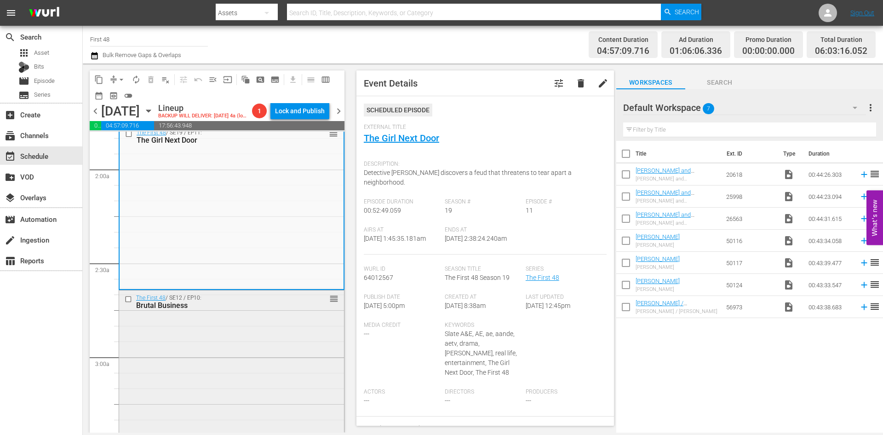
click at [273, 352] on div "The First 48 / SE12 / EP10: Brutal Business reorder" at bounding box center [231, 368] width 225 height 156
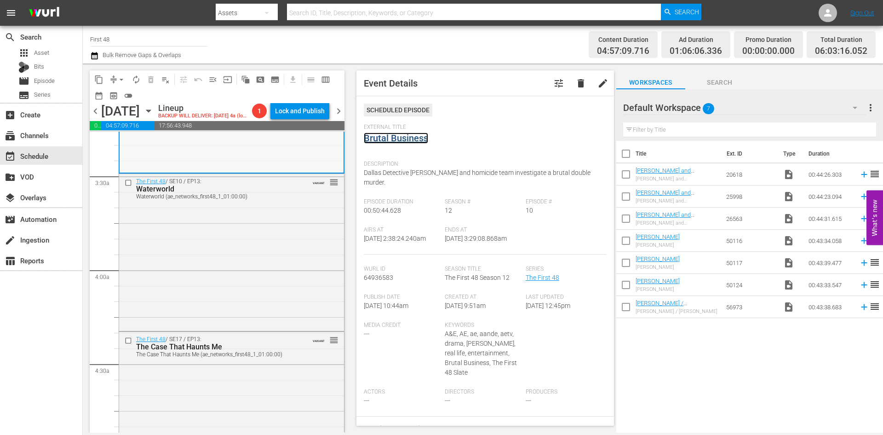
scroll to position [614, 0]
click at [285, 278] on div "The First 48 / SE10 / EP13: Waterworld Waterworld (ae_networks_first48_1_01:00:…" at bounding box center [231, 250] width 225 height 155
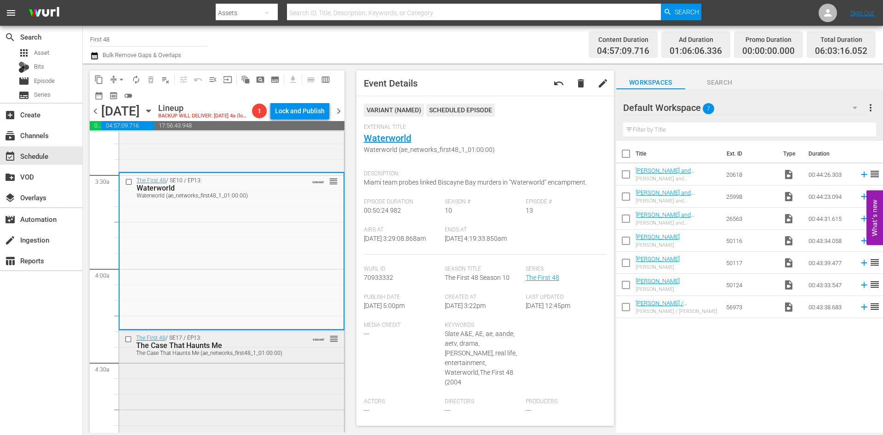
click at [216, 356] on div "The Case That Haunts Me (ae_networks_first48_1_01:00:00)" at bounding box center [217, 353] width 162 height 6
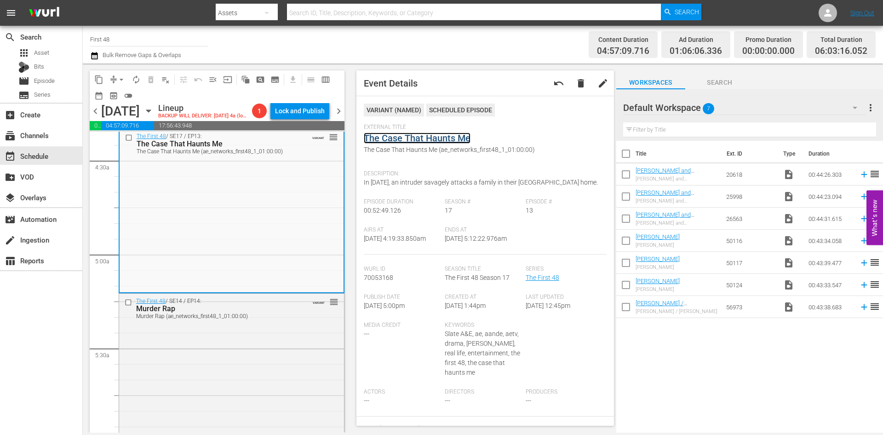
scroll to position [890, 0]
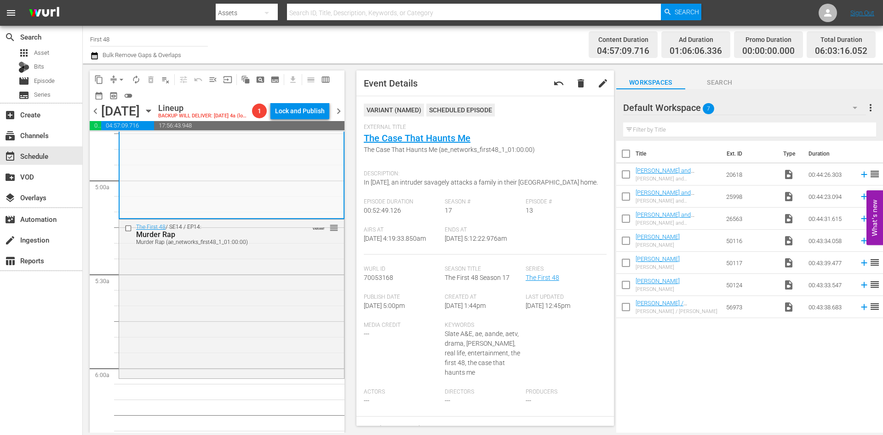
click at [253, 288] on div "The First 48 / SE14 / EP14: Murder Rap Murder Rap (ae_networks_first48_1_01:00:…" at bounding box center [231, 297] width 225 height 156
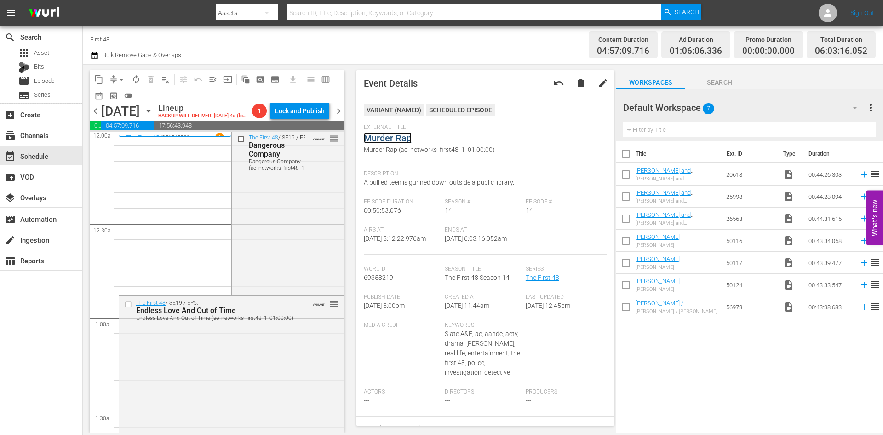
scroll to position [0, 0]
click at [117, 82] on span "arrow_drop_down" at bounding box center [121, 79] width 9 height 9
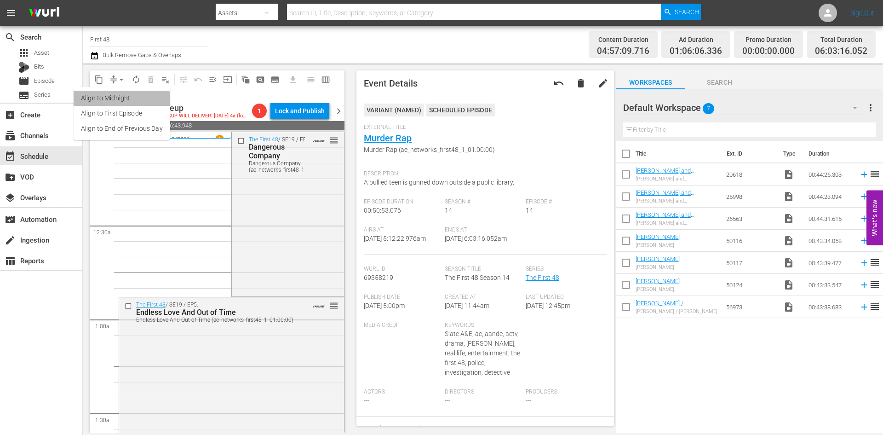
click at [115, 103] on li "Align to Midnight" at bounding box center [122, 98] width 97 height 15
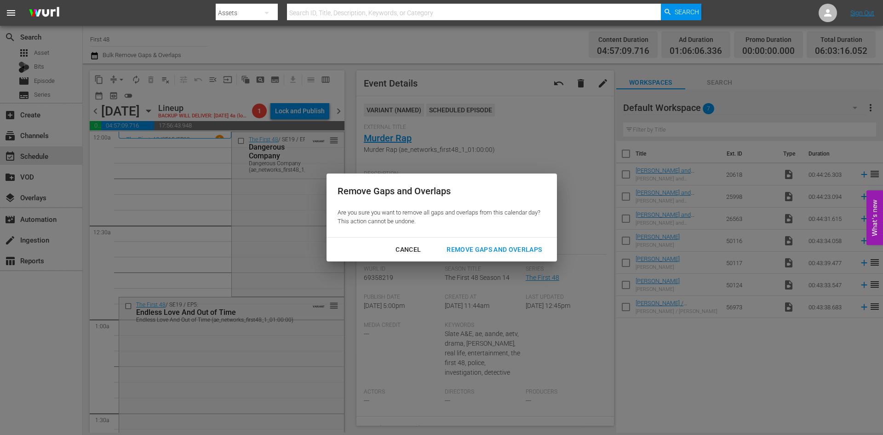
click at [496, 245] on div "Remove Gaps and Overlaps" at bounding box center [494, 250] width 110 height 12
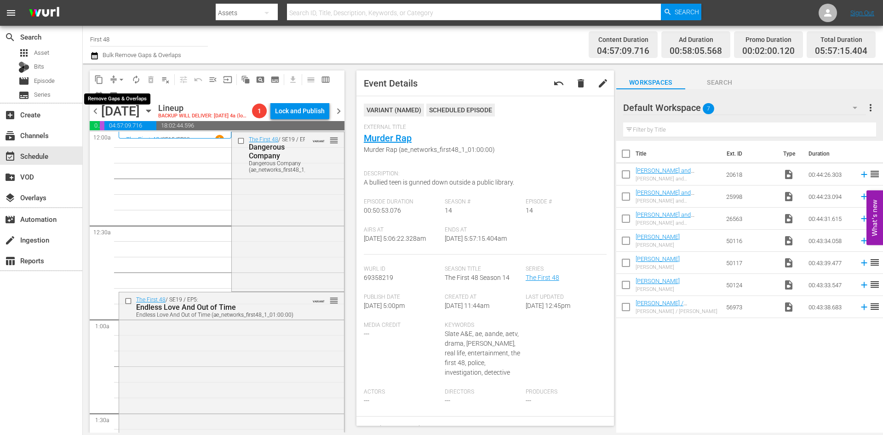
click at [121, 77] on span "arrow_drop_down" at bounding box center [121, 79] width 9 height 9
click at [116, 100] on li "Align to Midnight" at bounding box center [122, 98] width 97 height 15
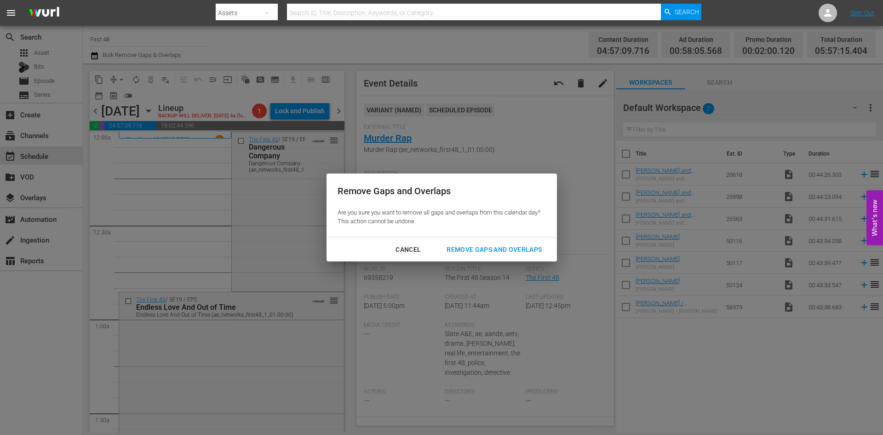
click at [482, 242] on button "Remove Gaps and Overlaps" at bounding box center [494, 249] width 117 height 17
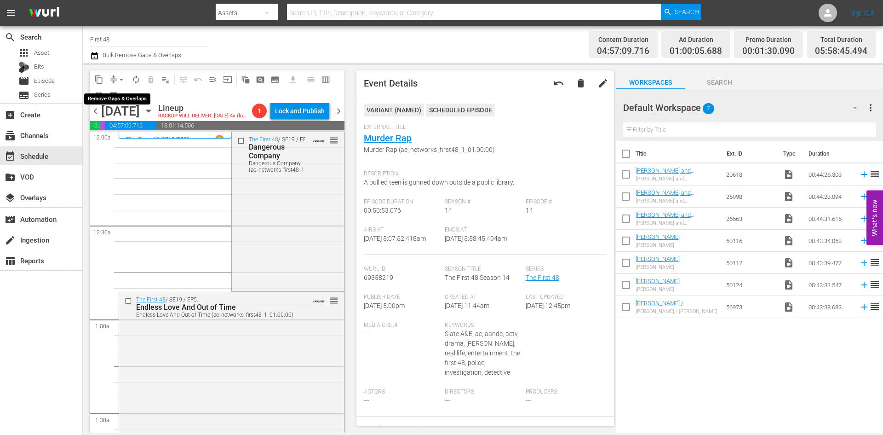
click at [125, 79] on span "arrow_drop_down" at bounding box center [121, 79] width 9 height 9
click at [122, 99] on li "Align to Midnight" at bounding box center [122, 98] width 97 height 15
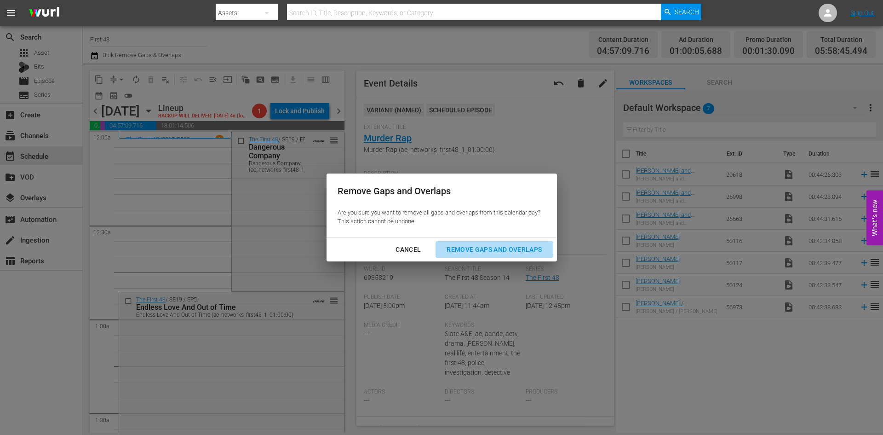
click at [518, 254] on div "Remove Gaps and Overlaps" at bounding box center [494, 250] width 110 height 12
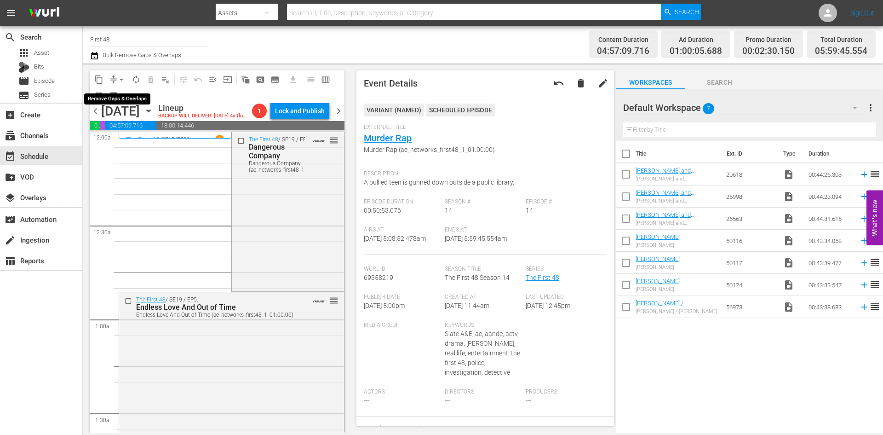
click at [121, 79] on span "arrow_drop_down" at bounding box center [121, 79] width 9 height 9
click at [115, 93] on li "Align to Midnight" at bounding box center [122, 98] width 97 height 15
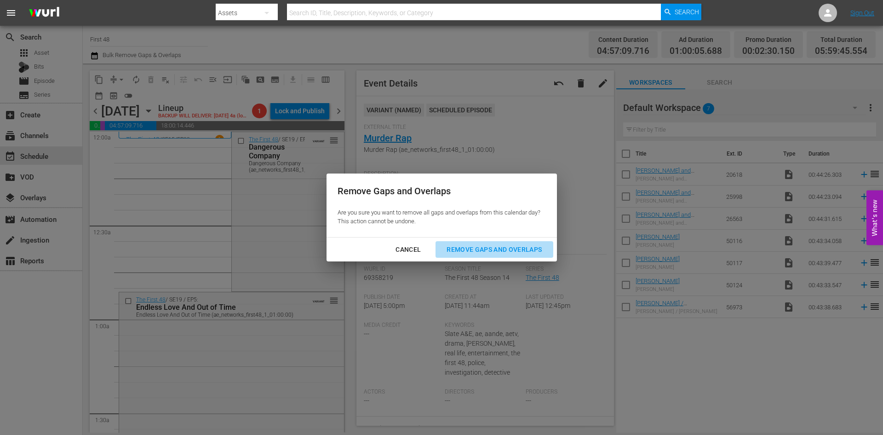
click at [512, 249] on div "Remove Gaps and Overlaps" at bounding box center [494, 250] width 110 height 12
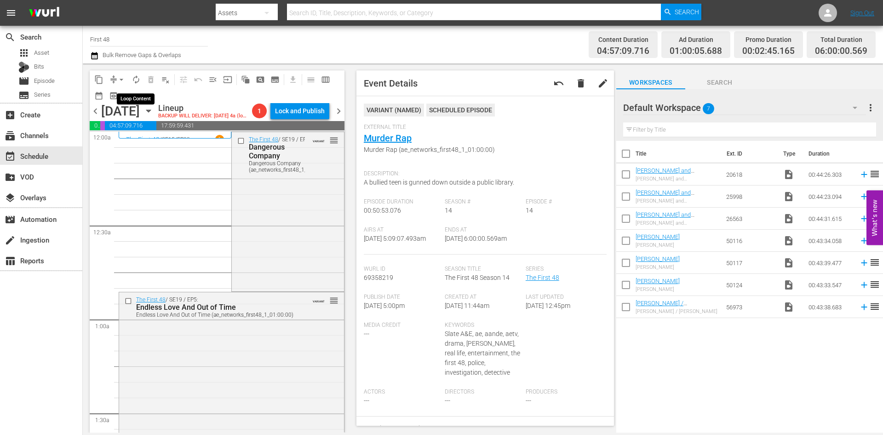
click at [135, 82] on span "autorenew_outlined" at bounding box center [136, 79] width 9 height 9
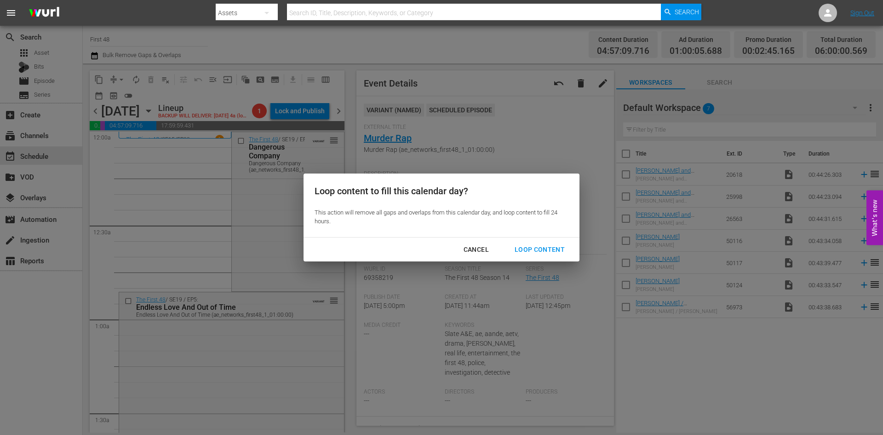
click at [539, 250] on div "Loop Content" at bounding box center [539, 250] width 65 height 12
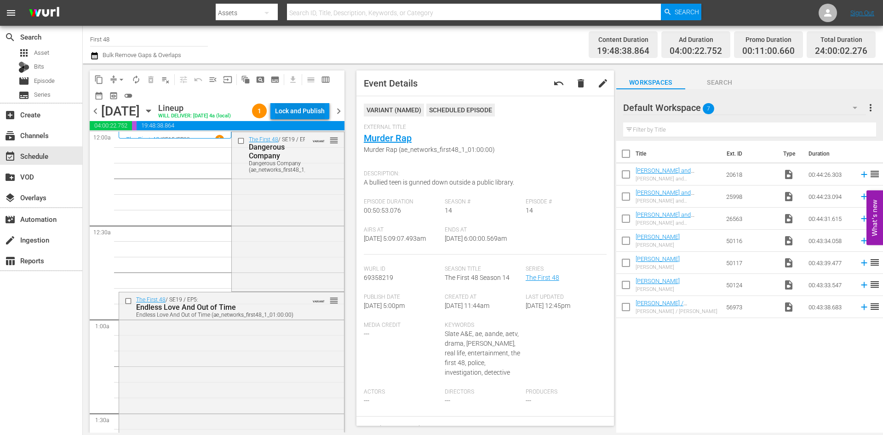
click at [305, 112] on div "Lock and Publish" at bounding box center [300, 111] width 50 height 17
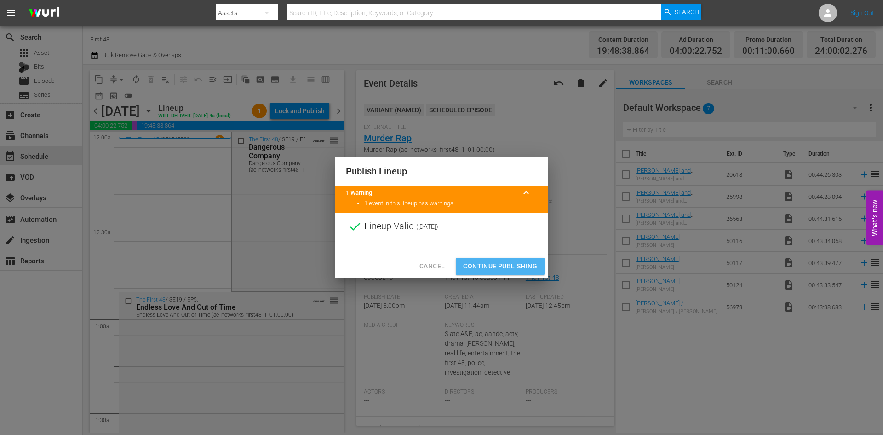
click at [494, 265] on span "Continue Publishing" at bounding box center [500, 266] width 74 height 12
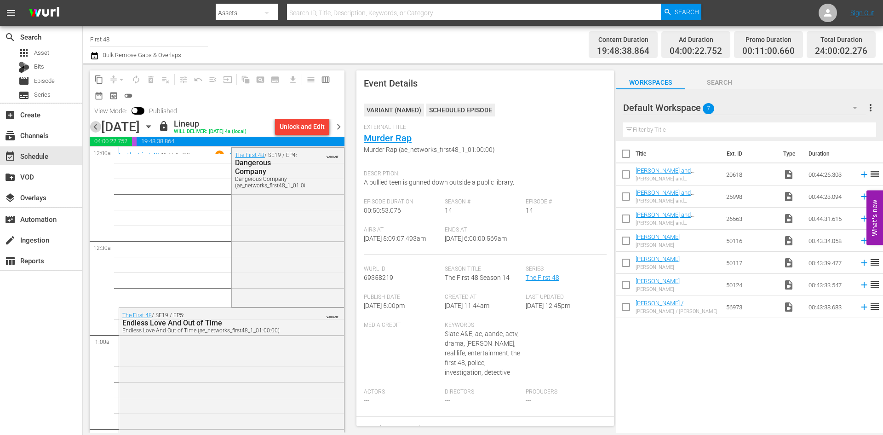
click at [95, 127] on span "chevron_left" at bounding box center [96, 127] width 12 height 12
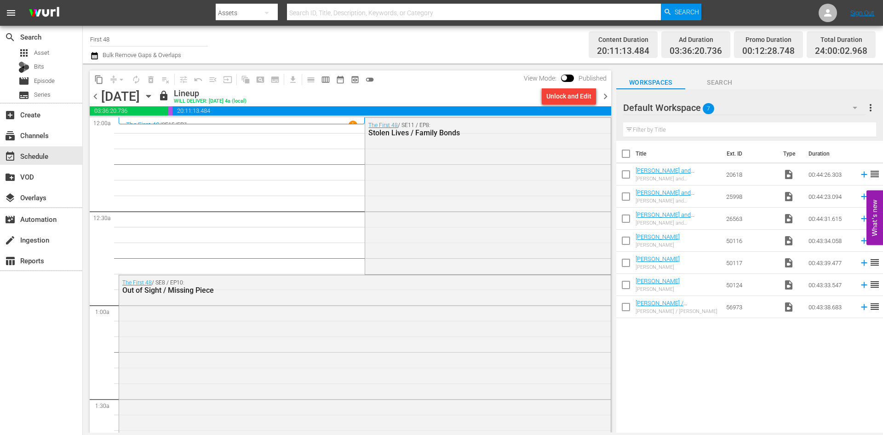
click at [94, 100] on span "chevron_left" at bounding box center [96, 97] width 12 height 12
click at [95, 100] on span "chevron_left" at bounding box center [96, 97] width 12 height 12
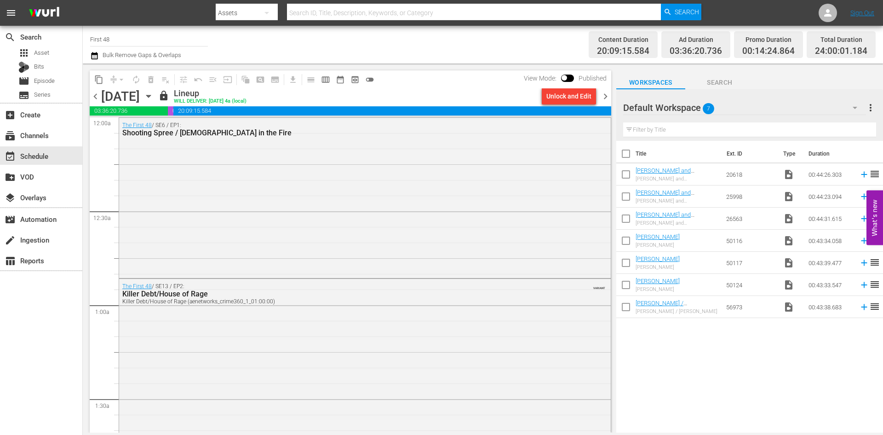
click at [95, 100] on span "chevron_left" at bounding box center [96, 97] width 12 height 12
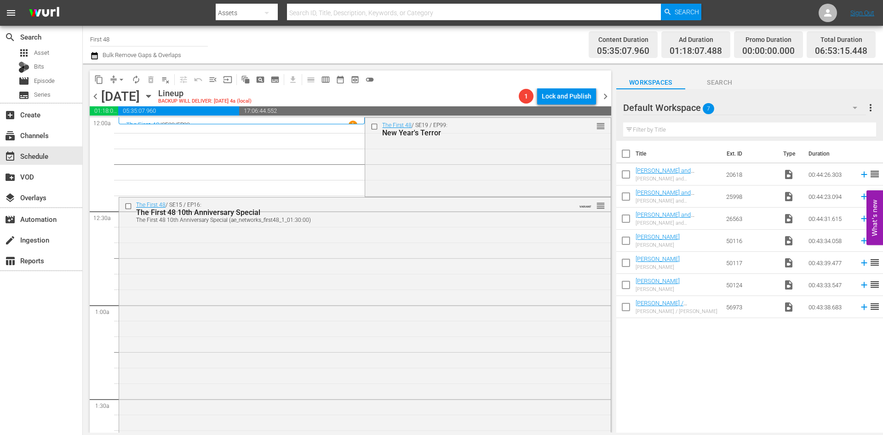
click at [95, 100] on span "chevron_left" at bounding box center [96, 97] width 12 height 12
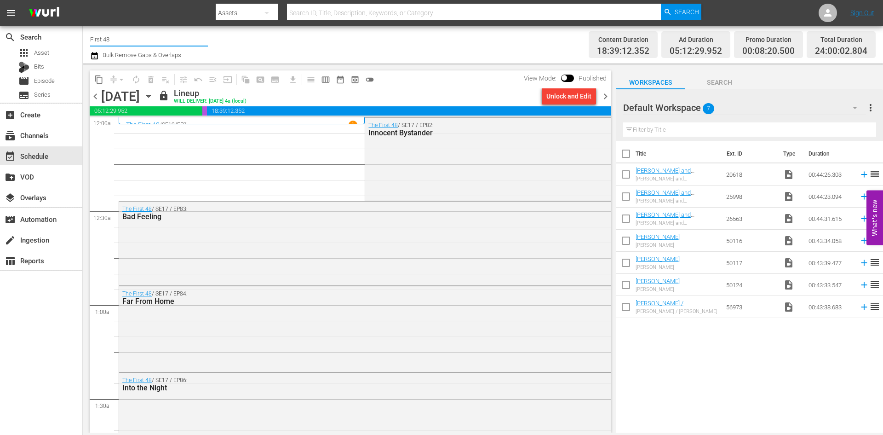
click at [121, 40] on input "First 48" at bounding box center [149, 39] width 118 height 22
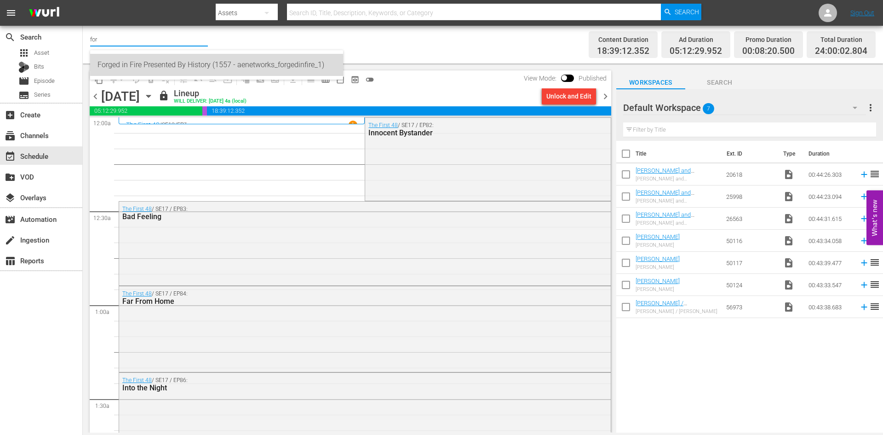
click at [143, 70] on div "Forged in Fire Presented By History (1557 - aenetworks_forgedinfire_1)" at bounding box center [217, 65] width 238 height 22
type input "Forged in Fire Presented By History (1557 - aenetworks_forgedinfire_1)"
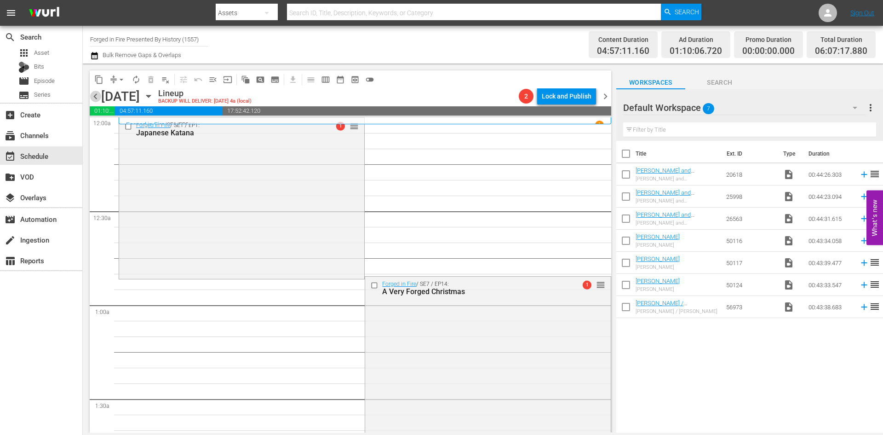
click at [95, 96] on span "chevron_left" at bounding box center [96, 97] width 12 height 12
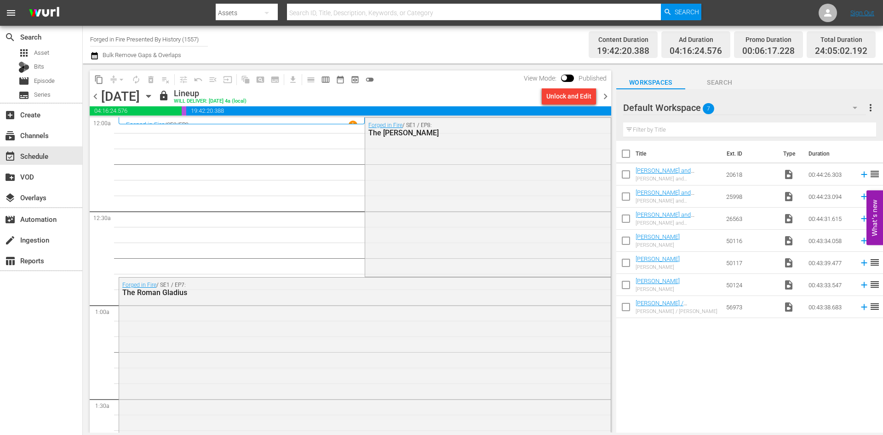
click at [154, 94] on icon "button" at bounding box center [149, 96] width 10 height 10
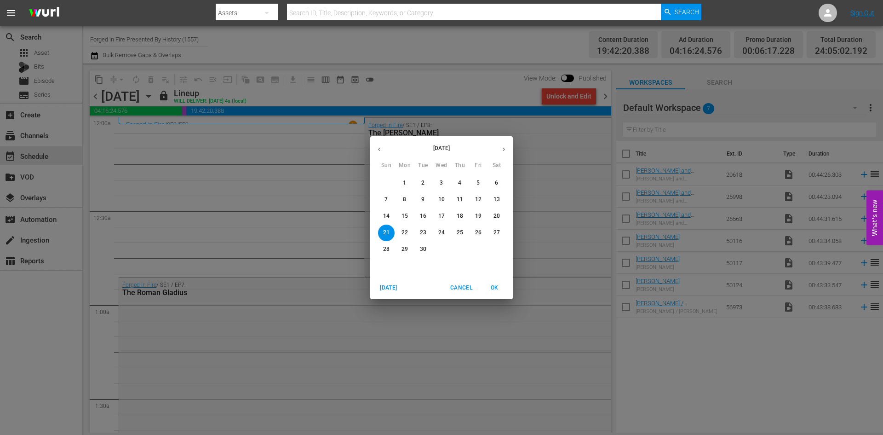
click at [383, 244] on button "28" at bounding box center [386, 249] width 17 height 17
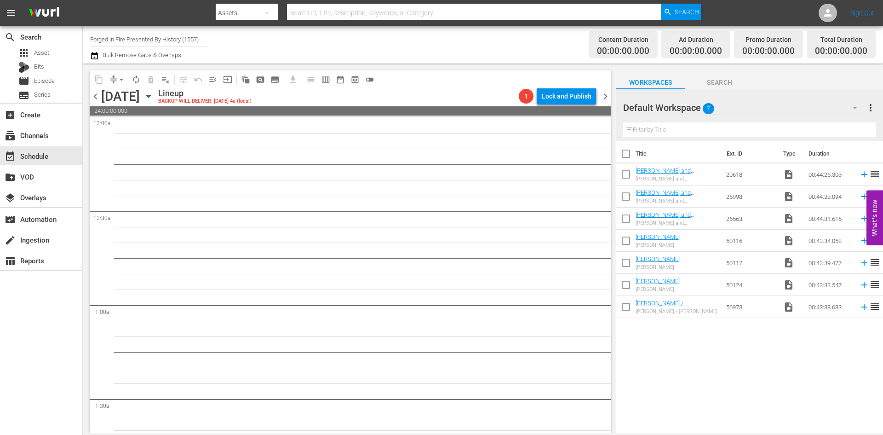
click at [150, 96] on icon "button" at bounding box center [148, 96] width 4 height 2
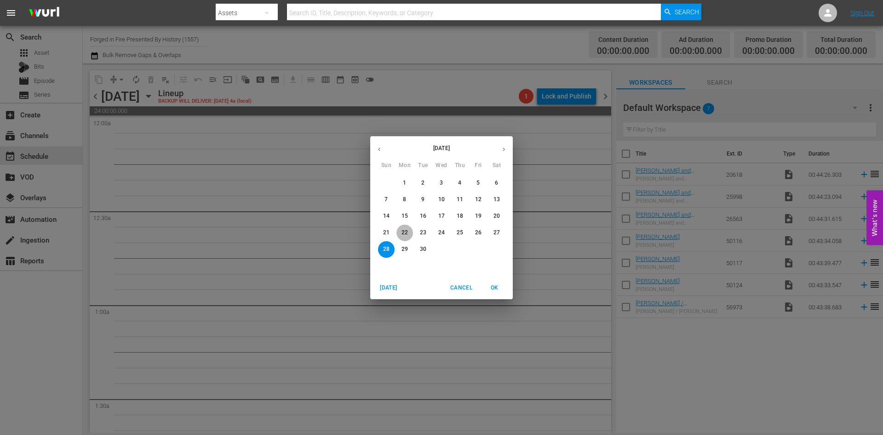
click at [404, 232] on p "22" at bounding box center [405, 233] width 6 height 8
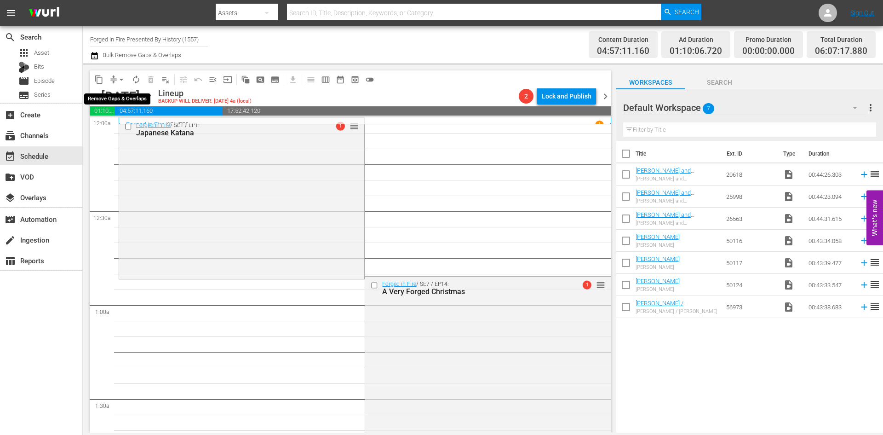
click at [121, 80] on span "arrow_drop_down" at bounding box center [121, 79] width 9 height 9
click at [120, 103] on li "Align to Midnight" at bounding box center [122, 98] width 97 height 15
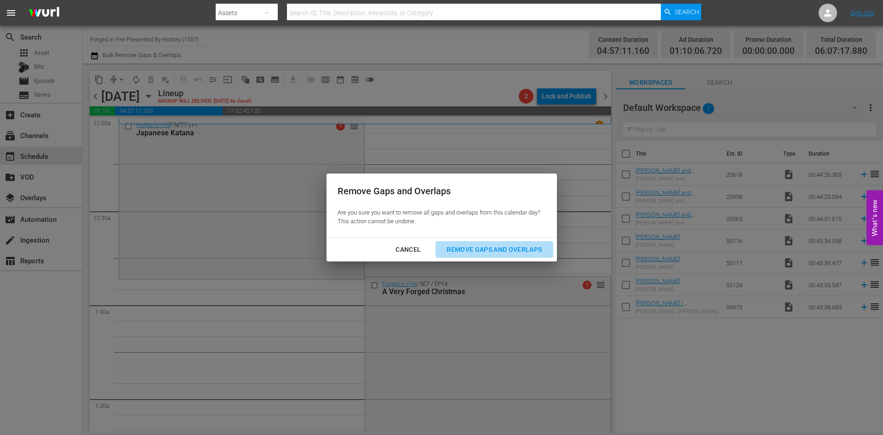
click at [467, 250] on div "Remove Gaps and Overlaps" at bounding box center [494, 250] width 110 height 12
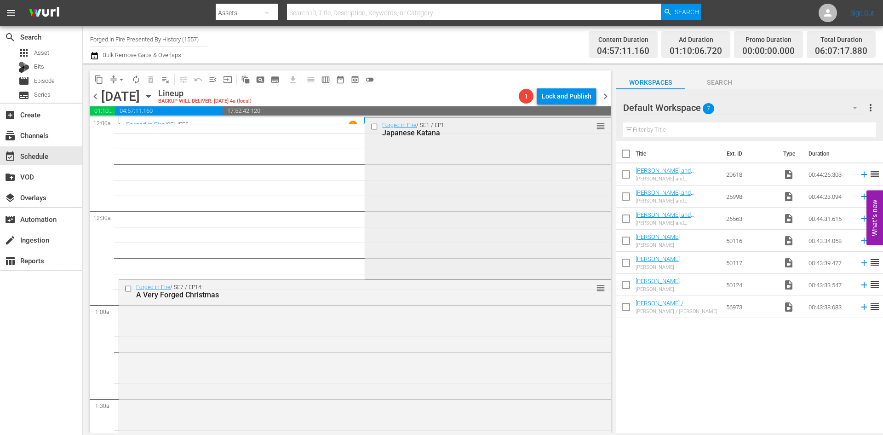
click at [514, 171] on div "Forged in Fire / SE1 / EP1: Japanese Katana reorder" at bounding box center [487, 197] width 245 height 159
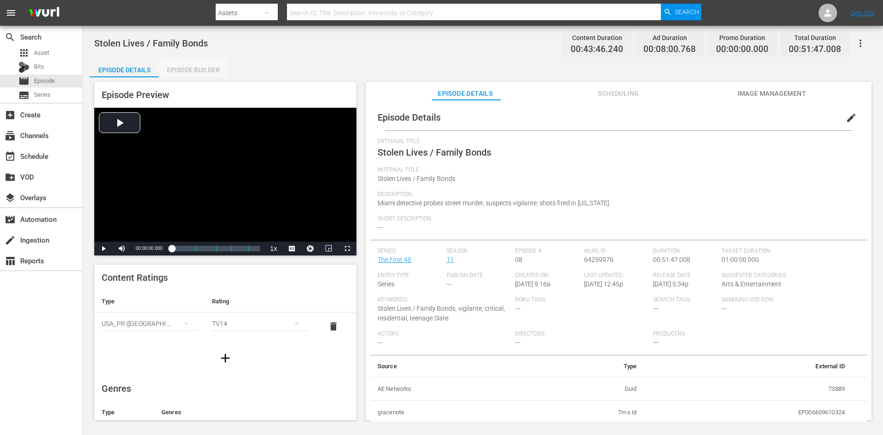
click at [197, 70] on div "Episode Builder" at bounding box center [193, 70] width 69 height 22
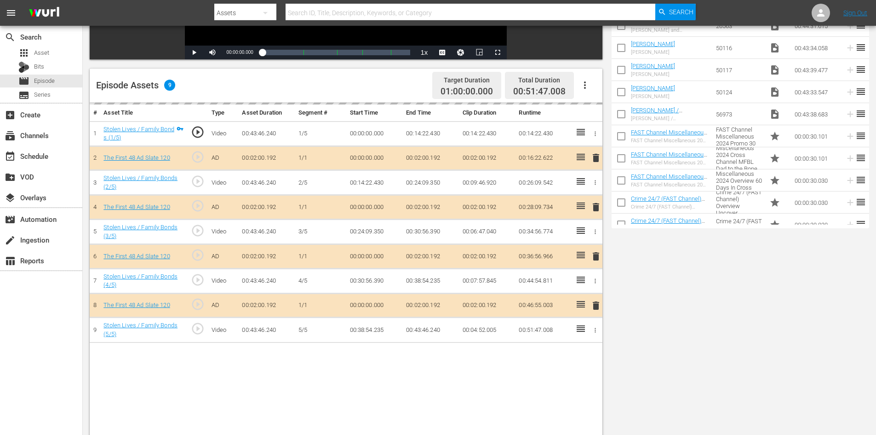
scroll to position [240, 0]
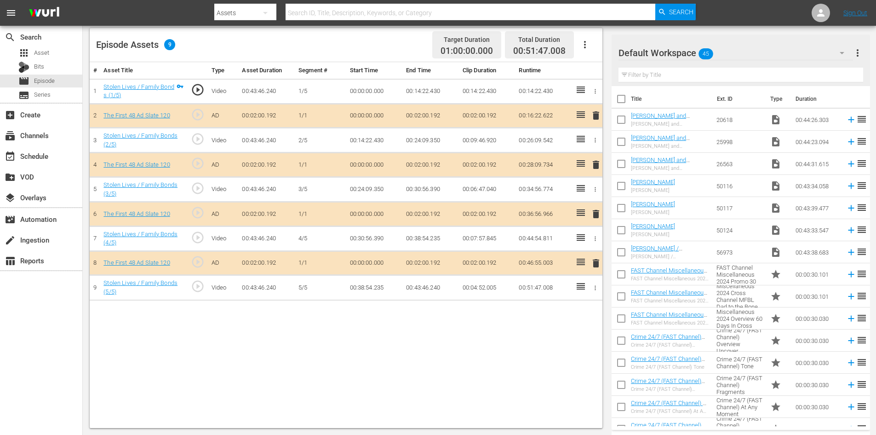
click at [783, 53] on div "Default Workspace 45" at bounding box center [736, 53] width 235 height 26
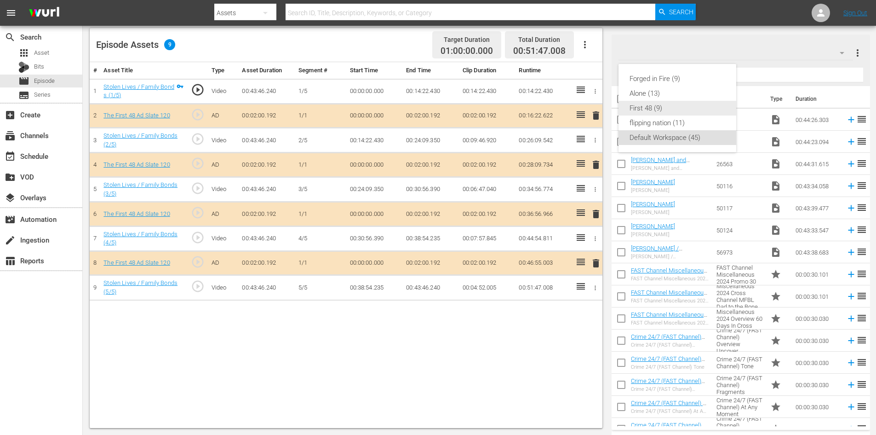
click at [648, 106] on div "First 48 (9)" at bounding box center [678, 108] width 96 height 15
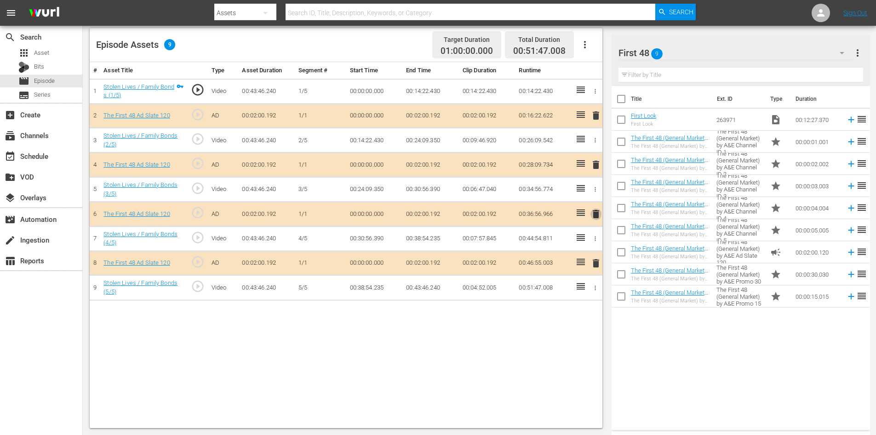
click at [595, 213] on span "delete" at bounding box center [596, 213] width 11 height 11
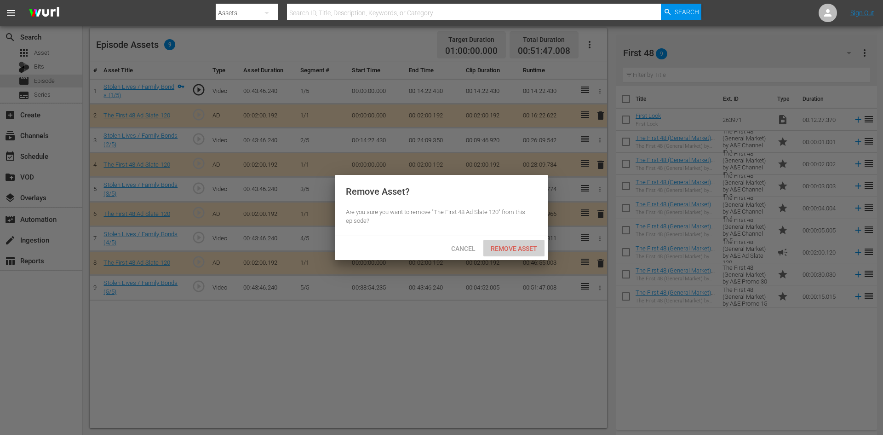
click at [511, 245] on span "Remove Asset" at bounding box center [514, 248] width 61 height 7
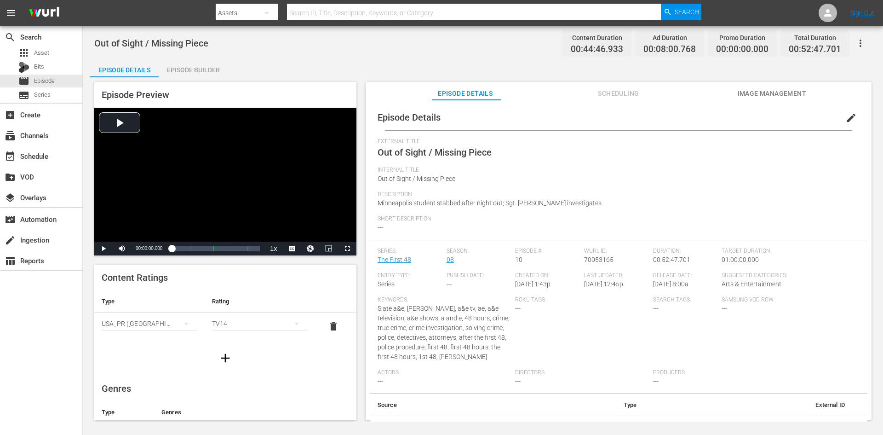
click at [188, 70] on div "Episode Builder" at bounding box center [193, 70] width 69 height 22
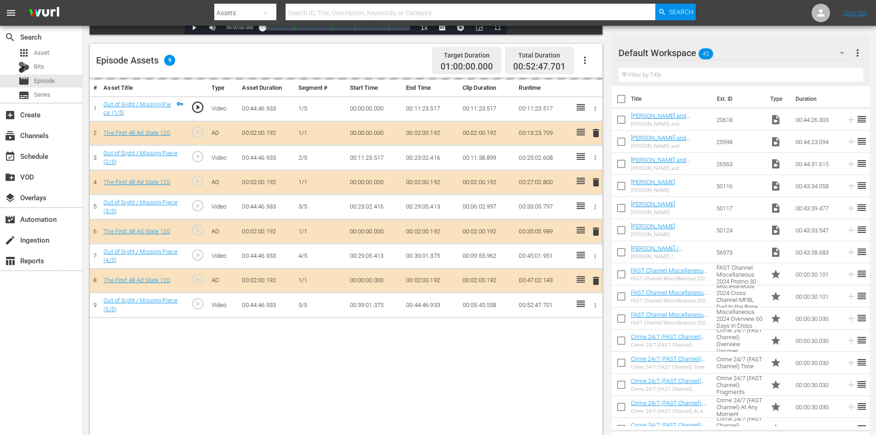
scroll to position [240, 0]
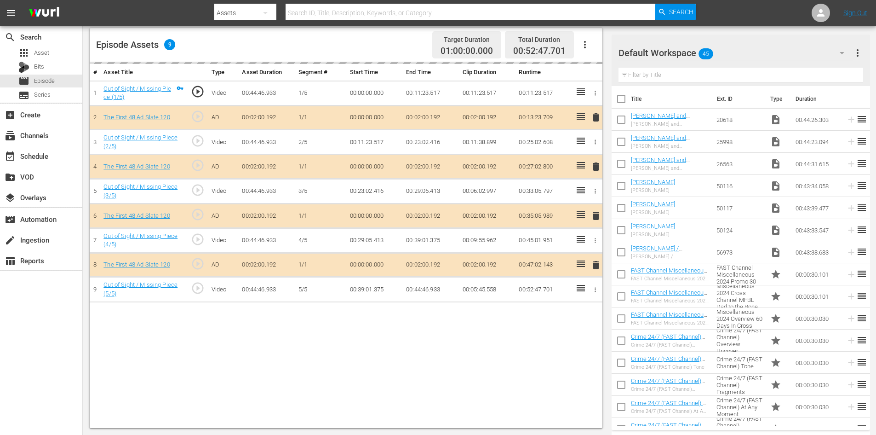
click at [784, 52] on div "Default Workspace 45" at bounding box center [736, 53] width 235 height 26
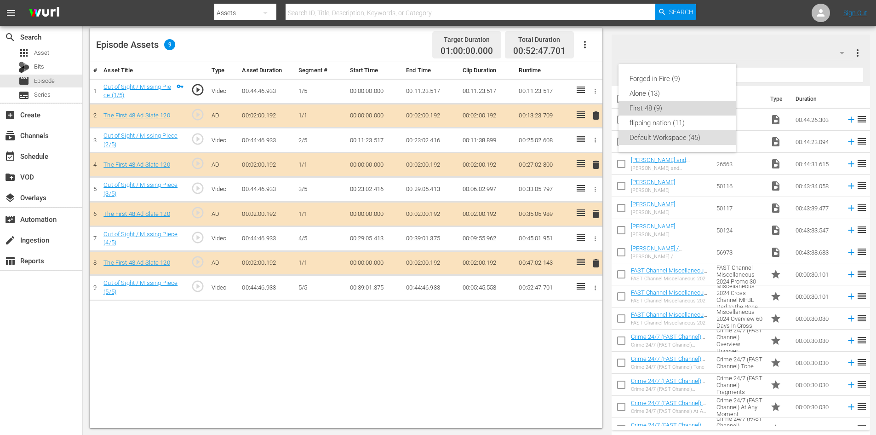
click at [653, 109] on div "First 48 (9)" at bounding box center [678, 108] width 96 height 15
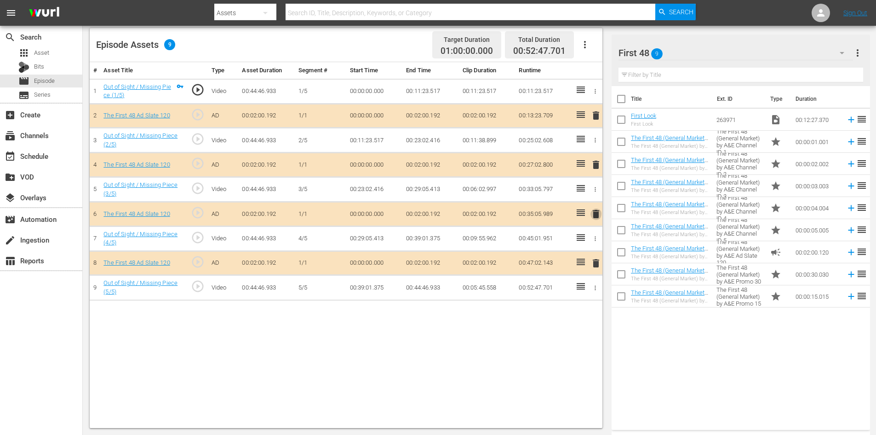
click at [595, 216] on span "delete" at bounding box center [596, 213] width 11 height 11
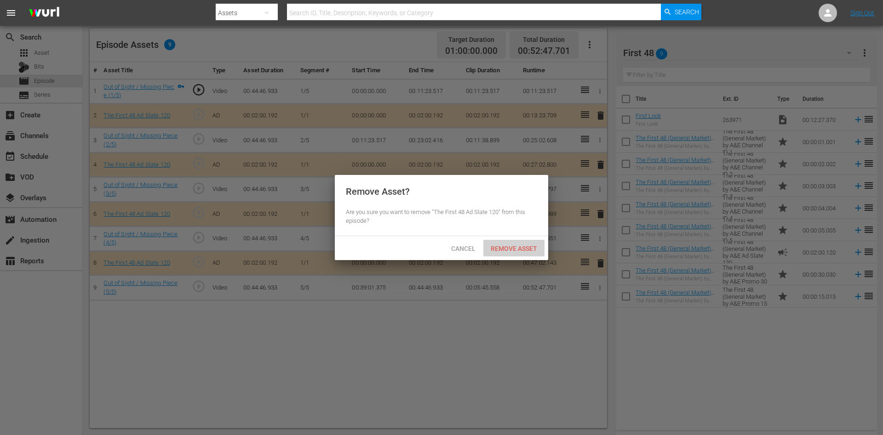
click at [524, 248] on span "Remove Asset" at bounding box center [514, 248] width 61 height 7
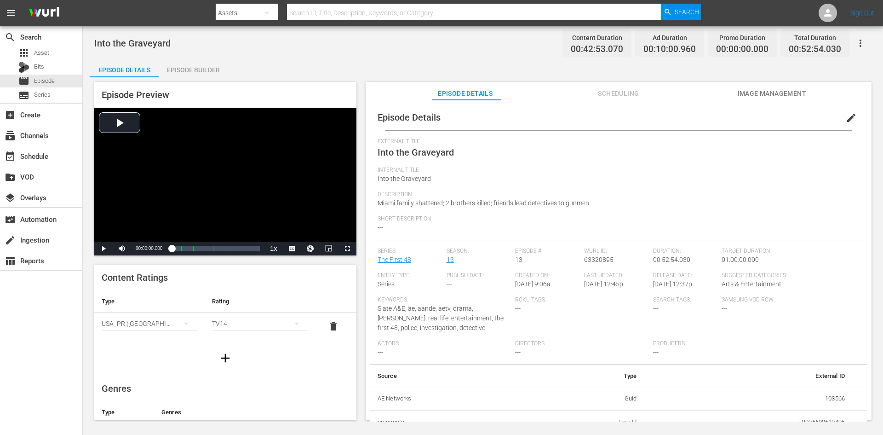
click at [211, 67] on div "Episode Builder" at bounding box center [193, 70] width 69 height 22
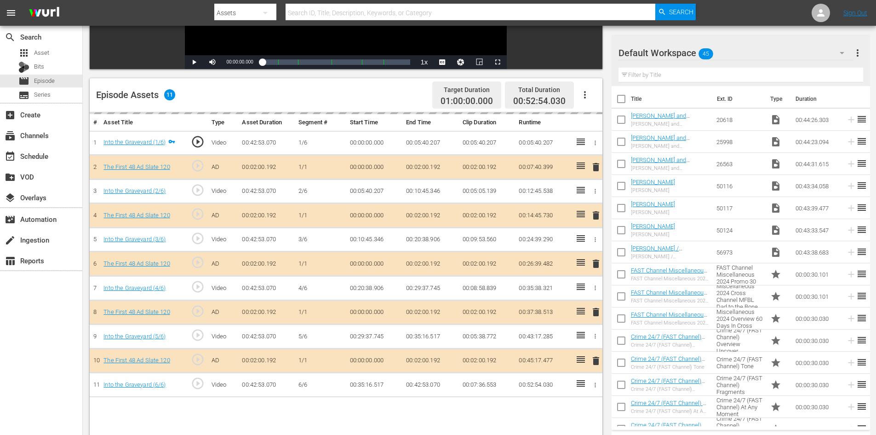
scroll to position [240, 0]
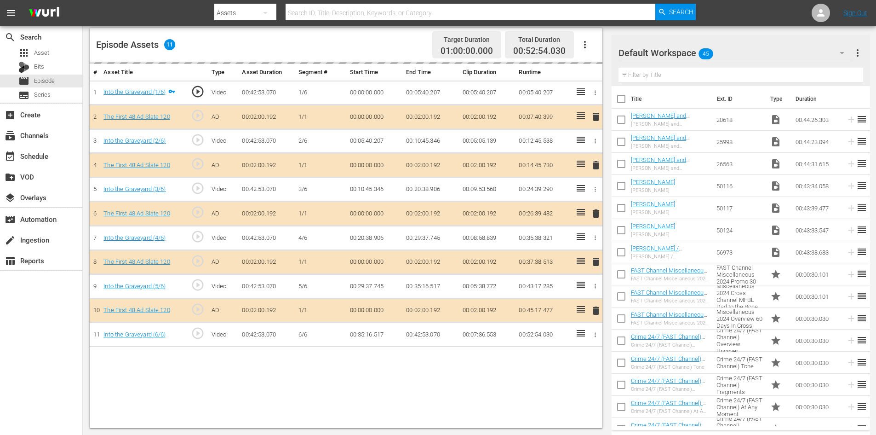
click at [767, 52] on div "Default Workspace 45" at bounding box center [736, 53] width 235 height 26
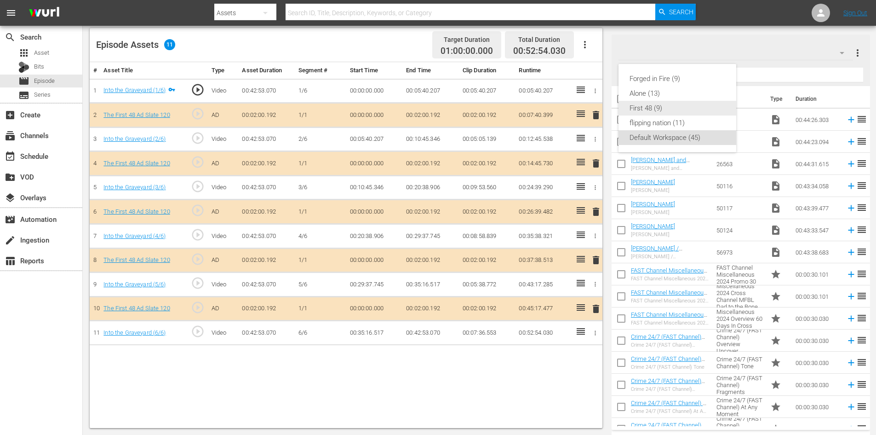
click at [646, 110] on div "First 48 (9)" at bounding box center [678, 108] width 96 height 15
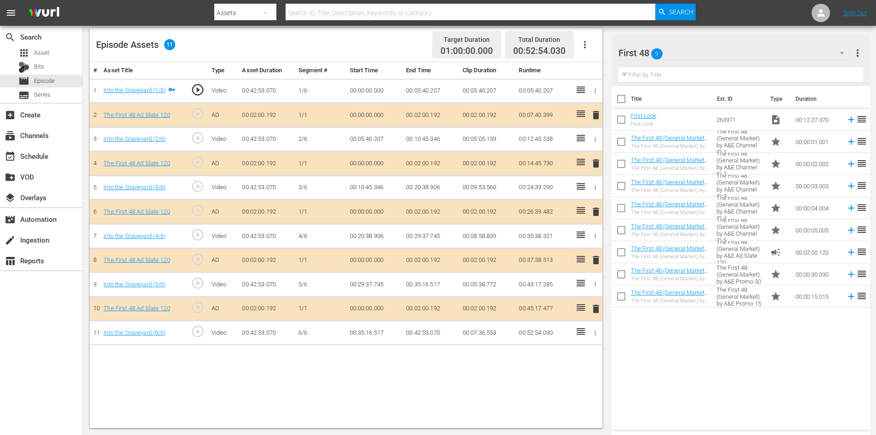
click at [595, 261] on span "delete" at bounding box center [596, 259] width 11 height 11
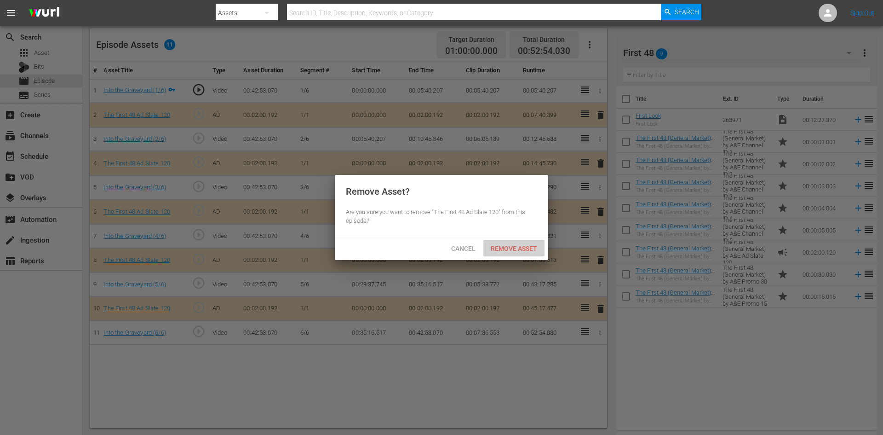
click at [514, 248] on span "Remove Asset" at bounding box center [514, 248] width 61 height 7
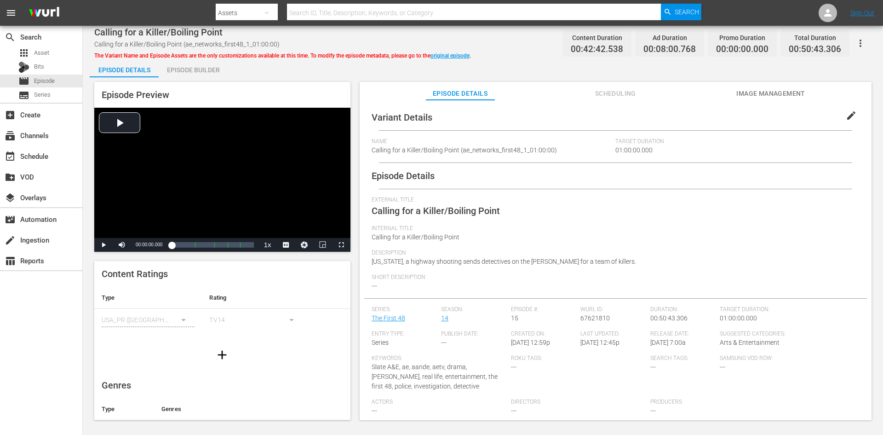
click at [209, 68] on div "Episode Builder" at bounding box center [193, 70] width 69 height 22
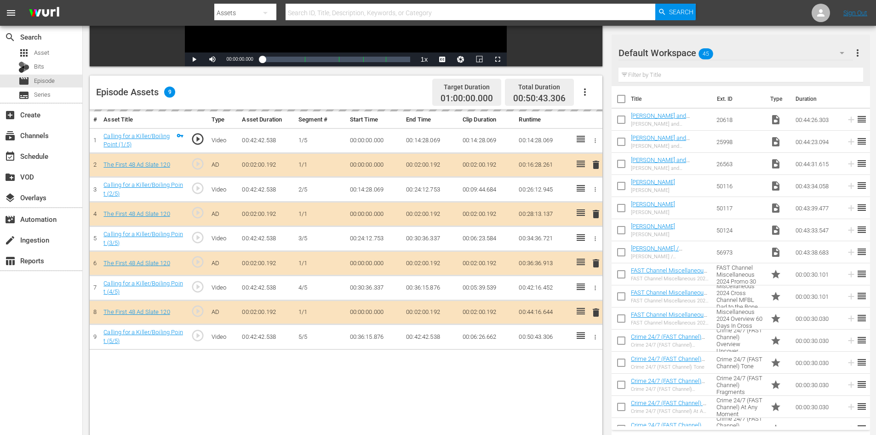
scroll to position [240, 0]
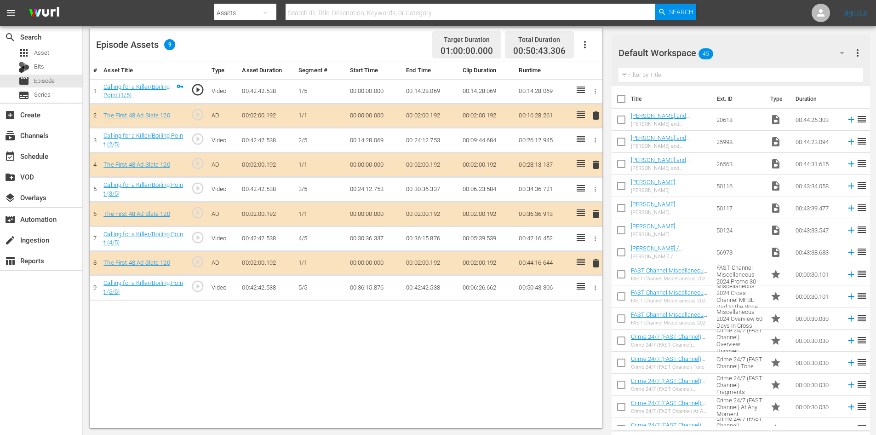
click at [778, 55] on div "Default Workspace 45" at bounding box center [736, 53] width 235 height 26
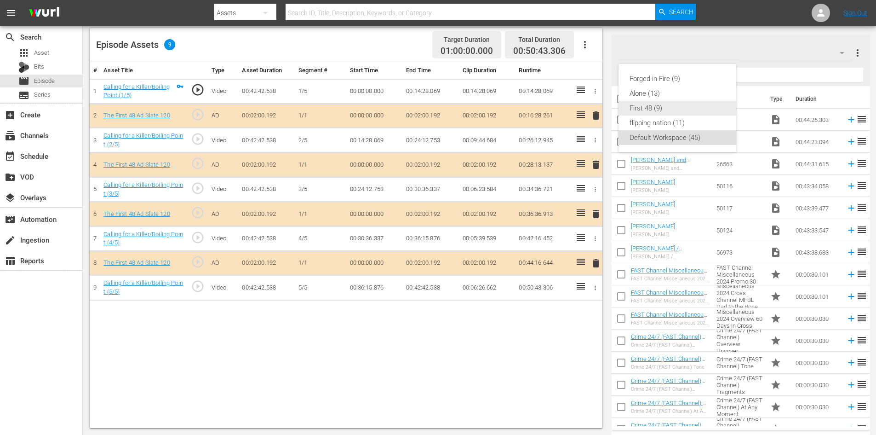
click at [653, 108] on div "First 48 (9)" at bounding box center [678, 108] width 96 height 15
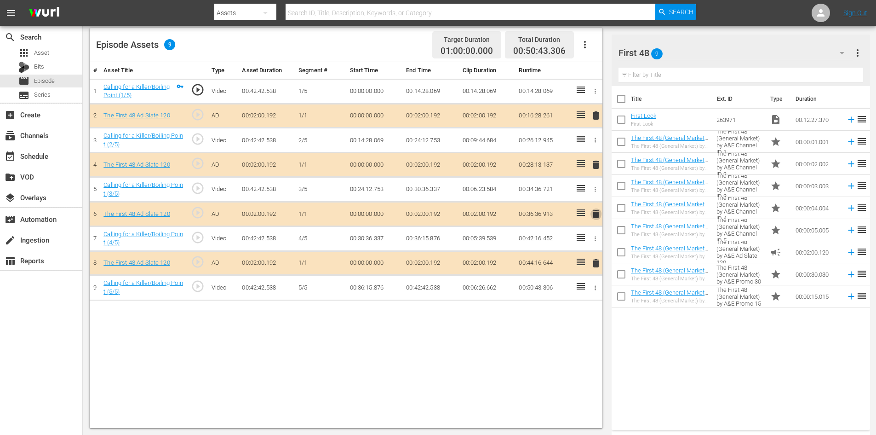
click at [599, 215] on span "delete" at bounding box center [596, 213] width 11 height 11
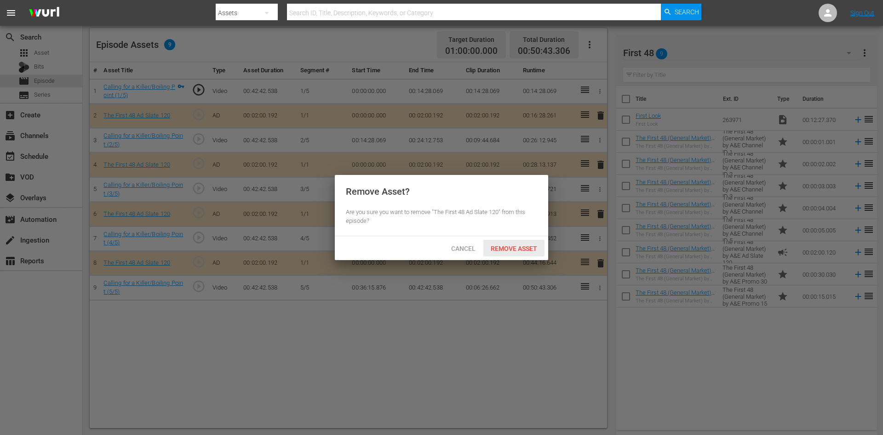
click at [518, 253] on div "Remove Asset" at bounding box center [514, 248] width 61 height 17
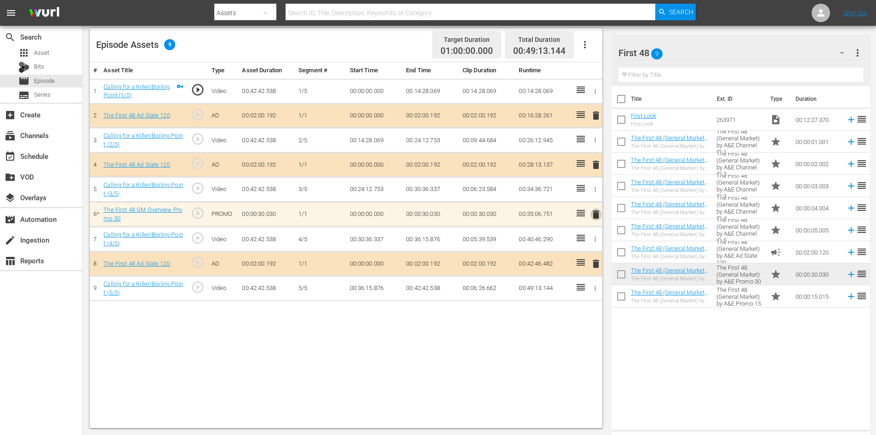
click at [597, 214] on span "delete" at bounding box center [596, 214] width 11 height 11
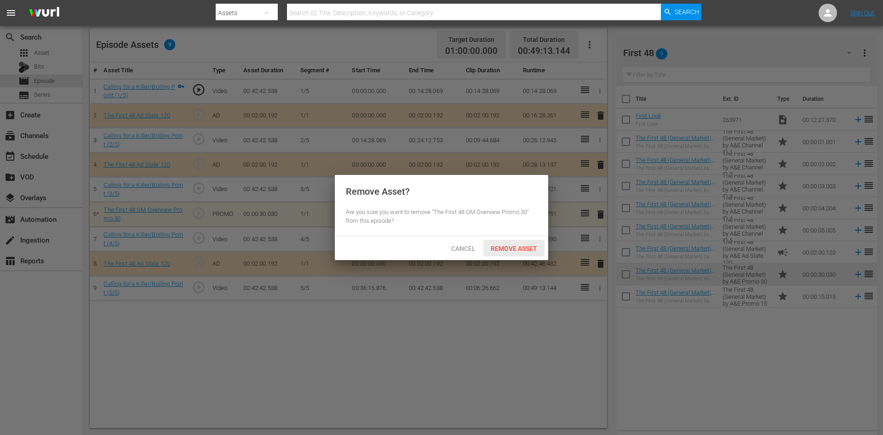
click at [510, 250] on span "Remove Asset" at bounding box center [514, 248] width 61 height 7
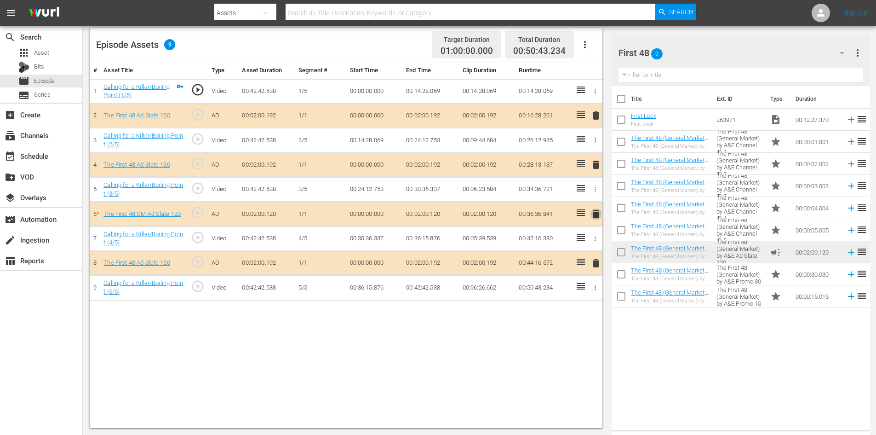
click at [597, 211] on span "delete" at bounding box center [596, 213] width 11 height 11
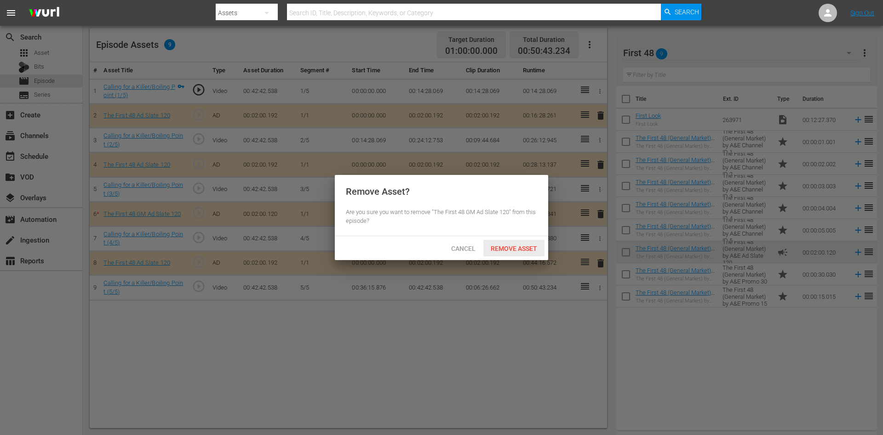
click at [499, 248] on span "Remove Asset" at bounding box center [514, 248] width 61 height 7
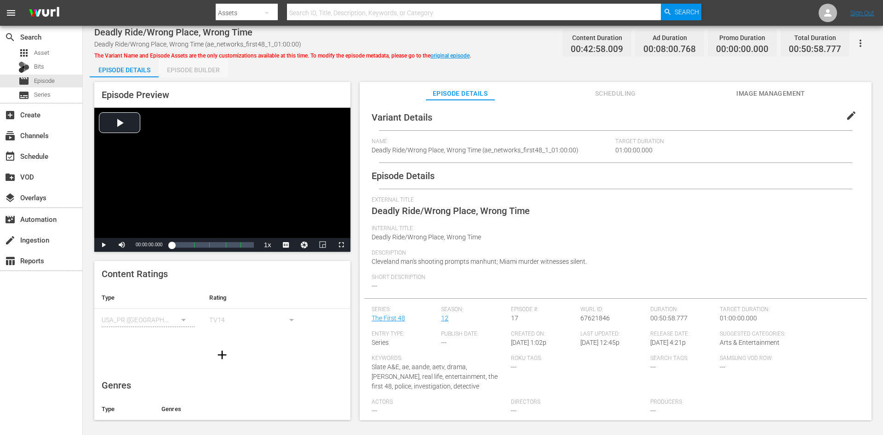
click at [200, 71] on div "Episode Builder" at bounding box center [193, 70] width 69 height 22
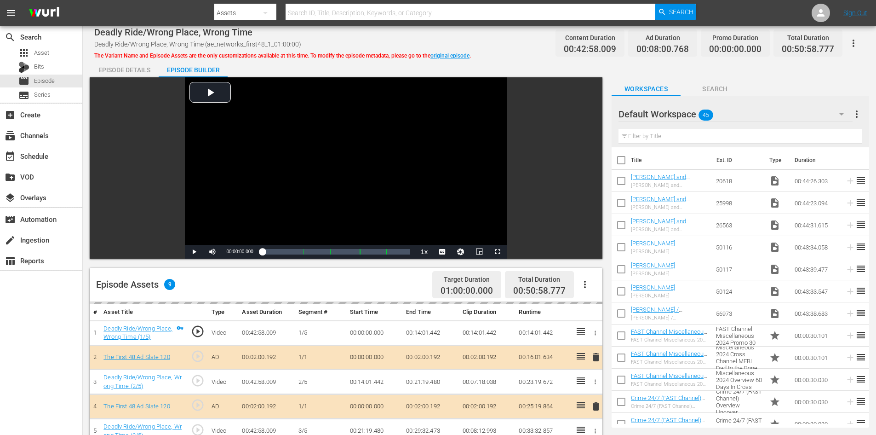
click at [809, 107] on div "Default Workspace 45" at bounding box center [736, 114] width 234 height 26
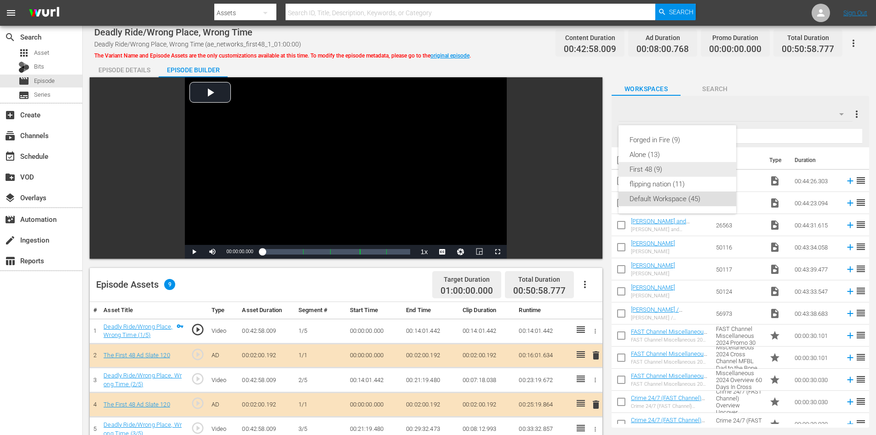
click at [665, 172] on div "First 48 (9)" at bounding box center [678, 169] width 96 height 15
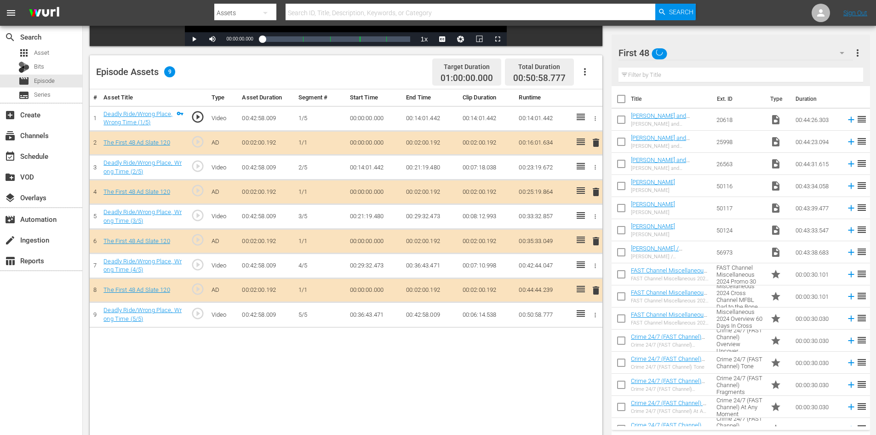
scroll to position [240, 0]
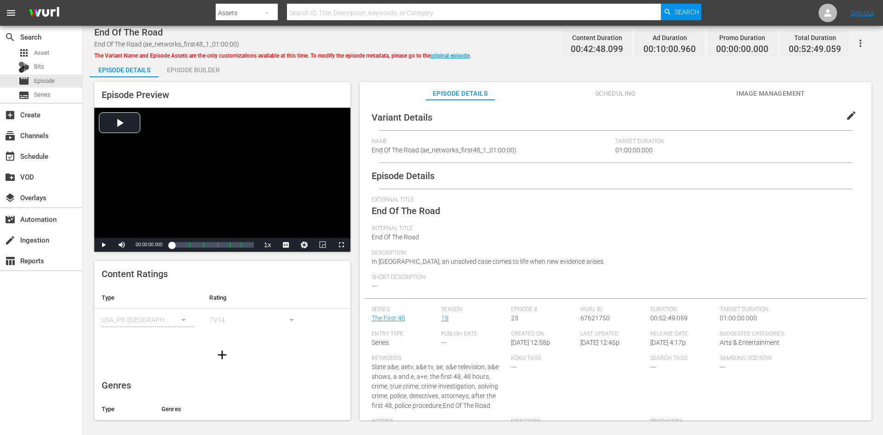
click at [205, 71] on div "Episode Builder" at bounding box center [193, 70] width 69 height 22
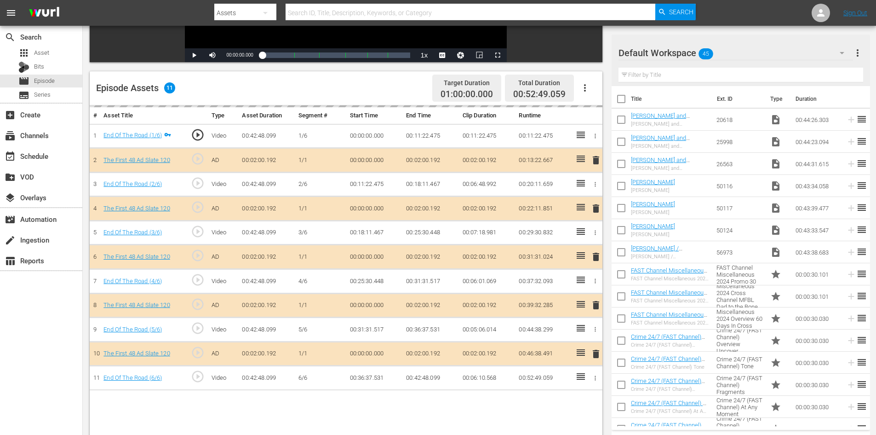
scroll to position [240, 0]
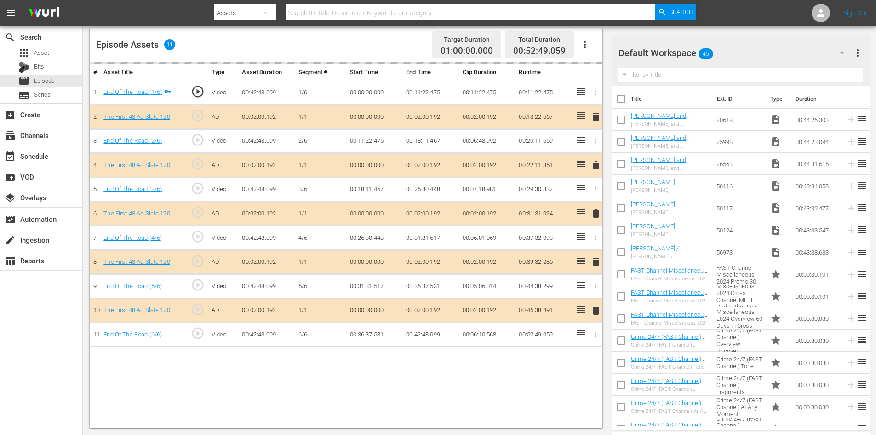
click at [775, 51] on div "Default Workspace 45" at bounding box center [736, 53] width 235 height 26
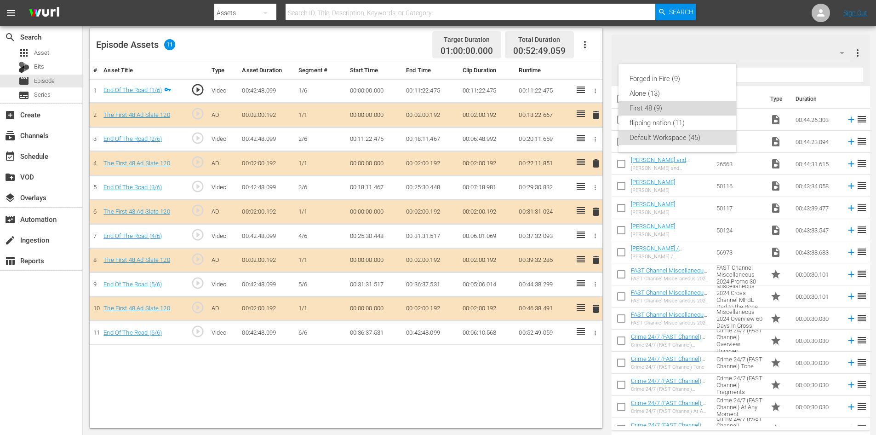
click at [646, 110] on div "First 48 (9)" at bounding box center [678, 108] width 96 height 15
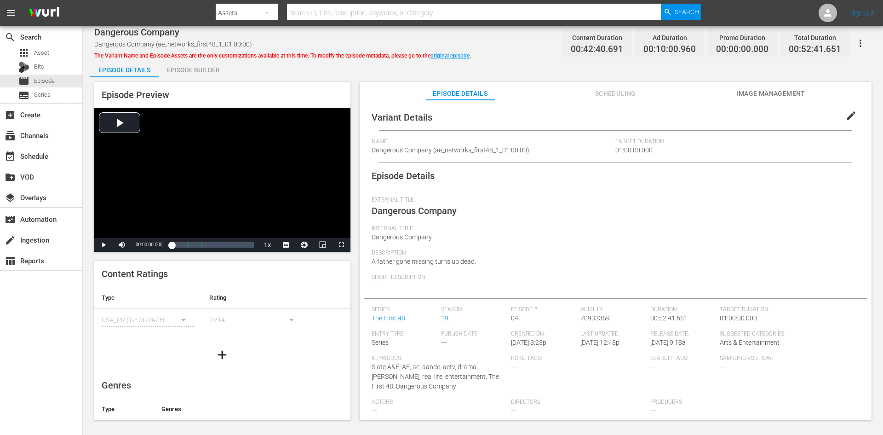
click at [183, 72] on div "Episode Builder" at bounding box center [193, 70] width 69 height 22
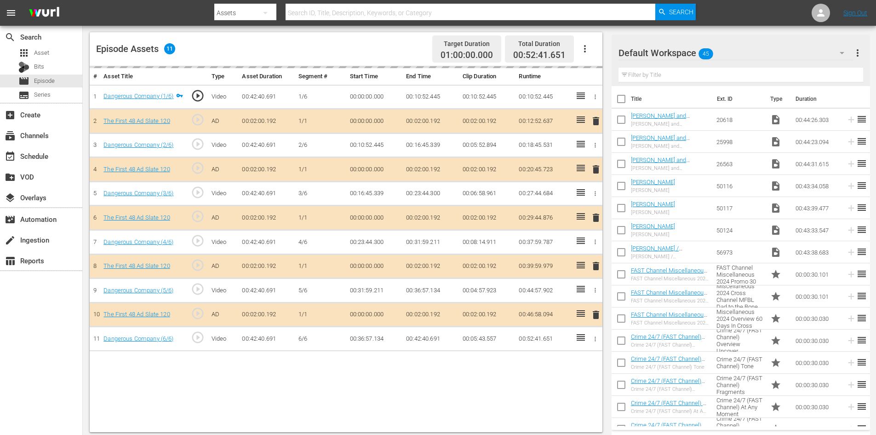
scroll to position [240, 0]
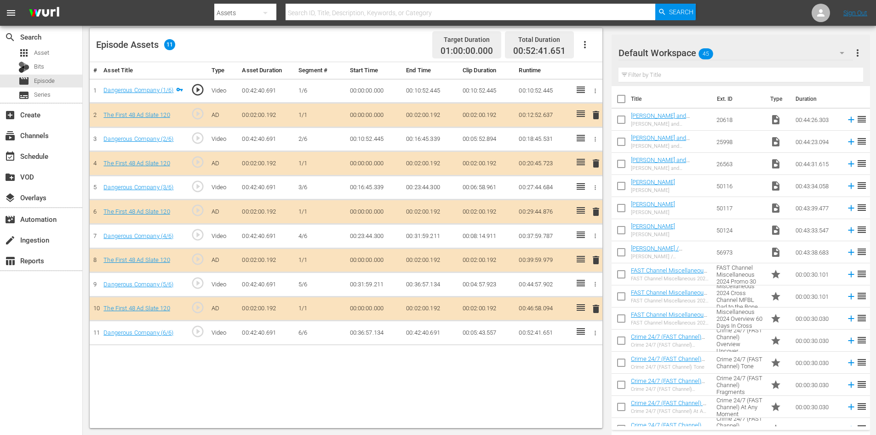
click at [810, 52] on div "Default Workspace 45" at bounding box center [736, 53] width 235 height 26
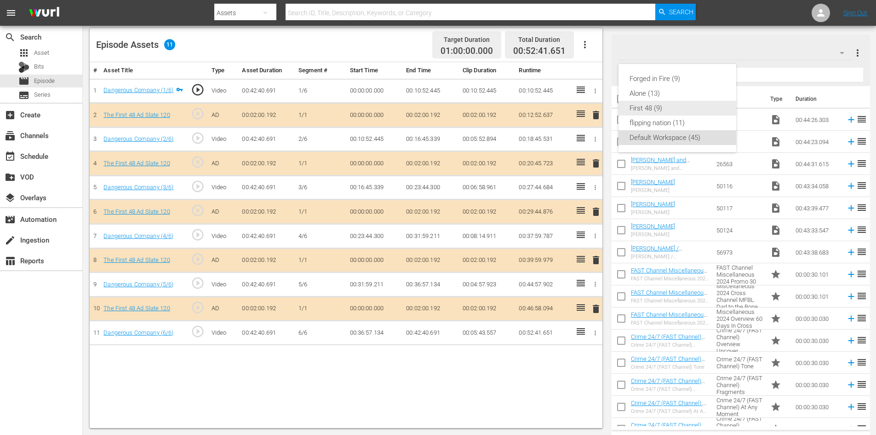
click at [645, 104] on div "First 48 (9)" at bounding box center [678, 108] width 96 height 15
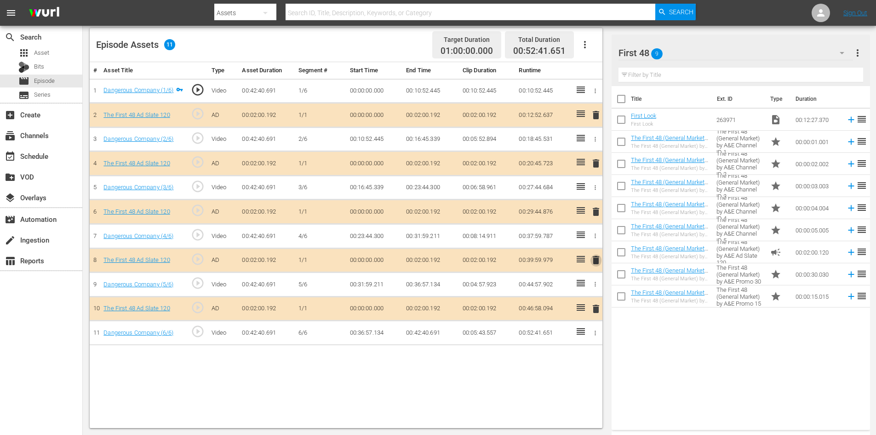
click at [599, 259] on span "delete" at bounding box center [596, 259] width 11 height 11
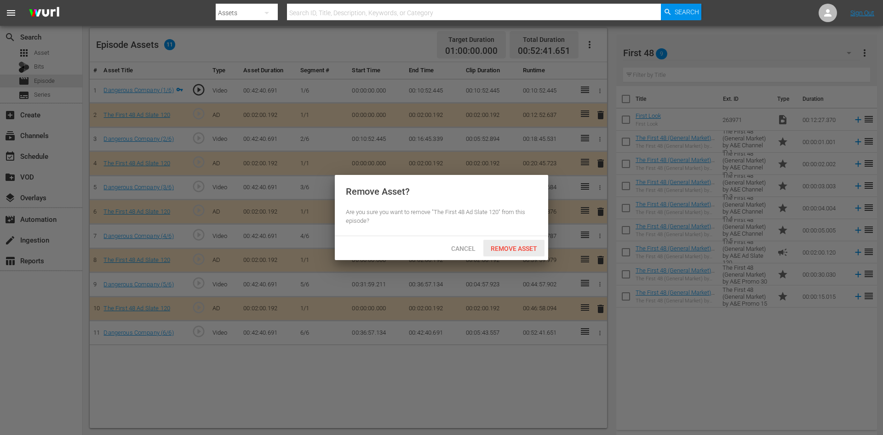
click at [518, 248] on span "Remove Asset" at bounding box center [514, 248] width 61 height 7
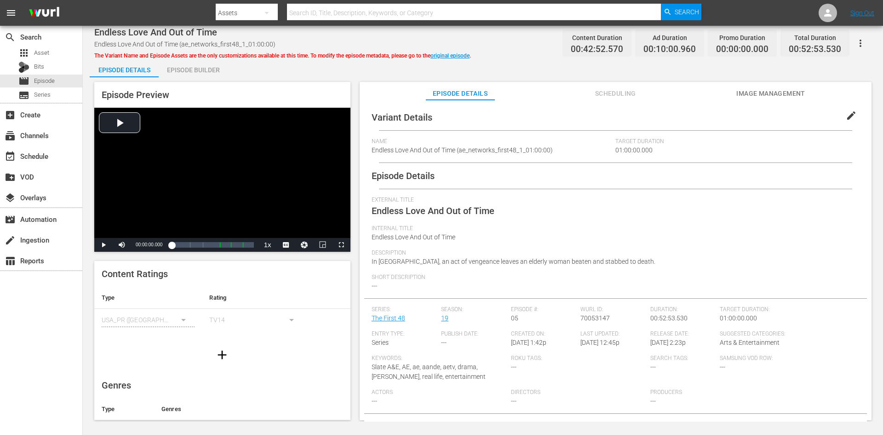
click at [205, 69] on div "Episode Builder" at bounding box center [193, 70] width 69 height 22
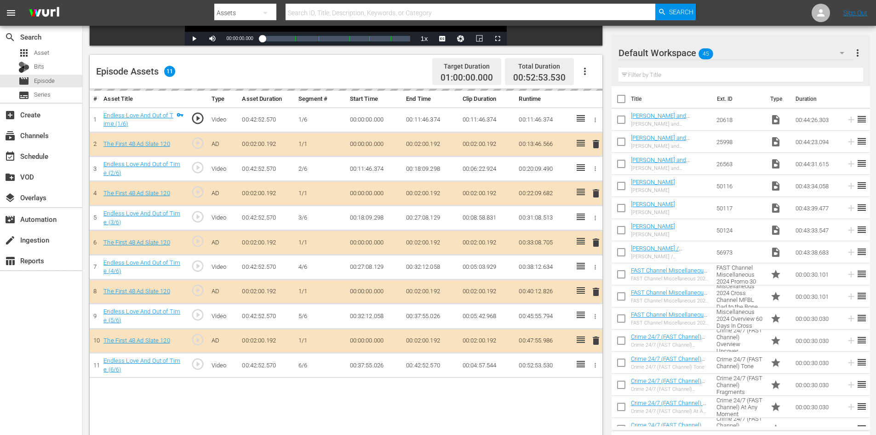
scroll to position [240, 0]
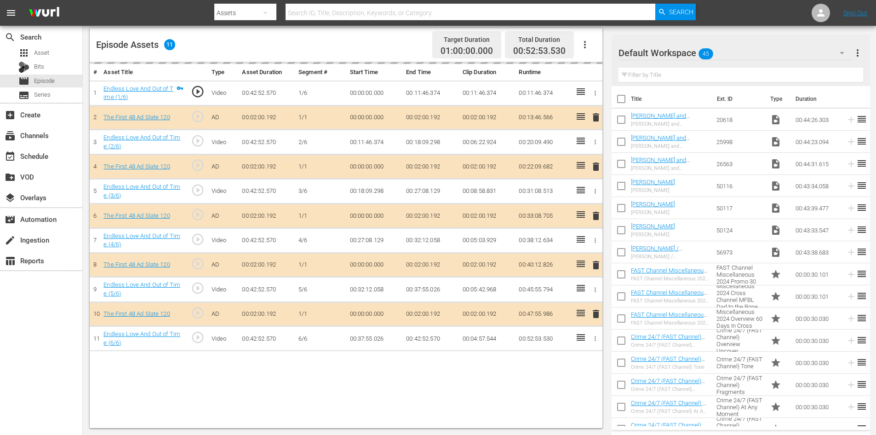
click at [824, 48] on div "Default Workspace 45" at bounding box center [736, 53] width 235 height 26
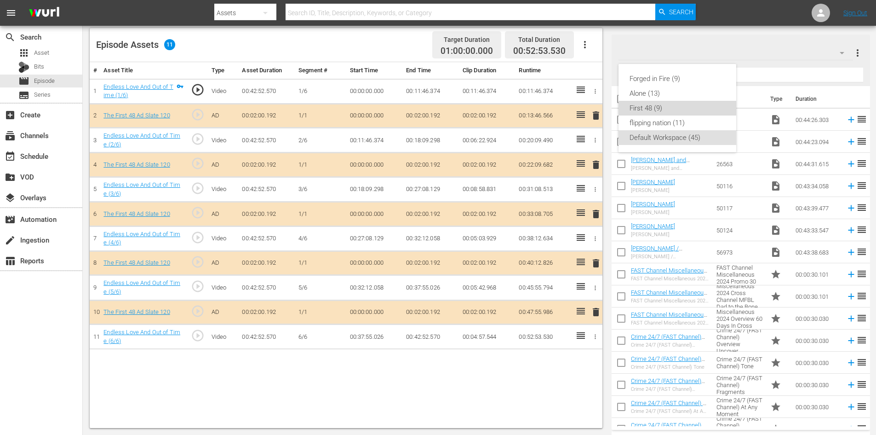
click at [641, 105] on div "First 48 (9)" at bounding box center [678, 108] width 96 height 15
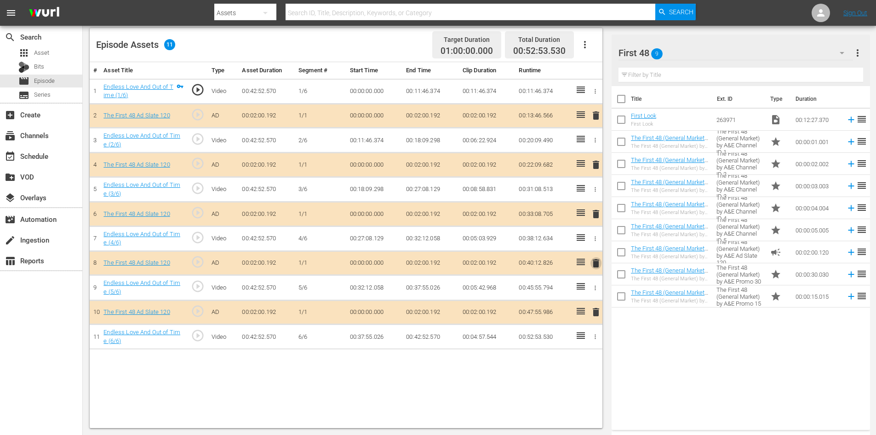
click at [596, 265] on span "delete" at bounding box center [596, 263] width 11 height 11
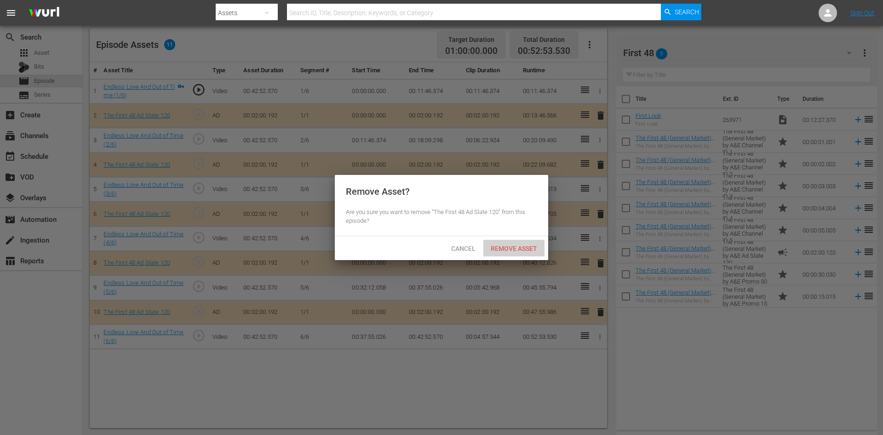
click at [513, 245] on span "Remove Asset" at bounding box center [514, 248] width 61 height 7
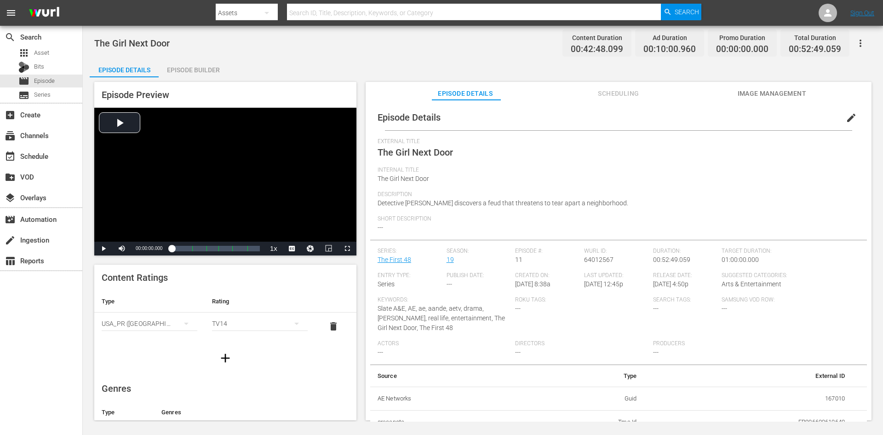
click at [207, 73] on div "Episode Builder" at bounding box center [193, 70] width 69 height 22
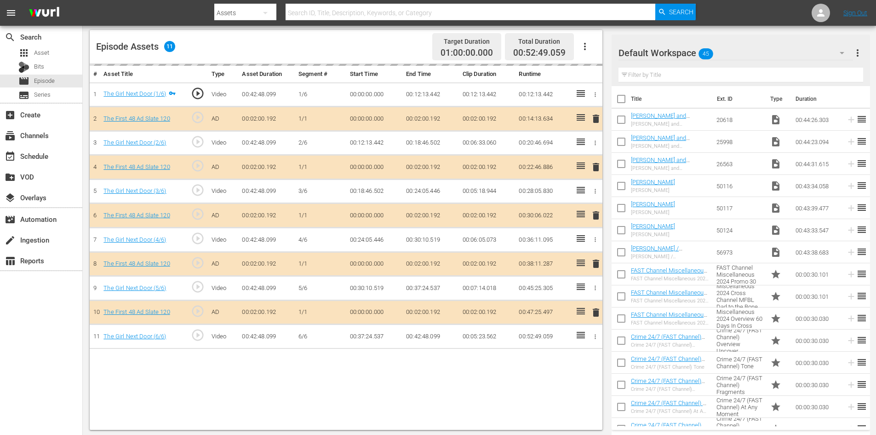
scroll to position [240, 0]
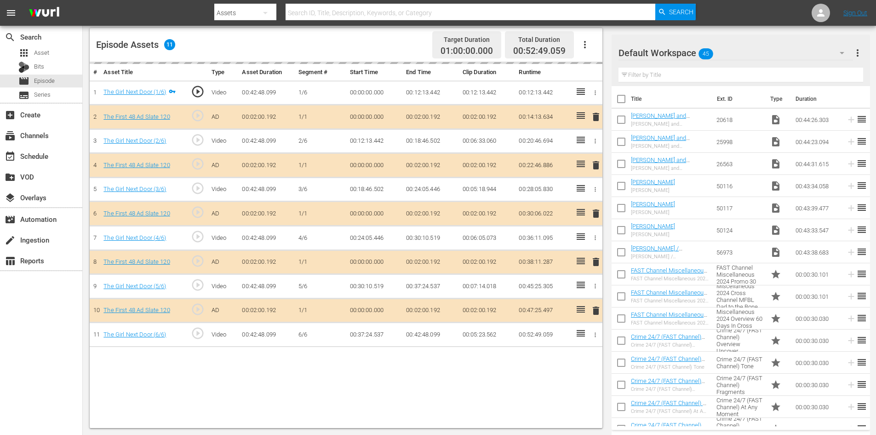
click at [766, 50] on div "Default Workspace 45" at bounding box center [736, 53] width 235 height 26
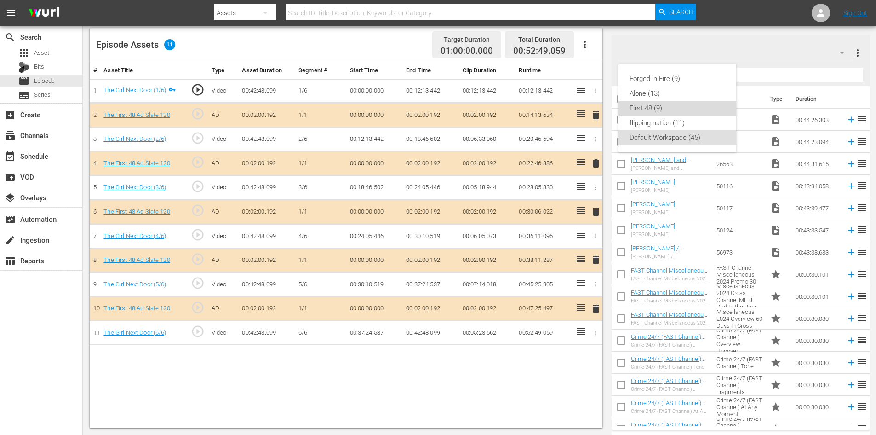
click at [636, 110] on div "First 48 (9)" at bounding box center [678, 108] width 96 height 15
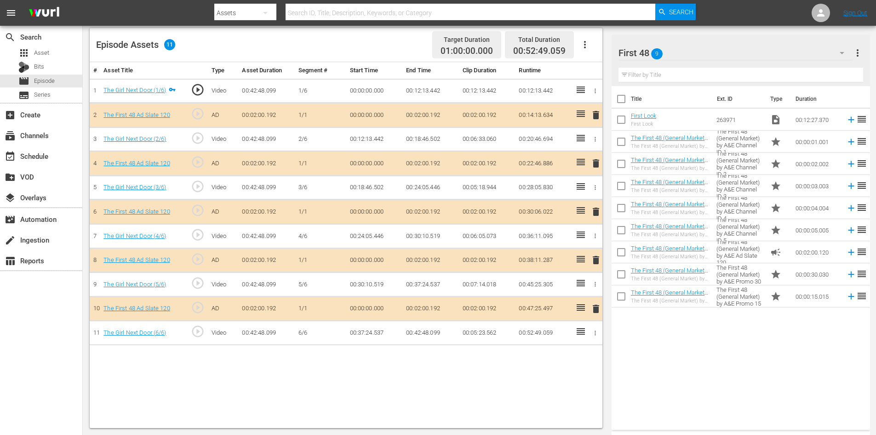
click at [599, 260] on span "delete" at bounding box center [596, 259] width 11 height 11
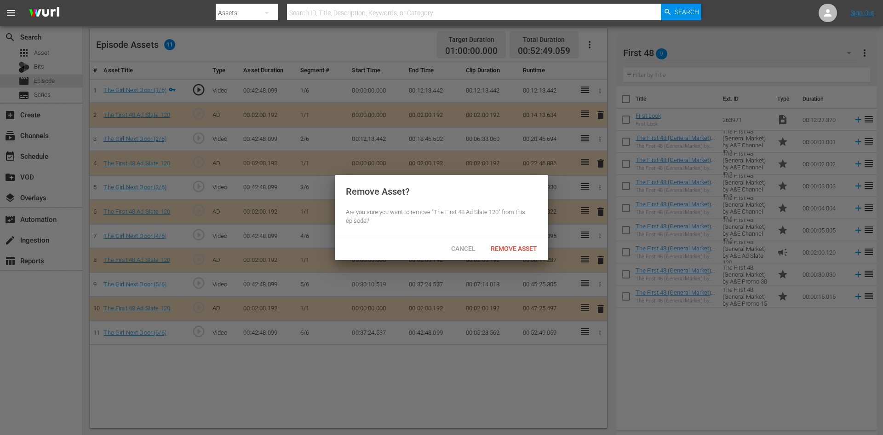
click at [503, 239] on div "Cancel Remove Asset" at bounding box center [441, 248] width 213 height 24
click at [505, 249] on span "Remove Asset" at bounding box center [514, 248] width 61 height 7
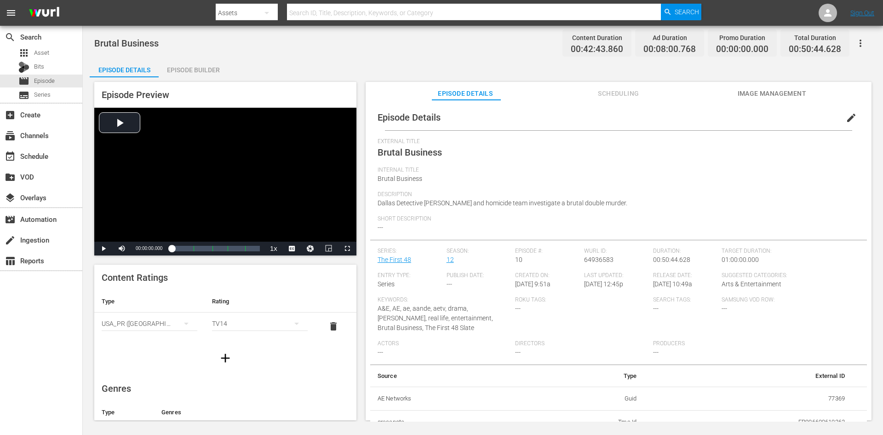
click at [217, 67] on div "Episode Builder" at bounding box center [193, 70] width 69 height 22
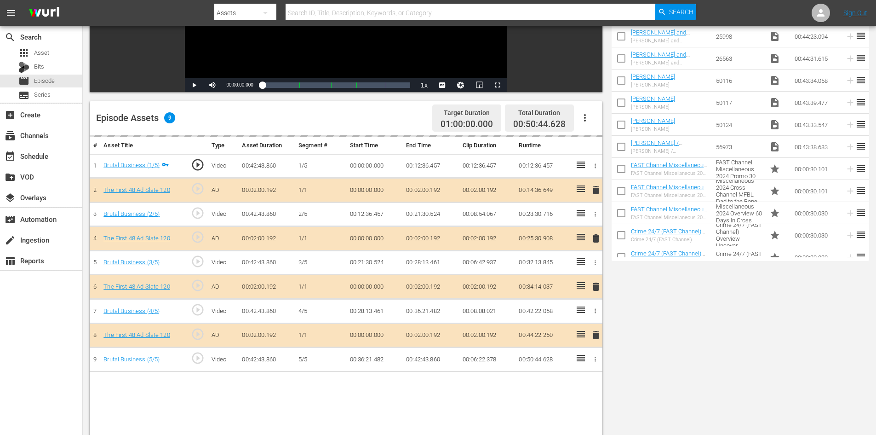
scroll to position [240, 0]
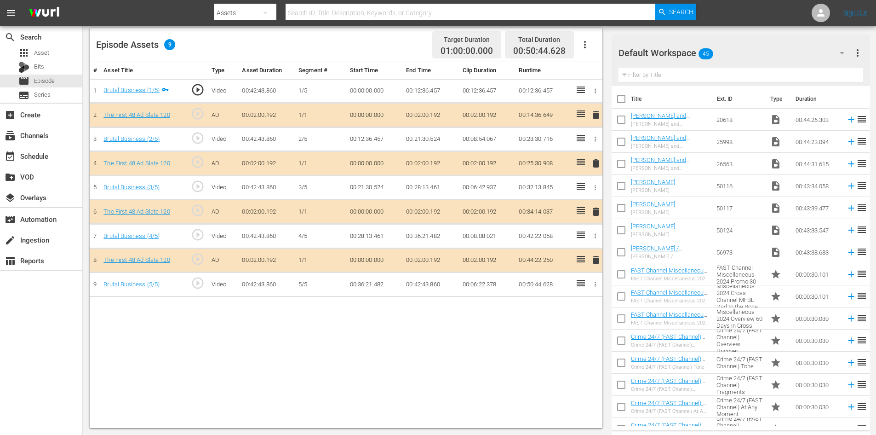
click at [790, 50] on div "Default Workspace 45" at bounding box center [736, 53] width 235 height 26
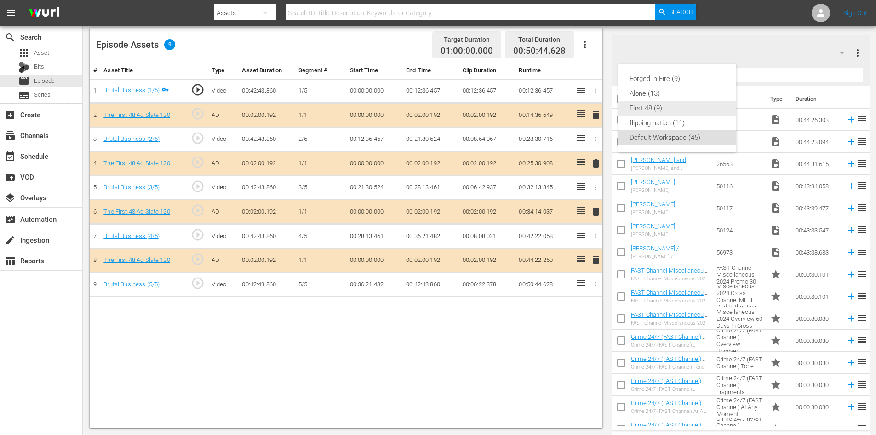
click at [657, 112] on div "First 48 (9)" at bounding box center [678, 108] width 96 height 15
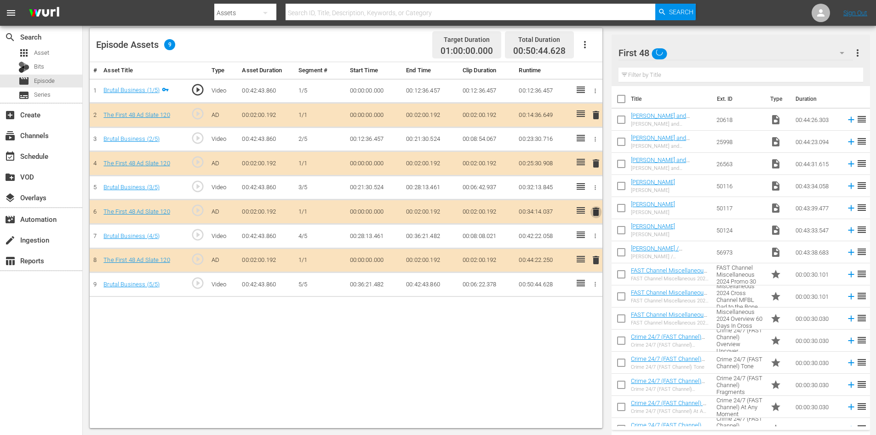
click at [596, 215] on span "delete" at bounding box center [596, 211] width 11 height 11
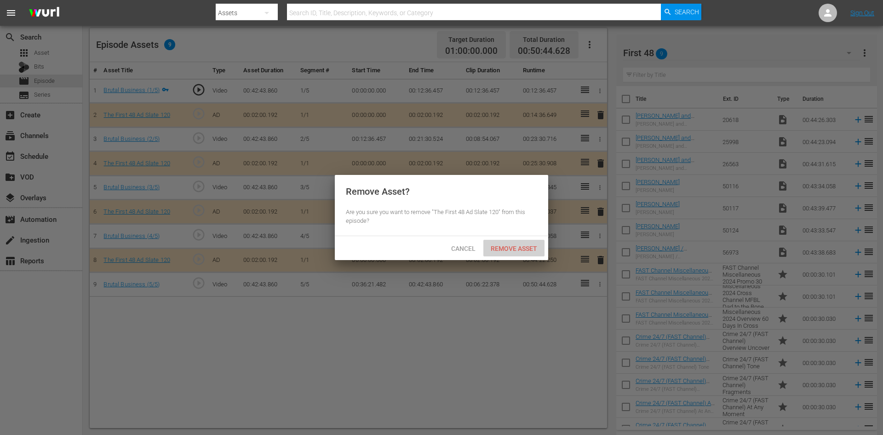
drag, startPoint x: 506, startPoint y: 250, endPoint x: 486, endPoint y: 208, distance: 46.3
click at [506, 249] on span "Remove Asset" at bounding box center [514, 248] width 61 height 7
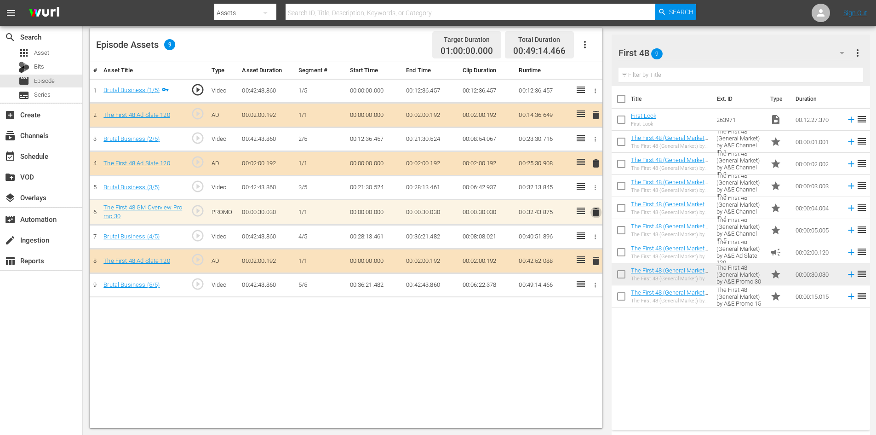
click at [595, 211] on span "delete" at bounding box center [596, 212] width 11 height 11
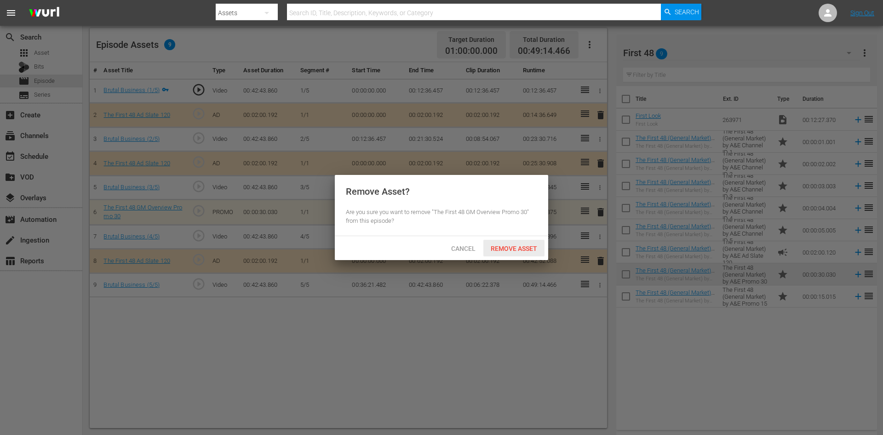
click at [522, 246] on span "Remove Asset" at bounding box center [514, 248] width 61 height 7
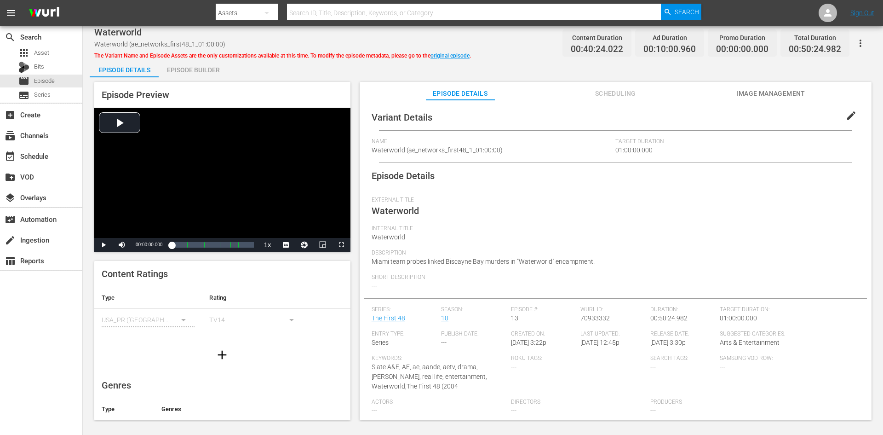
click at [188, 68] on div "Episode Builder" at bounding box center [193, 70] width 69 height 22
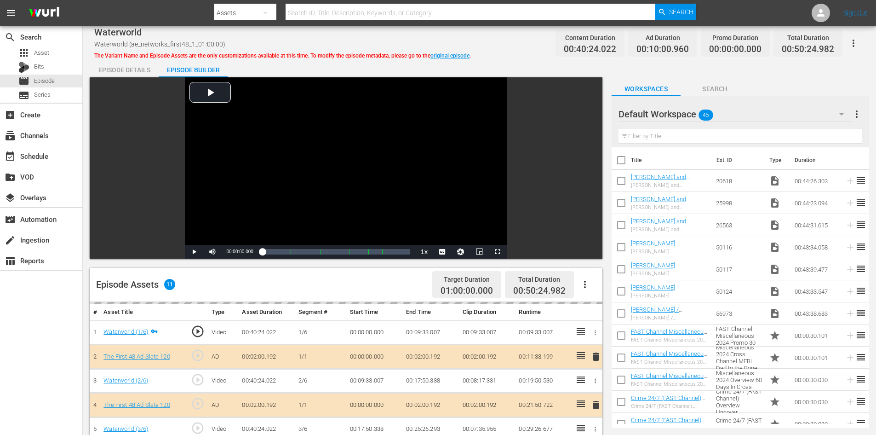
click at [772, 114] on div "Default Workspace 45" at bounding box center [736, 114] width 234 height 26
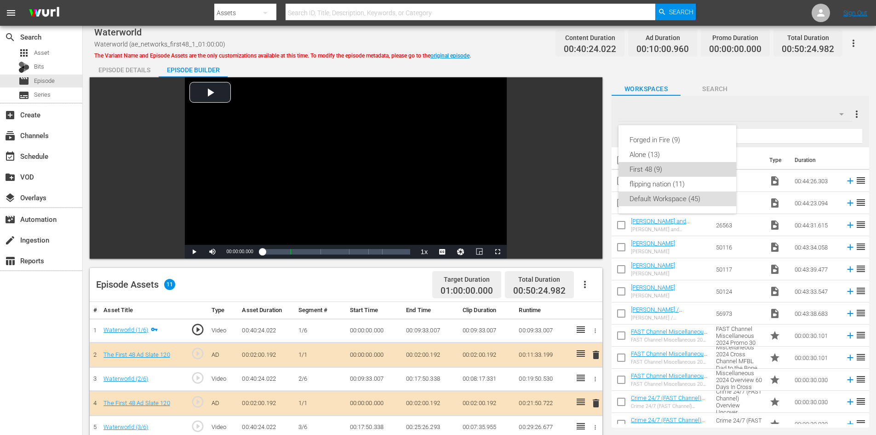
click at [667, 167] on div "First 48 (9)" at bounding box center [678, 169] width 96 height 15
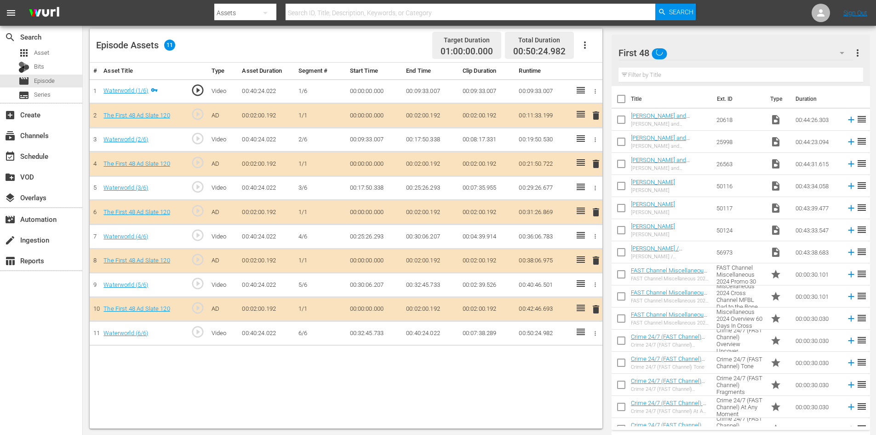
scroll to position [240, 0]
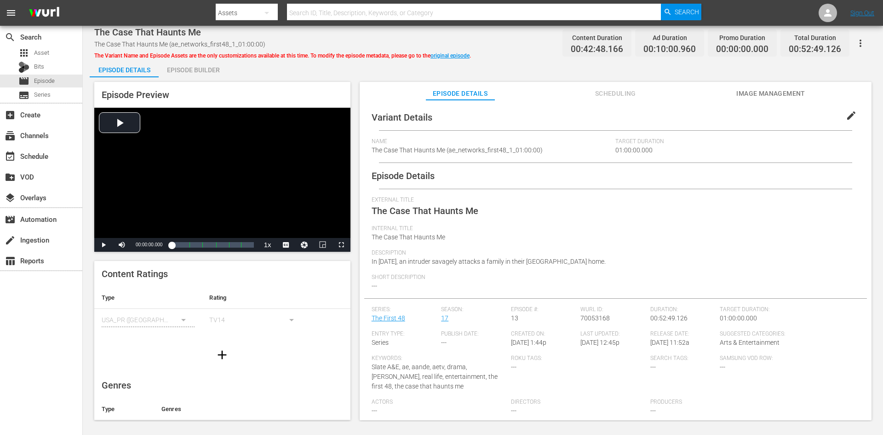
click at [208, 72] on div "Episode Builder" at bounding box center [193, 70] width 69 height 22
